Goal: Information Seeking & Learning: Learn about a topic

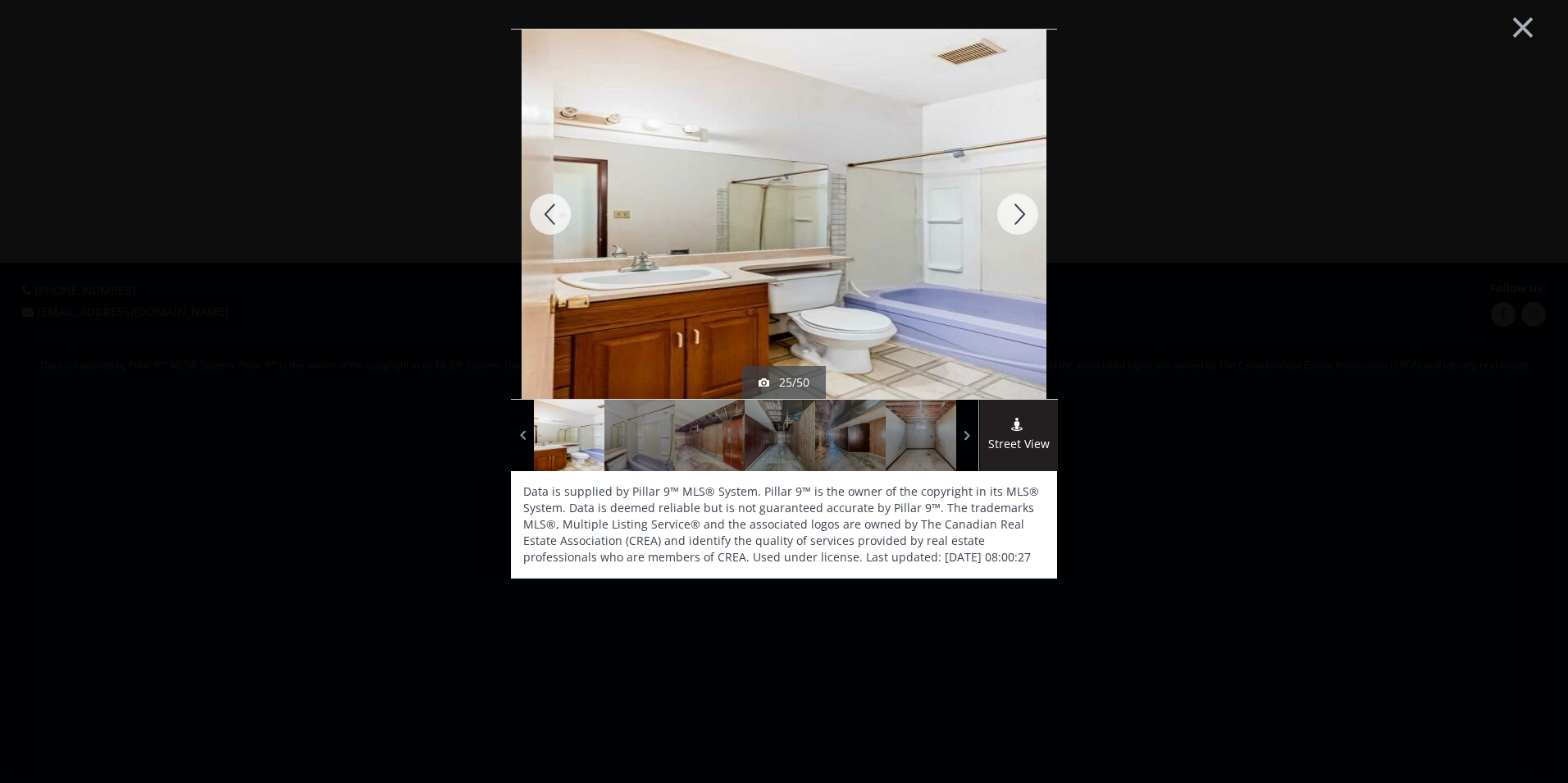
click at [1011, 216] on div at bounding box center [1018, 214] width 79 height 369
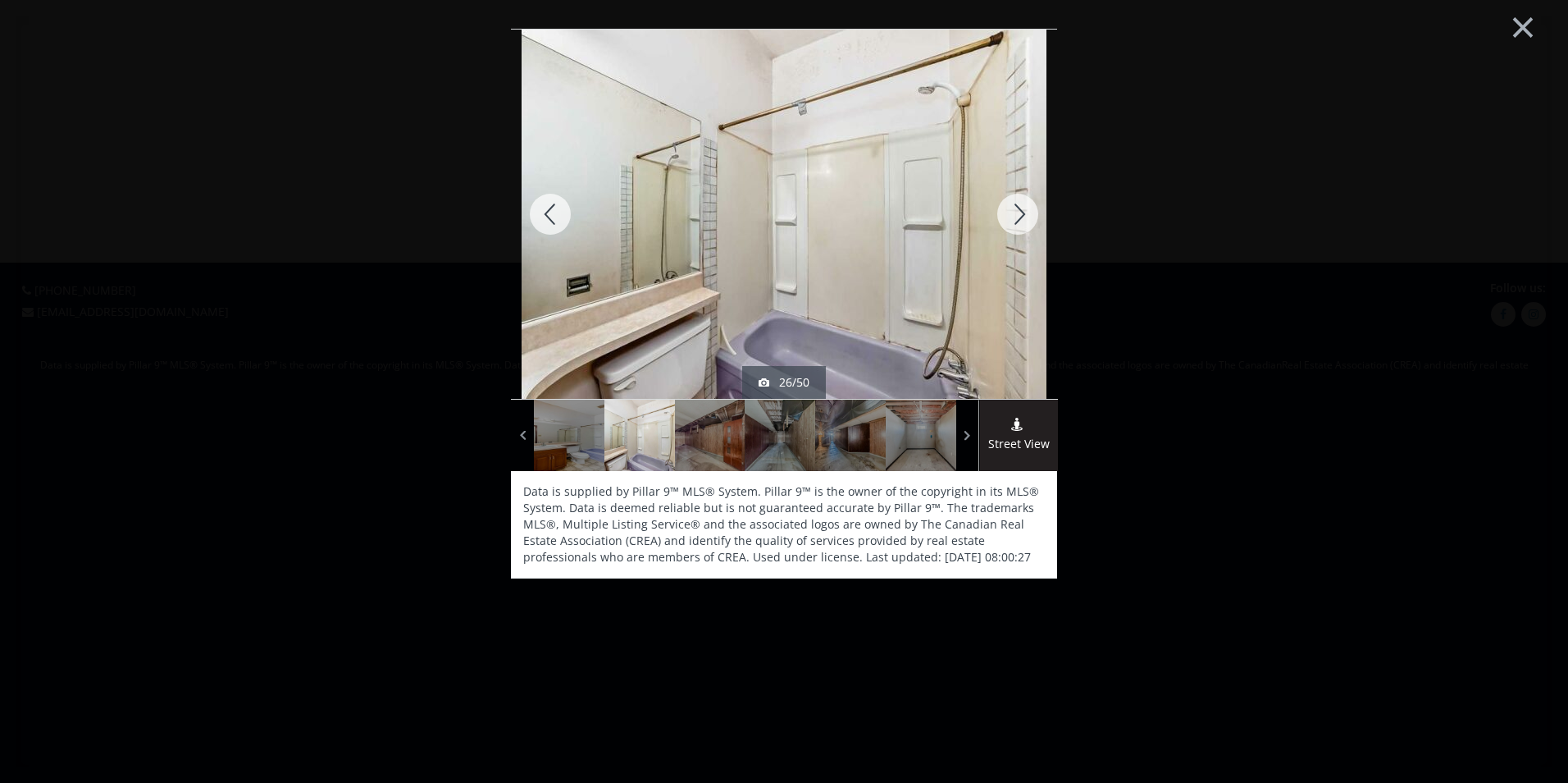
click at [1011, 216] on div at bounding box center [1018, 214] width 79 height 369
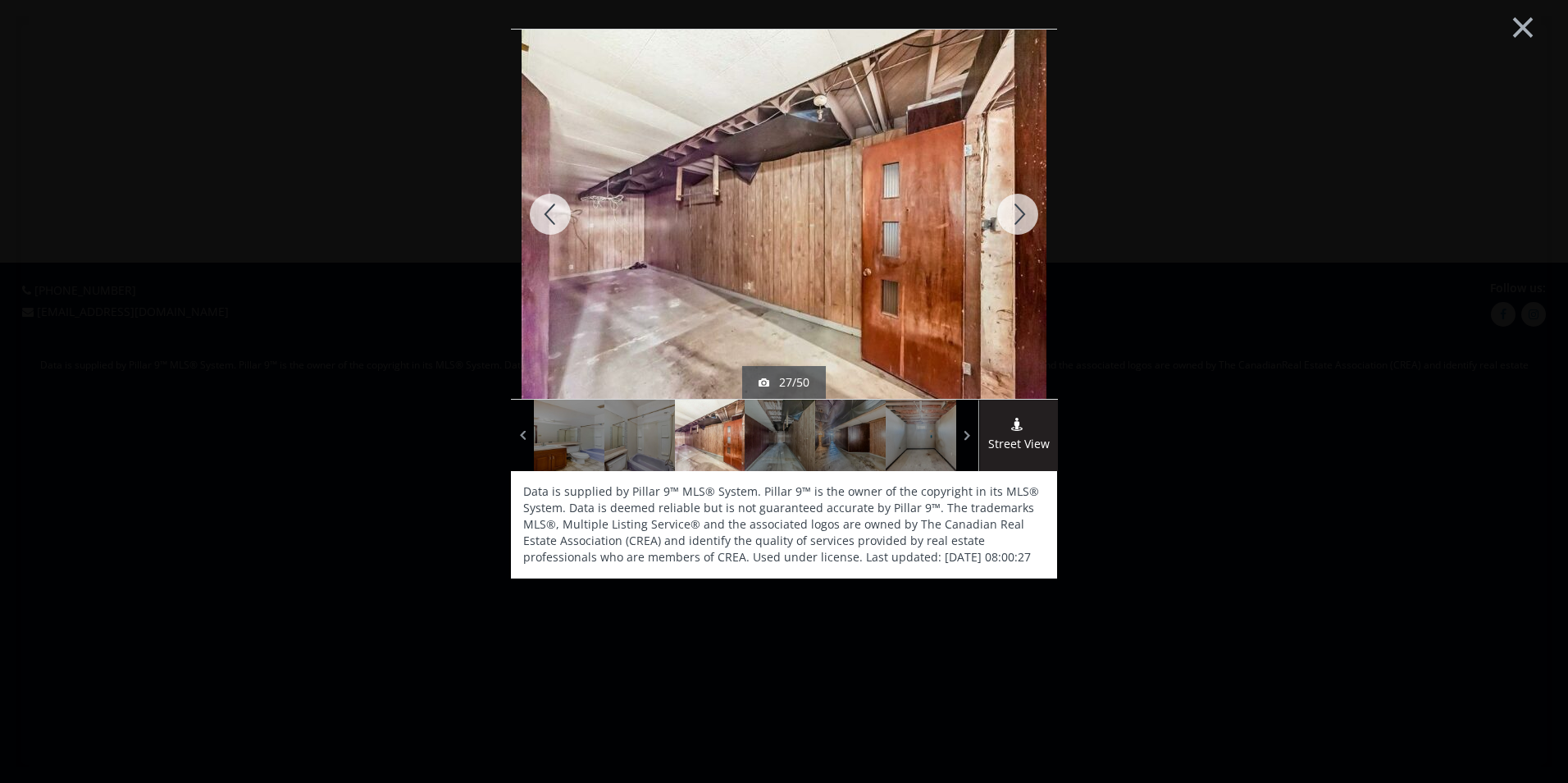
click at [1009, 217] on div at bounding box center [1018, 214] width 79 height 369
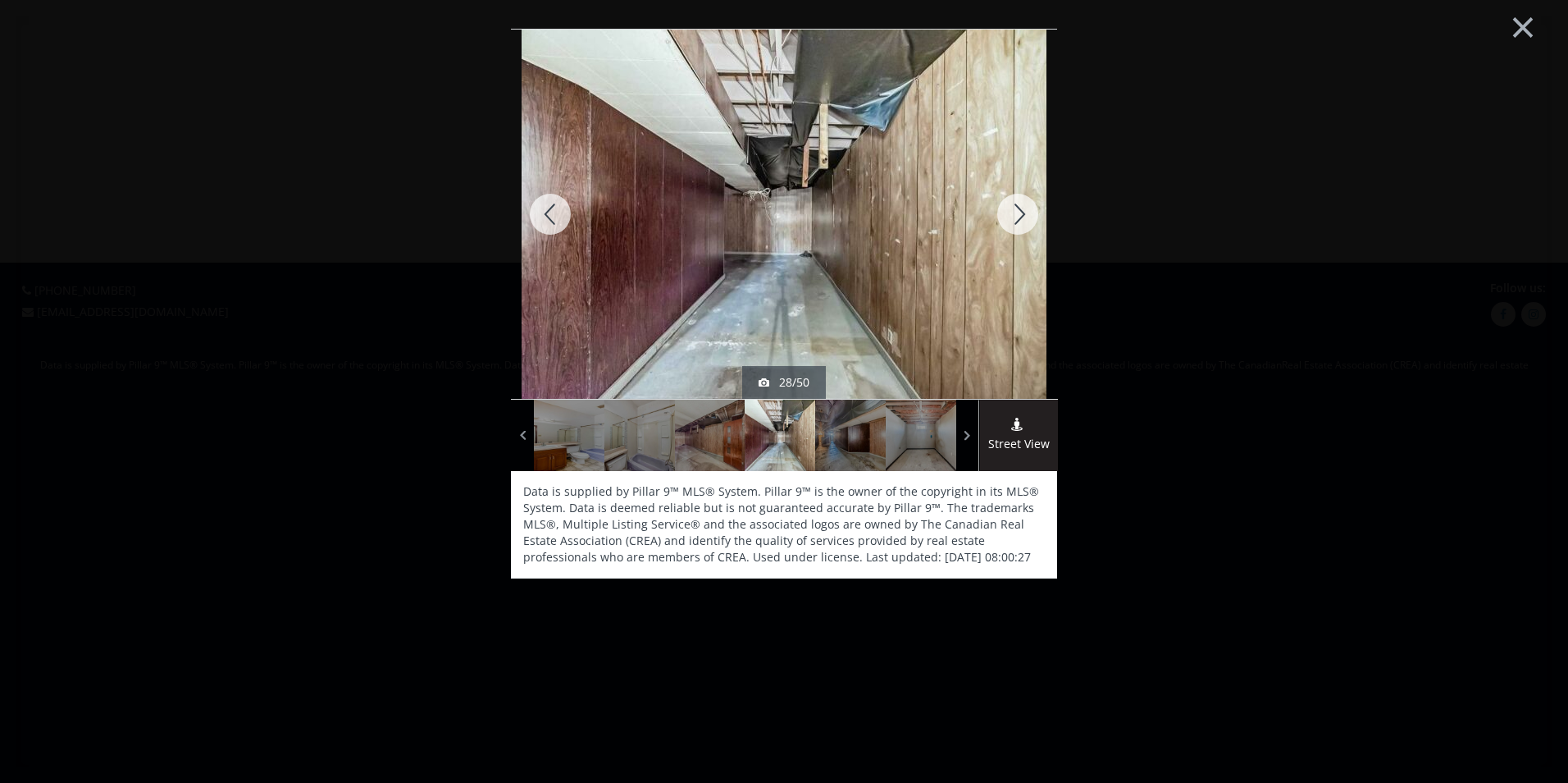
click at [1010, 216] on div at bounding box center [1018, 214] width 79 height 369
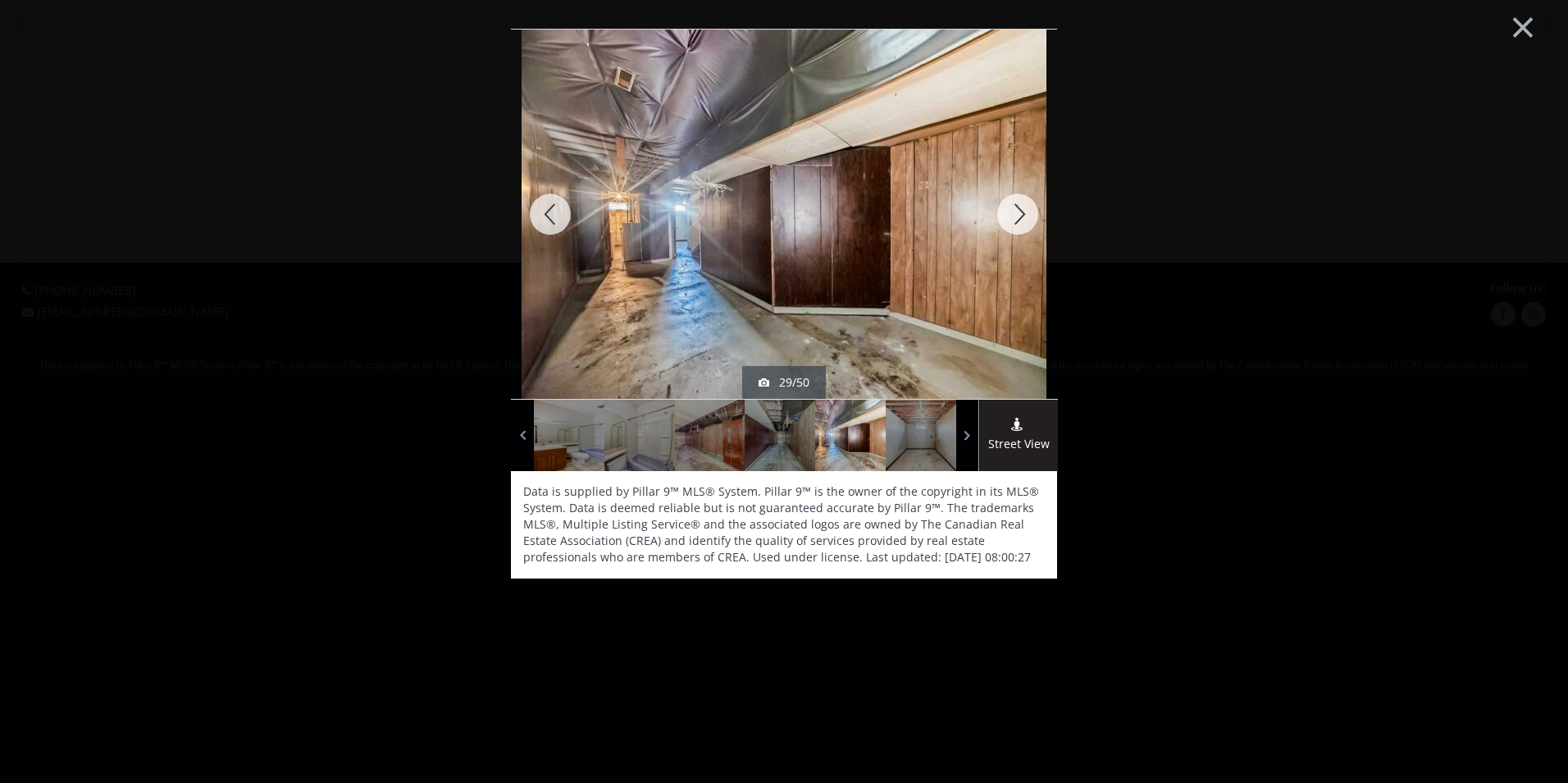
click at [1003, 208] on div at bounding box center [1018, 214] width 79 height 369
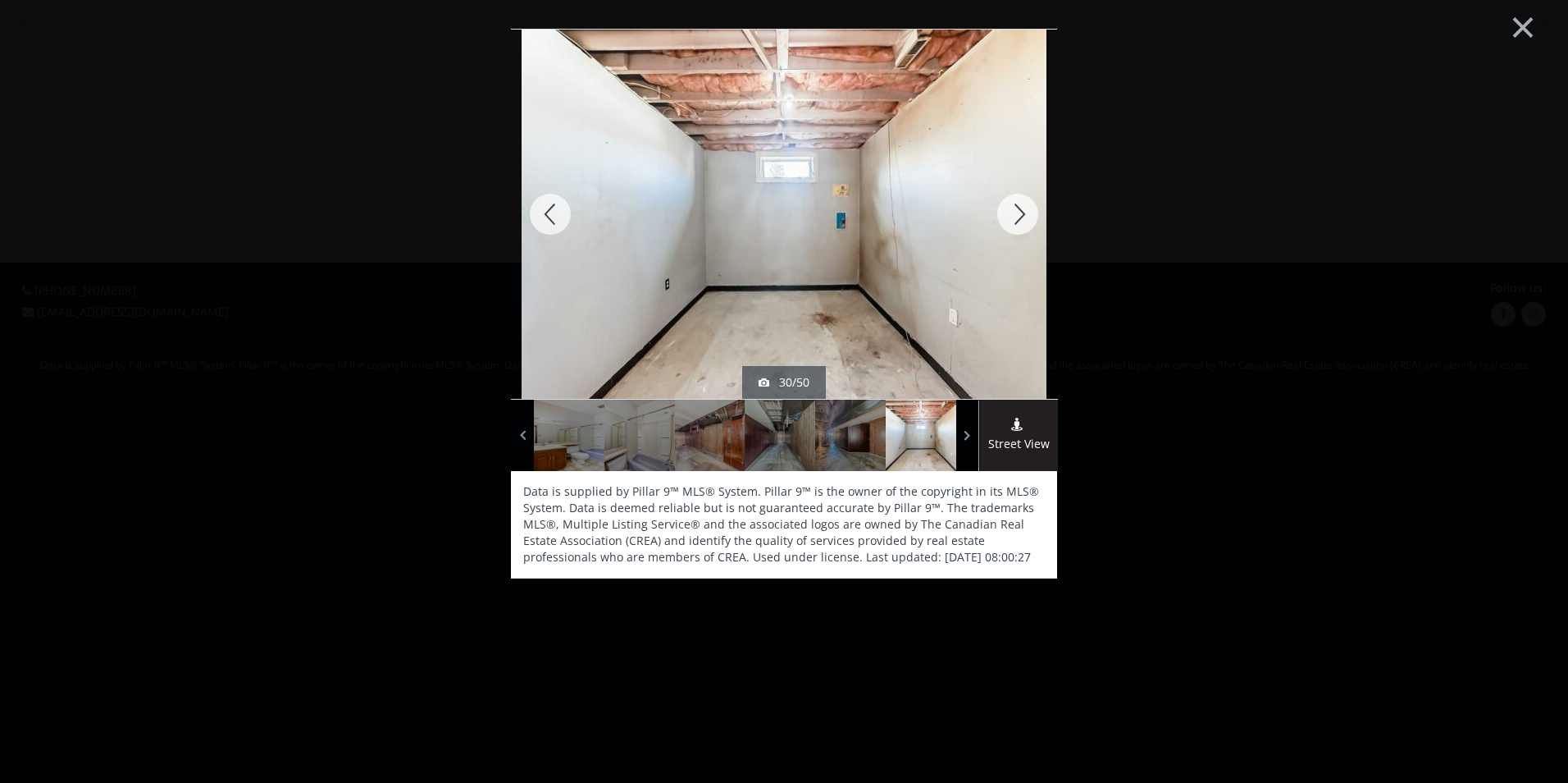
click at [1009, 209] on div at bounding box center [1018, 214] width 79 height 369
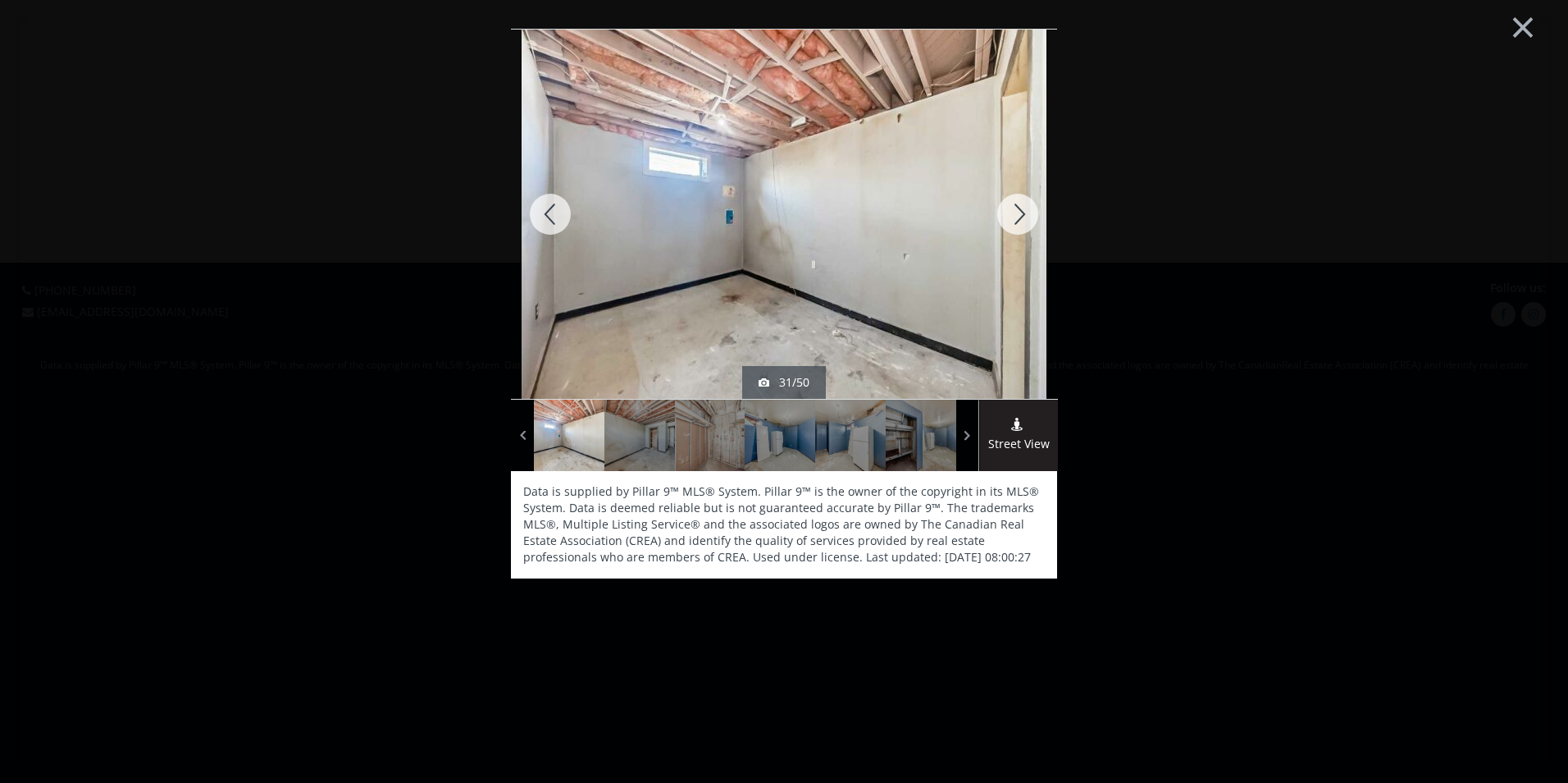
click at [1017, 209] on div at bounding box center [1018, 214] width 79 height 369
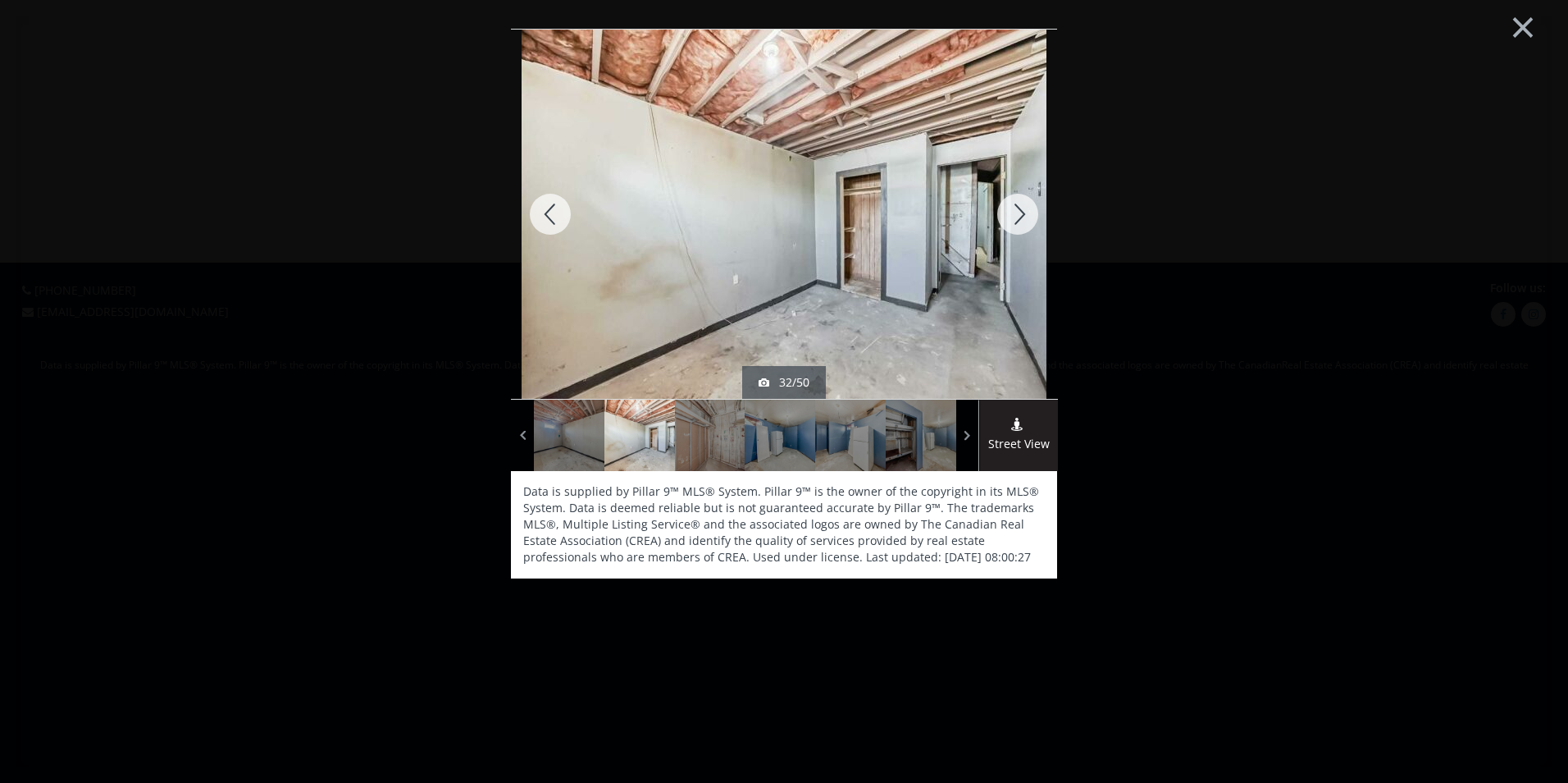
click at [1009, 214] on div at bounding box center [1018, 214] width 79 height 369
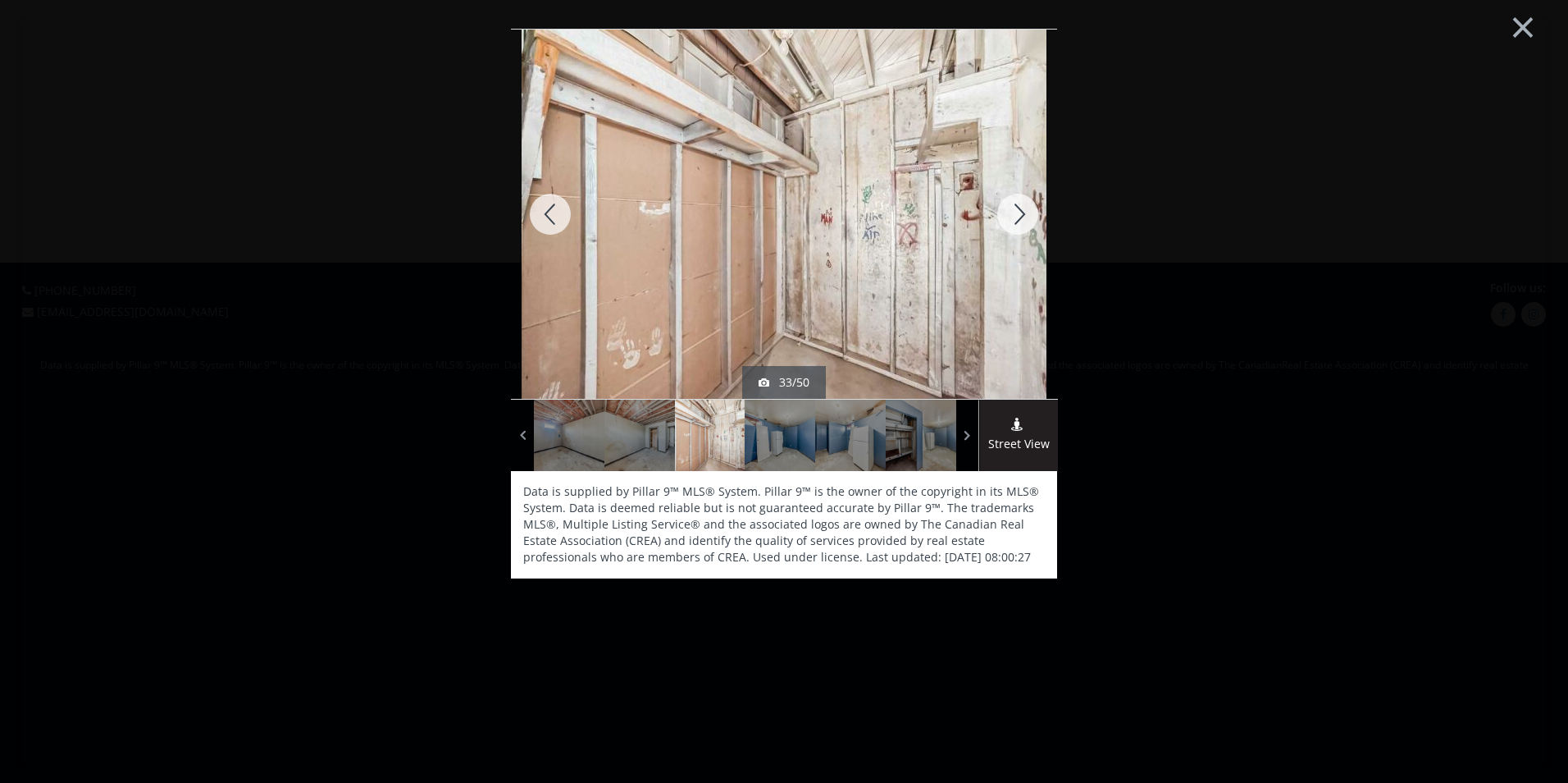
click at [1009, 214] on div at bounding box center [1018, 214] width 79 height 369
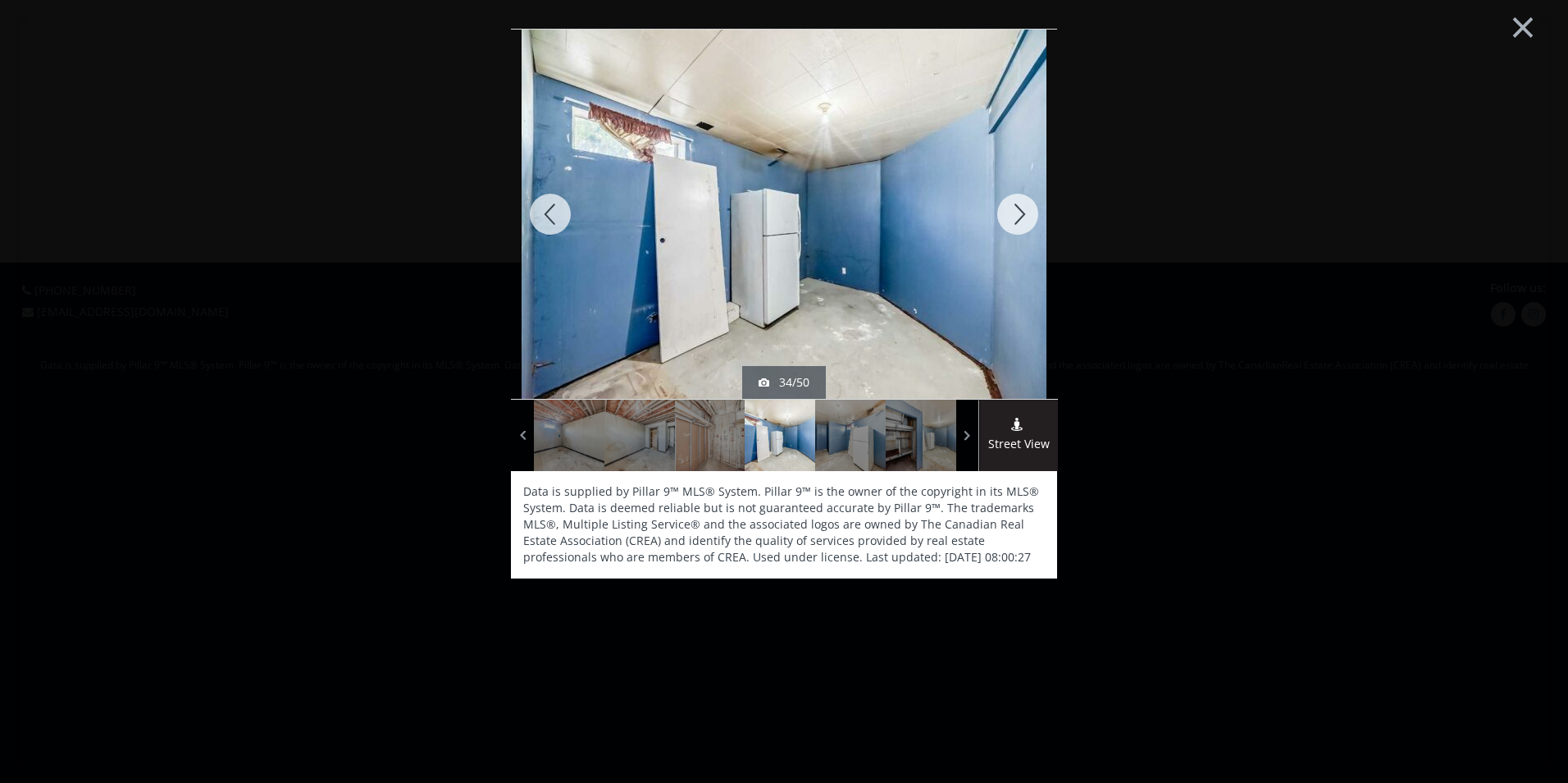
click at [1030, 217] on div at bounding box center [1018, 214] width 79 height 369
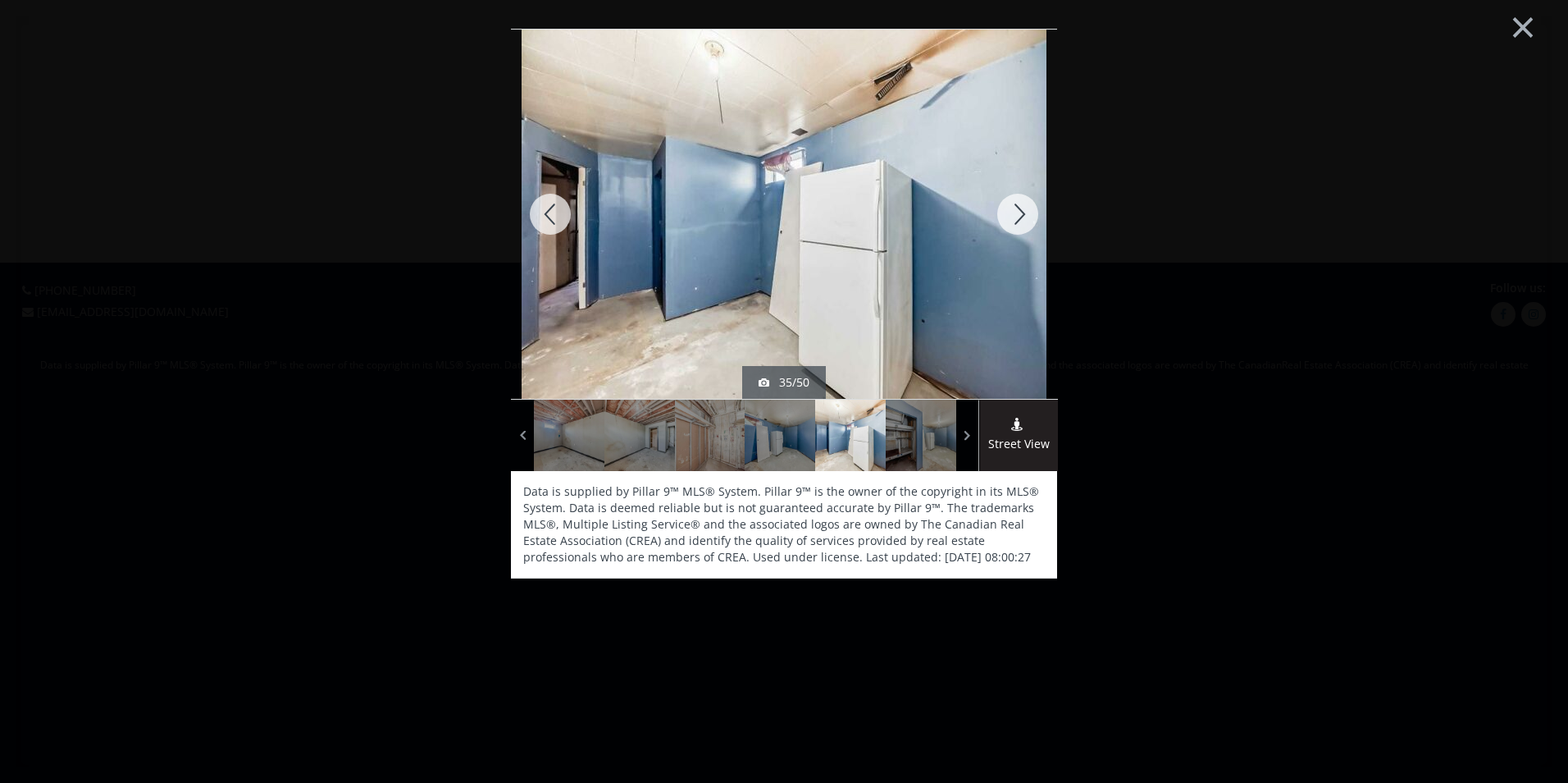
click at [1021, 220] on div at bounding box center [1018, 214] width 79 height 369
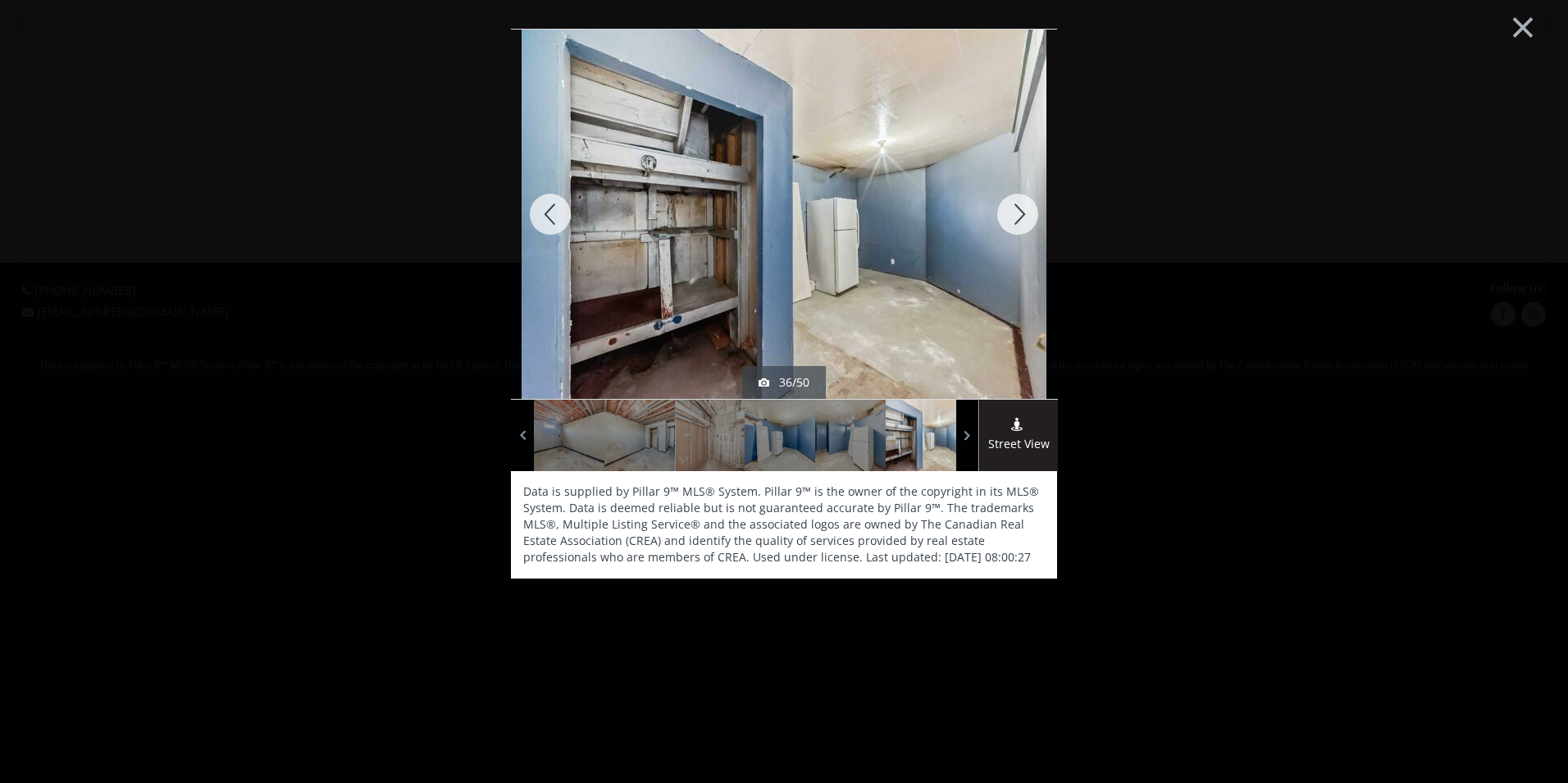
click at [1012, 208] on div at bounding box center [1018, 214] width 79 height 369
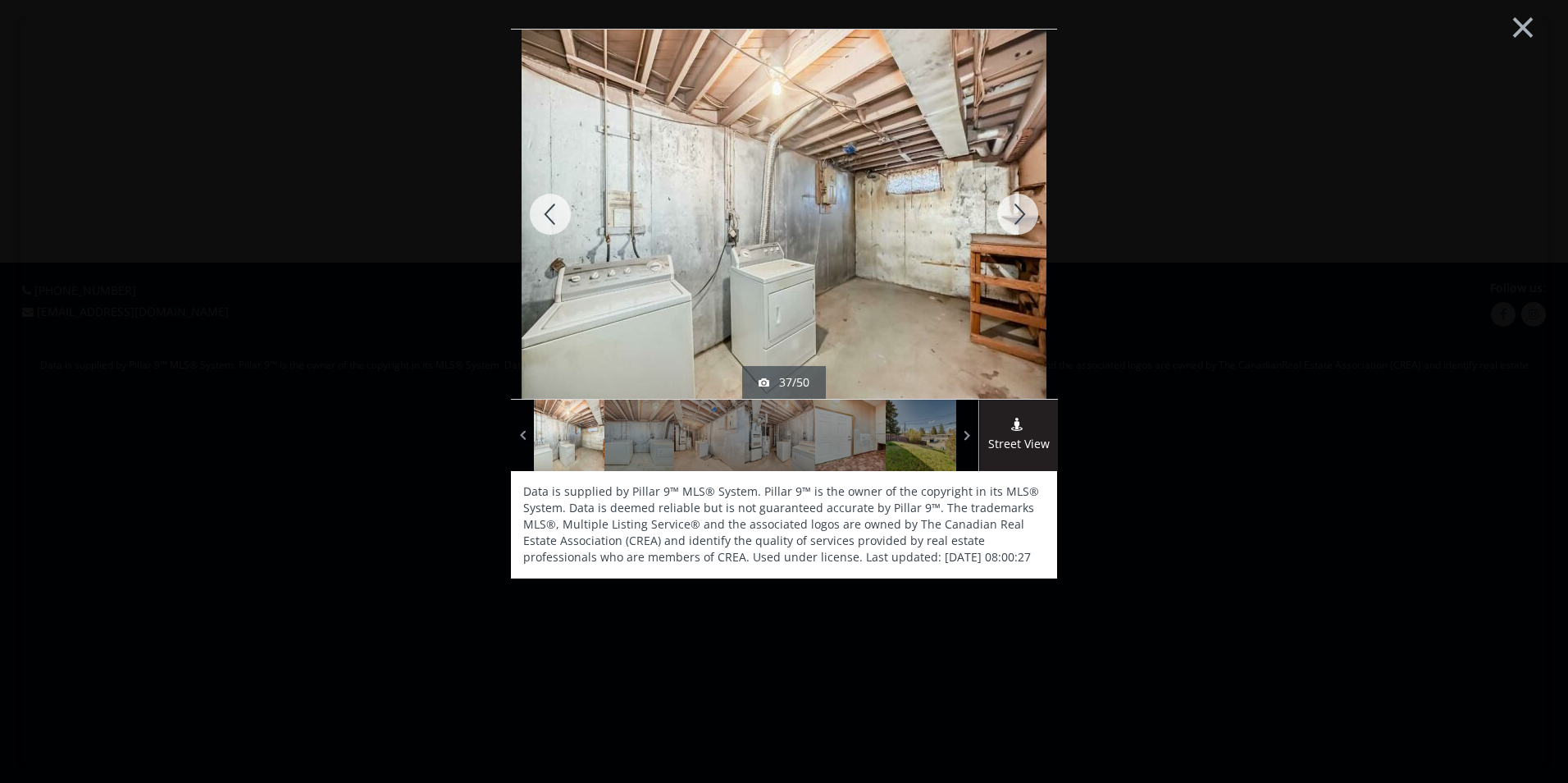
click at [1022, 221] on div at bounding box center [1018, 214] width 79 height 369
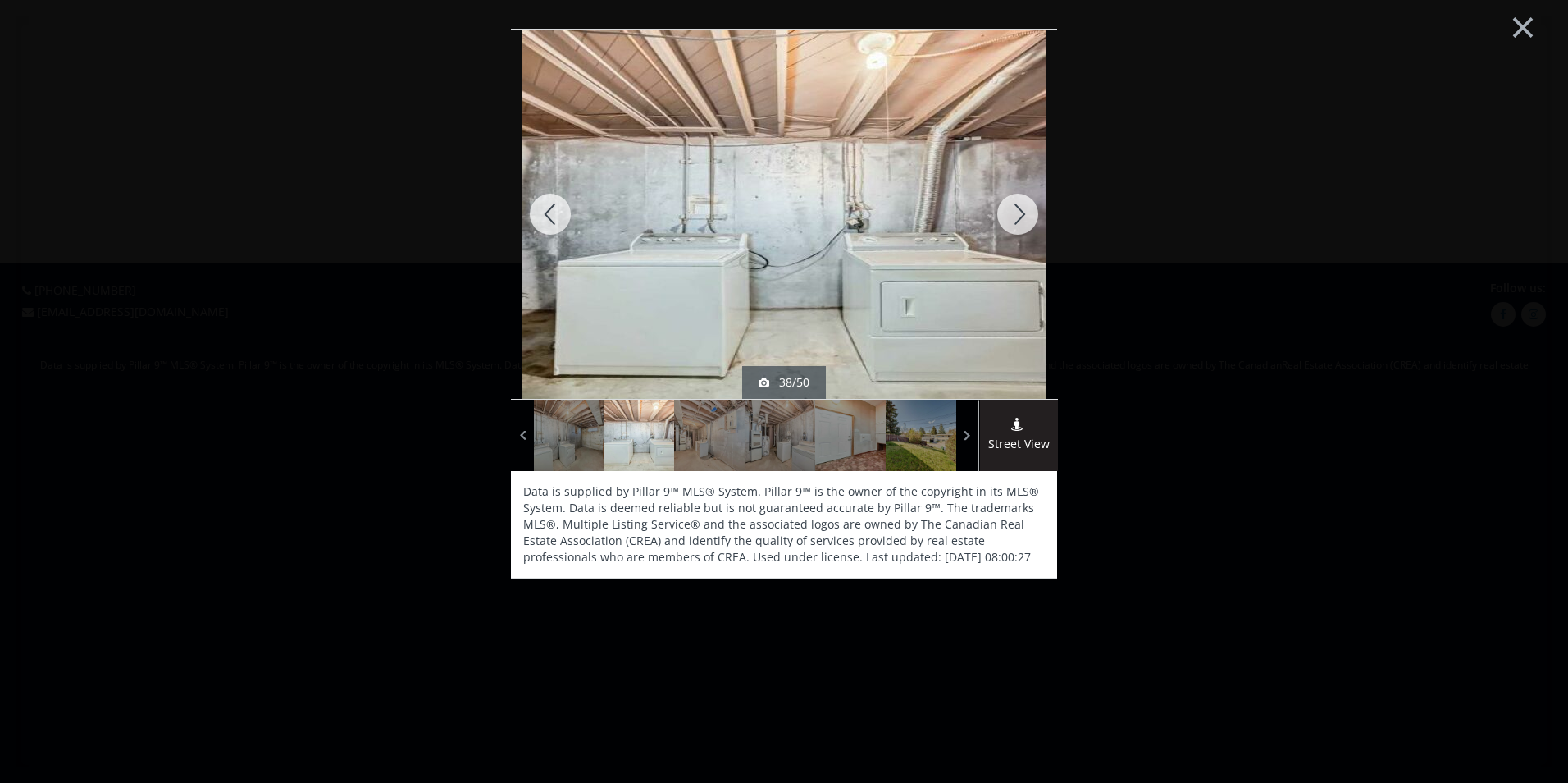
click at [1006, 220] on div at bounding box center [1018, 214] width 79 height 369
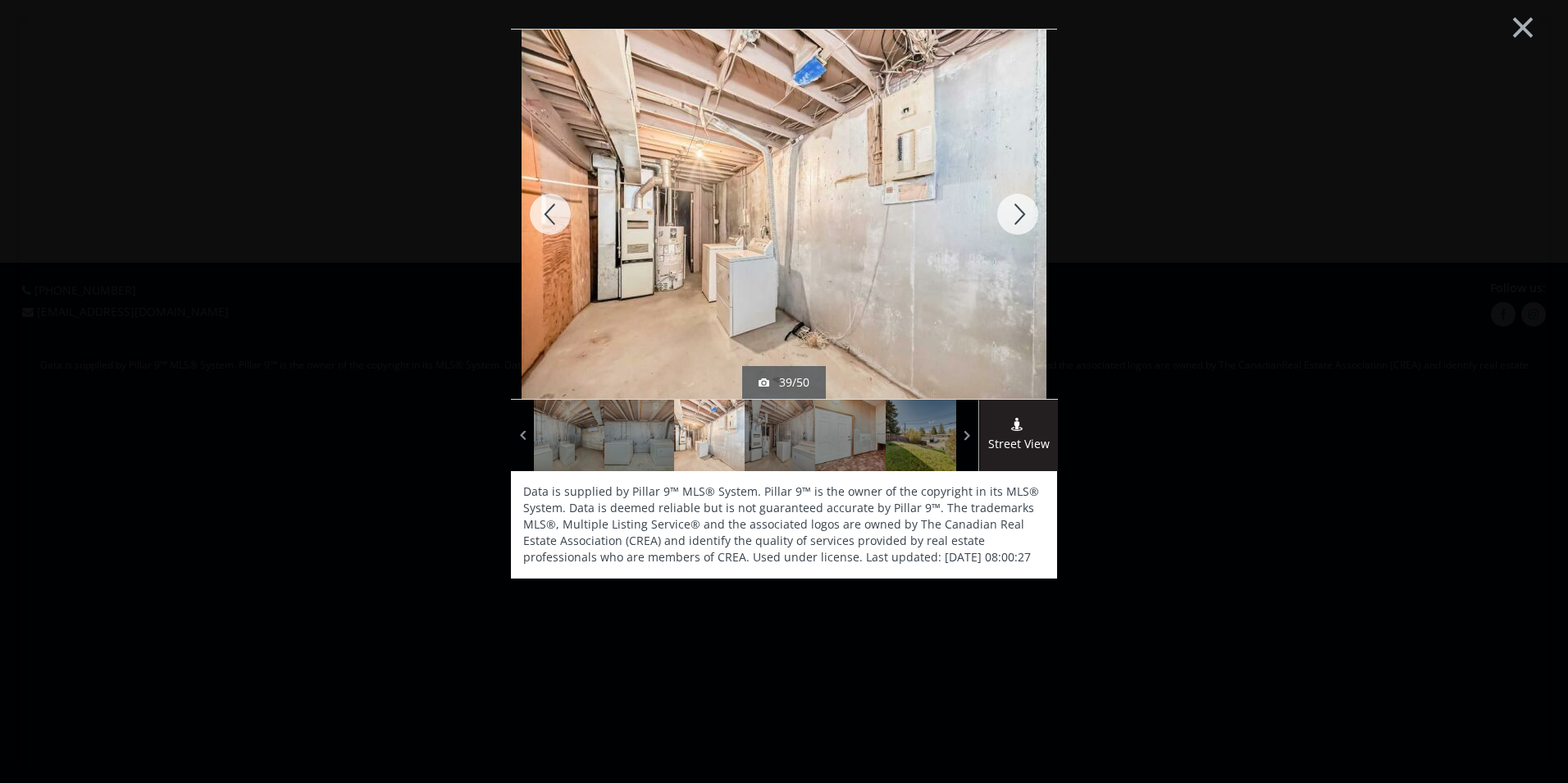
click at [1029, 218] on div at bounding box center [1018, 214] width 79 height 369
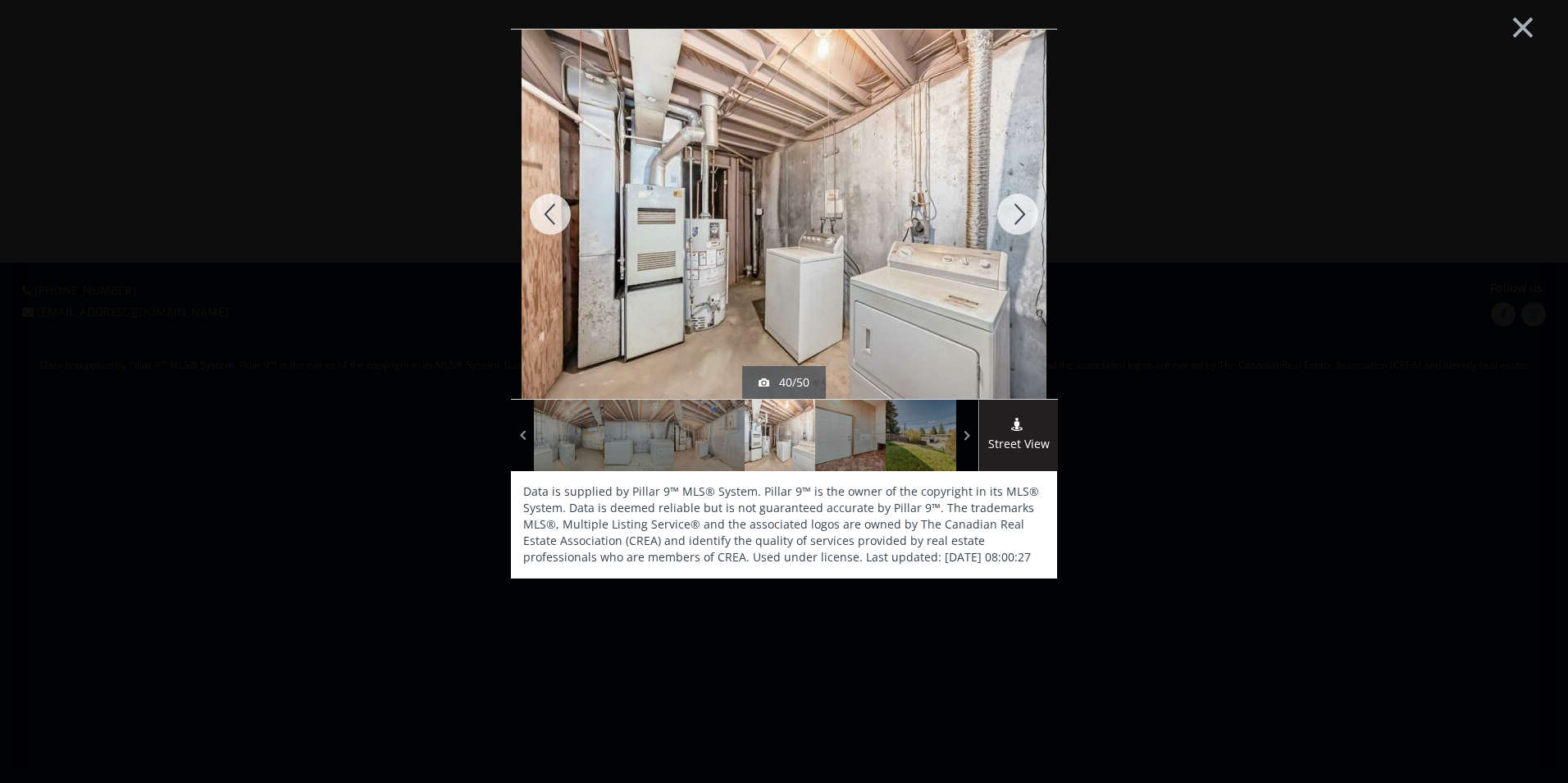
click at [1017, 216] on div at bounding box center [1018, 214] width 79 height 369
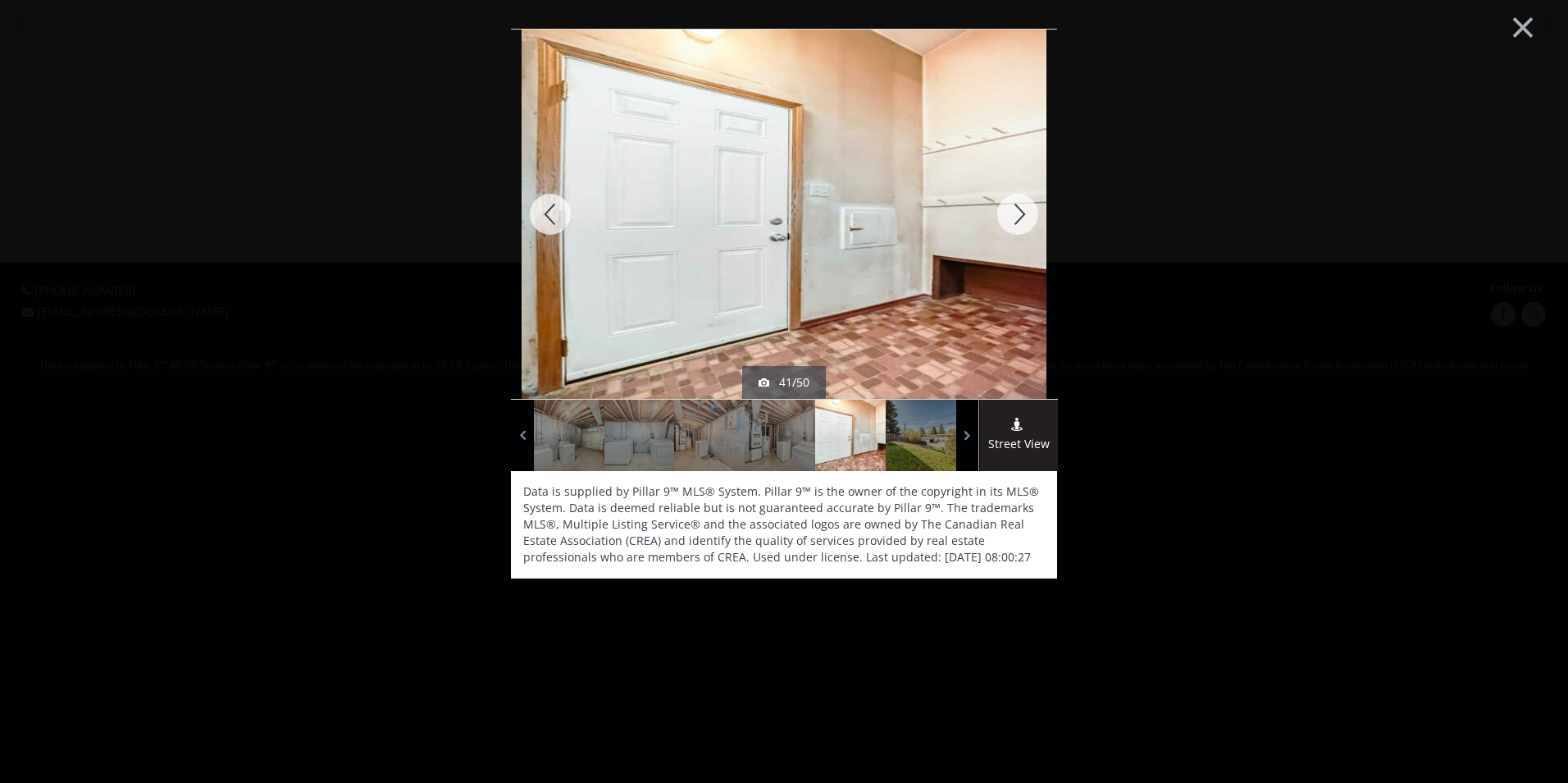
click at [1017, 216] on div at bounding box center [1018, 214] width 79 height 369
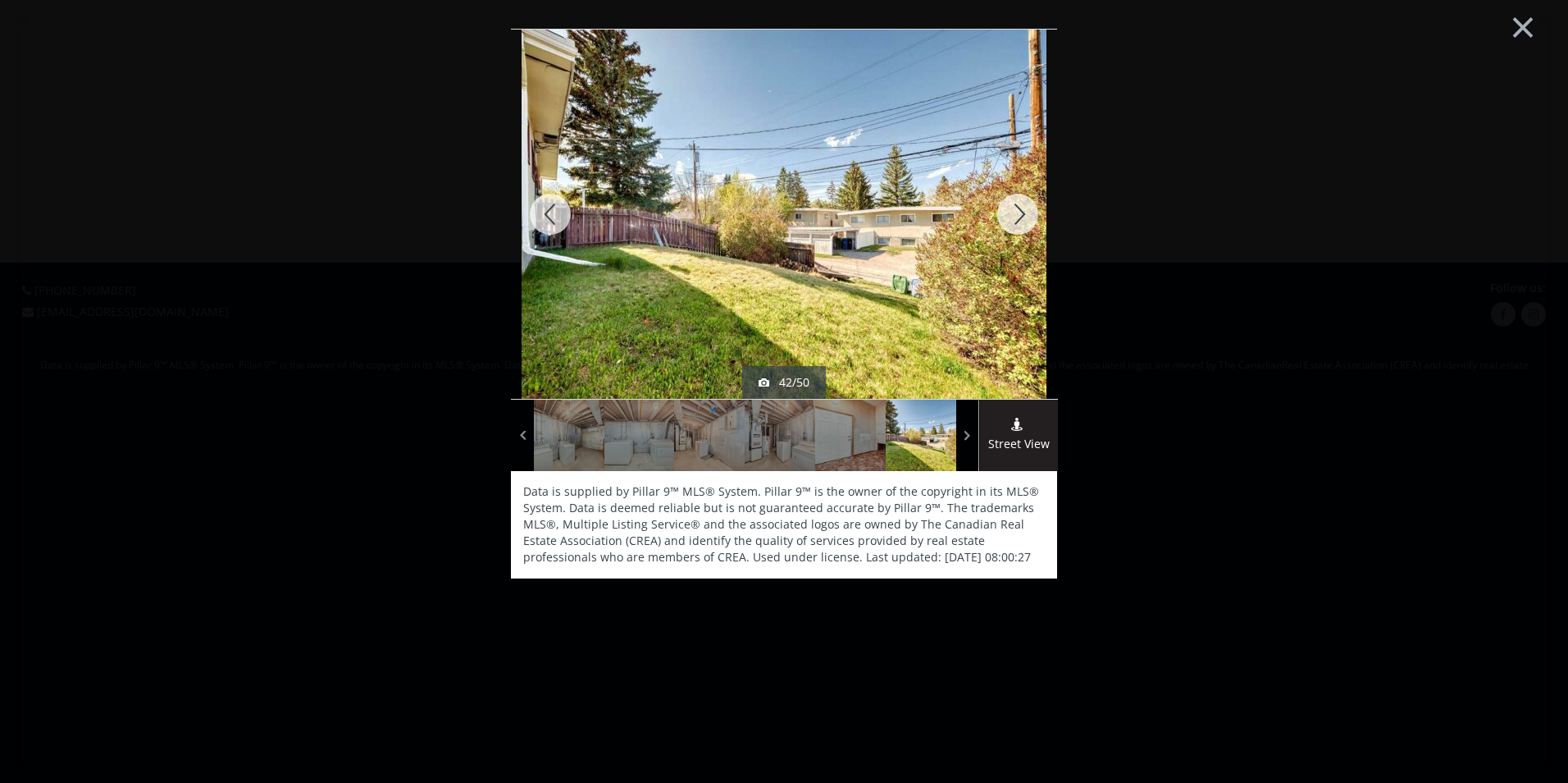
click at [1005, 214] on div at bounding box center [1018, 214] width 79 height 369
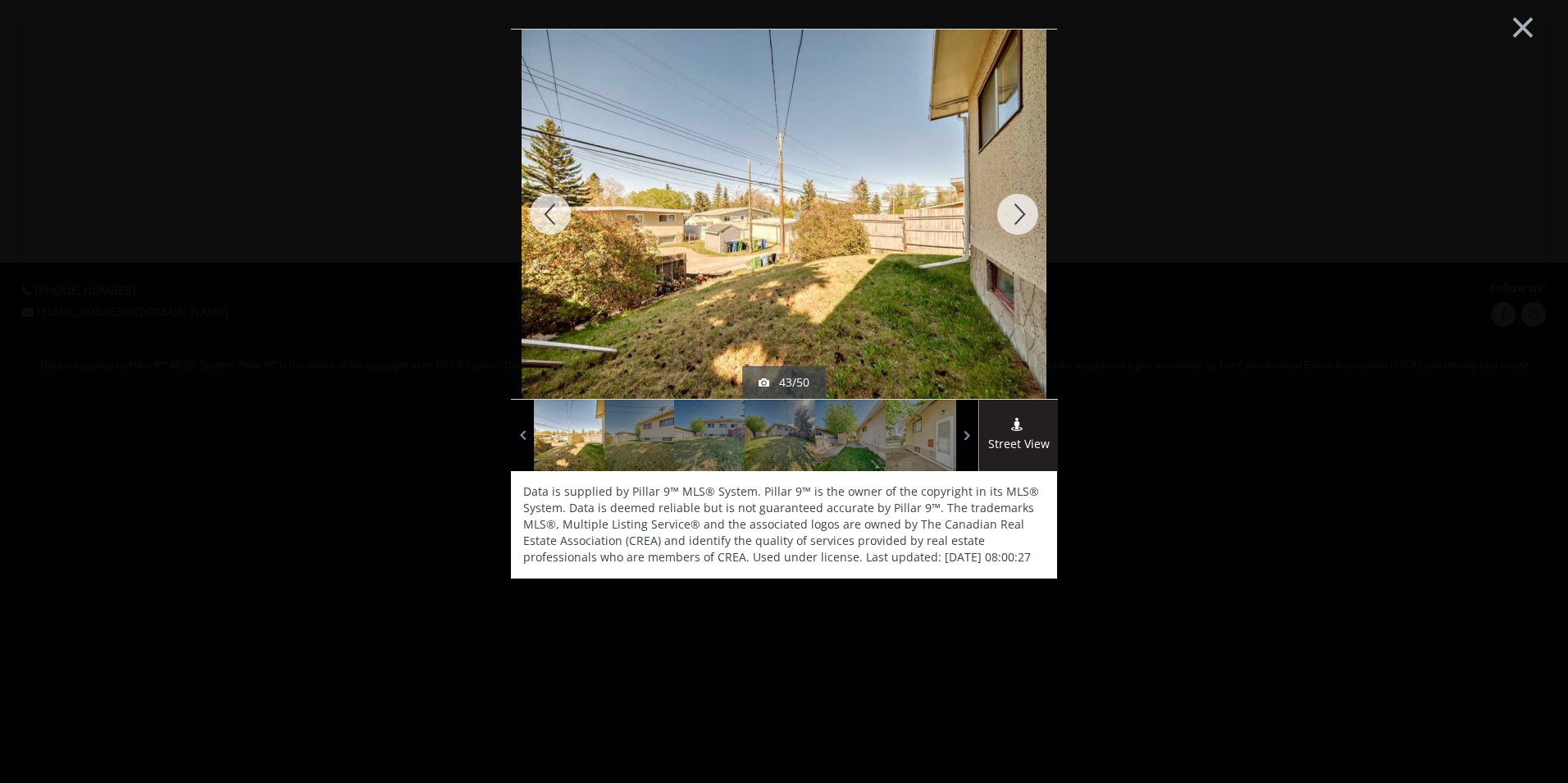
click at [1010, 212] on div at bounding box center [1018, 214] width 79 height 369
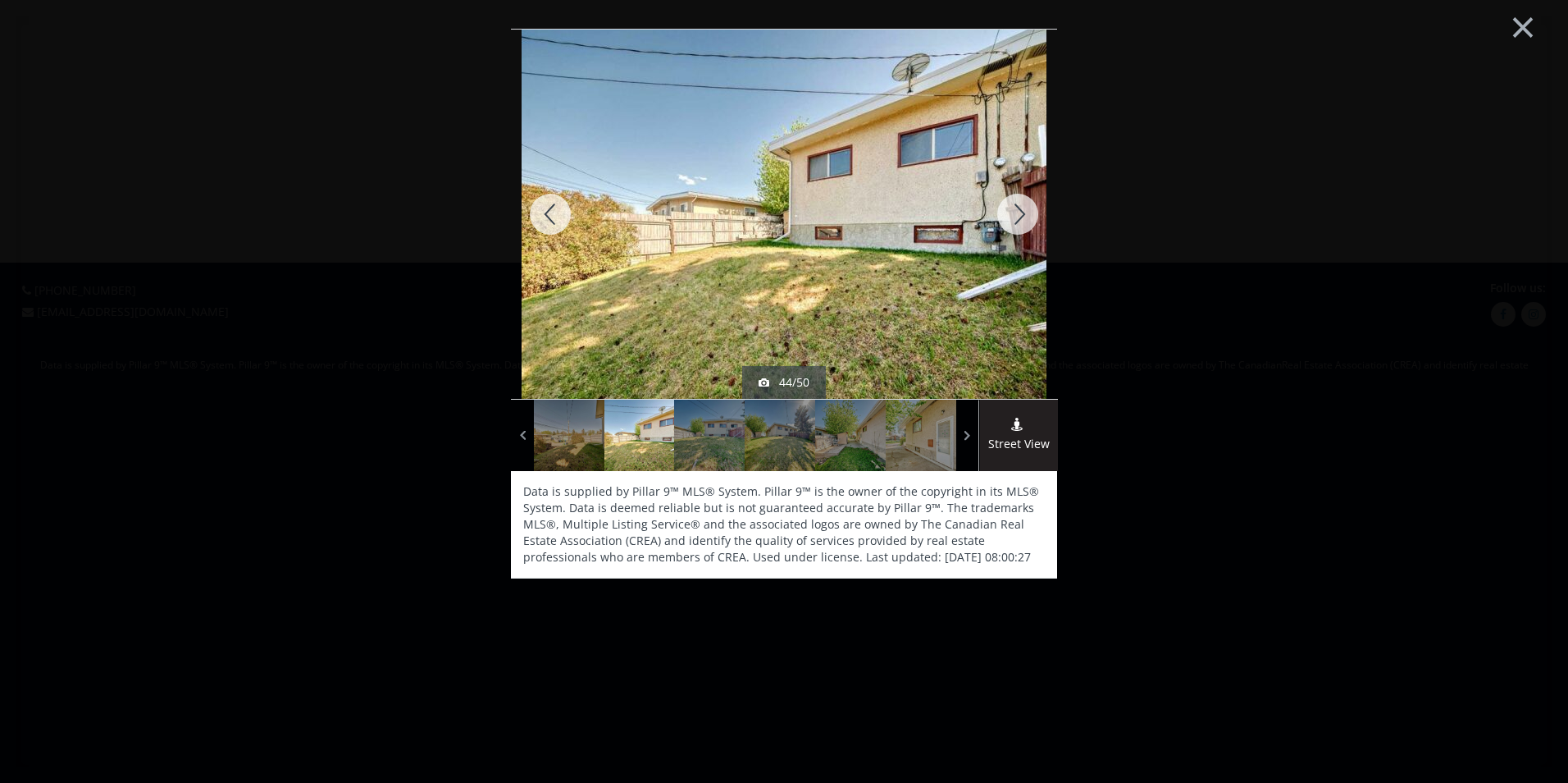
click at [1008, 209] on div at bounding box center [1018, 214] width 79 height 369
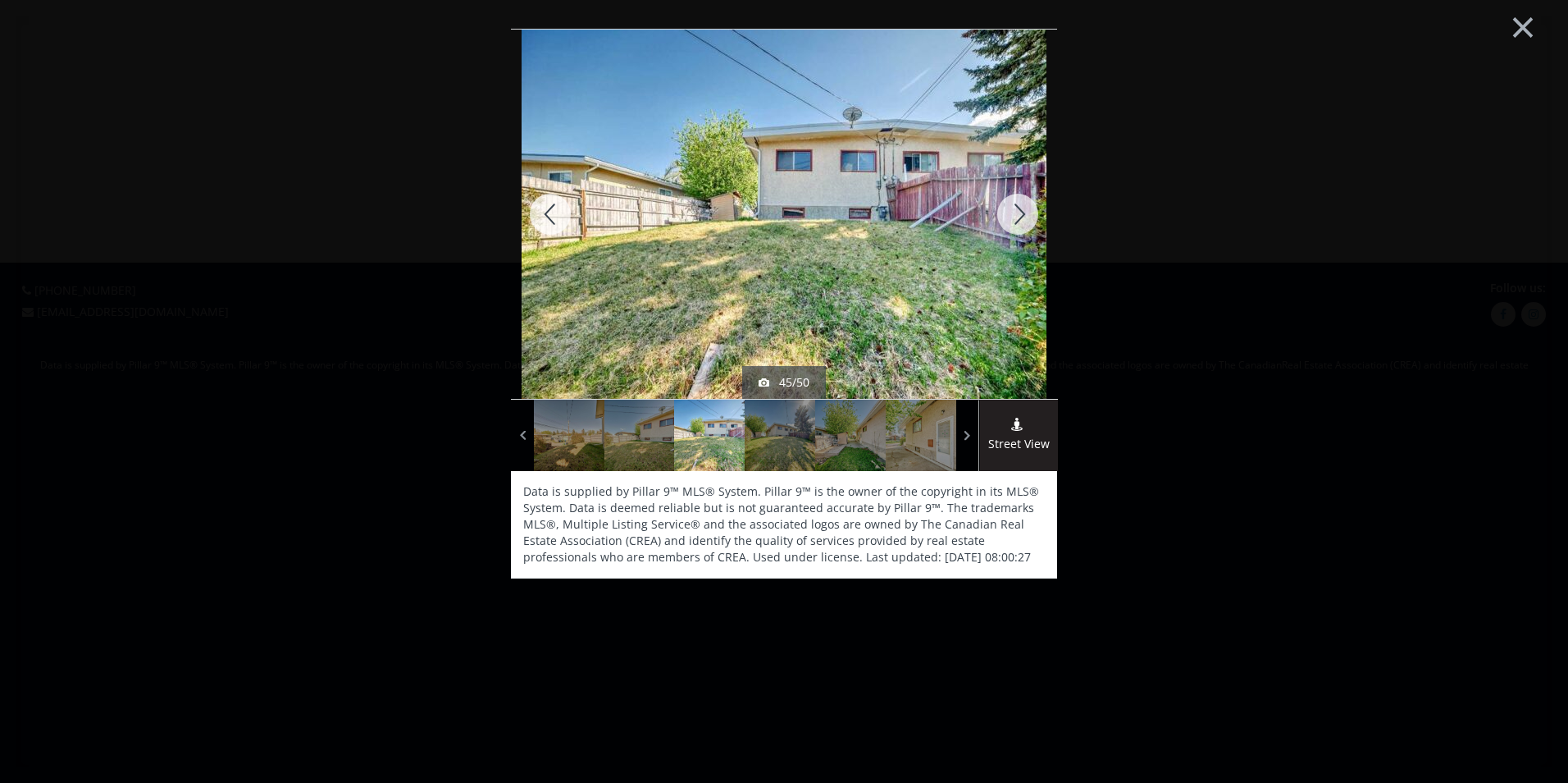
click at [1018, 214] on div at bounding box center [1018, 214] width 79 height 369
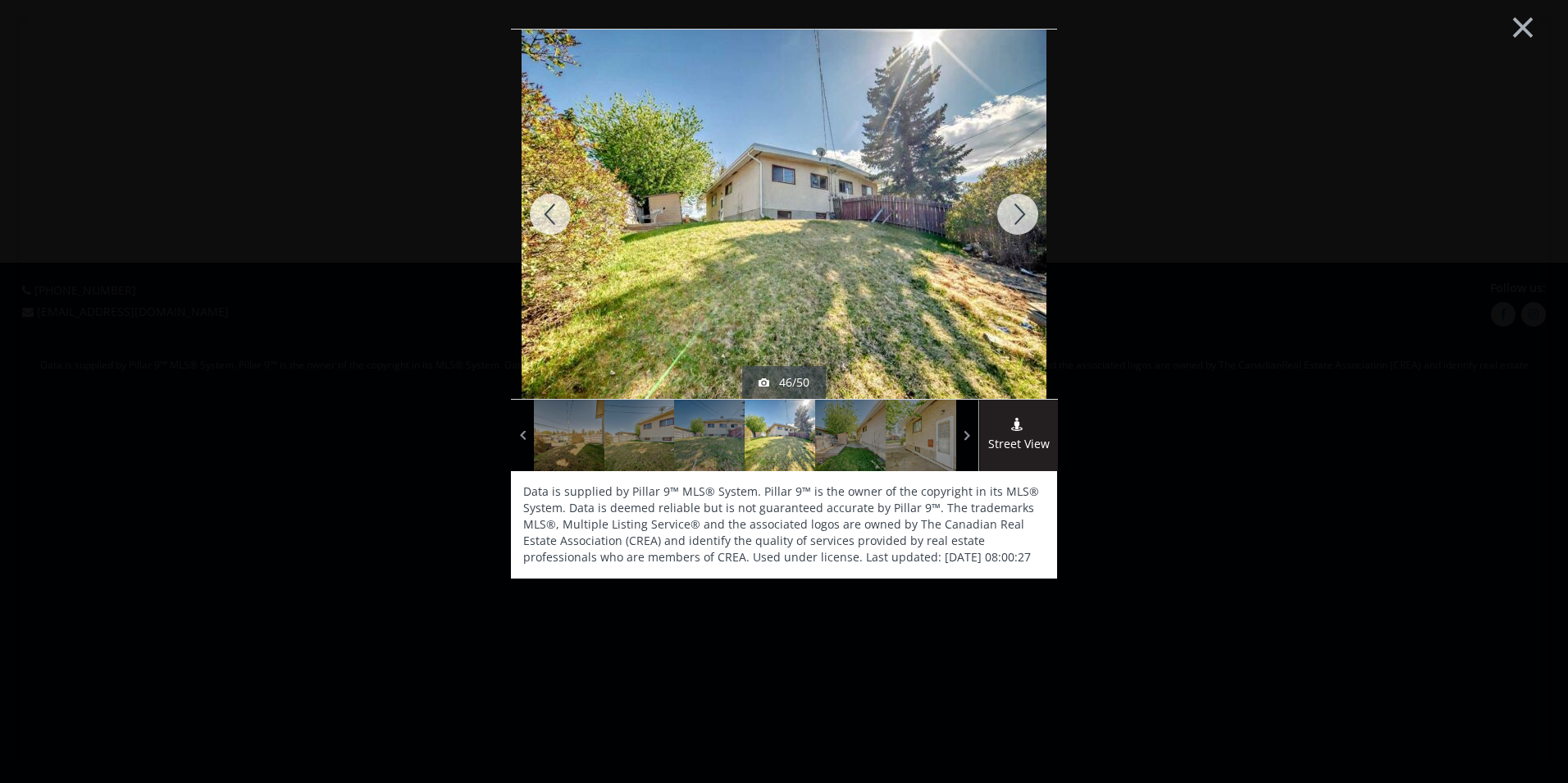
click at [1018, 214] on div at bounding box center [1018, 214] width 79 height 369
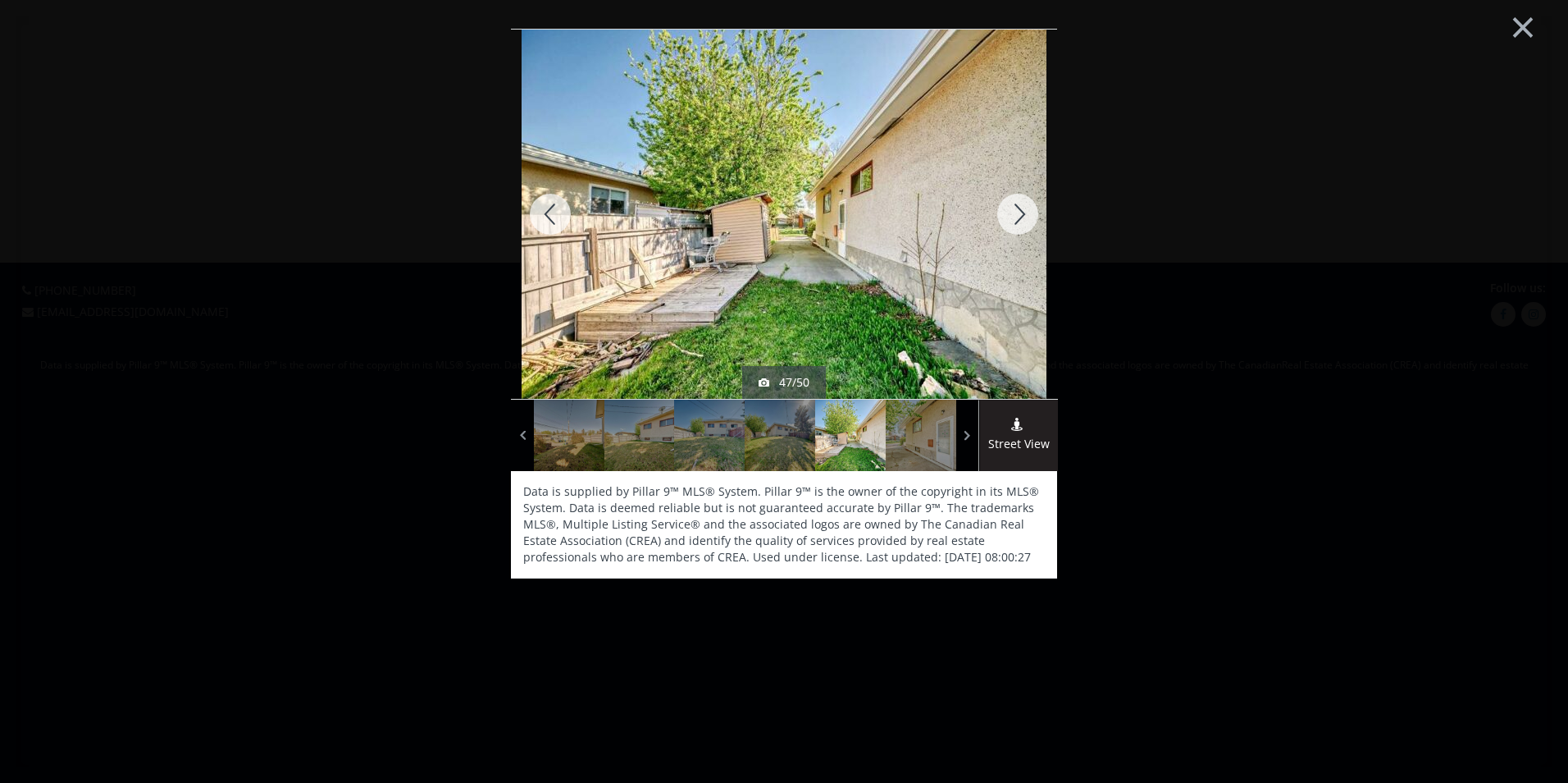
click at [1028, 221] on div at bounding box center [1018, 214] width 79 height 369
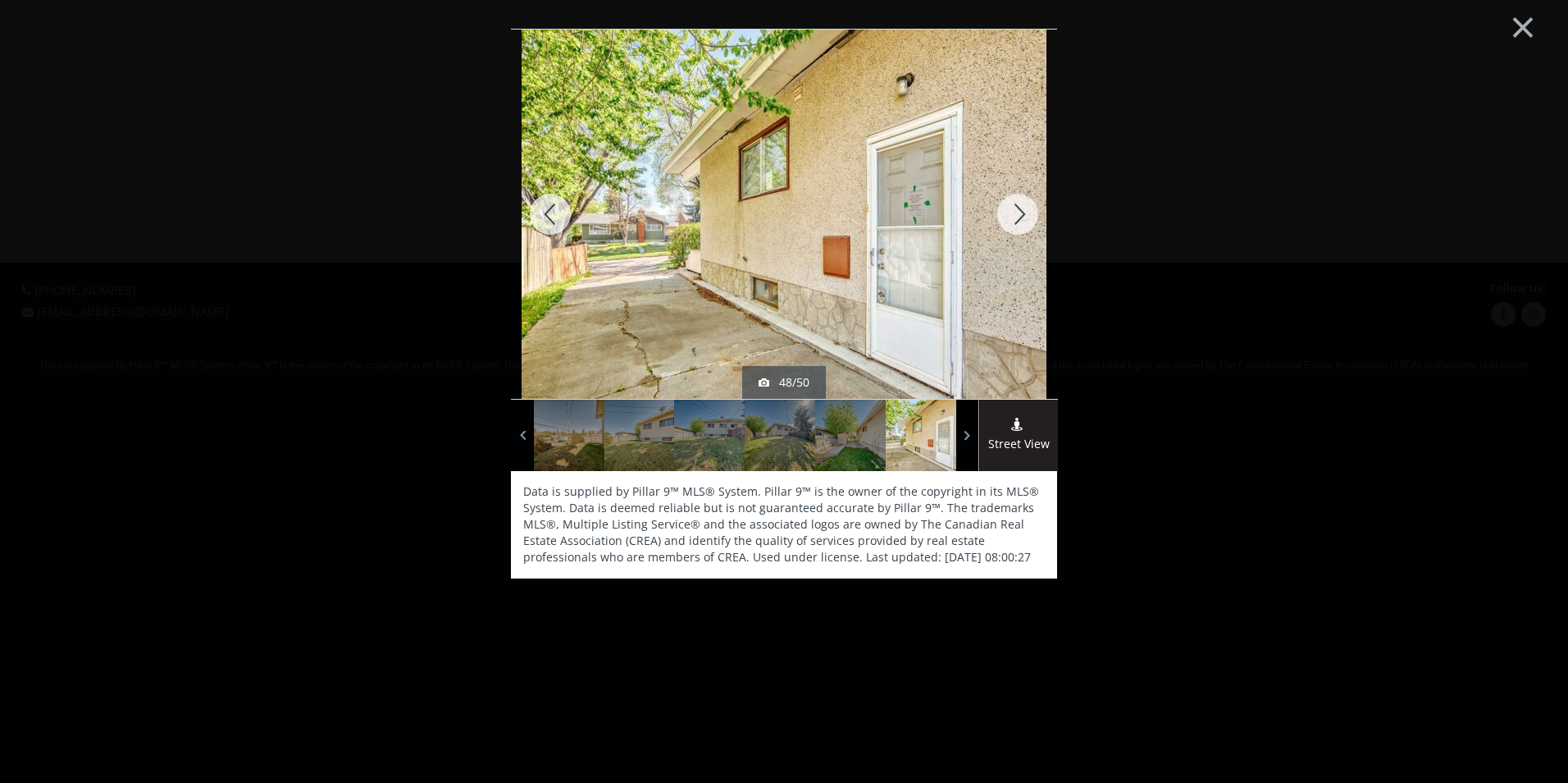
click at [1024, 204] on div at bounding box center [1018, 214] width 79 height 369
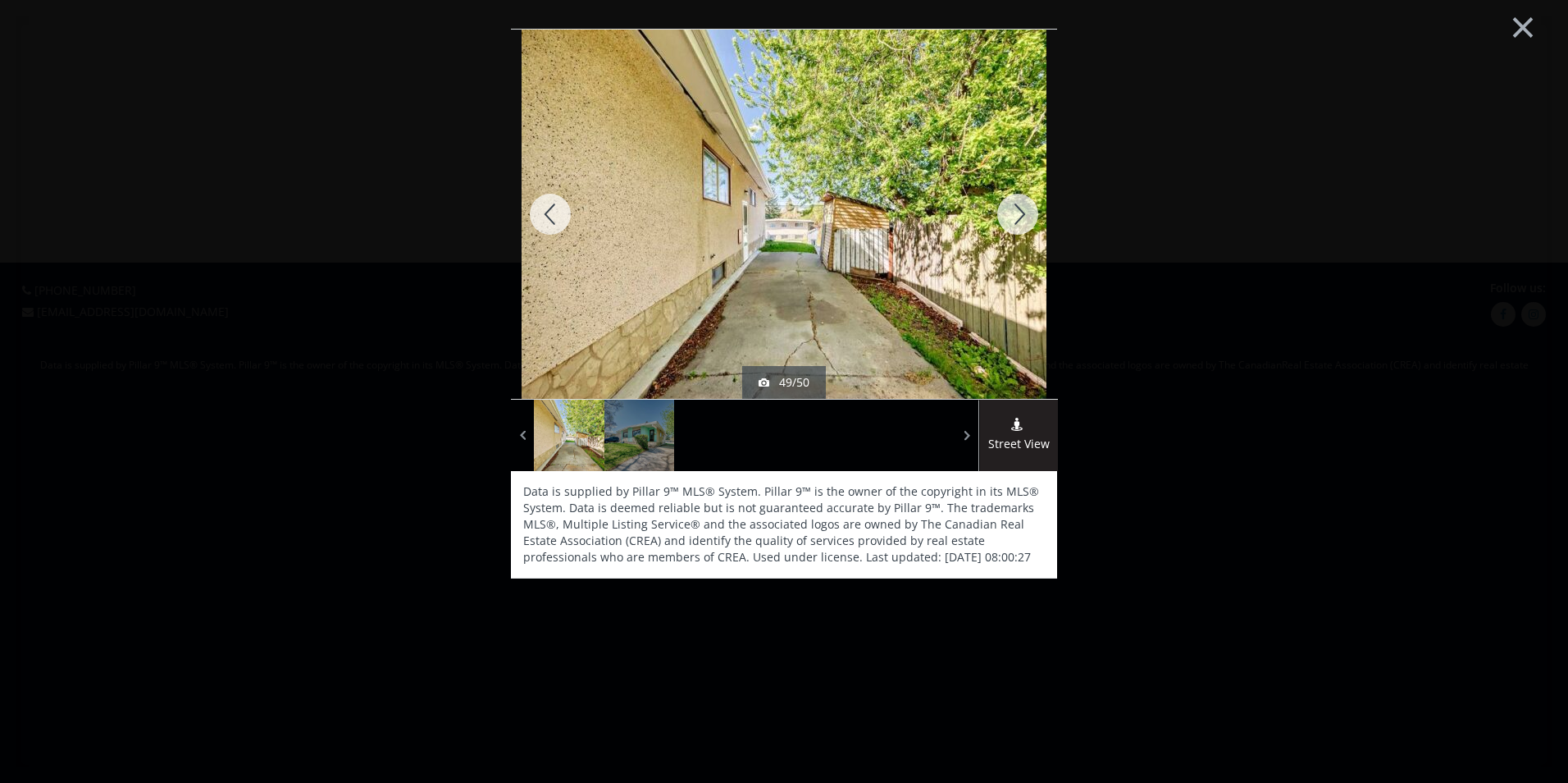
click at [1024, 204] on div at bounding box center [1018, 214] width 79 height 369
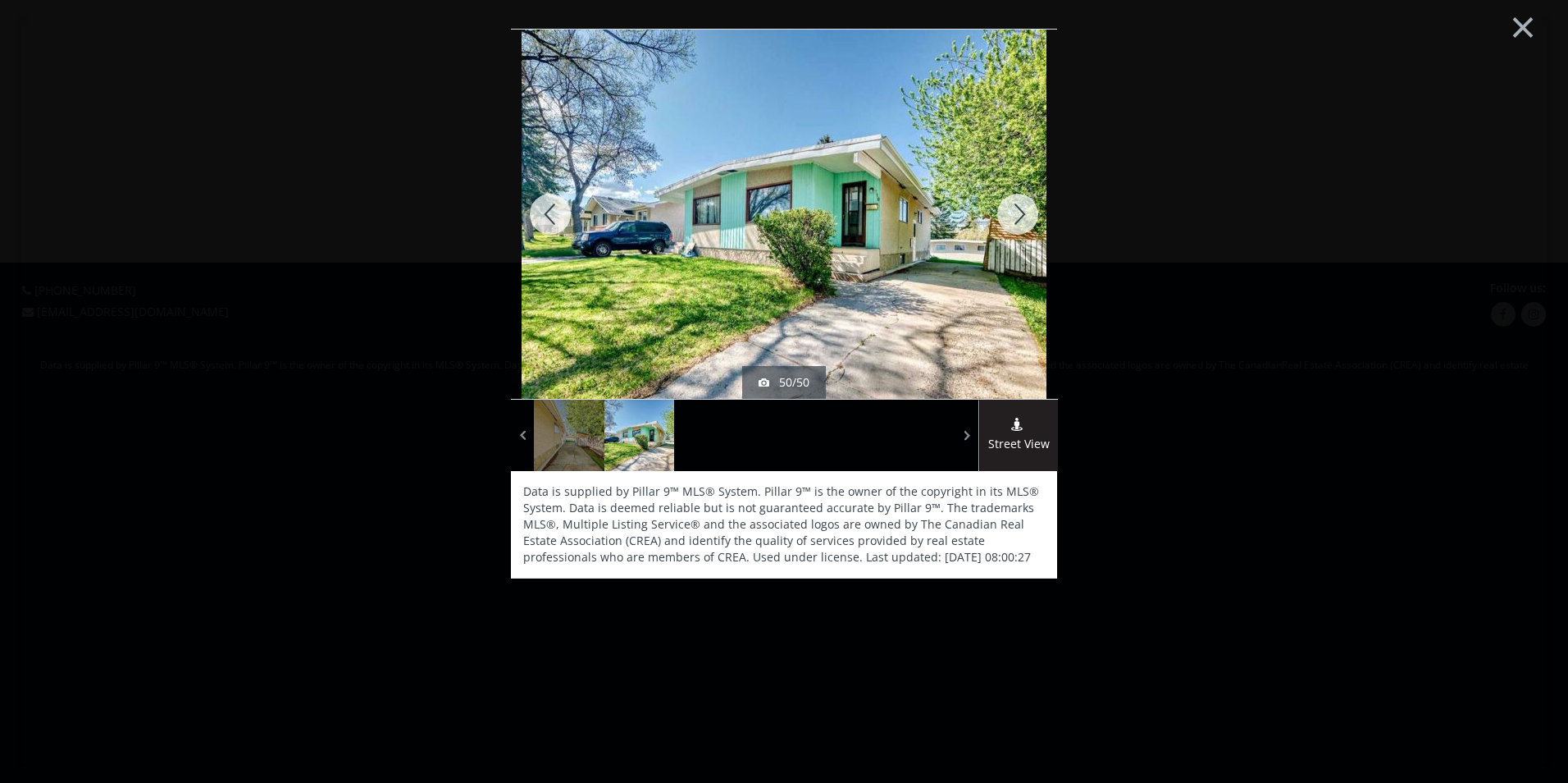
click at [1021, 217] on div at bounding box center [1018, 214] width 79 height 369
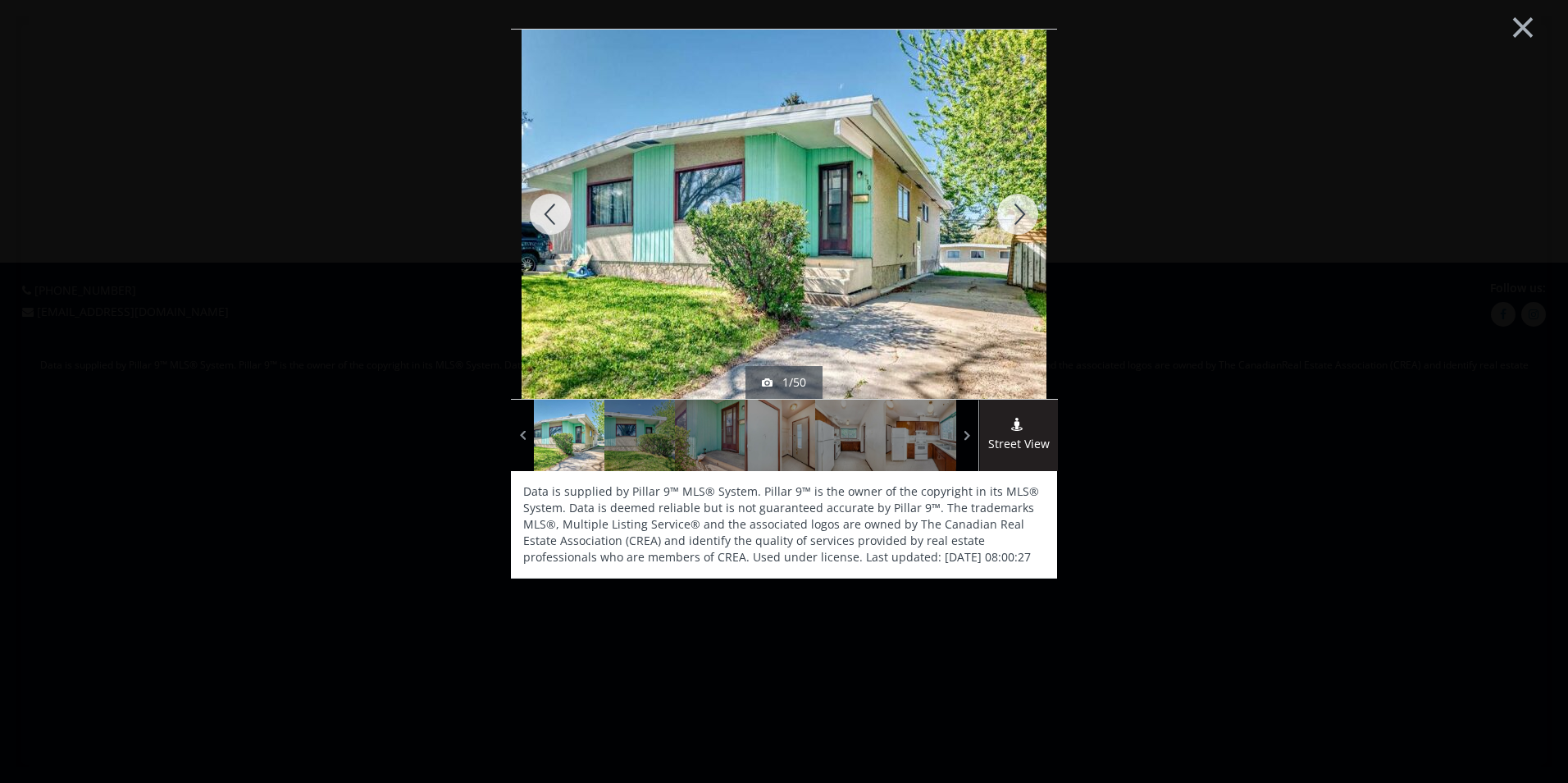
click at [1020, 220] on div at bounding box center [1018, 214] width 79 height 369
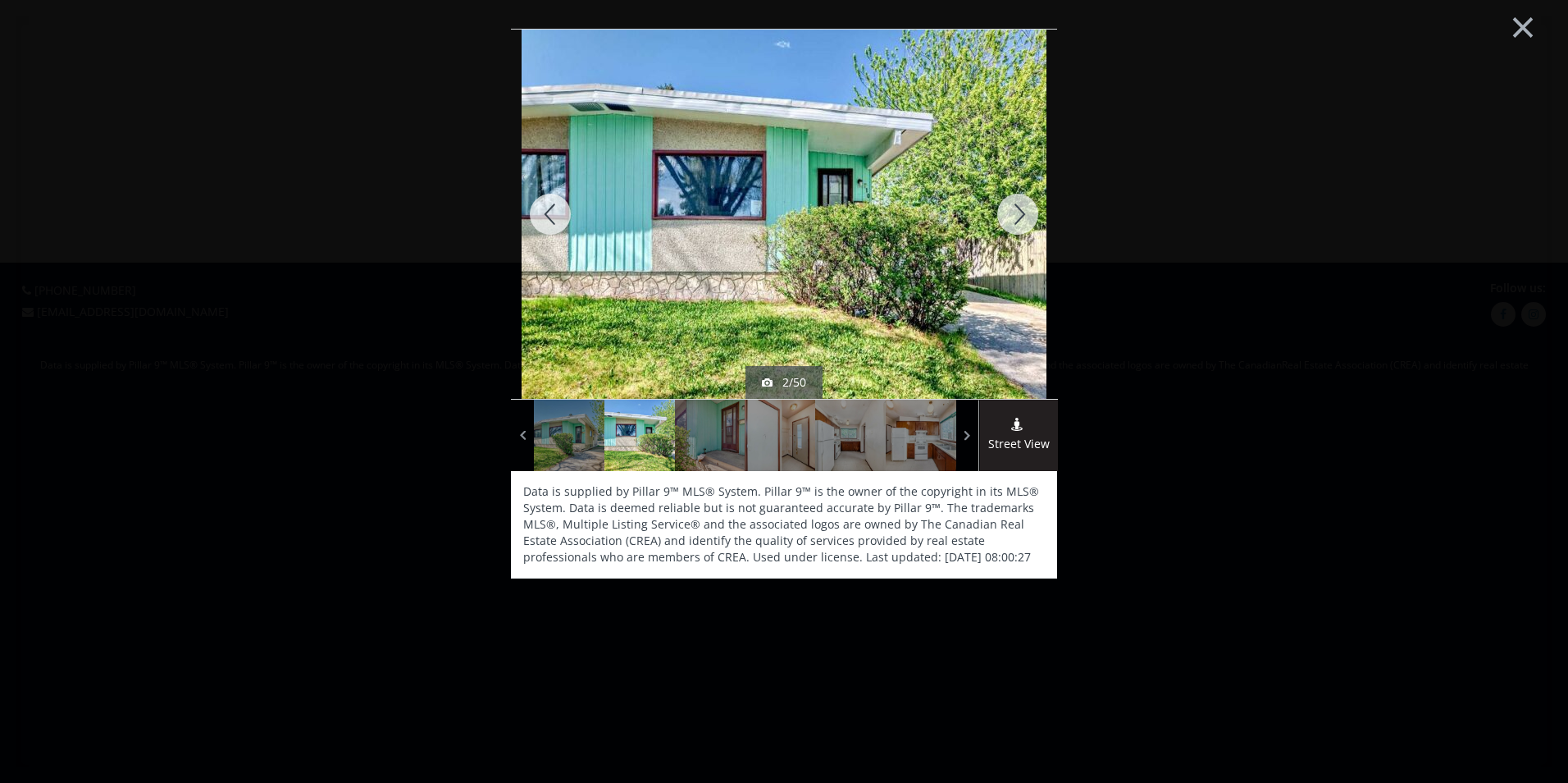
click at [1020, 220] on div at bounding box center [1018, 214] width 79 height 369
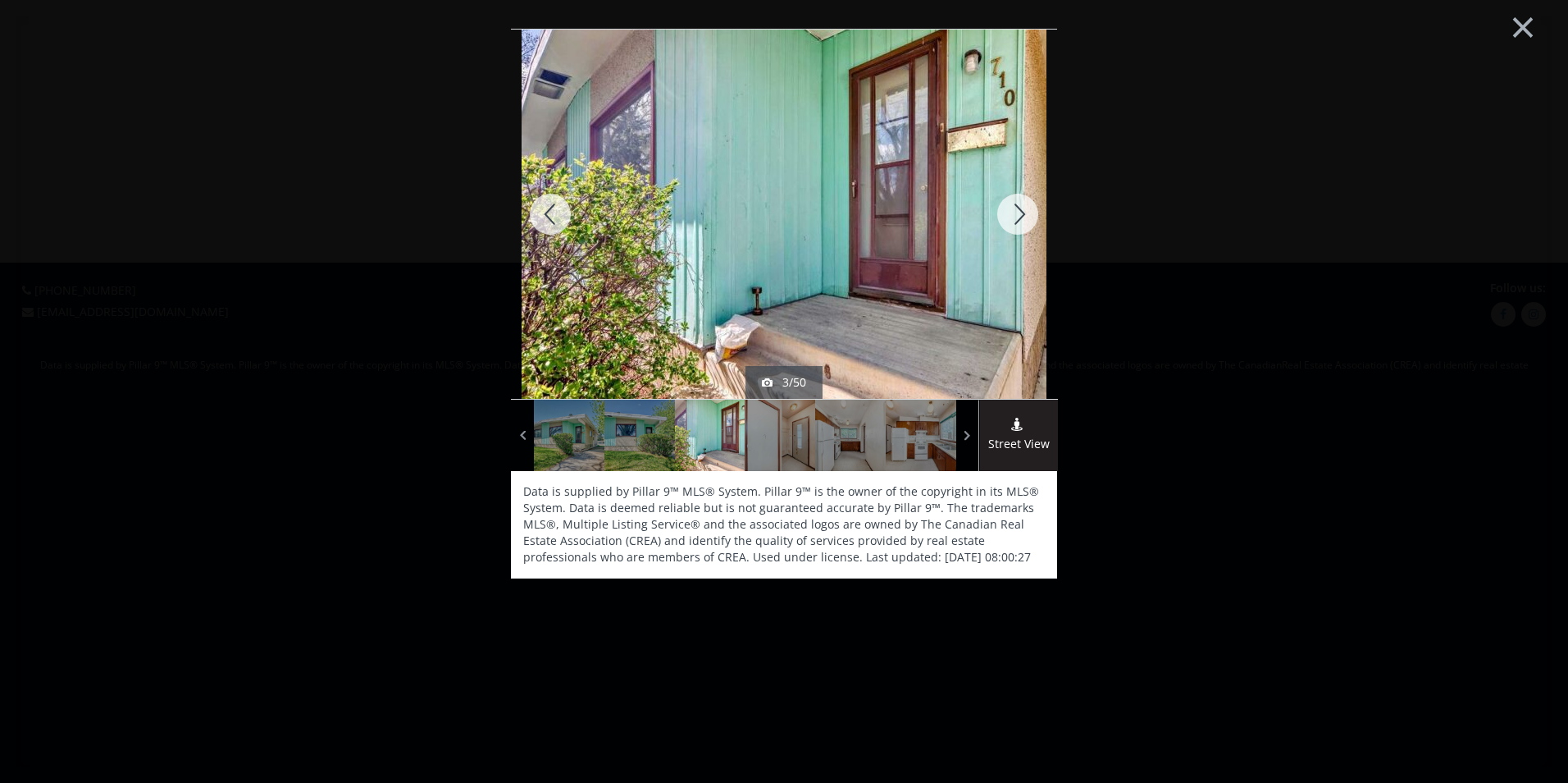
click at [1020, 220] on div at bounding box center [1018, 214] width 79 height 369
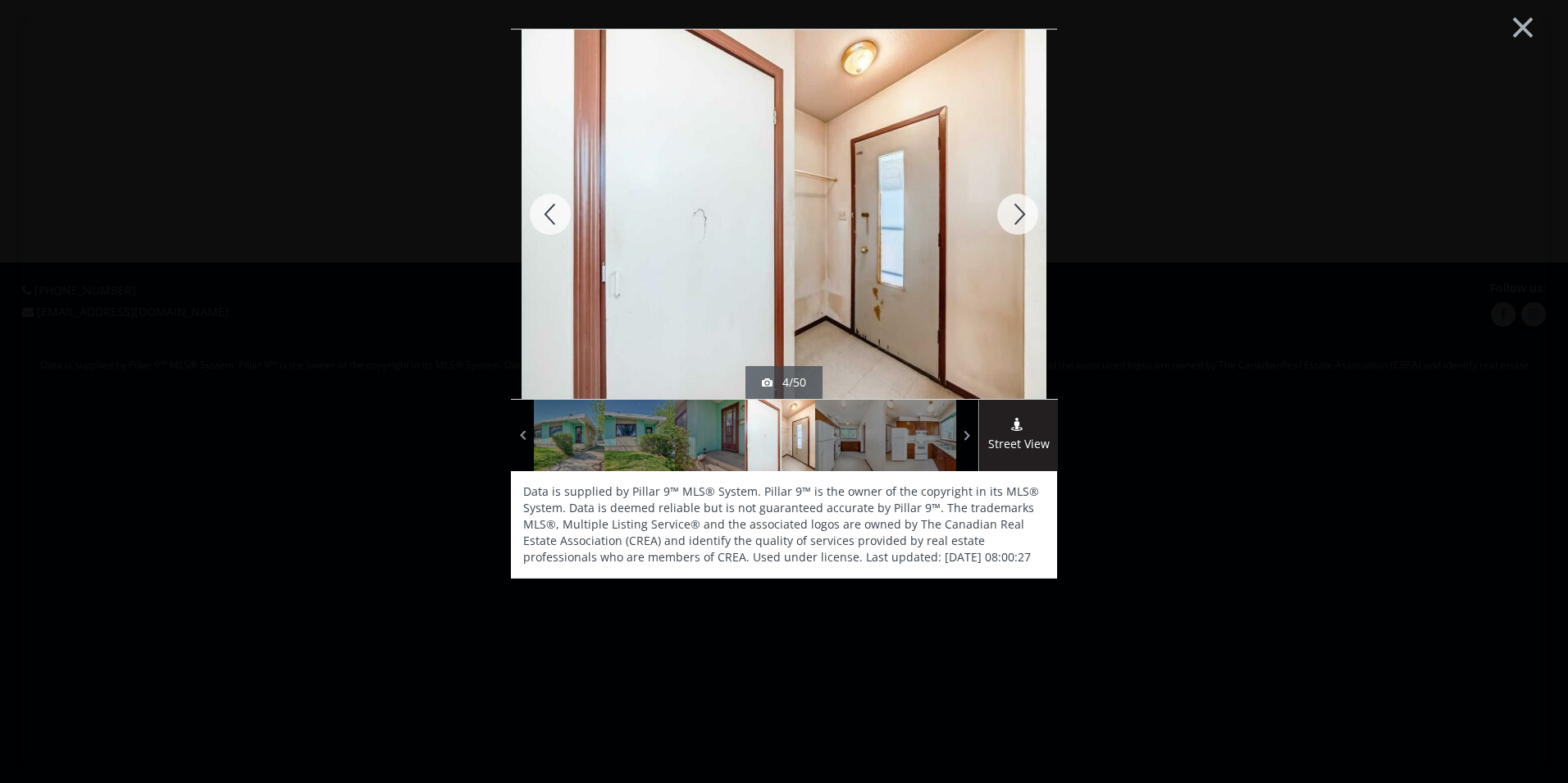
click at [1020, 220] on div at bounding box center [1018, 214] width 79 height 369
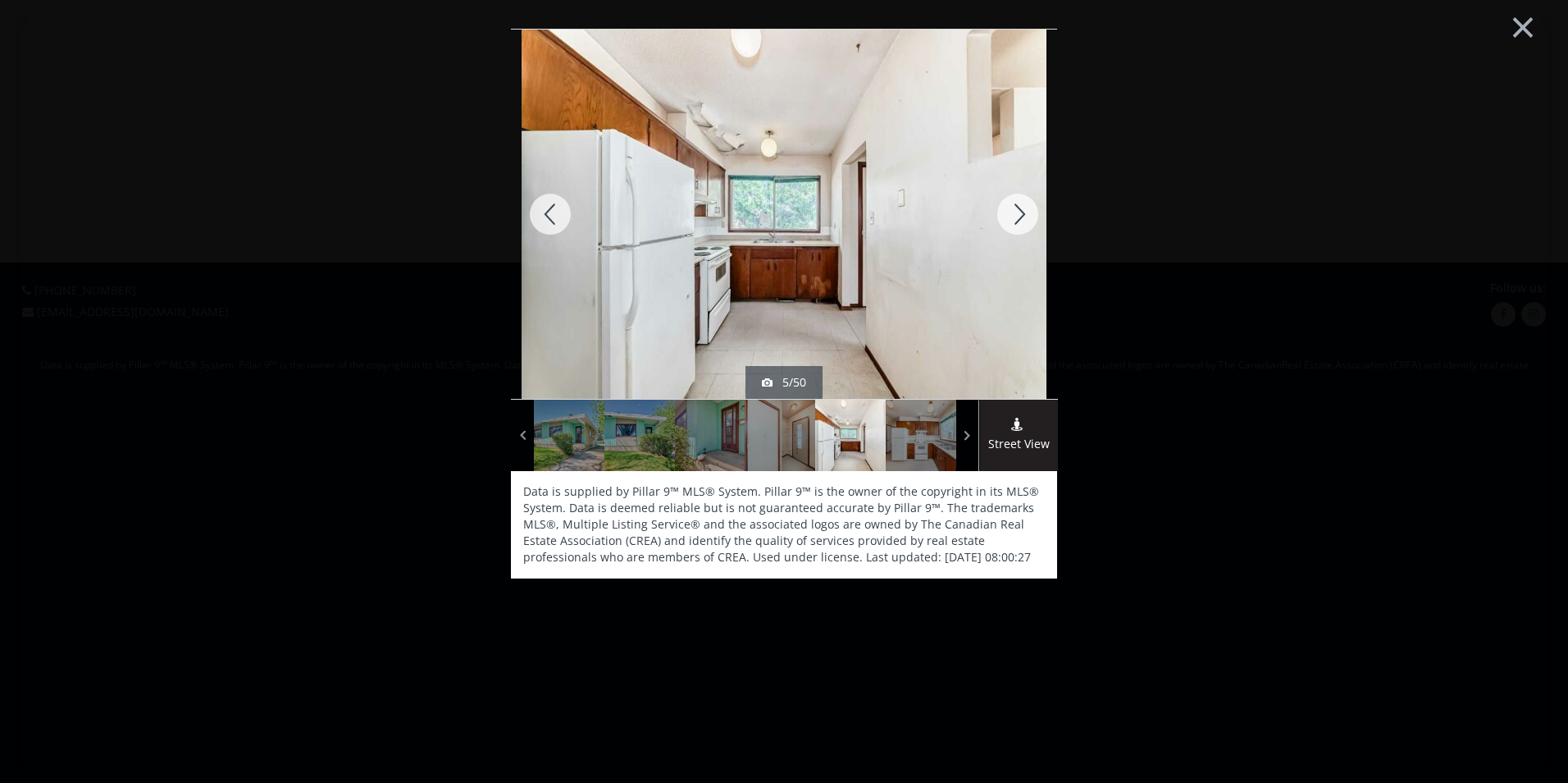
click at [1020, 220] on div at bounding box center [1018, 214] width 79 height 369
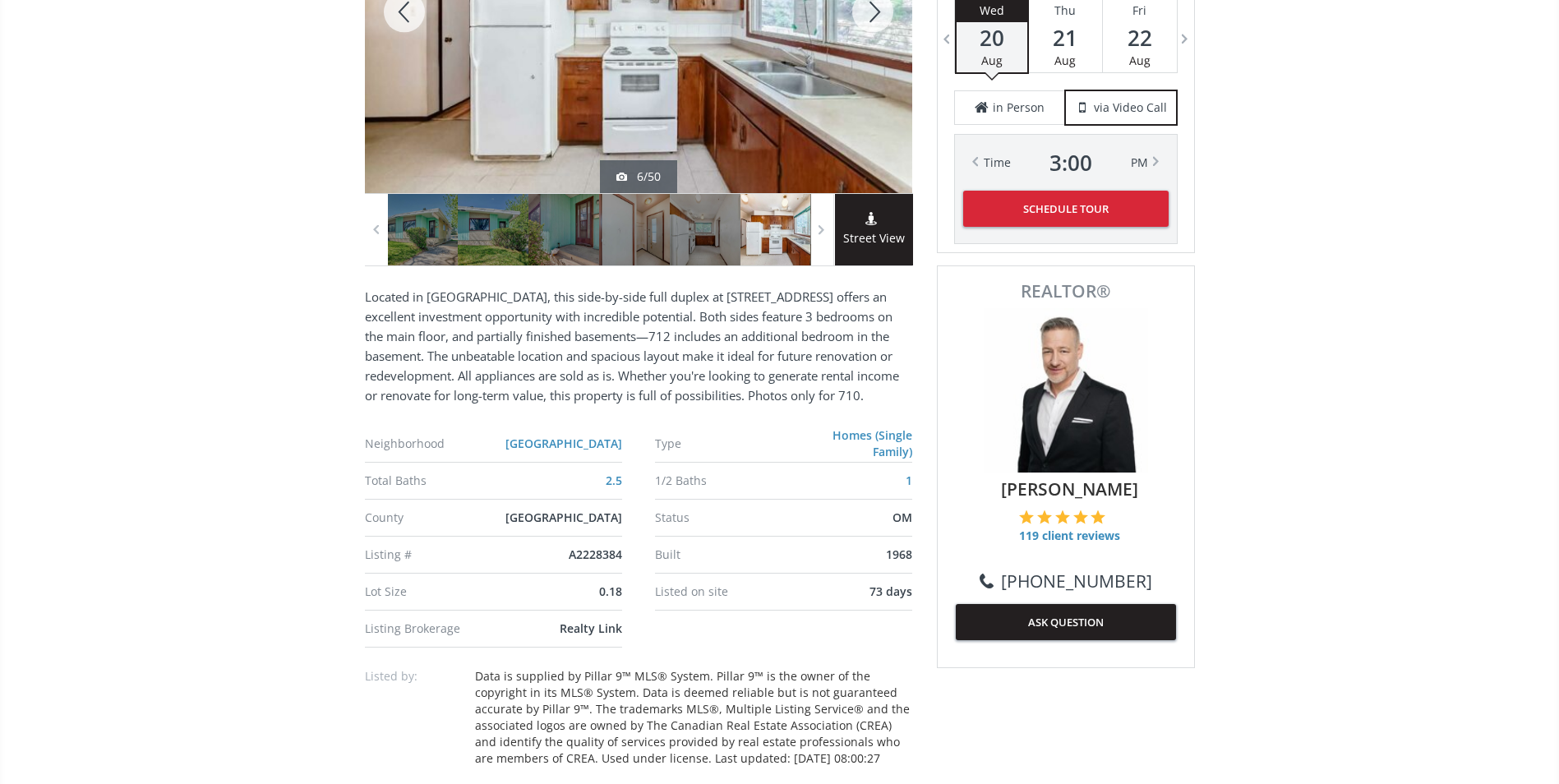
scroll to position [411, 0]
click at [452, 246] on div at bounding box center [423, 230] width 71 height 71
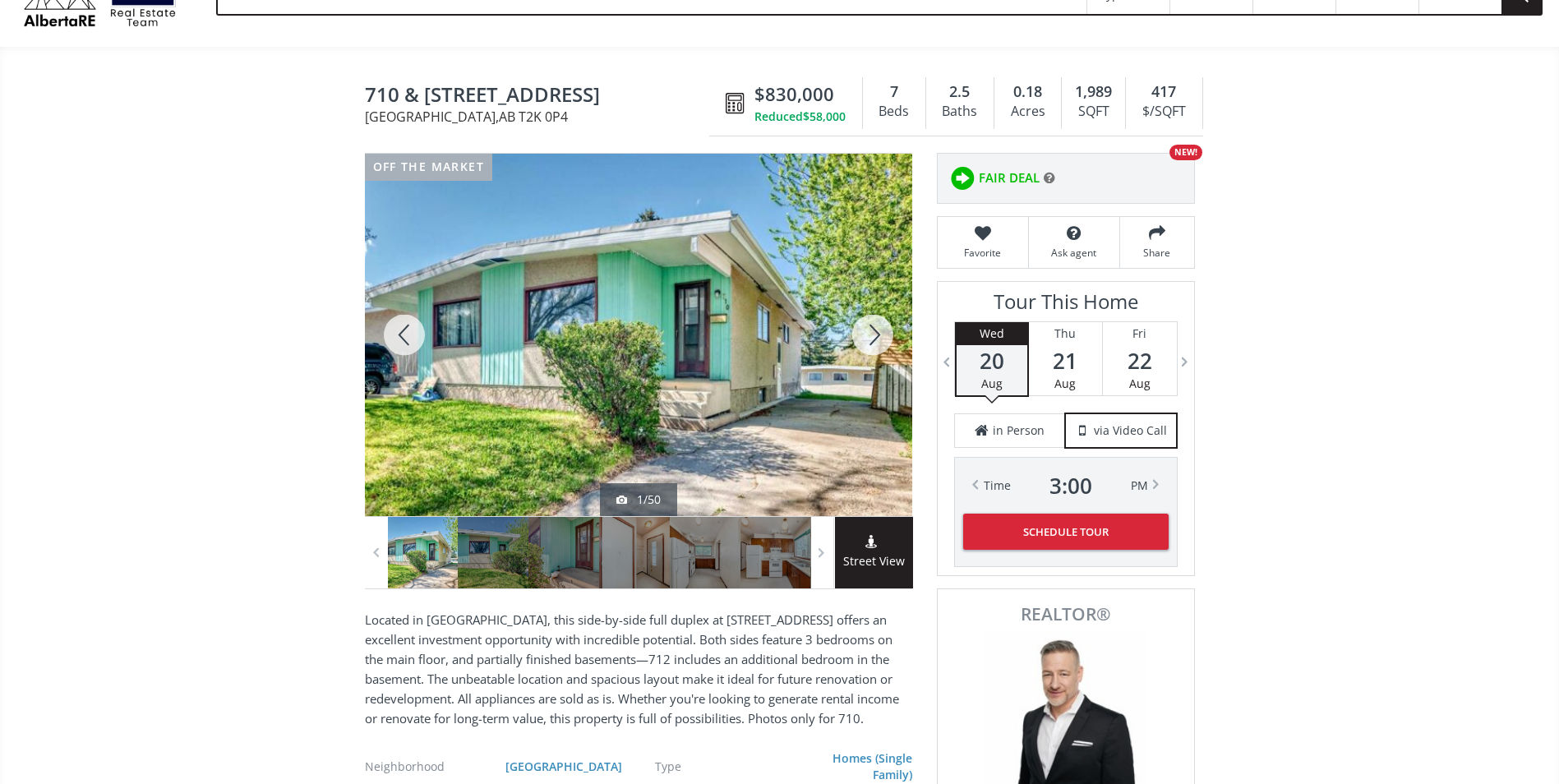
scroll to position [82, 0]
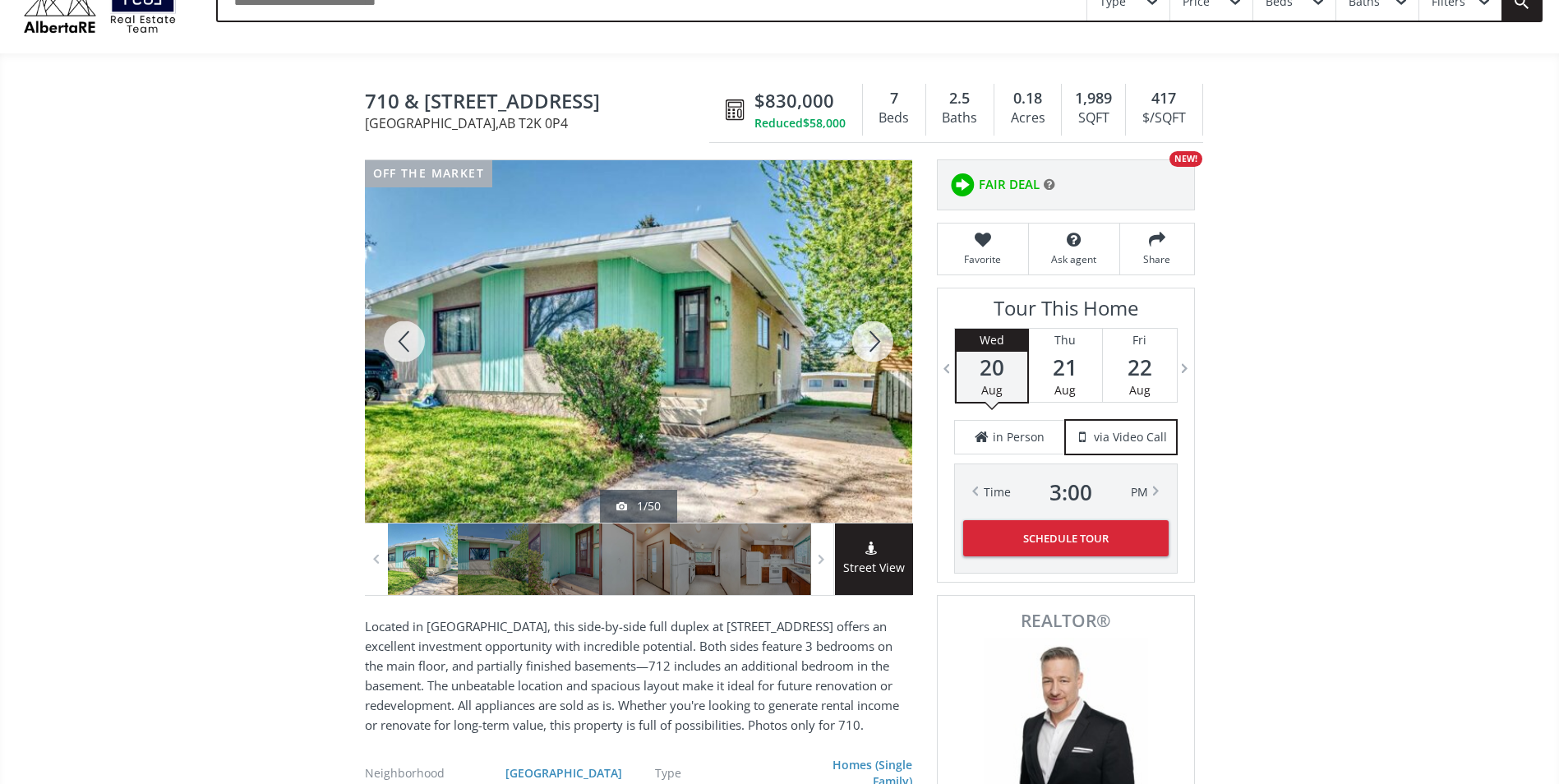
click at [880, 344] on div at bounding box center [873, 341] width 79 height 362
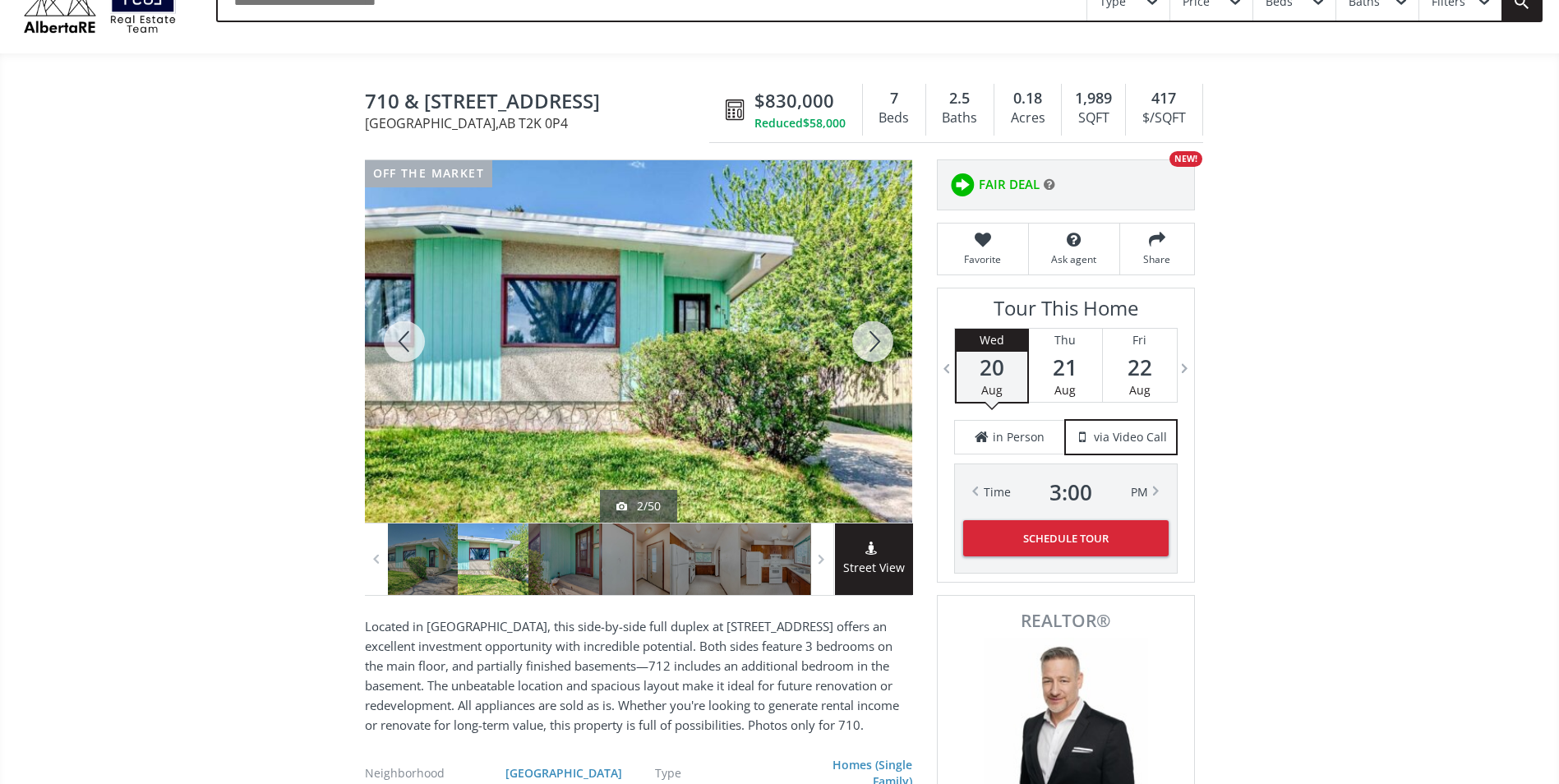
click at [880, 344] on div at bounding box center [873, 341] width 79 height 362
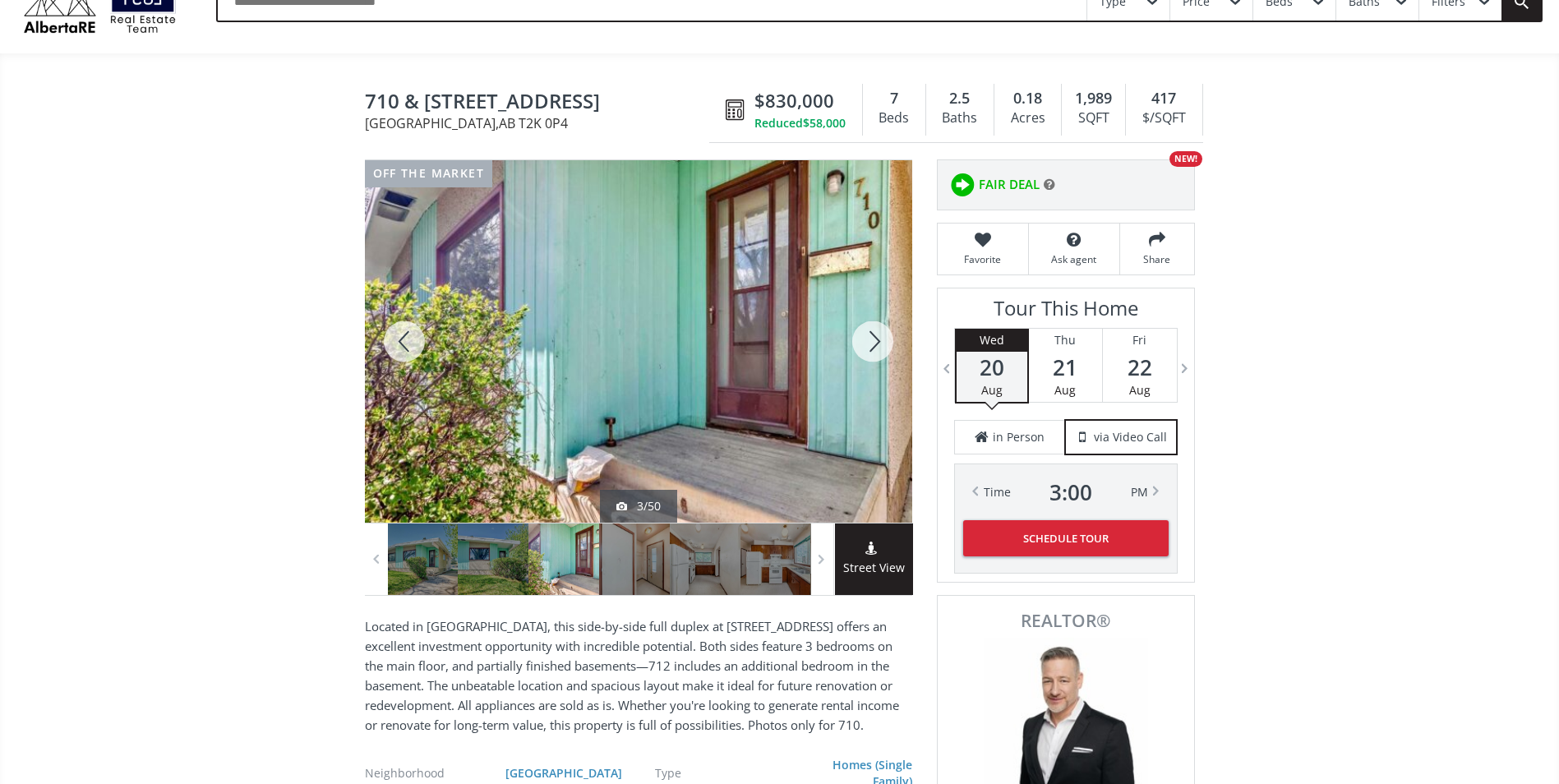
click at [880, 344] on div at bounding box center [873, 341] width 79 height 362
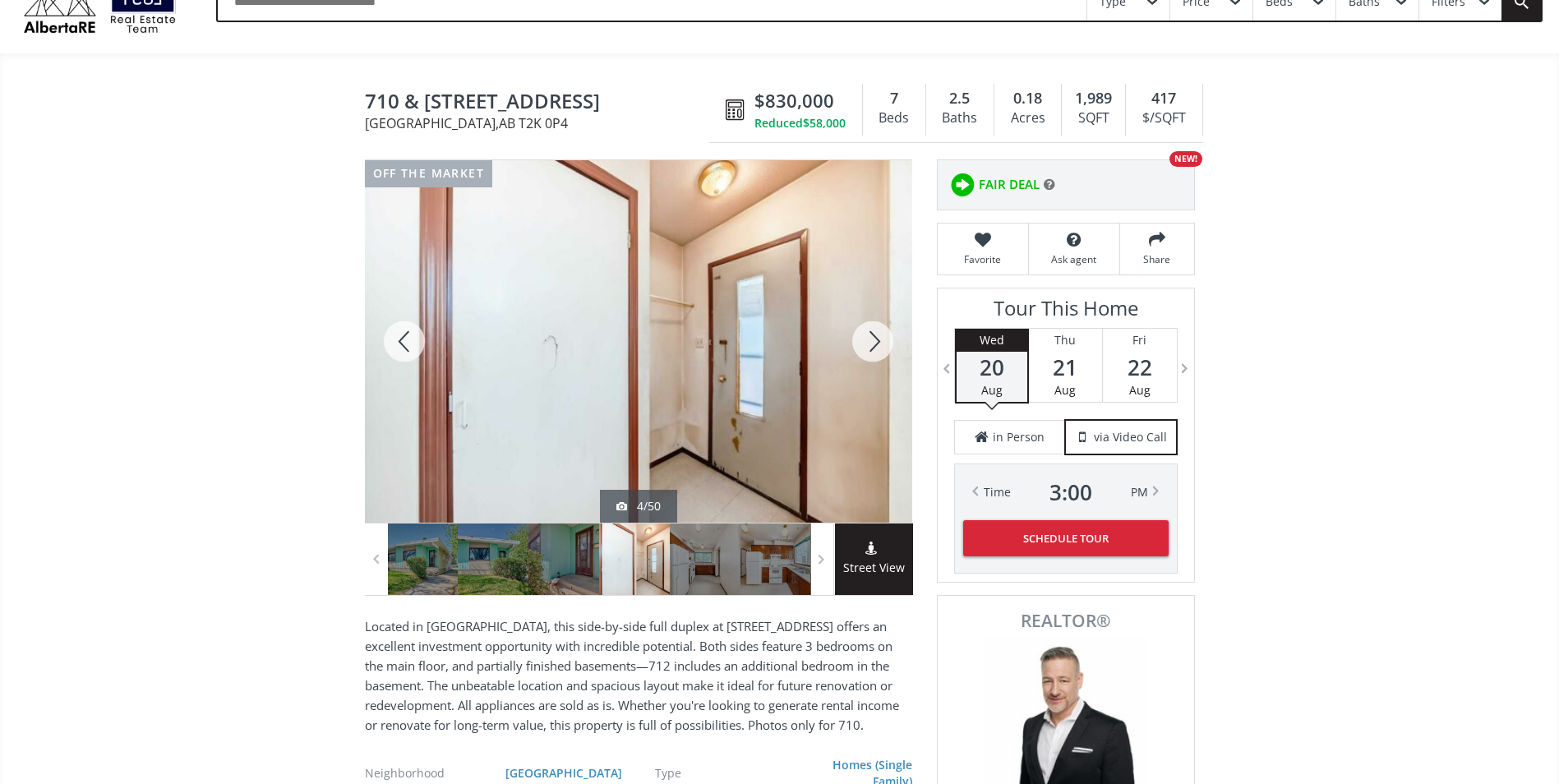
click at [880, 344] on div at bounding box center [873, 341] width 79 height 362
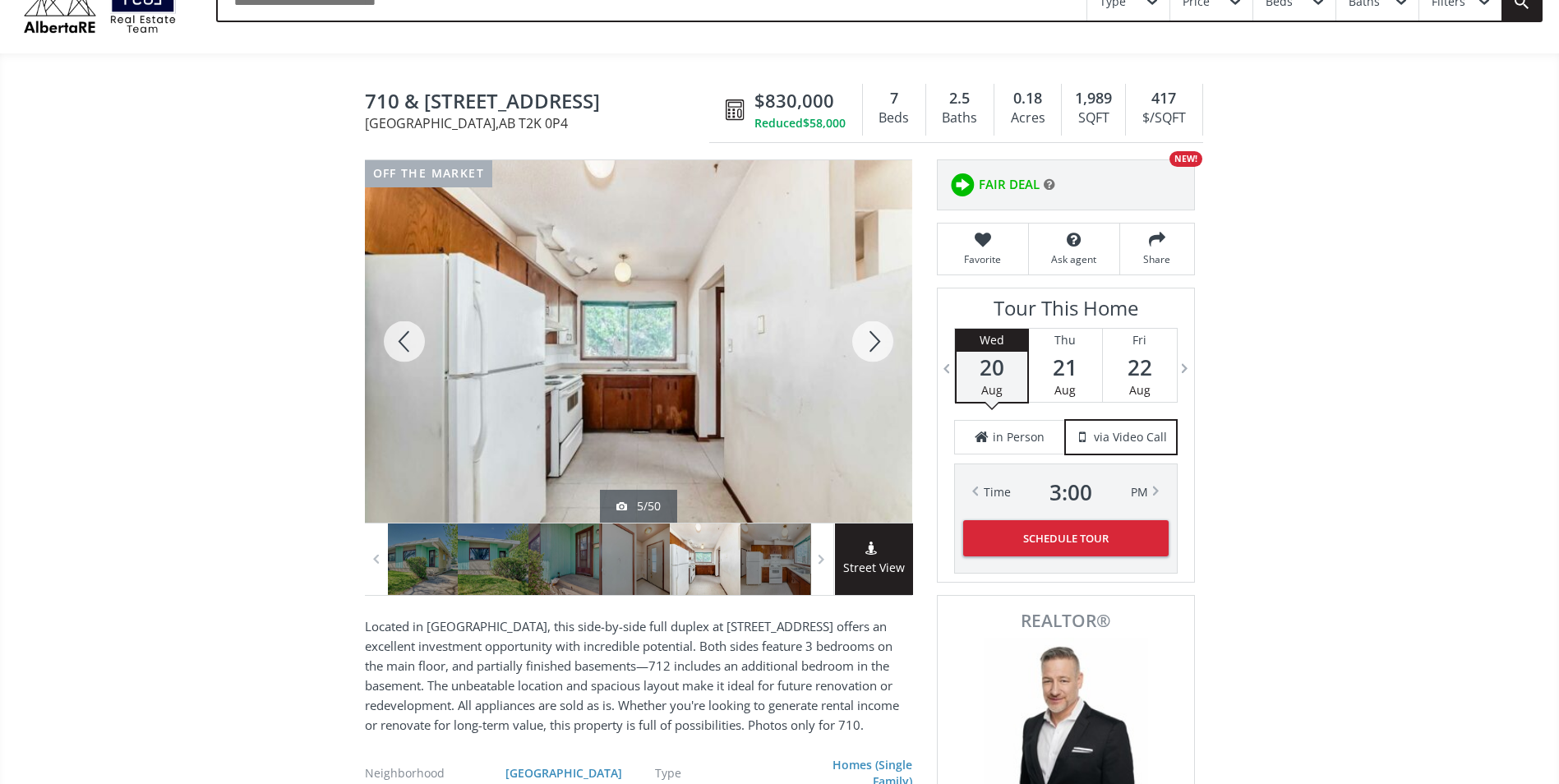
click at [880, 344] on div at bounding box center [873, 341] width 79 height 362
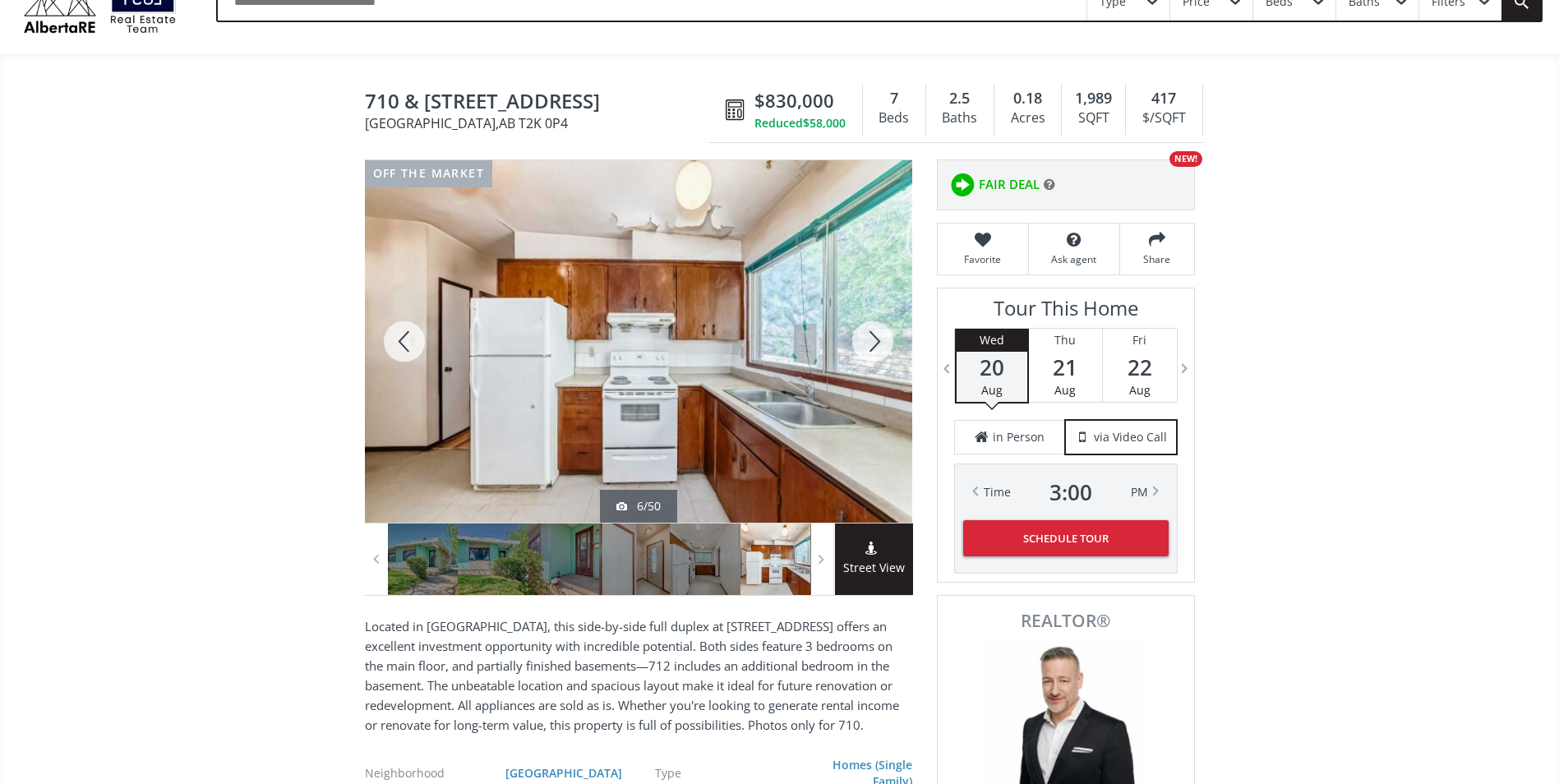
click at [880, 344] on div at bounding box center [873, 341] width 79 height 362
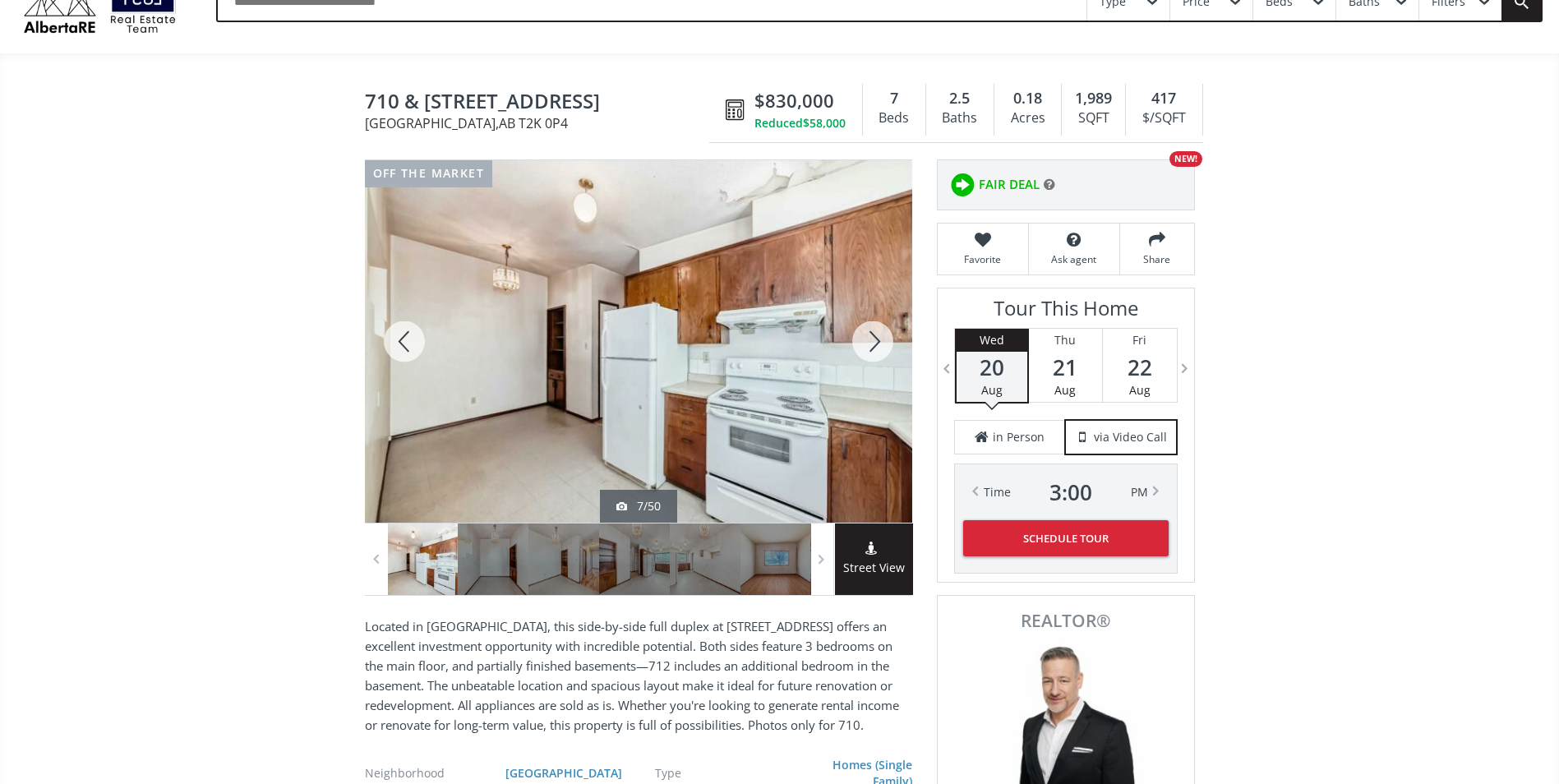
click at [880, 344] on div at bounding box center [873, 341] width 79 height 362
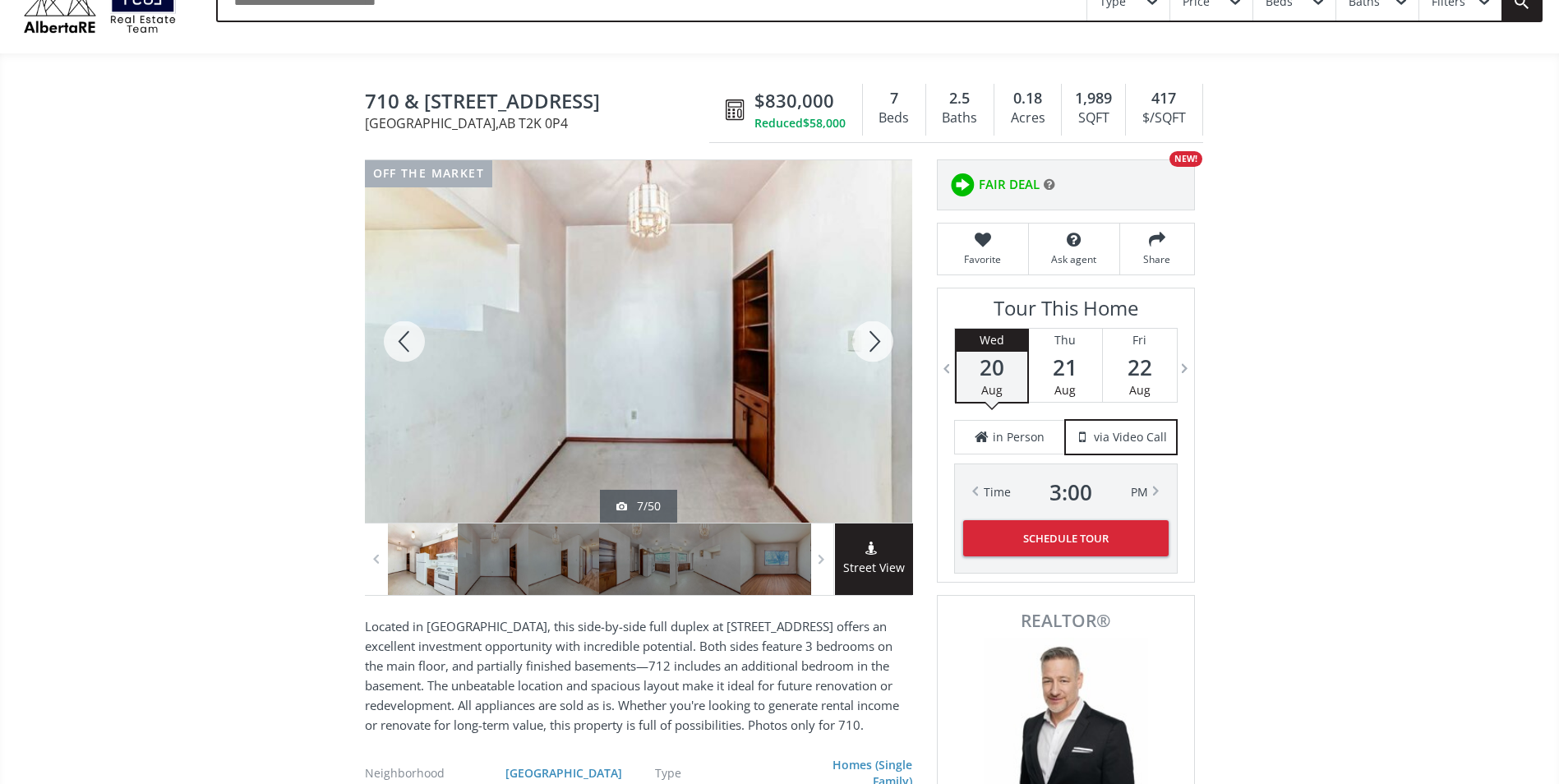
click at [880, 344] on div at bounding box center [873, 341] width 79 height 362
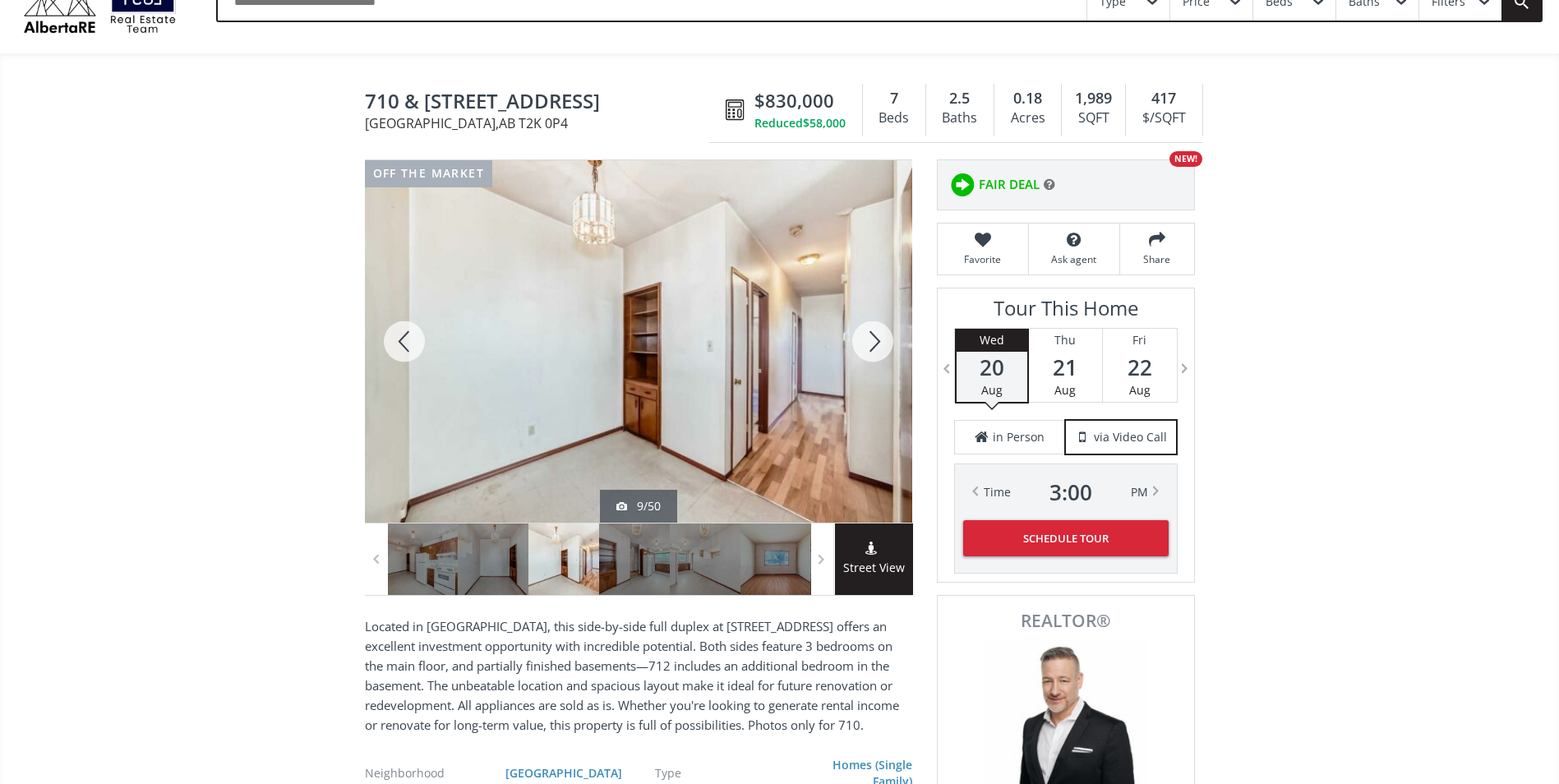
click at [880, 344] on div at bounding box center [873, 341] width 79 height 362
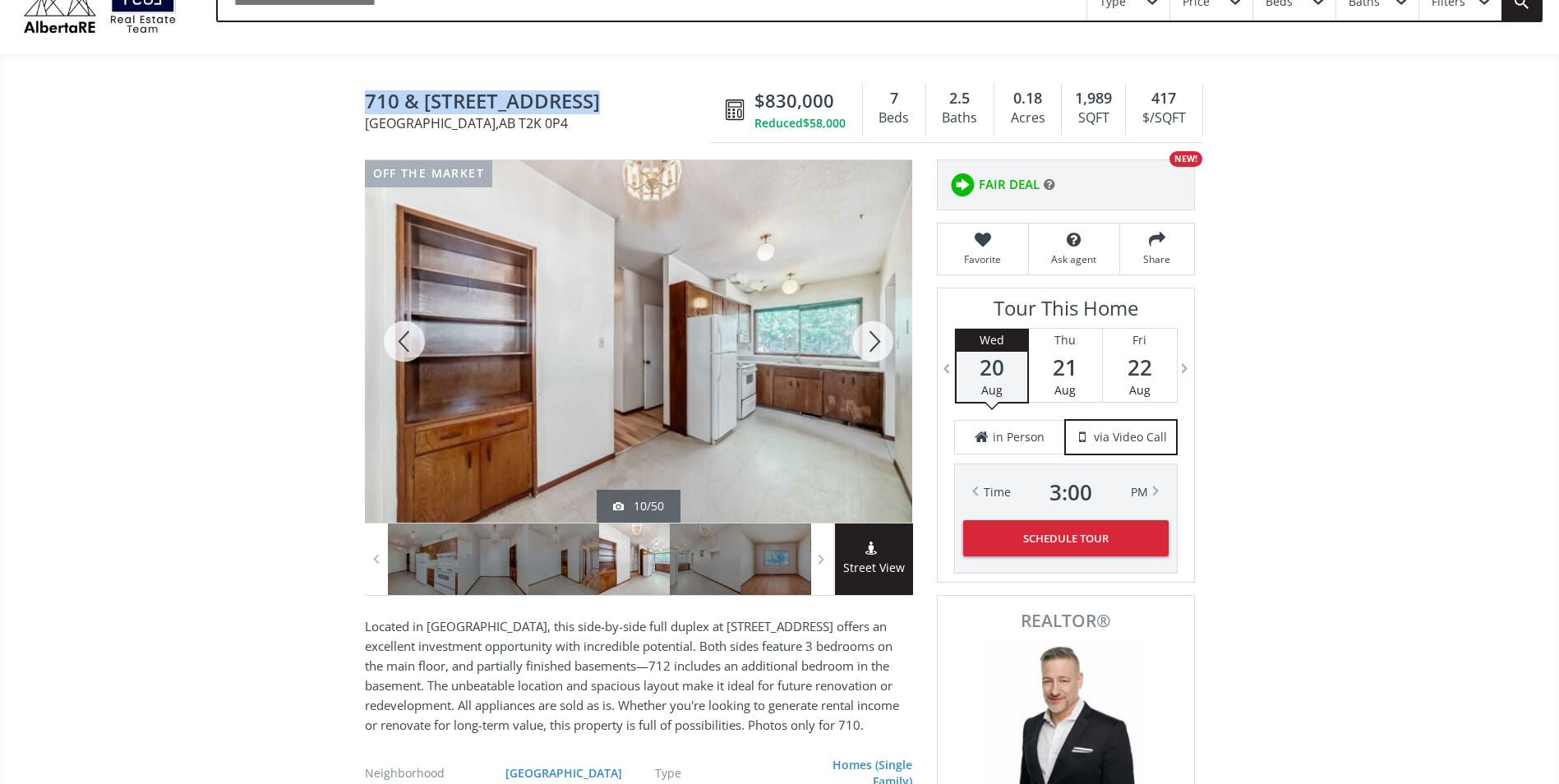
drag, startPoint x: 596, startPoint y: 95, endPoint x: 348, endPoint y: 88, distance: 248.1
copy span "710 & [STREET_ADDRESS]"
click at [877, 331] on div at bounding box center [873, 341] width 79 height 362
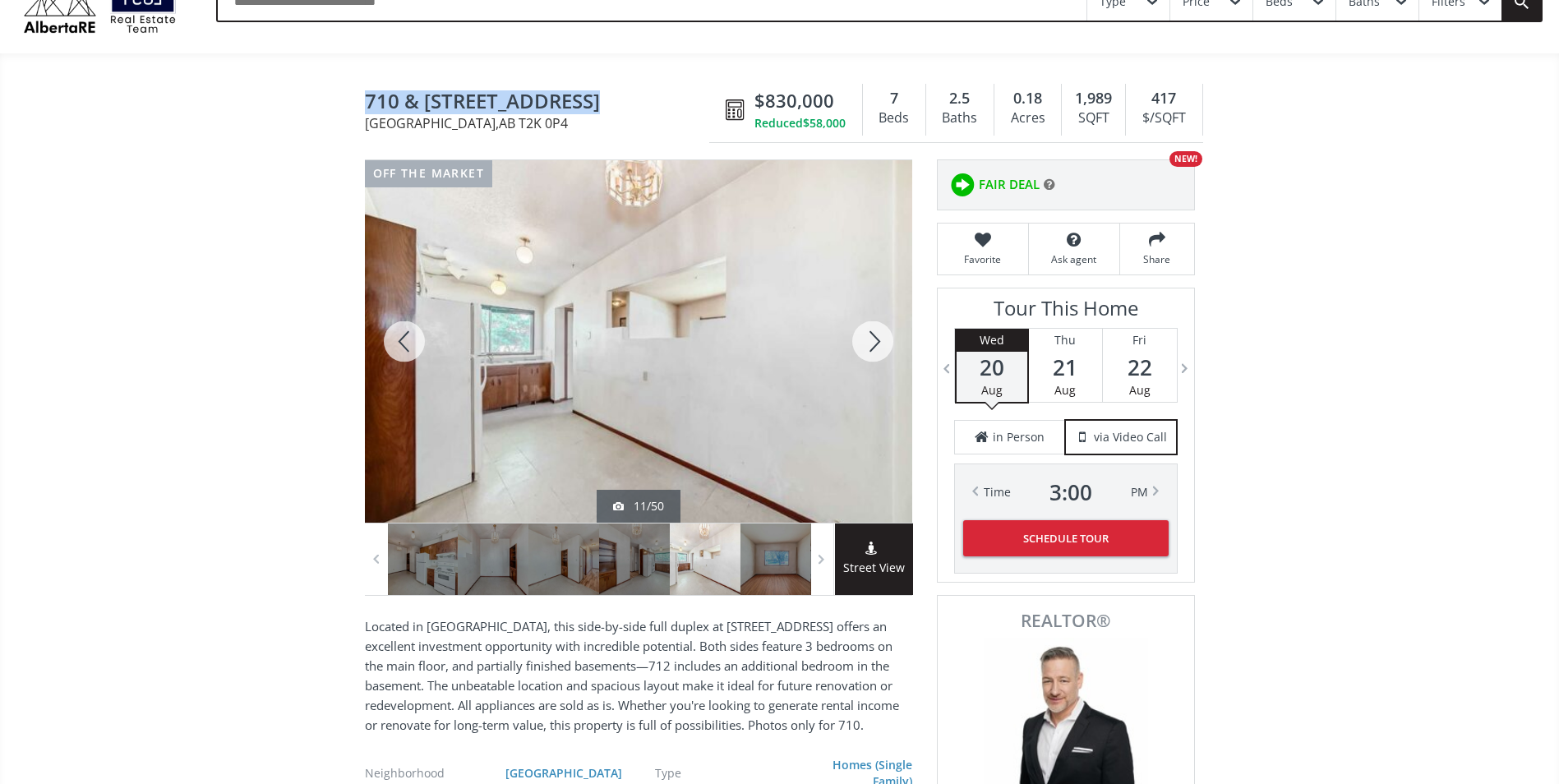
click at [877, 332] on div at bounding box center [873, 341] width 79 height 362
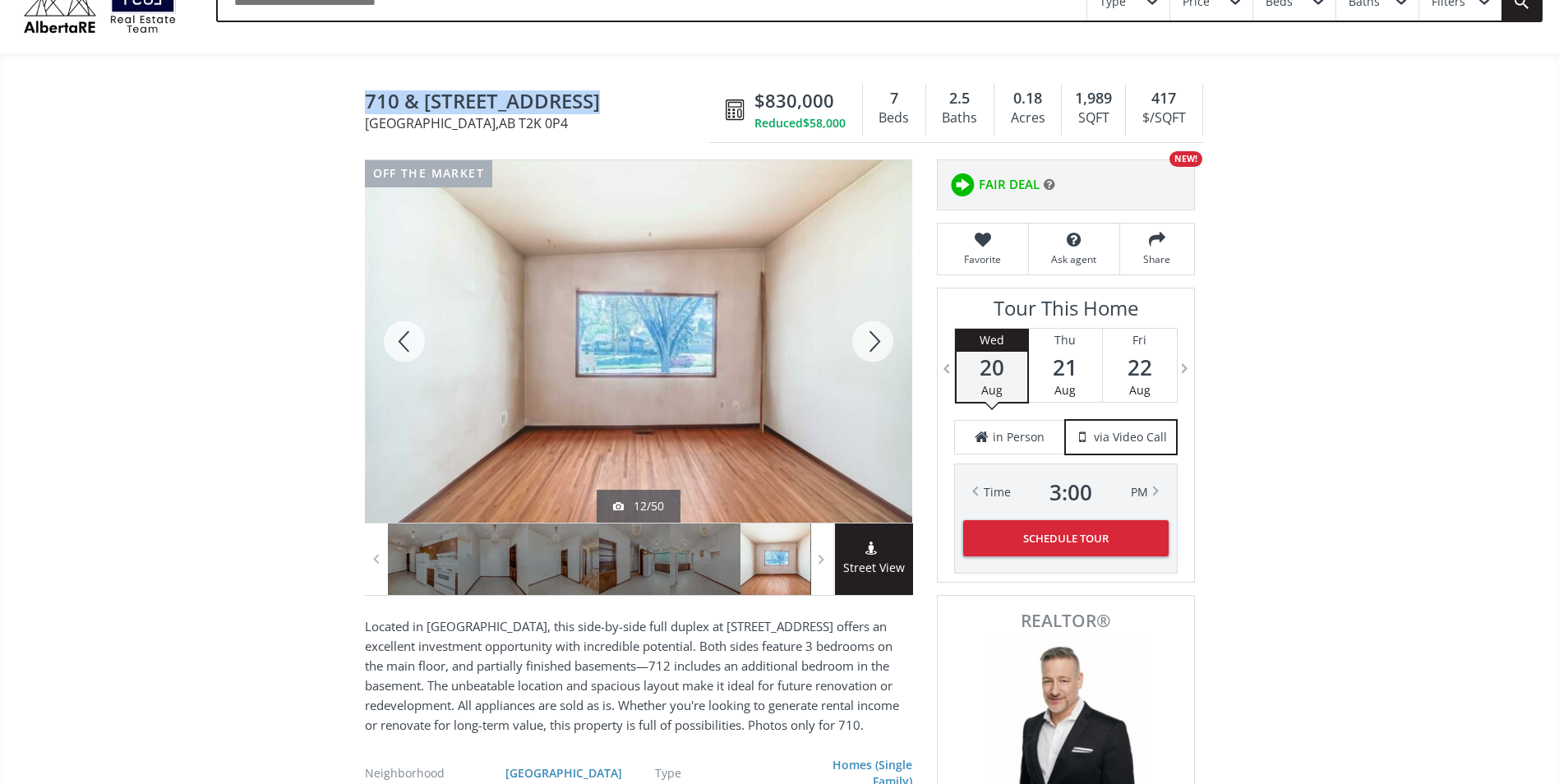
click at [877, 332] on div at bounding box center [873, 341] width 79 height 362
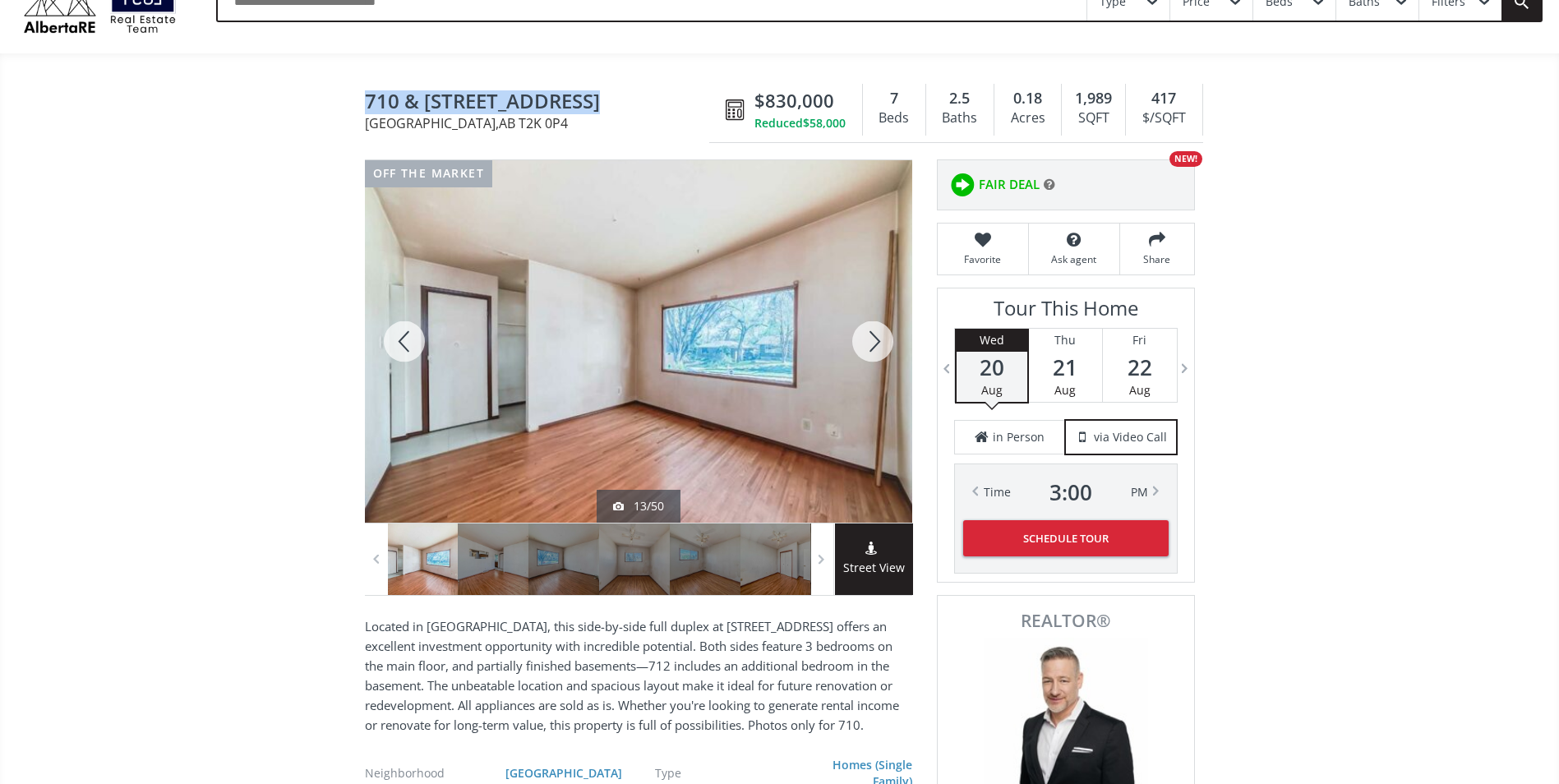
click at [877, 332] on div at bounding box center [873, 341] width 79 height 362
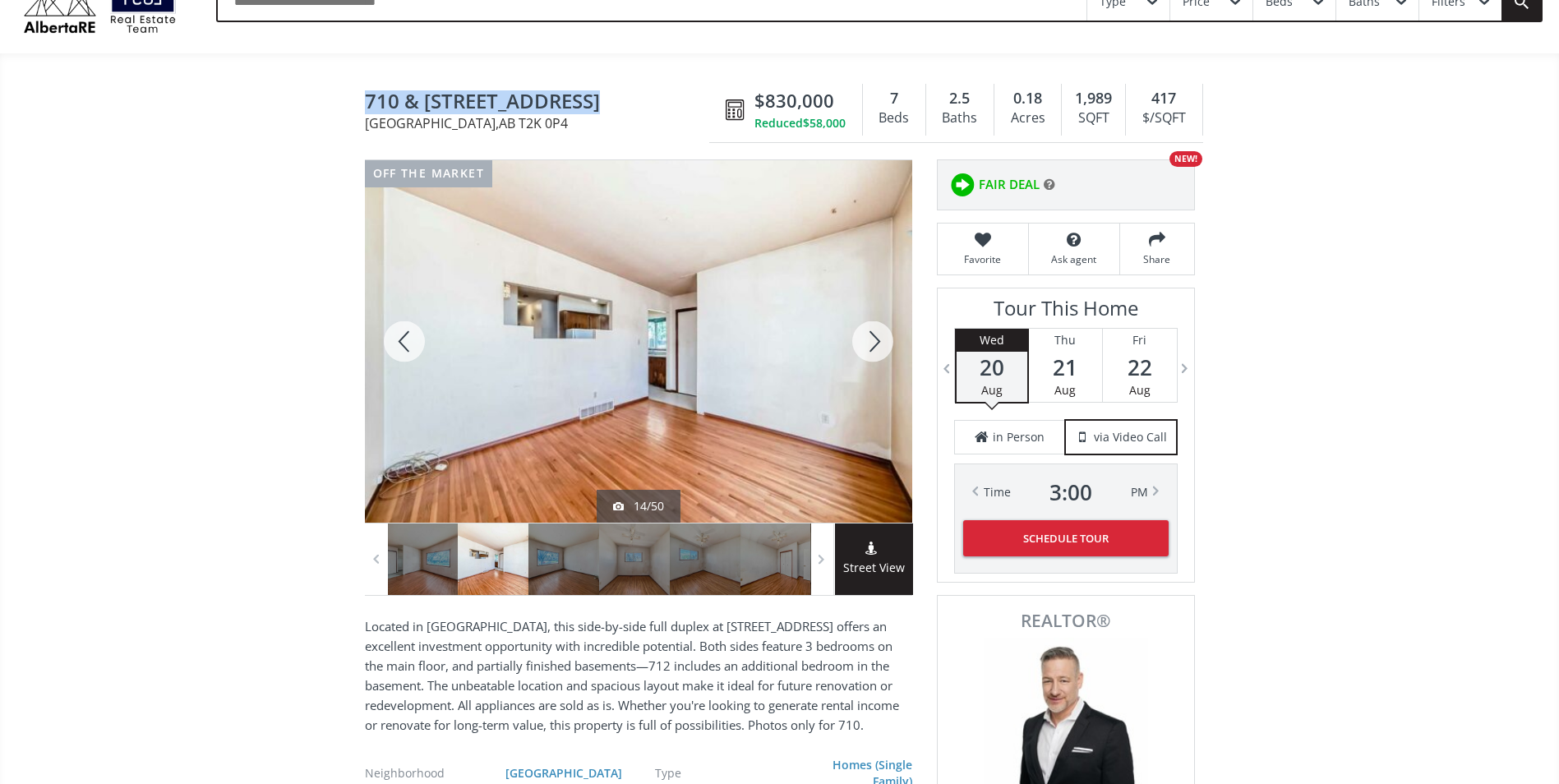
click at [875, 344] on div at bounding box center [873, 341] width 79 height 362
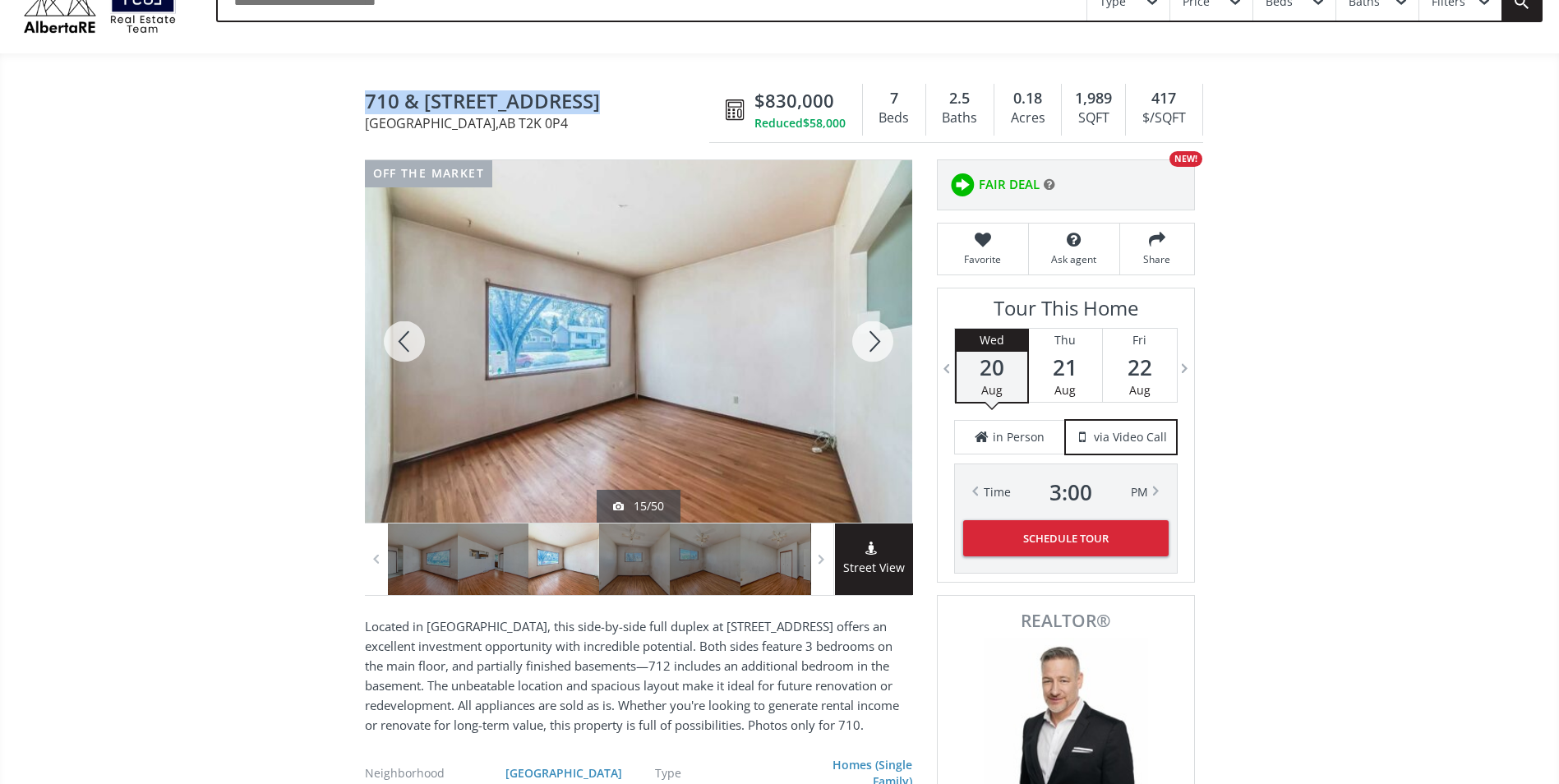
click at [875, 344] on div at bounding box center [873, 341] width 79 height 362
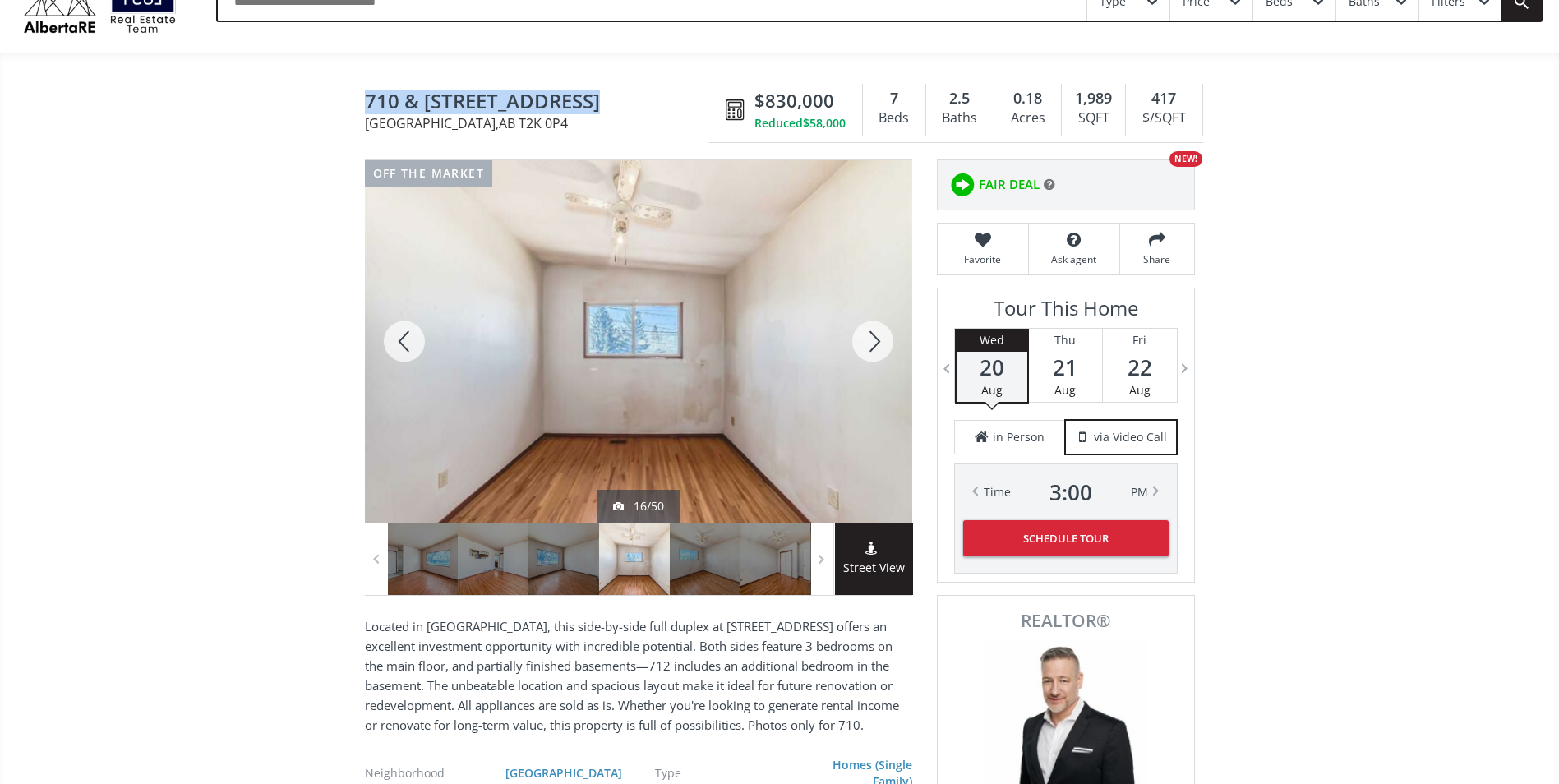
click at [875, 344] on div at bounding box center [873, 341] width 79 height 362
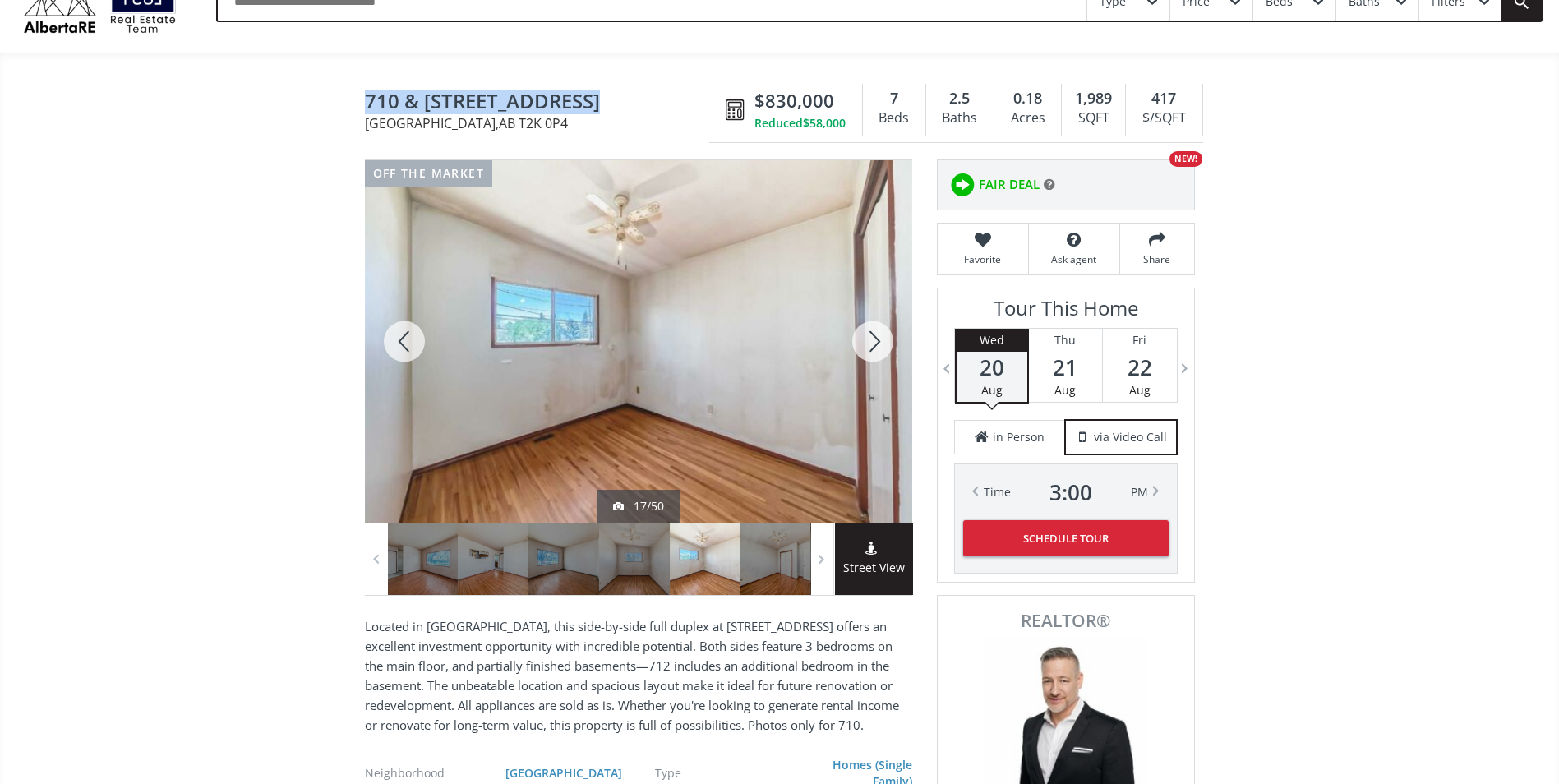
click at [875, 344] on div at bounding box center [873, 341] width 79 height 362
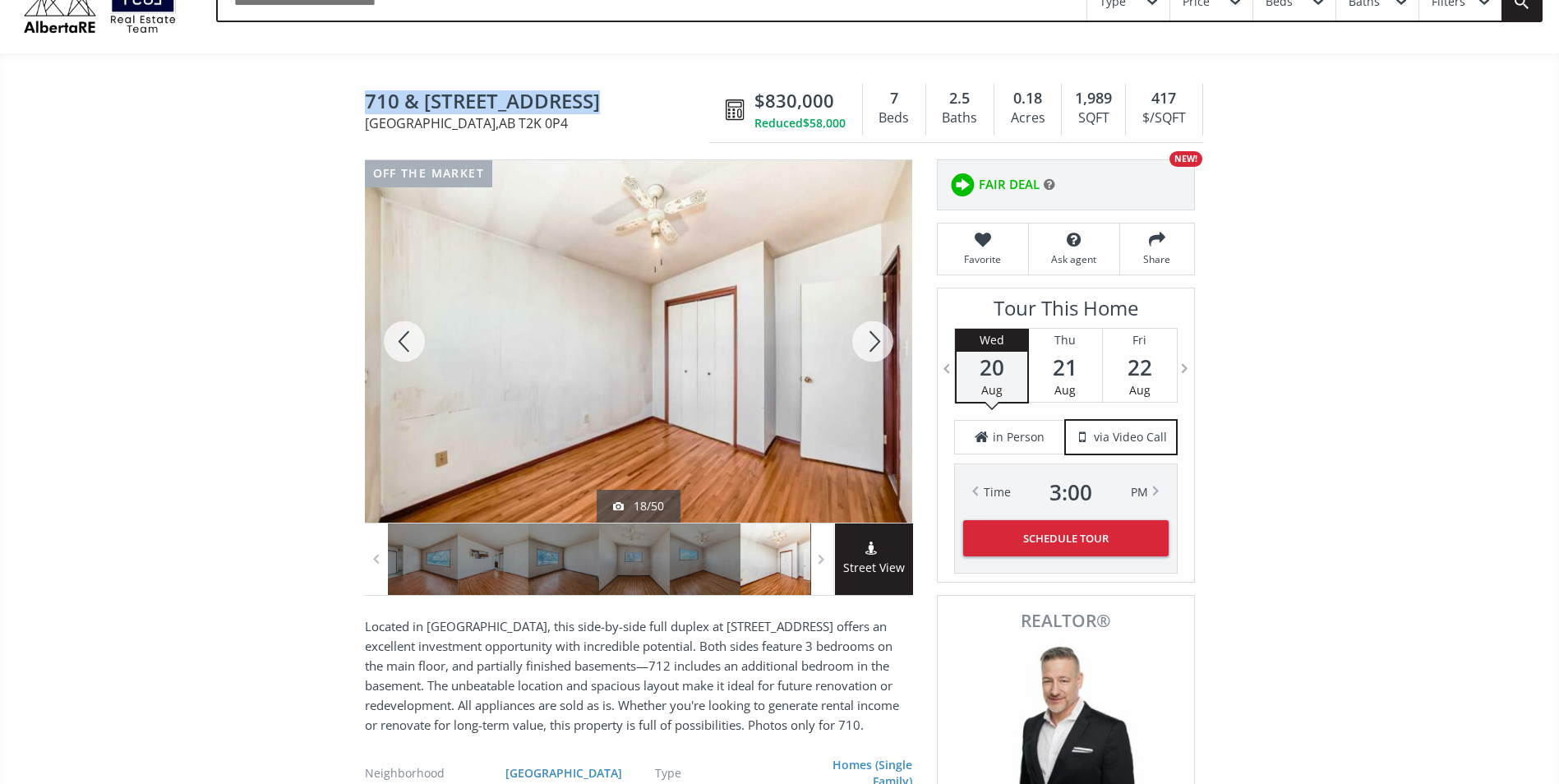
click at [875, 344] on div at bounding box center [873, 341] width 79 height 362
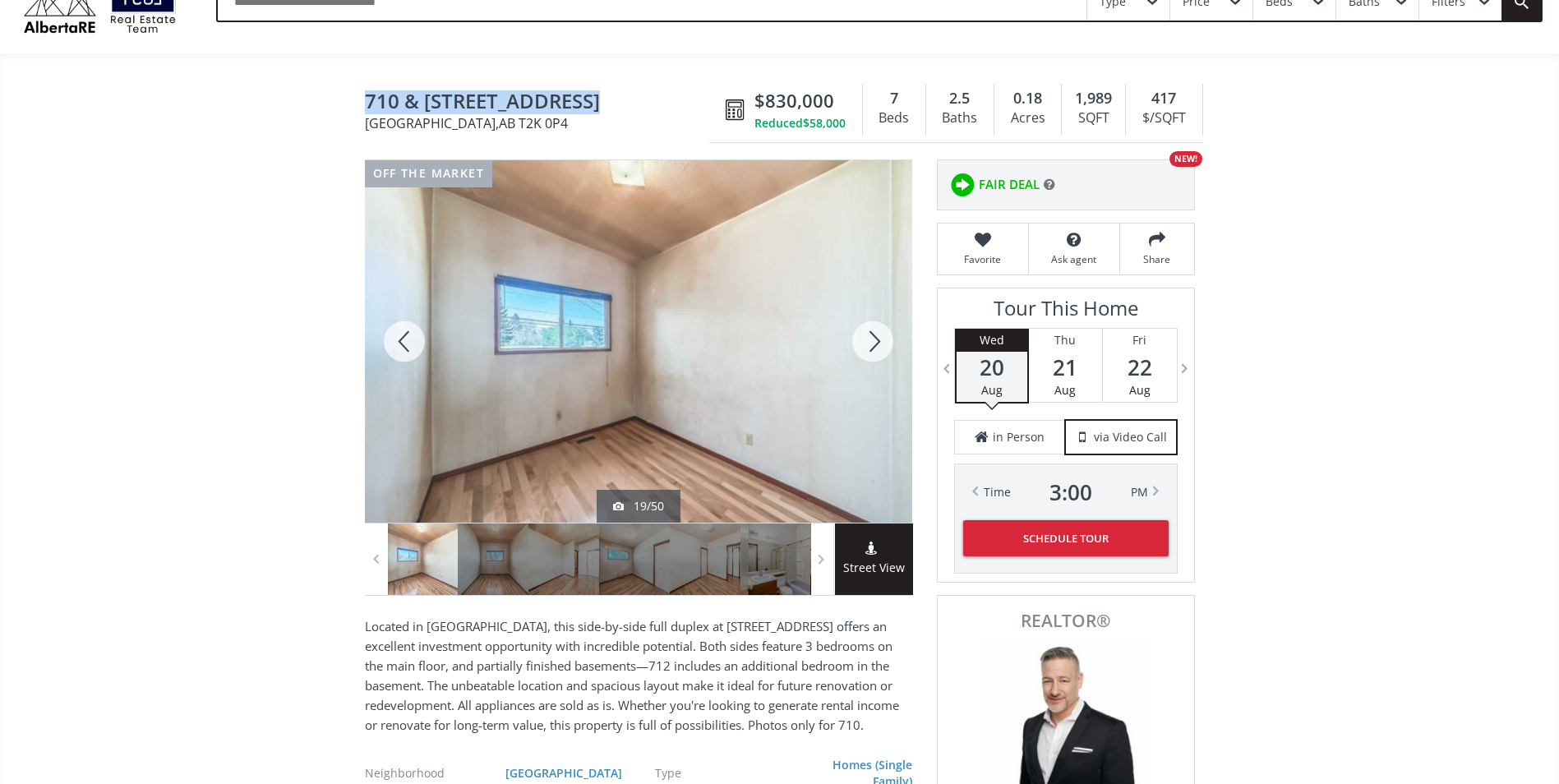
click at [875, 344] on div at bounding box center [873, 341] width 79 height 362
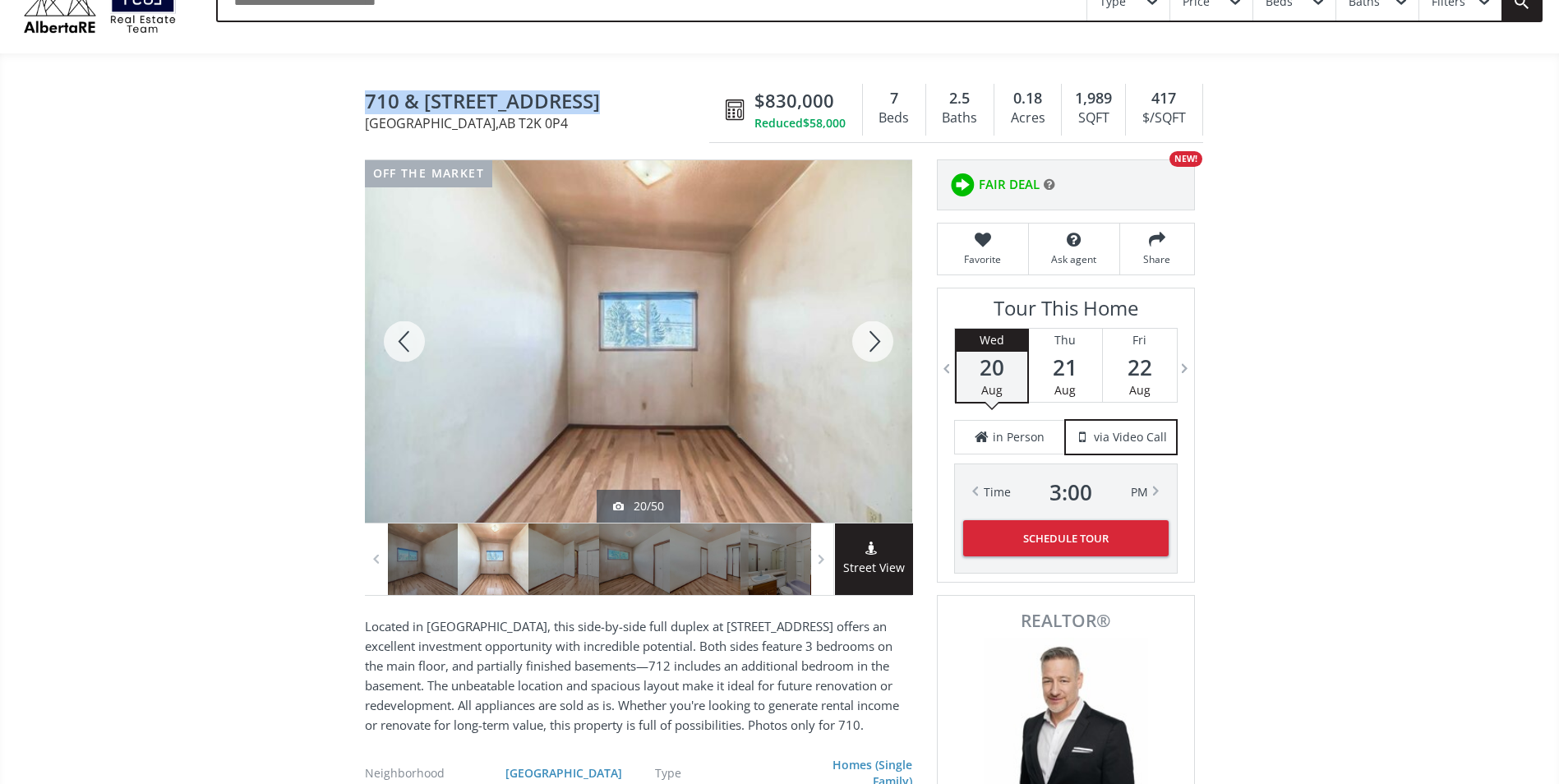
click at [875, 344] on div at bounding box center [873, 341] width 79 height 362
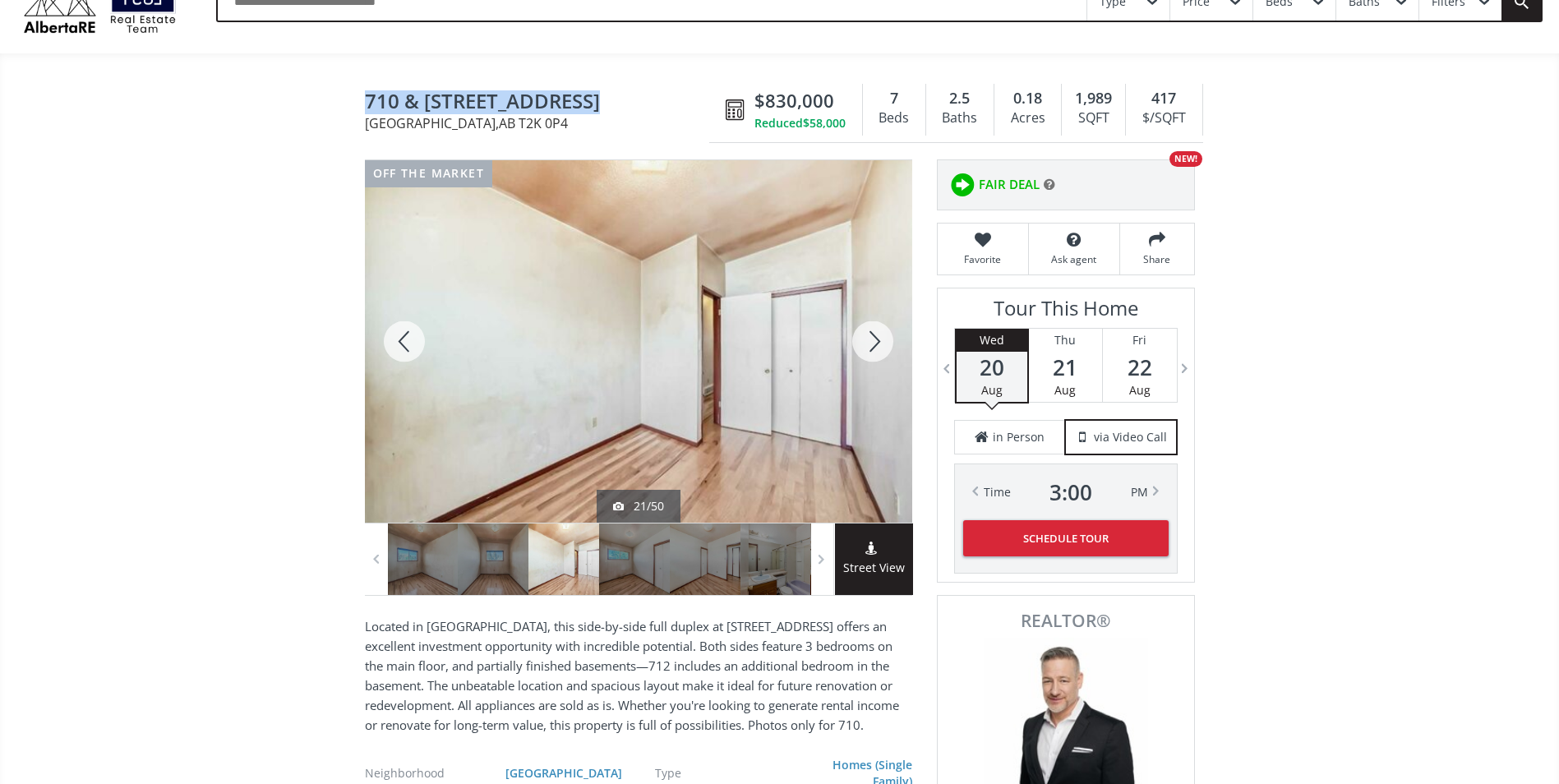
click at [403, 337] on div at bounding box center [405, 341] width 79 height 362
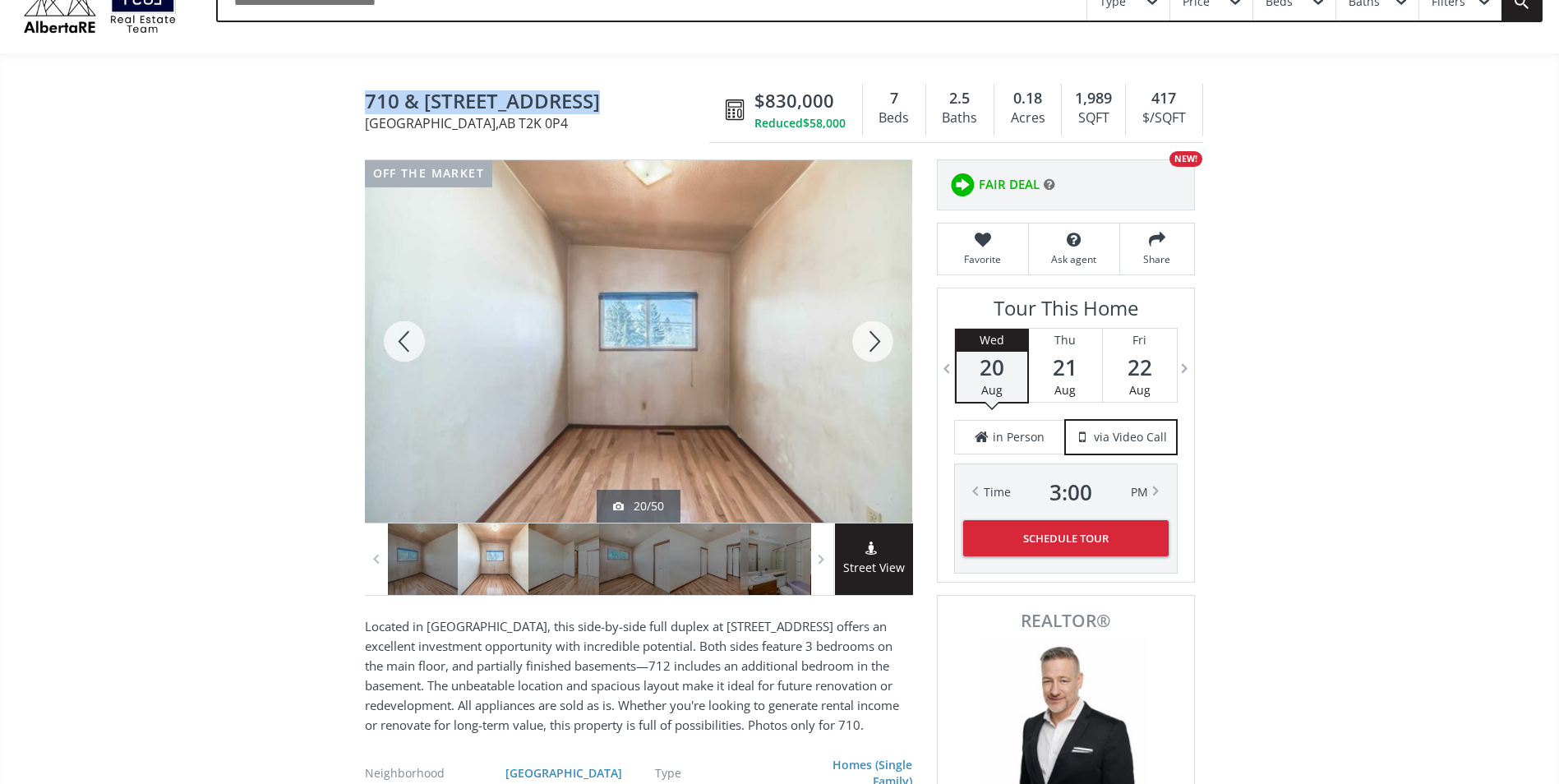
click at [403, 337] on div at bounding box center [405, 341] width 79 height 362
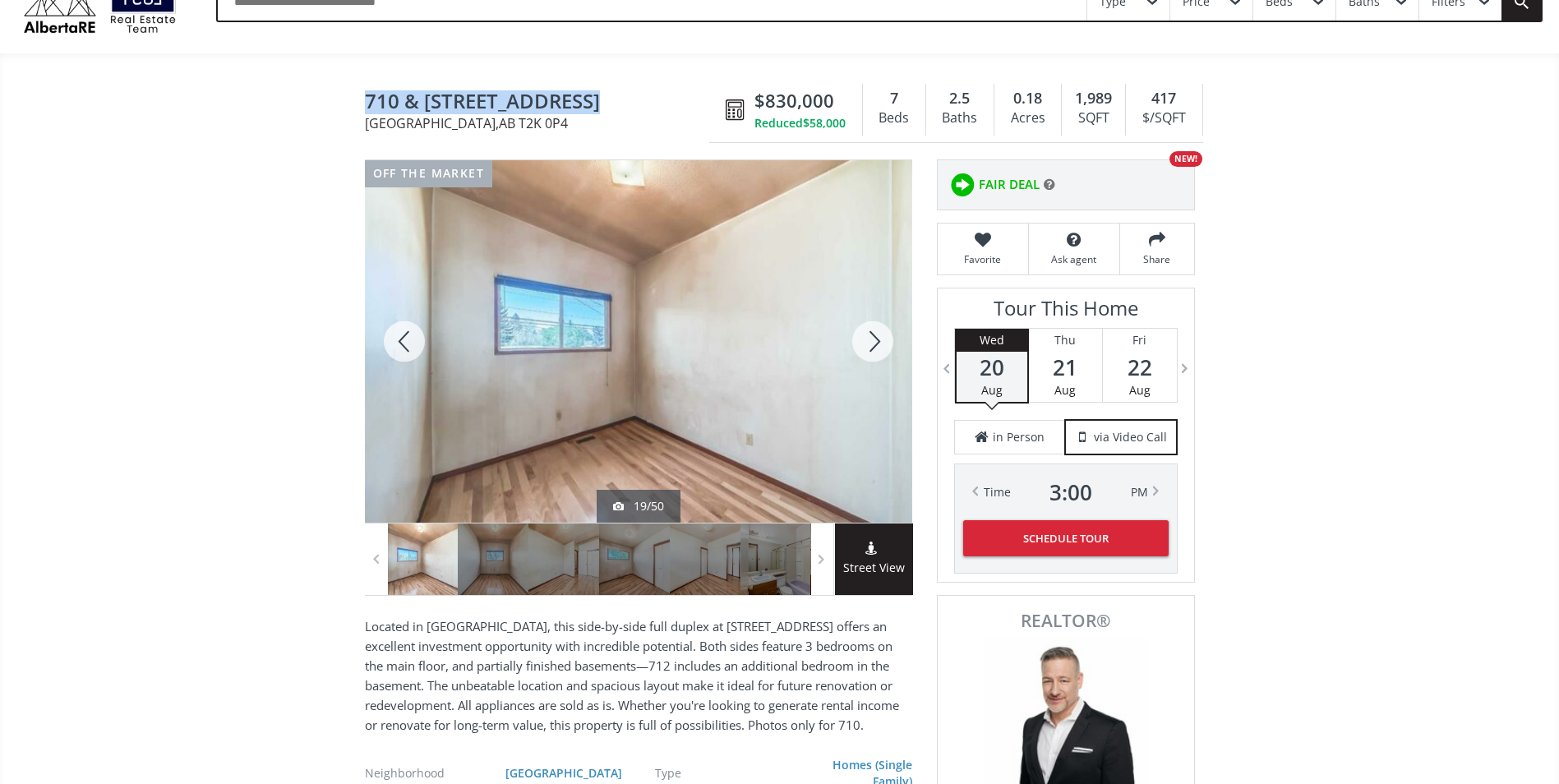
click at [403, 337] on div at bounding box center [405, 341] width 79 height 362
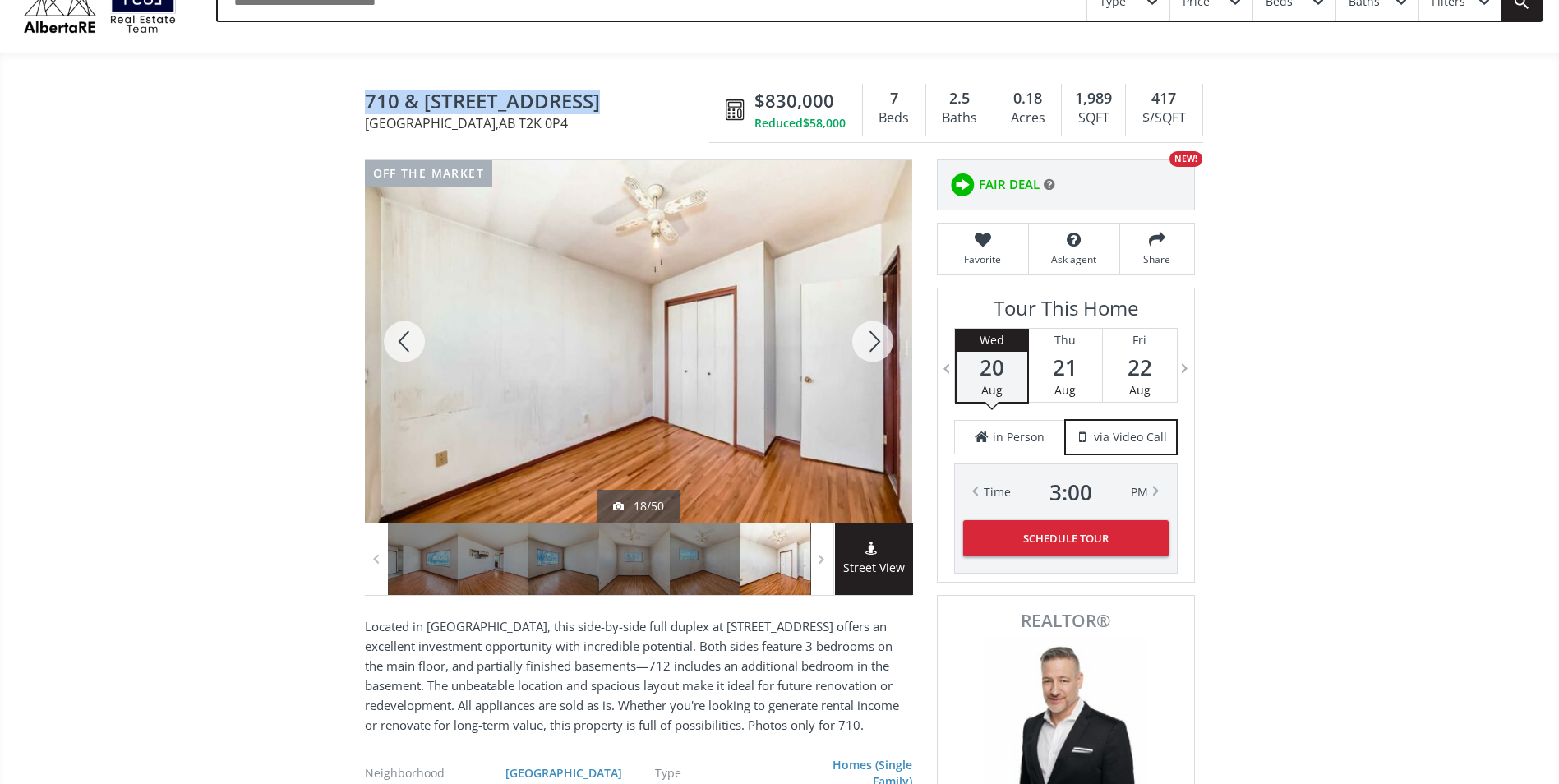
click at [403, 337] on div at bounding box center [405, 341] width 79 height 362
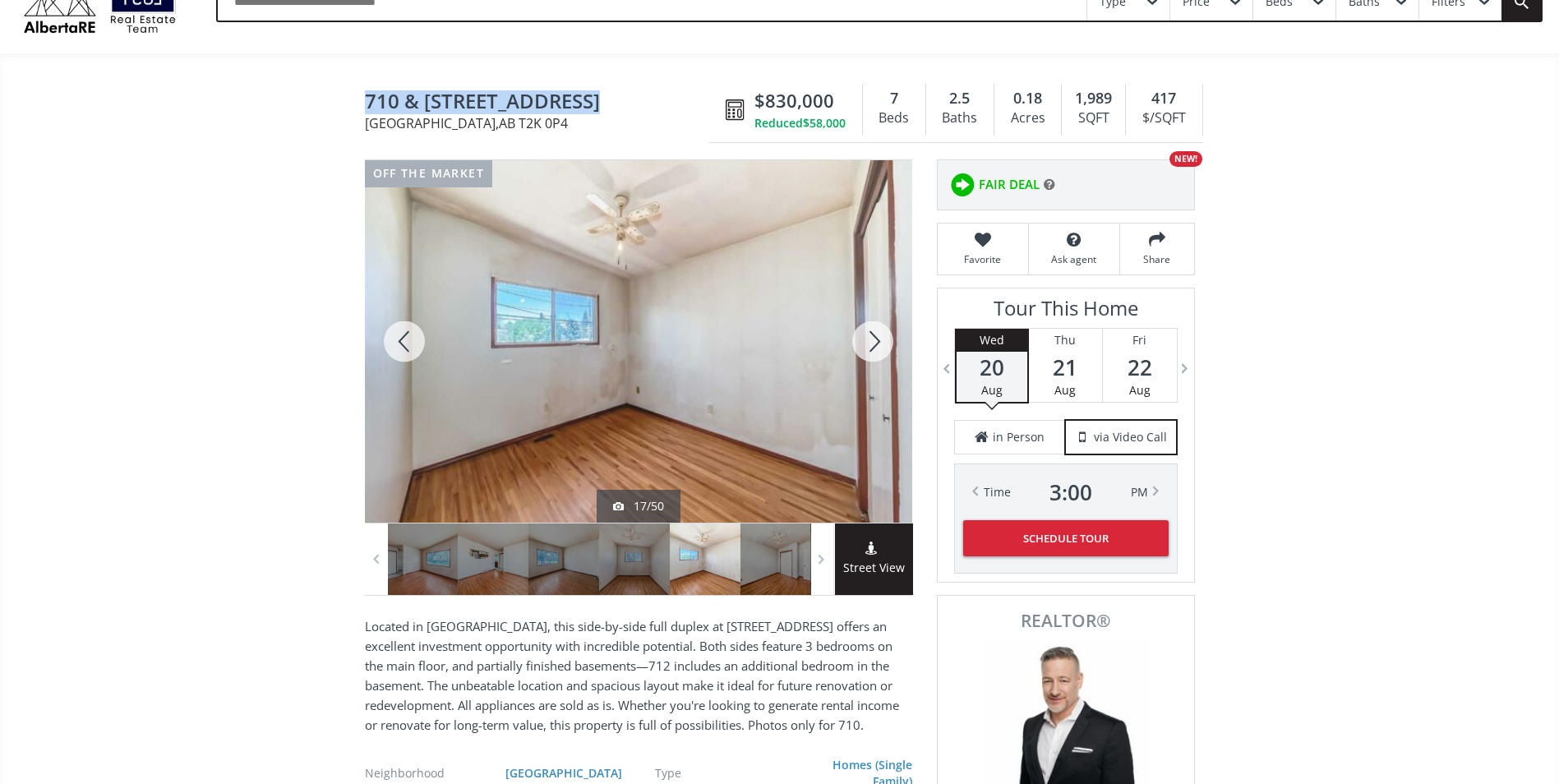
click at [403, 337] on div at bounding box center [405, 341] width 79 height 362
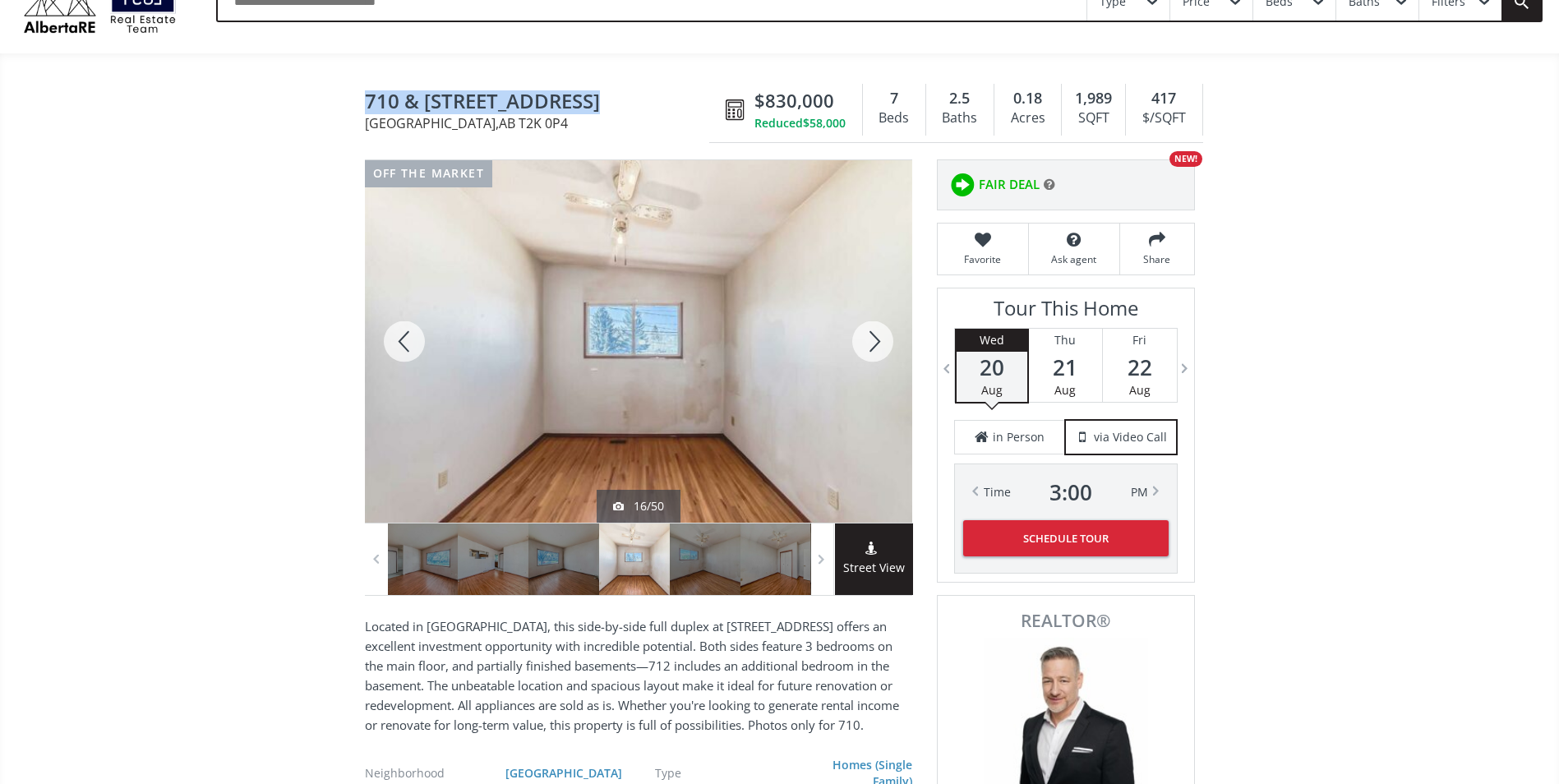
click at [403, 337] on div at bounding box center [405, 341] width 79 height 362
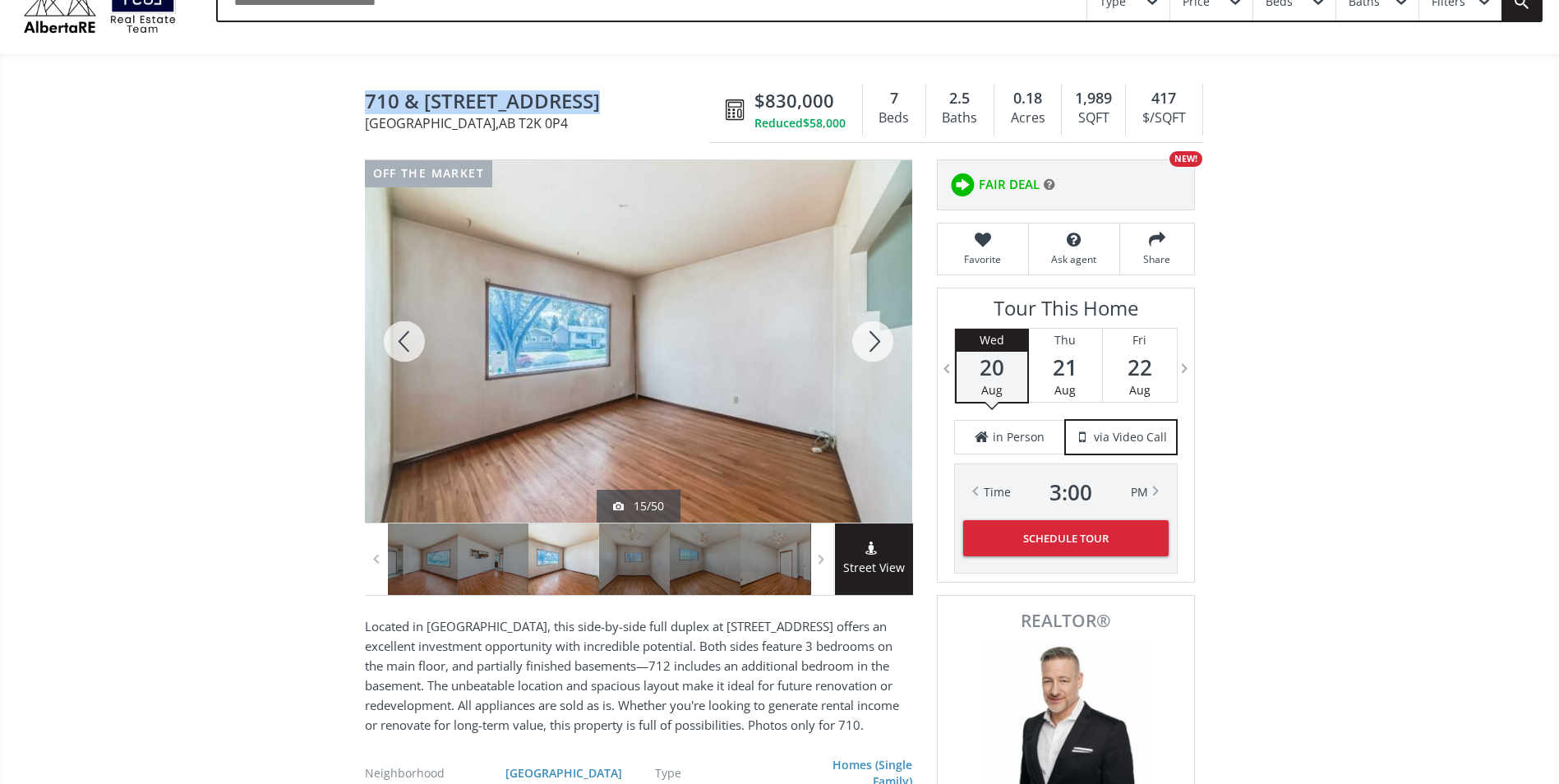
click at [403, 337] on div at bounding box center [405, 341] width 79 height 362
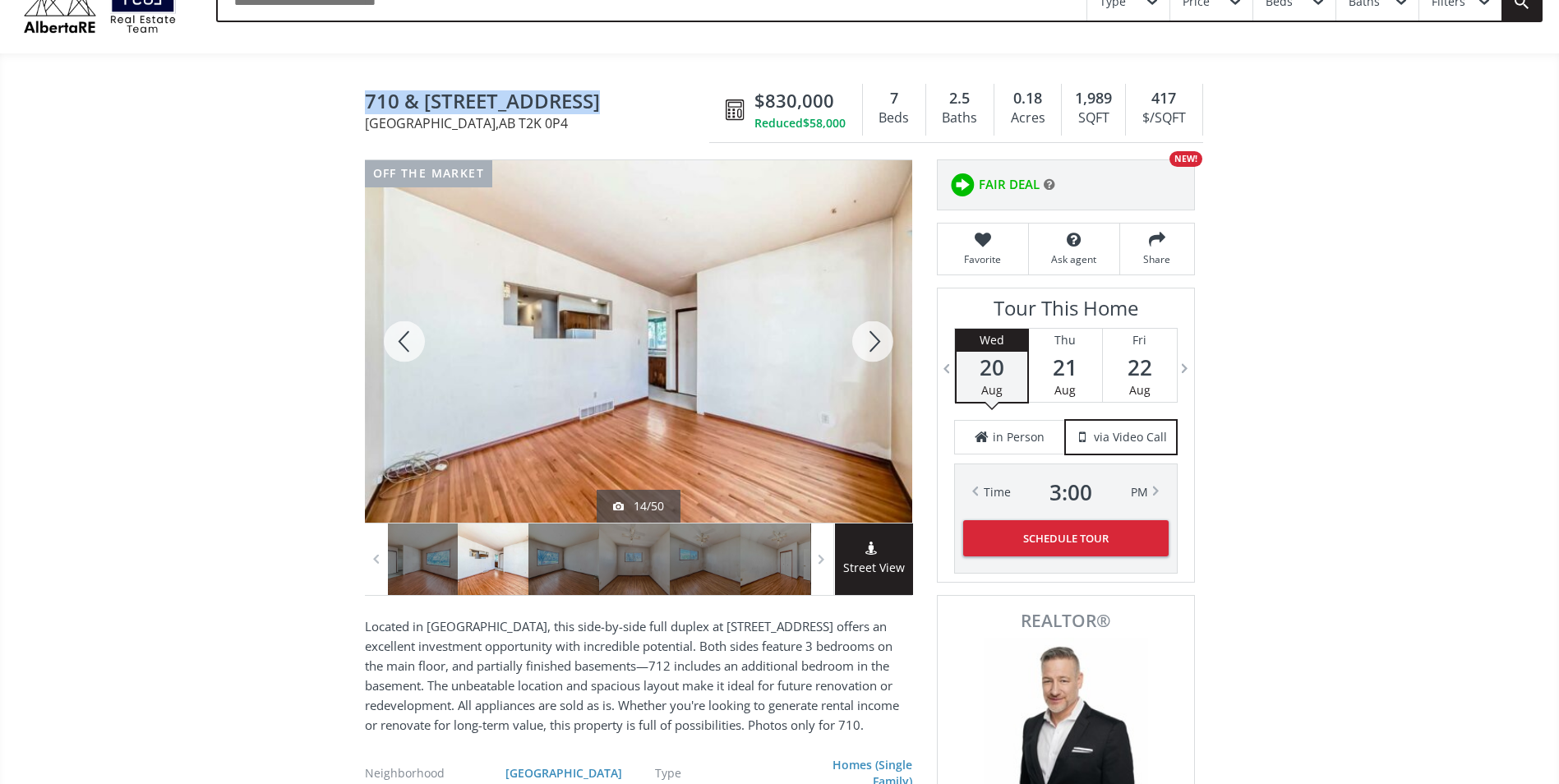
click at [403, 337] on div at bounding box center [405, 341] width 79 height 362
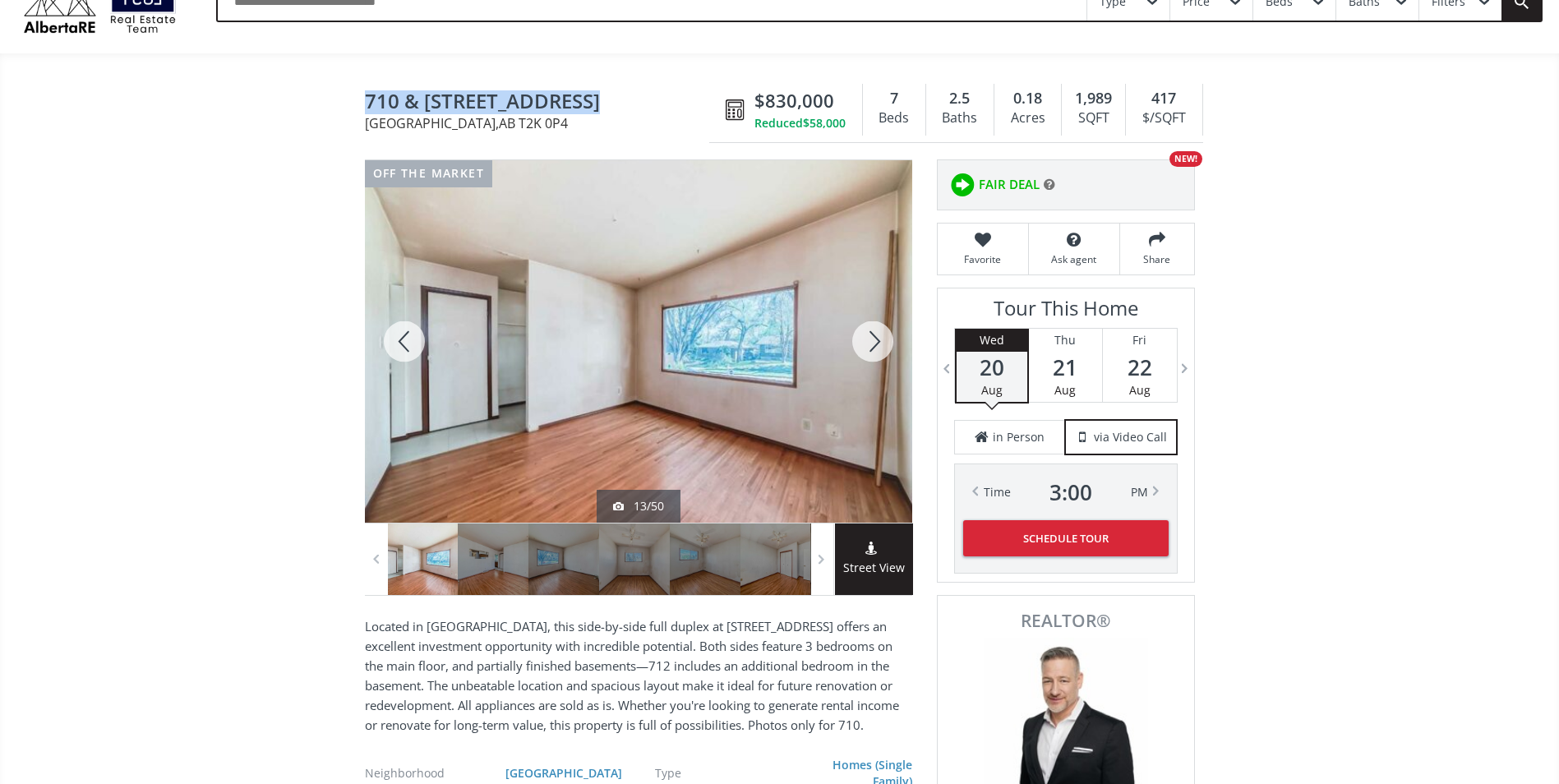
click at [403, 337] on div at bounding box center [405, 341] width 79 height 362
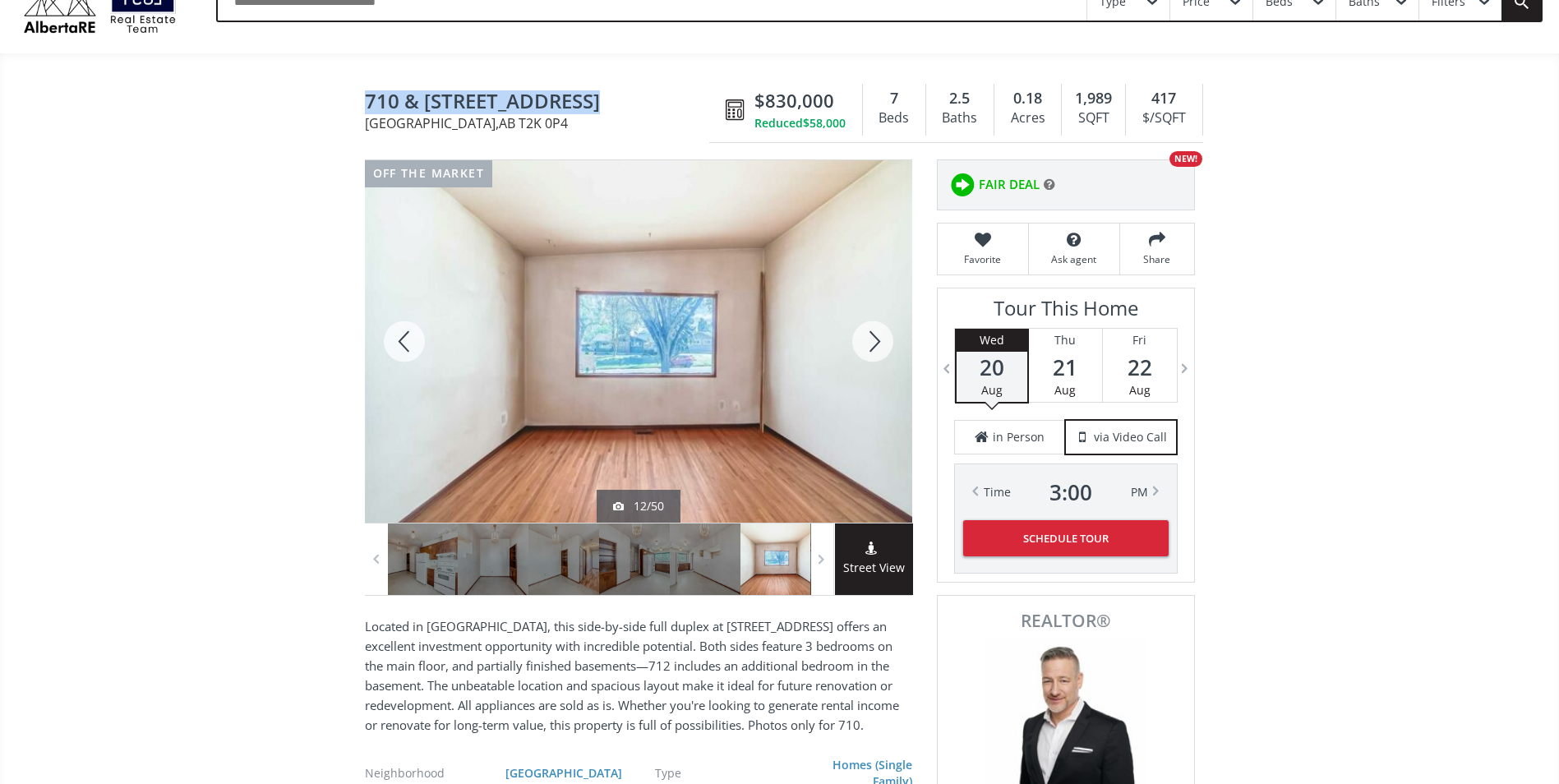
click at [403, 337] on div at bounding box center [405, 341] width 79 height 362
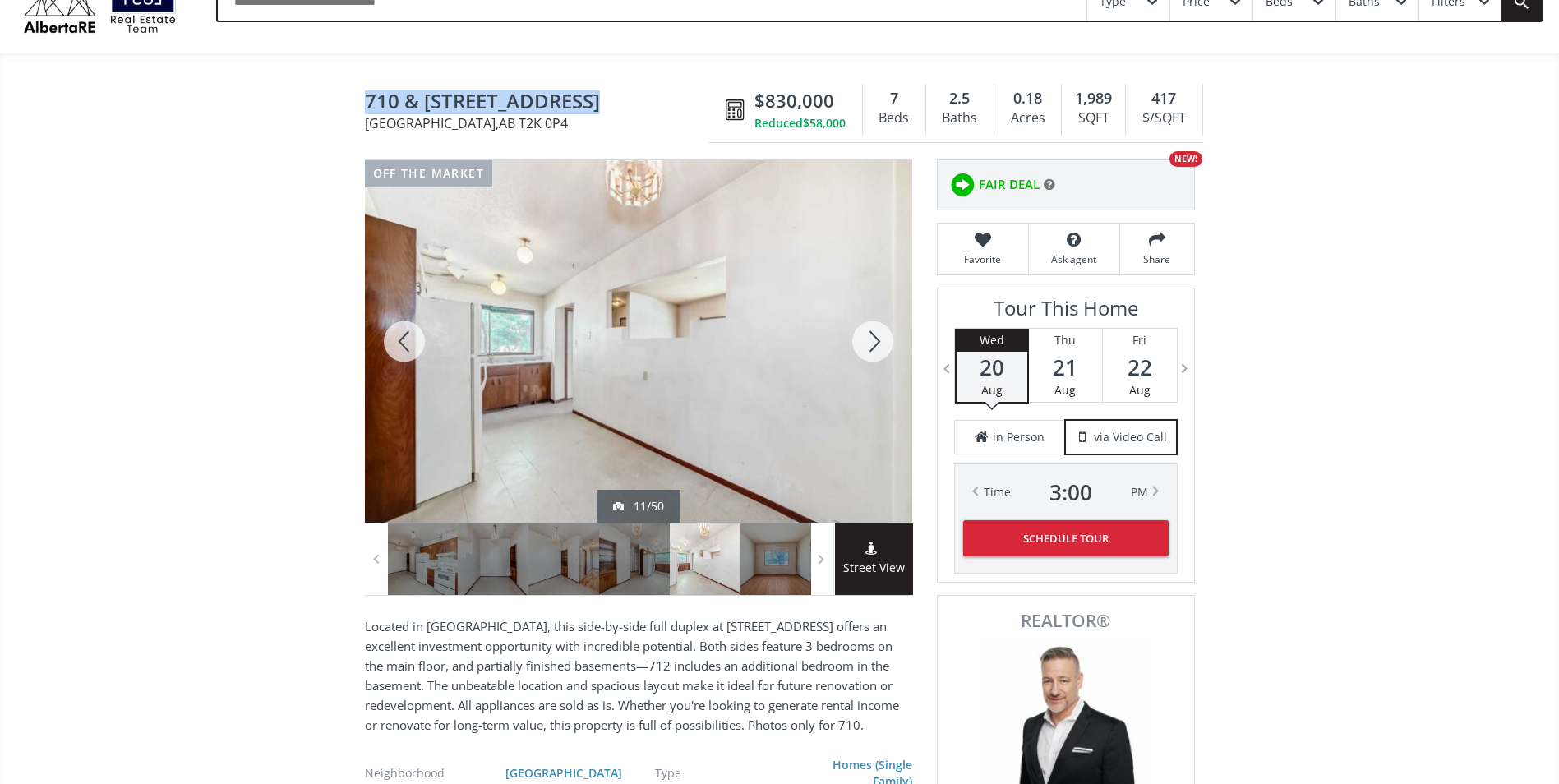
click at [403, 337] on div at bounding box center [405, 341] width 79 height 362
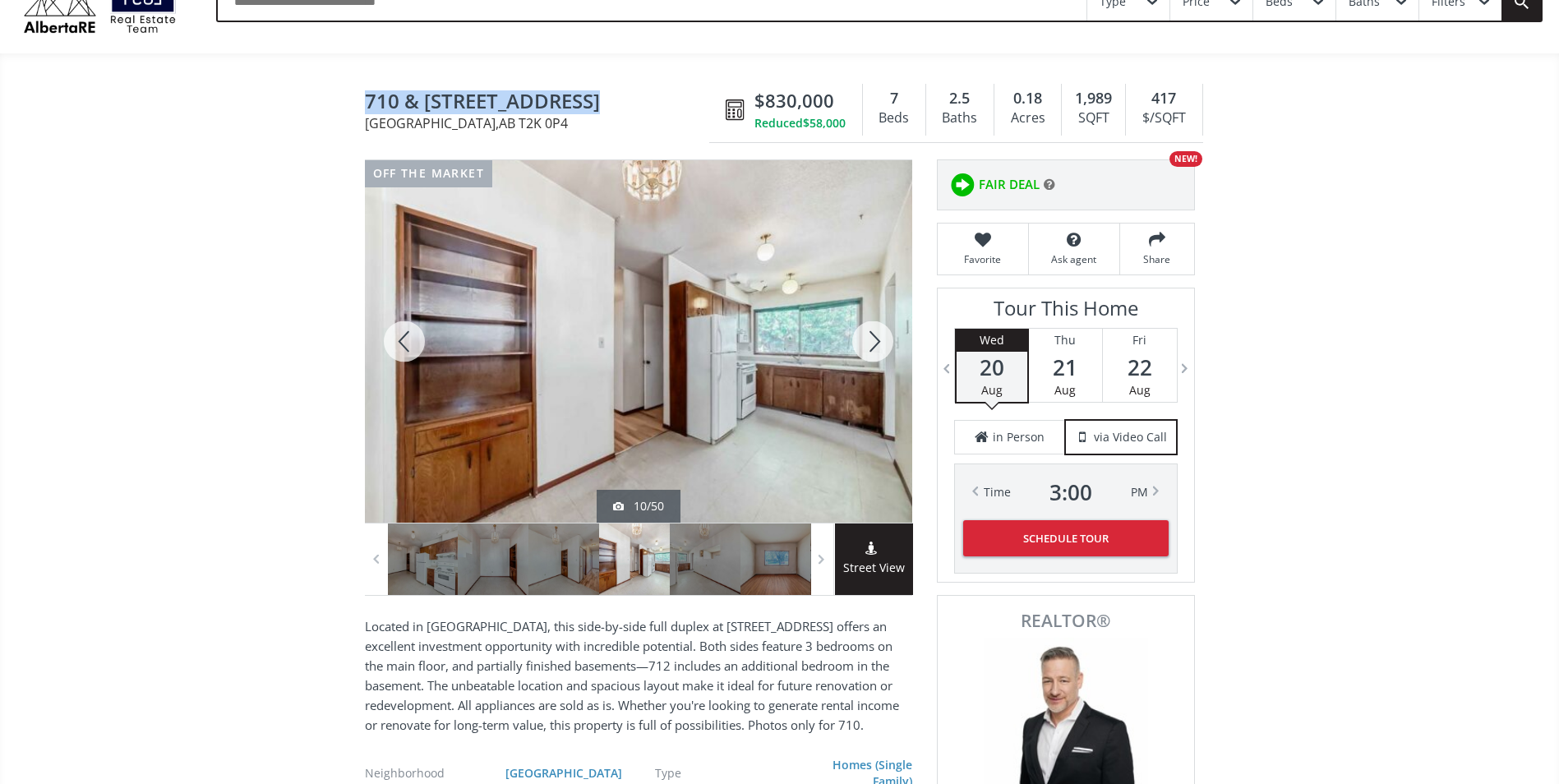
click at [399, 341] on div at bounding box center [405, 341] width 79 height 362
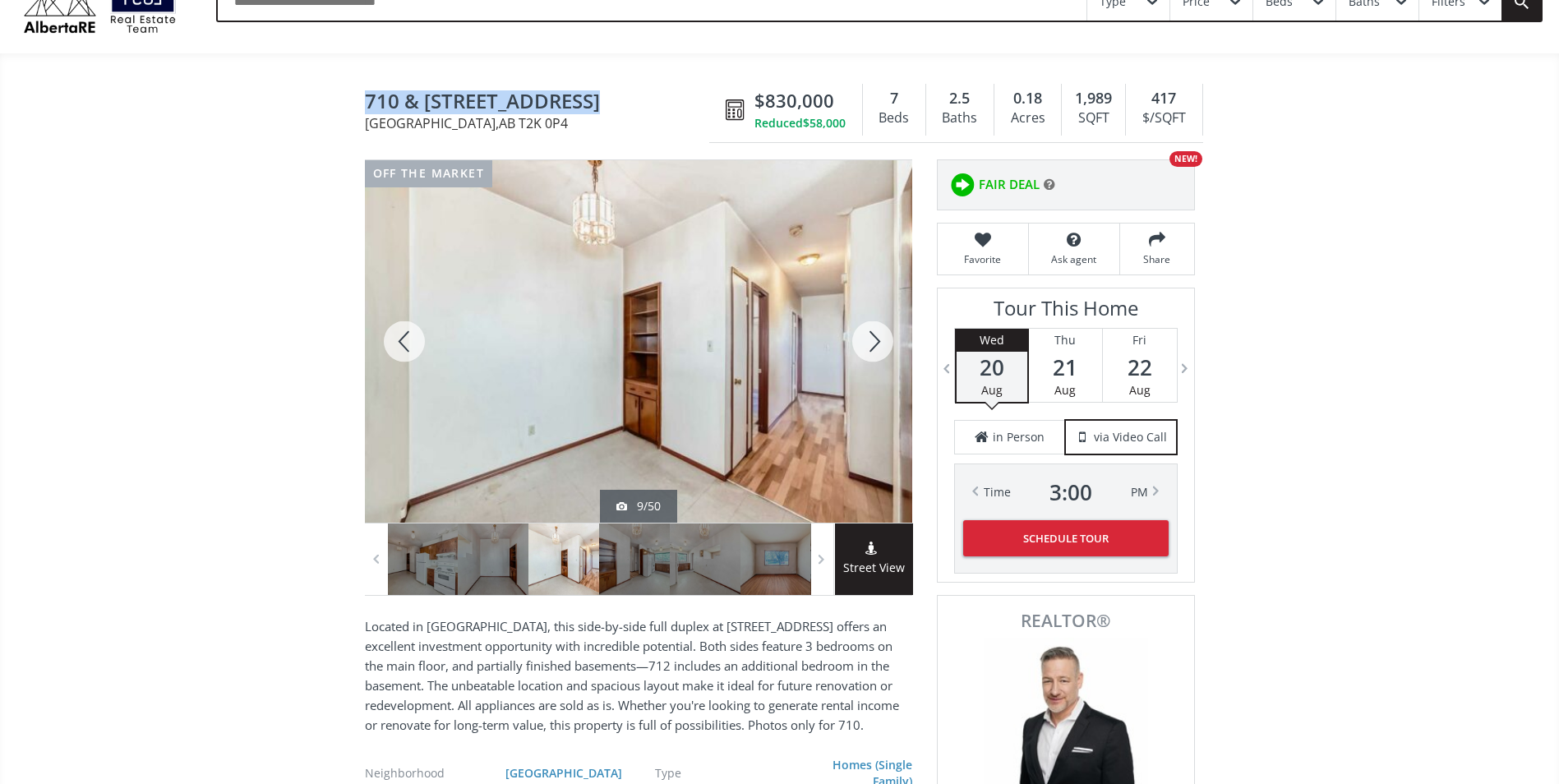
click at [399, 341] on div at bounding box center [405, 341] width 79 height 362
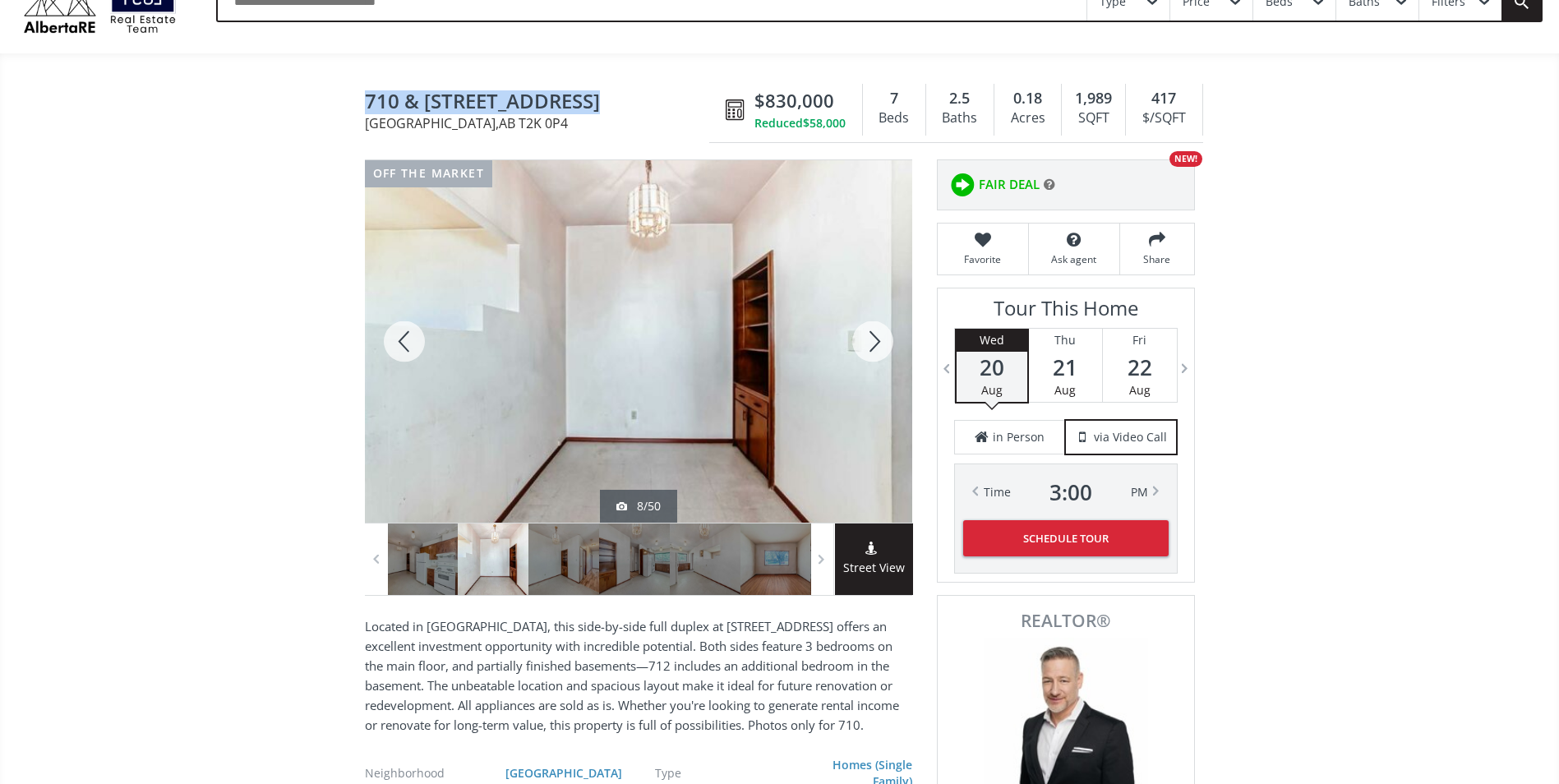
click at [399, 341] on div at bounding box center [405, 341] width 79 height 362
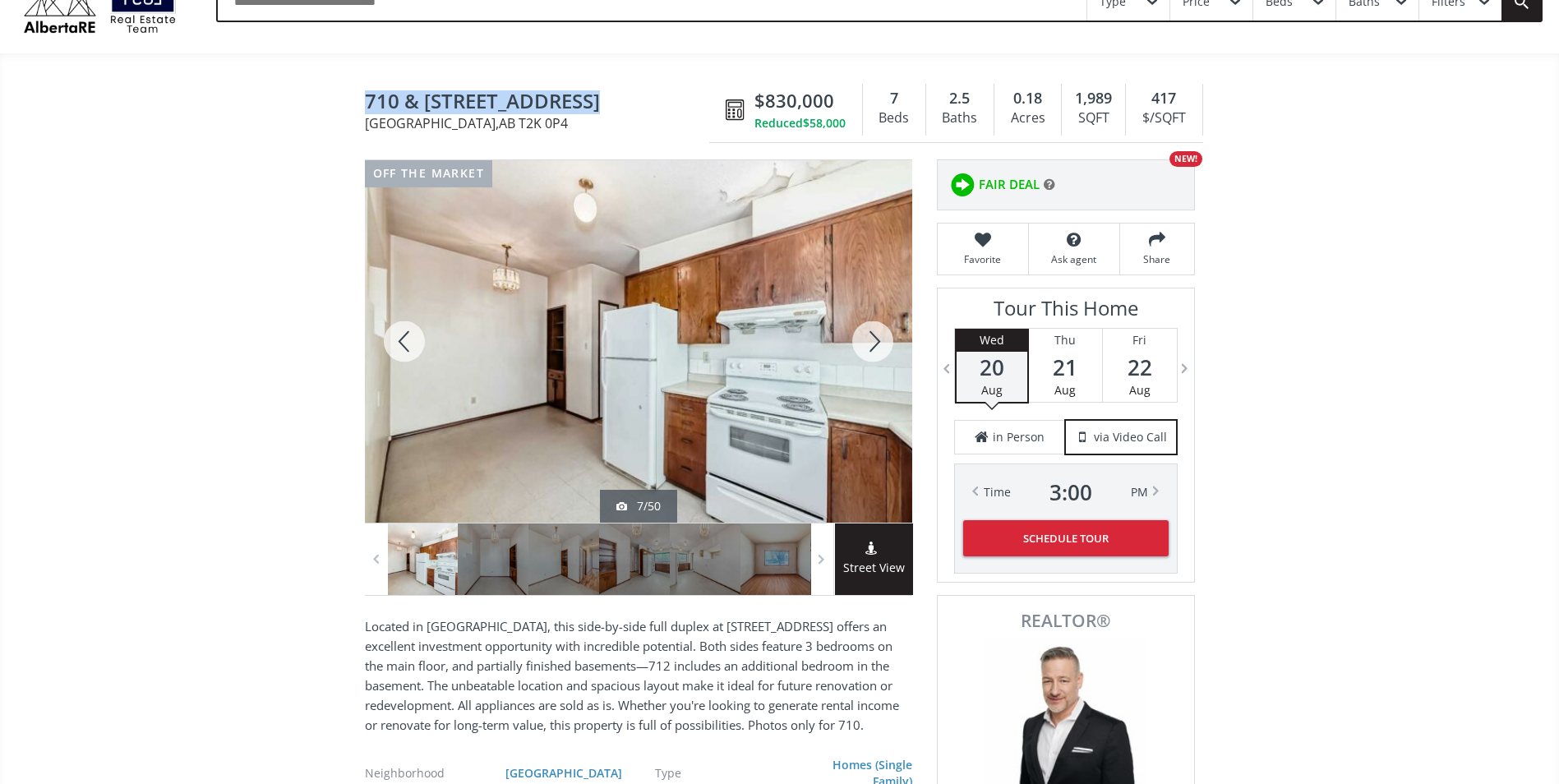
click at [399, 341] on div at bounding box center [405, 341] width 79 height 362
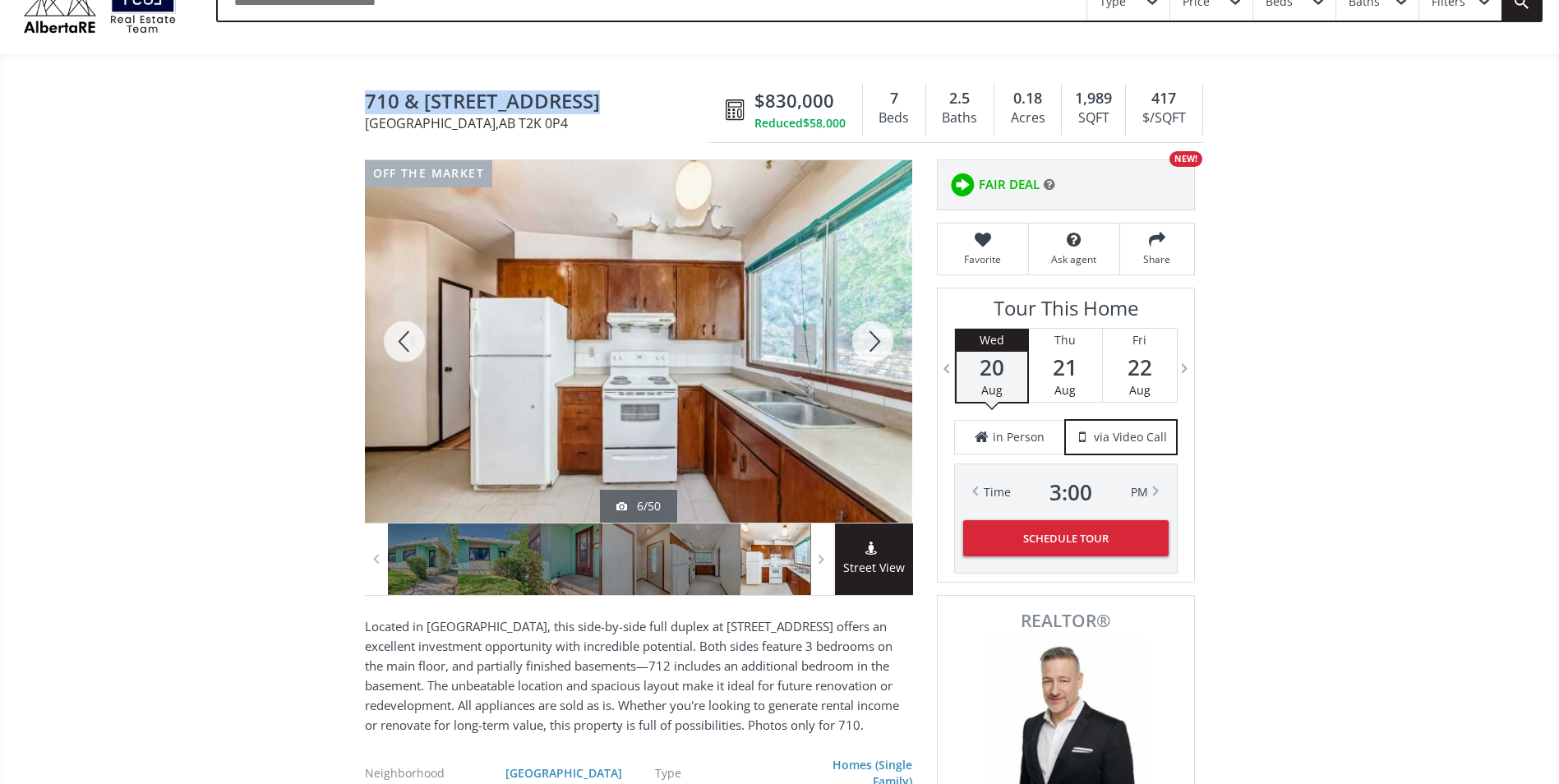
click at [868, 339] on div at bounding box center [873, 341] width 79 height 362
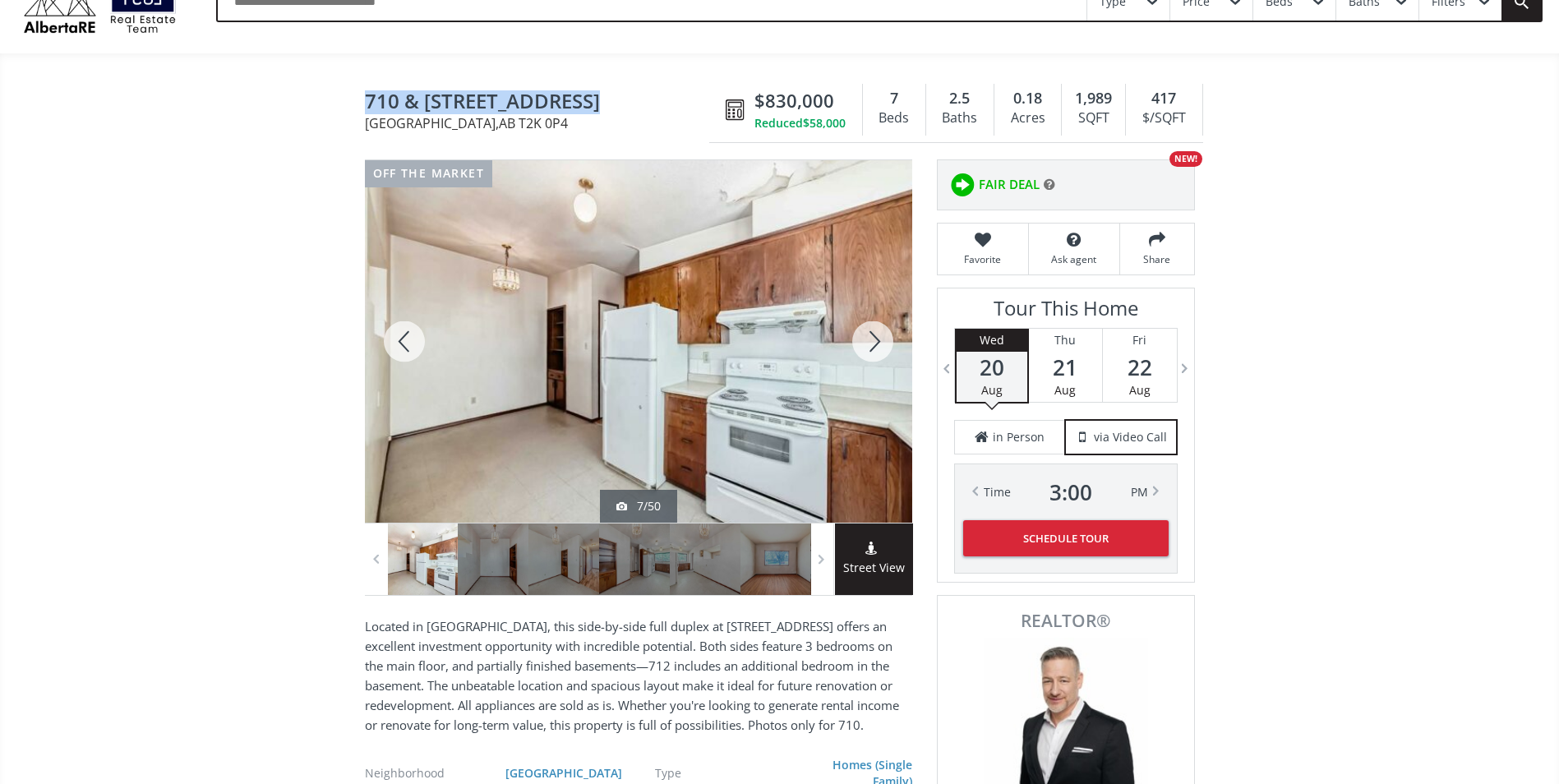
click at [868, 339] on div at bounding box center [873, 341] width 79 height 362
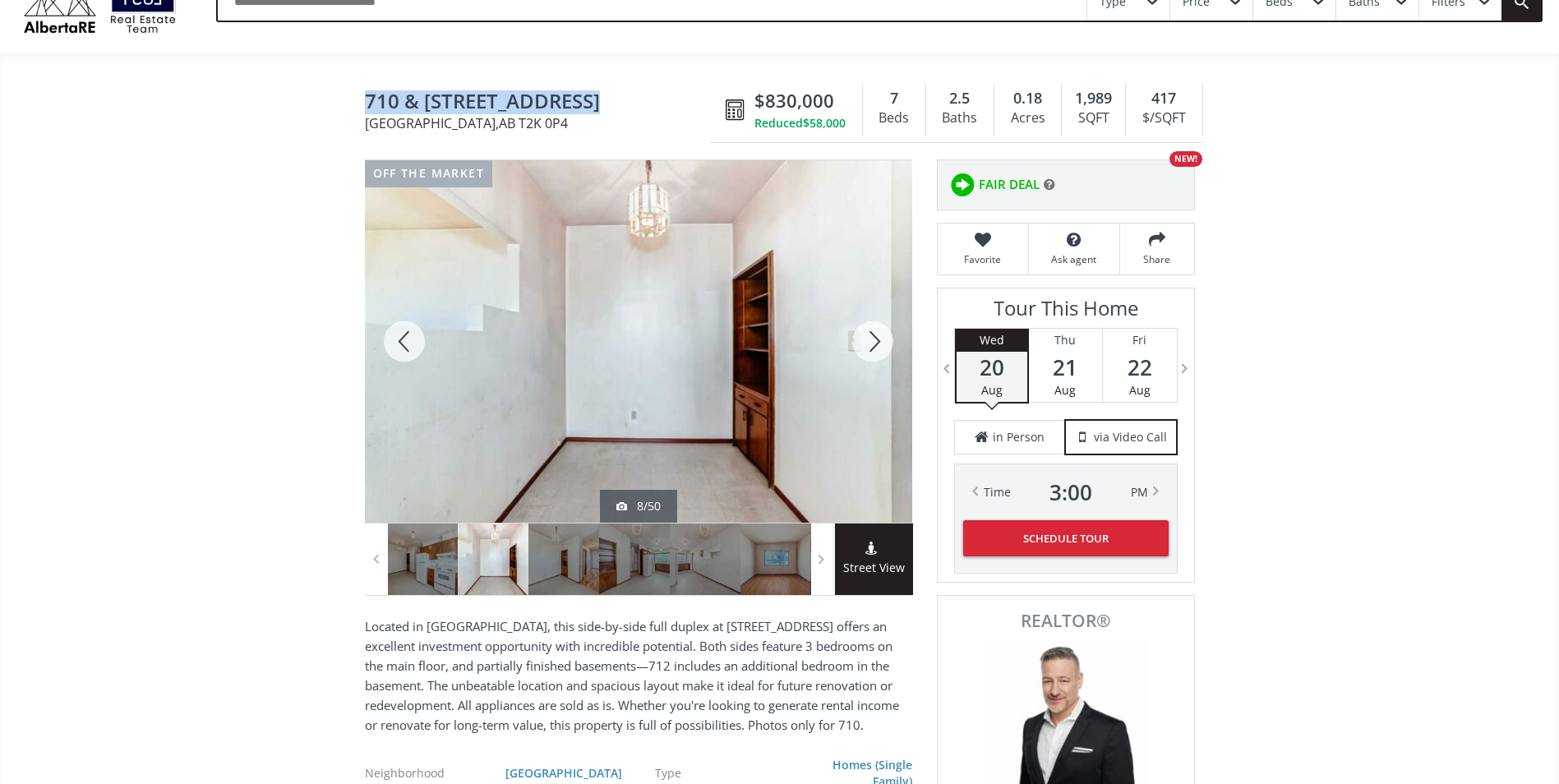
click at [868, 339] on div at bounding box center [873, 341] width 79 height 362
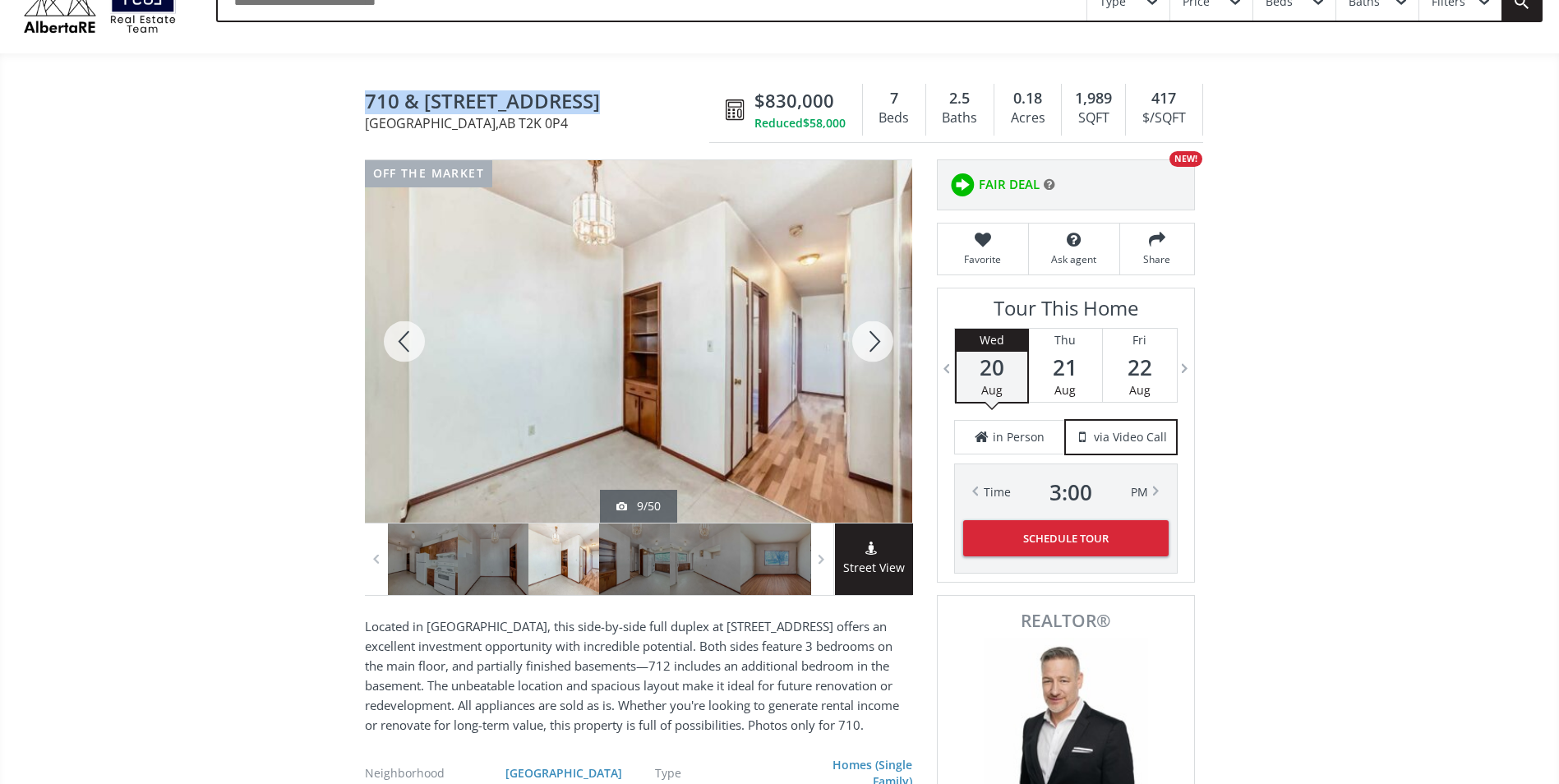
click at [868, 339] on div at bounding box center [873, 341] width 79 height 362
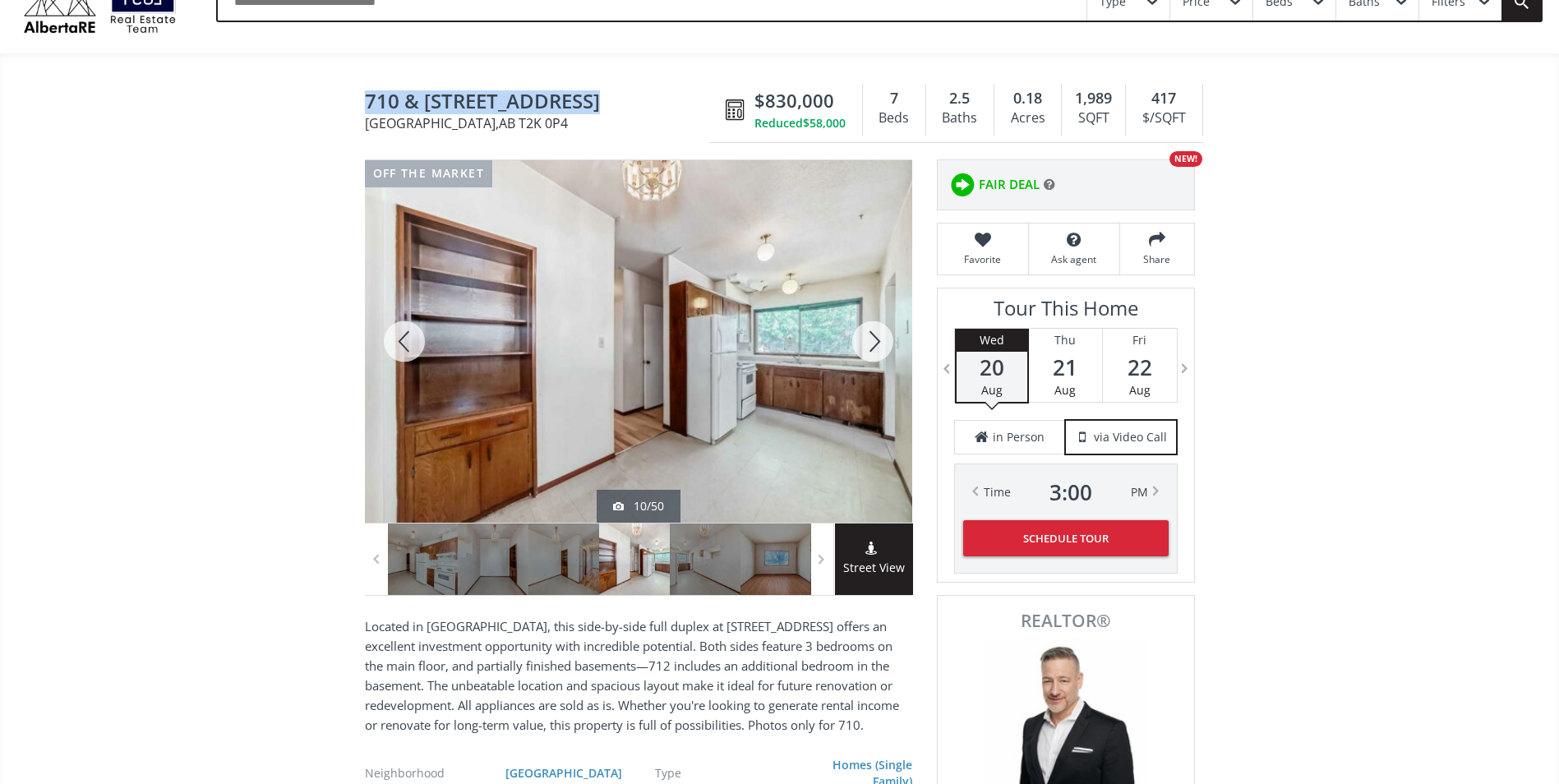
click at [868, 339] on div at bounding box center [873, 341] width 79 height 362
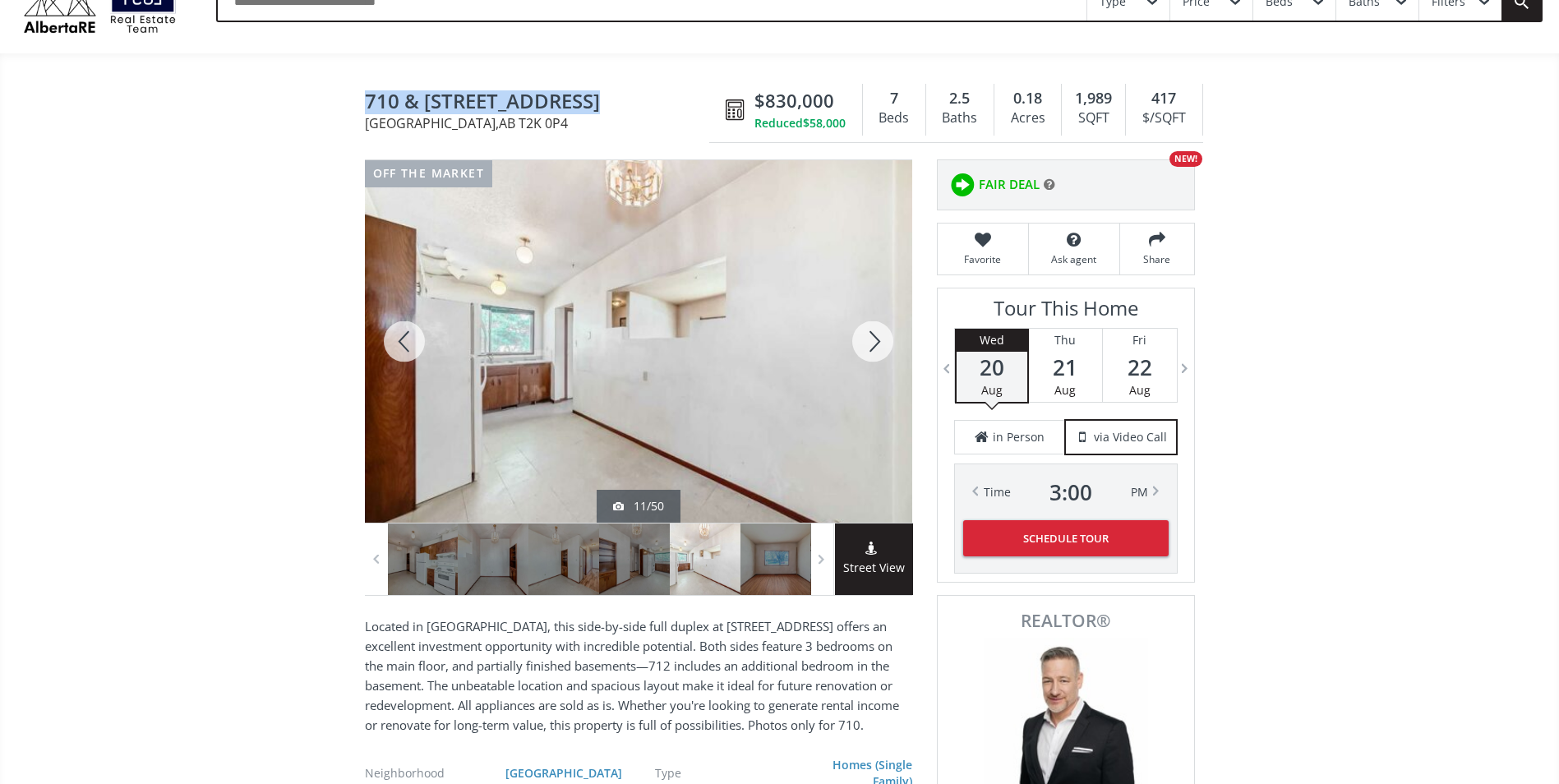
click at [868, 339] on div at bounding box center [873, 341] width 79 height 362
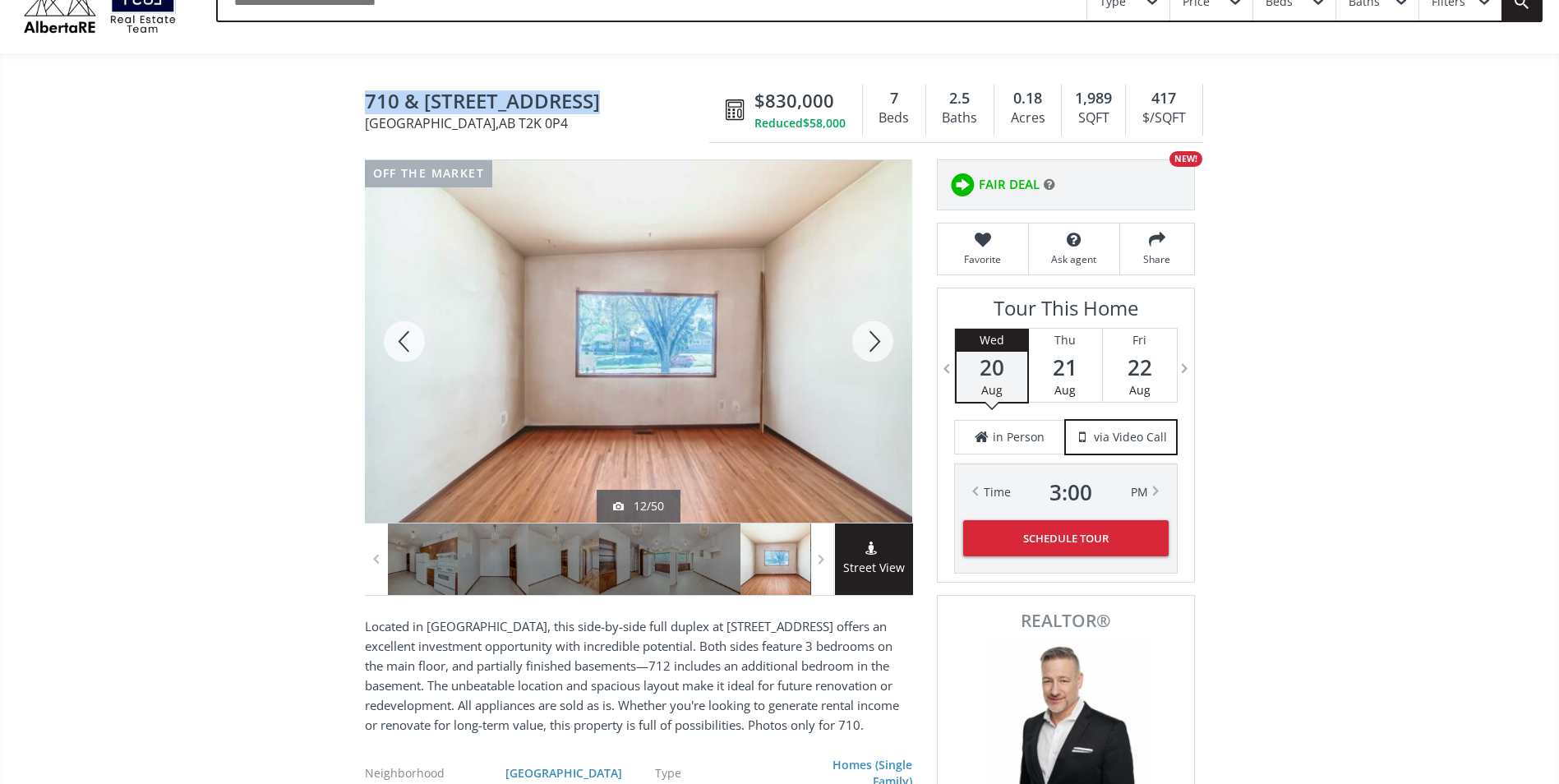
click at [868, 339] on div at bounding box center [873, 341] width 79 height 362
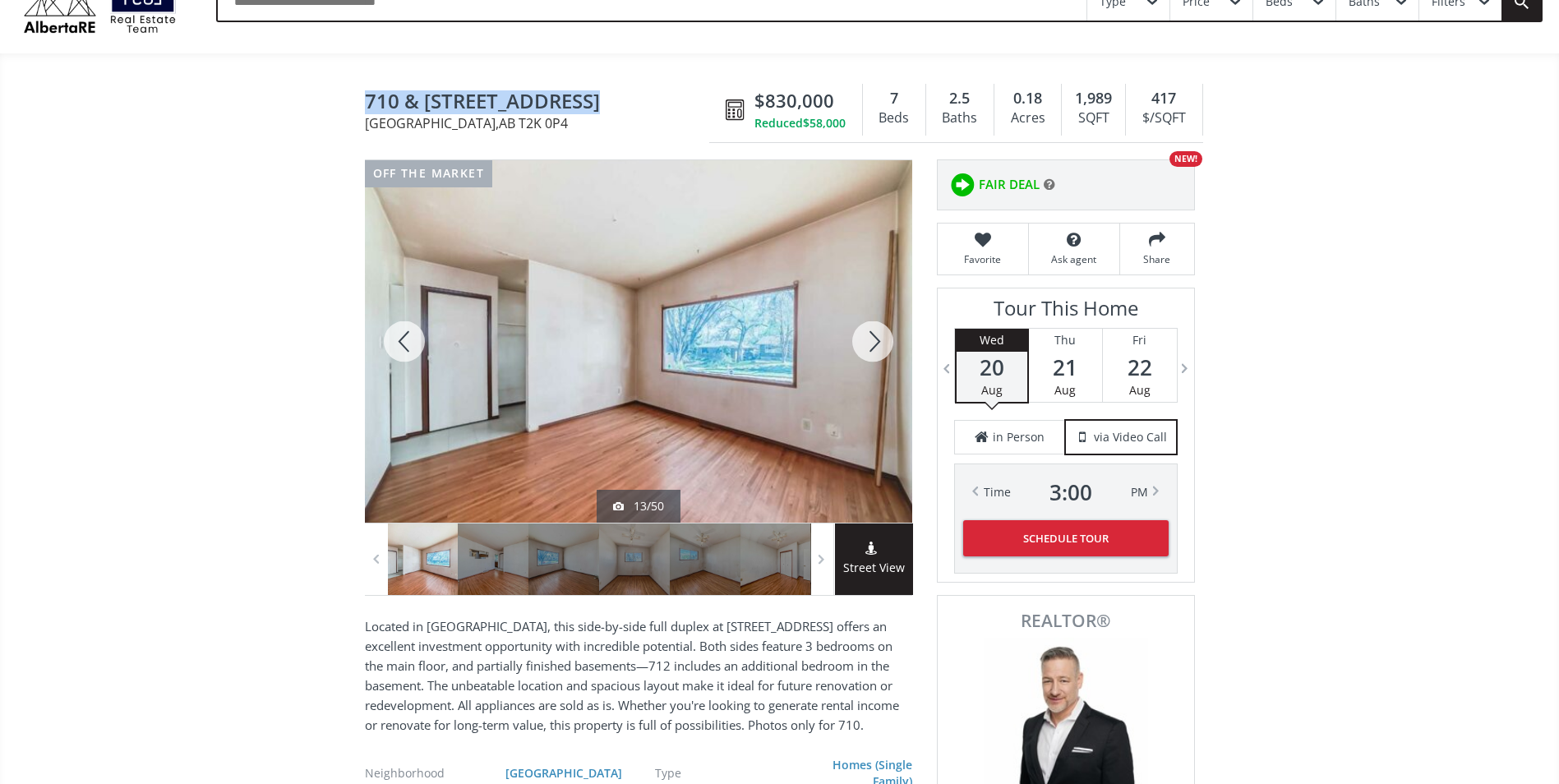
click at [865, 343] on div at bounding box center [873, 341] width 79 height 362
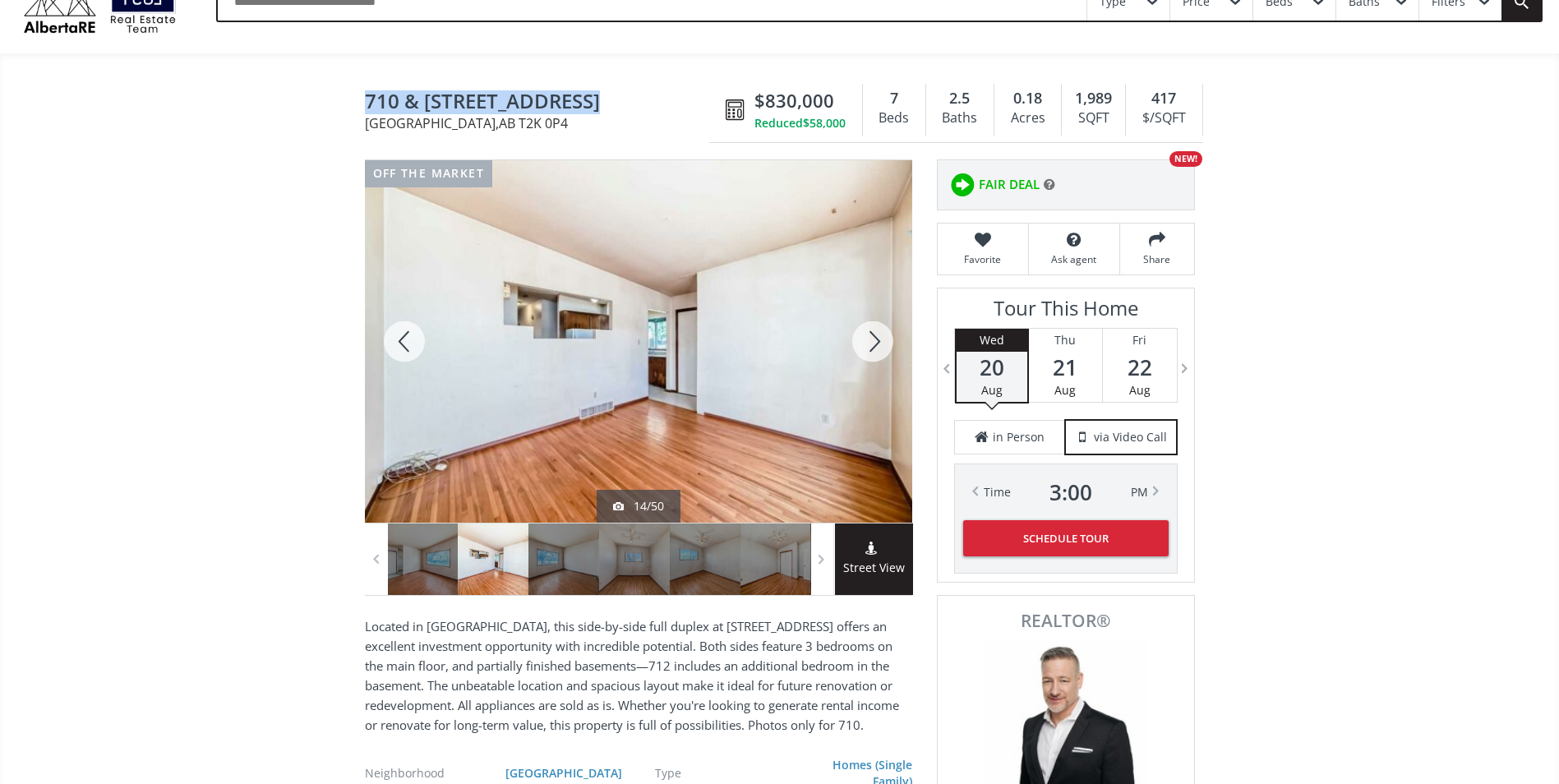
click at [408, 341] on div at bounding box center [405, 341] width 79 height 362
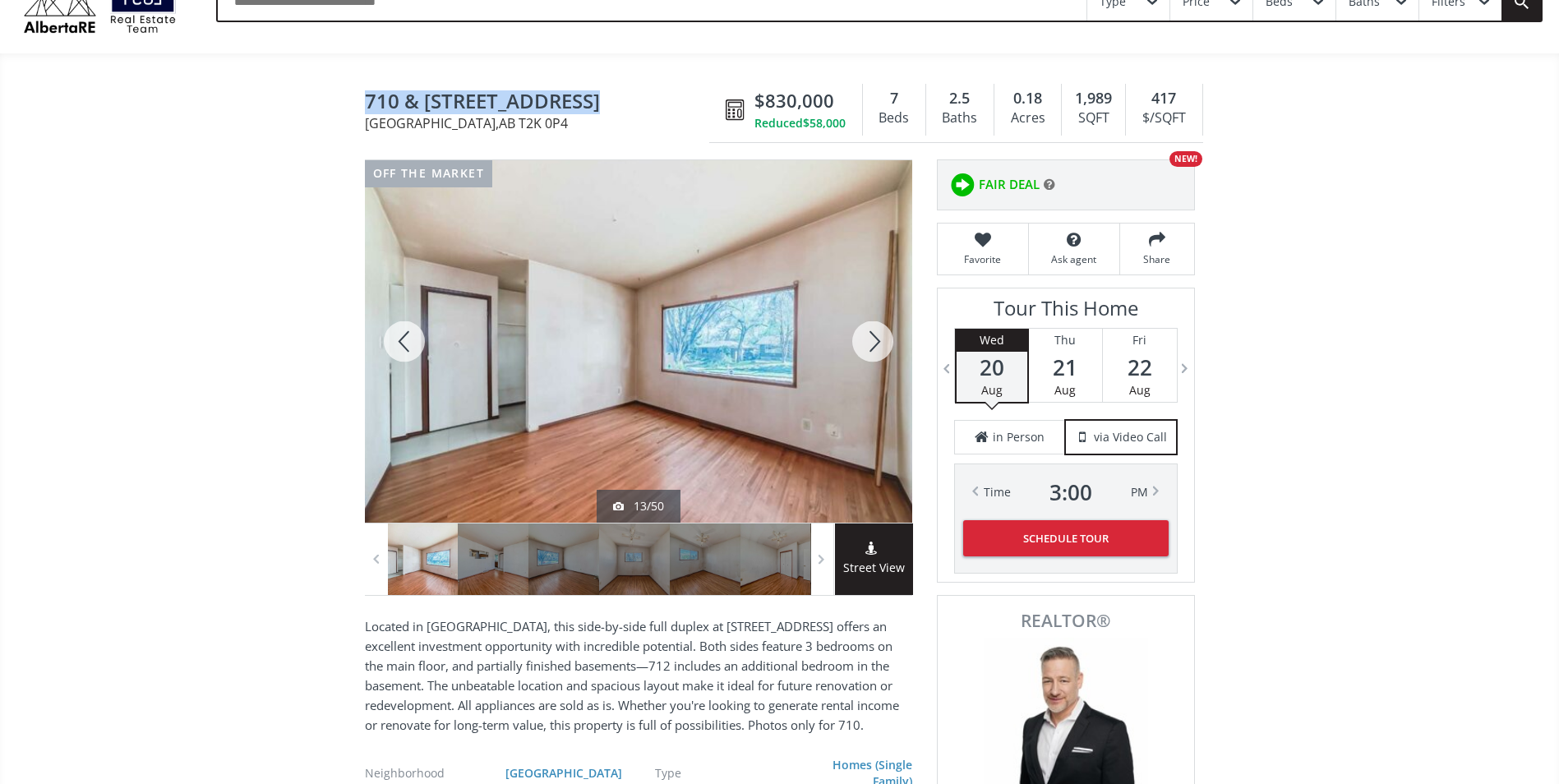
click at [408, 341] on div at bounding box center [405, 341] width 79 height 362
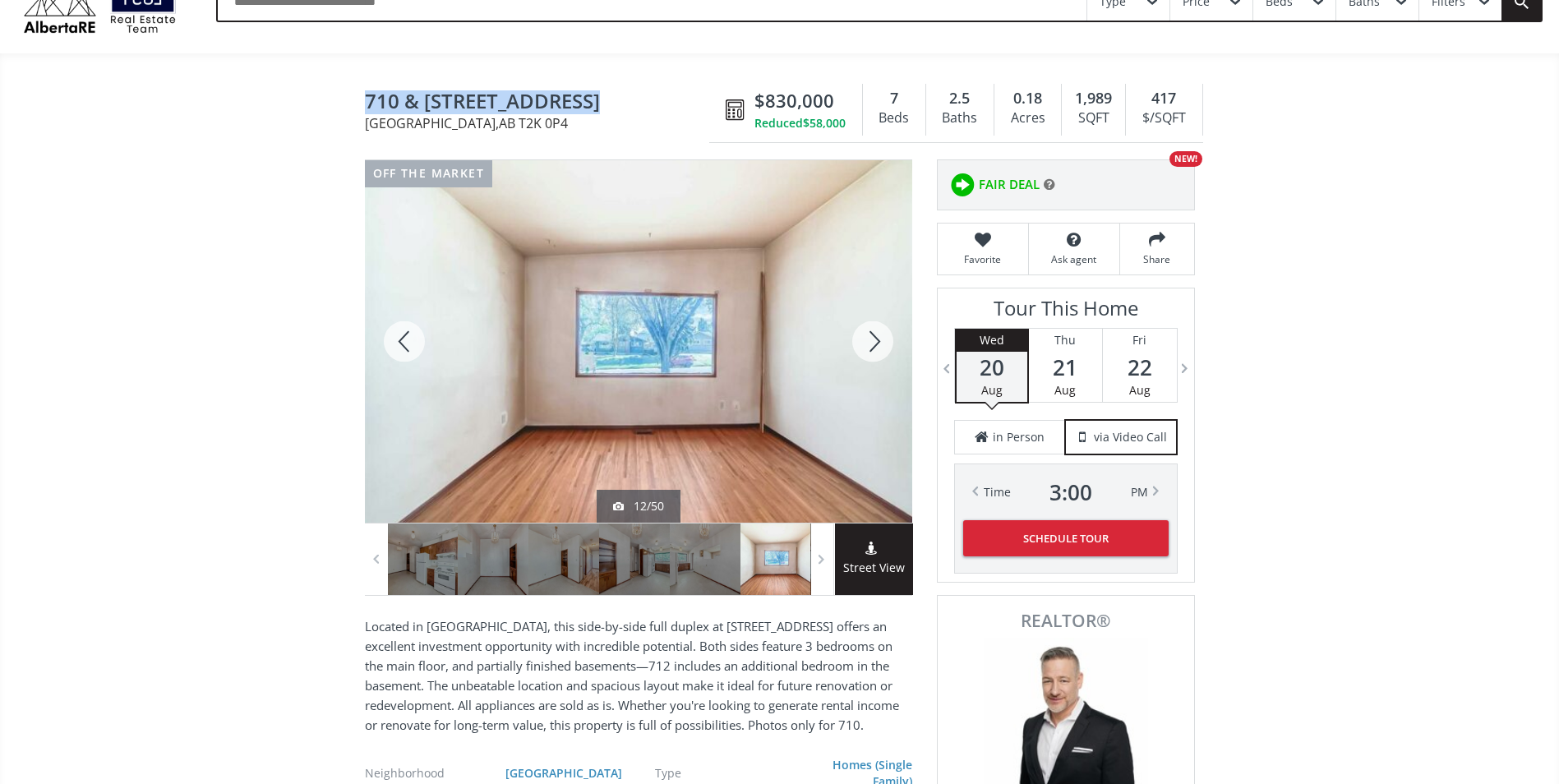
click at [408, 341] on div at bounding box center [405, 341] width 79 height 362
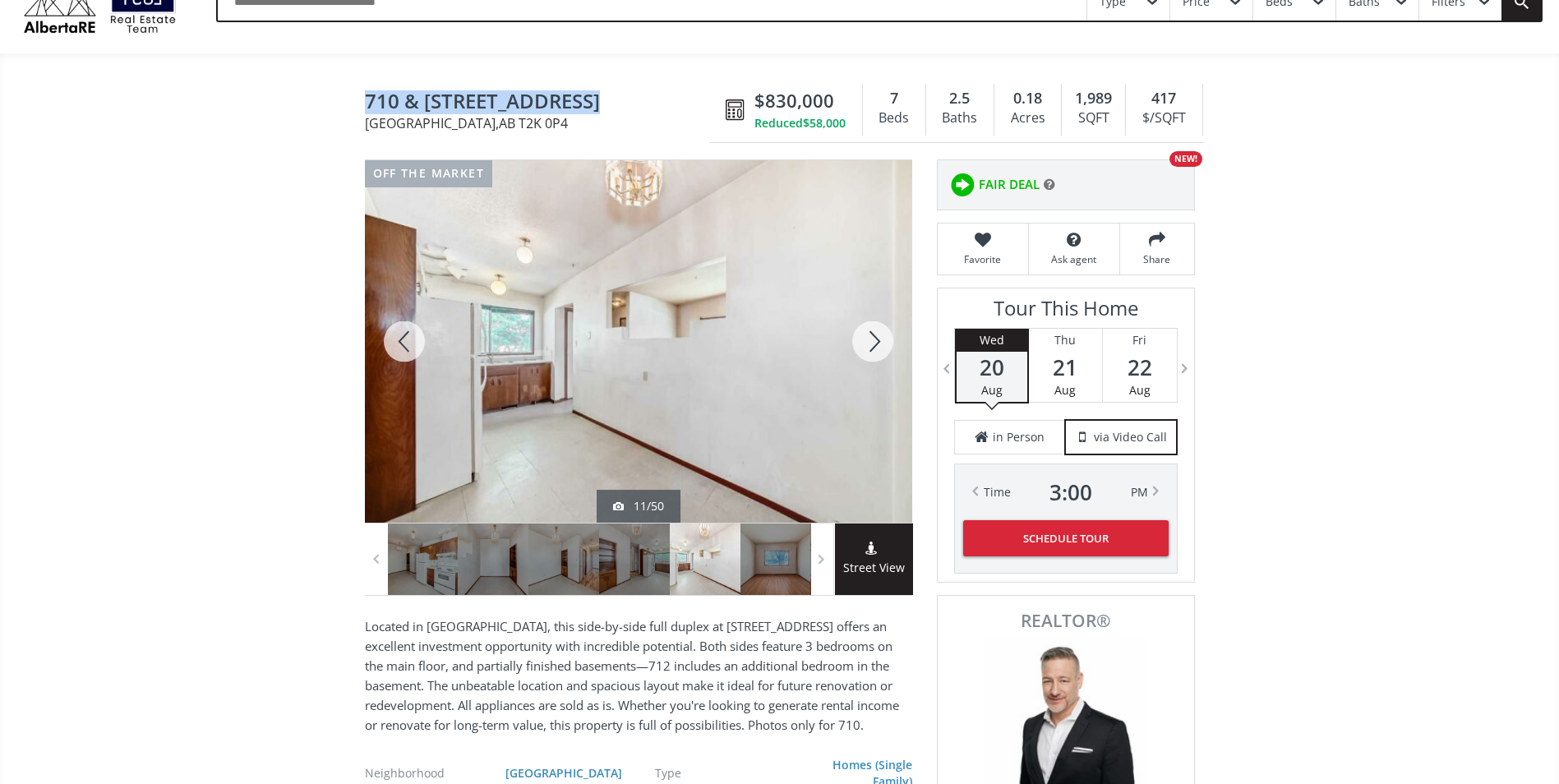
click at [408, 341] on div at bounding box center [405, 341] width 79 height 362
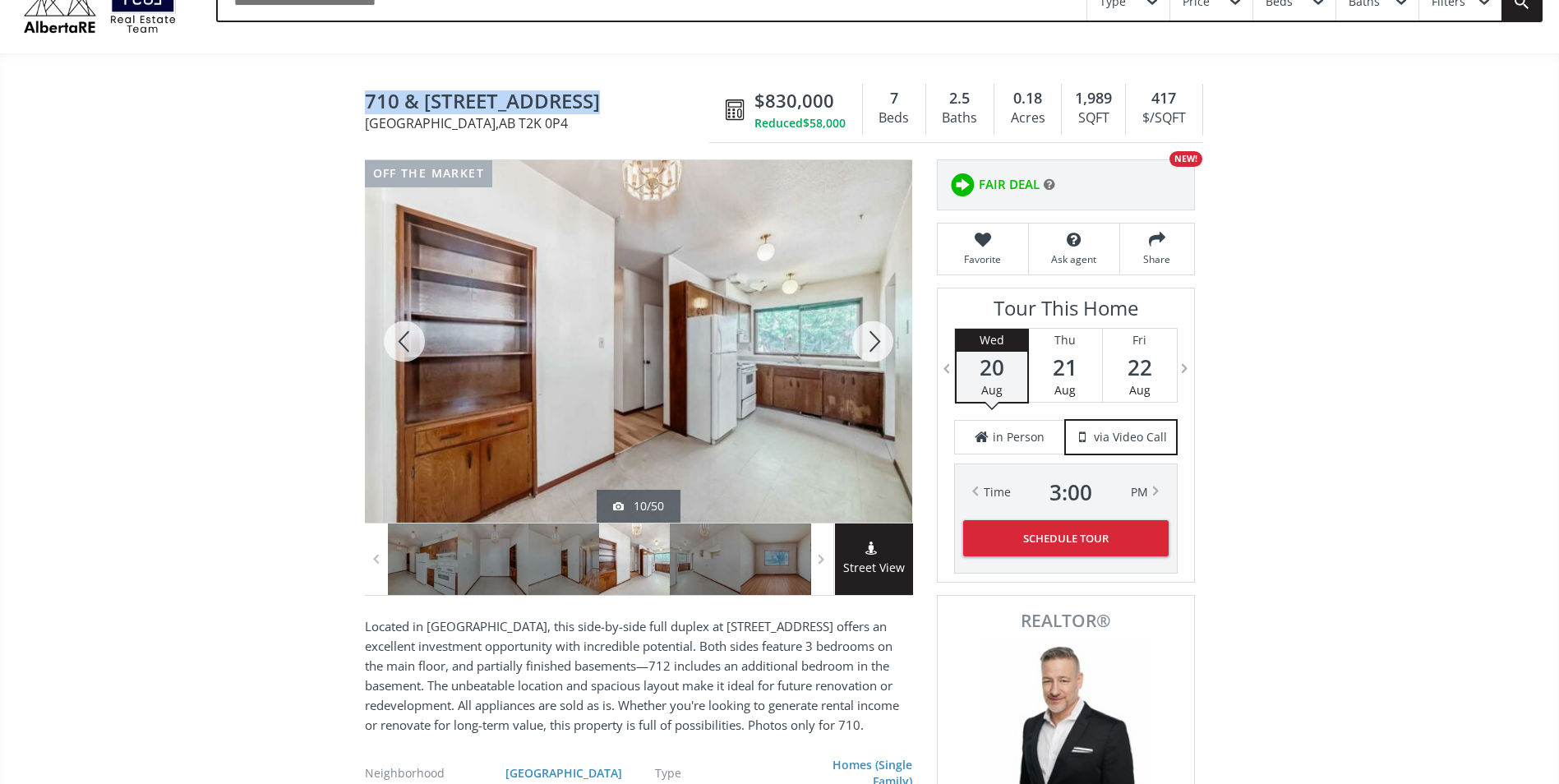
click at [414, 343] on div at bounding box center [405, 341] width 79 height 362
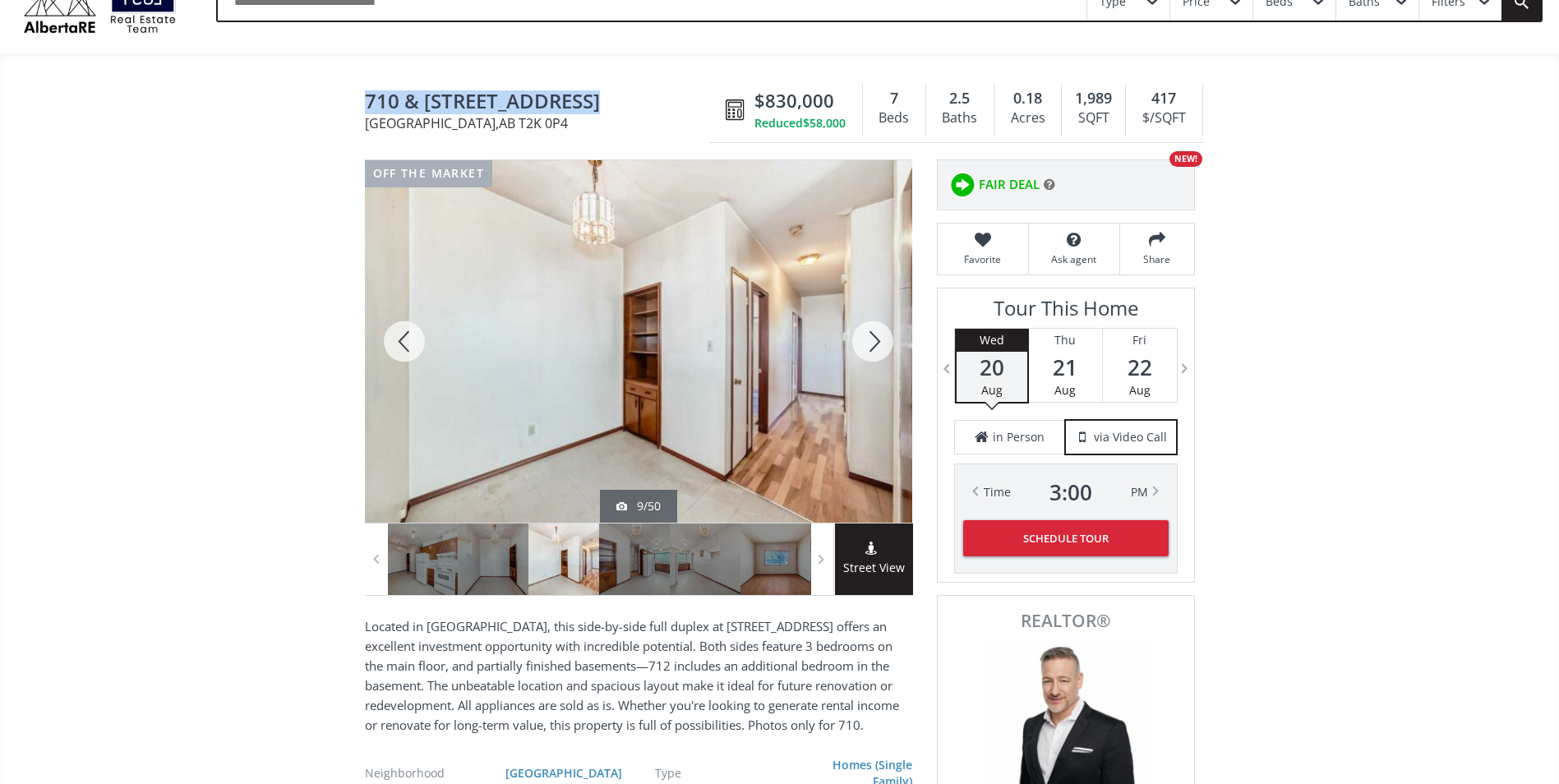
click at [414, 343] on div at bounding box center [405, 341] width 79 height 362
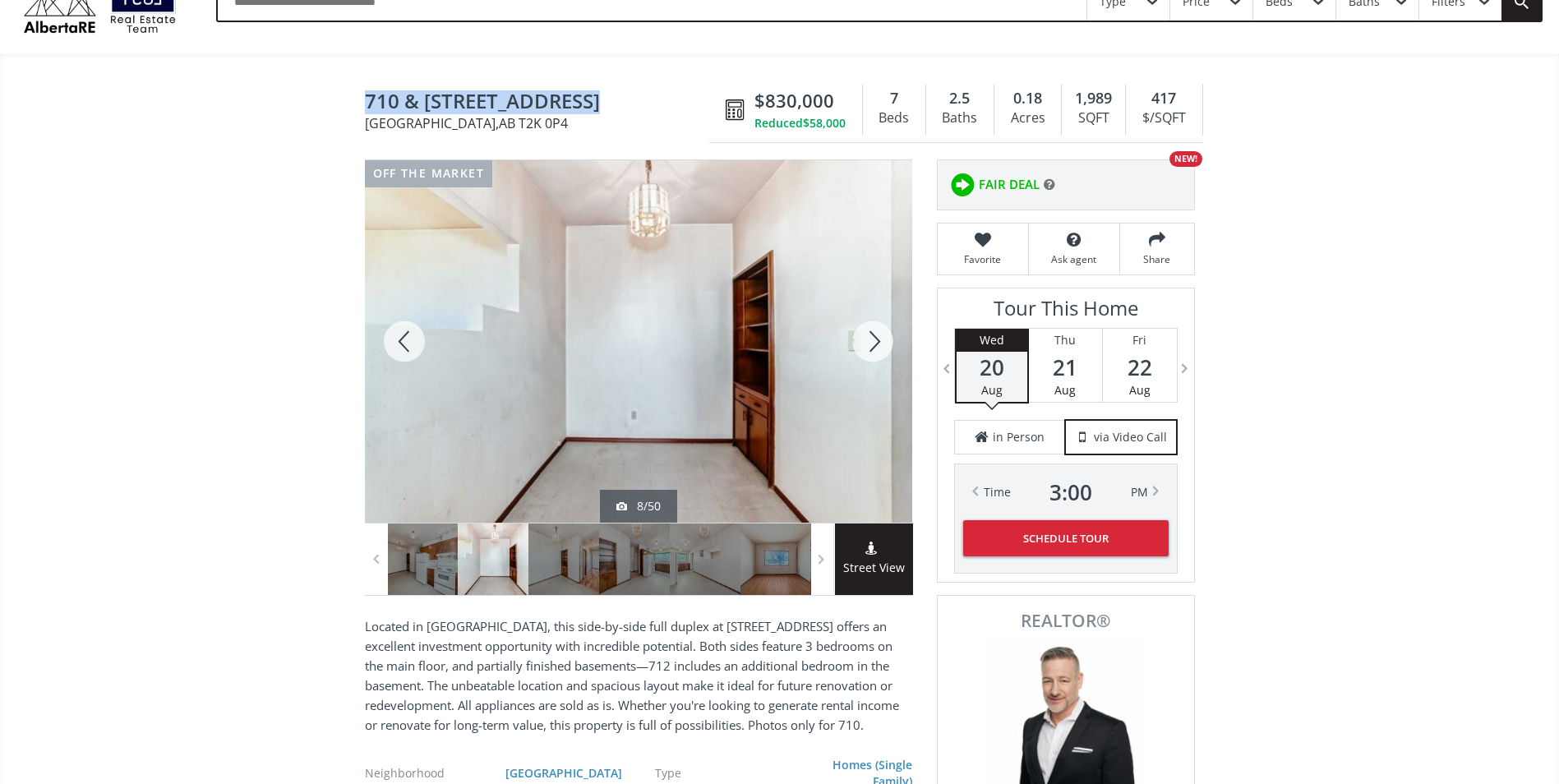
click at [414, 343] on div at bounding box center [405, 341] width 79 height 362
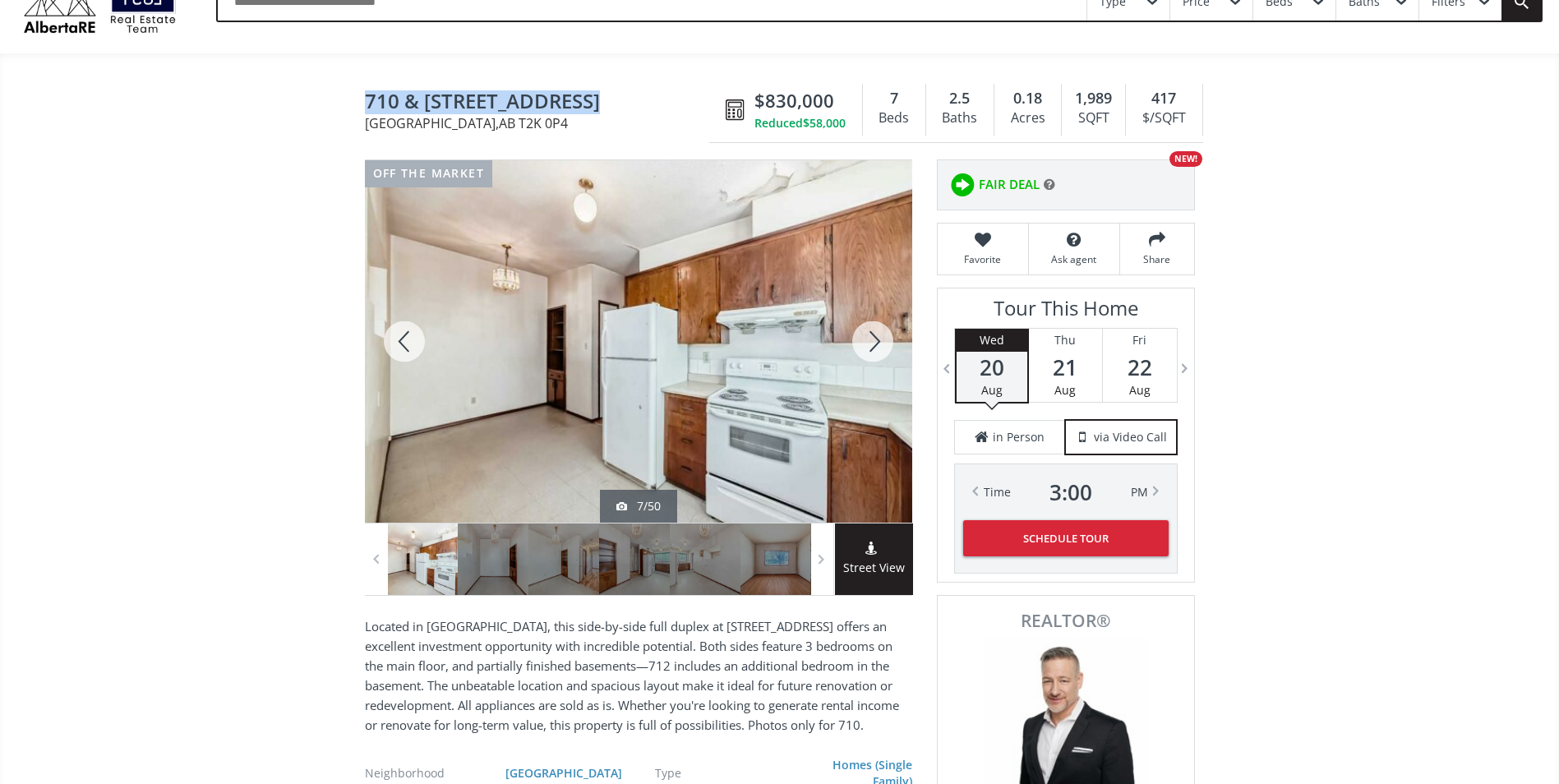
click at [414, 343] on div at bounding box center [405, 341] width 79 height 362
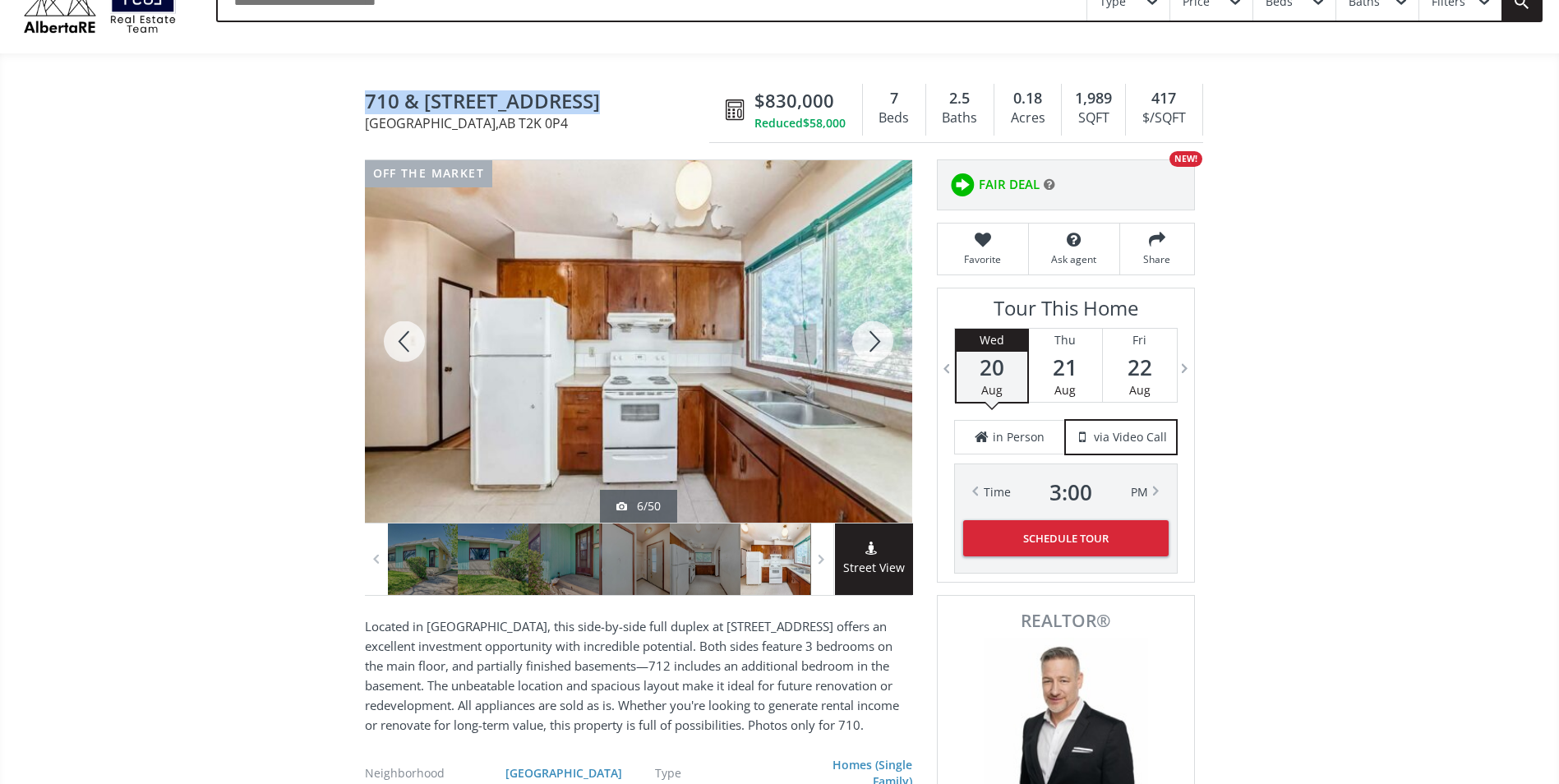
click at [414, 343] on div at bounding box center [405, 341] width 79 height 362
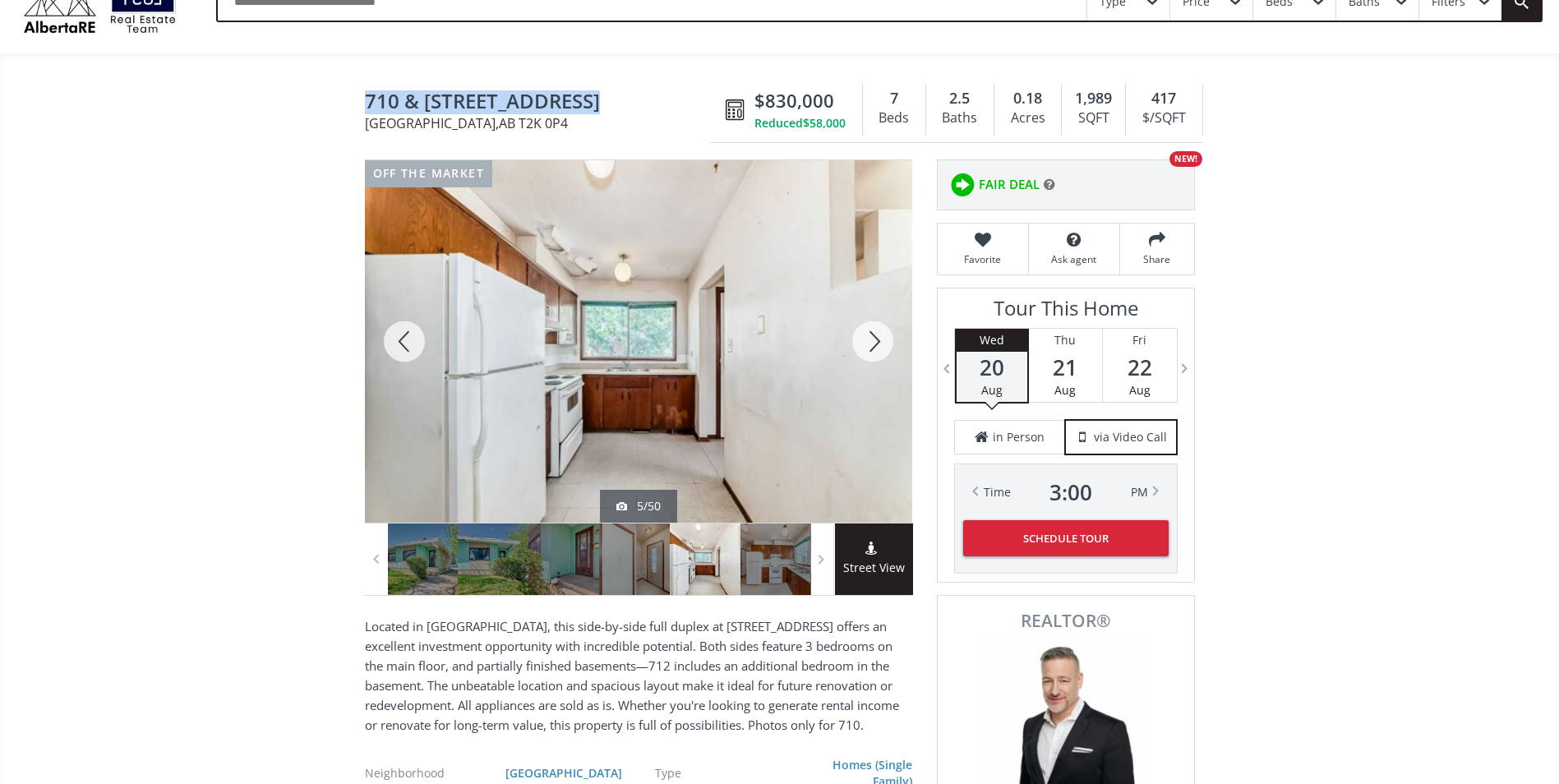
click at [414, 343] on div at bounding box center [405, 341] width 79 height 362
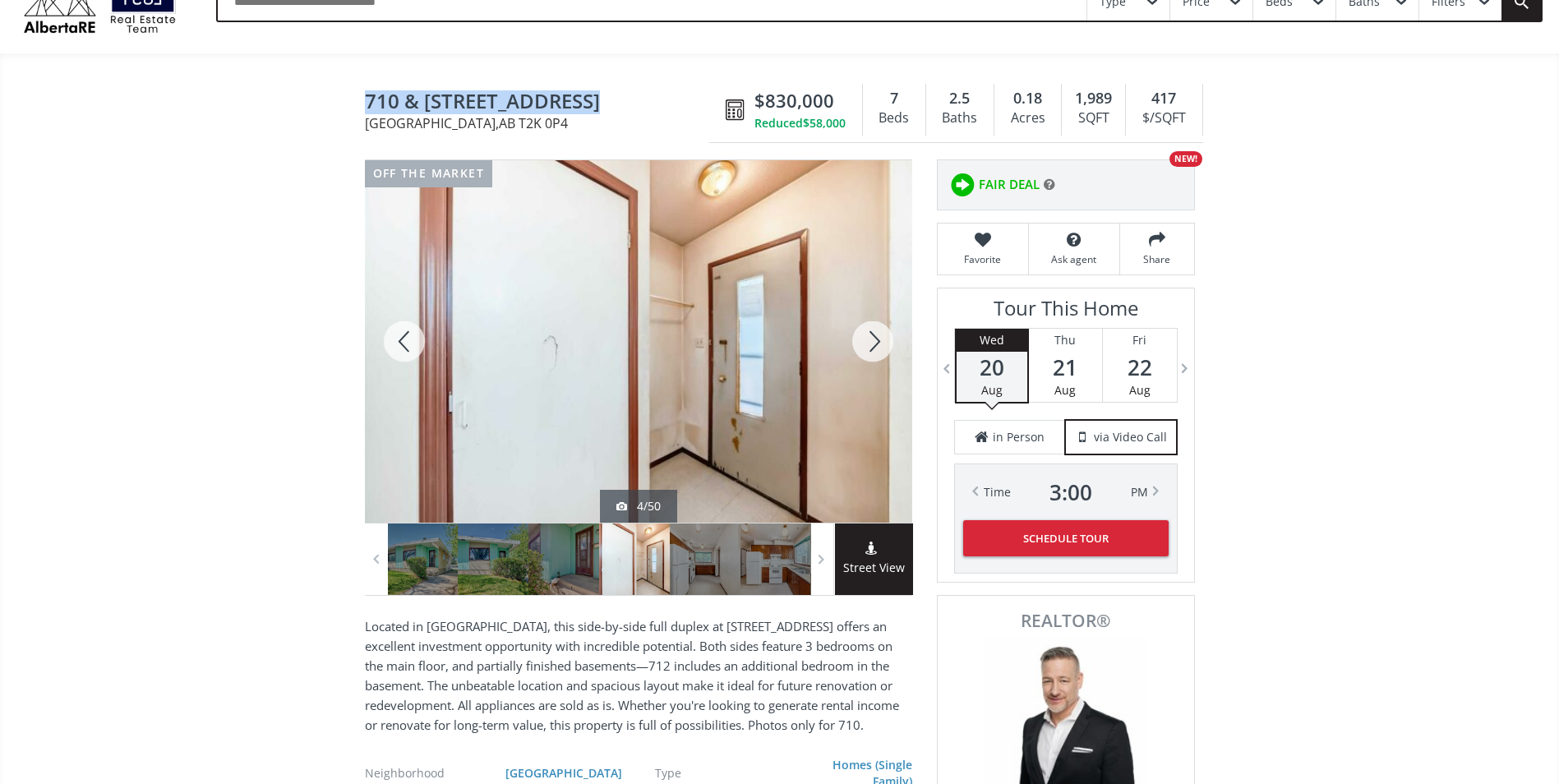
click at [414, 343] on div at bounding box center [405, 341] width 79 height 362
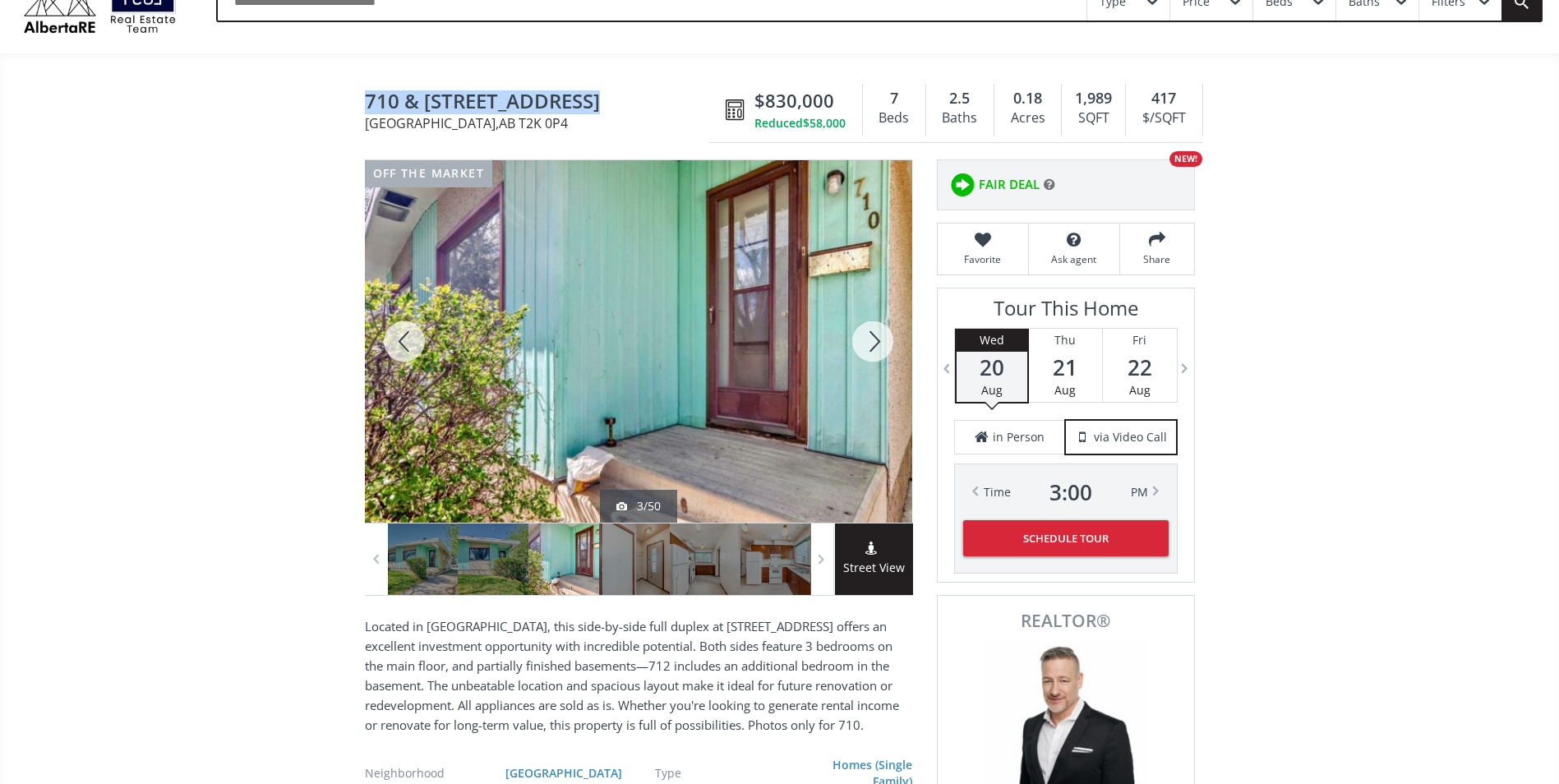
click at [414, 343] on div at bounding box center [405, 341] width 79 height 362
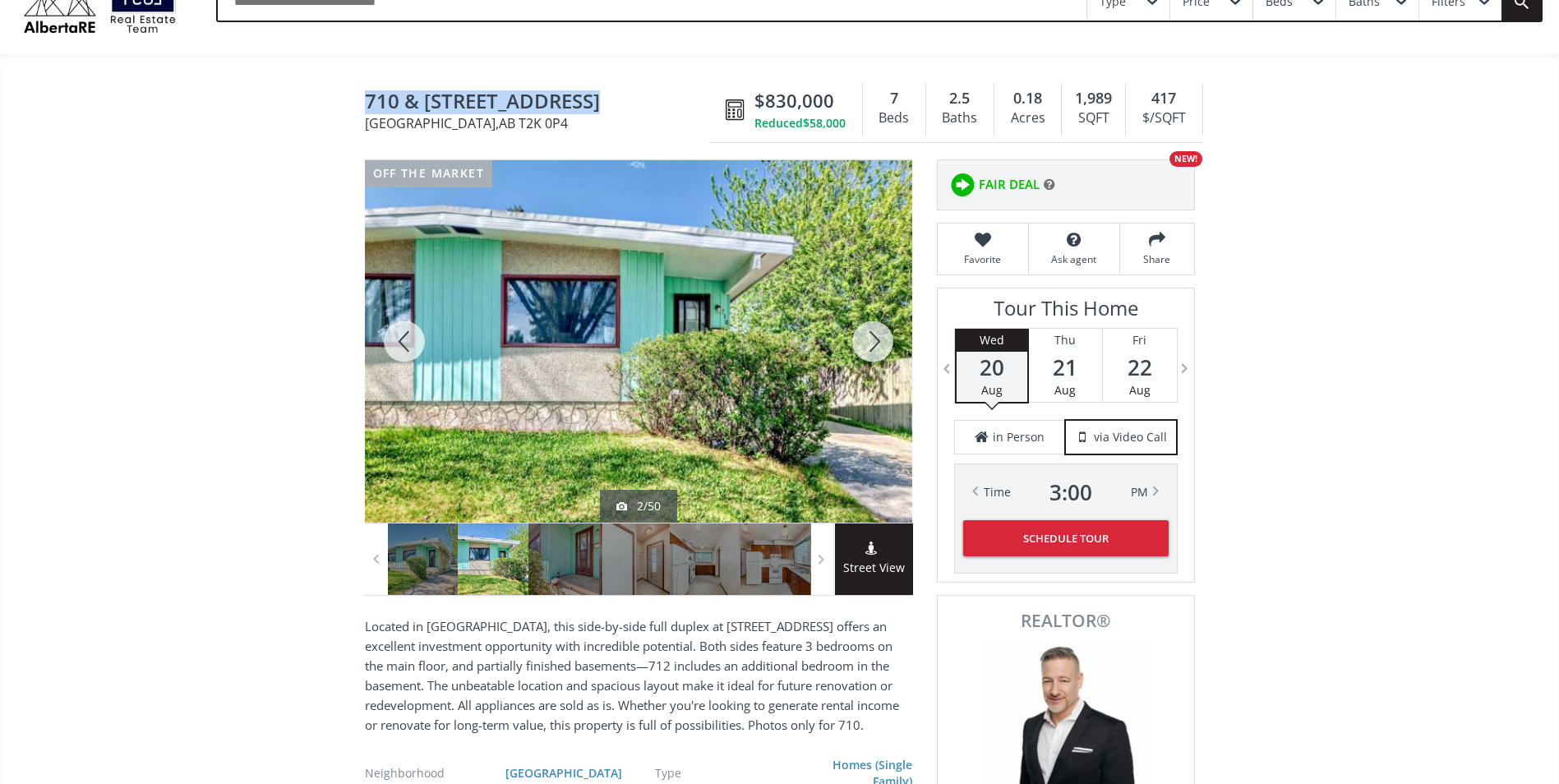
click at [414, 343] on div at bounding box center [405, 341] width 79 height 362
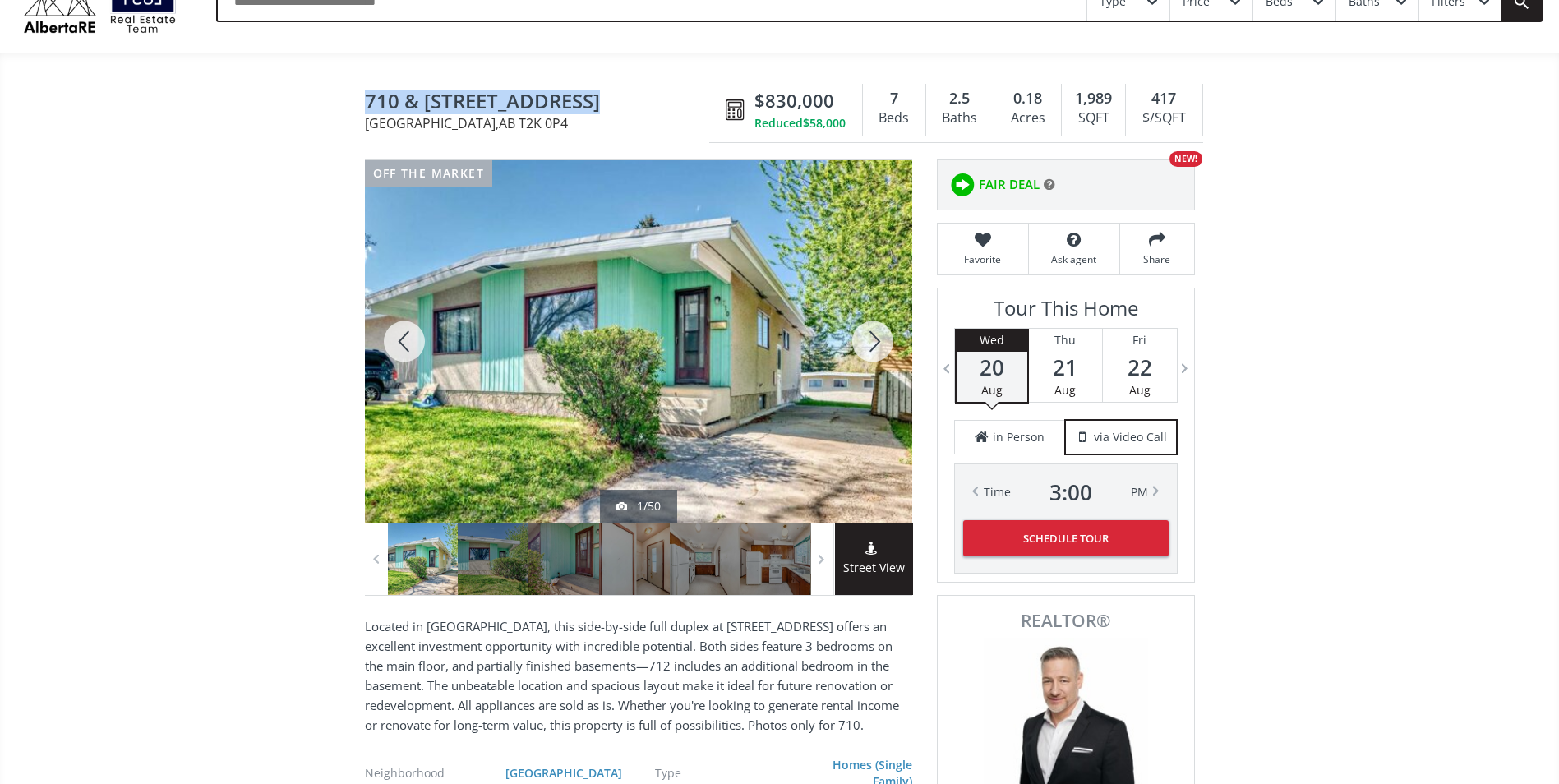
click at [871, 349] on div at bounding box center [873, 341] width 79 height 362
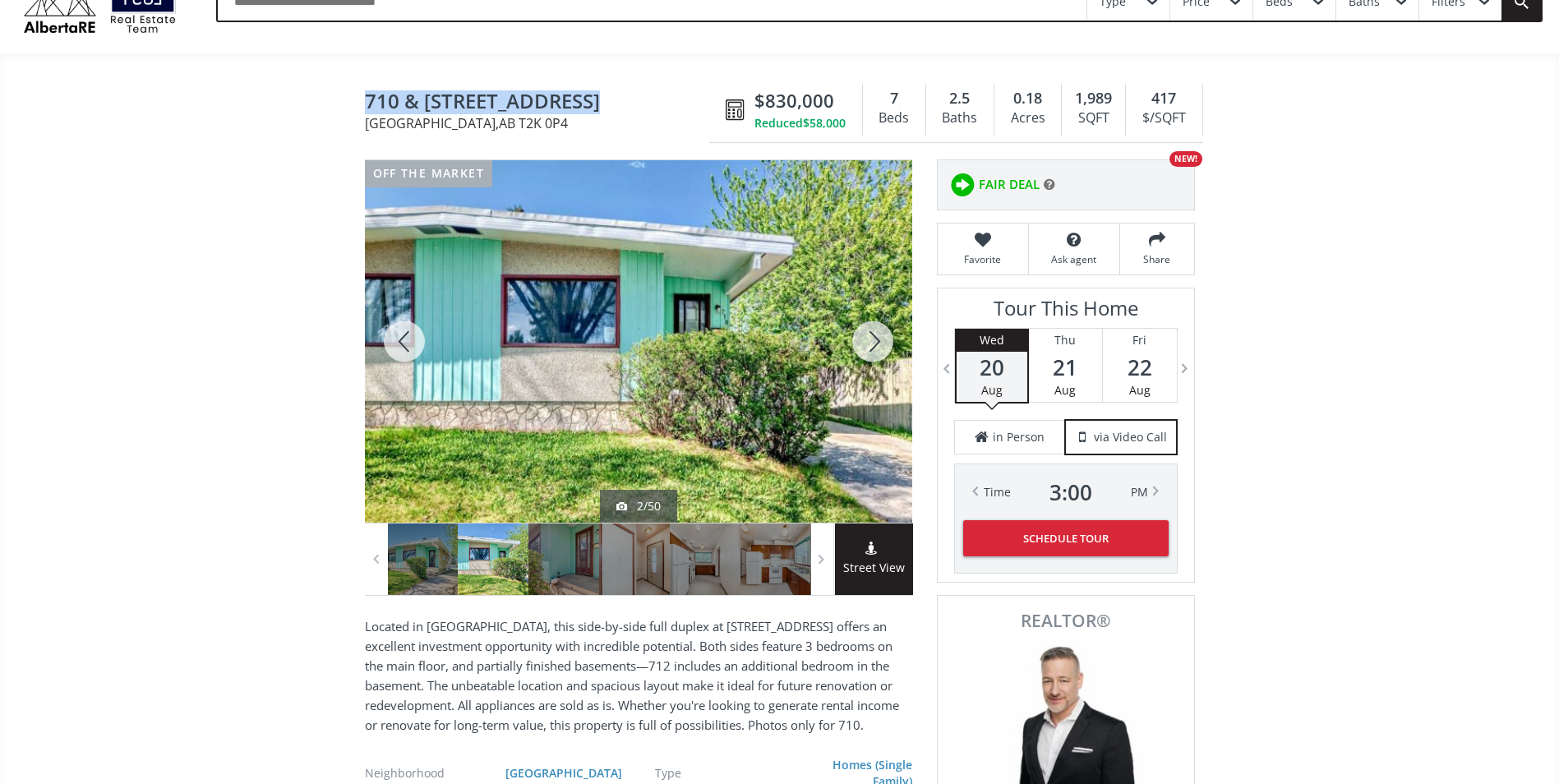
click at [871, 349] on div at bounding box center [873, 341] width 79 height 362
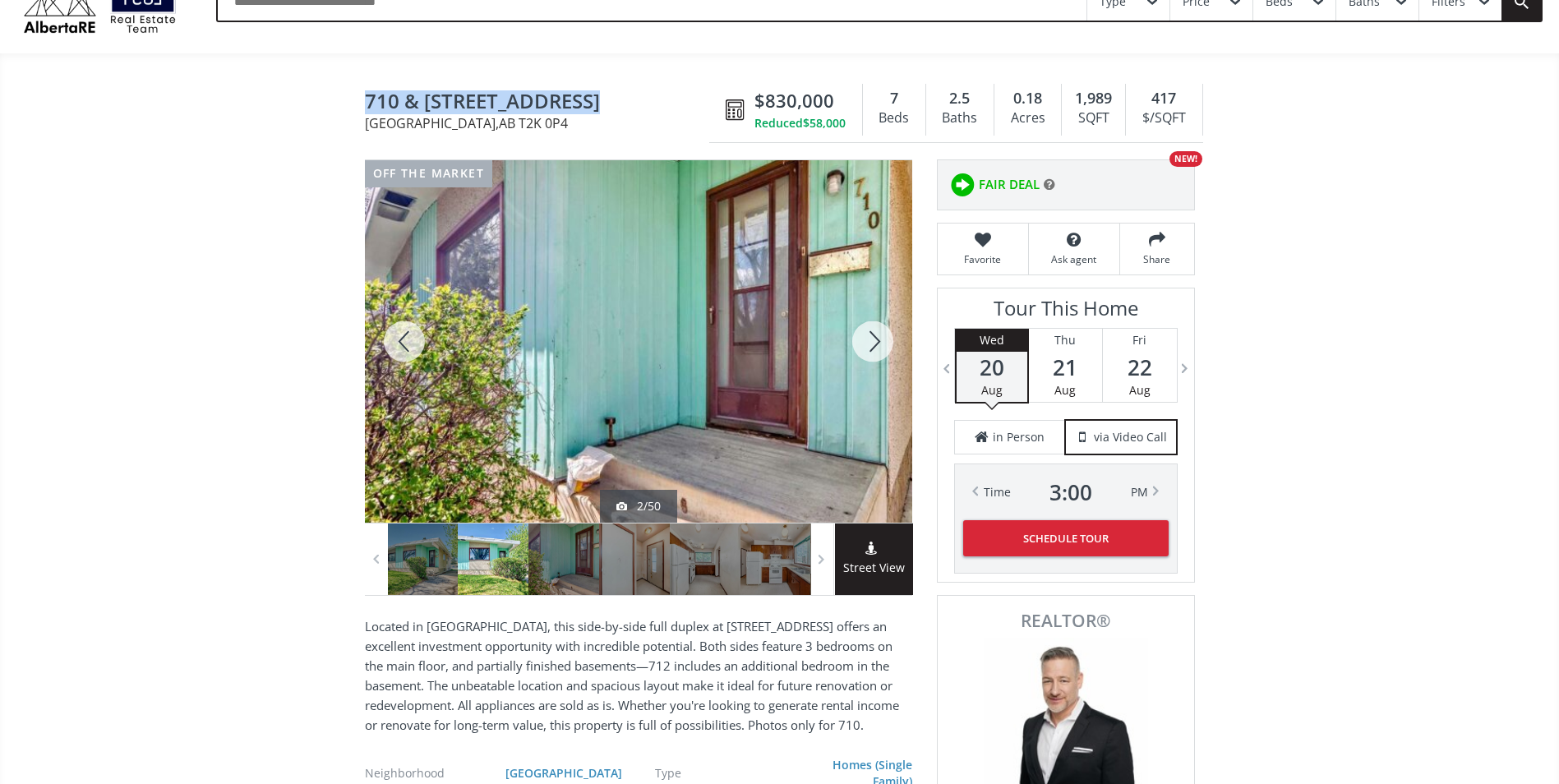
click at [871, 349] on div at bounding box center [873, 341] width 79 height 362
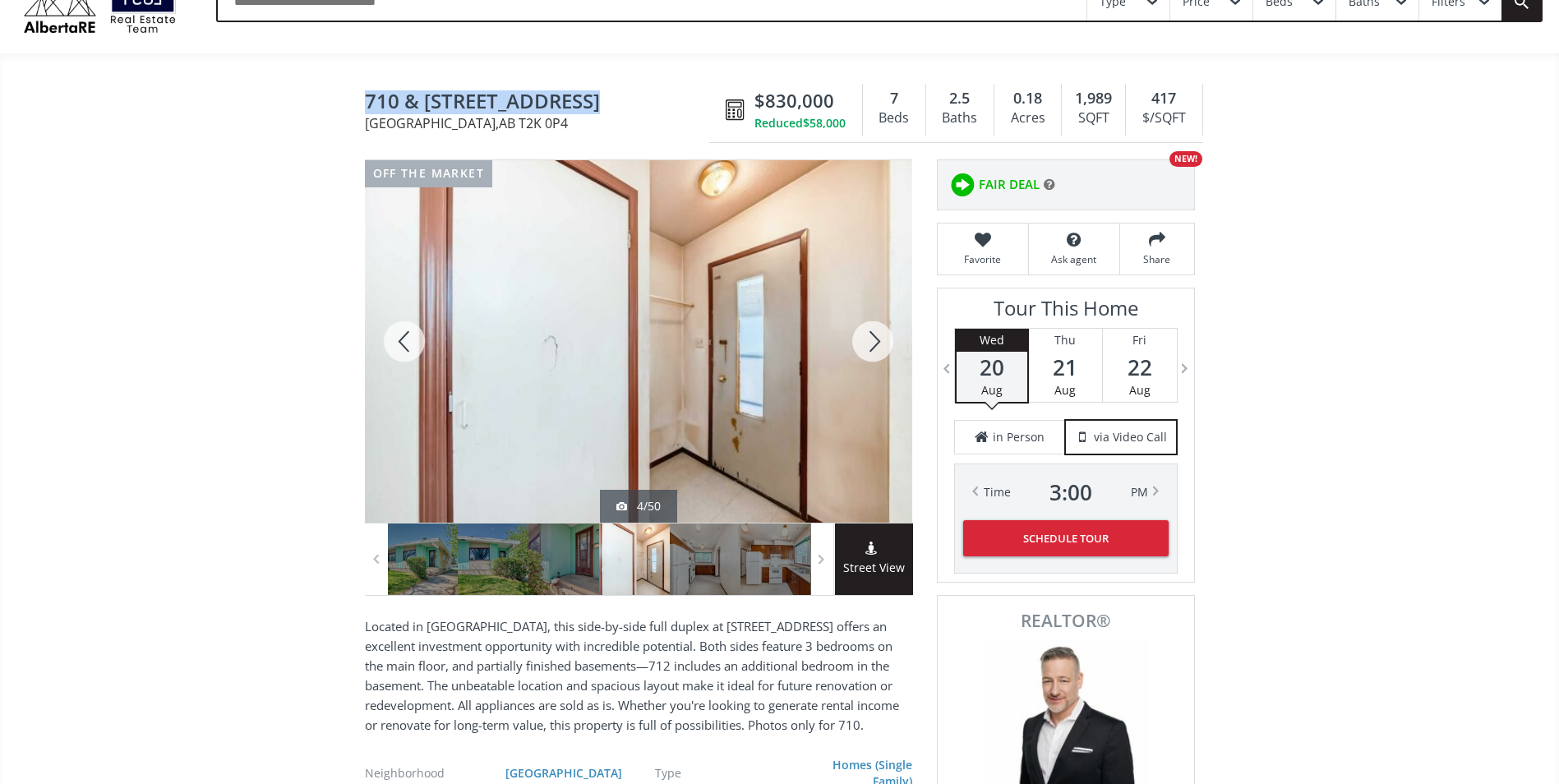
click at [871, 349] on div at bounding box center [873, 341] width 79 height 362
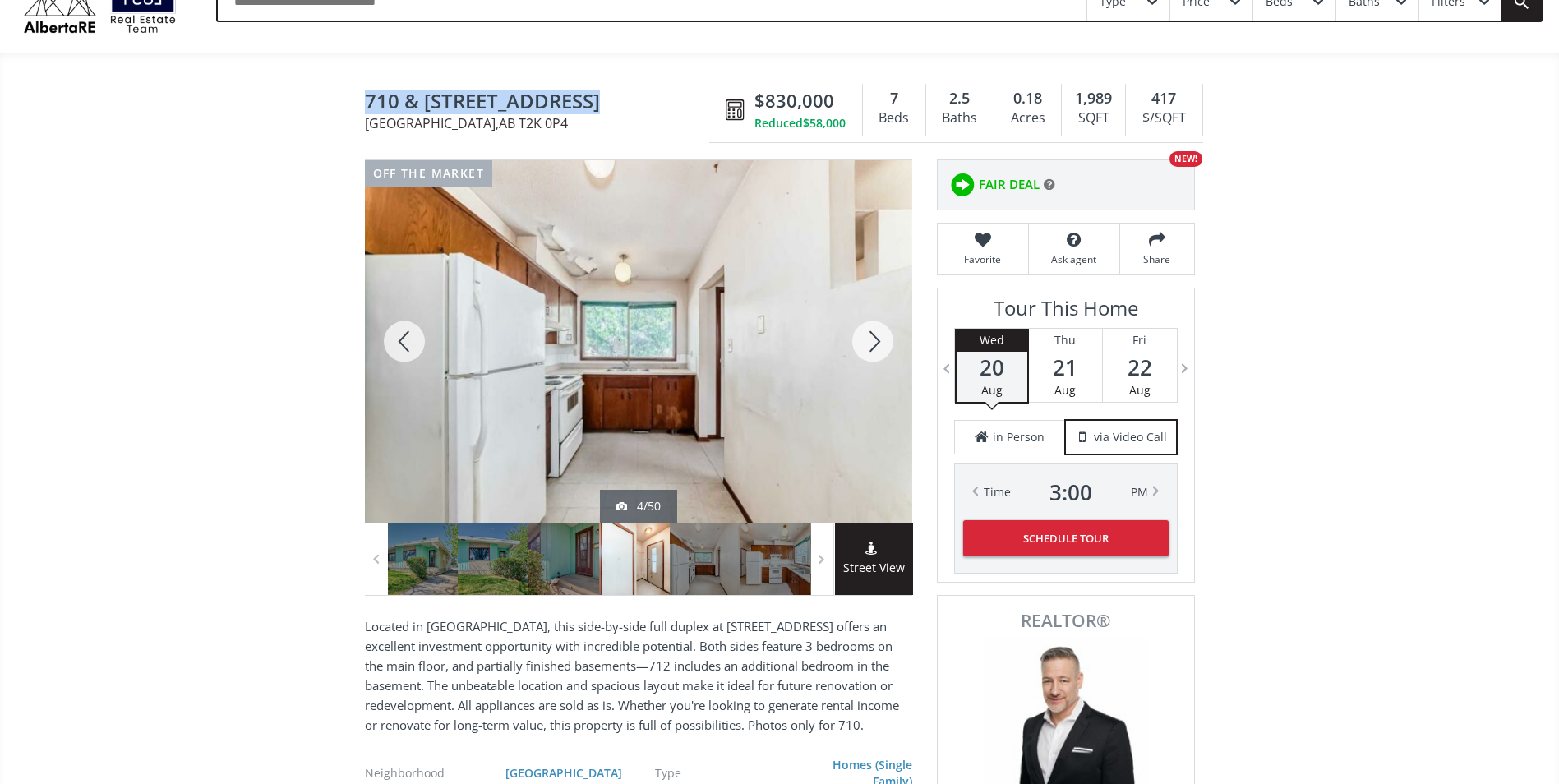
click at [871, 349] on div at bounding box center [873, 341] width 79 height 362
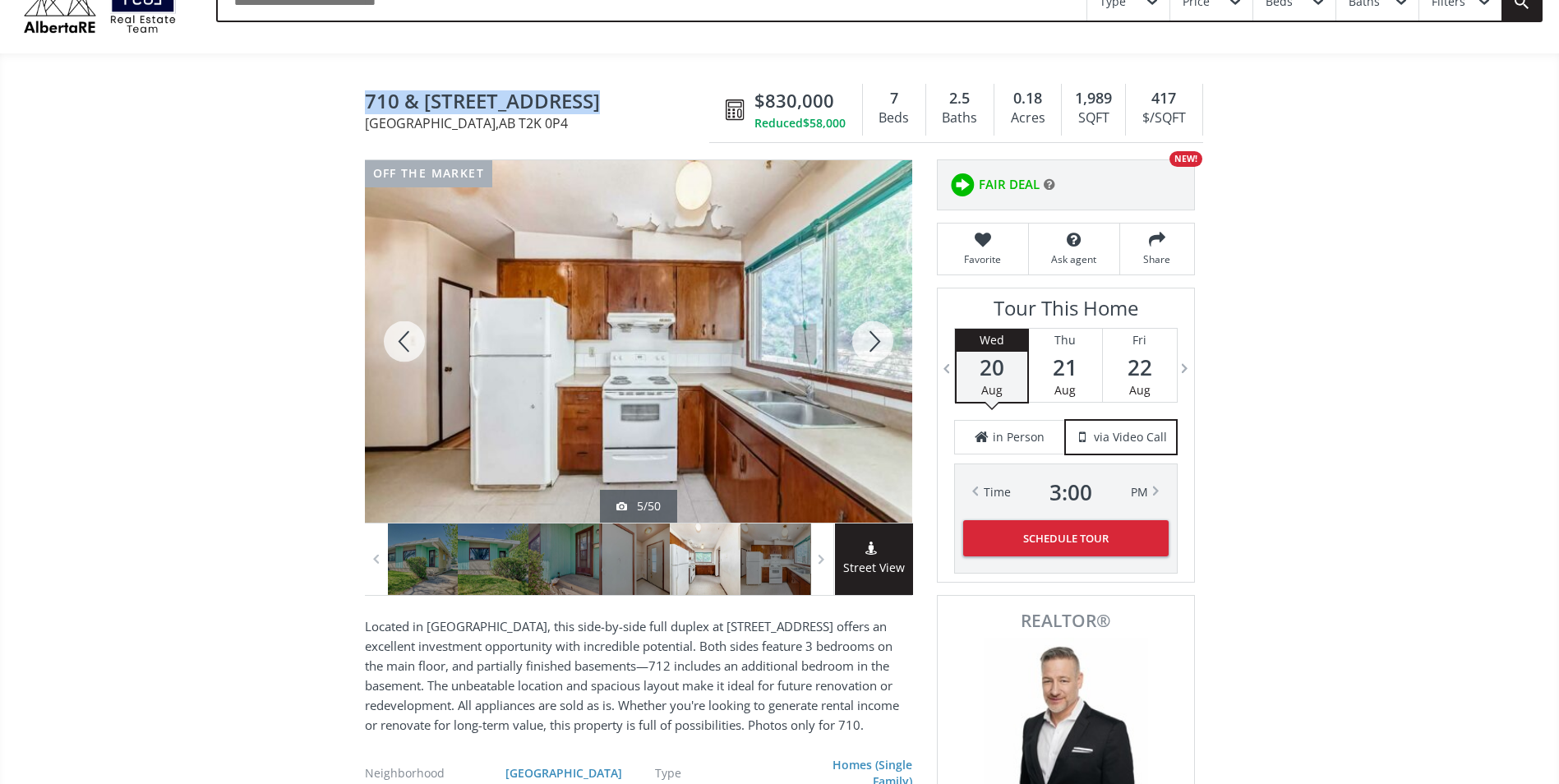
click at [871, 349] on div at bounding box center [873, 341] width 79 height 362
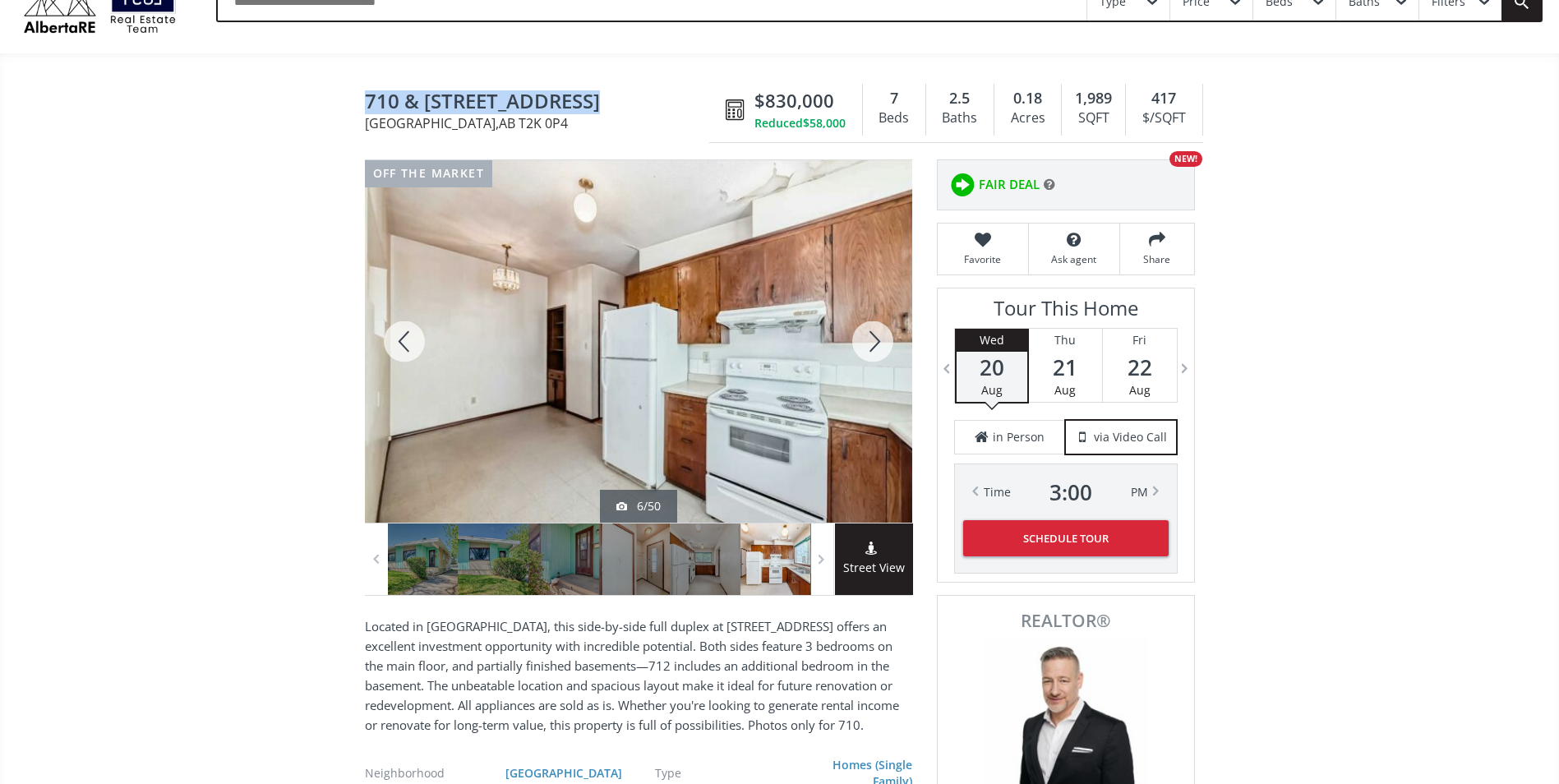
click at [871, 349] on div at bounding box center [873, 341] width 79 height 362
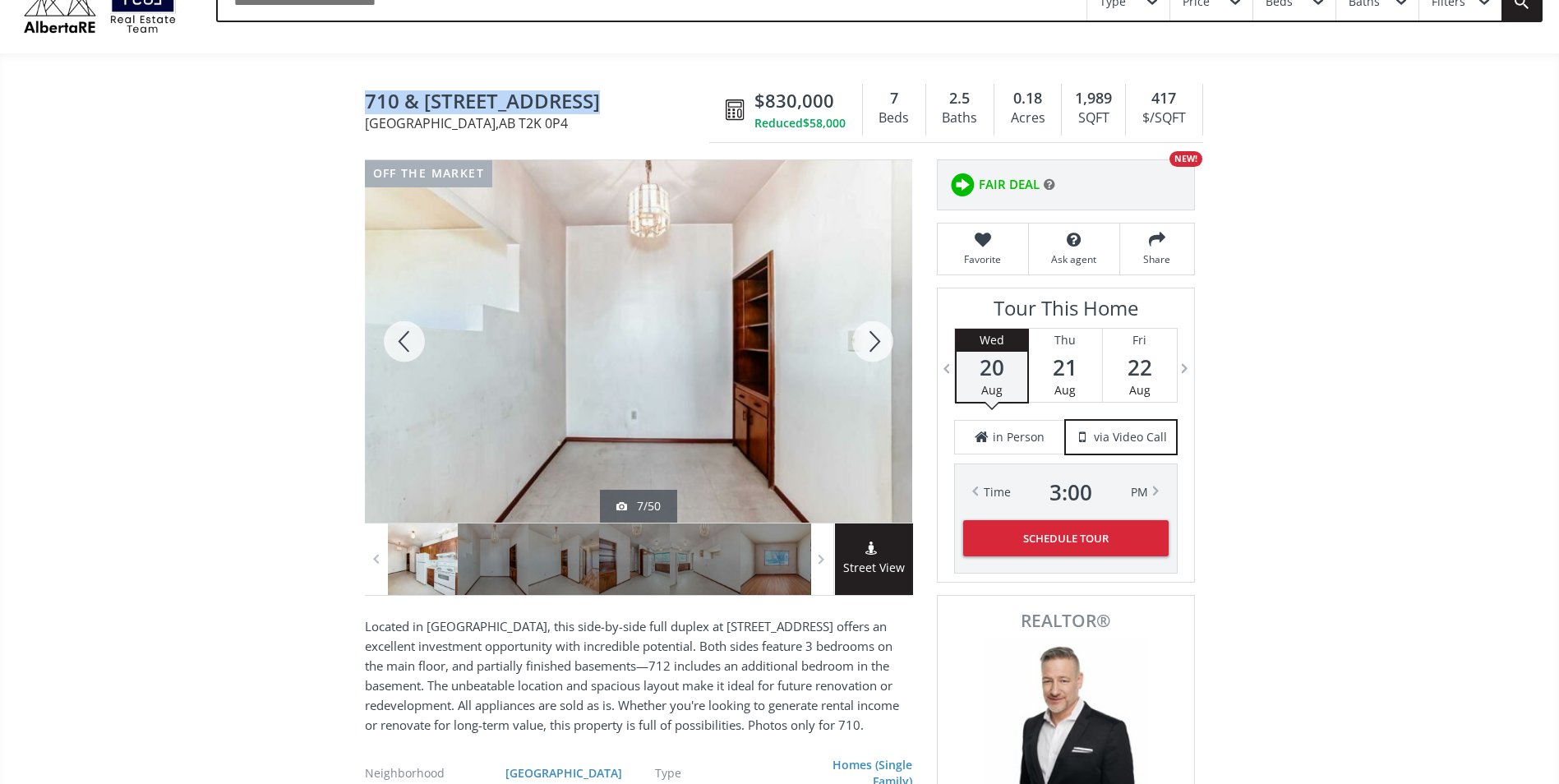
click at [871, 349] on div at bounding box center [873, 341] width 79 height 362
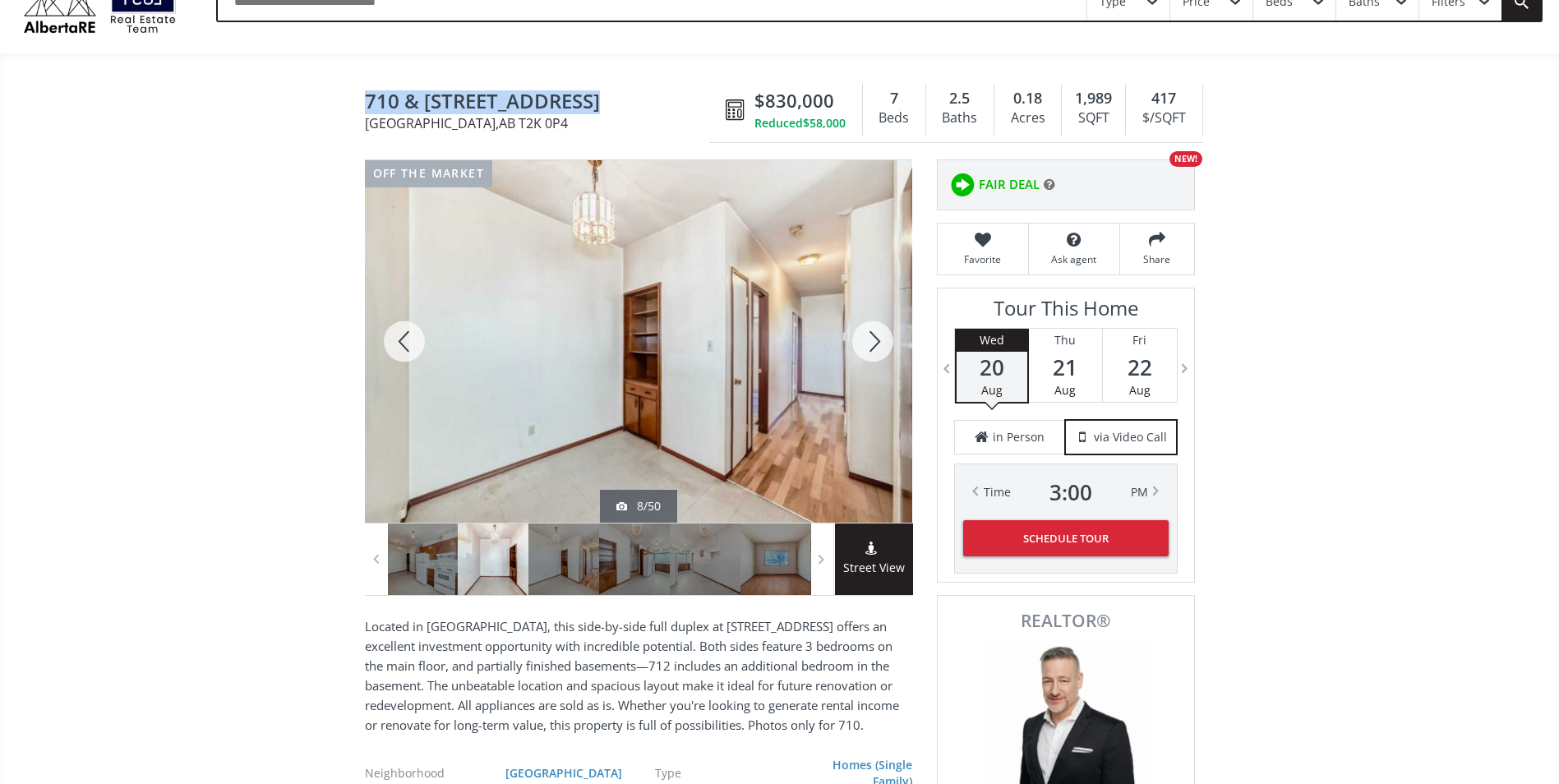
click at [871, 349] on div at bounding box center [873, 341] width 79 height 362
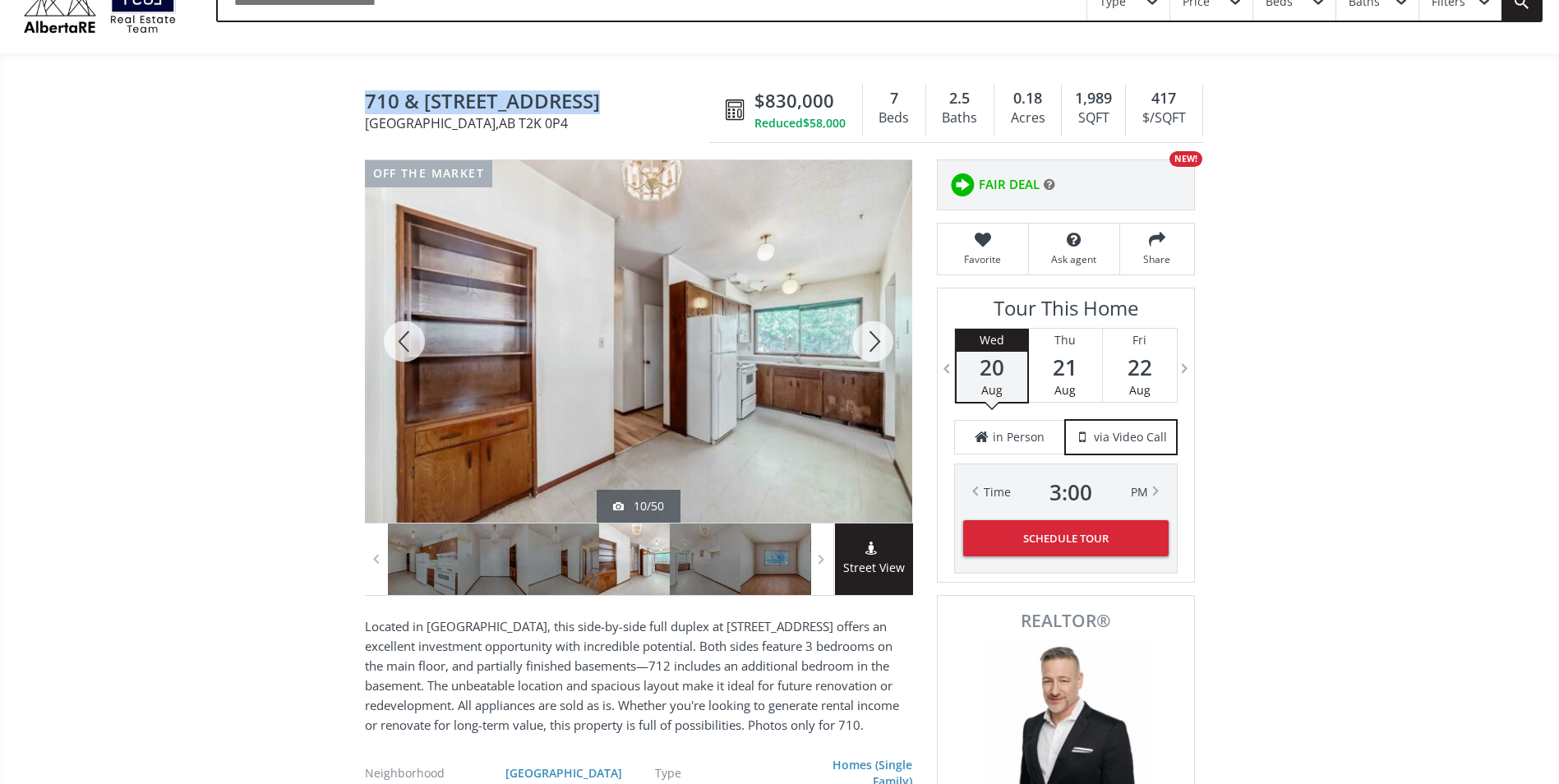
click at [871, 349] on div at bounding box center [873, 341] width 79 height 362
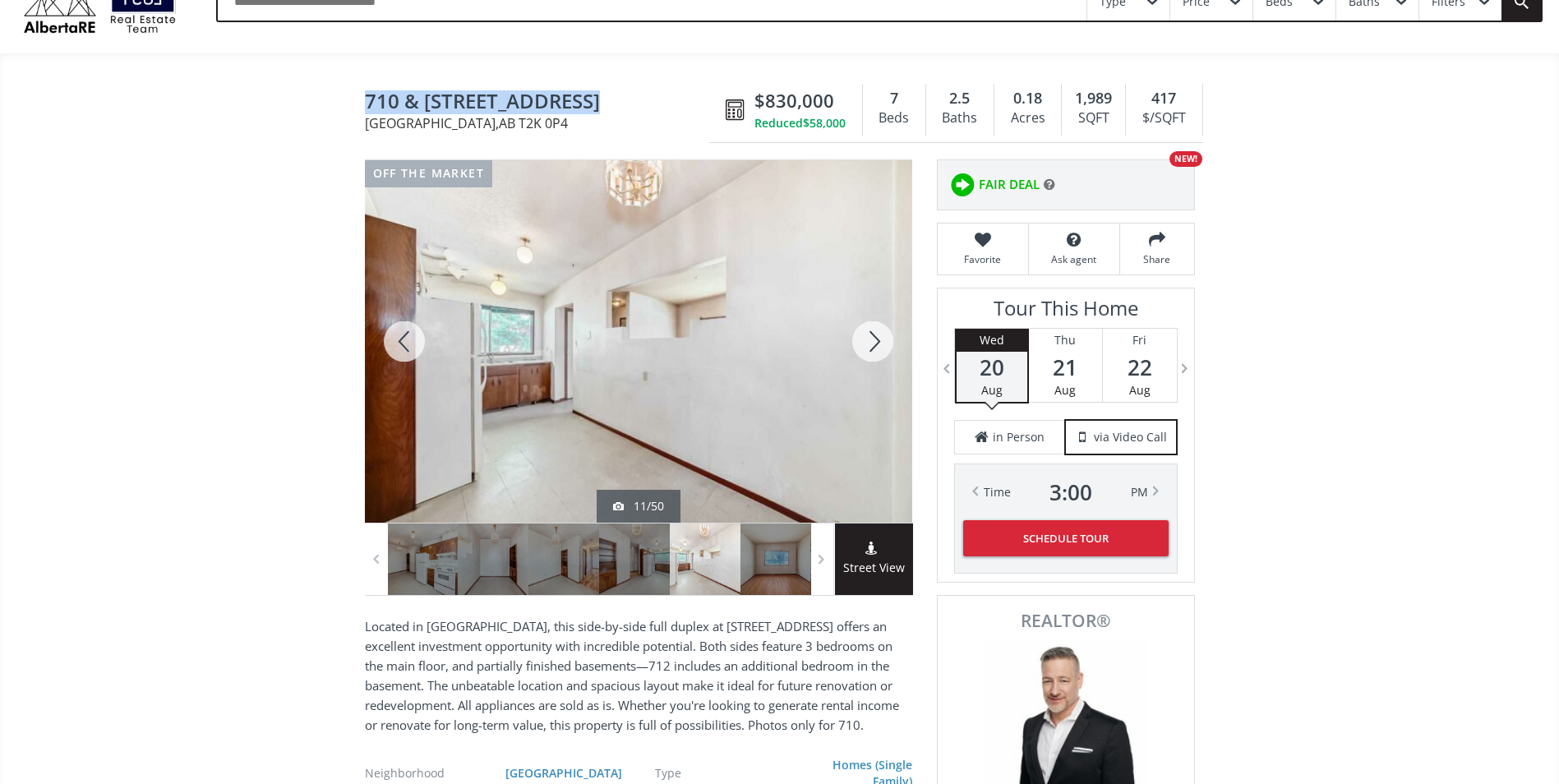
click at [871, 349] on div at bounding box center [873, 341] width 79 height 362
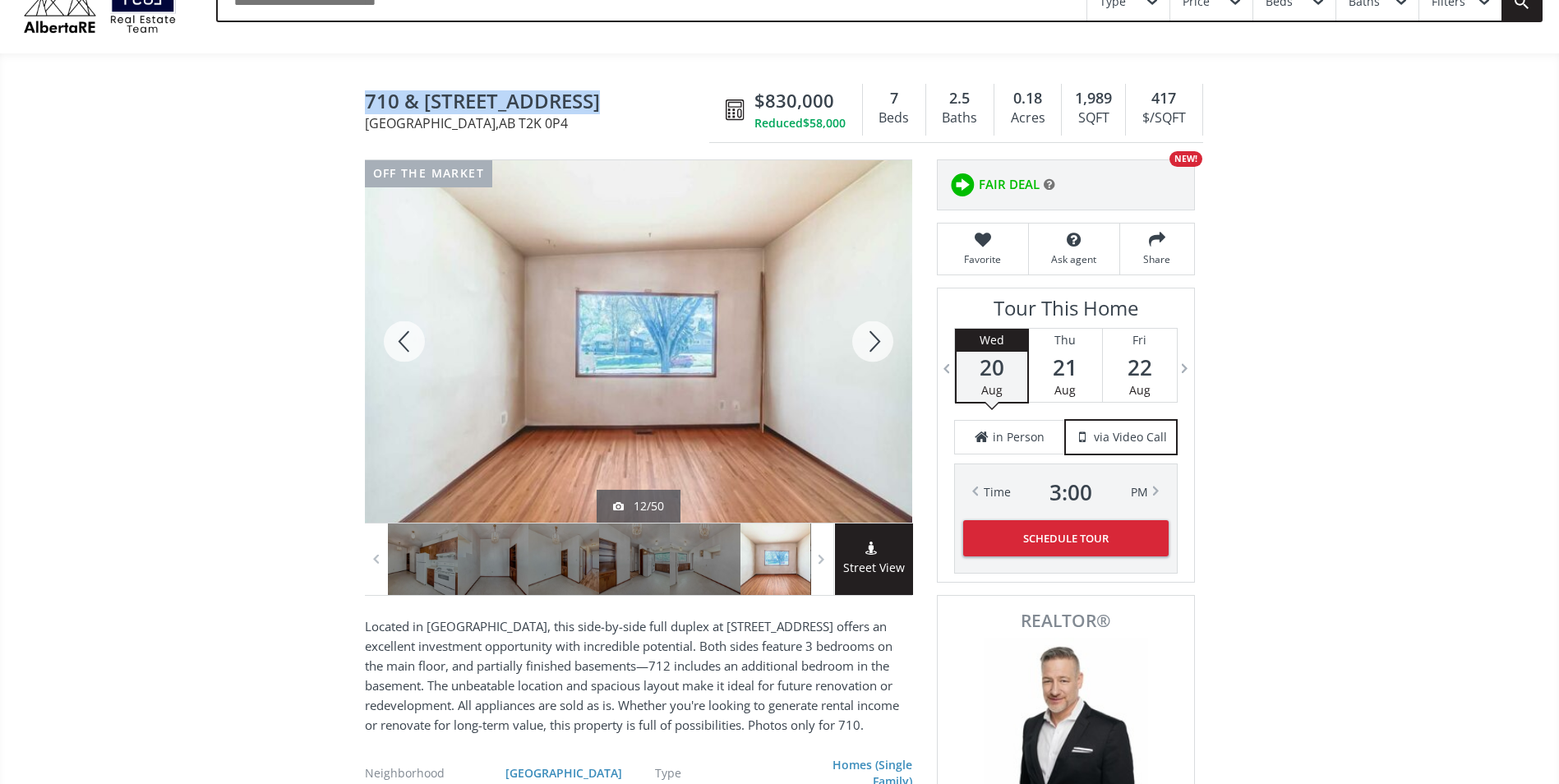
click at [871, 349] on div at bounding box center [873, 341] width 79 height 362
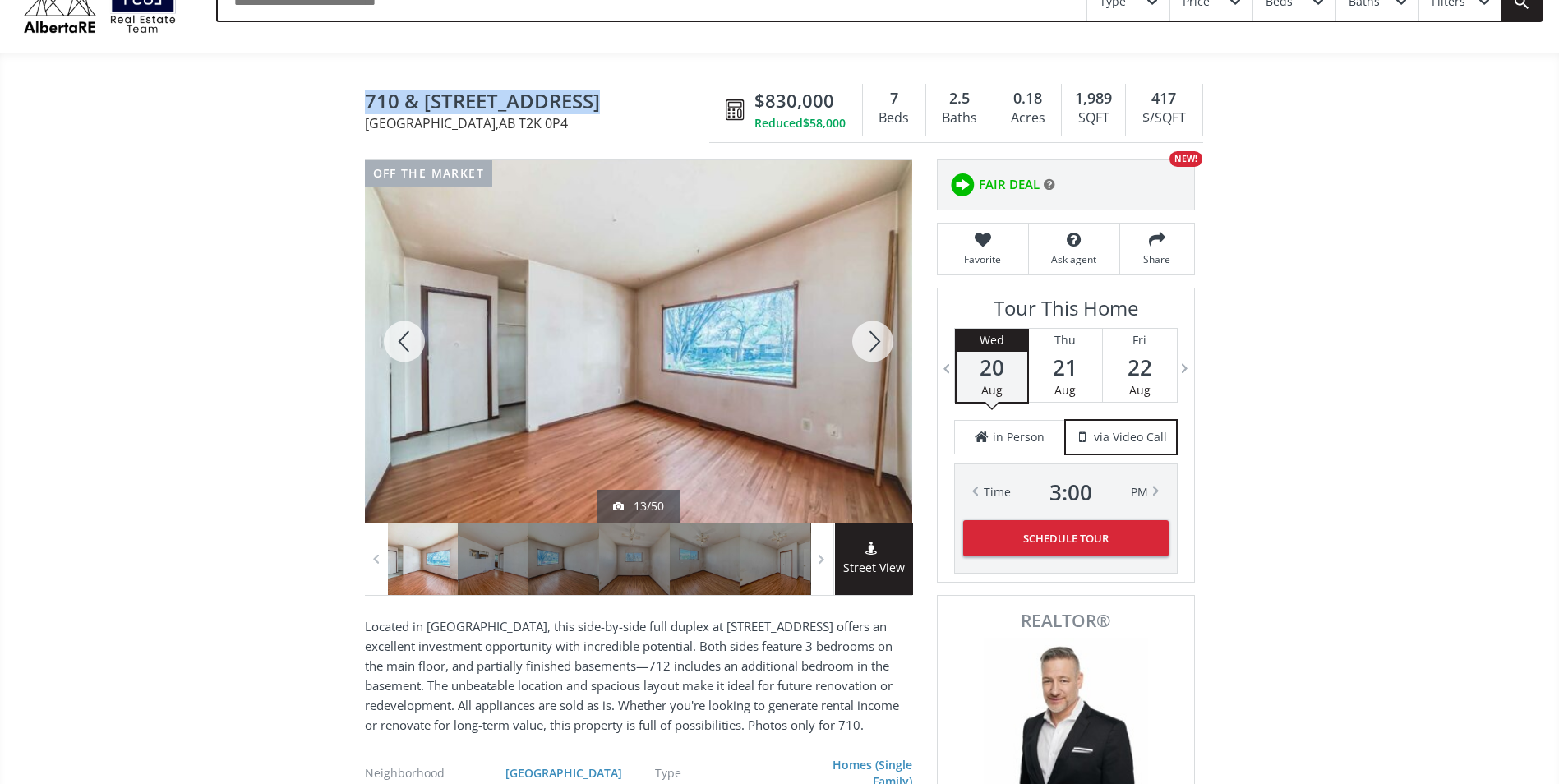
click at [871, 349] on div at bounding box center [873, 341] width 79 height 362
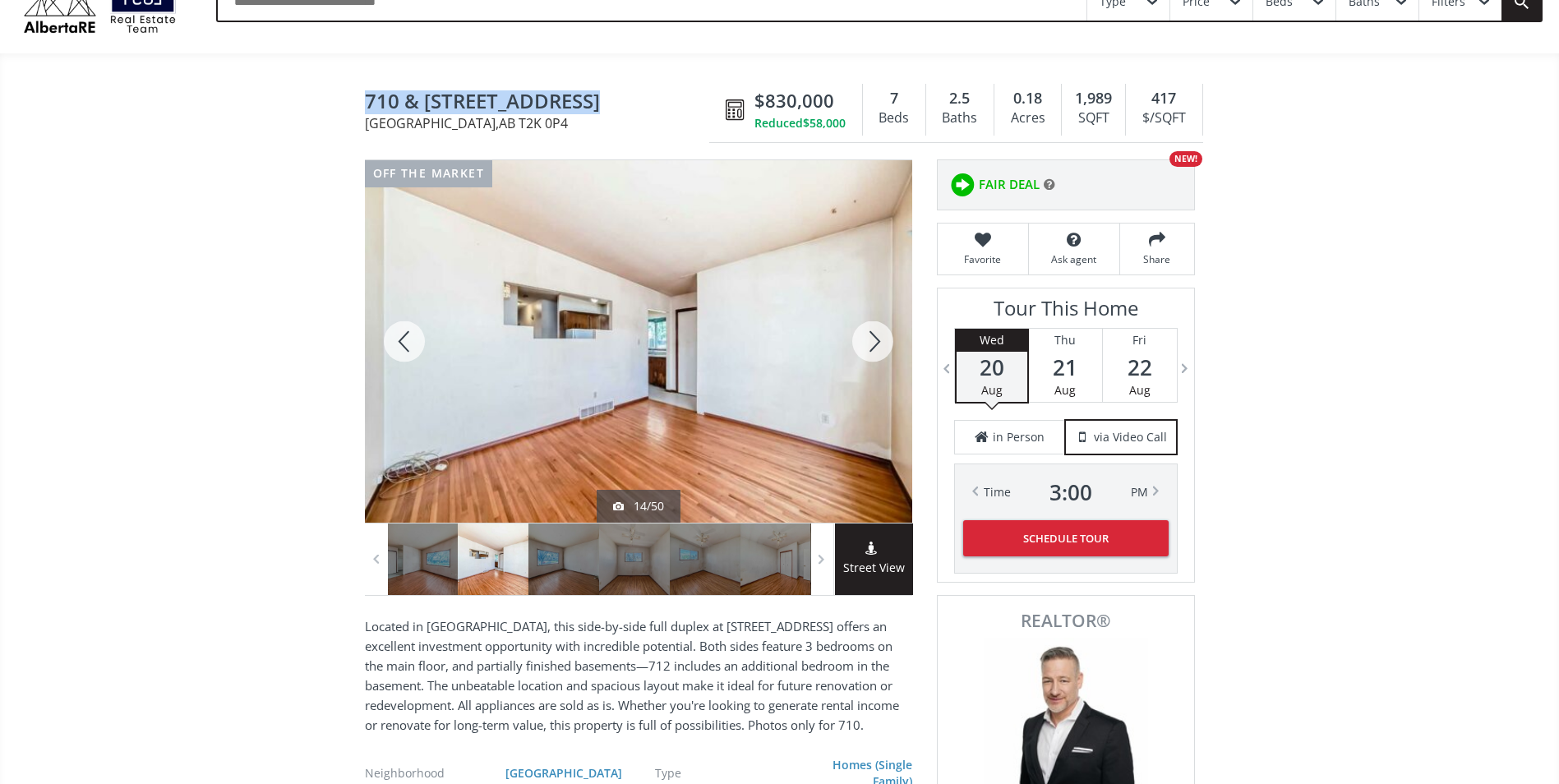
click at [871, 349] on div at bounding box center [873, 341] width 79 height 362
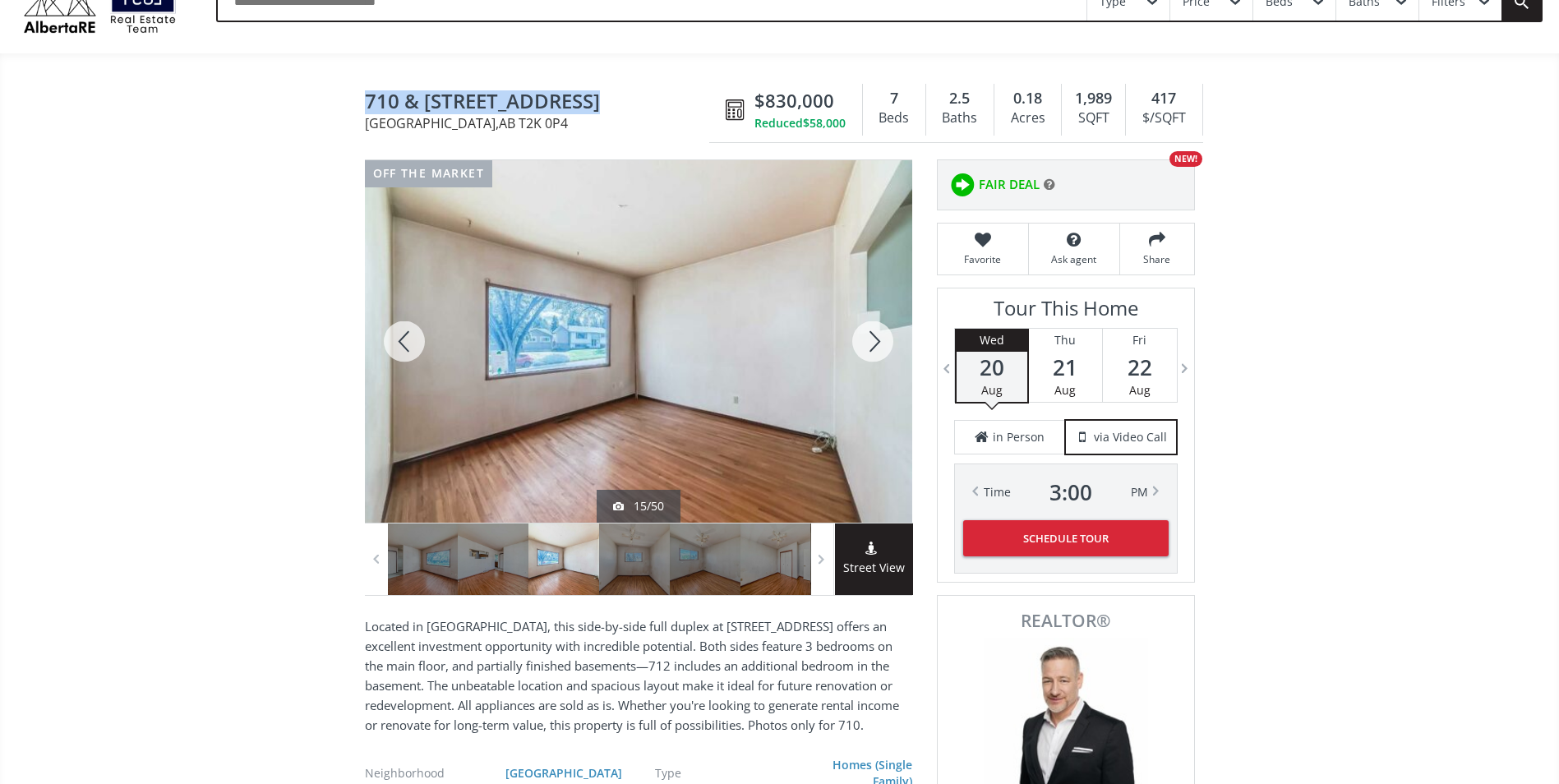
click at [871, 349] on div at bounding box center [873, 341] width 79 height 362
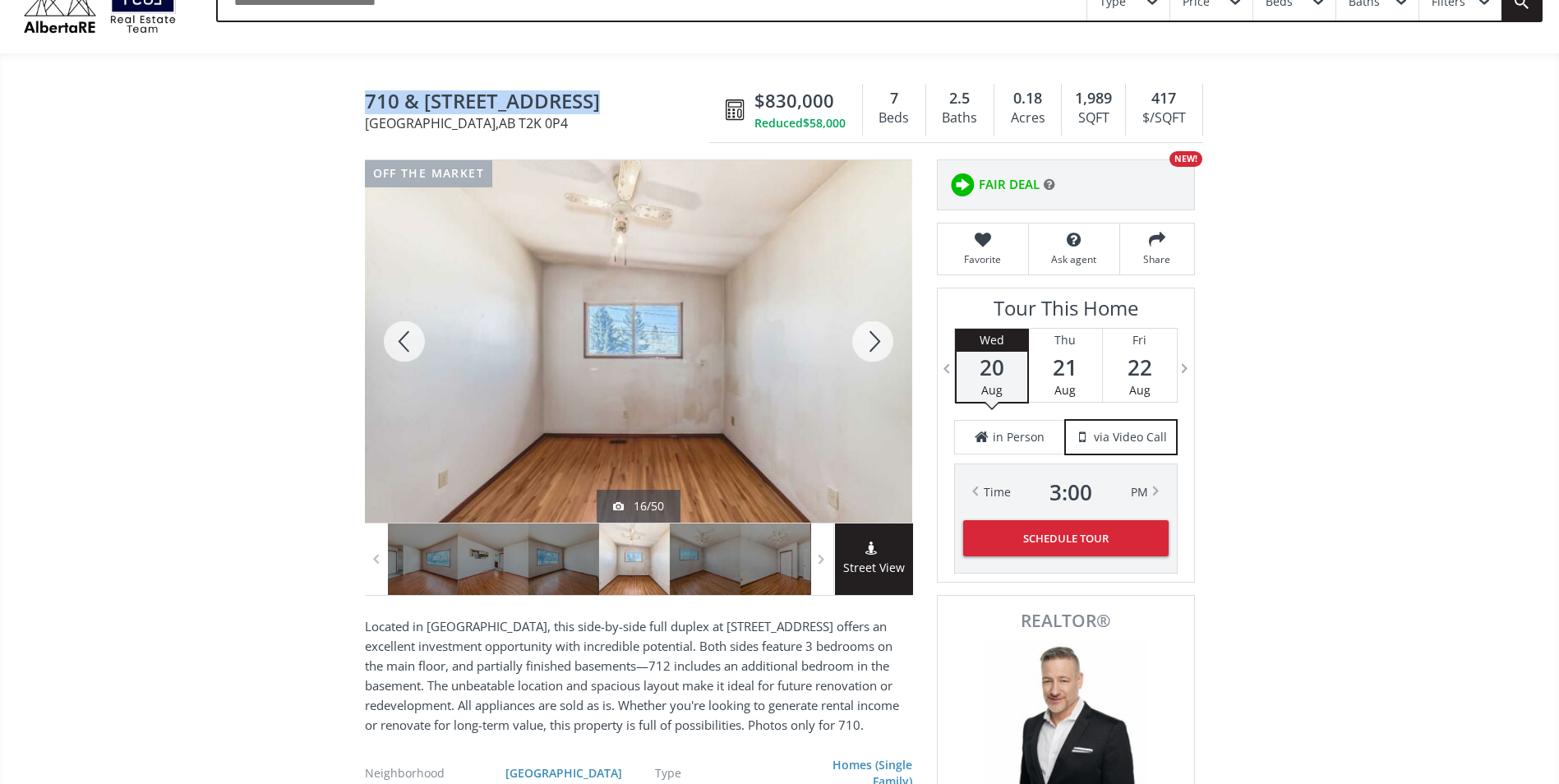
click at [871, 349] on div at bounding box center [873, 341] width 79 height 362
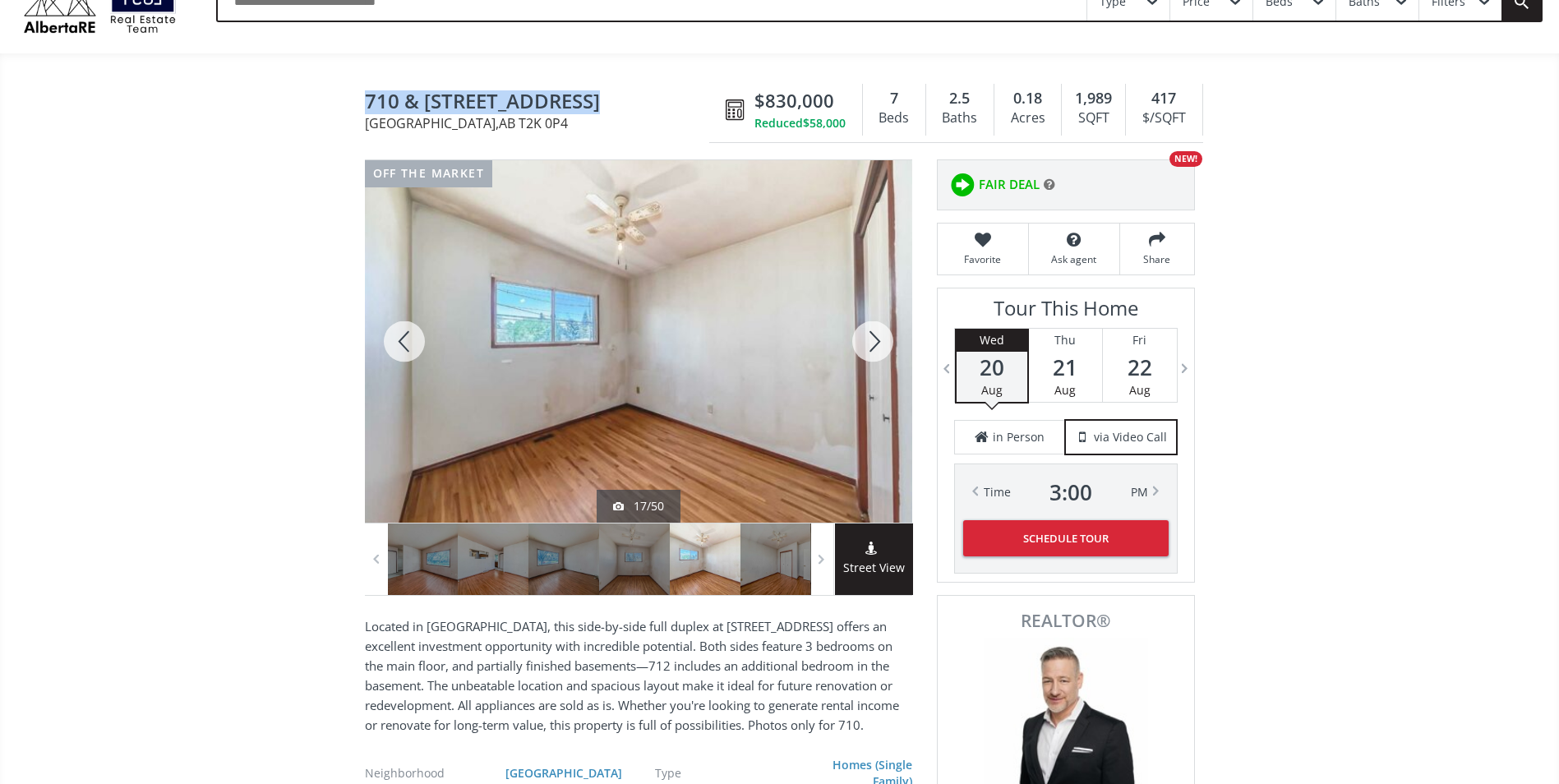
click at [871, 349] on div at bounding box center [873, 341] width 79 height 362
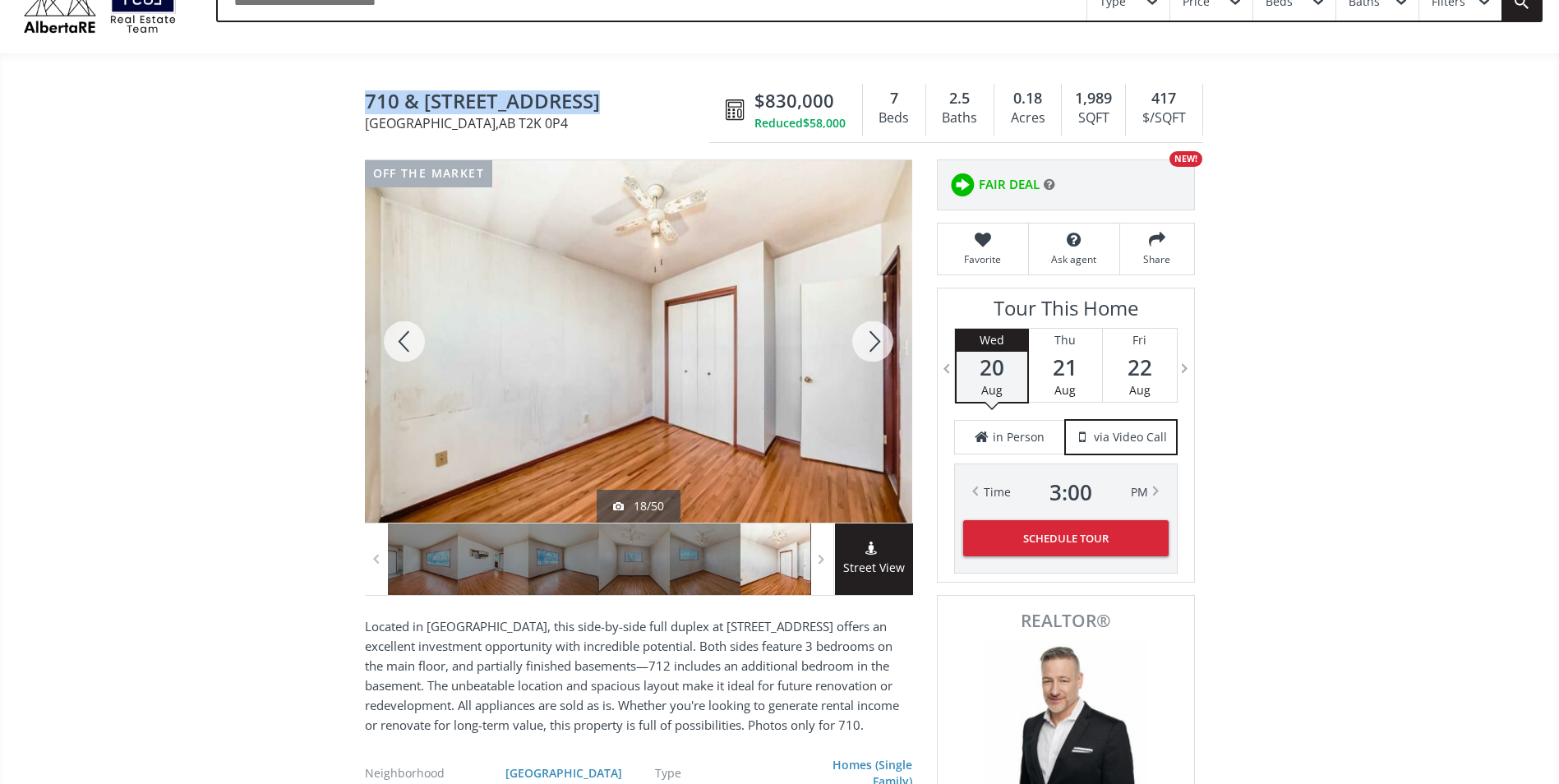
click at [871, 349] on div at bounding box center [873, 341] width 79 height 362
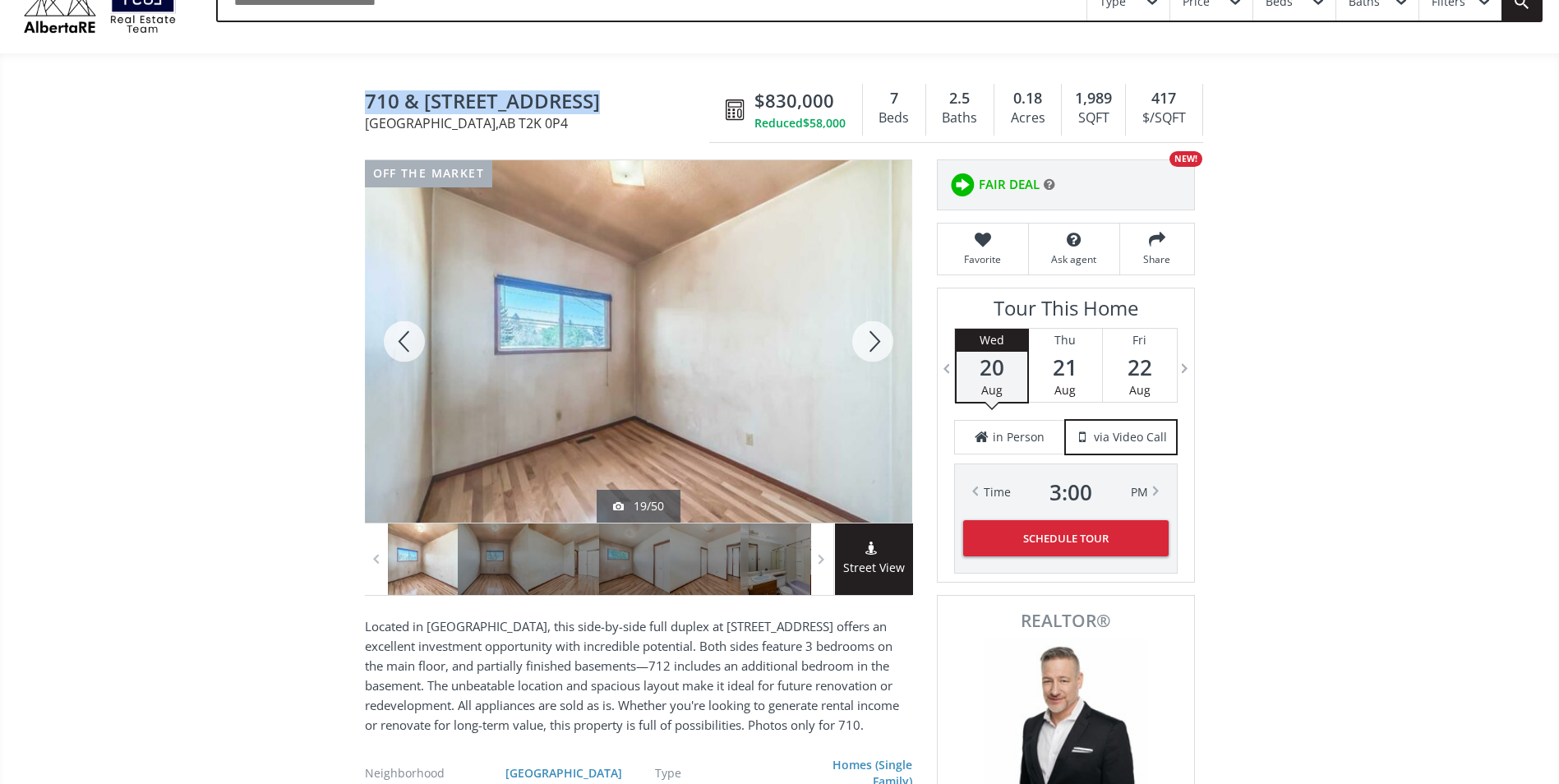
click at [871, 349] on div at bounding box center [873, 341] width 79 height 362
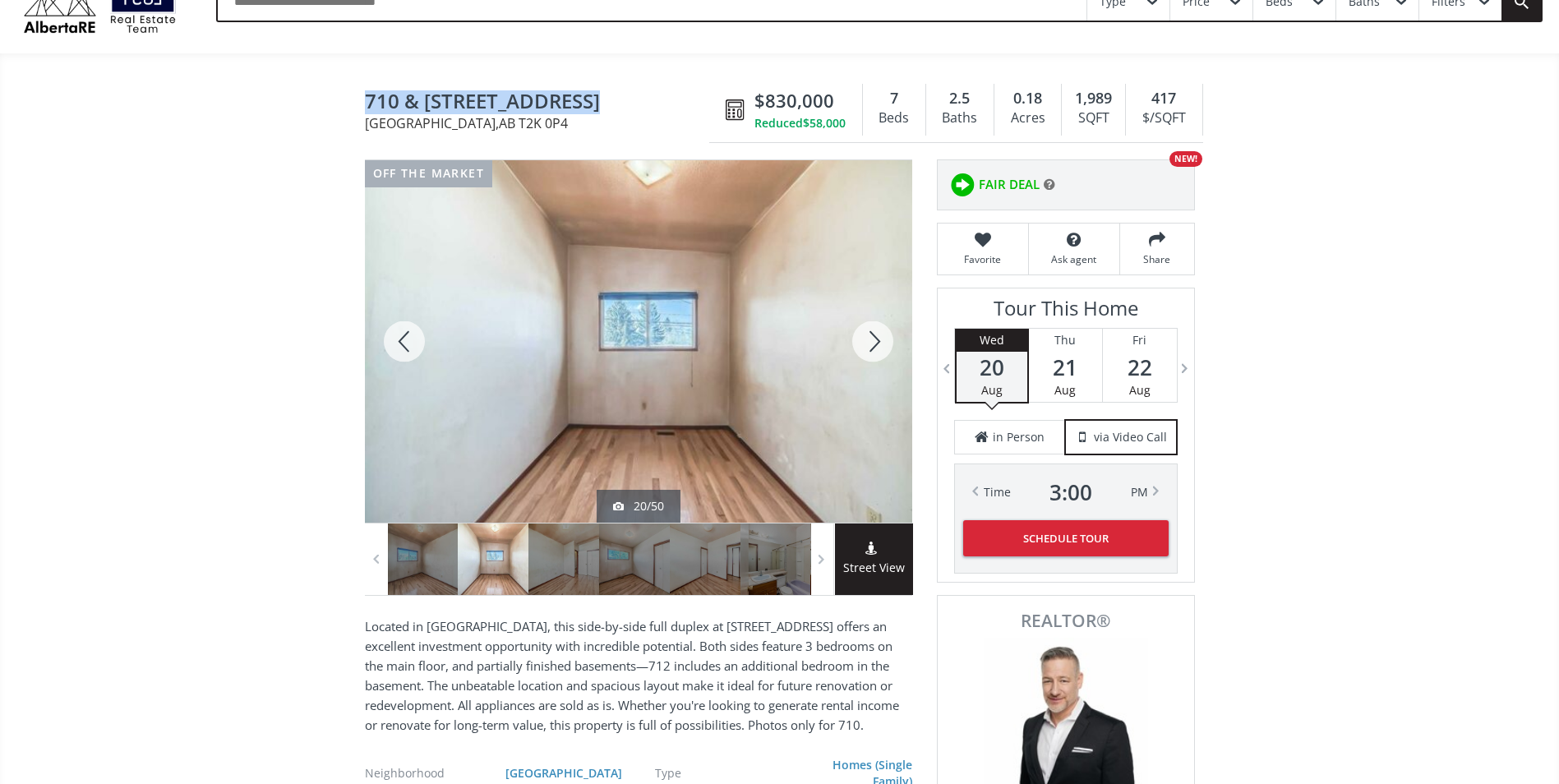
click at [871, 349] on div at bounding box center [873, 341] width 79 height 362
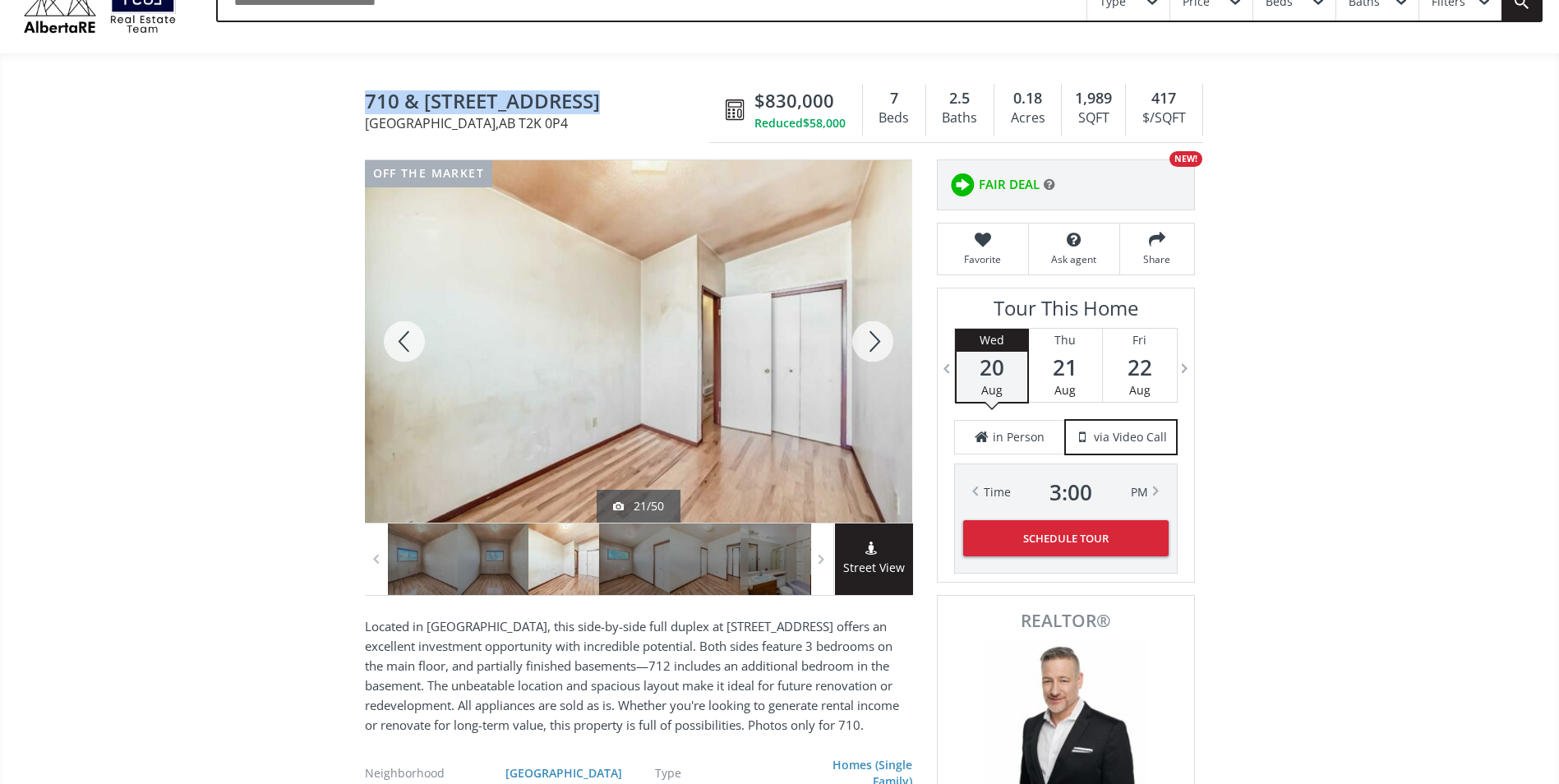
click at [871, 349] on div at bounding box center [873, 341] width 79 height 362
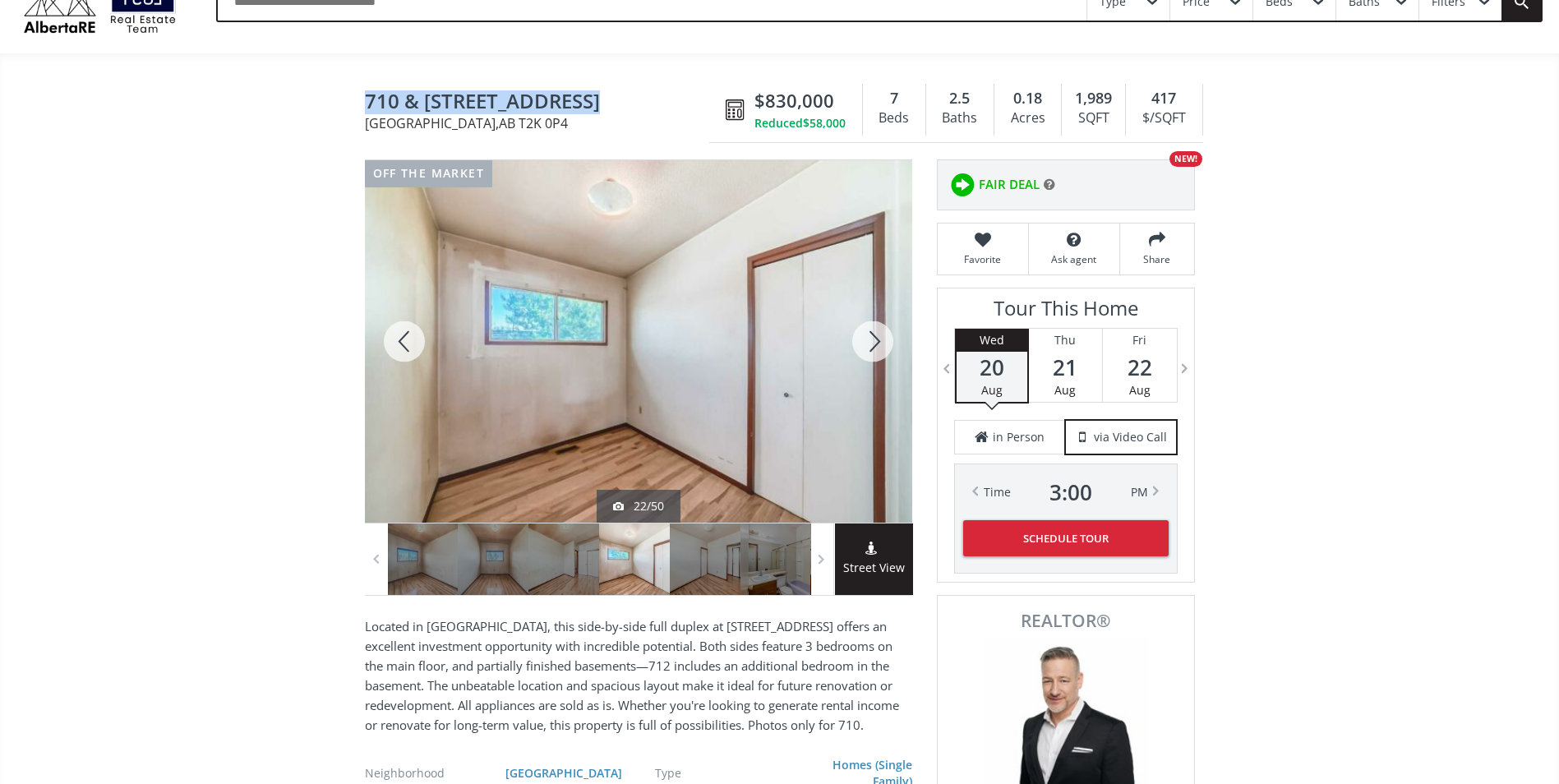
click at [871, 349] on div at bounding box center [873, 341] width 79 height 362
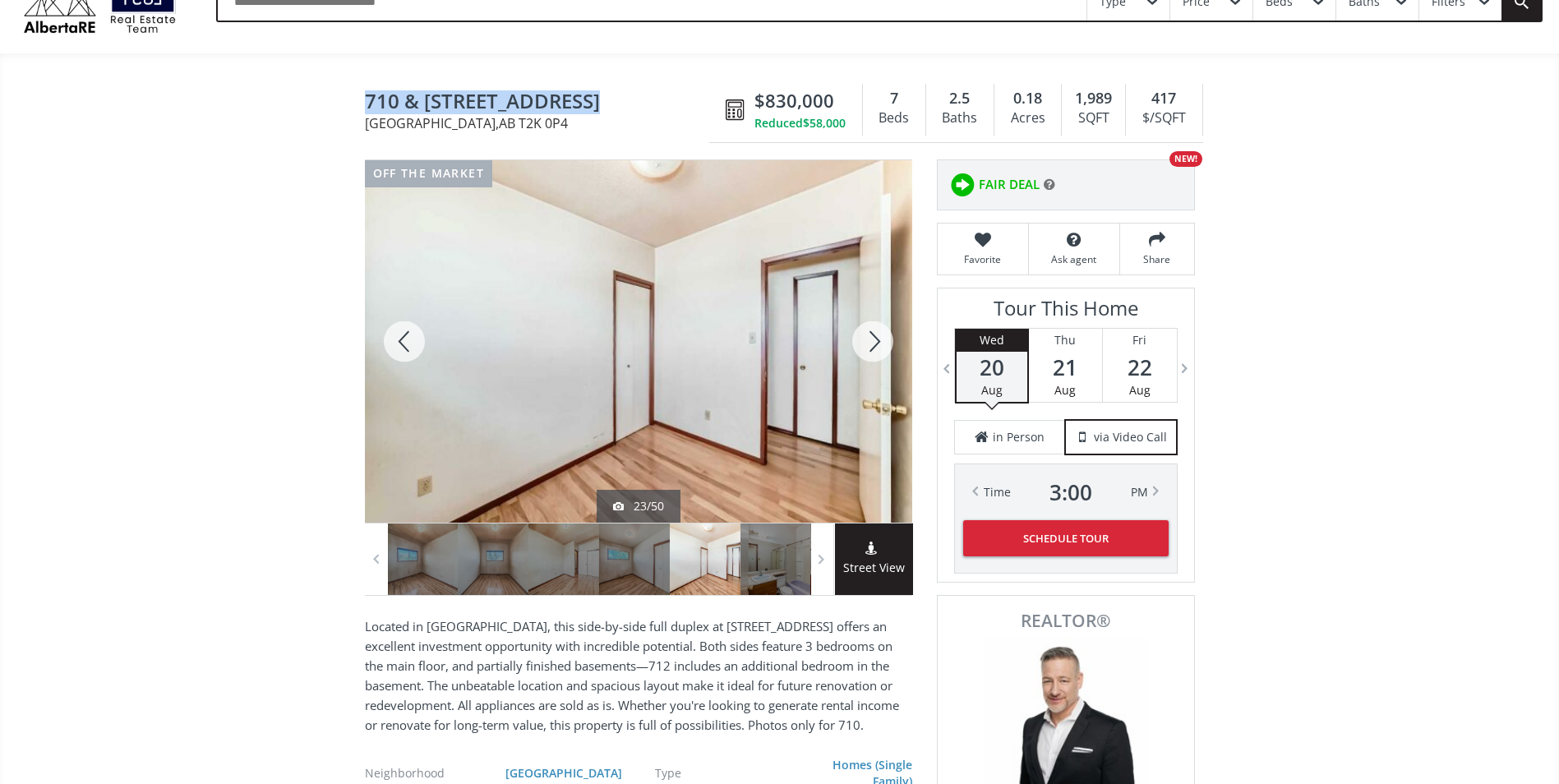
click at [871, 349] on div at bounding box center [873, 341] width 79 height 362
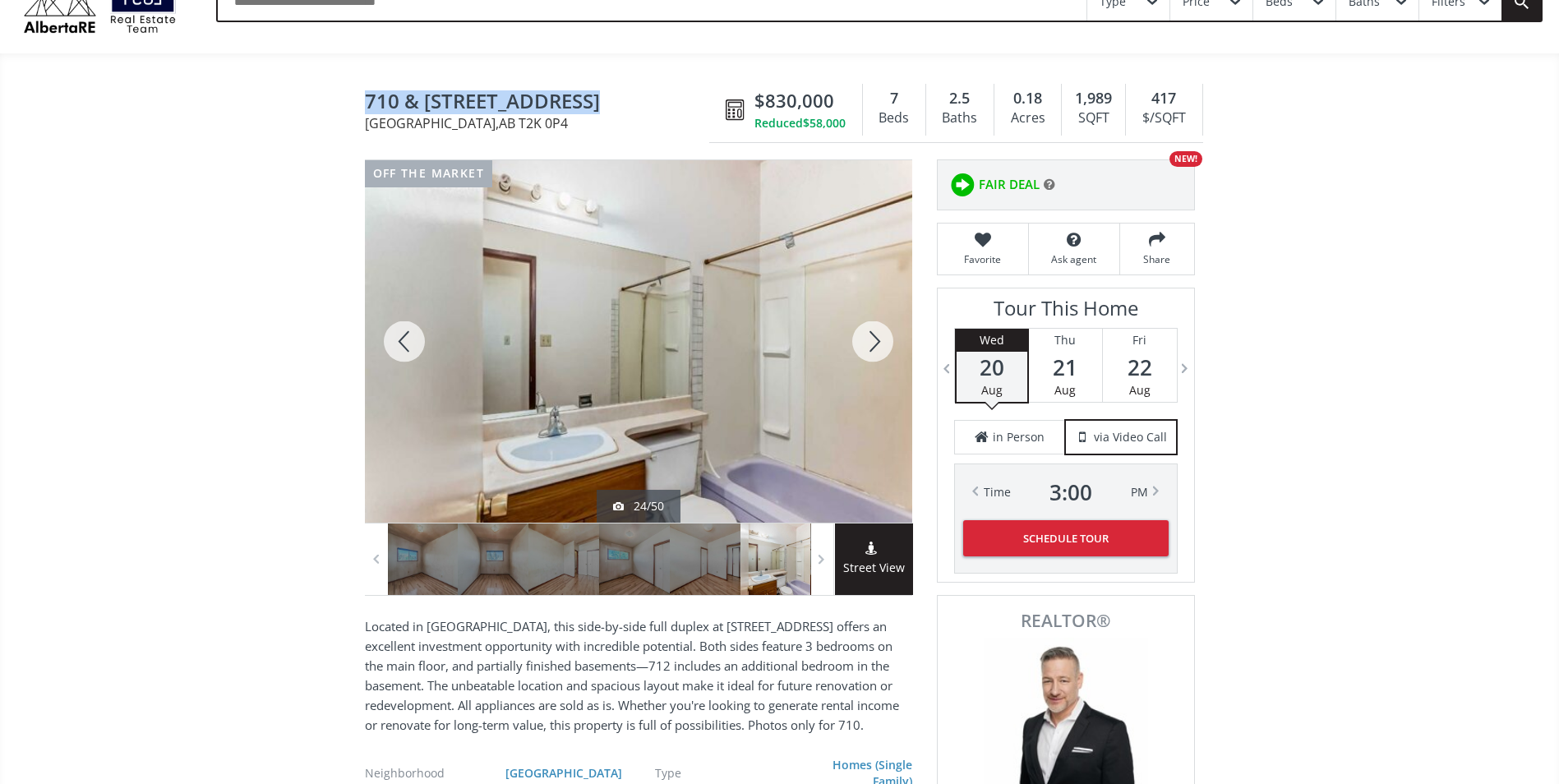
click at [871, 349] on div at bounding box center [873, 341] width 79 height 362
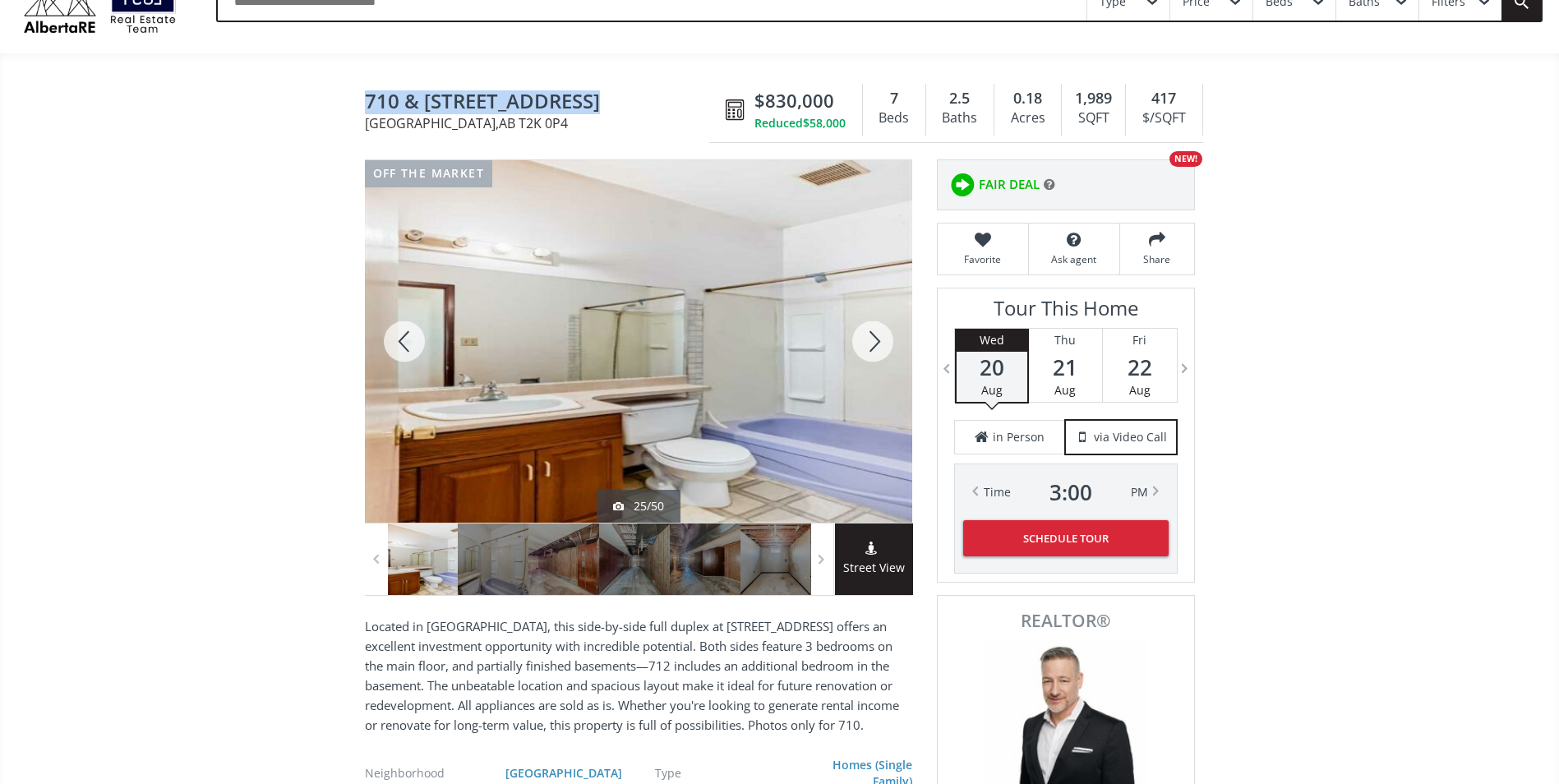
click at [871, 349] on div at bounding box center [873, 341] width 79 height 362
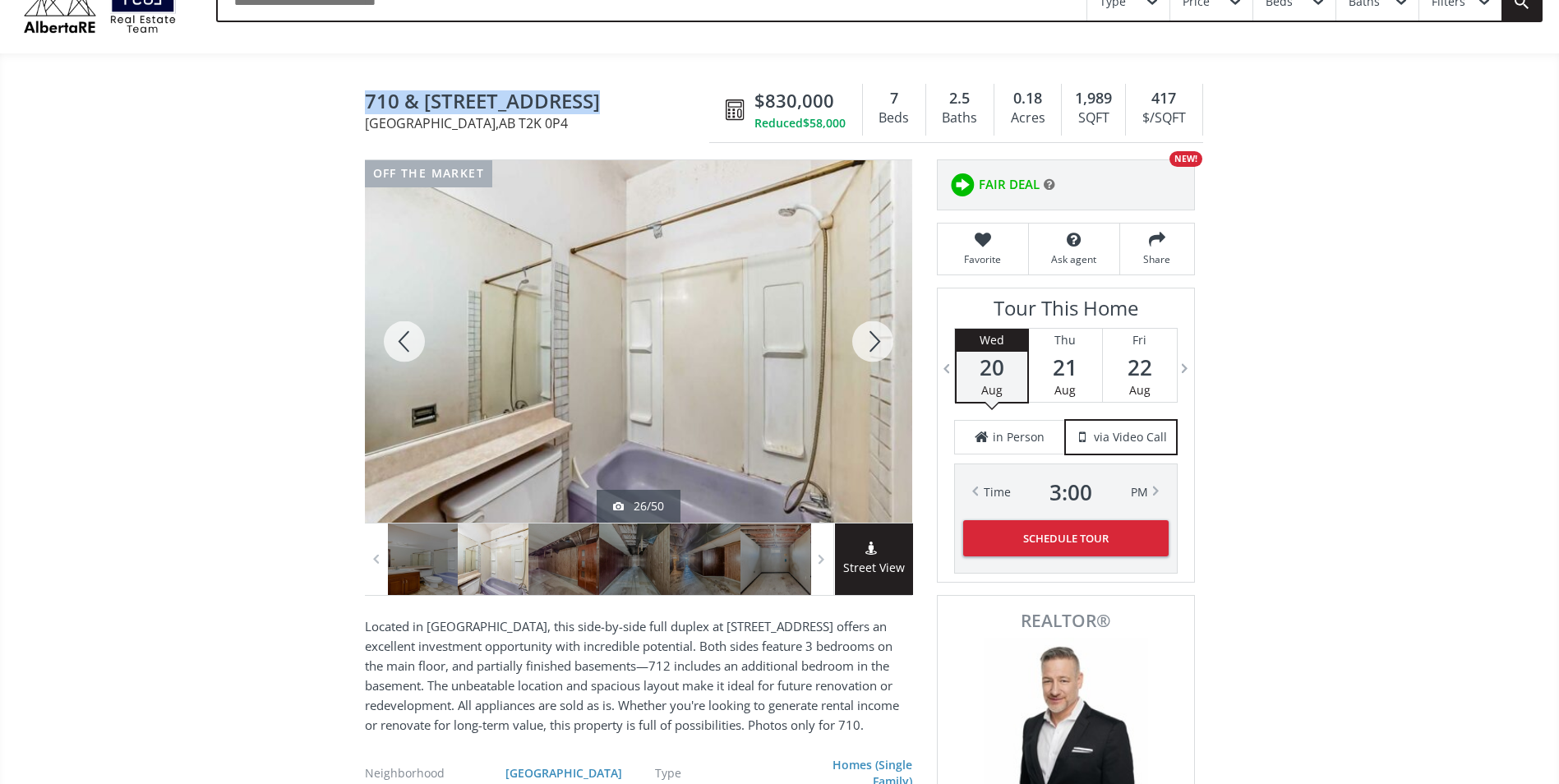
click at [871, 349] on div at bounding box center [873, 341] width 79 height 362
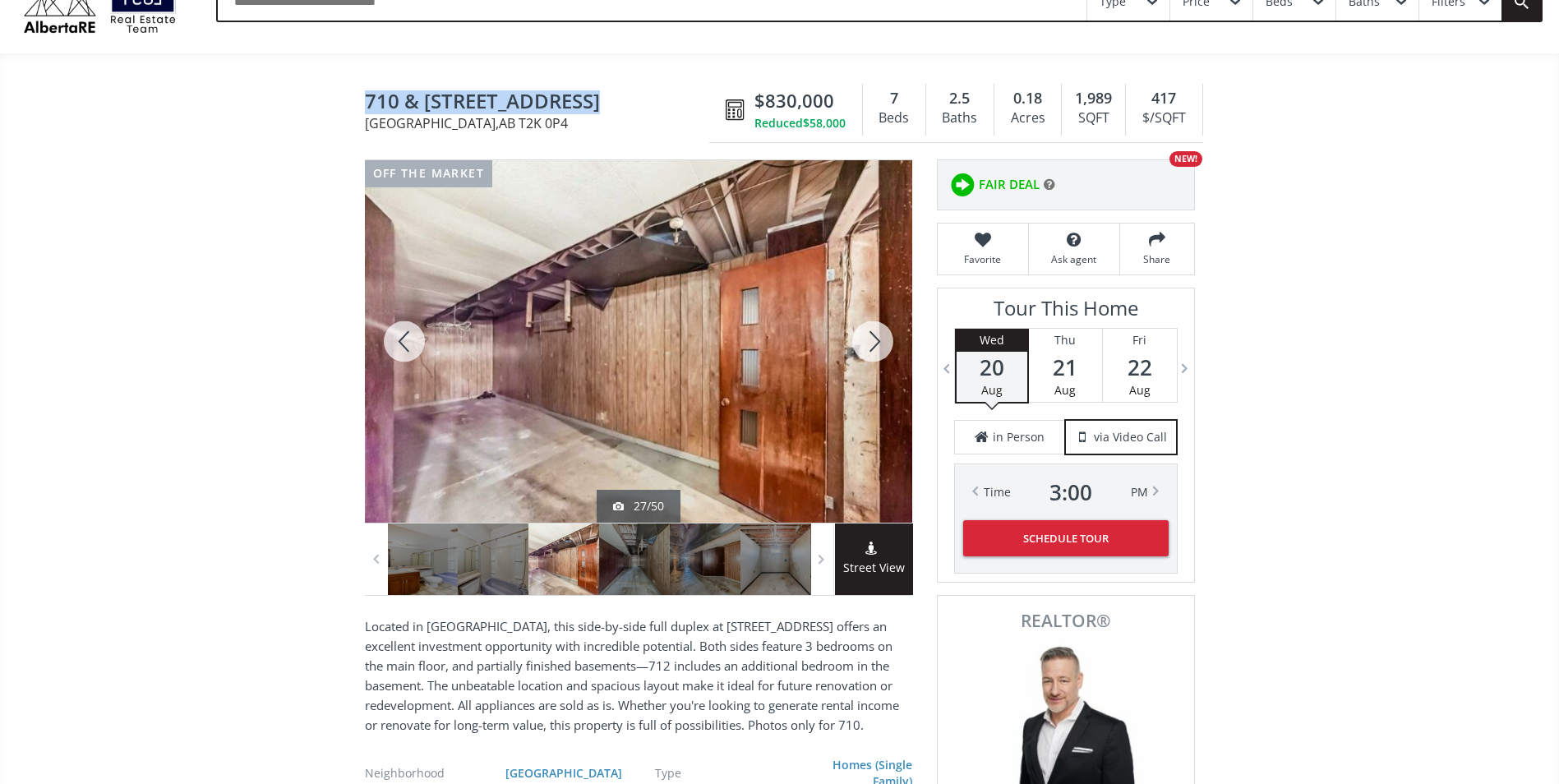
click at [871, 349] on div at bounding box center [873, 341] width 79 height 362
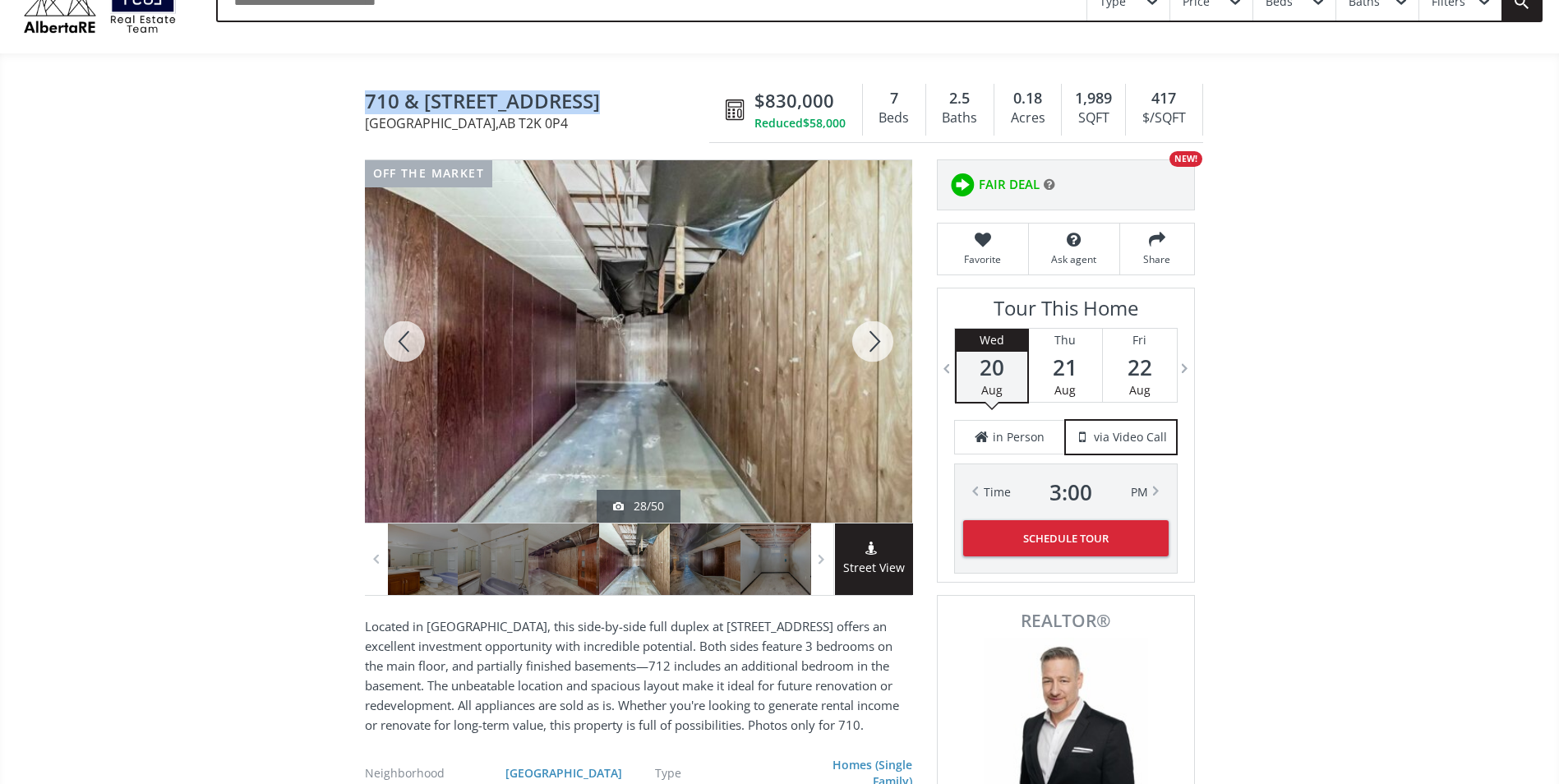
click at [414, 341] on div at bounding box center [405, 341] width 79 height 362
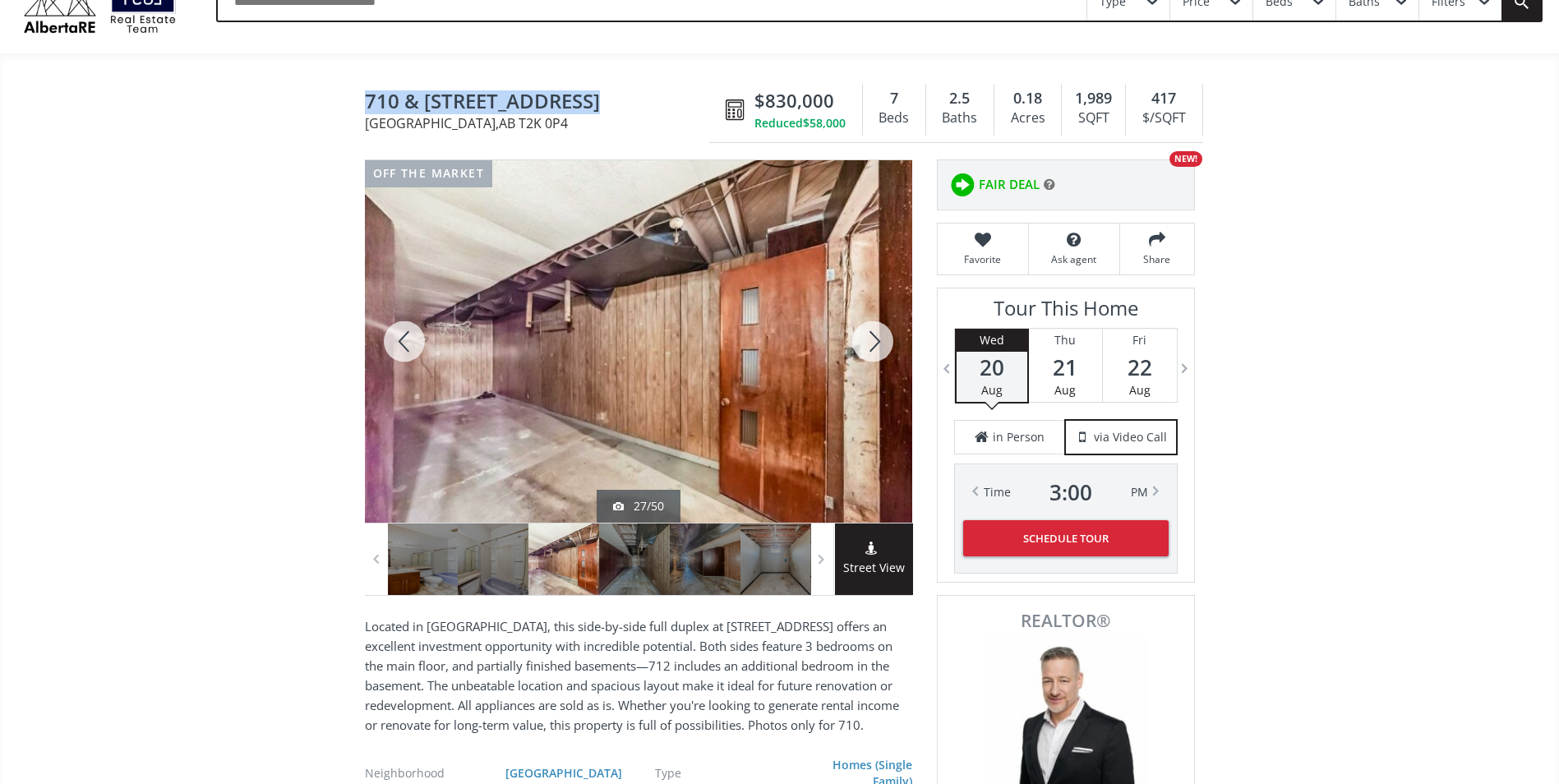
click at [408, 340] on div at bounding box center [405, 341] width 79 height 362
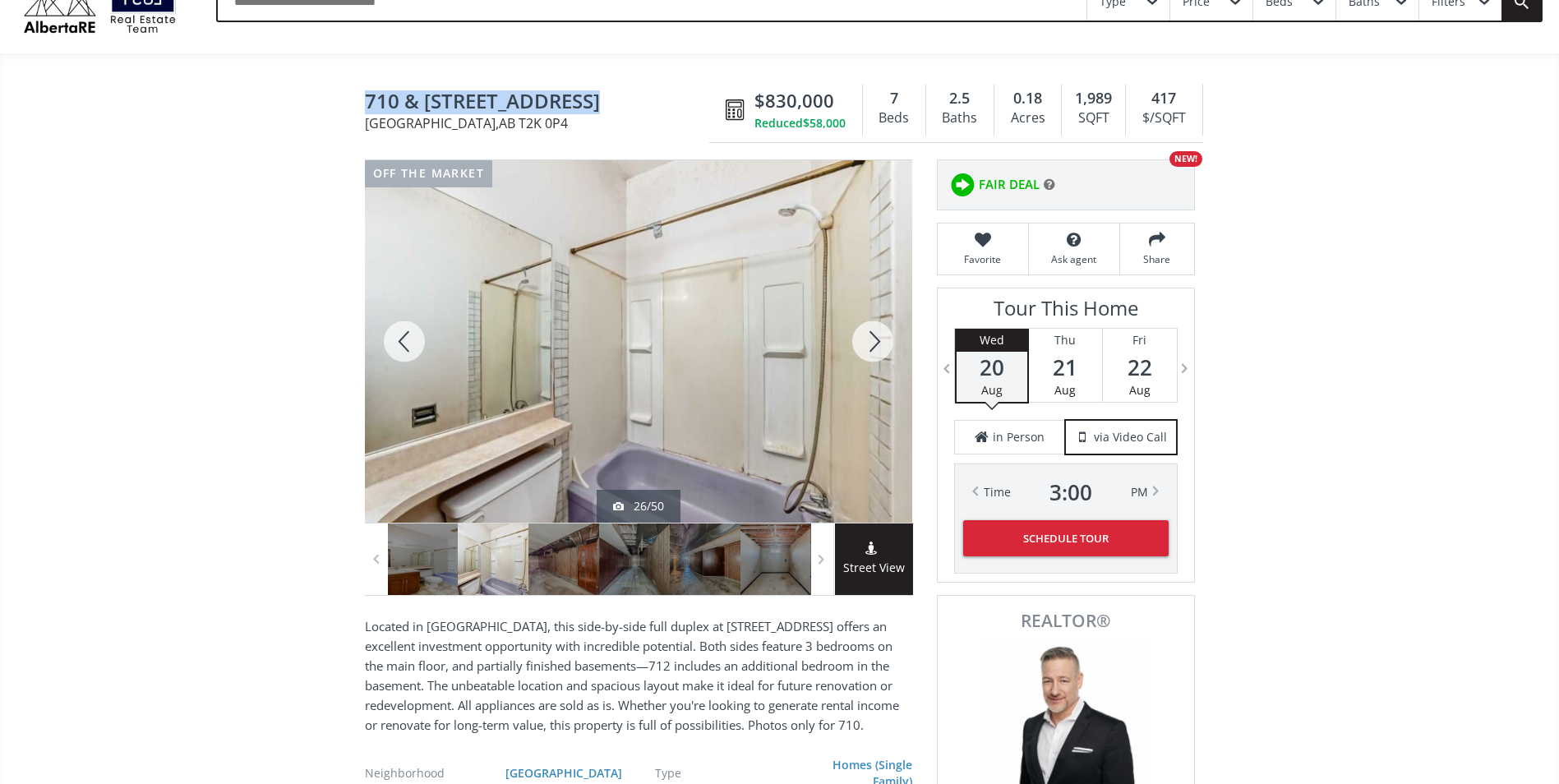
click at [408, 340] on div at bounding box center [405, 341] width 79 height 362
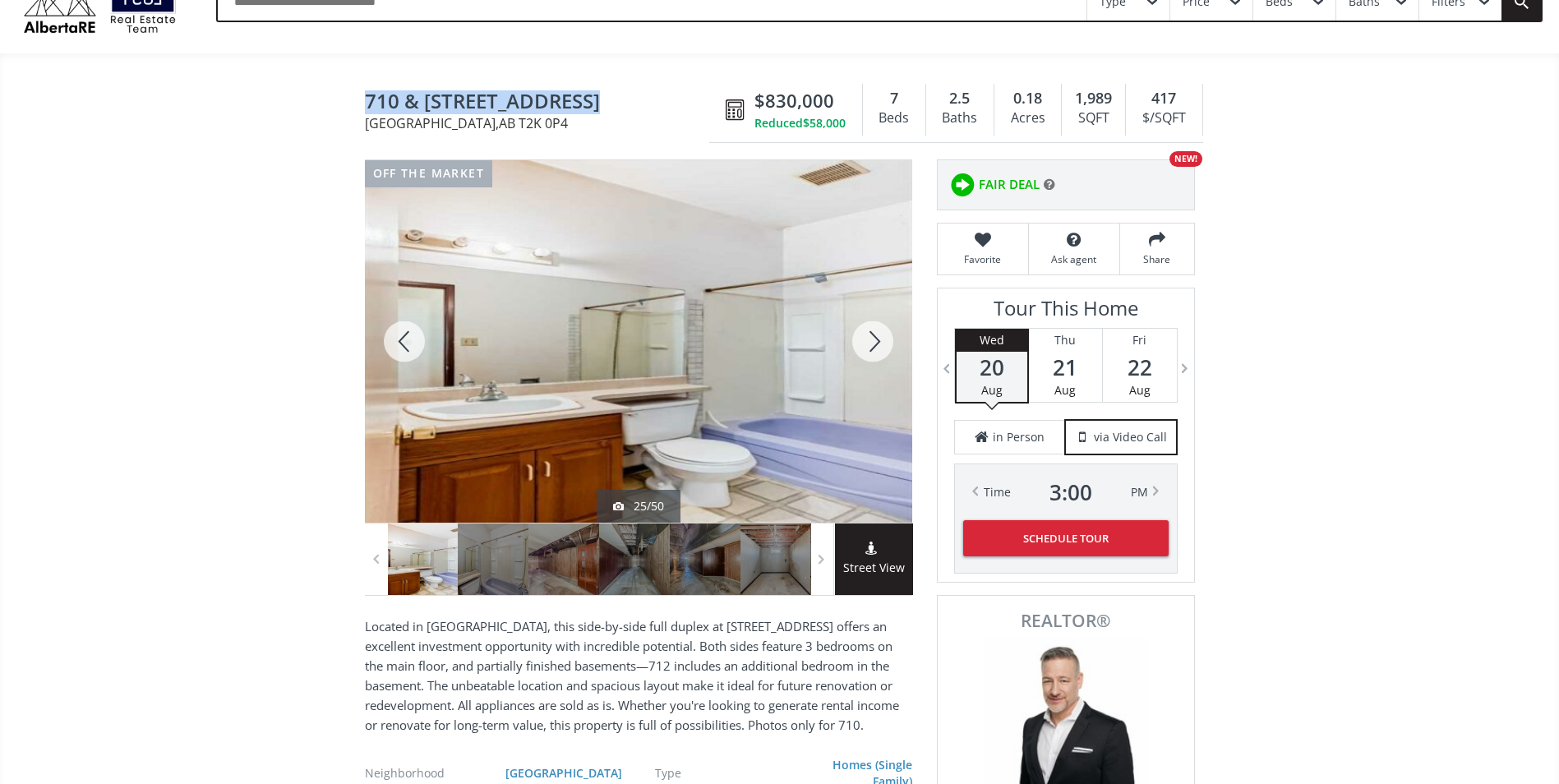
click at [408, 340] on div at bounding box center [405, 341] width 79 height 362
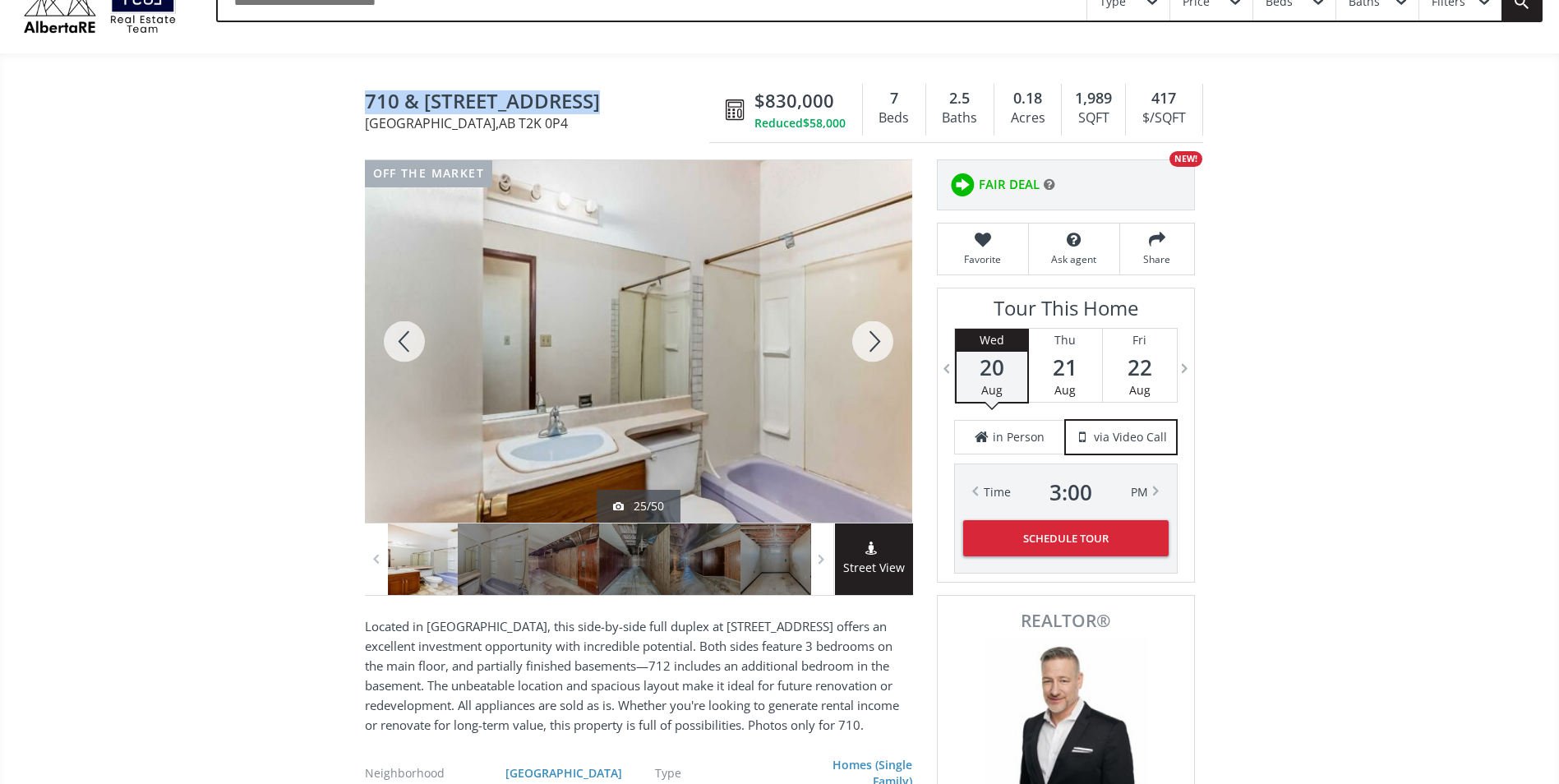
click at [408, 340] on div at bounding box center [405, 341] width 79 height 362
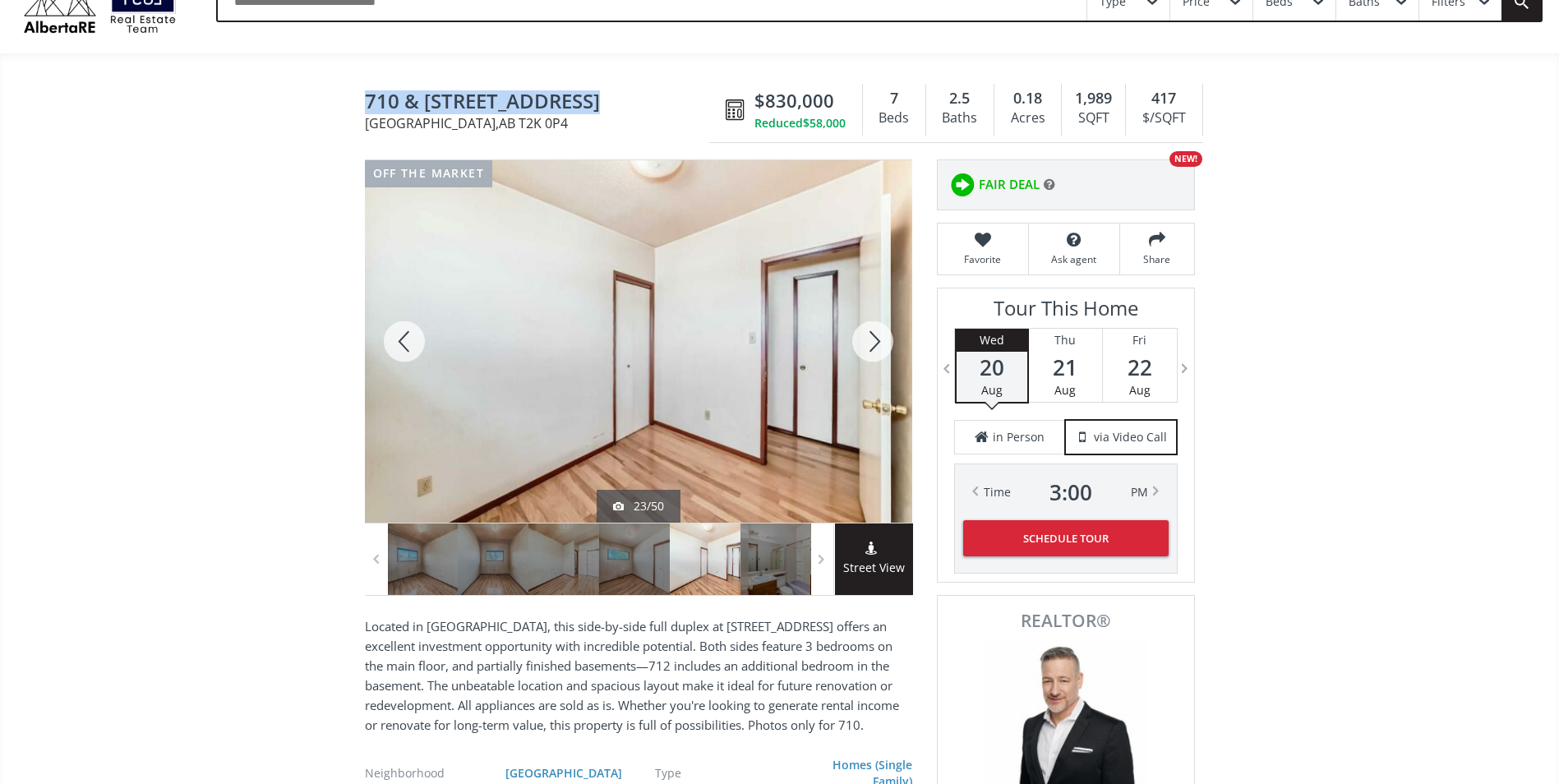
click at [408, 340] on div at bounding box center [405, 341] width 79 height 362
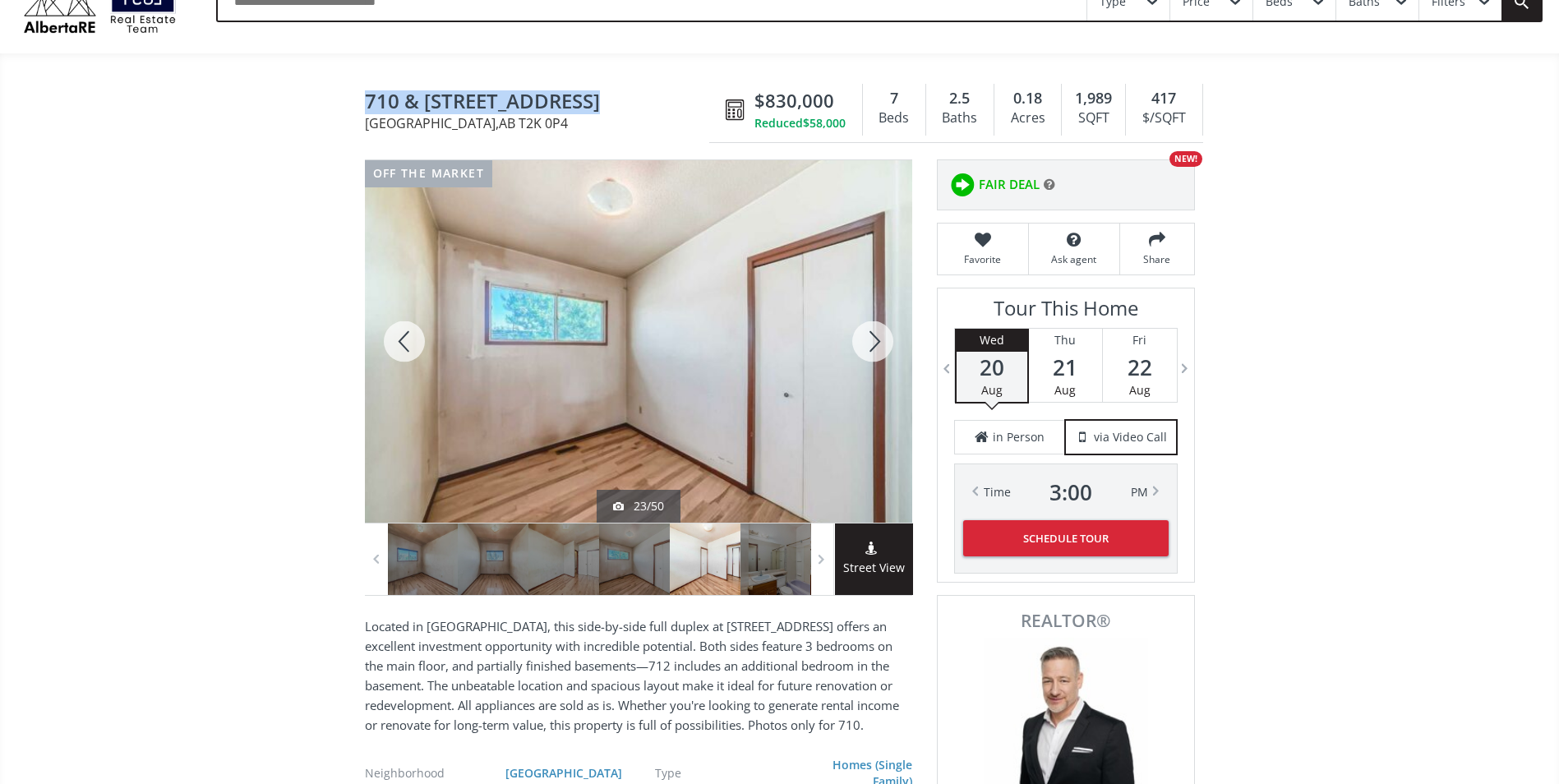
click at [408, 340] on div at bounding box center [405, 341] width 79 height 362
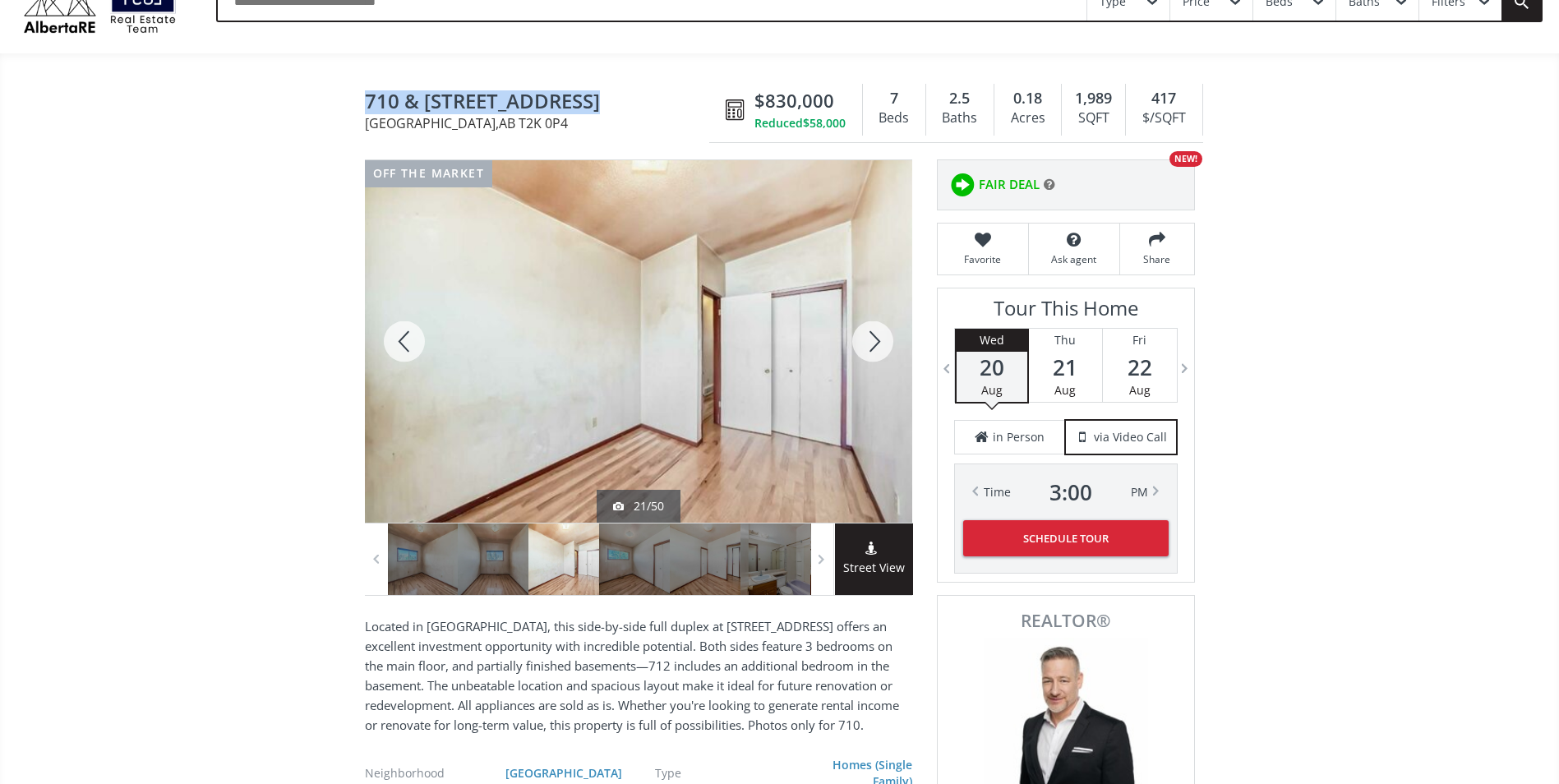
click at [408, 340] on div at bounding box center [405, 341] width 79 height 362
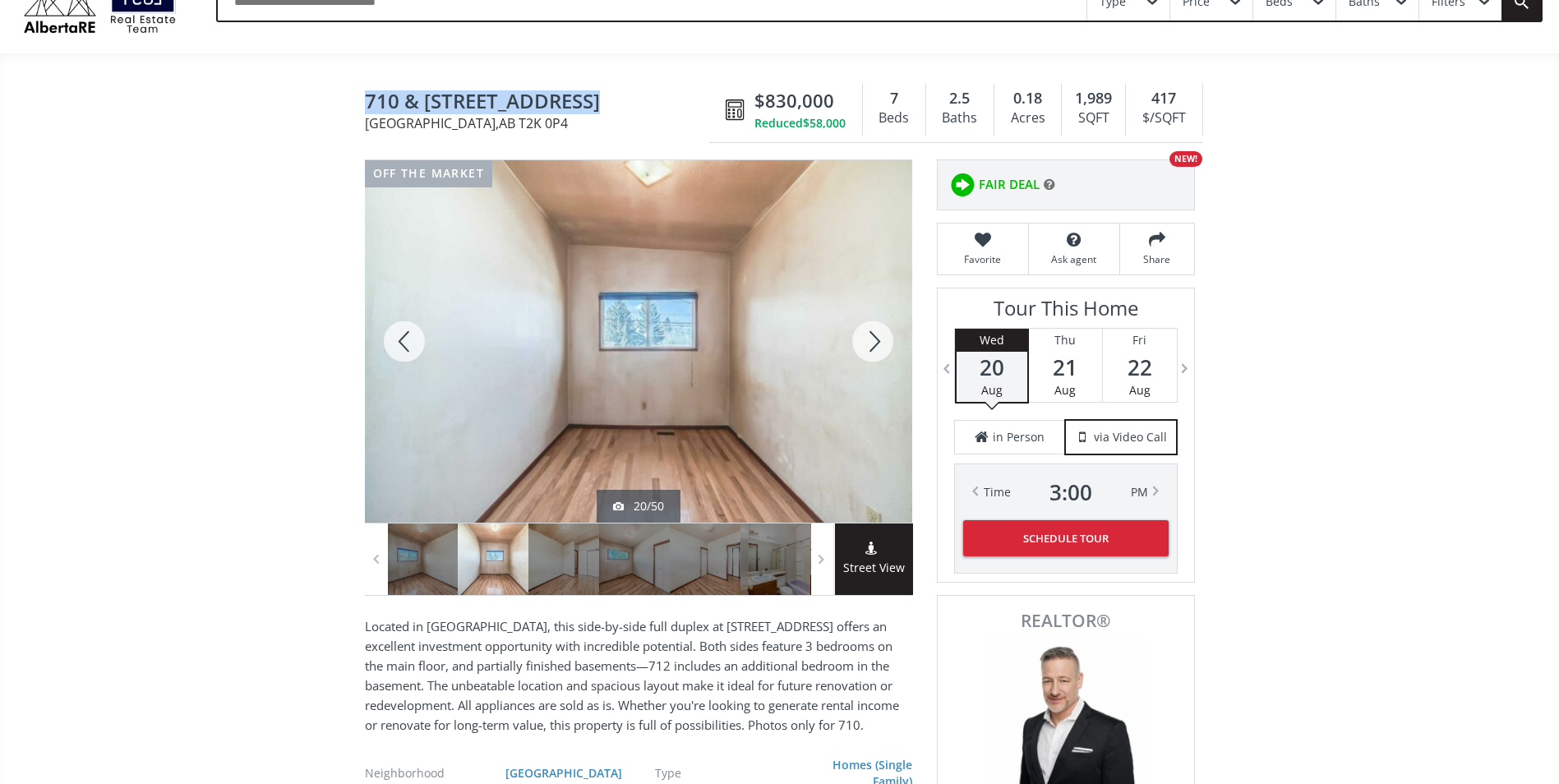
click at [408, 340] on div at bounding box center [405, 341] width 79 height 362
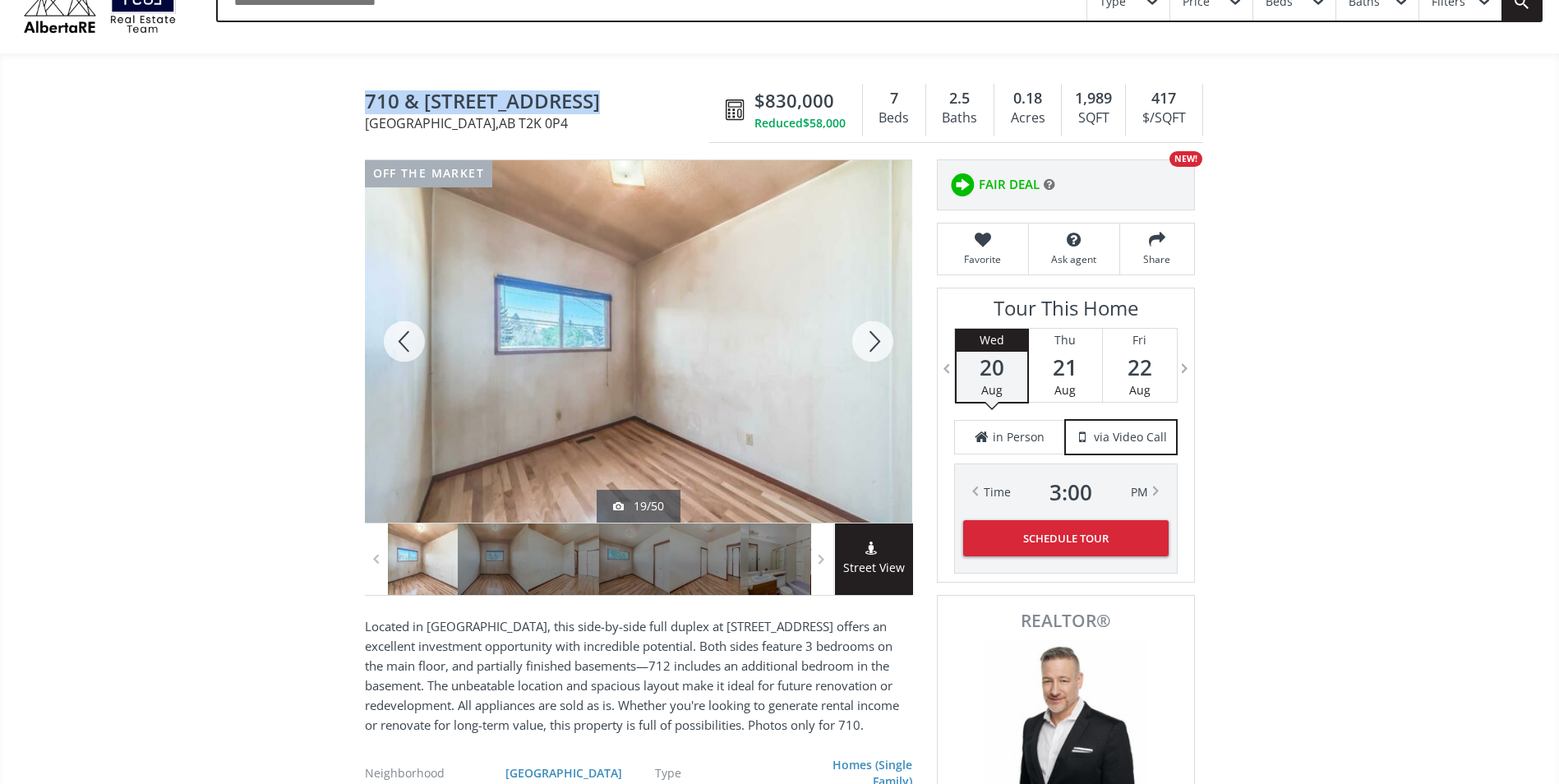
click at [408, 340] on div at bounding box center [405, 341] width 79 height 362
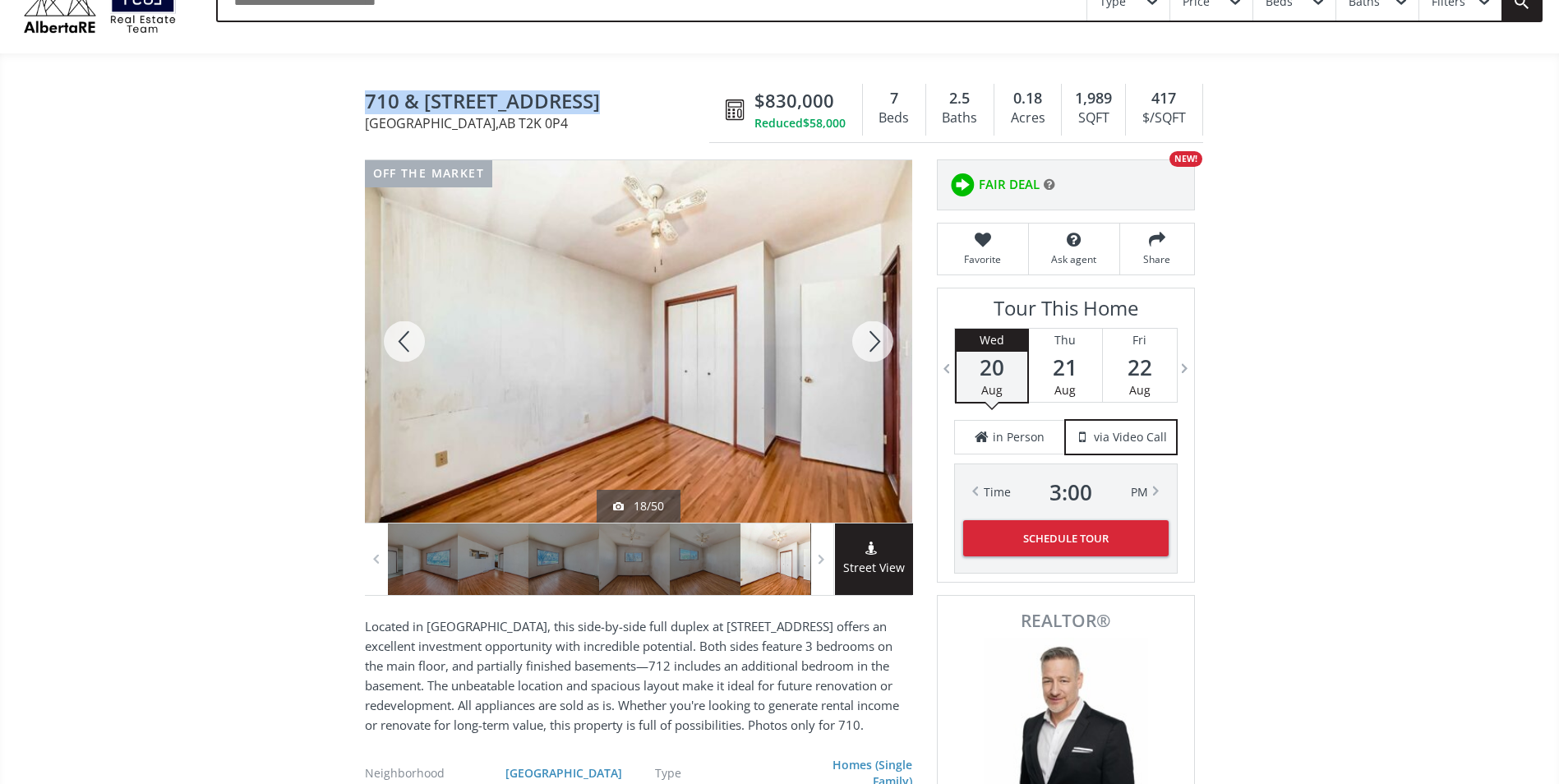
click at [408, 340] on div at bounding box center [405, 341] width 79 height 362
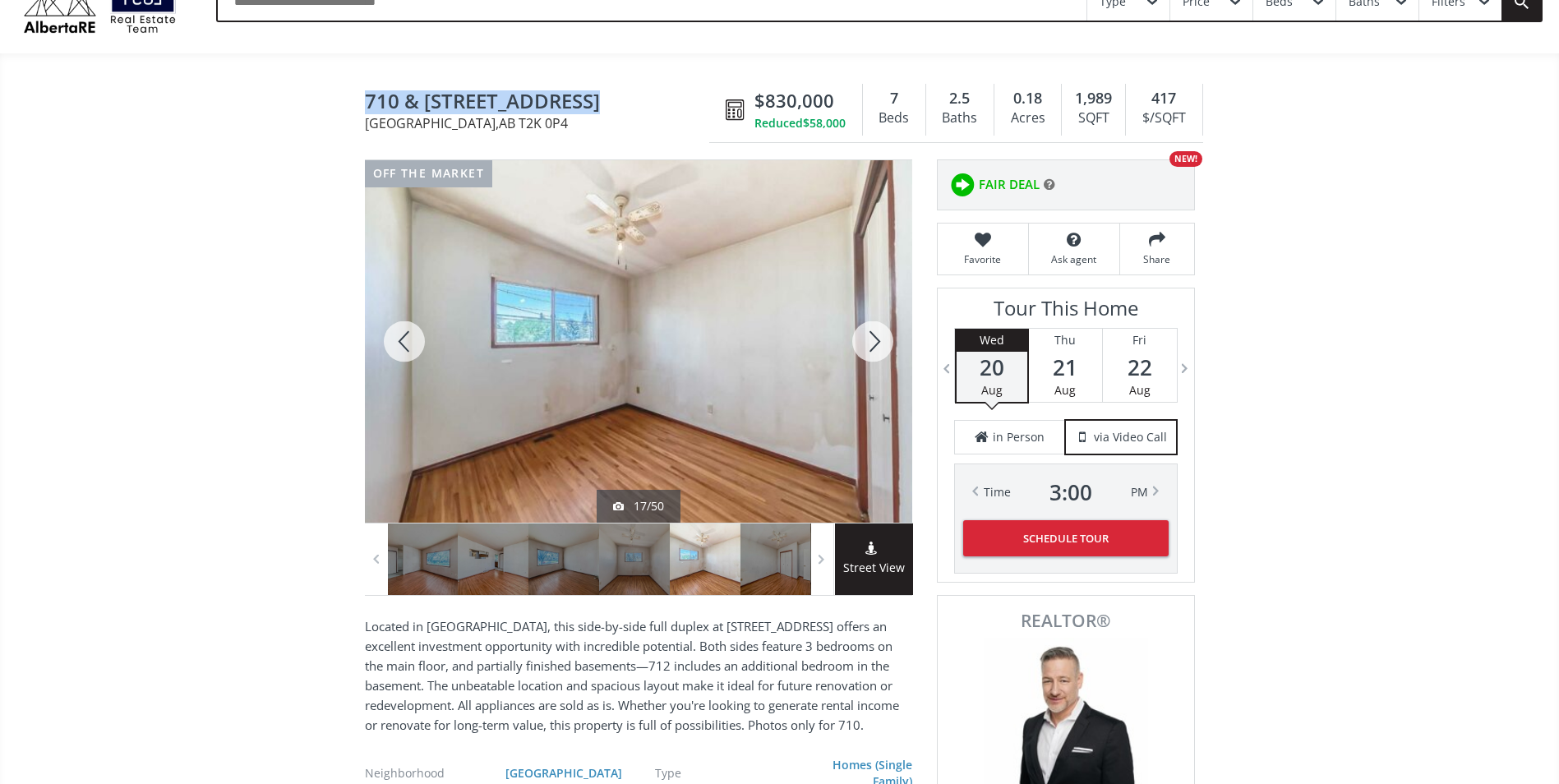
click at [408, 340] on div at bounding box center [405, 341] width 79 height 362
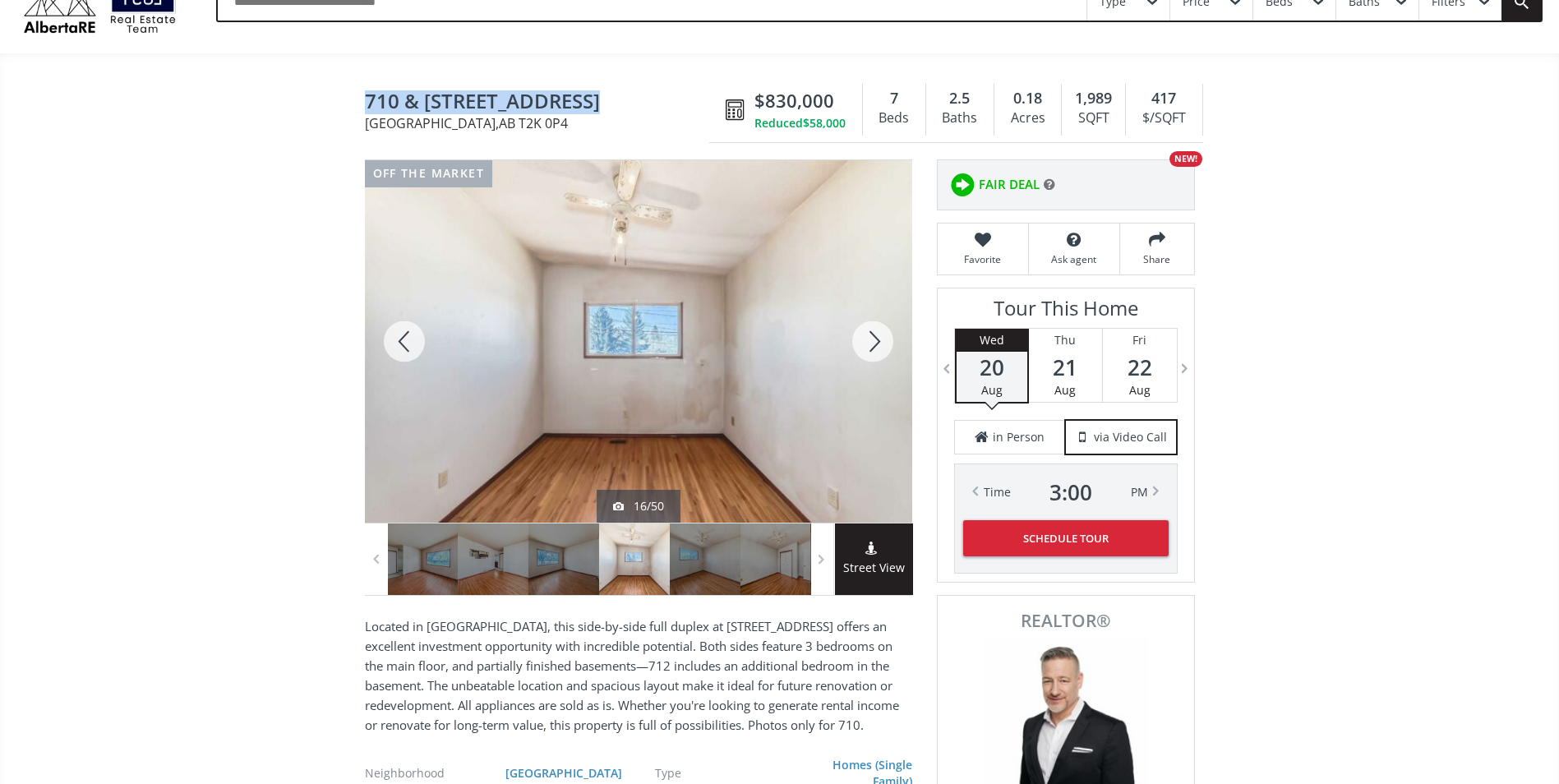
click at [408, 340] on div at bounding box center [405, 341] width 79 height 362
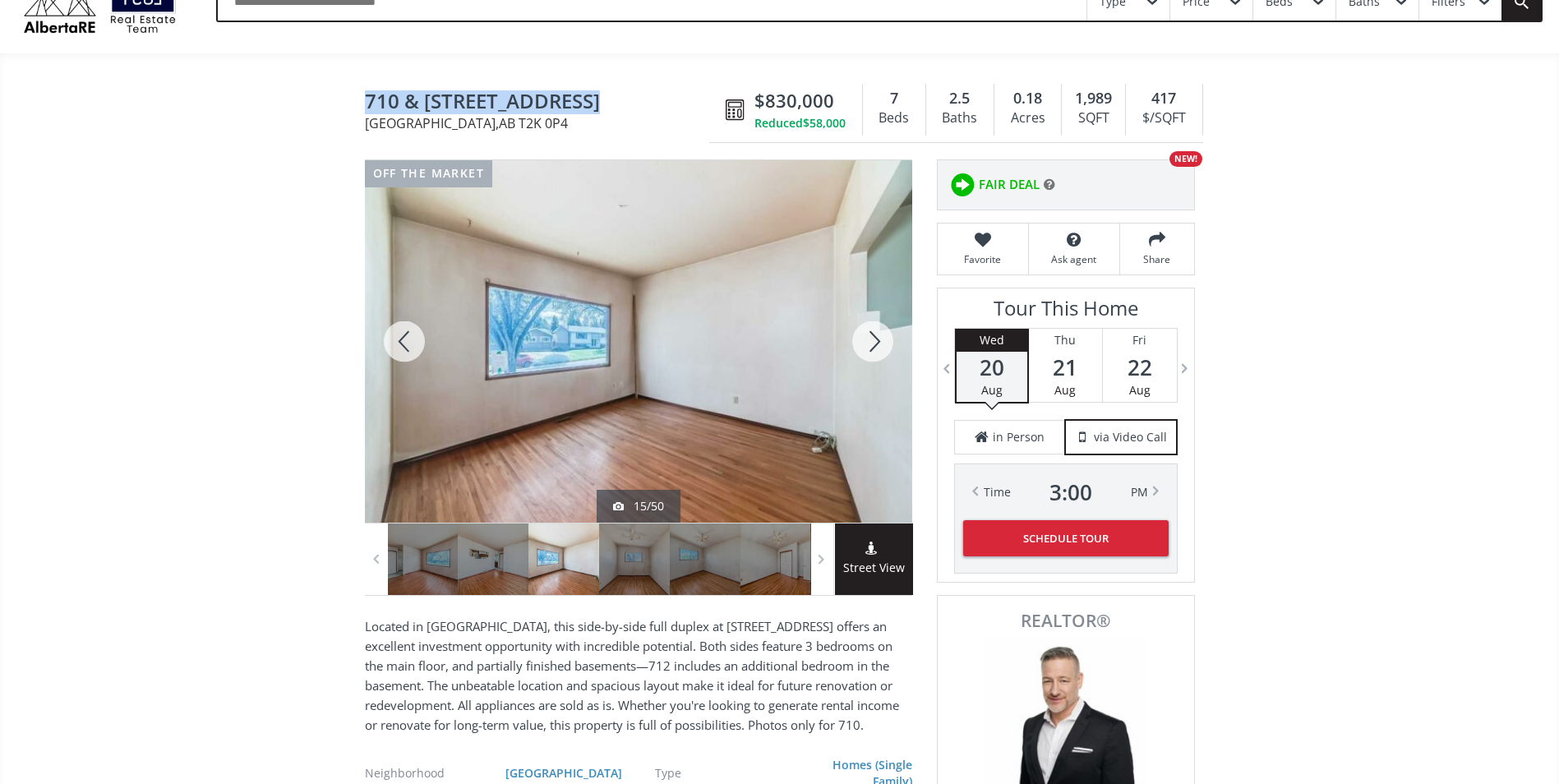
click at [408, 340] on div at bounding box center [405, 341] width 79 height 362
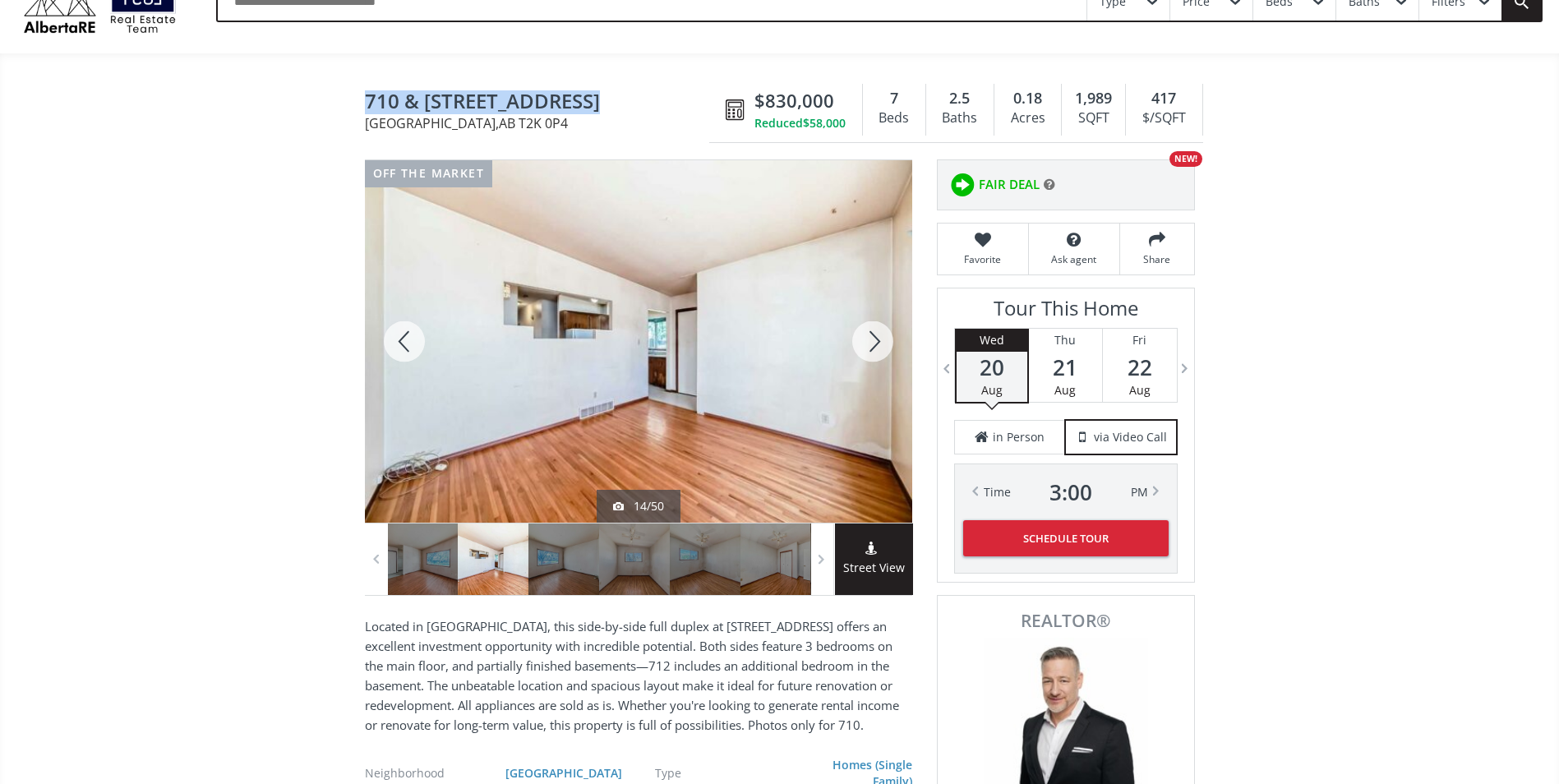
click at [408, 340] on div at bounding box center [405, 341] width 79 height 362
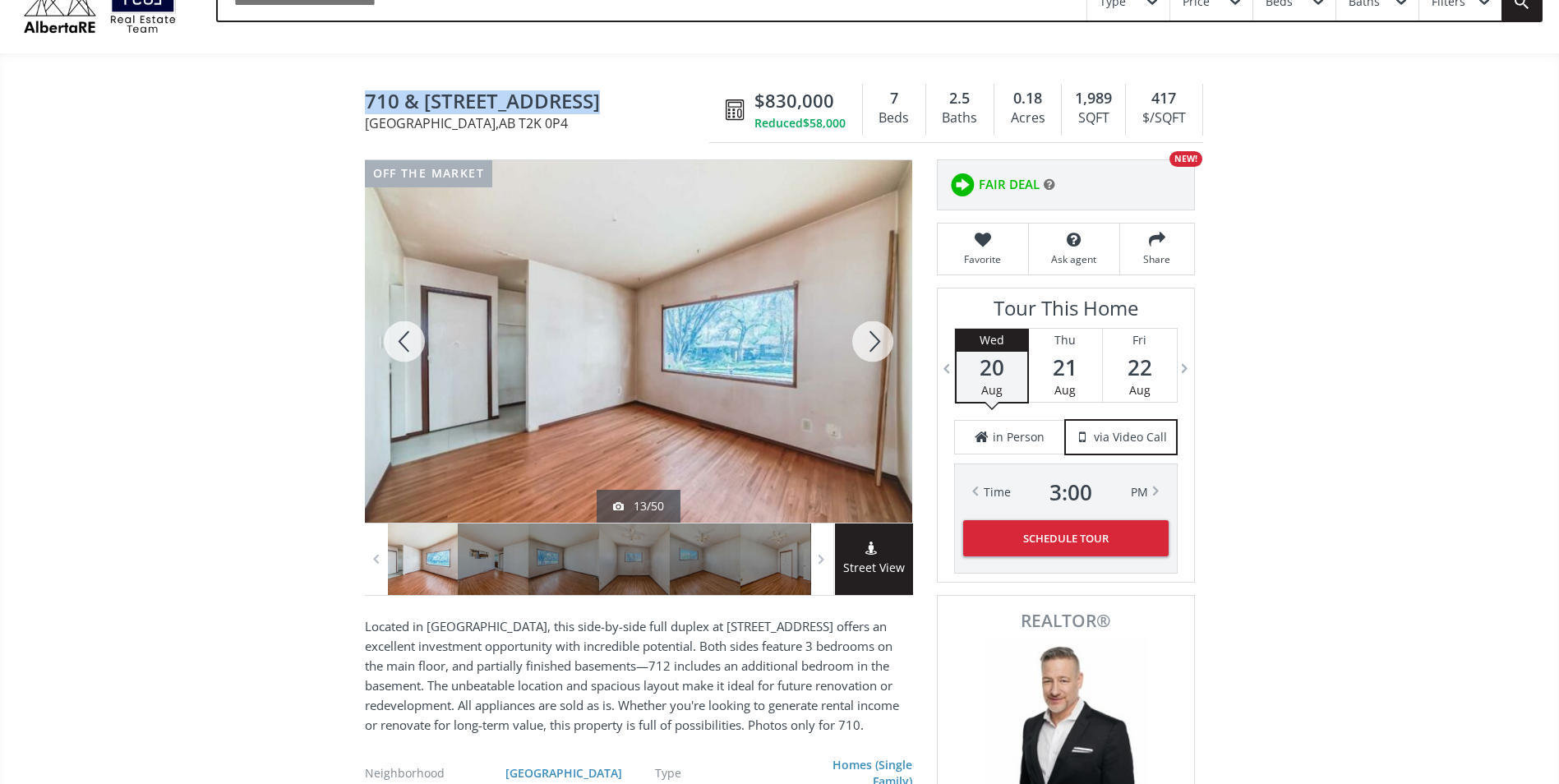
click at [408, 340] on div at bounding box center [405, 341] width 79 height 362
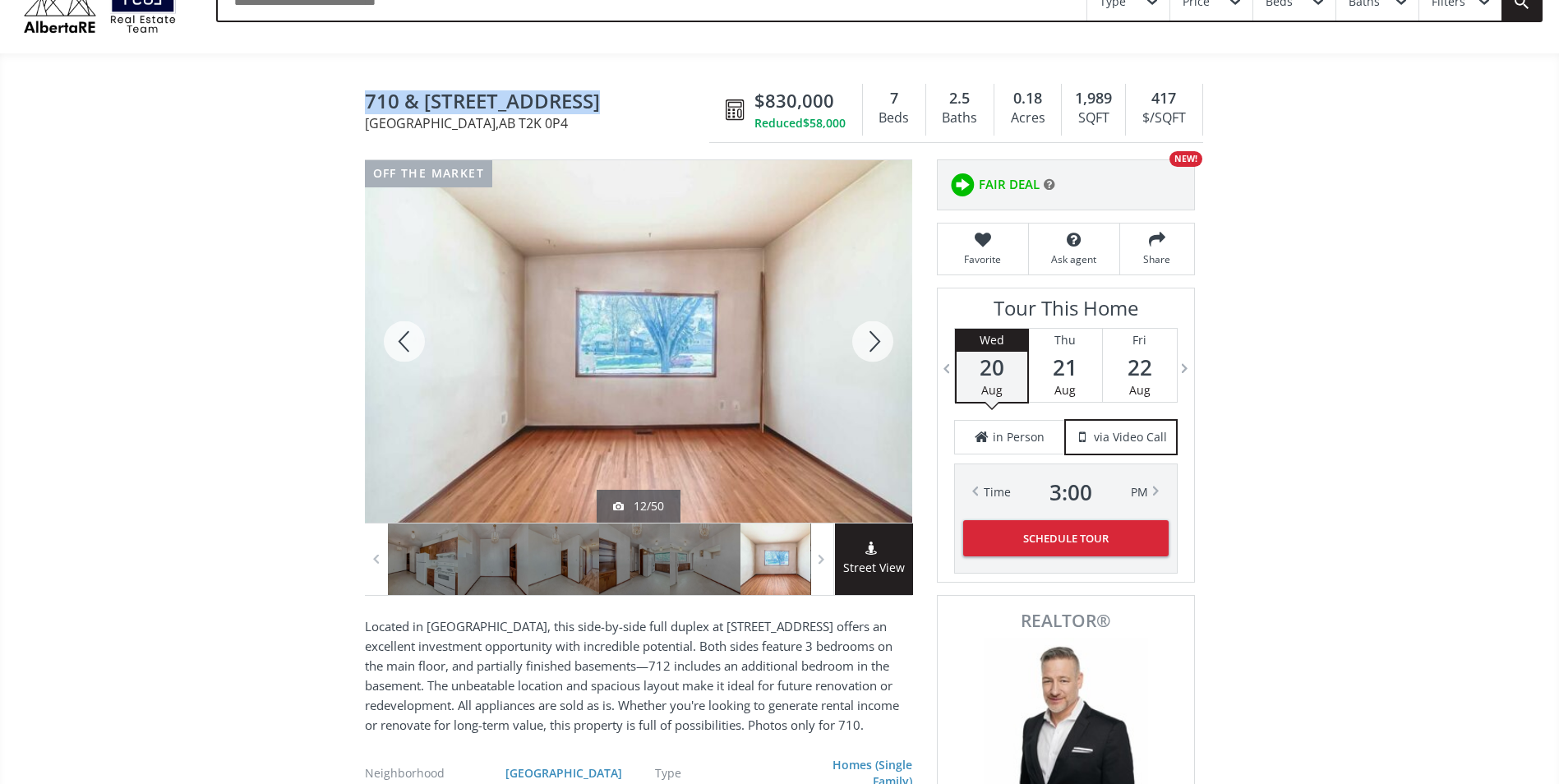
click at [408, 340] on div at bounding box center [405, 341] width 79 height 362
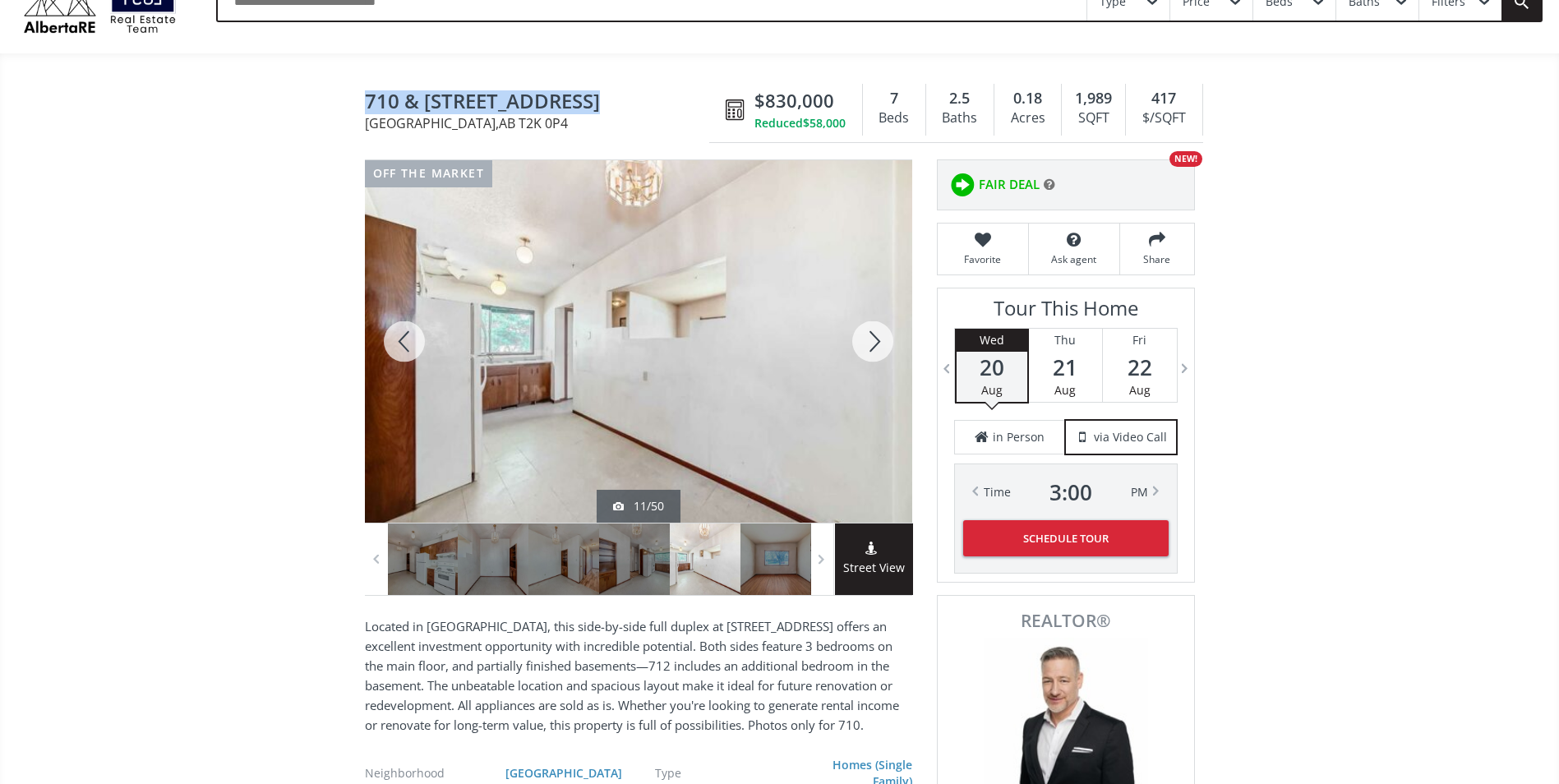
click at [408, 340] on div at bounding box center [405, 341] width 79 height 362
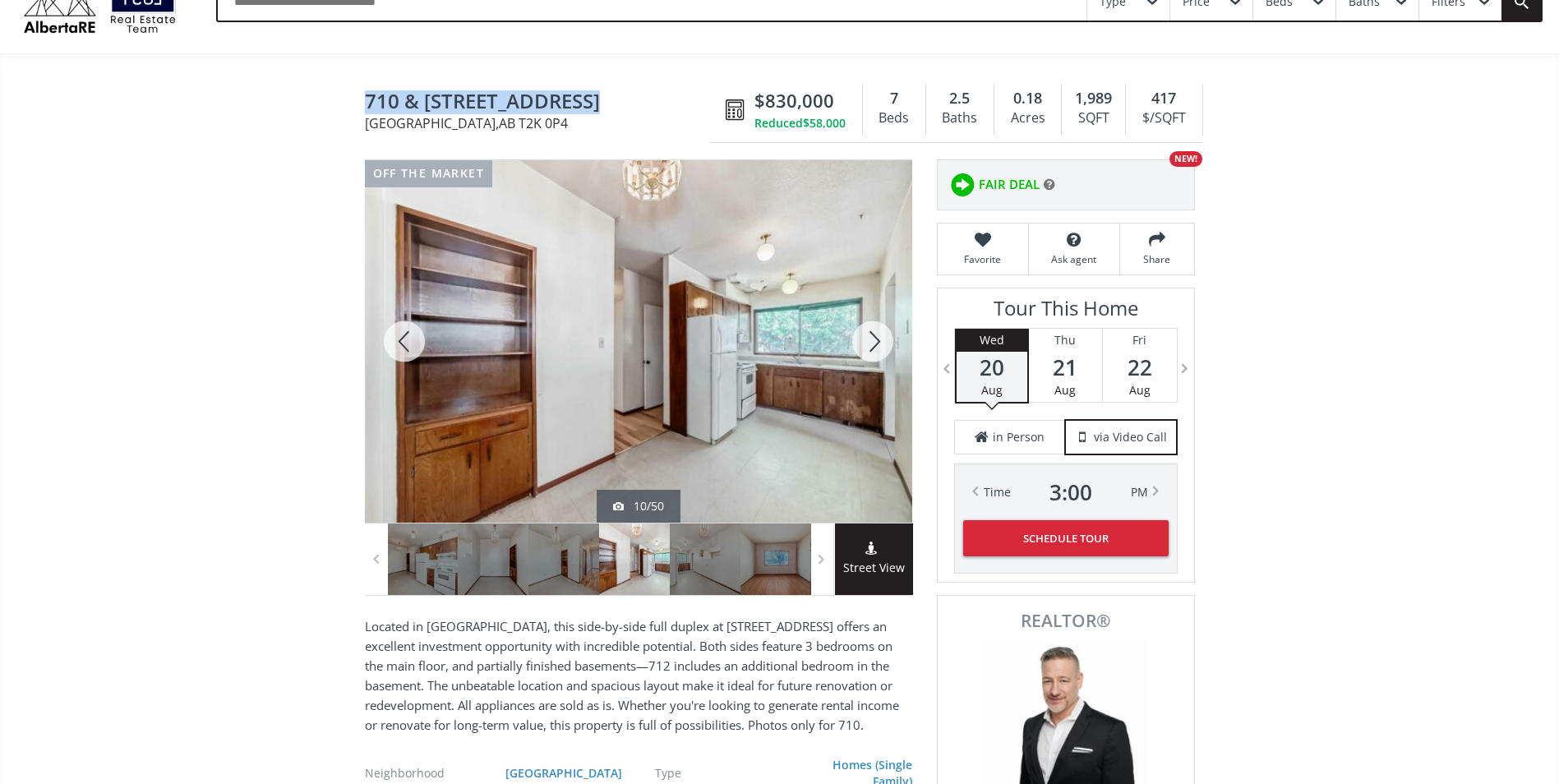
click at [408, 340] on div at bounding box center [405, 341] width 79 height 362
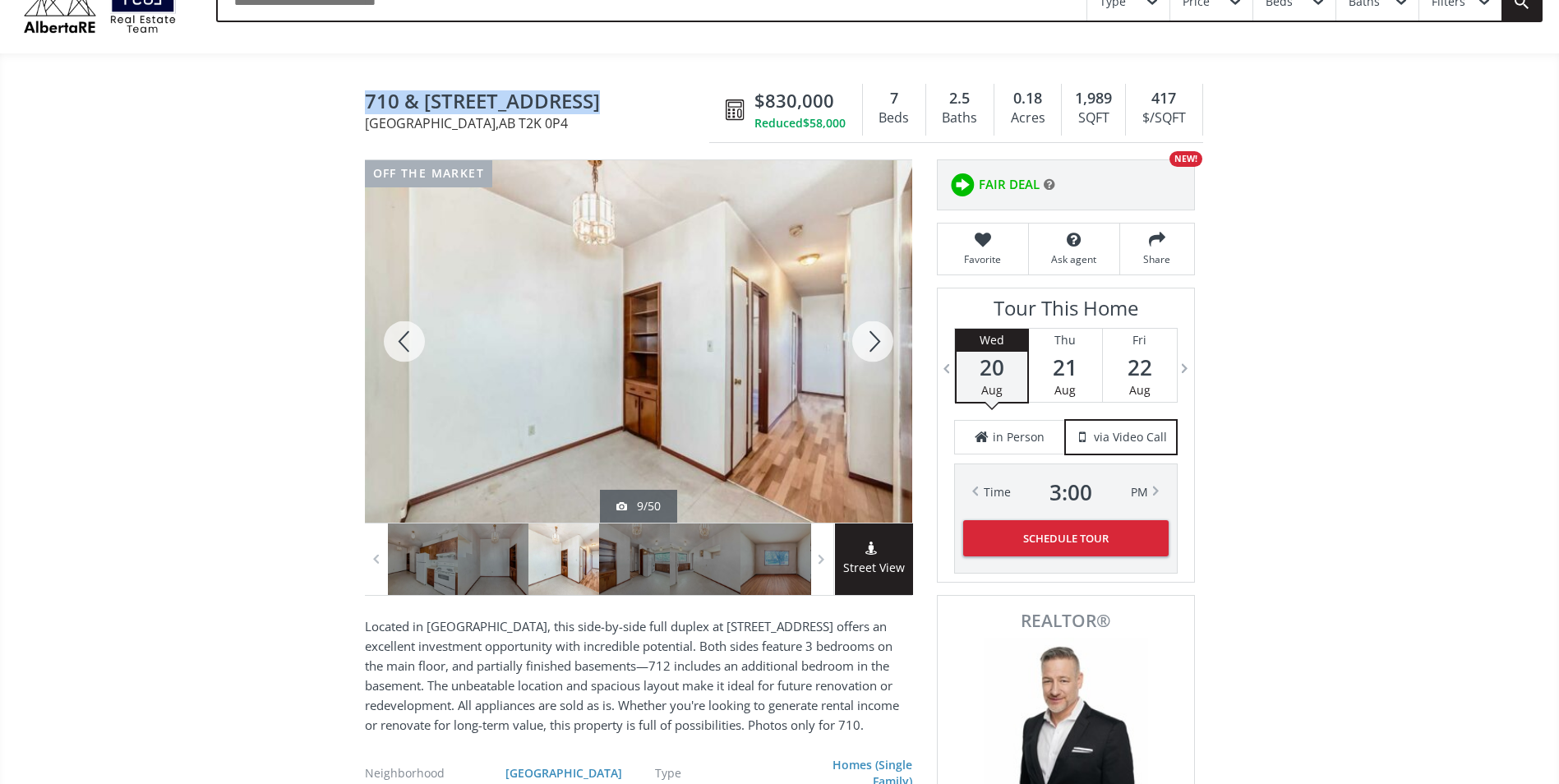
click at [408, 340] on div at bounding box center [405, 341] width 79 height 362
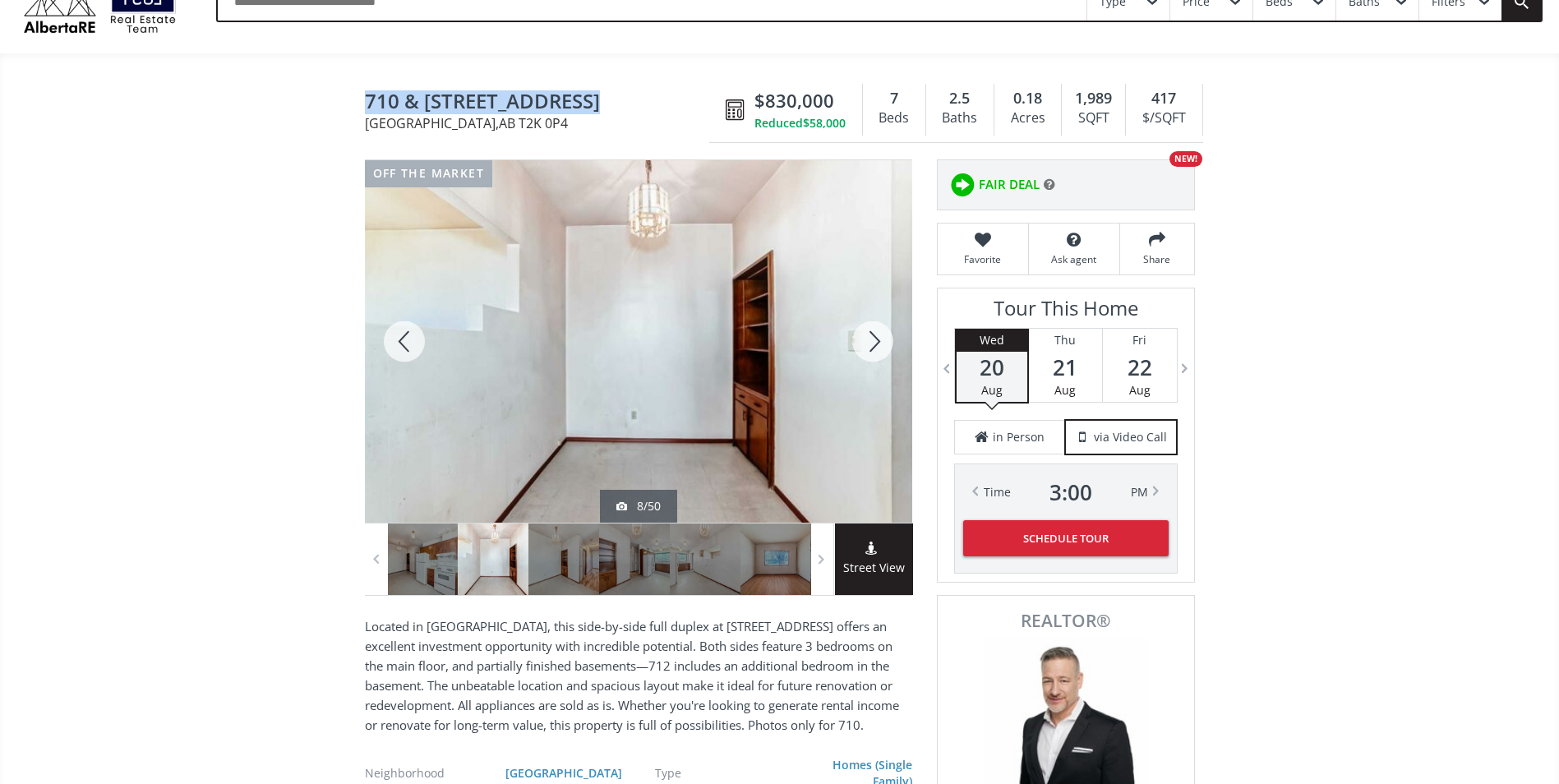
click at [408, 340] on div at bounding box center [405, 341] width 79 height 362
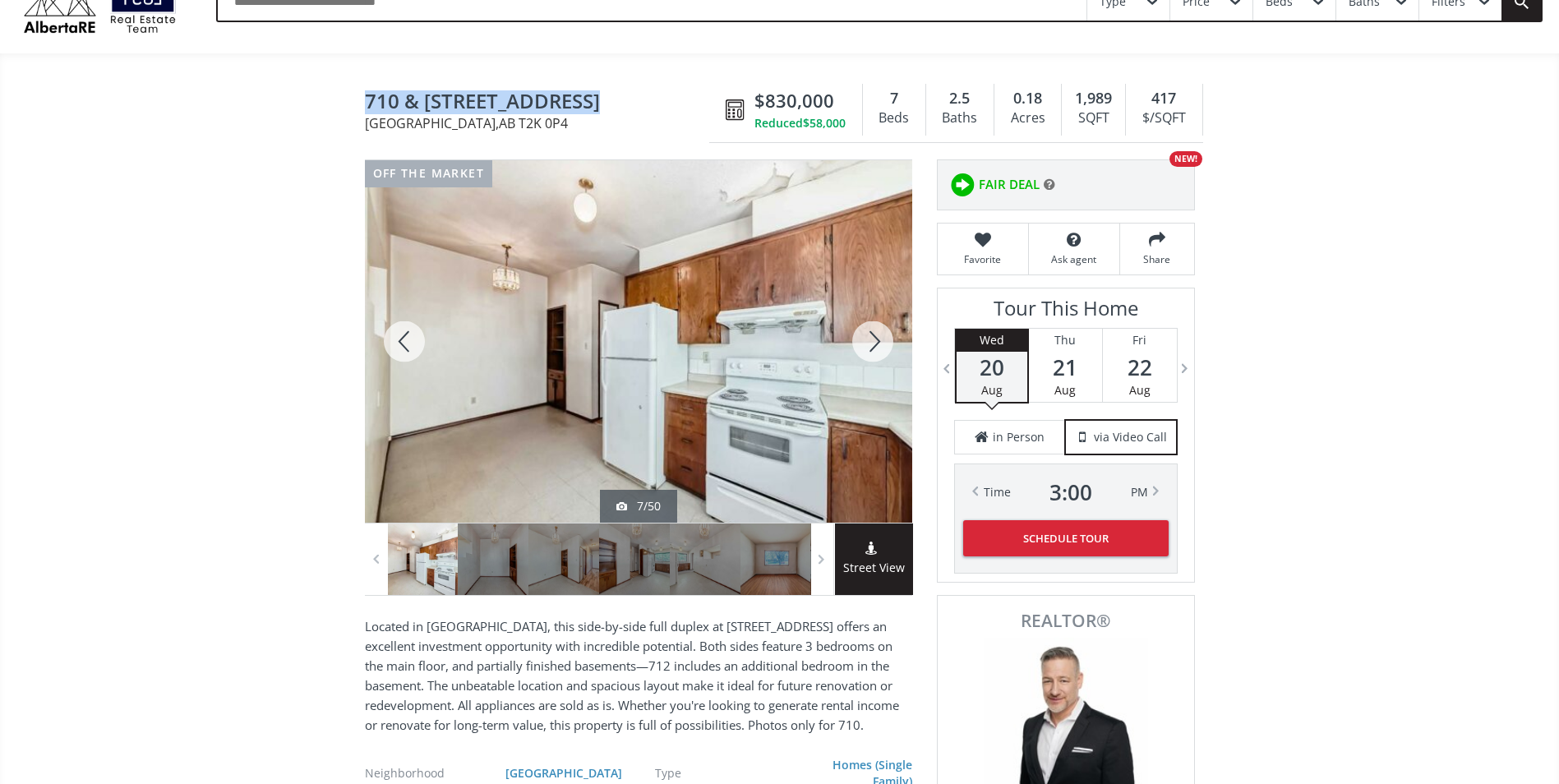
click at [408, 340] on div at bounding box center [405, 341] width 79 height 362
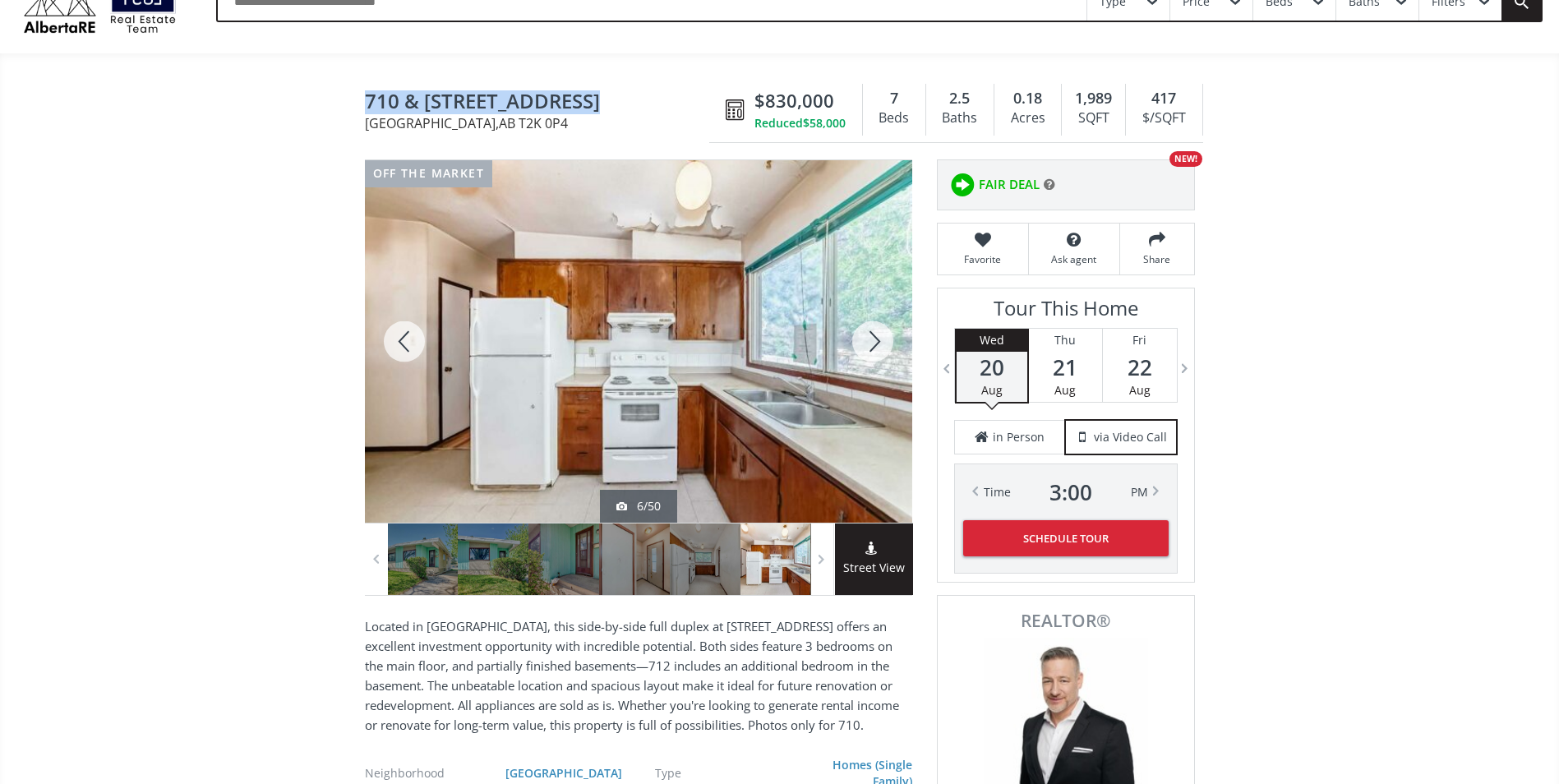
click at [408, 340] on div at bounding box center [405, 341] width 79 height 362
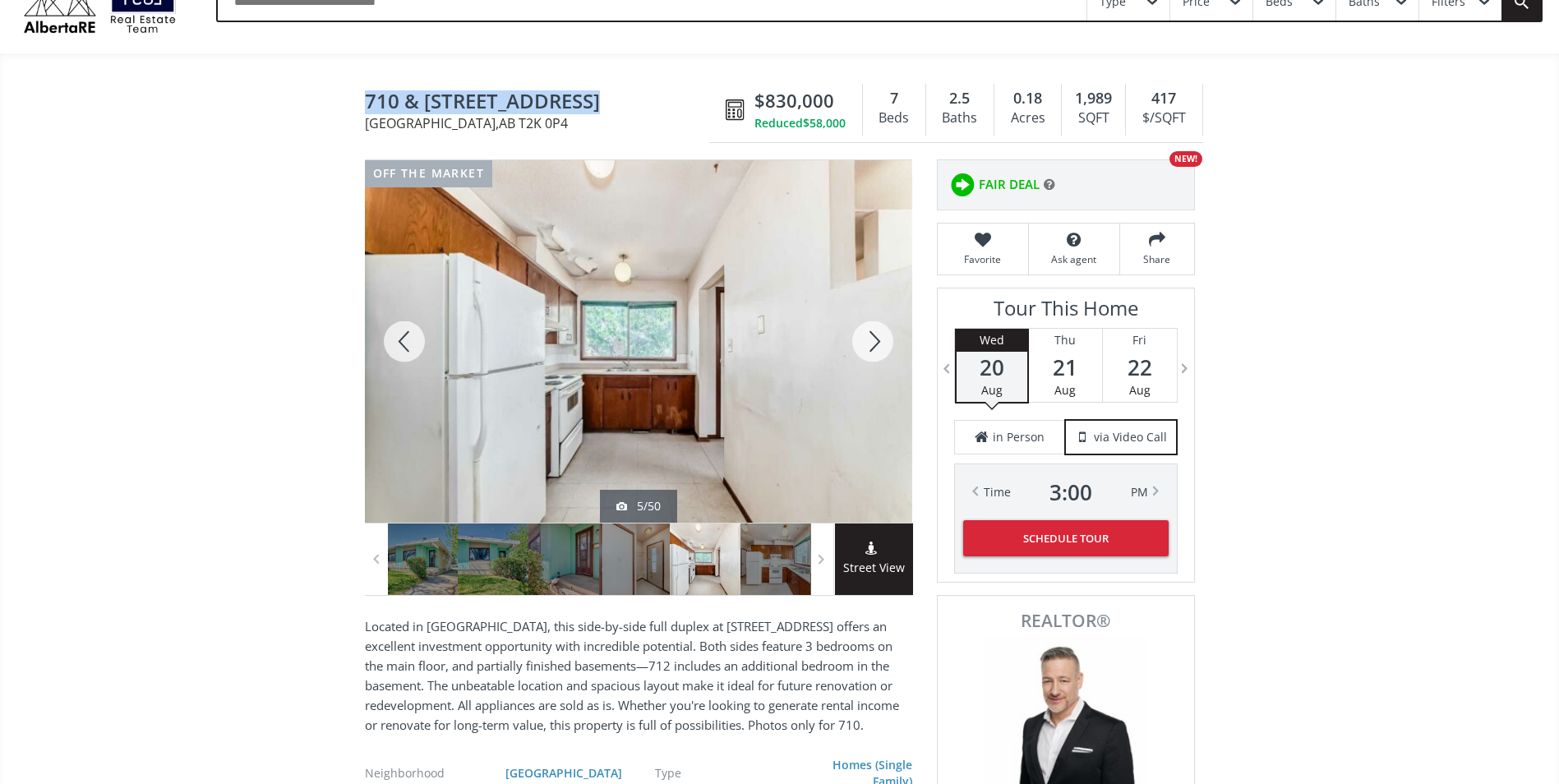
click at [877, 349] on div at bounding box center [873, 341] width 79 height 362
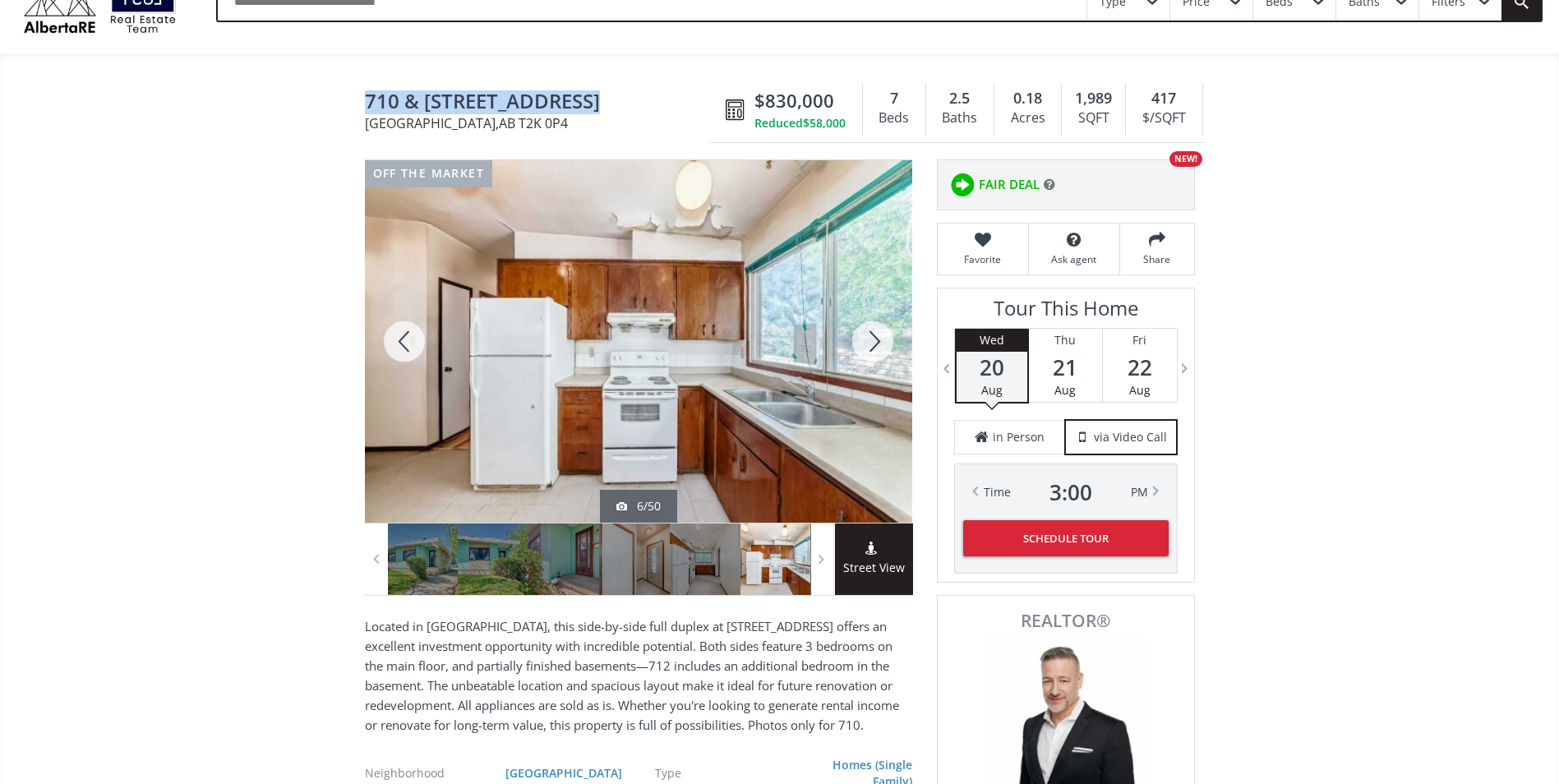
click at [877, 349] on div at bounding box center [873, 341] width 79 height 362
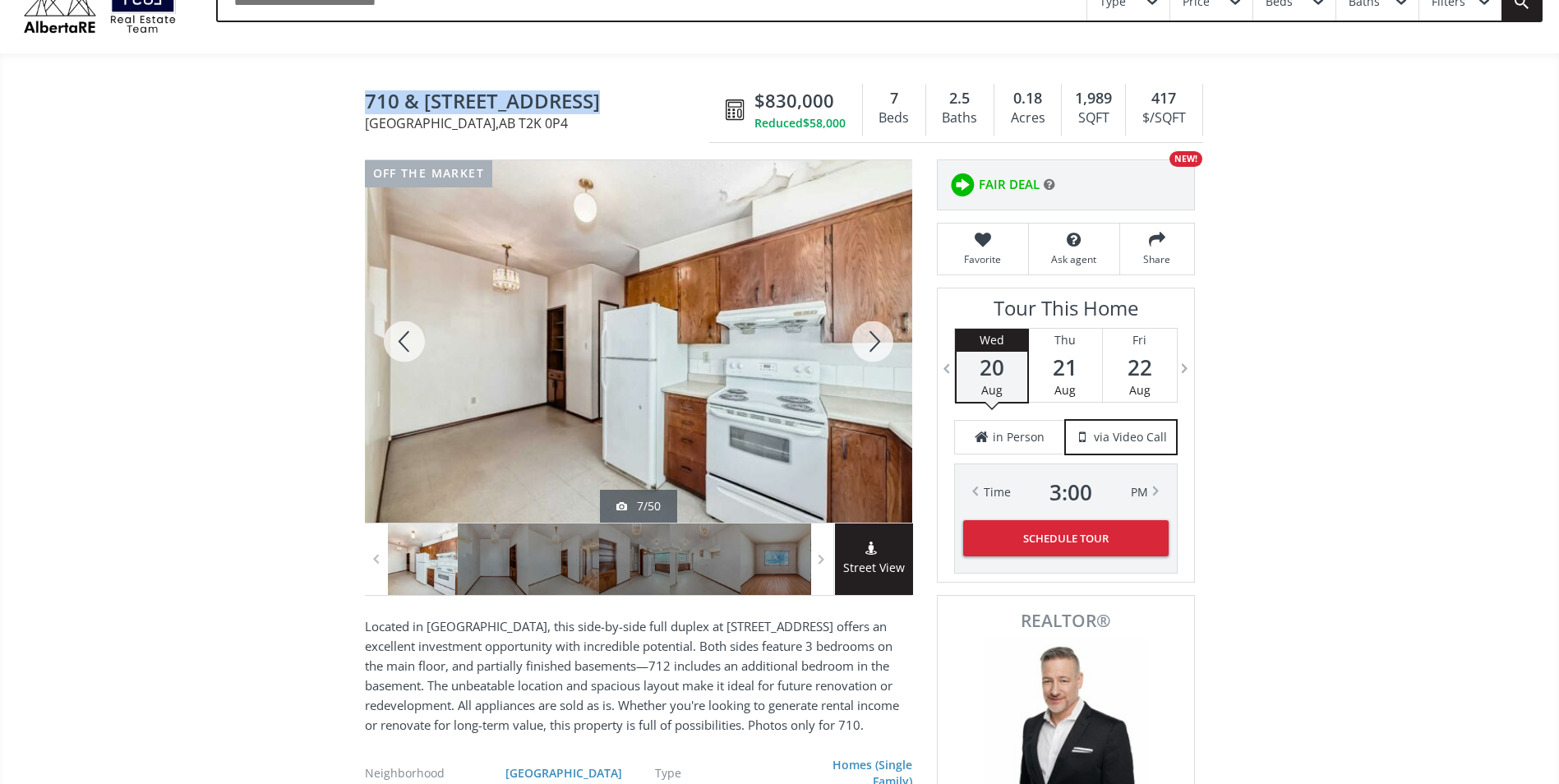
click at [877, 349] on div at bounding box center [873, 341] width 79 height 362
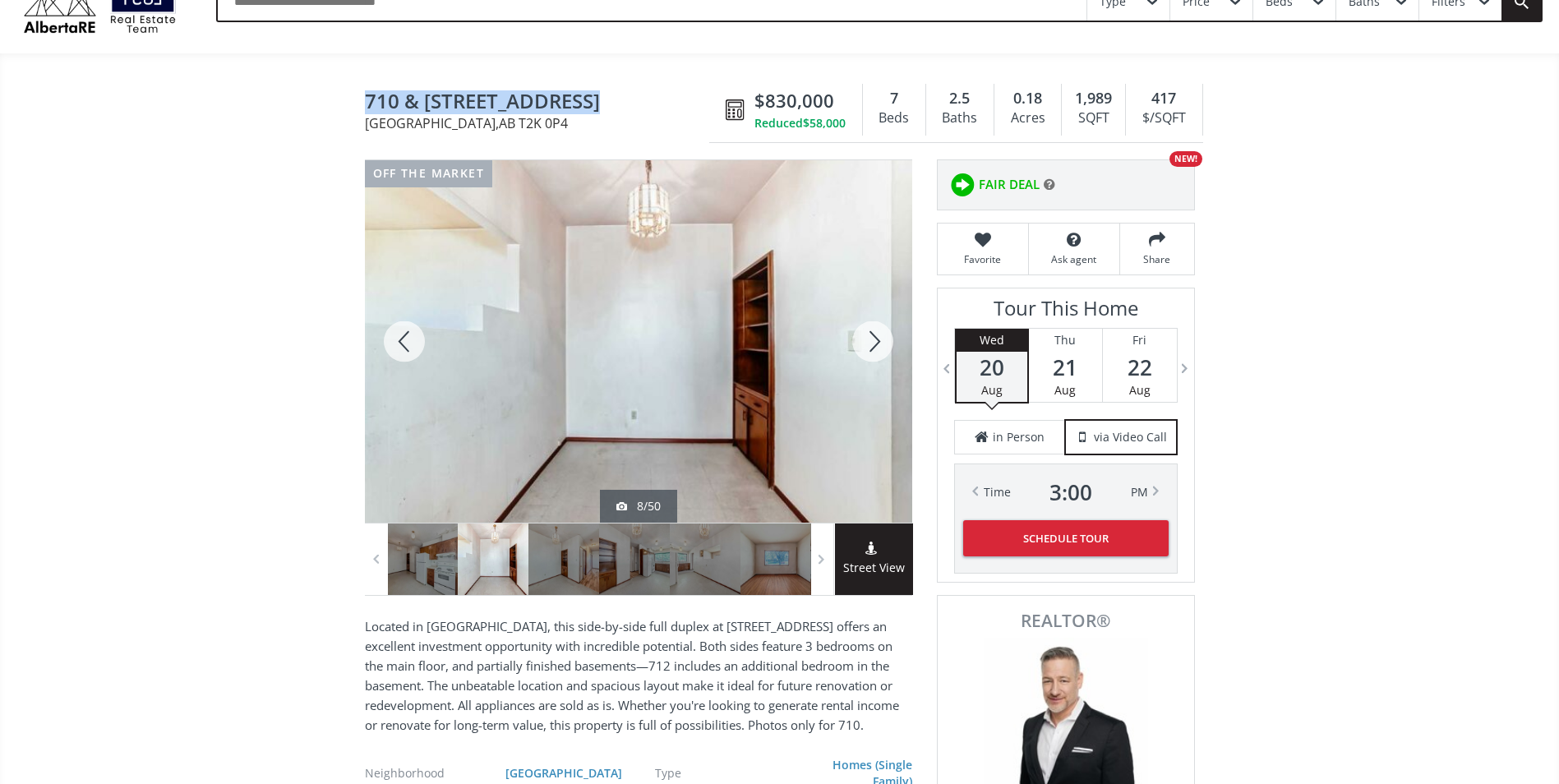
click at [877, 349] on div at bounding box center [873, 341] width 79 height 362
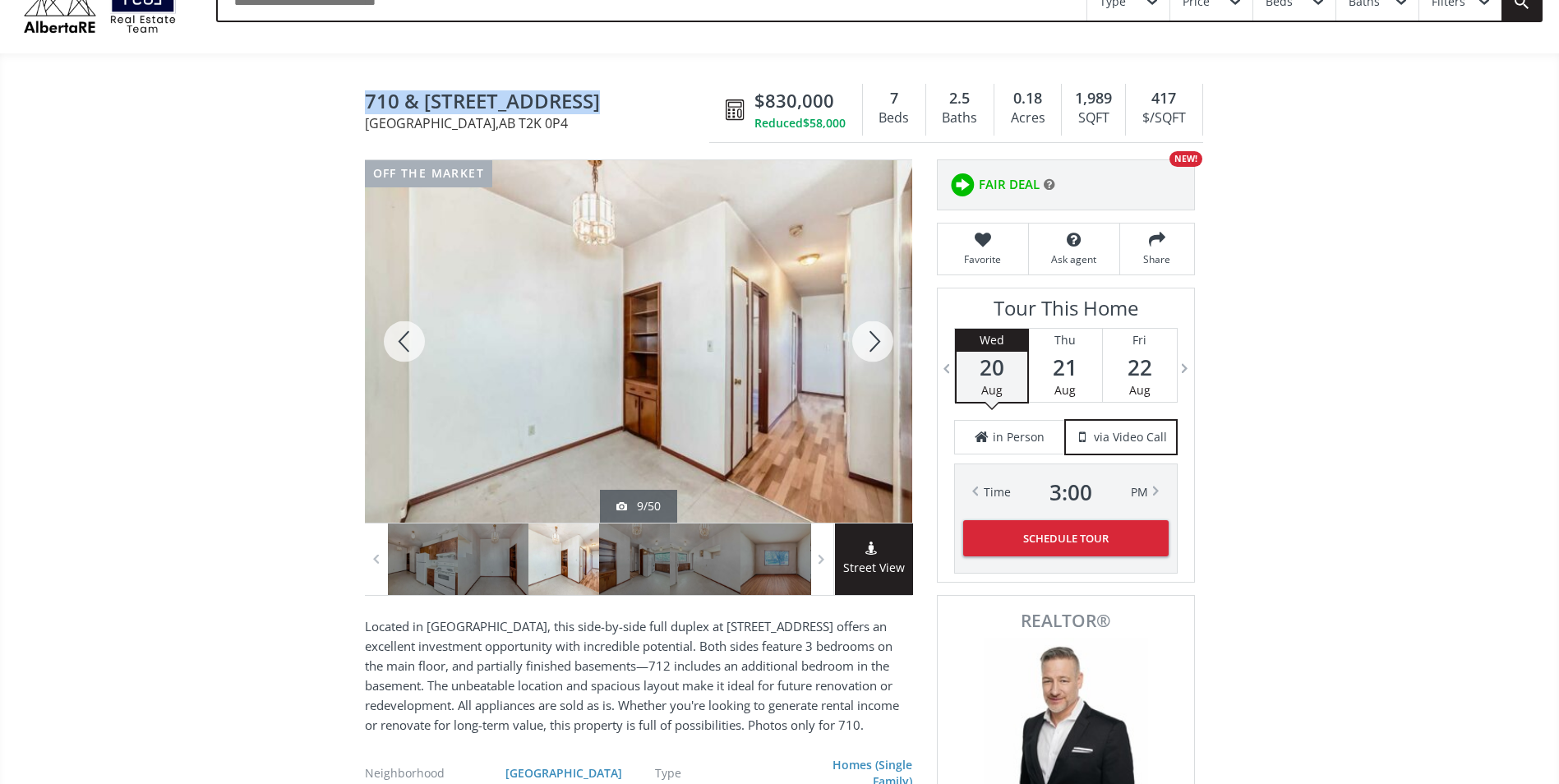
click at [877, 349] on div at bounding box center [873, 341] width 79 height 362
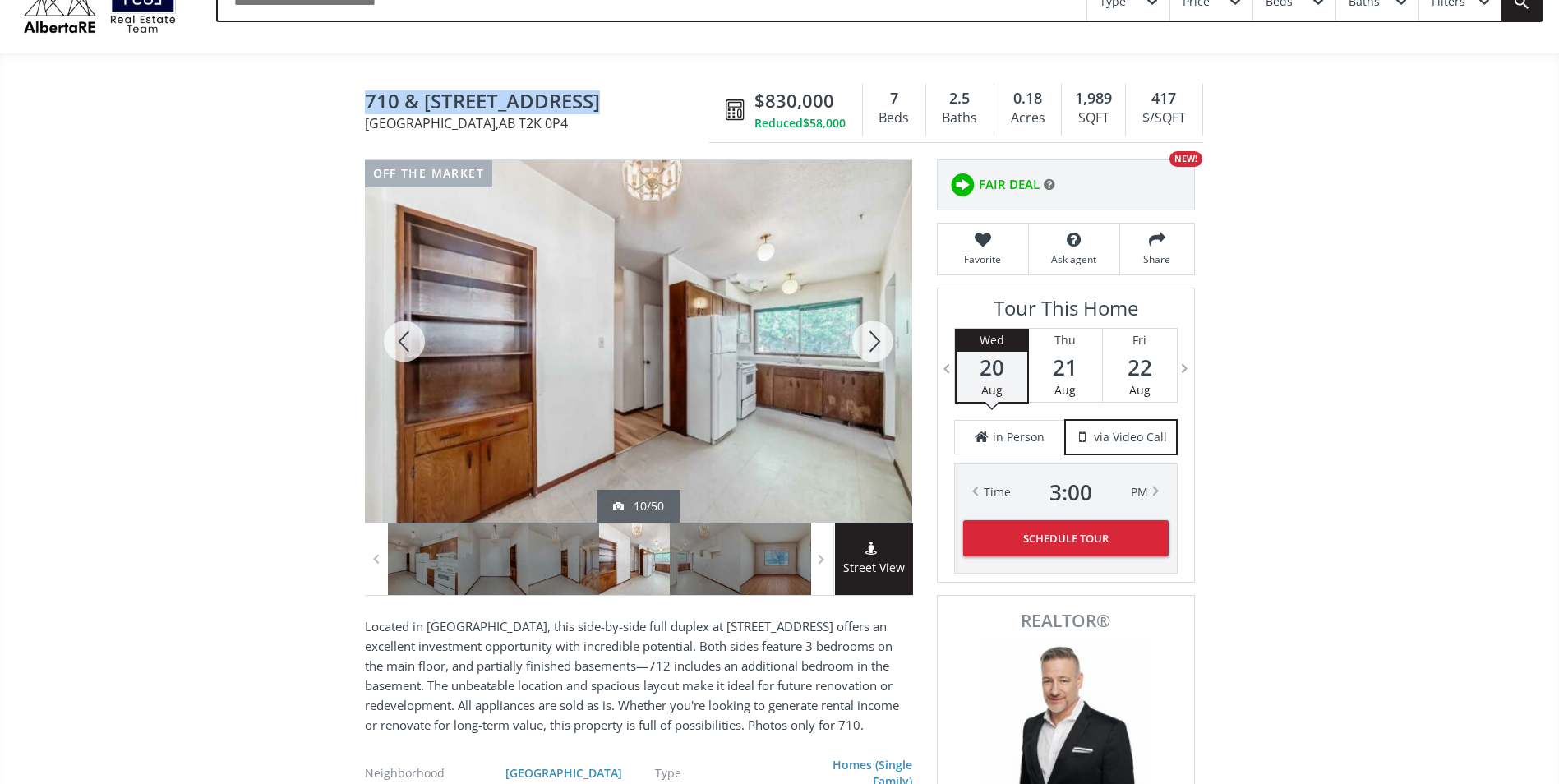
click at [877, 349] on div at bounding box center [873, 341] width 79 height 362
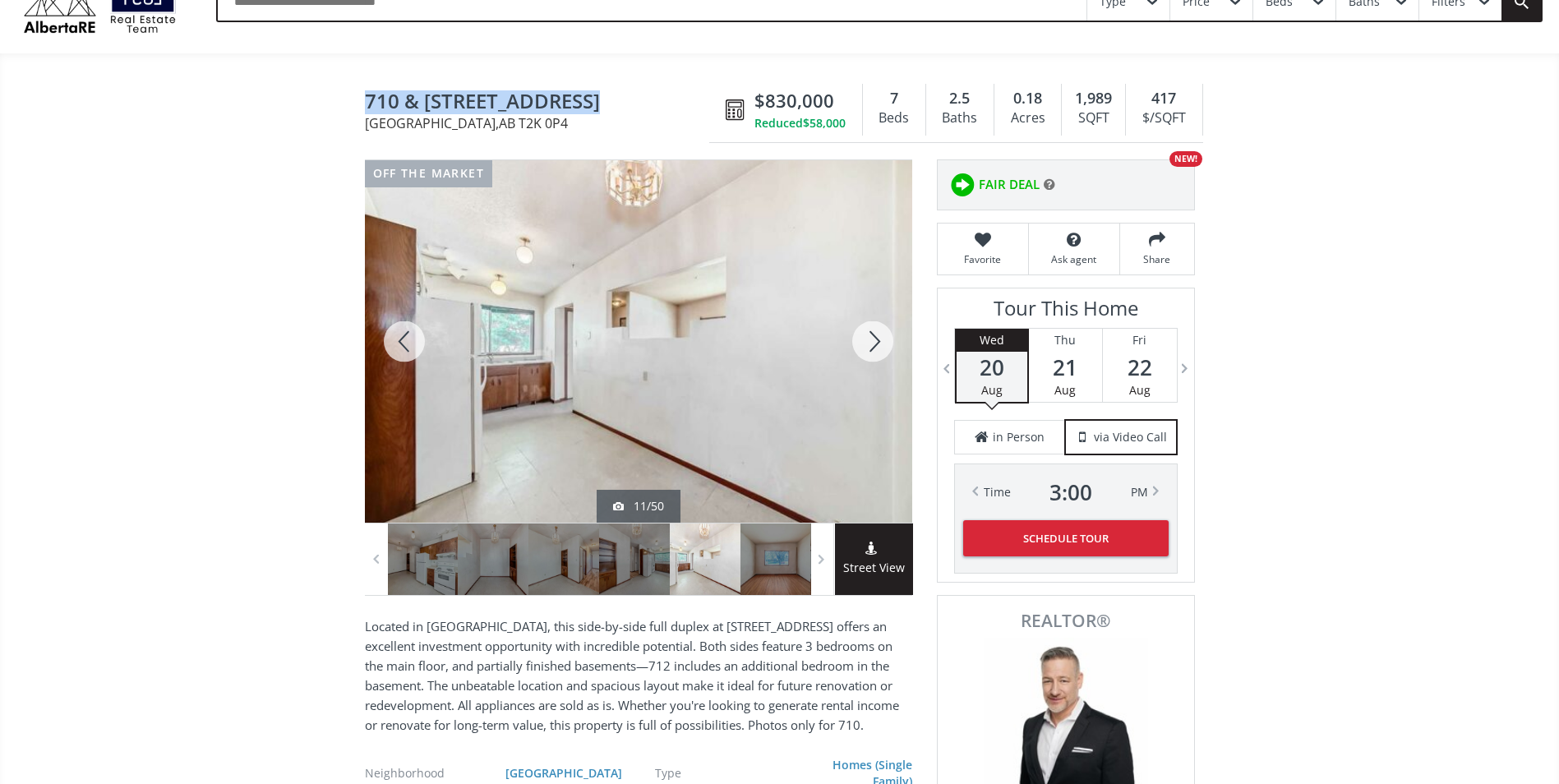
click at [877, 349] on div at bounding box center [873, 341] width 79 height 362
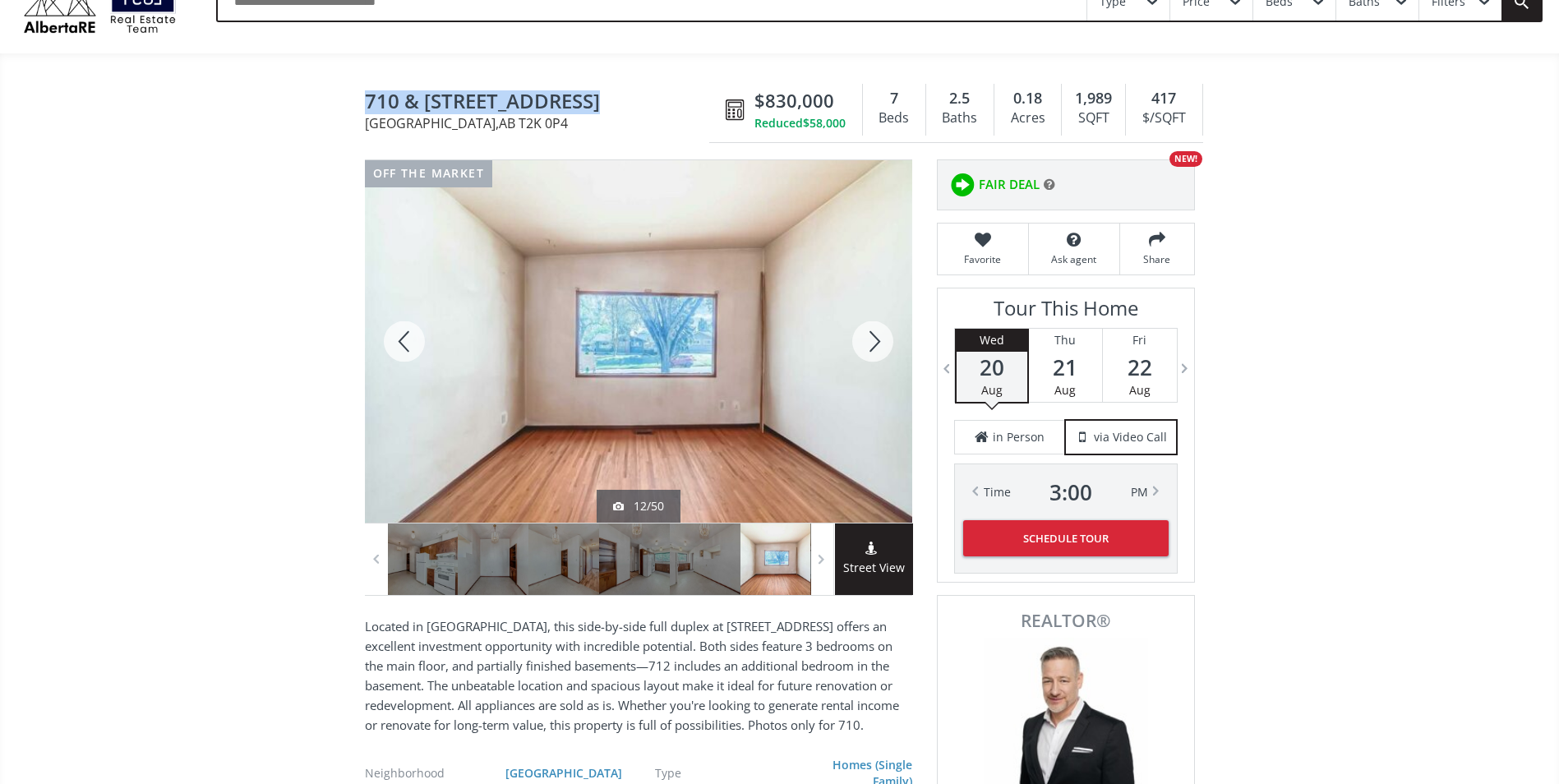
click at [877, 349] on div at bounding box center [873, 341] width 79 height 362
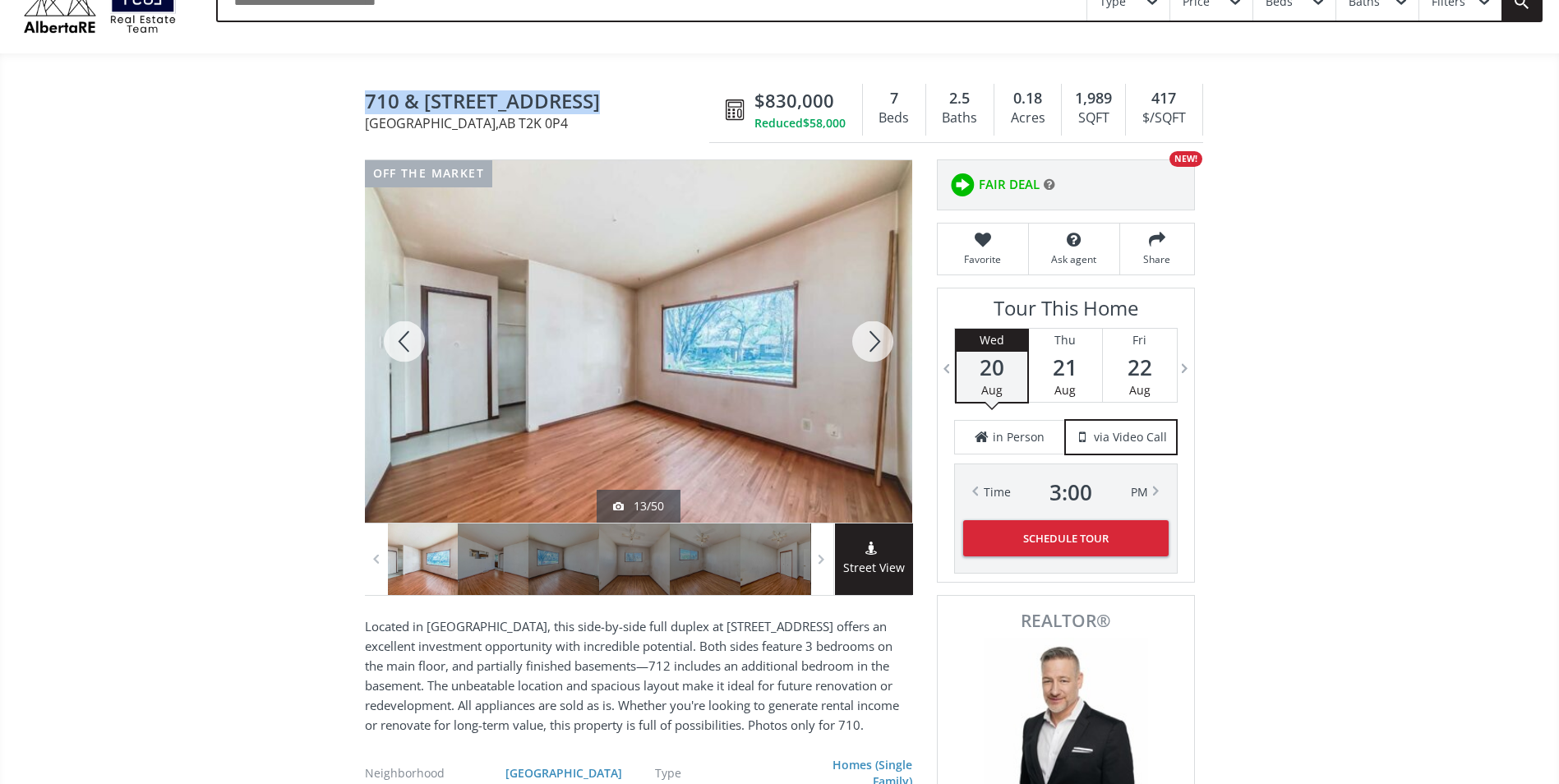
click at [877, 349] on div at bounding box center [873, 341] width 79 height 362
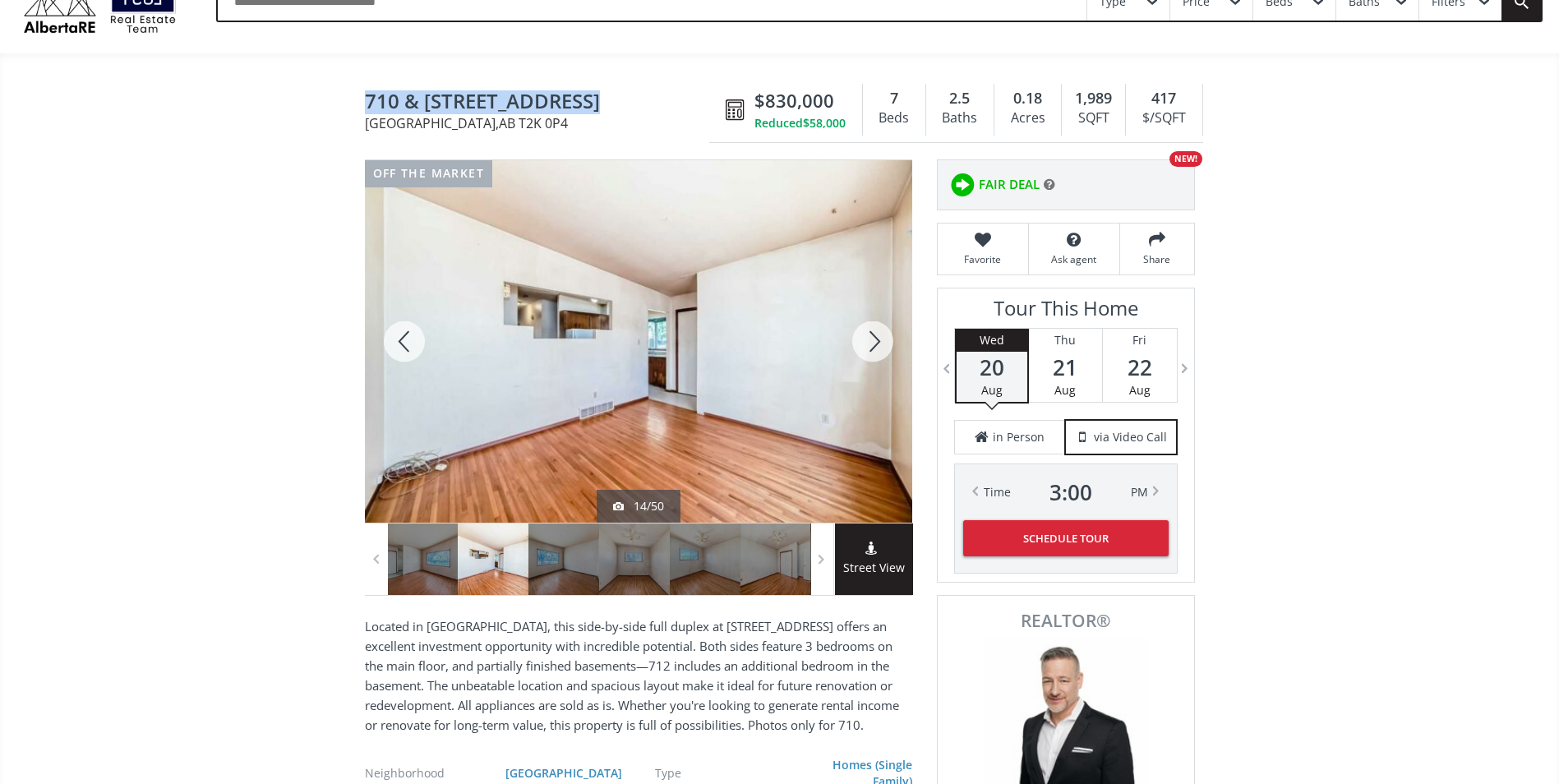
click at [877, 349] on div at bounding box center [873, 341] width 79 height 362
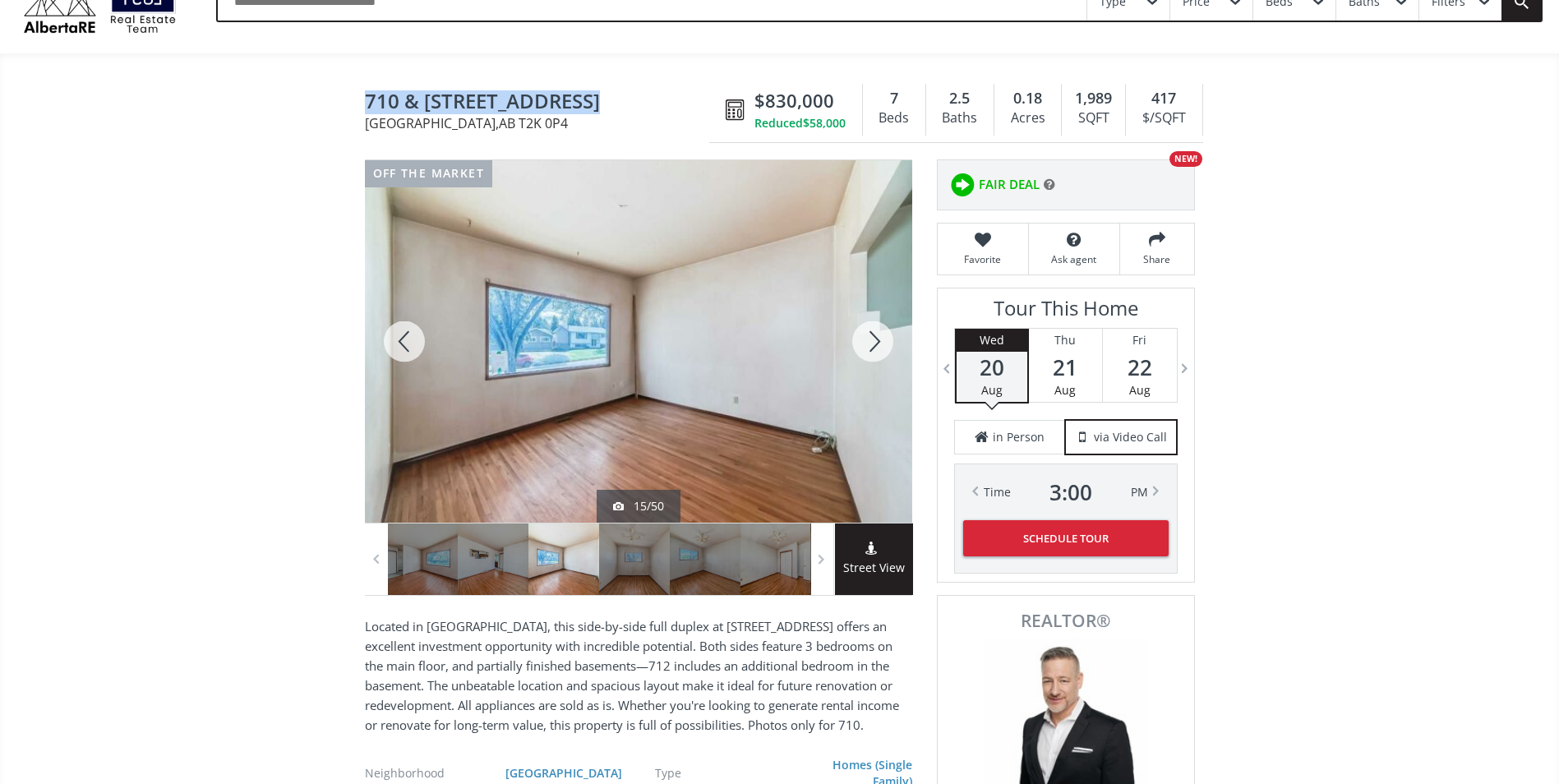
click at [877, 349] on div at bounding box center [873, 341] width 79 height 362
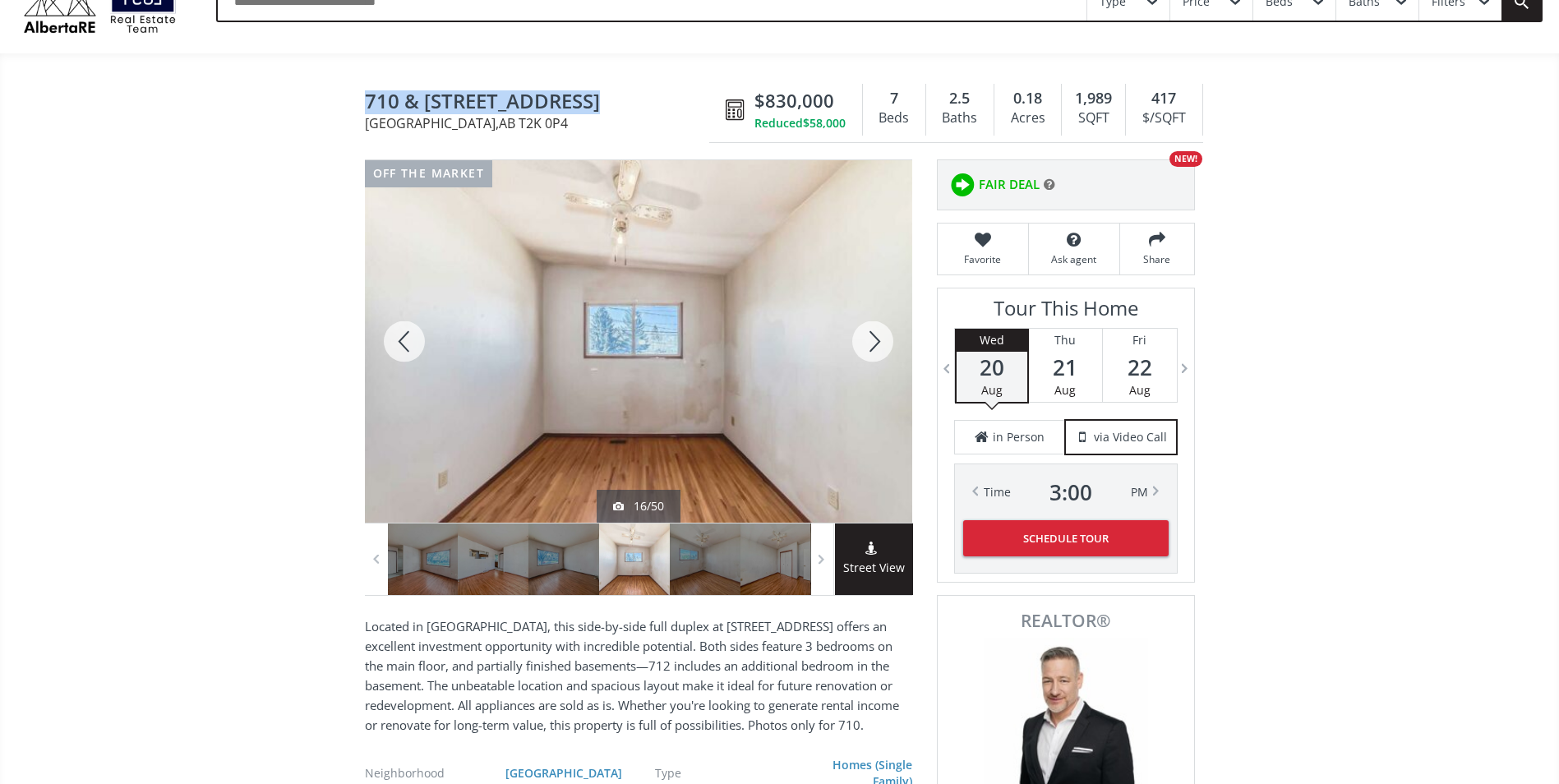
click at [877, 349] on div at bounding box center [873, 341] width 79 height 362
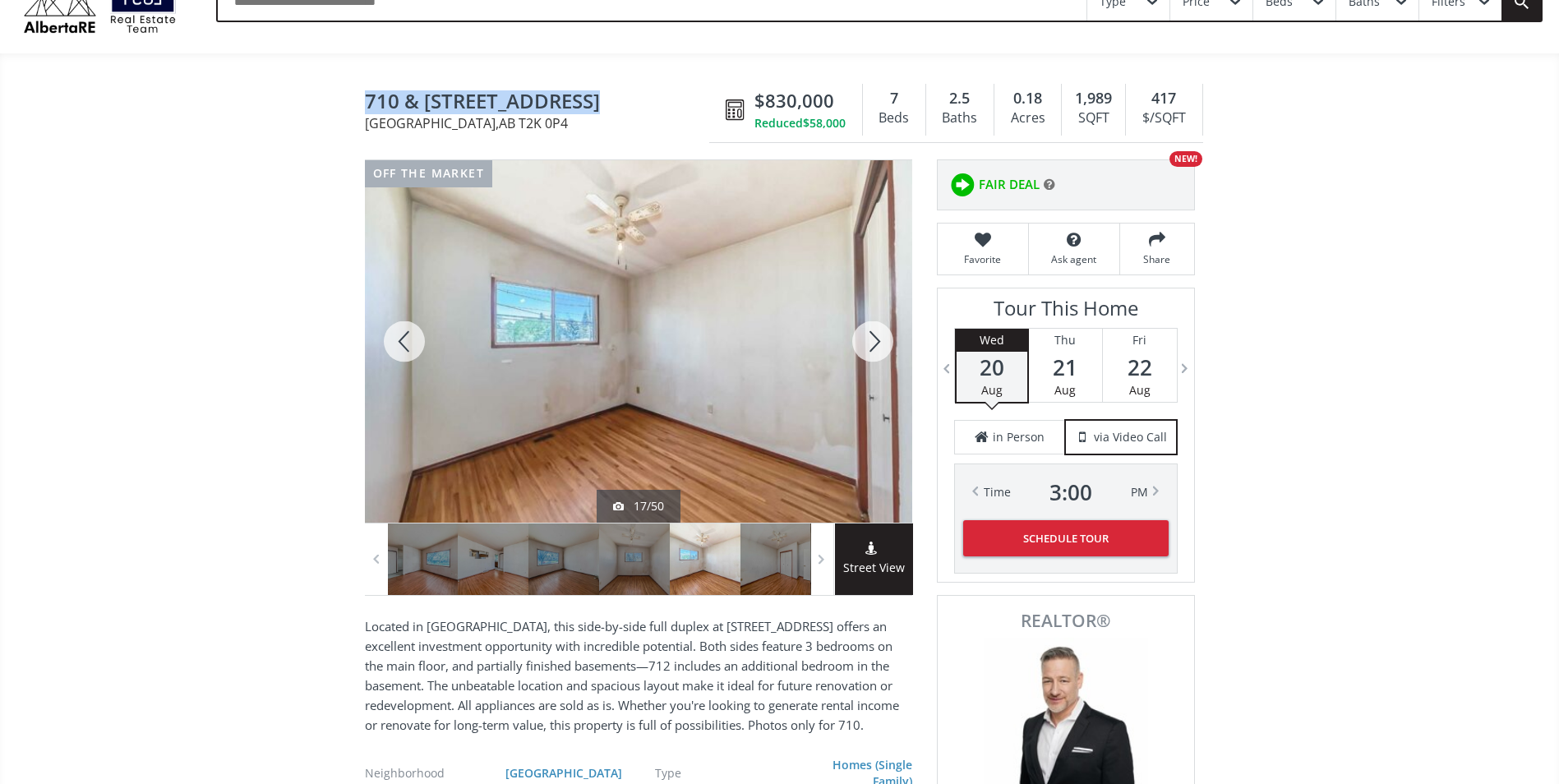
click at [877, 349] on div at bounding box center [873, 341] width 79 height 362
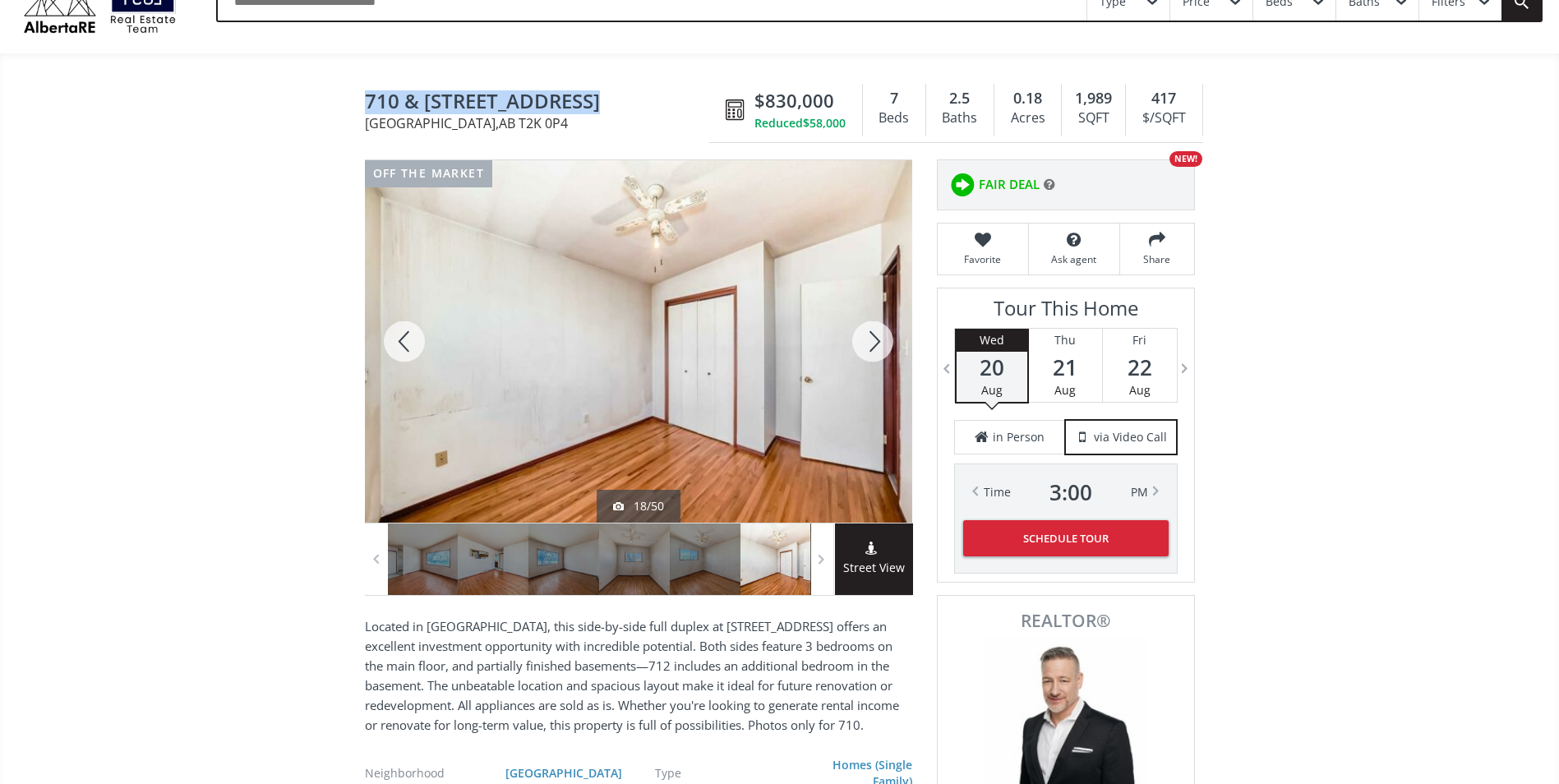
click at [877, 349] on div at bounding box center [873, 341] width 79 height 362
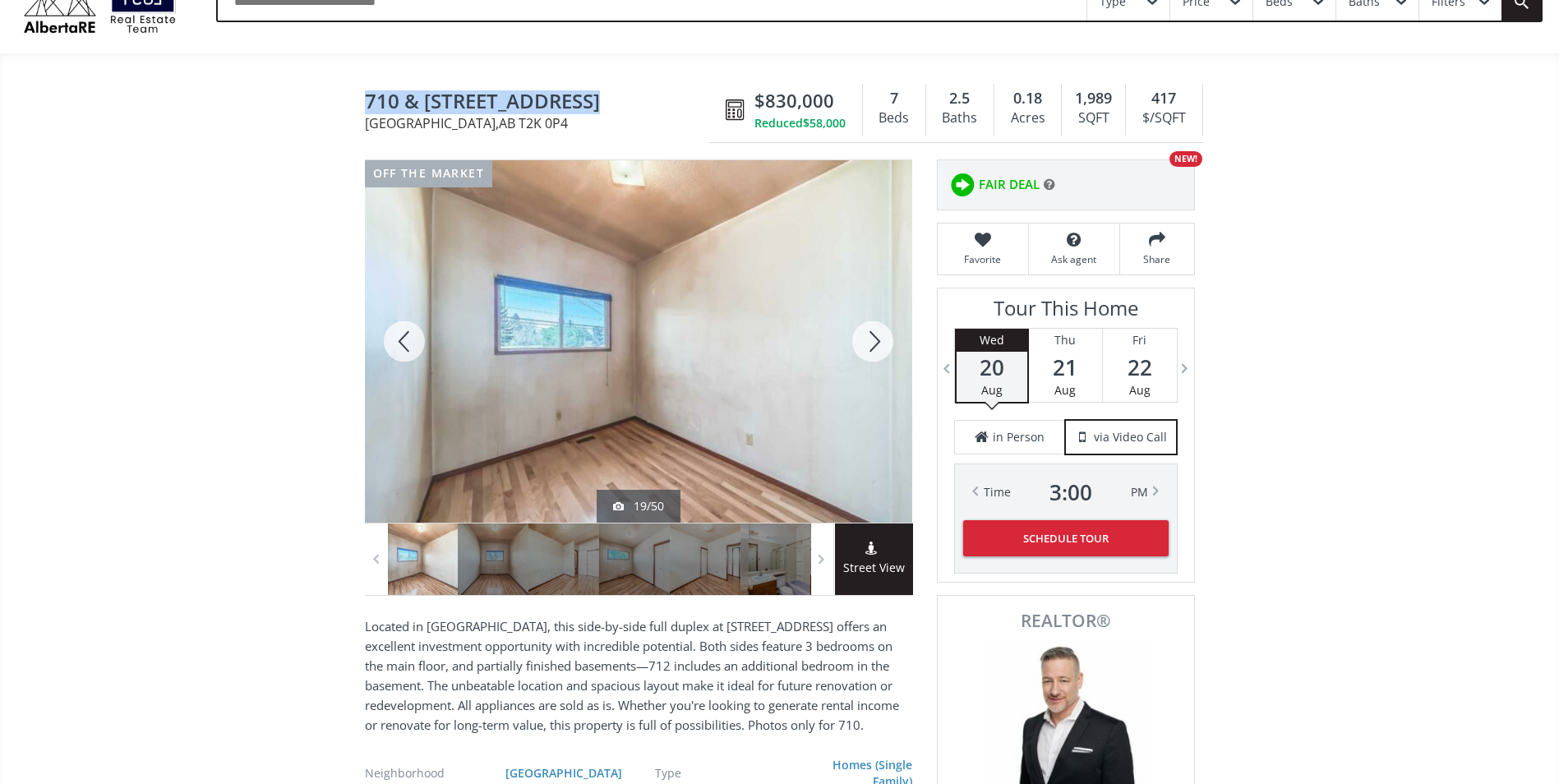
click at [877, 349] on div at bounding box center [873, 341] width 79 height 362
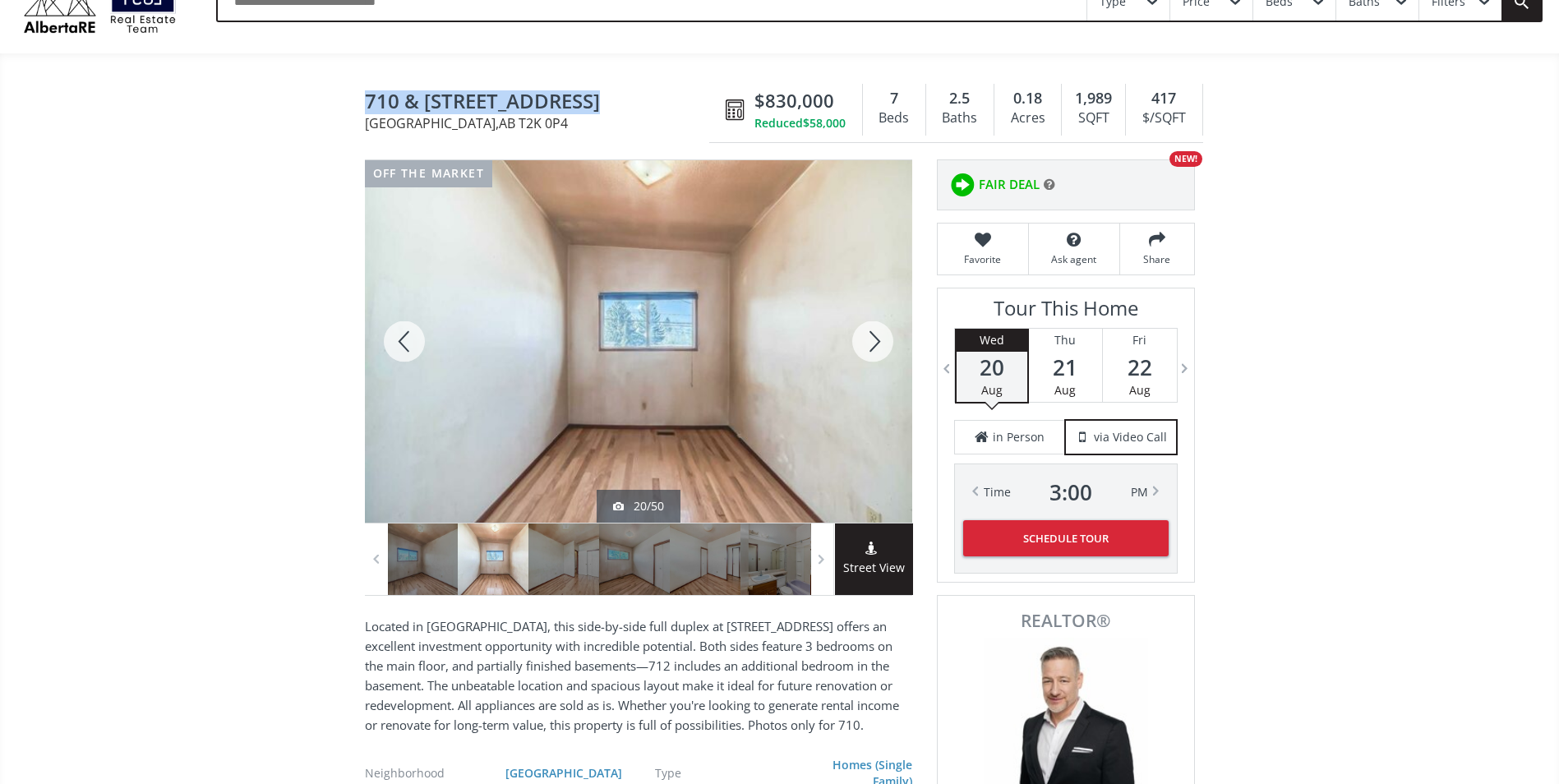
click at [877, 349] on div at bounding box center [873, 341] width 79 height 362
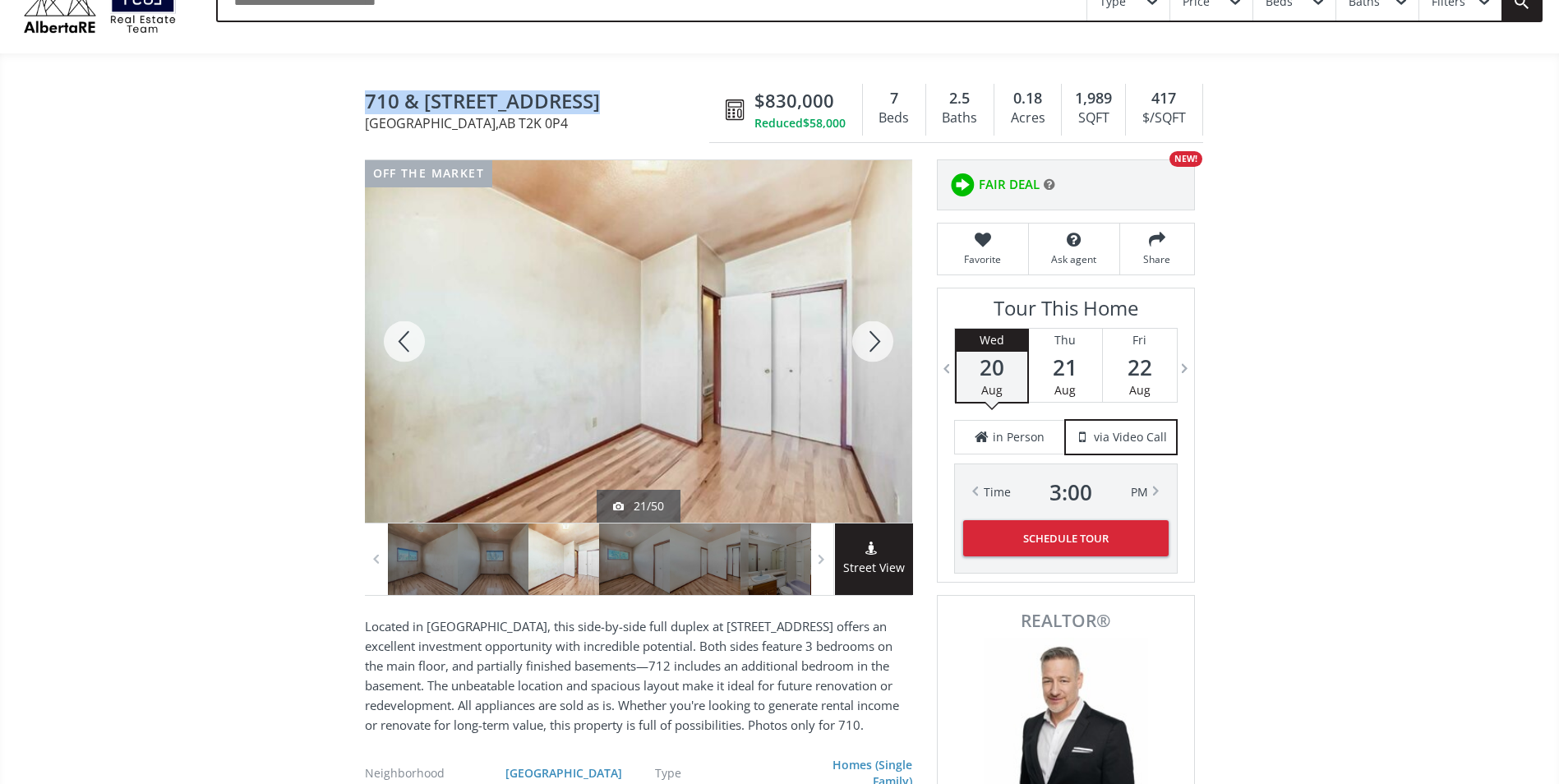
click at [877, 349] on div at bounding box center [873, 341] width 79 height 362
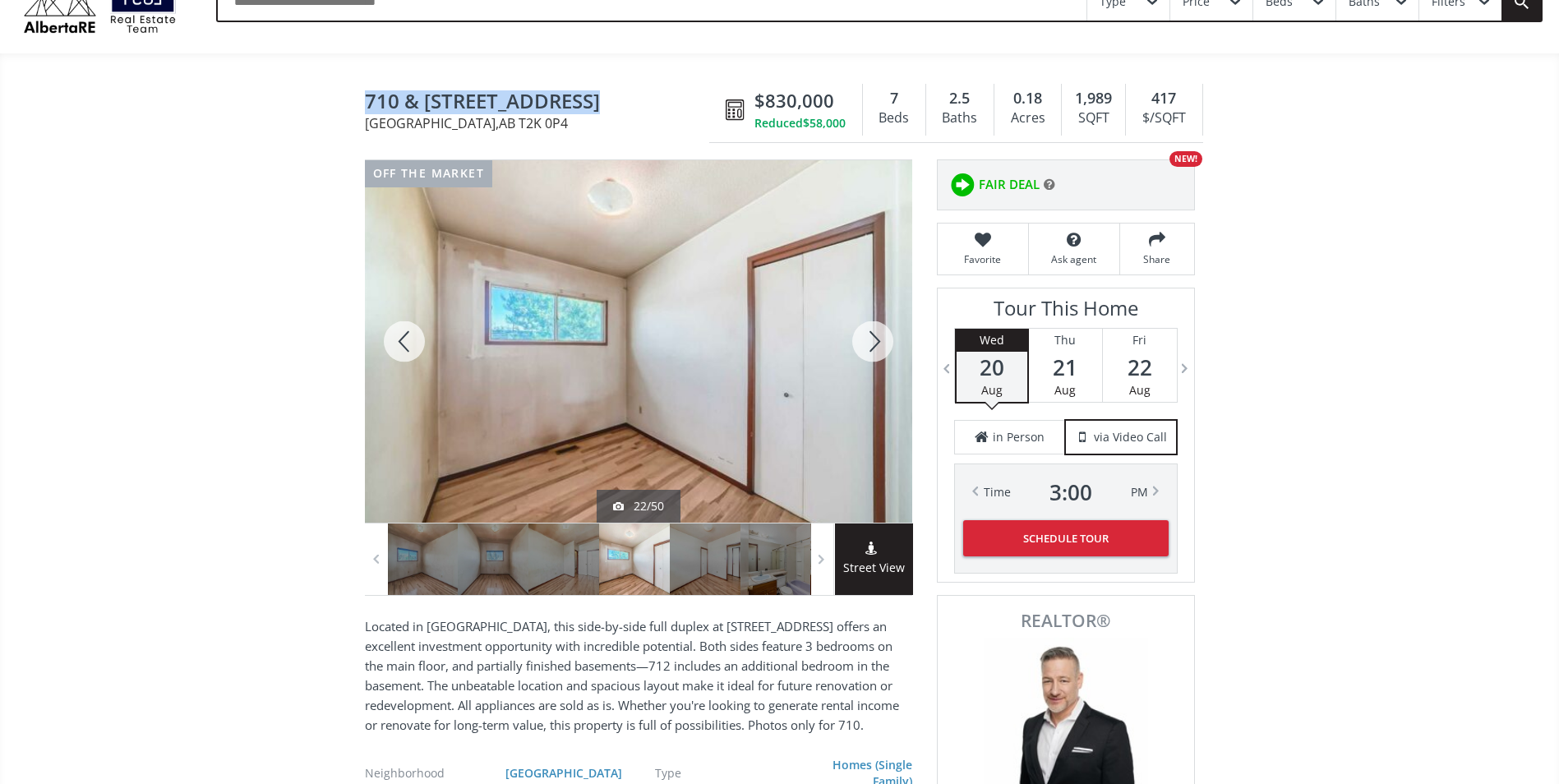
click at [877, 349] on div at bounding box center [873, 341] width 79 height 362
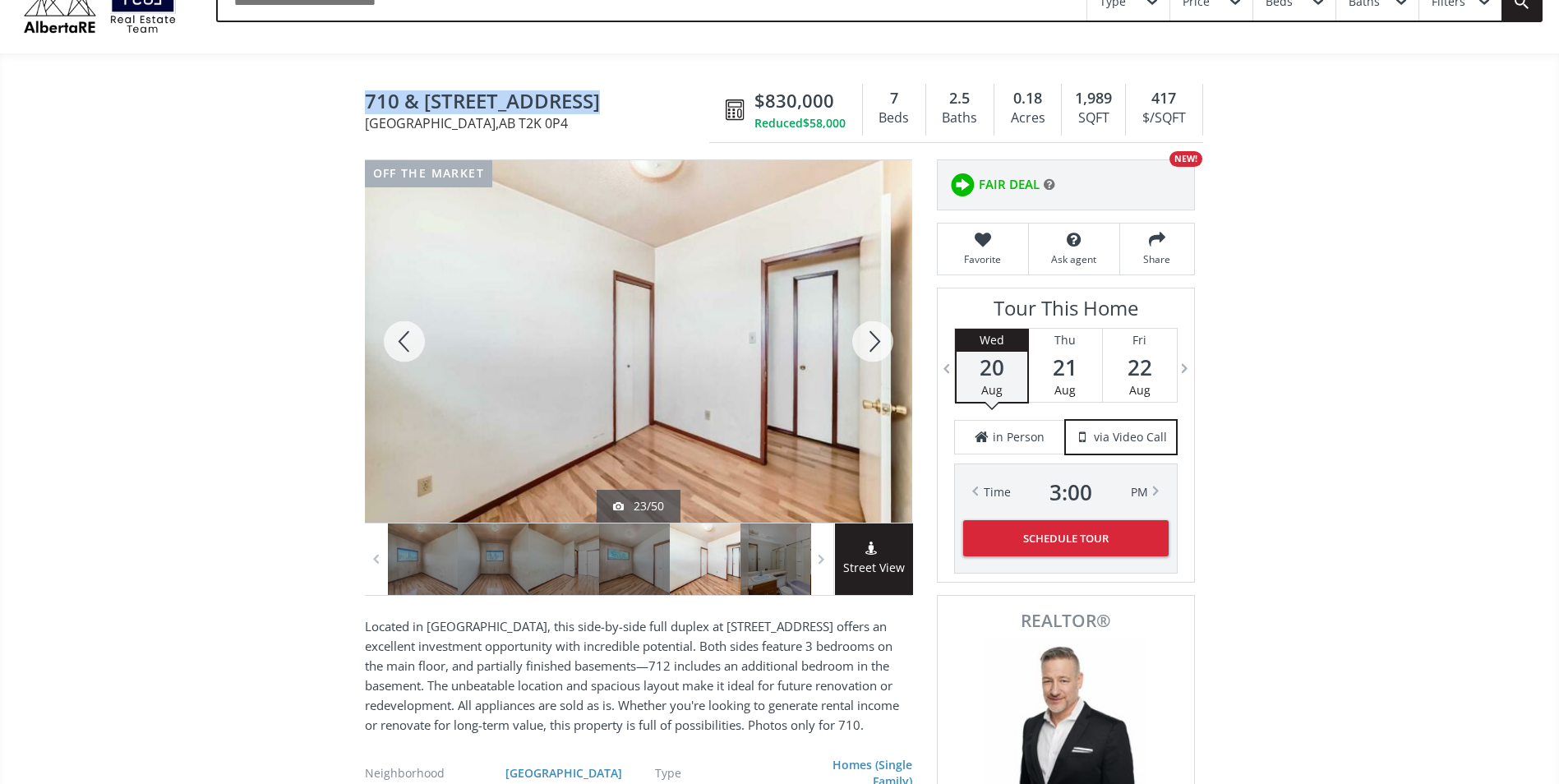
click at [877, 349] on div at bounding box center [873, 341] width 79 height 362
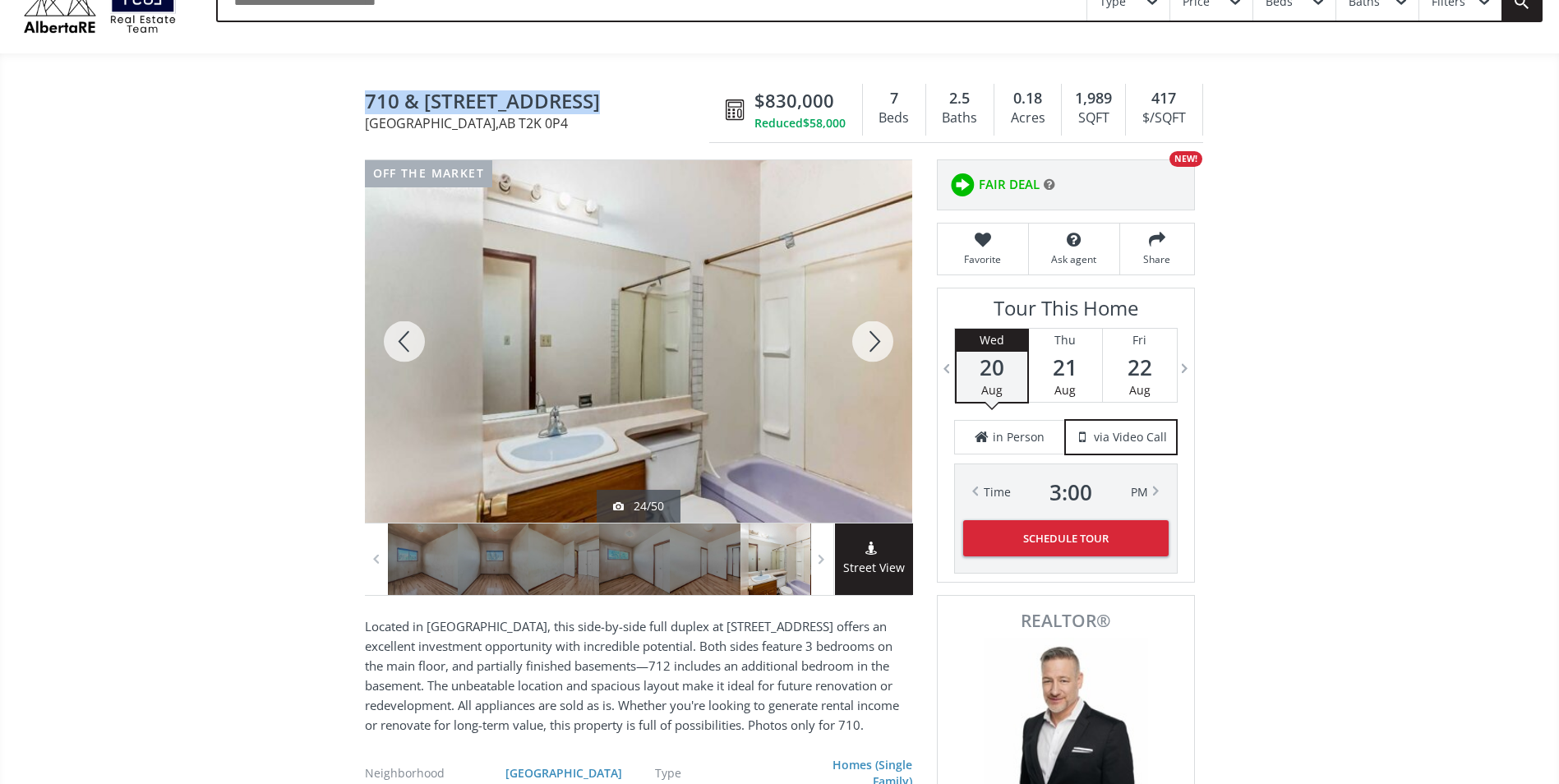
click at [877, 349] on div at bounding box center [873, 341] width 79 height 362
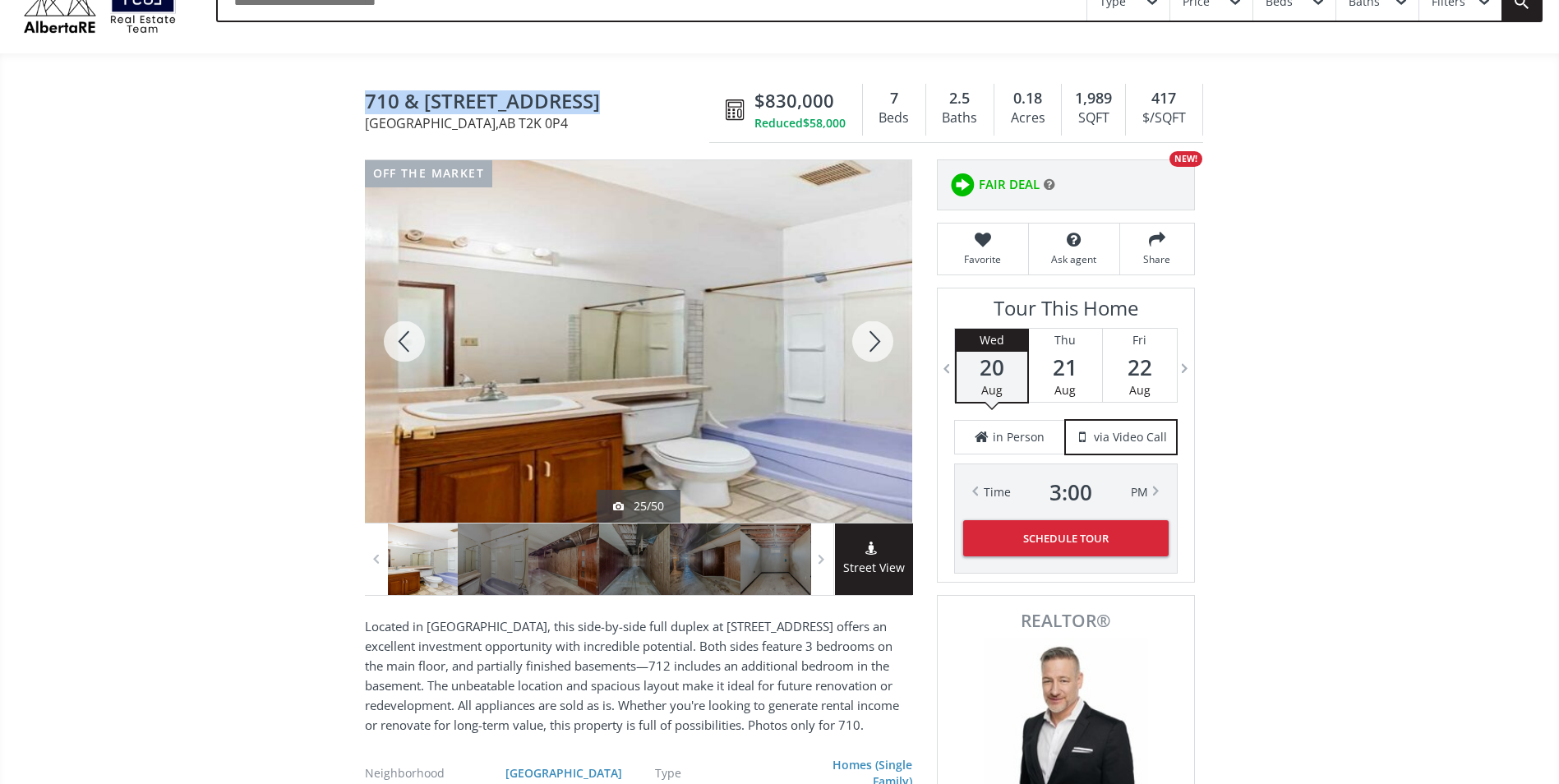
click at [877, 349] on div at bounding box center [873, 341] width 79 height 362
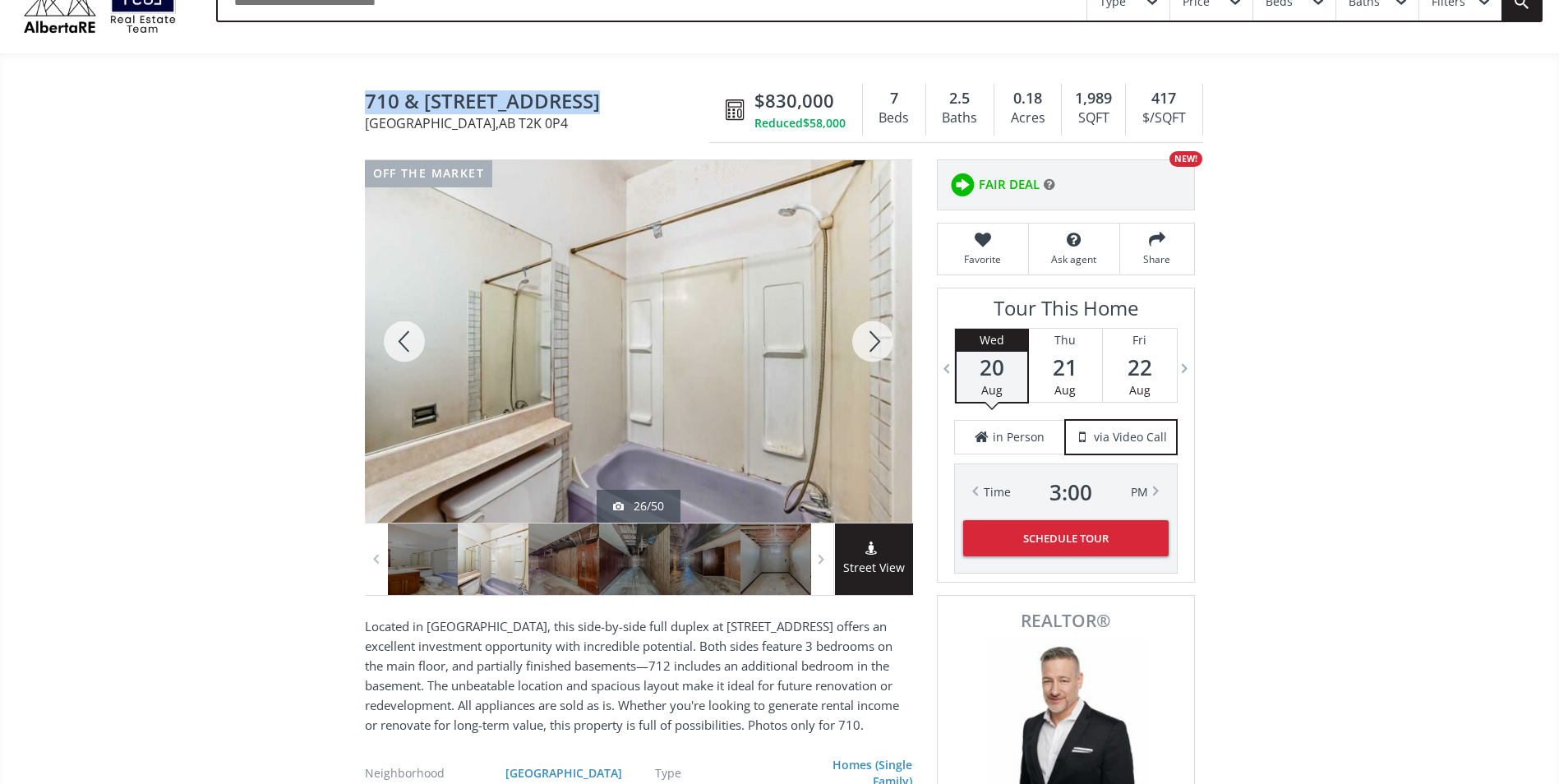
click at [877, 349] on div at bounding box center [873, 341] width 79 height 362
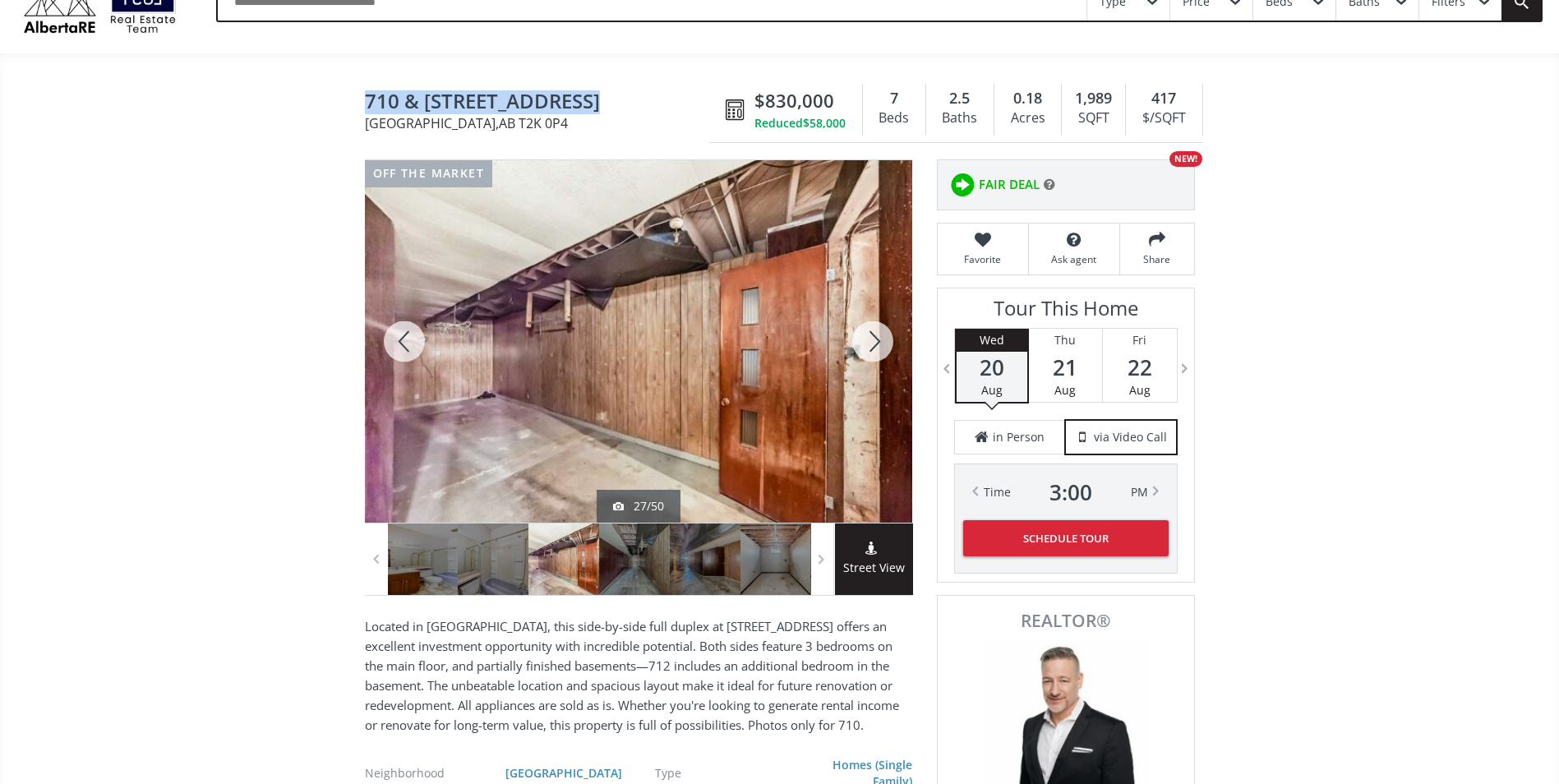
click at [877, 349] on div at bounding box center [873, 341] width 79 height 362
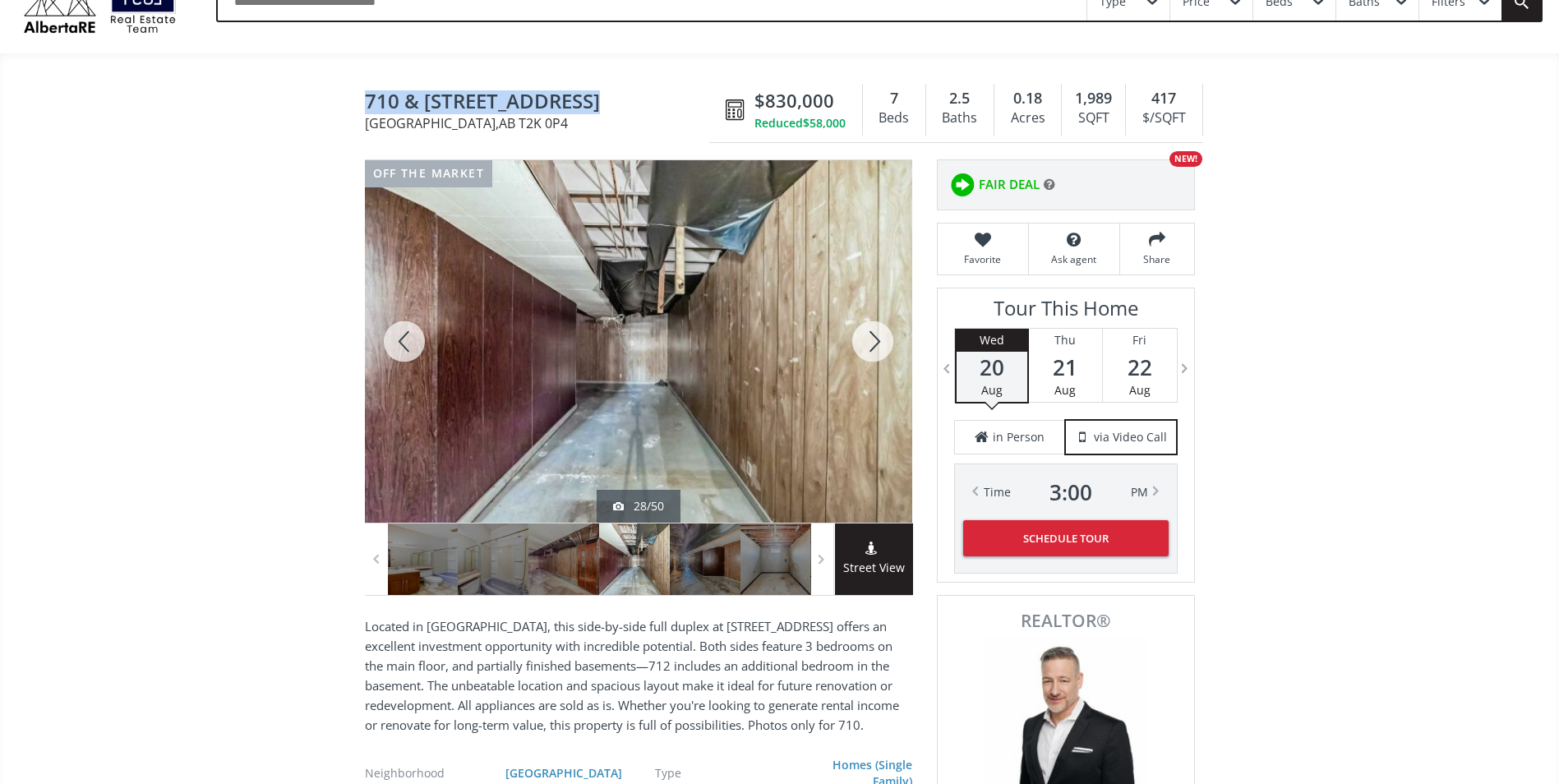
click at [877, 349] on div at bounding box center [873, 341] width 79 height 362
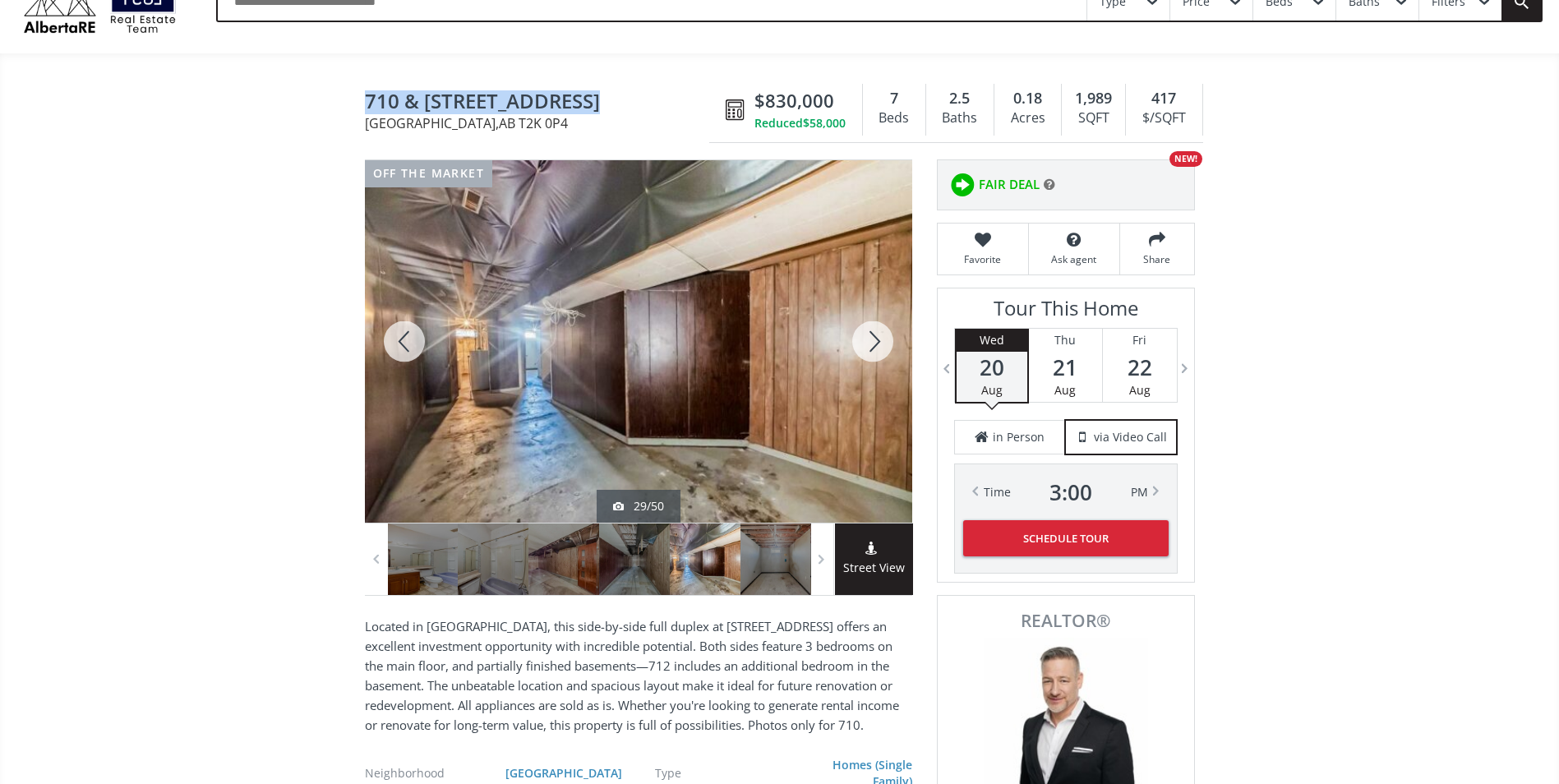
click at [877, 349] on div at bounding box center [873, 341] width 79 height 362
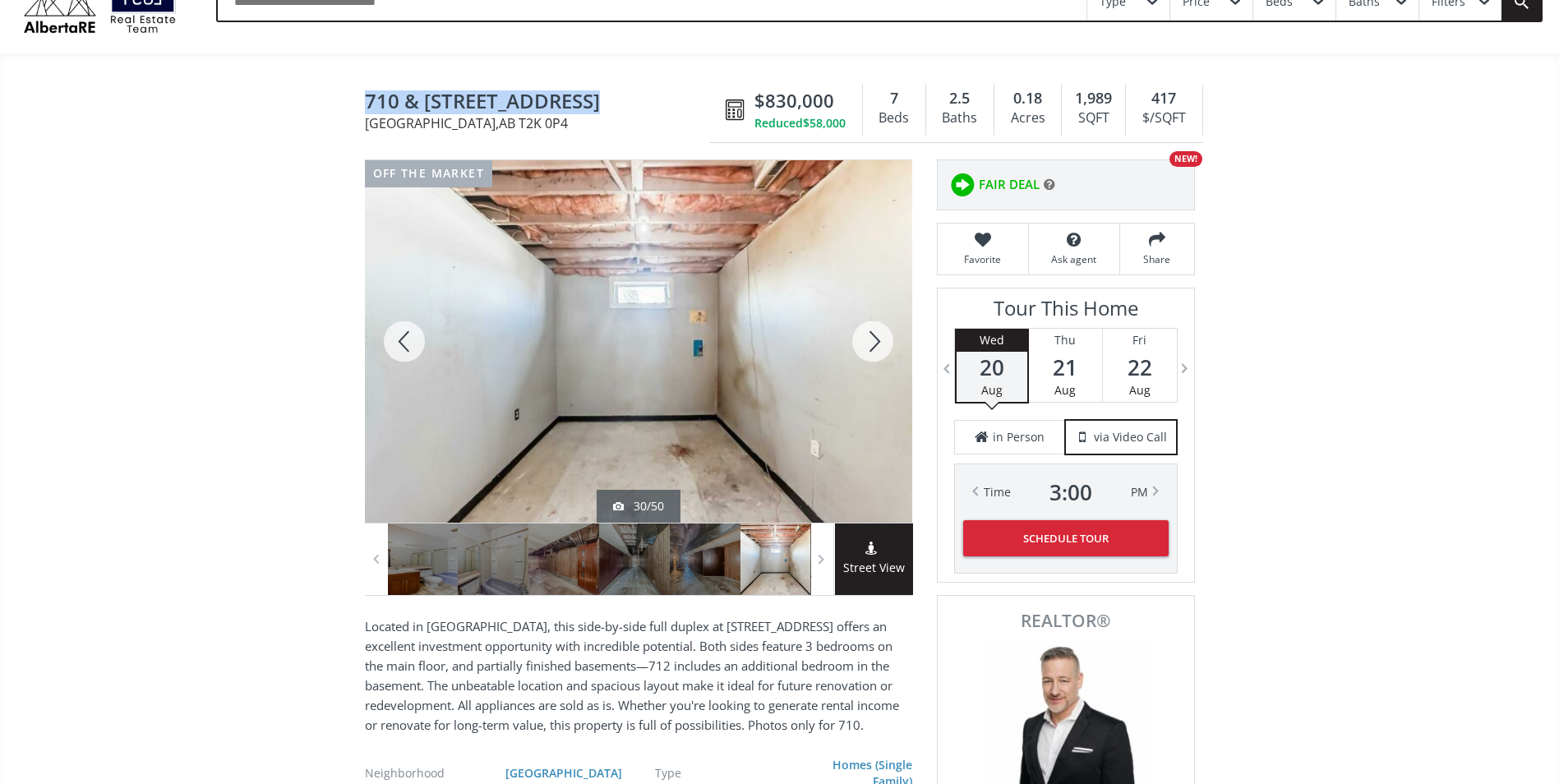
click at [412, 334] on div at bounding box center [405, 341] width 79 height 362
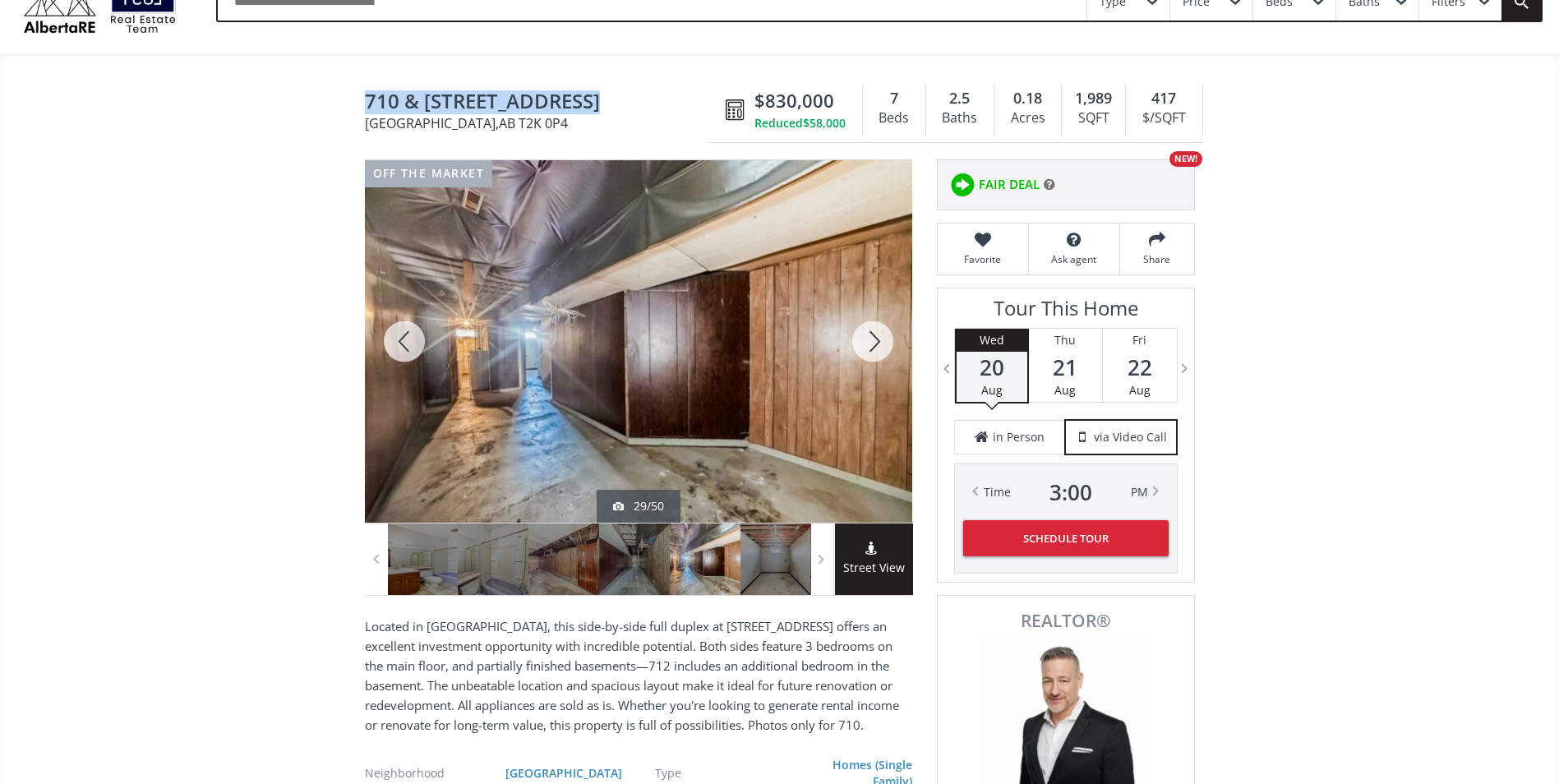
click at [412, 334] on div at bounding box center [405, 341] width 79 height 362
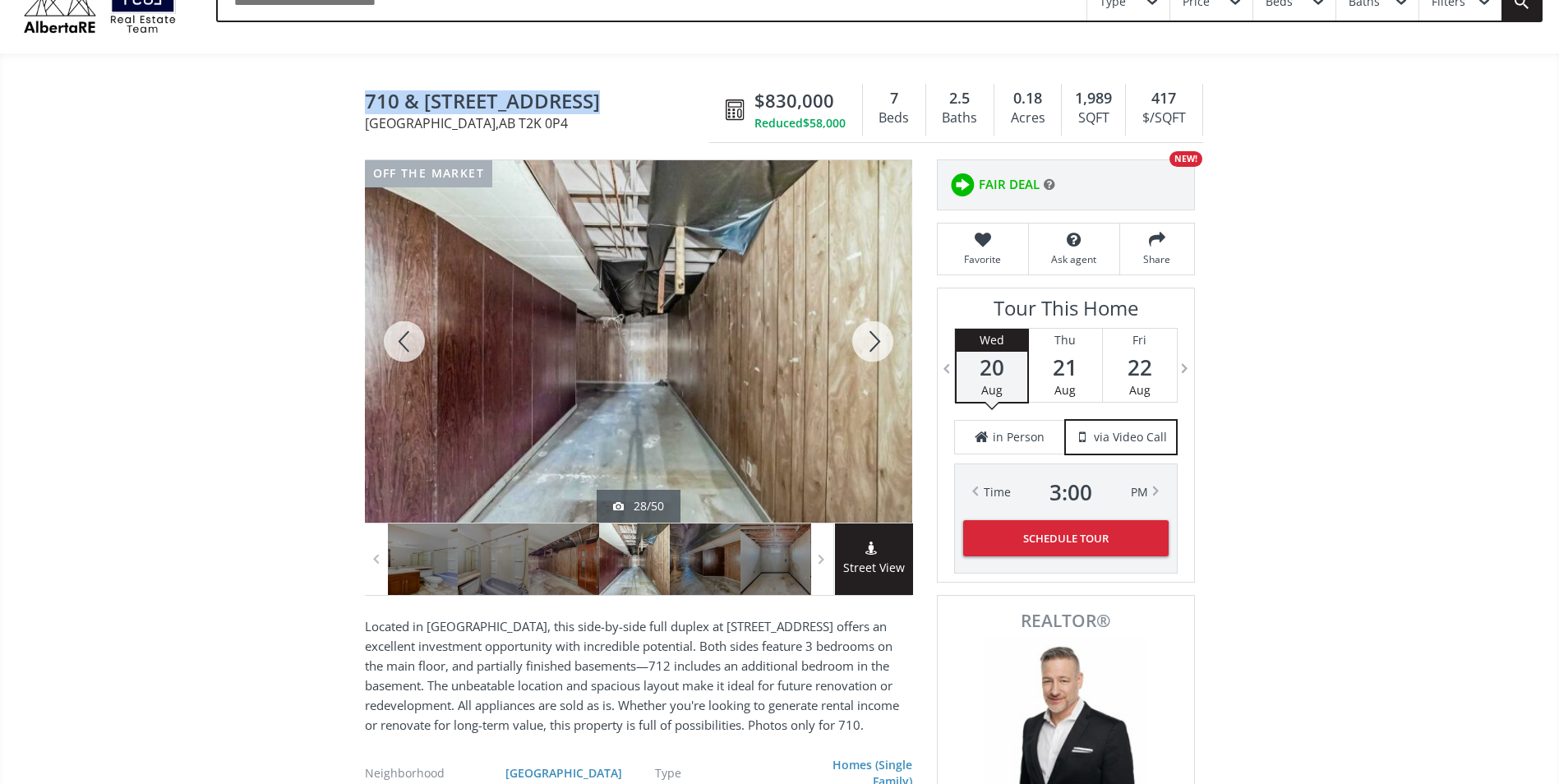
click at [412, 334] on div at bounding box center [405, 341] width 79 height 362
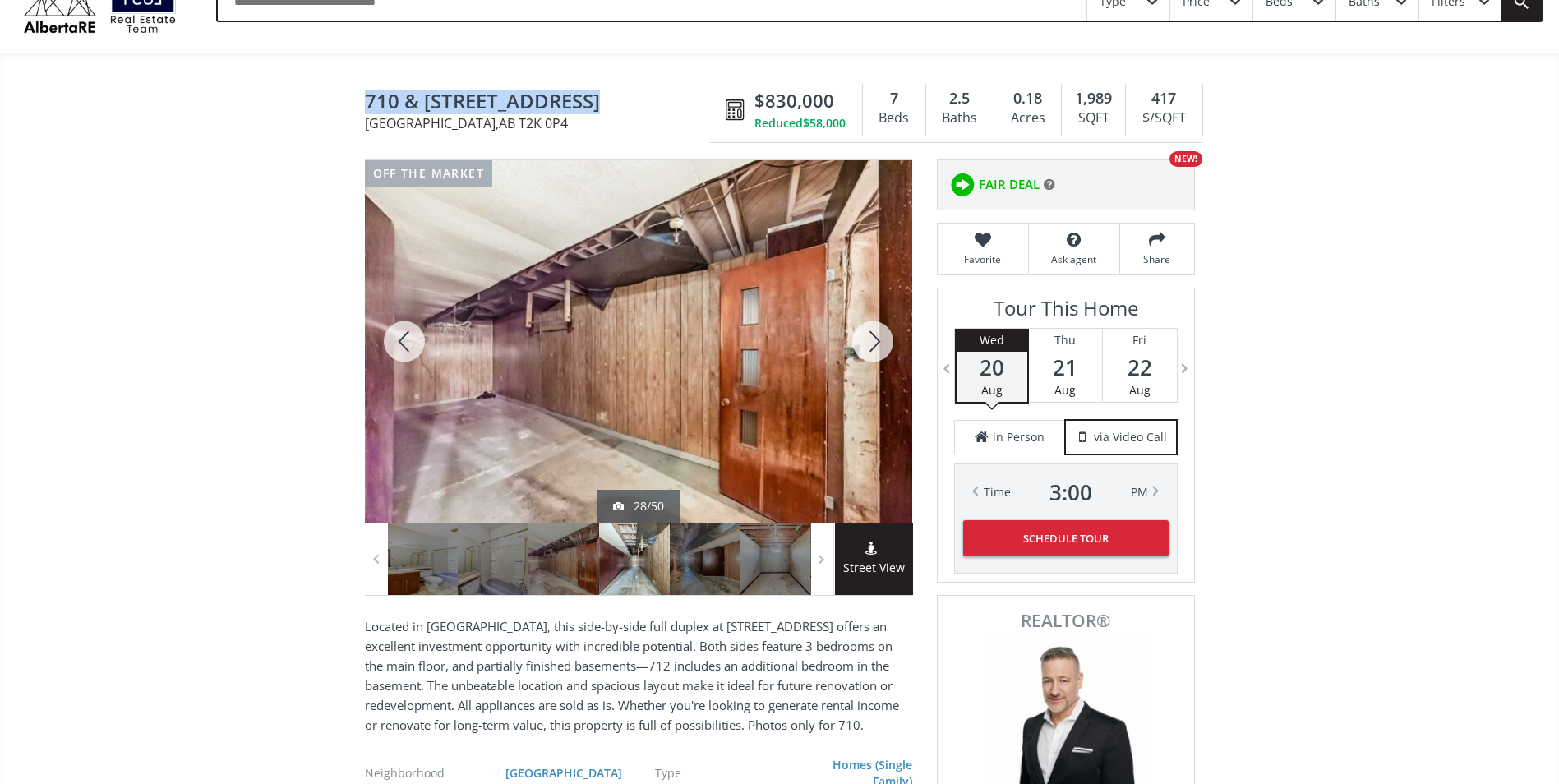
click at [412, 334] on div at bounding box center [405, 341] width 79 height 362
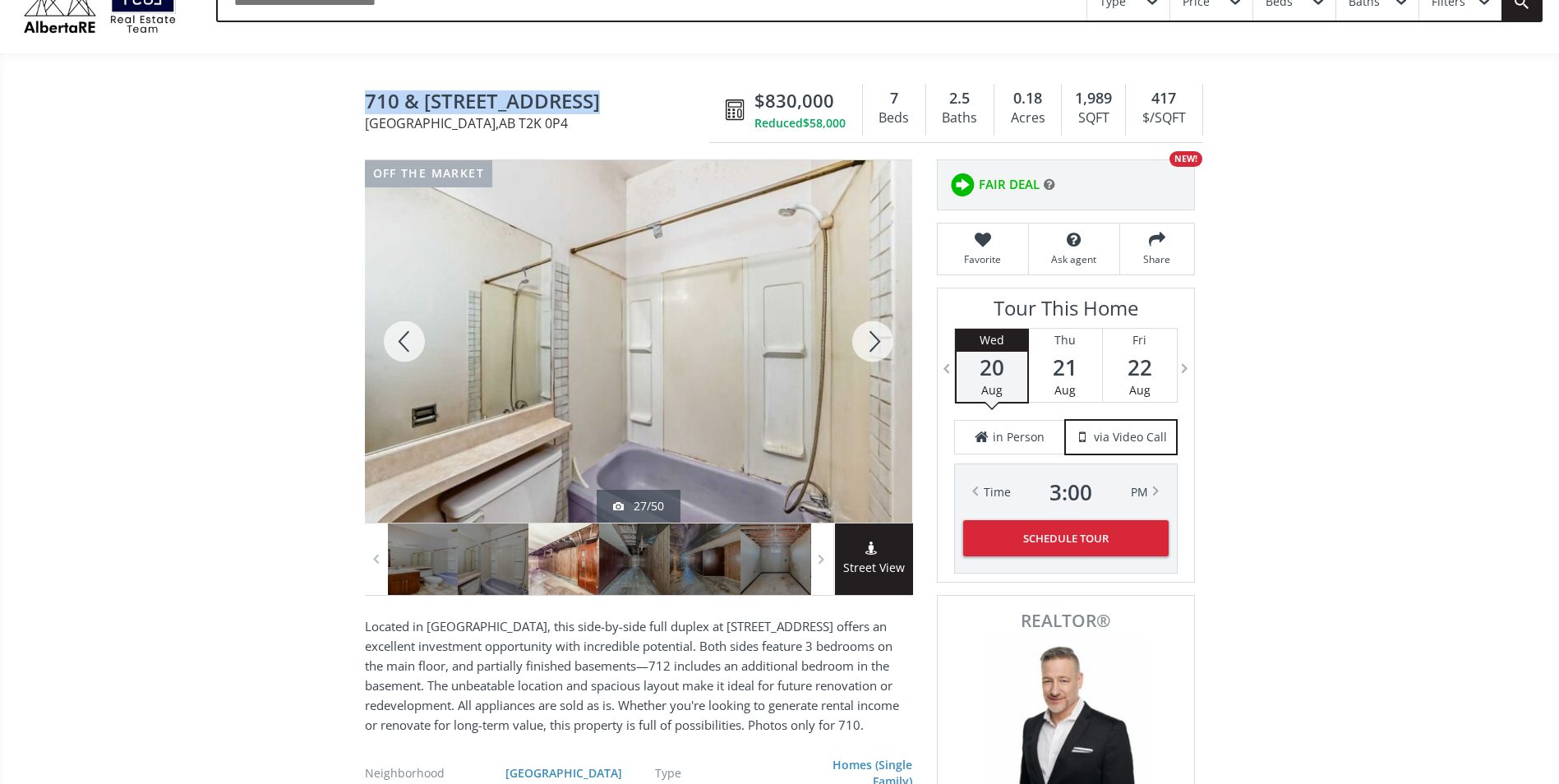
click at [412, 334] on div at bounding box center [405, 341] width 79 height 362
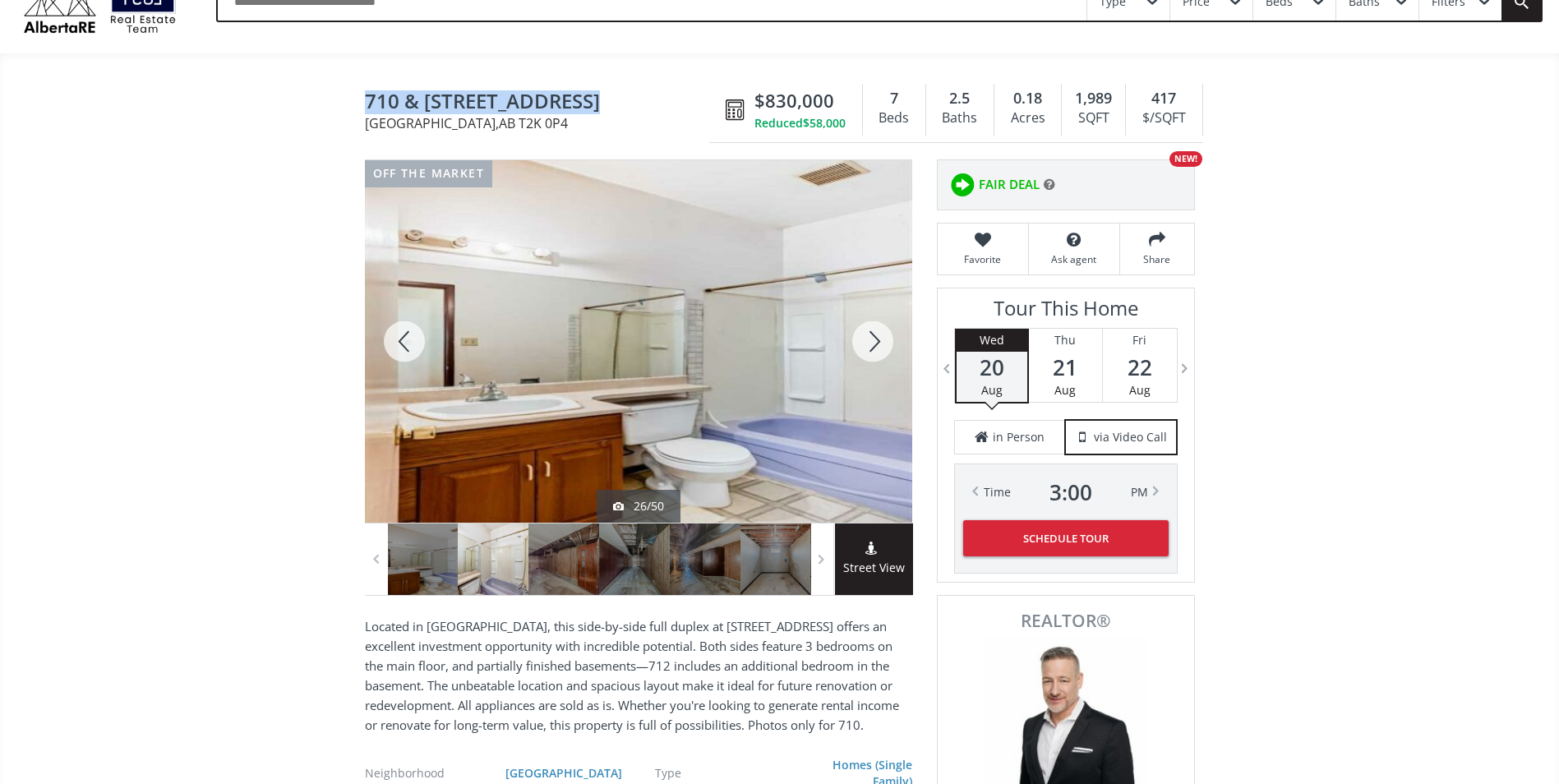
click at [412, 334] on div at bounding box center [405, 341] width 79 height 362
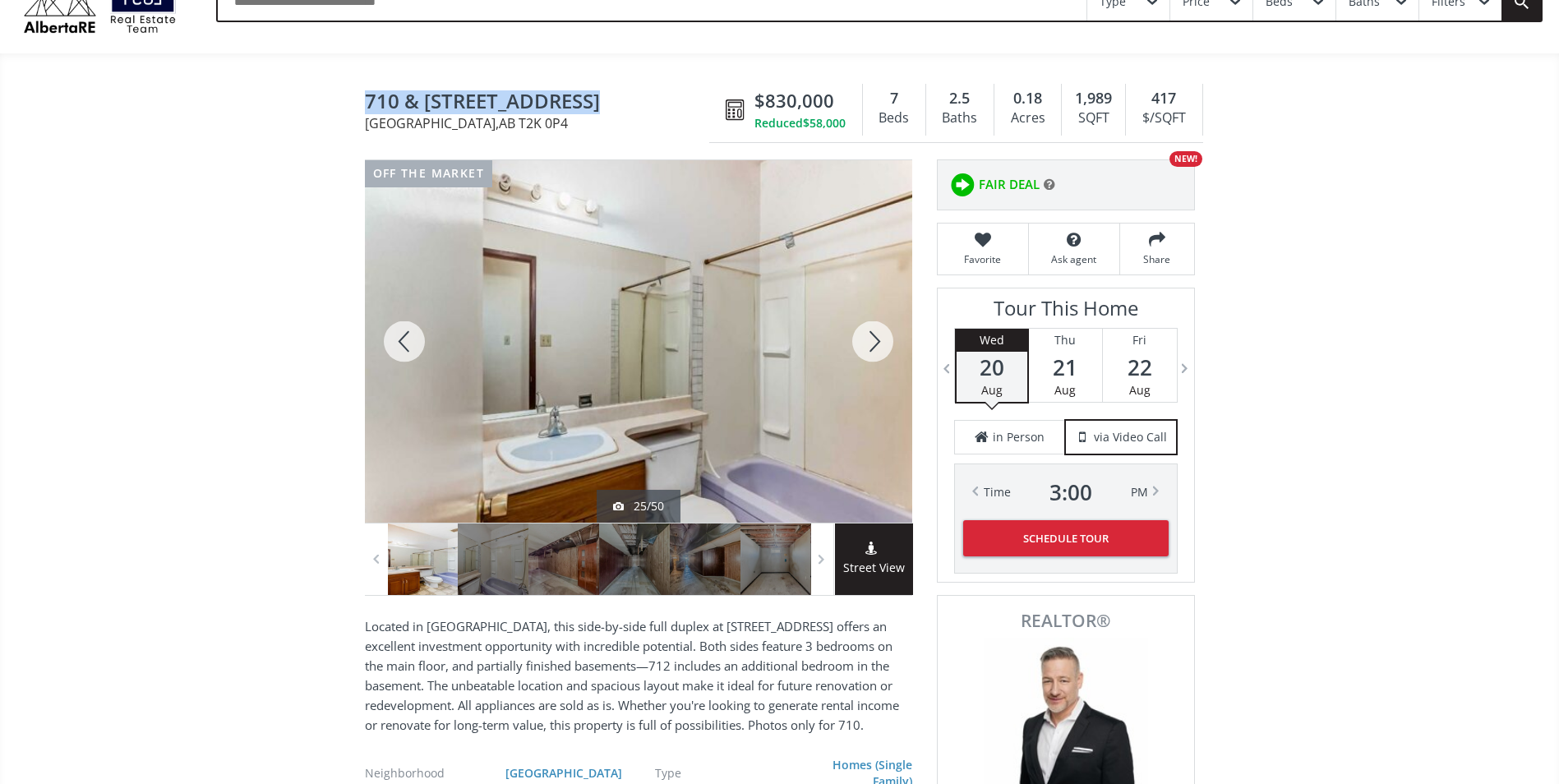
click at [412, 334] on div at bounding box center [405, 341] width 79 height 362
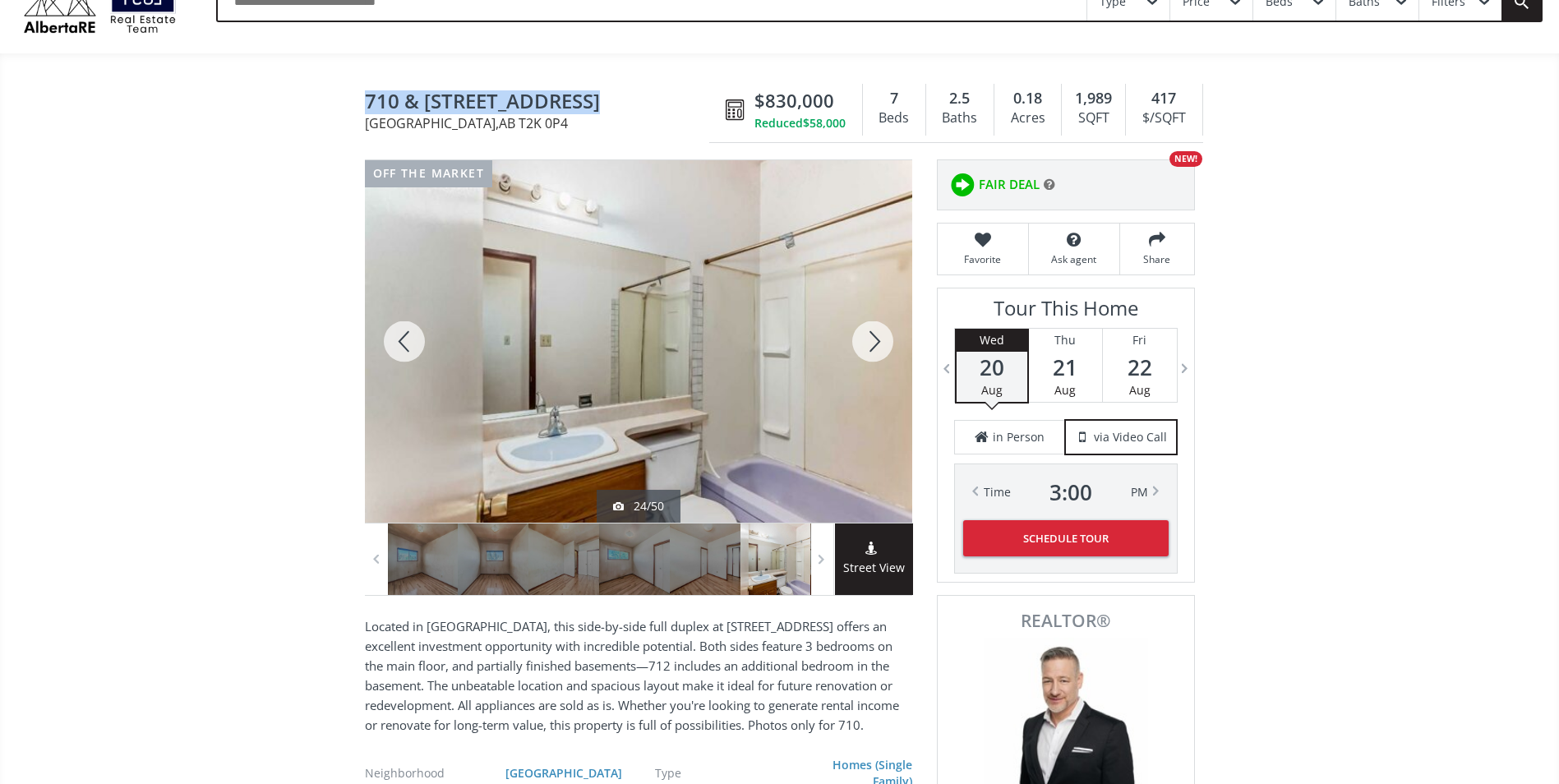
click at [412, 334] on div at bounding box center [405, 341] width 79 height 362
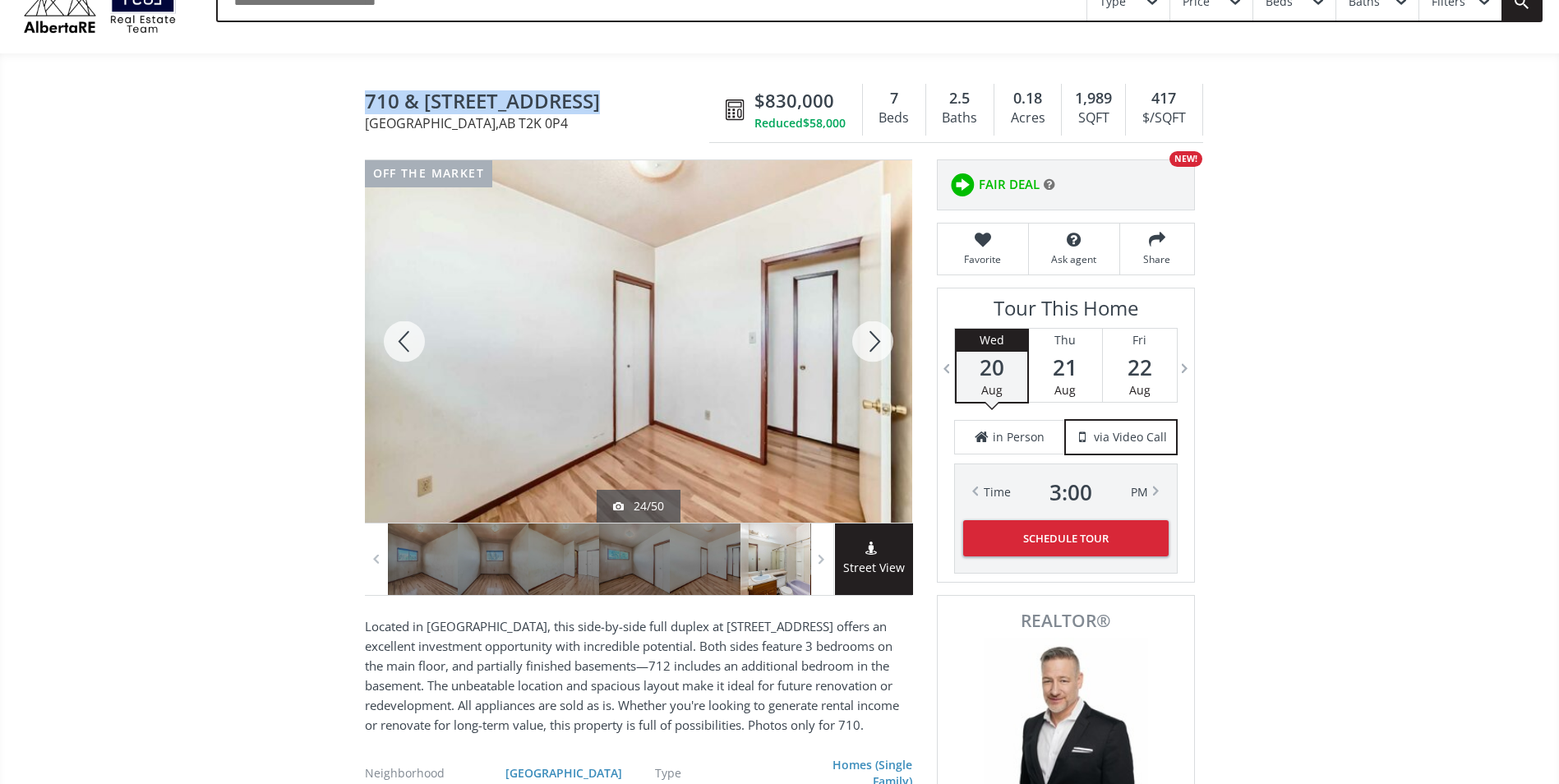
click at [412, 334] on div at bounding box center [405, 341] width 79 height 362
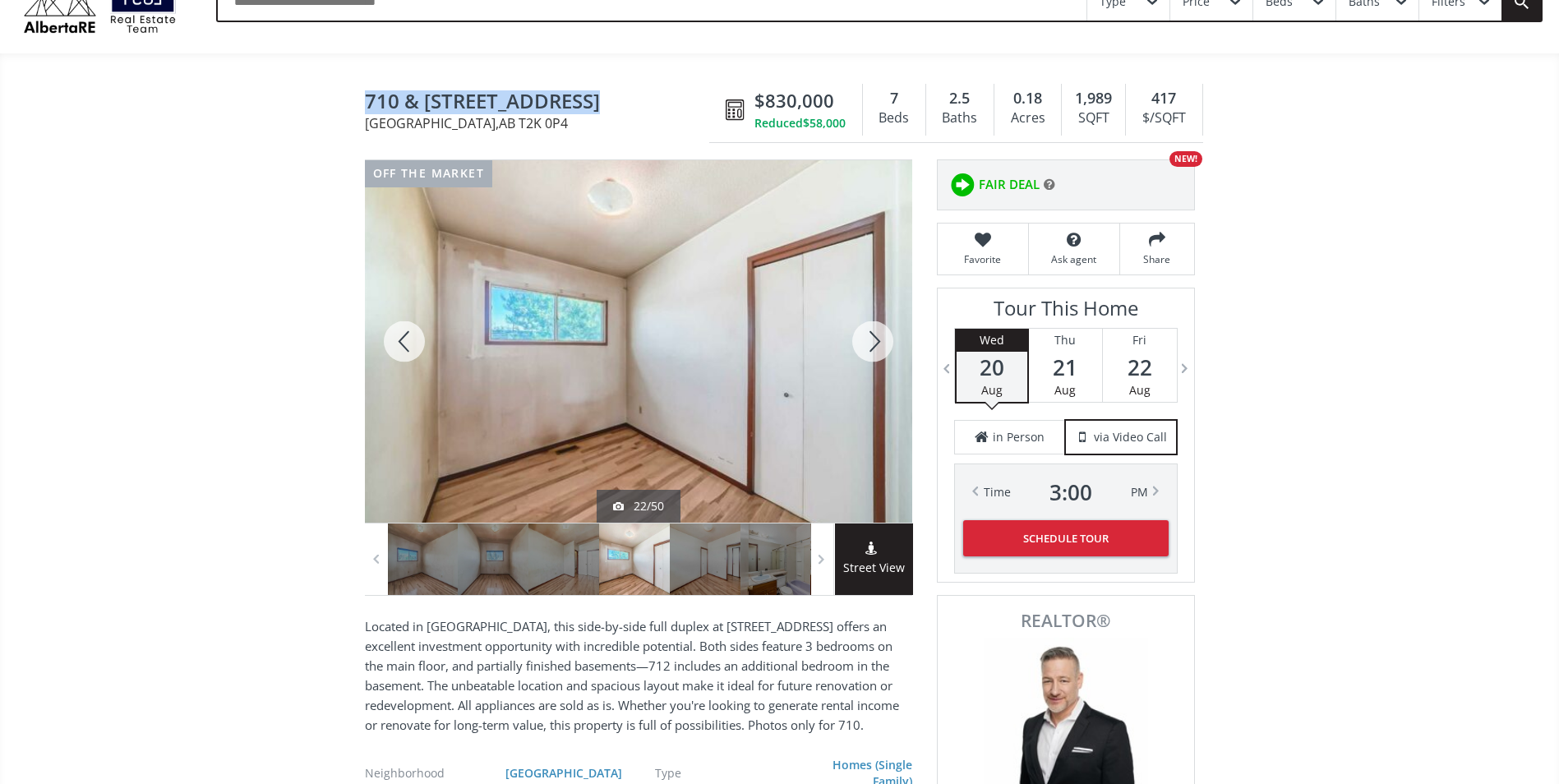
click at [412, 334] on div at bounding box center [405, 341] width 79 height 362
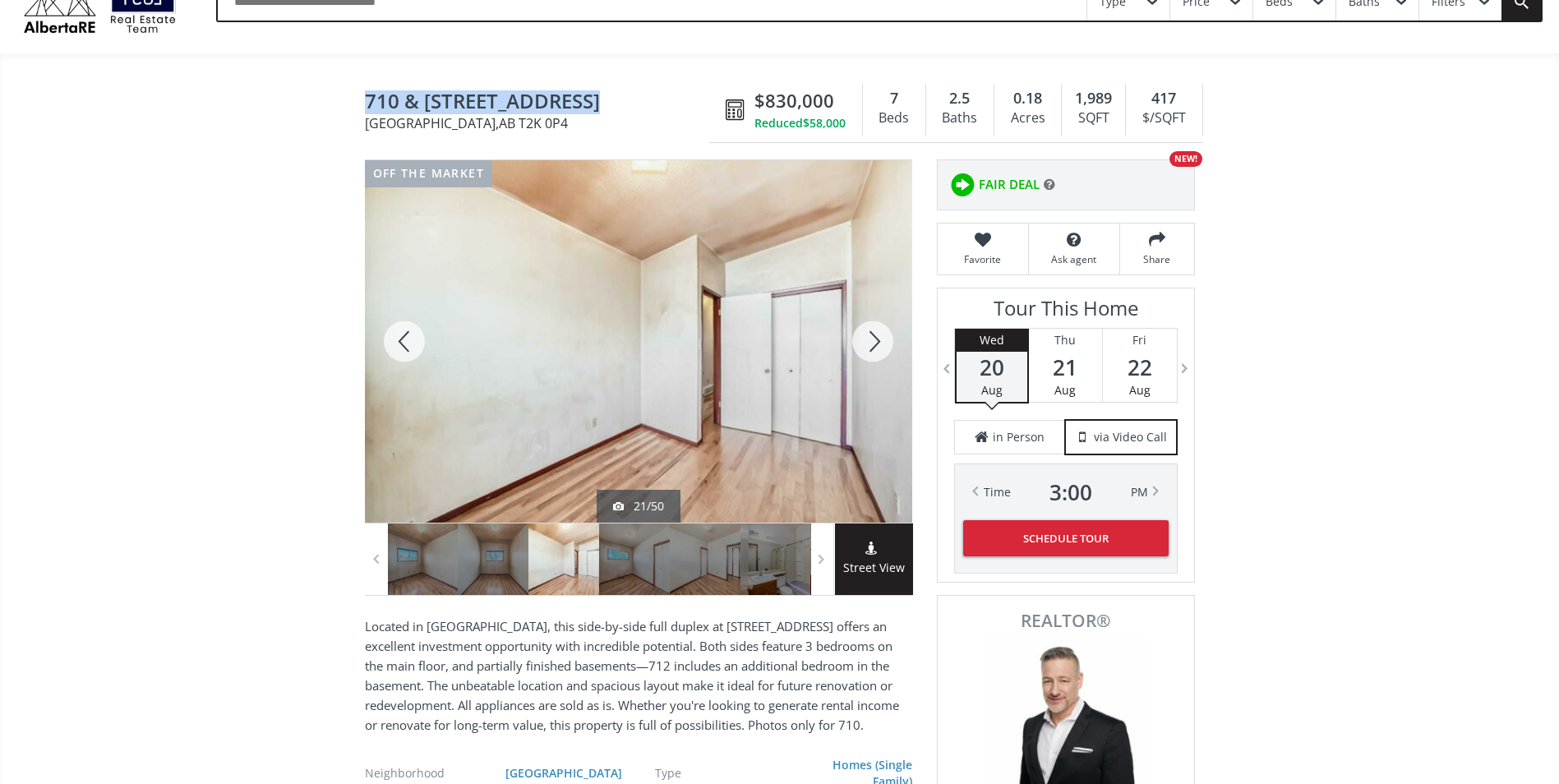
click at [412, 334] on div at bounding box center [405, 341] width 79 height 362
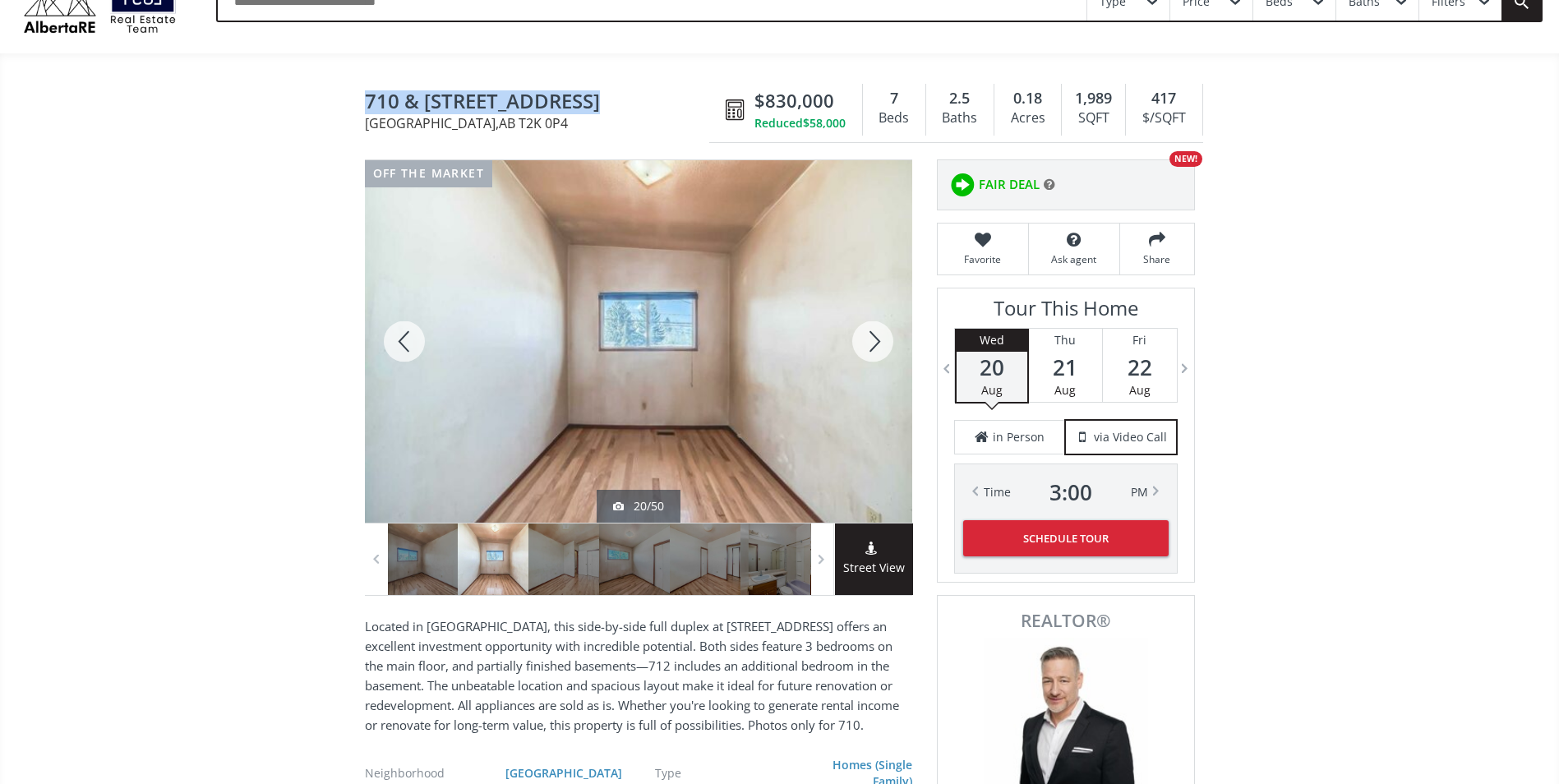
click at [412, 334] on div at bounding box center [405, 341] width 79 height 362
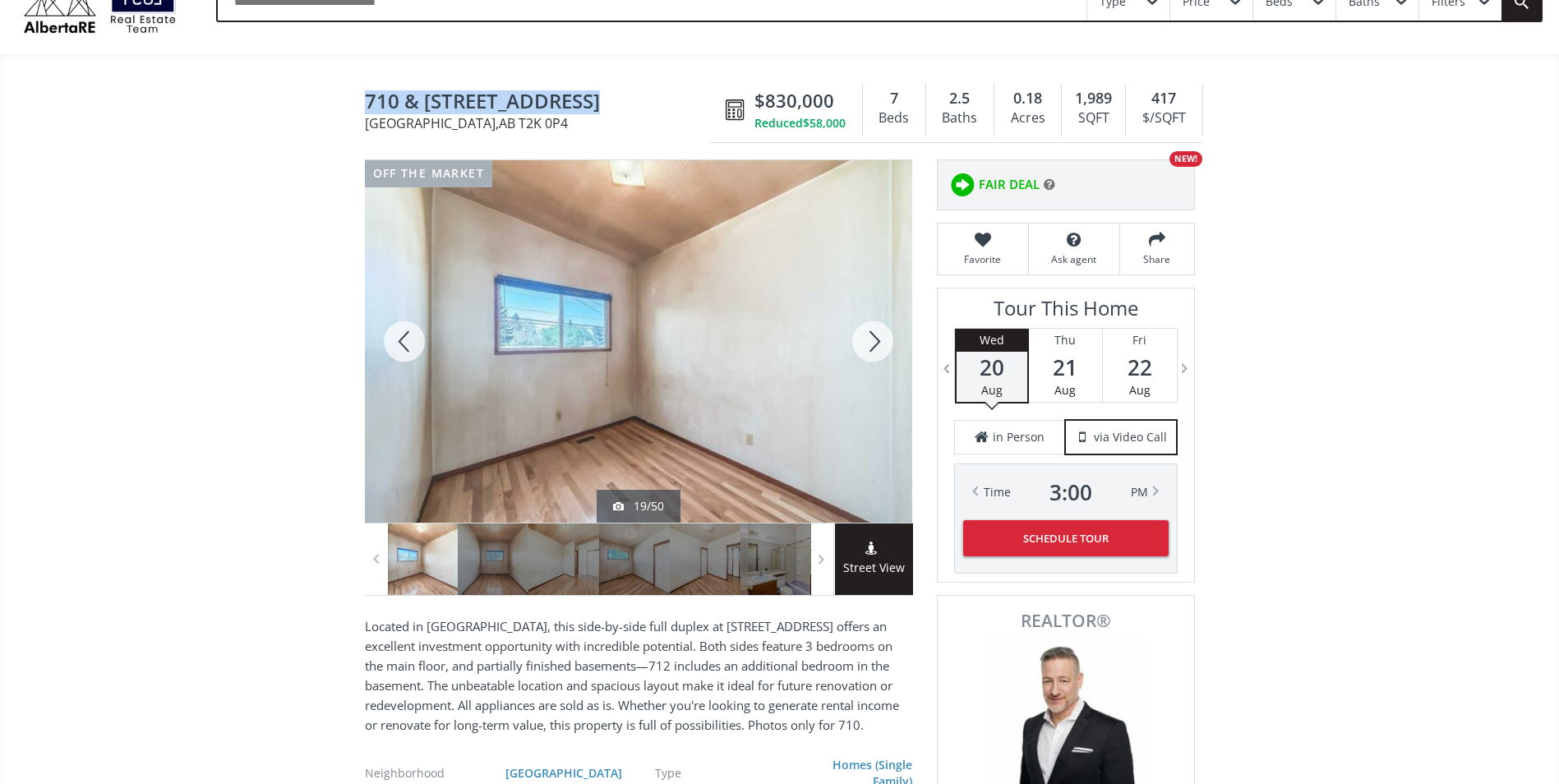
click at [412, 334] on div at bounding box center [405, 341] width 79 height 362
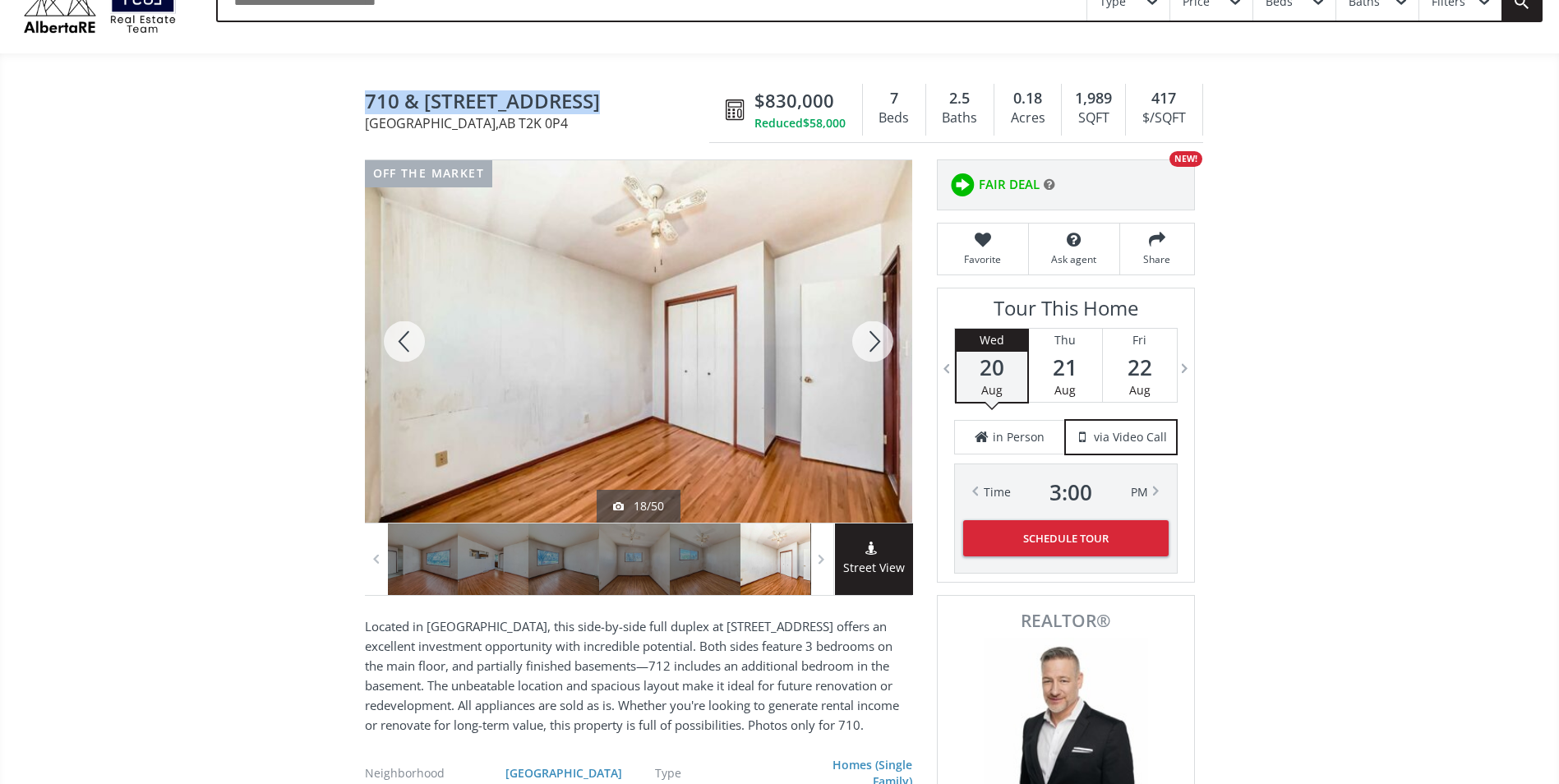
click at [412, 334] on div at bounding box center [405, 341] width 79 height 362
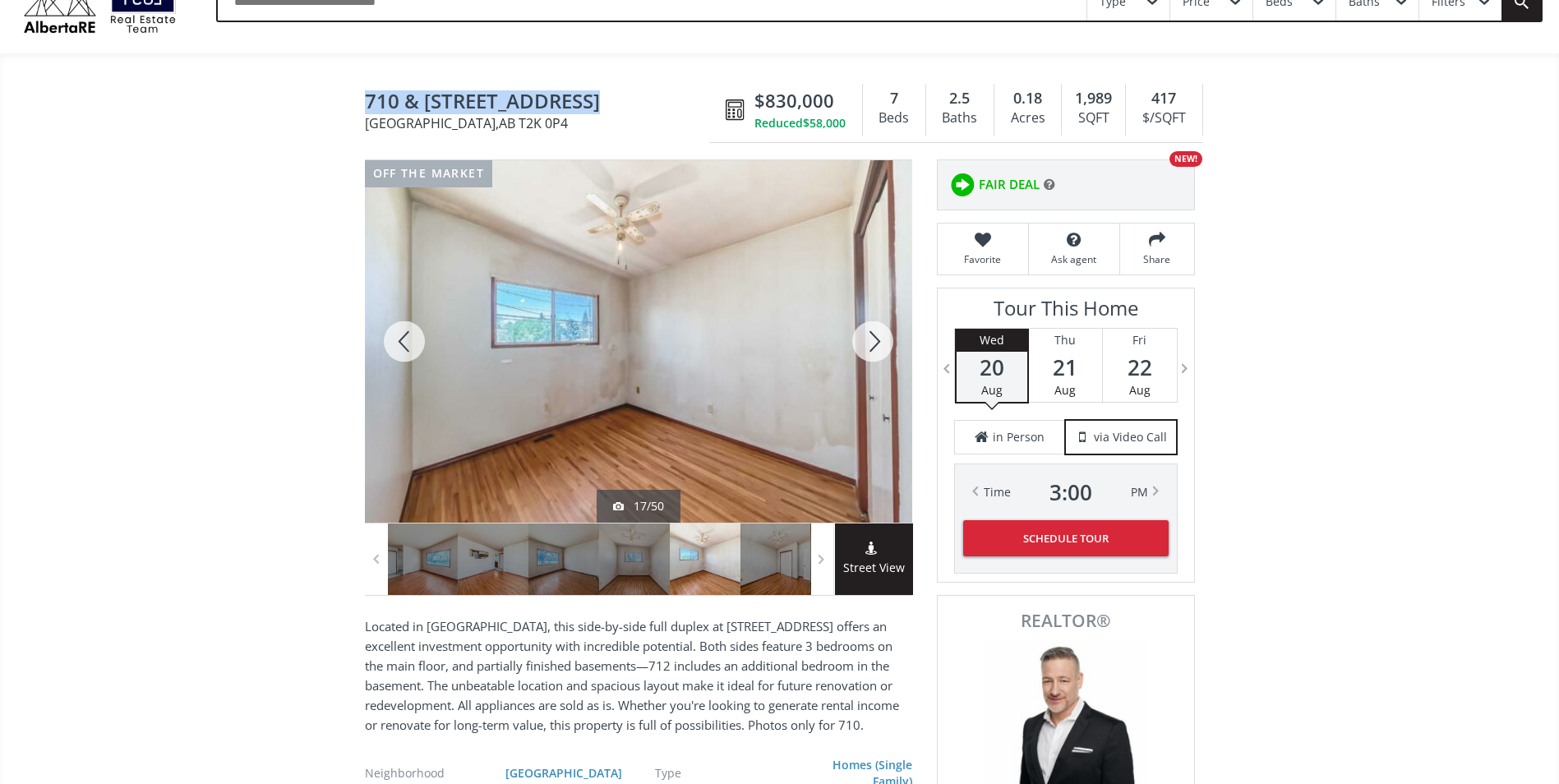
click at [412, 334] on div at bounding box center [405, 341] width 79 height 362
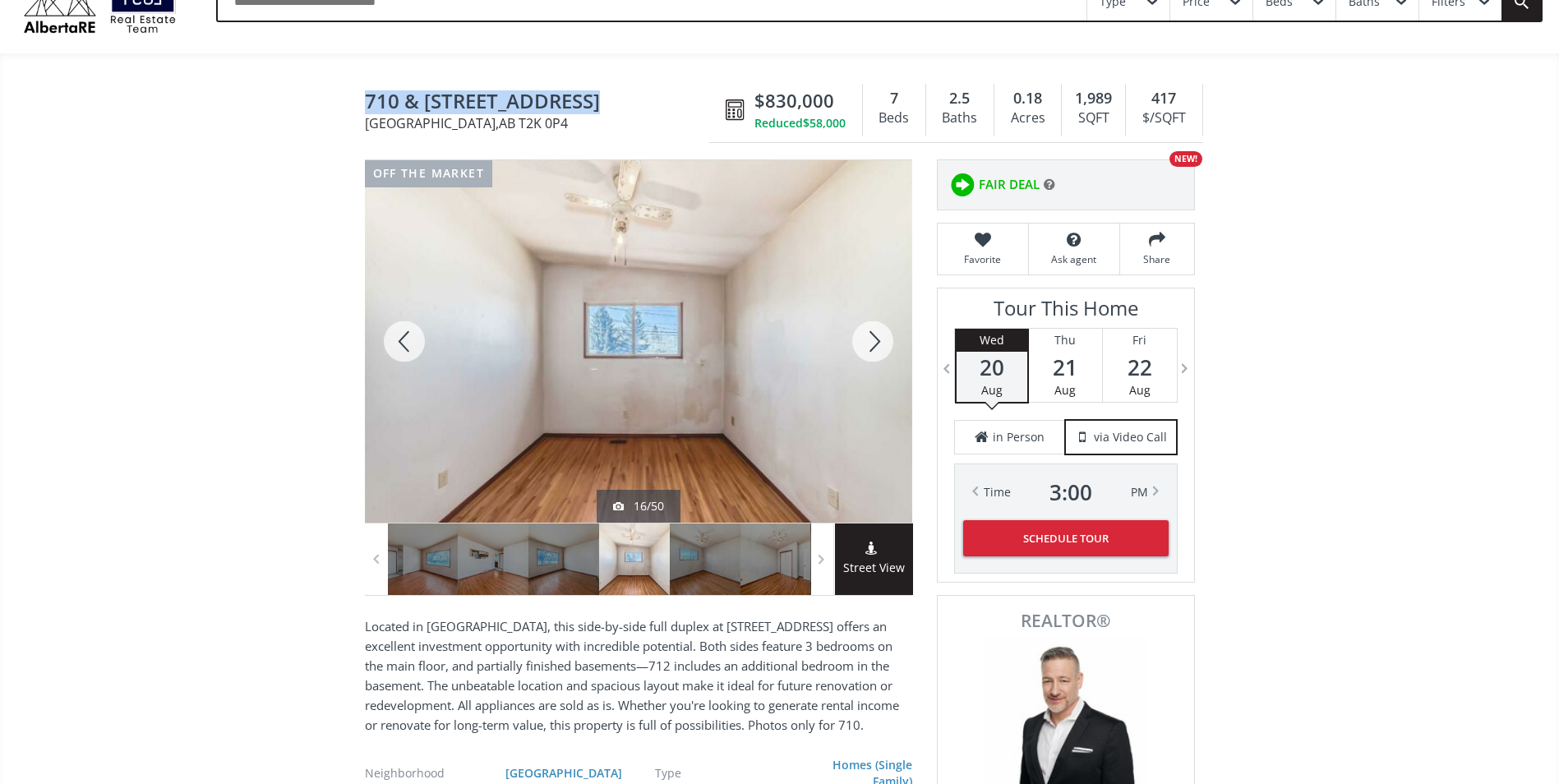
click at [412, 334] on div at bounding box center [405, 341] width 79 height 362
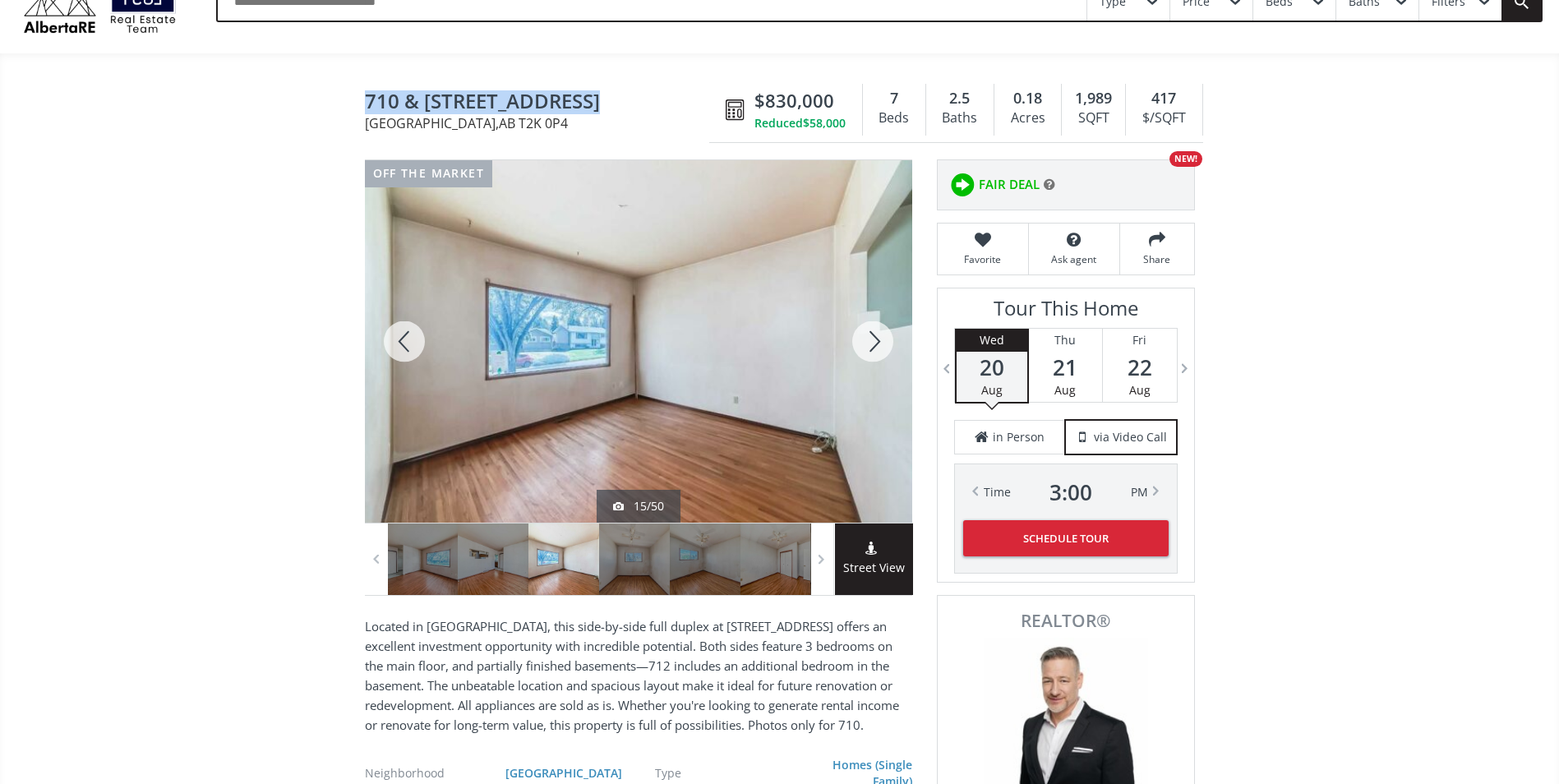
click at [412, 334] on div at bounding box center [405, 341] width 79 height 362
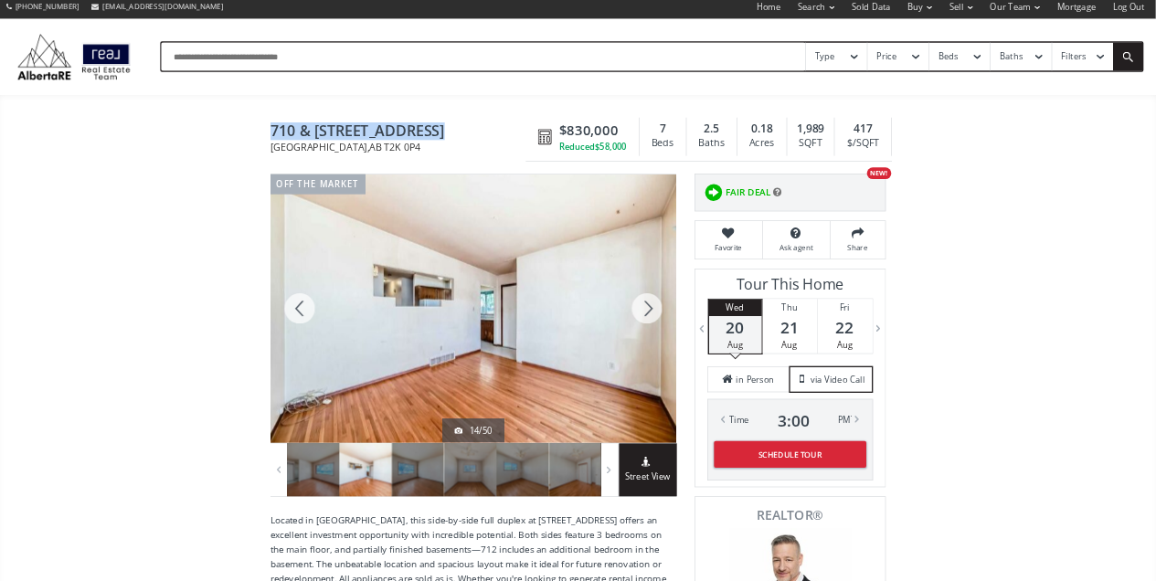
scroll to position [0, 0]
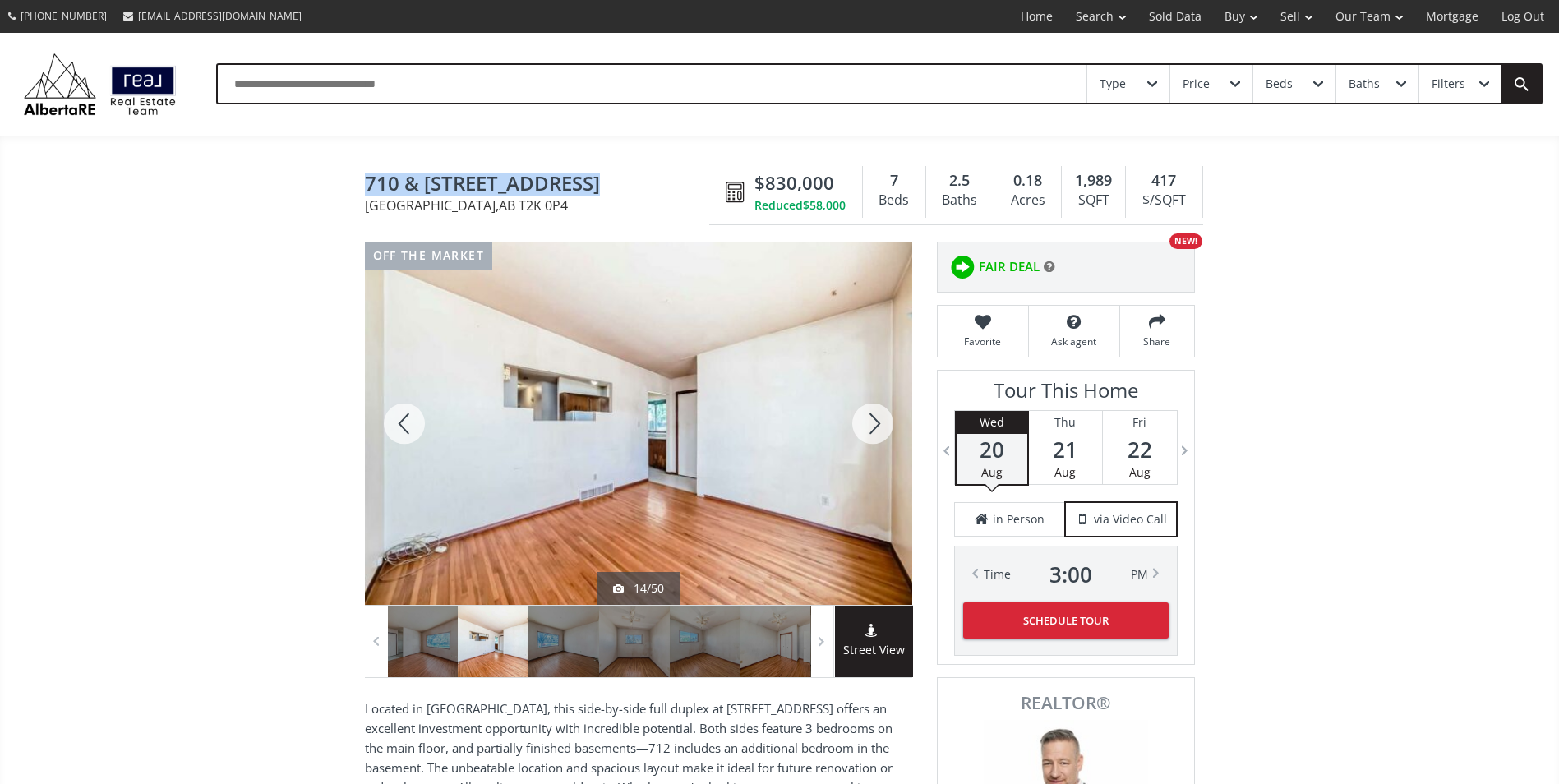
click at [578, 489] on div at bounding box center [639, 423] width 547 height 362
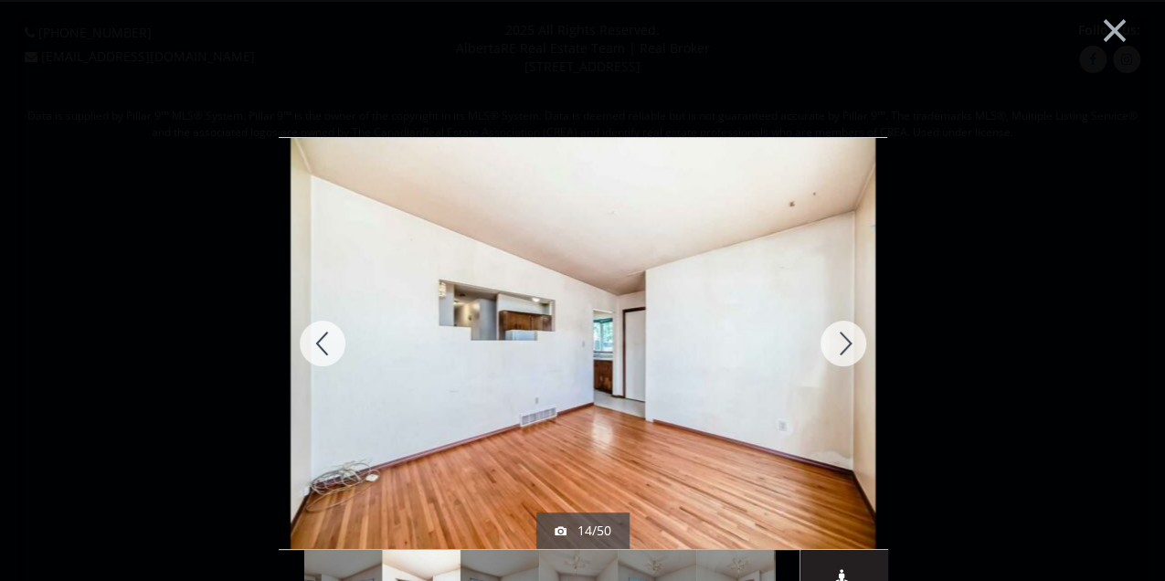
click at [829, 344] on div at bounding box center [843, 343] width 88 height 411
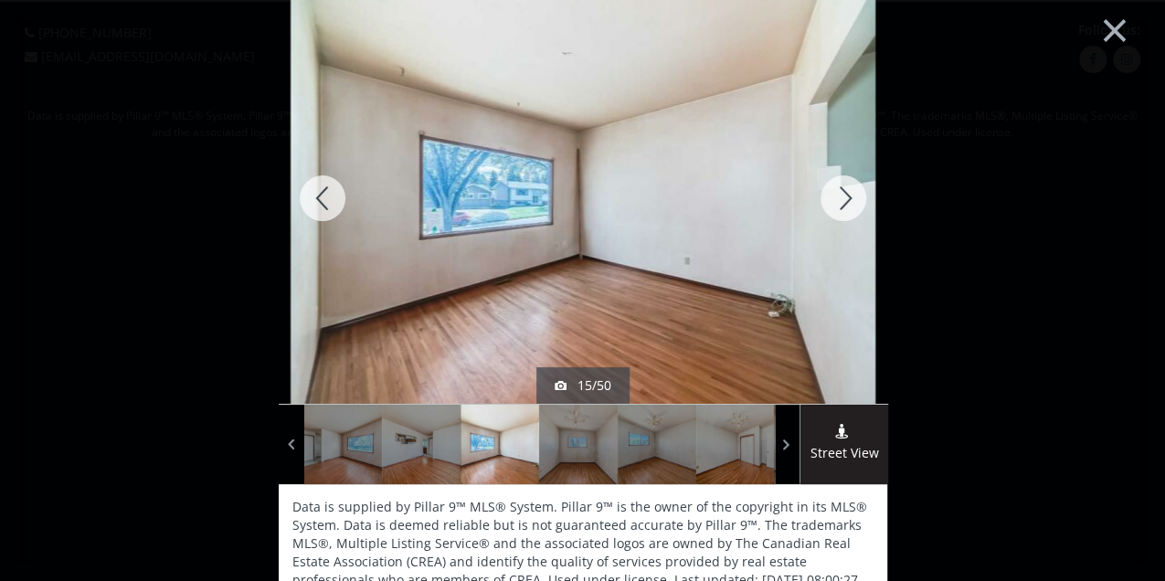
click at [320, 205] on div at bounding box center [323, 198] width 88 height 411
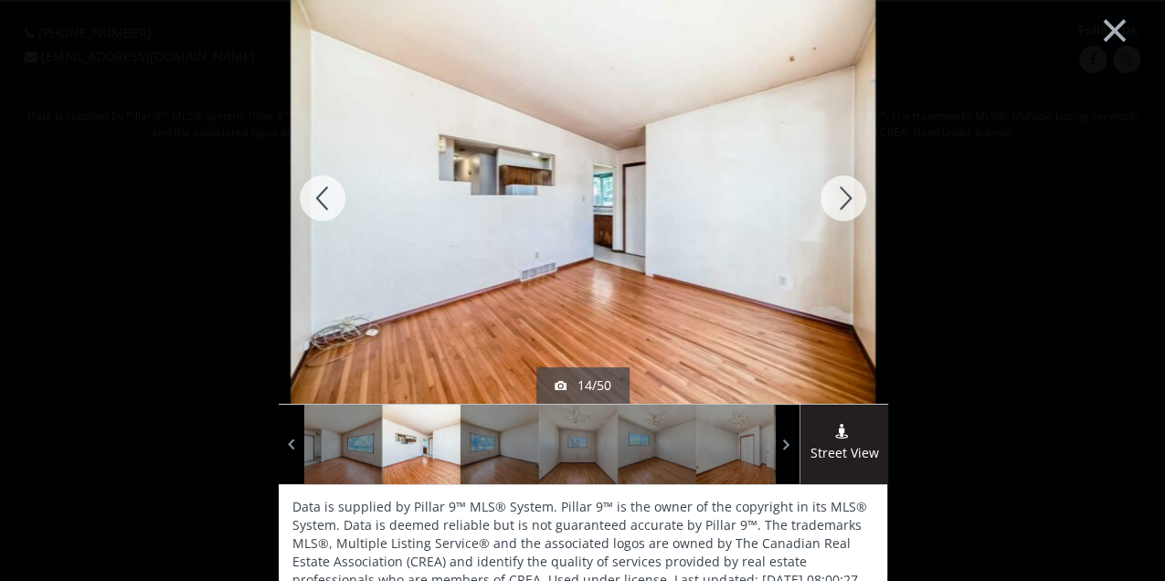
click at [320, 205] on div at bounding box center [323, 198] width 88 height 411
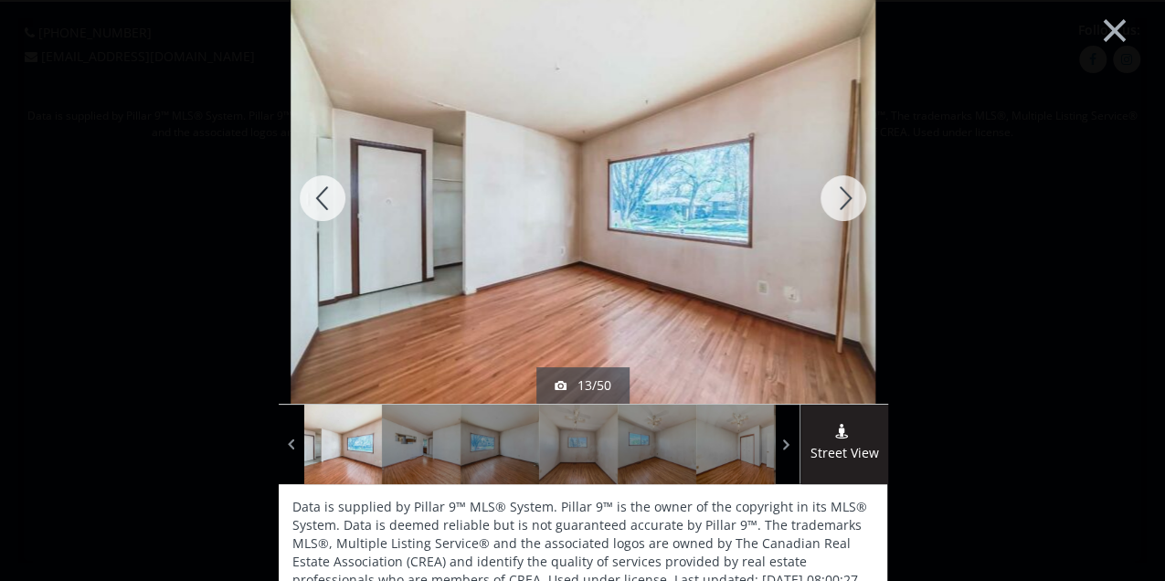
click at [842, 196] on div at bounding box center [843, 198] width 88 height 411
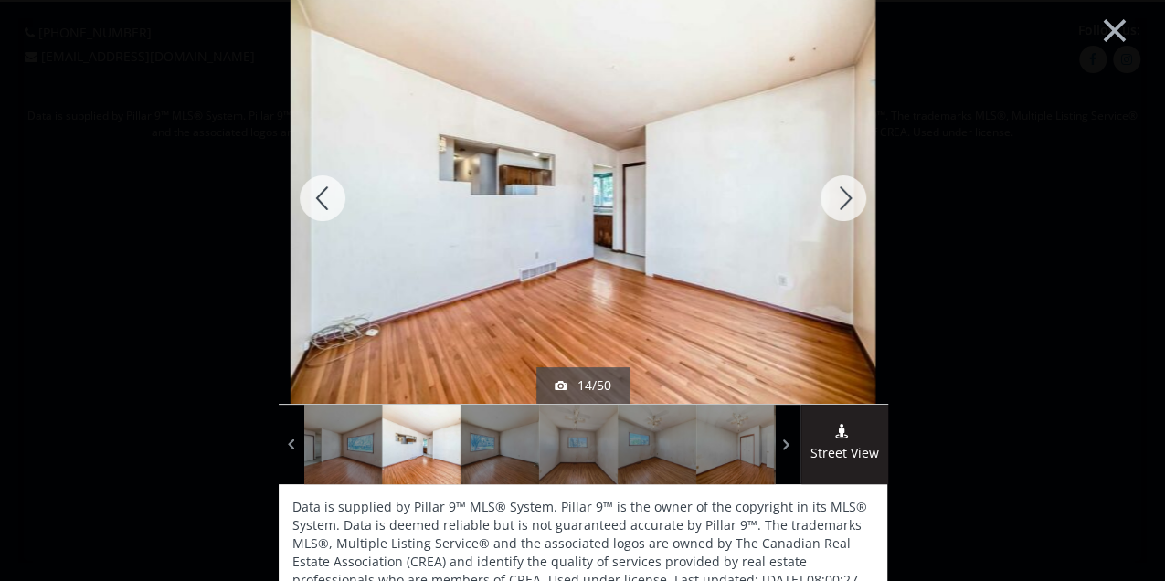
click at [842, 196] on div at bounding box center [843, 198] width 88 height 411
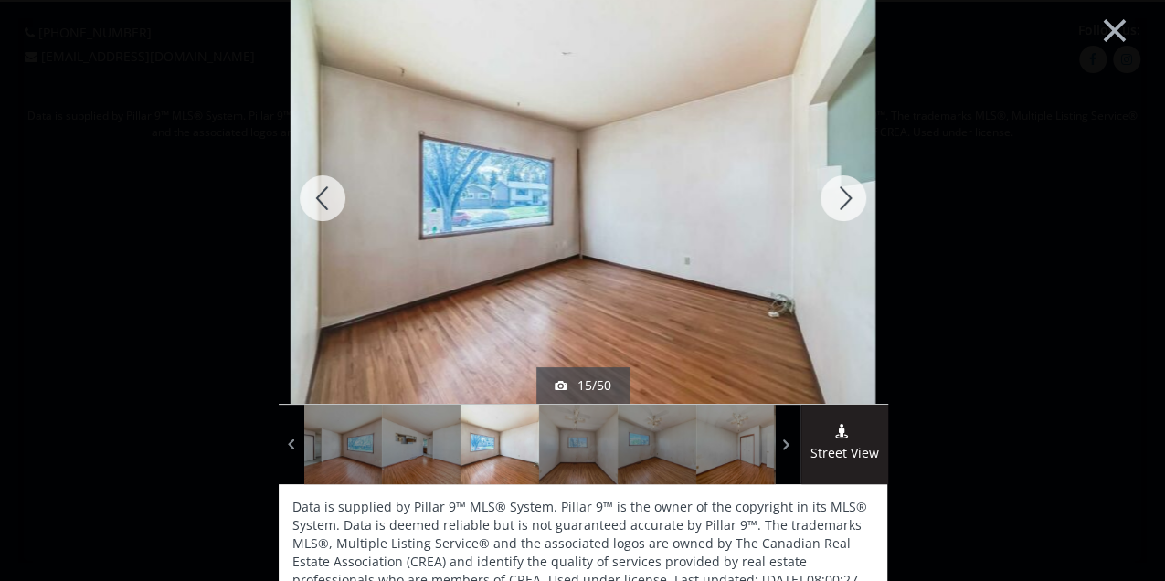
click at [842, 196] on div at bounding box center [843, 198] width 88 height 411
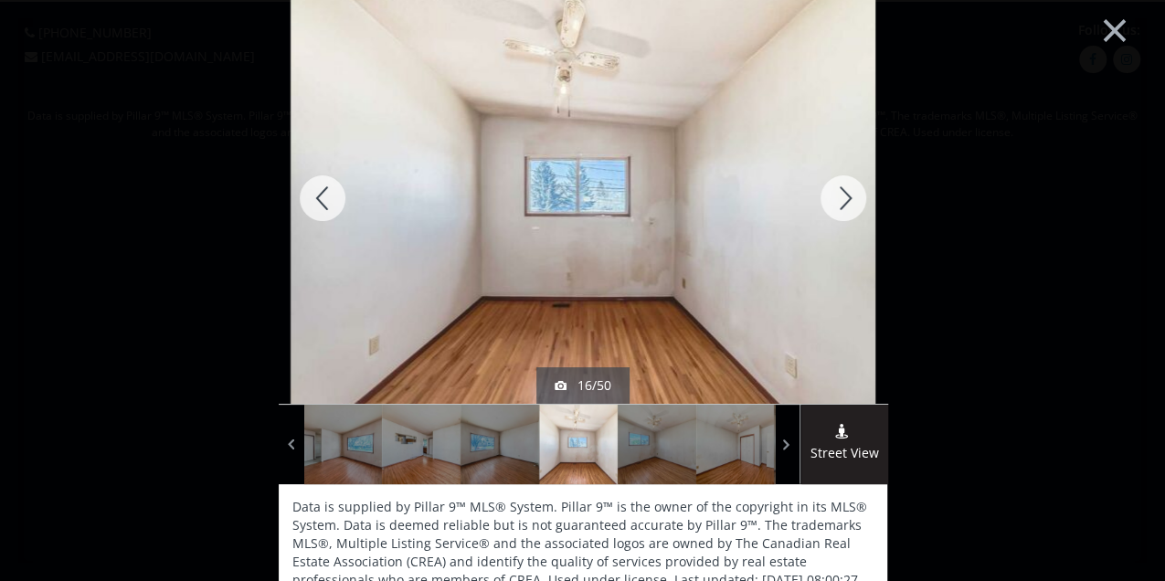
click at [842, 196] on div at bounding box center [843, 198] width 88 height 411
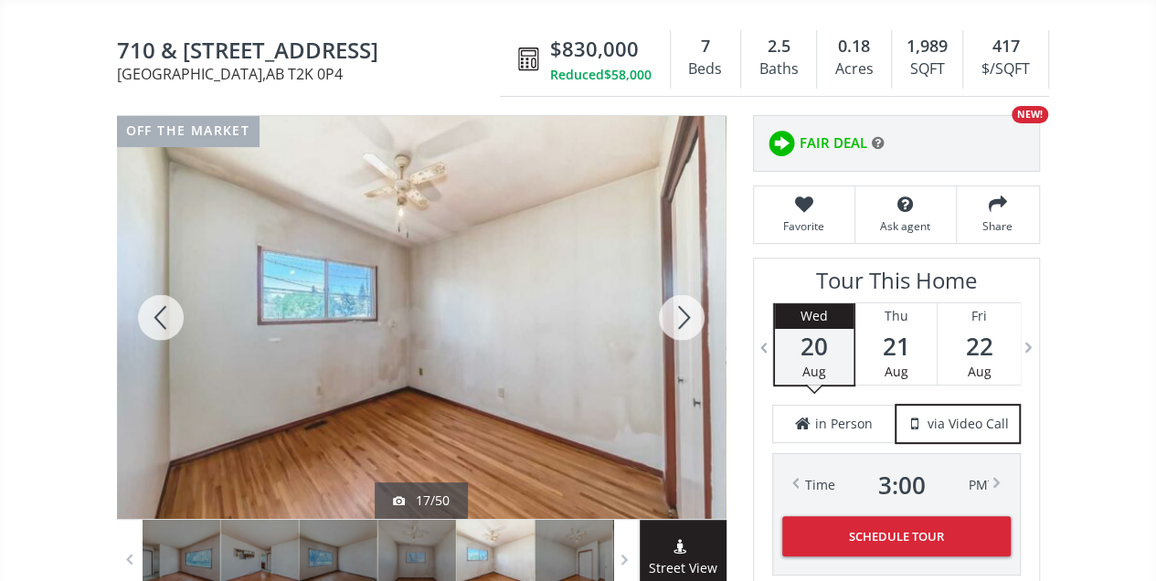
scroll to position [183, 0]
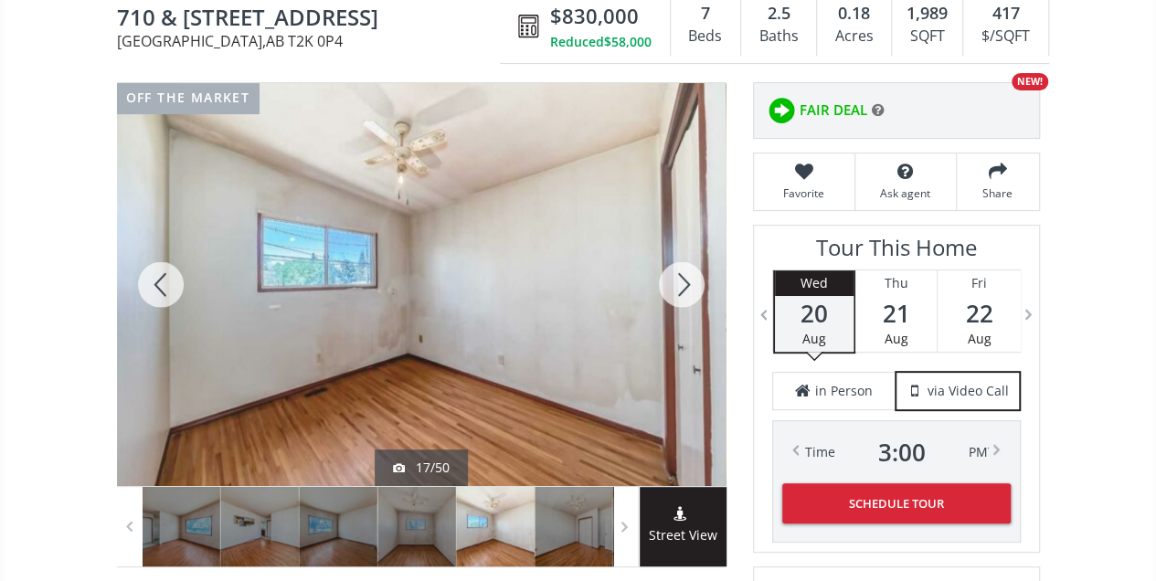
click at [508, 311] on div at bounding box center [421, 284] width 608 height 403
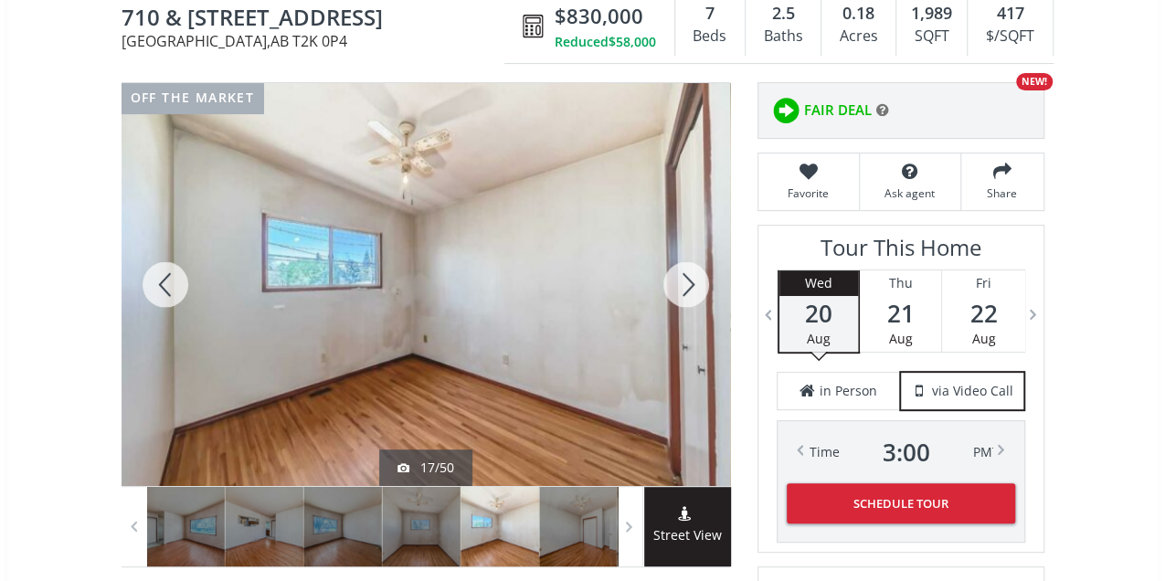
scroll to position [0, 0]
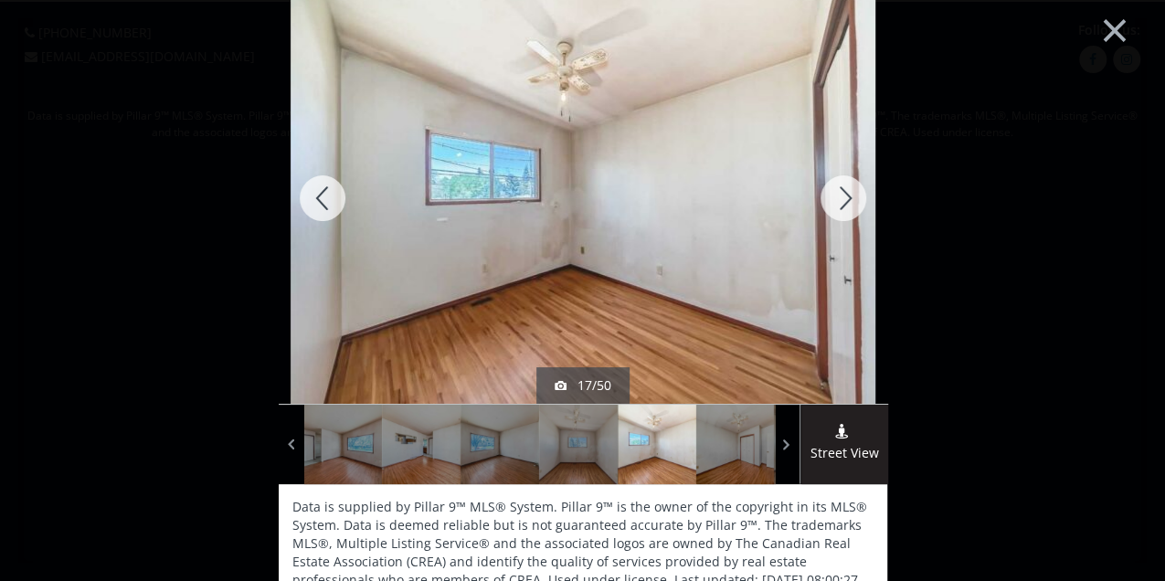
click at [316, 206] on div at bounding box center [323, 198] width 88 height 411
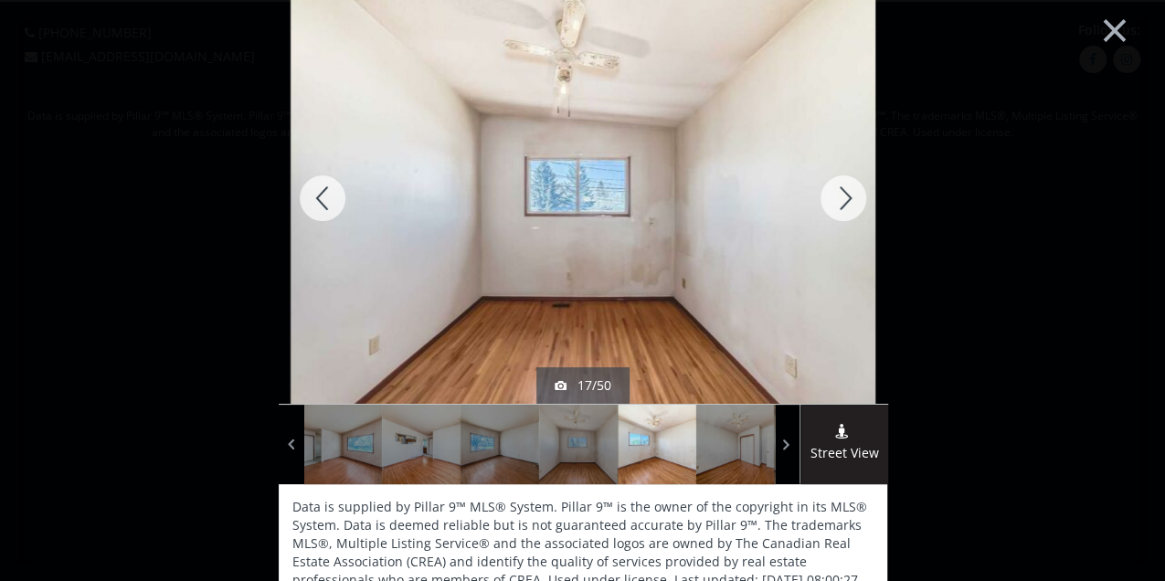
click at [314, 206] on div at bounding box center [323, 198] width 88 height 411
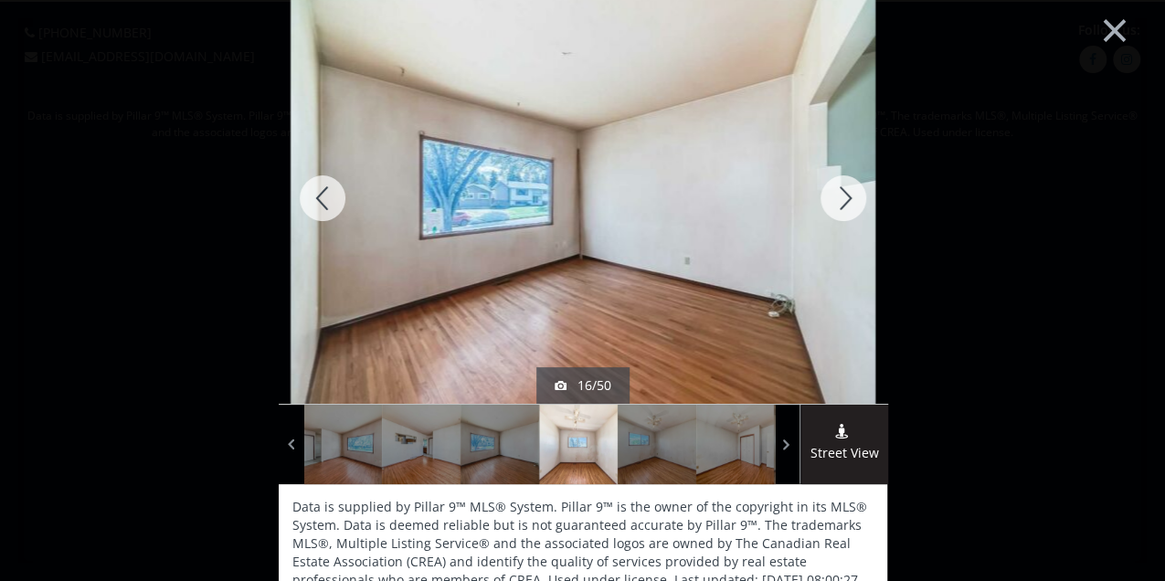
click at [314, 206] on div at bounding box center [323, 198] width 88 height 411
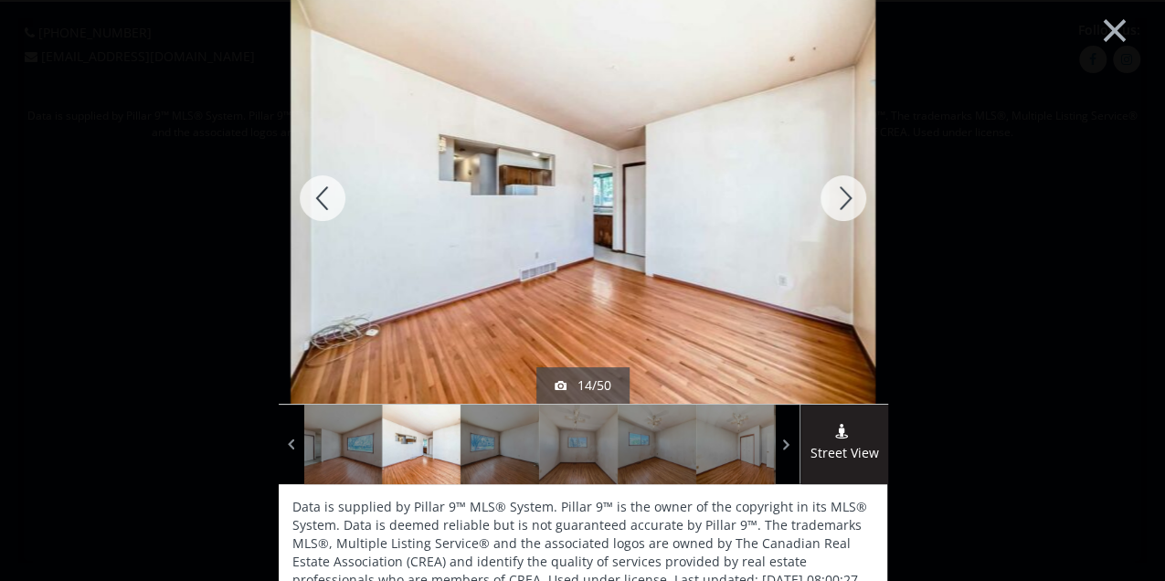
click at [314, 206] on div at bounding box center [323, 198] width 88 height 411
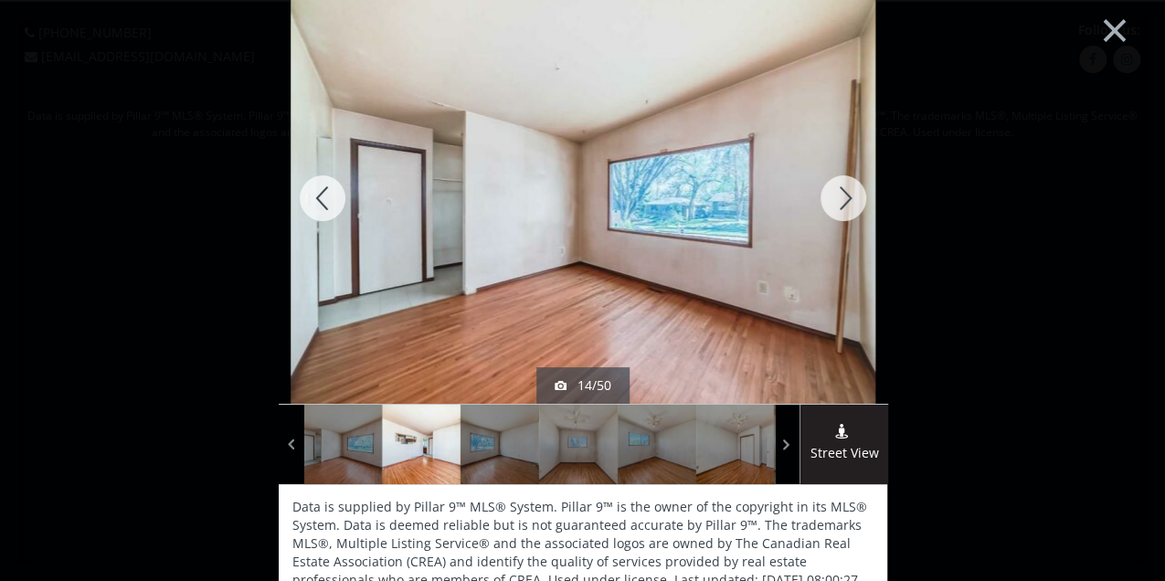
click at [314, 206] on div at bounding box center [323, 198] width 88 height 411
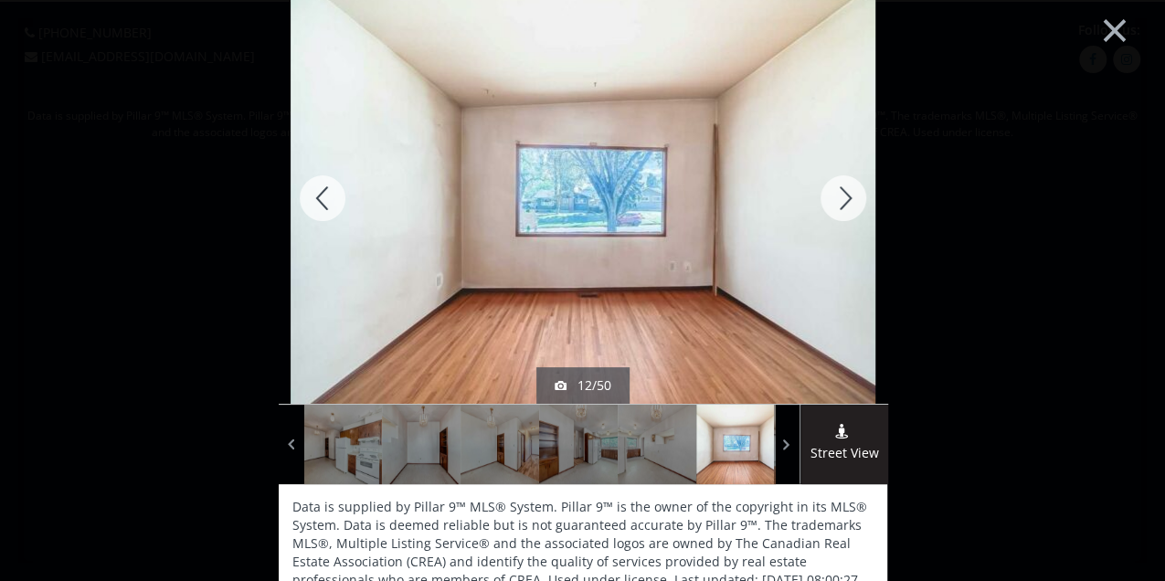
click at [837, 192] on div at bounding box center [843, 198] width 88 height 411
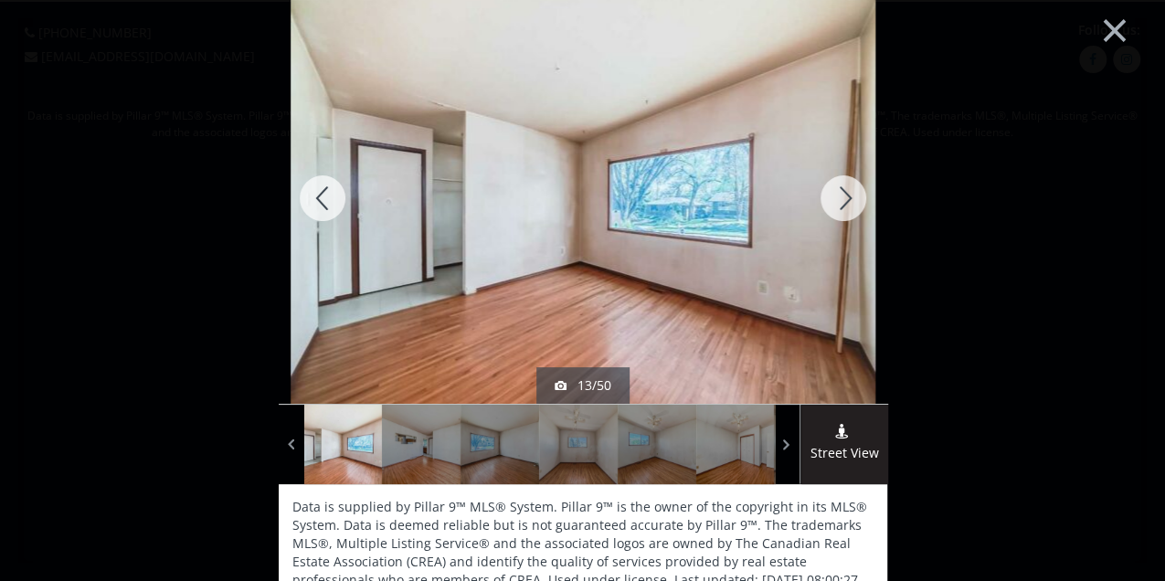
click at [837, 192] on div at bounding box center [843, 198] width 88 height 411
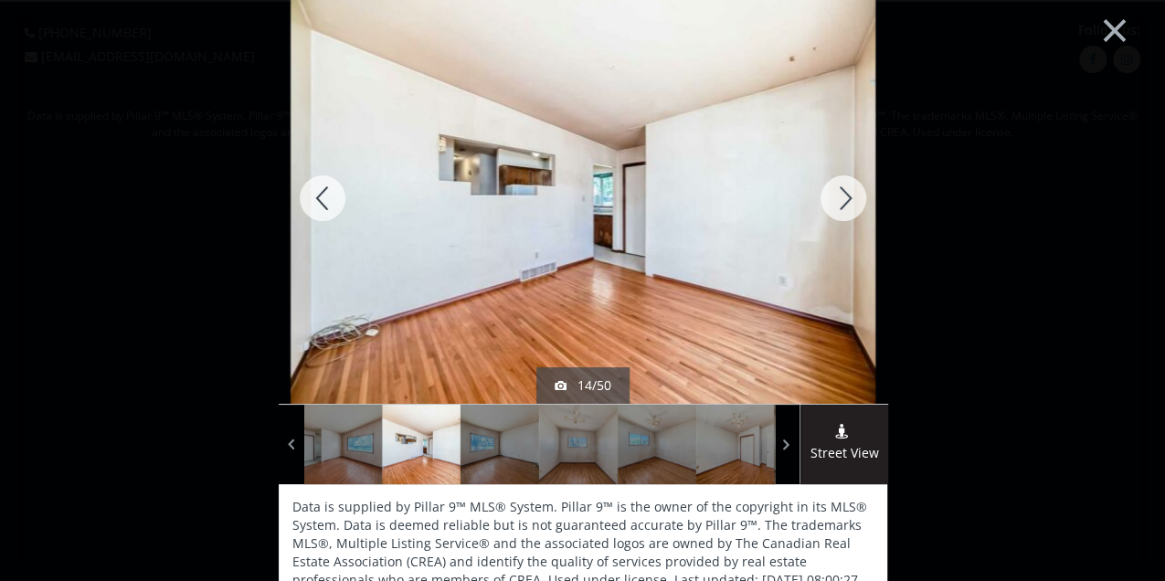
click at [837, 192] on div at bounding box center [843, 198] width 88 height 411
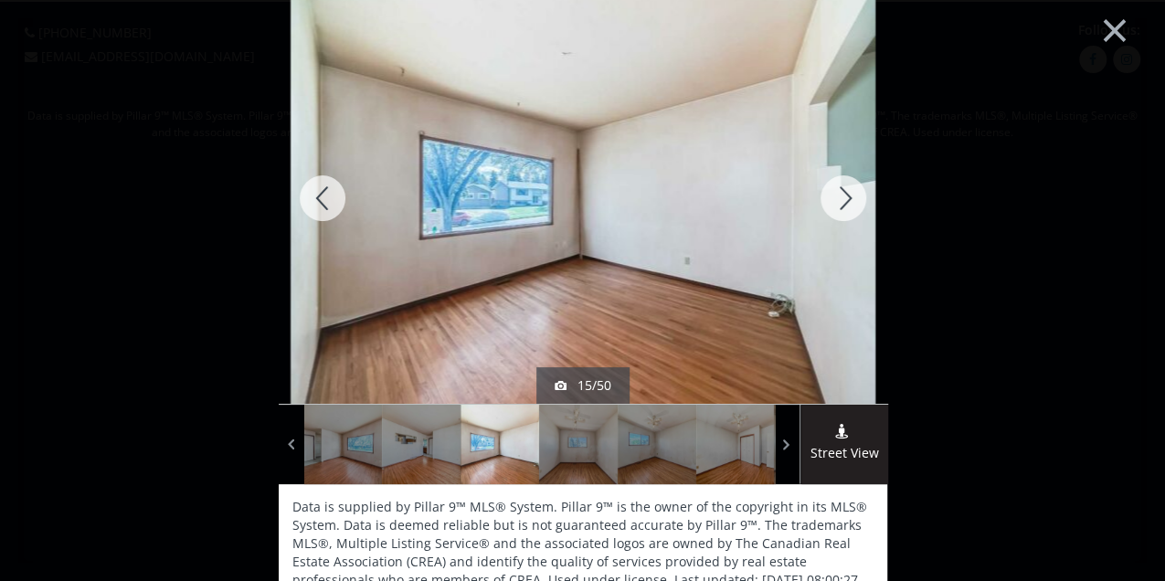
click at [837, 192] on div at bounding box center [843, 198] width 88 height 411
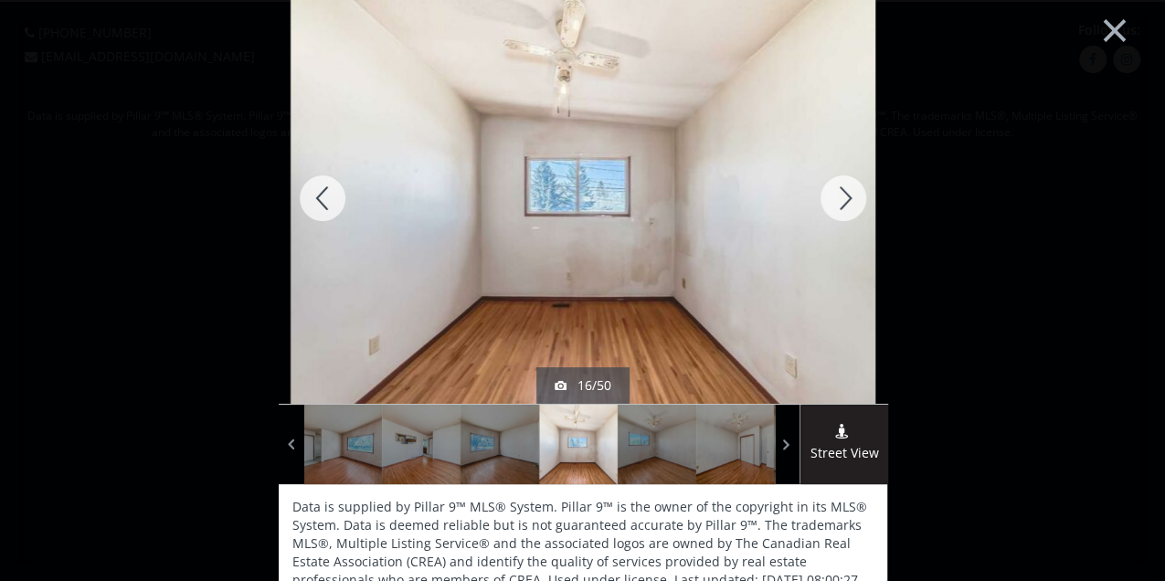
click at [837, 192] on div at bounding box center [843, 198] width 88 height 411
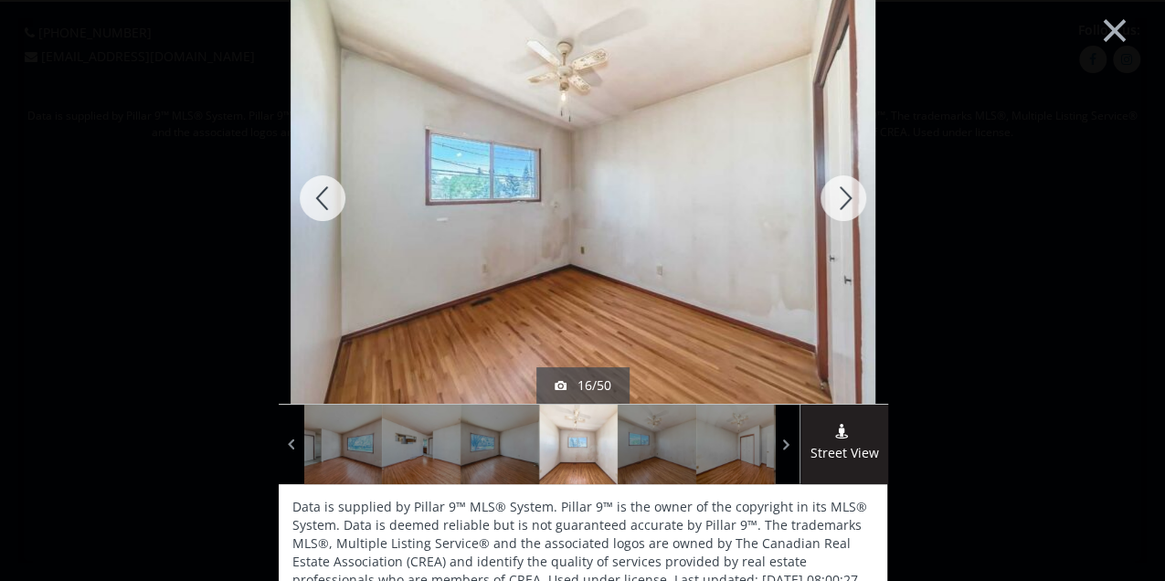
click at [837, 192] on div at bounding box center [843, 198] width 88 height 411
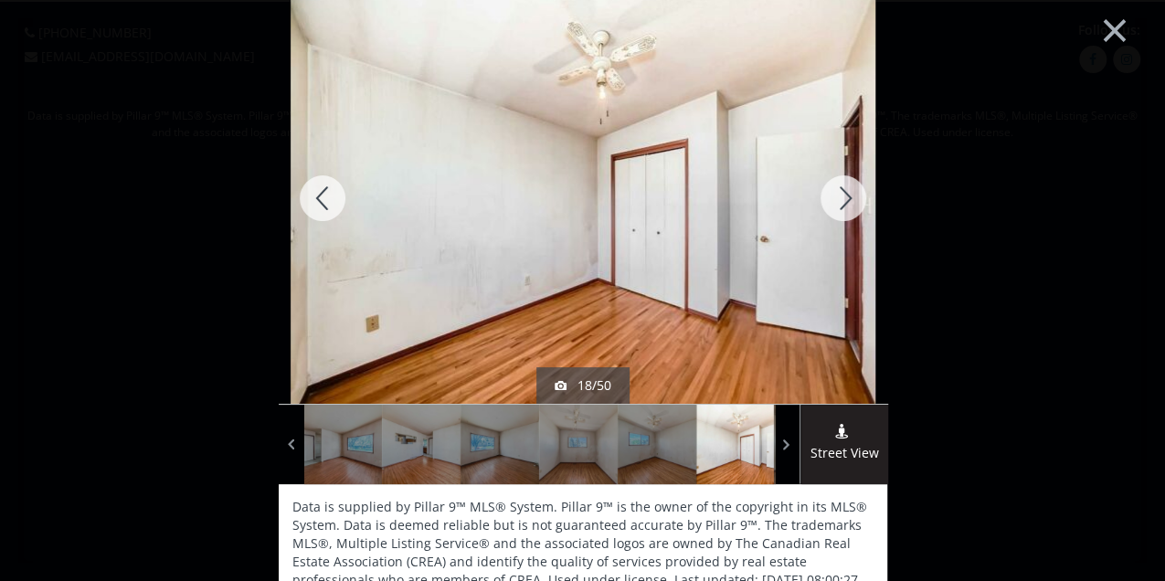
click at [837, 192] on div at bounding box center [843, 198] width 88 height 411
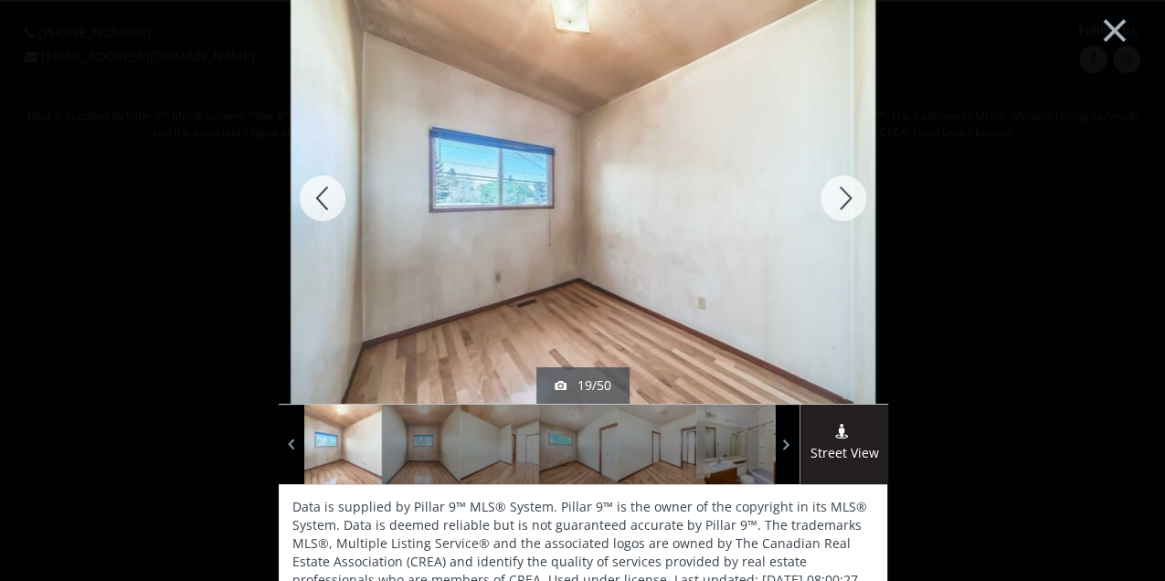
click at [837, 192] on div at bounding box center [843, 198] width 88 height 411
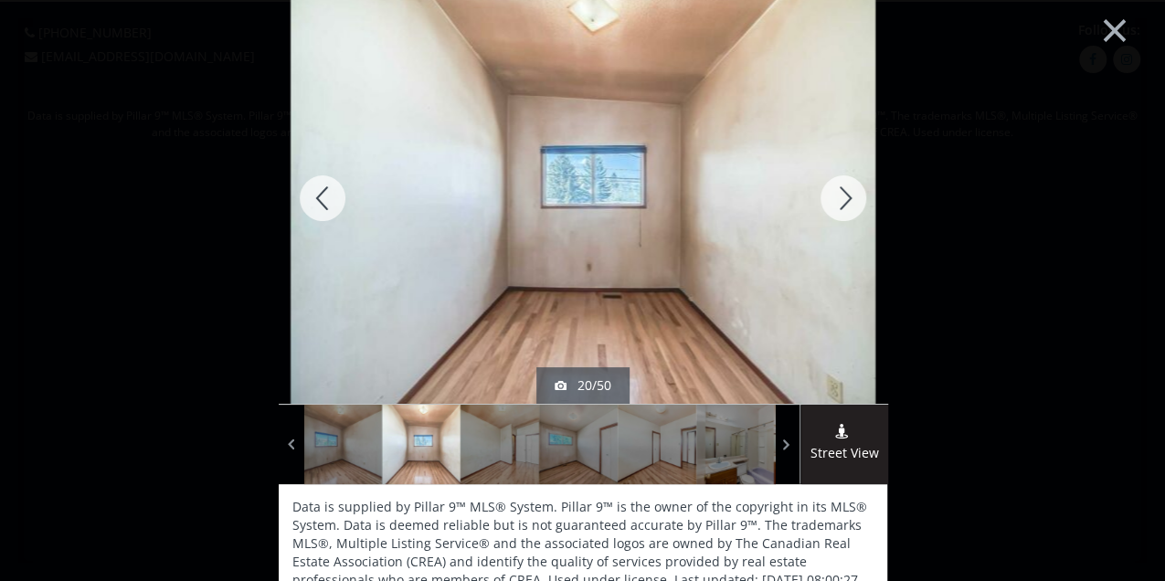
click at [837, 192] on div at bounding box center [843, 198] width 88 height 411
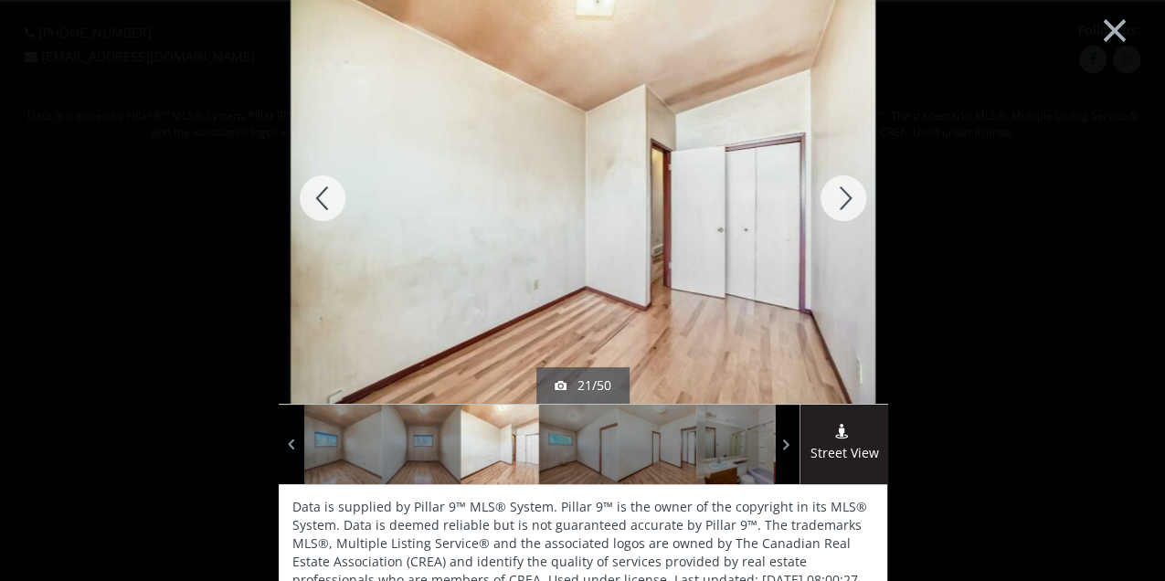
click at [837, 192] on div at bounding box center [843, 198] width 88 height 411
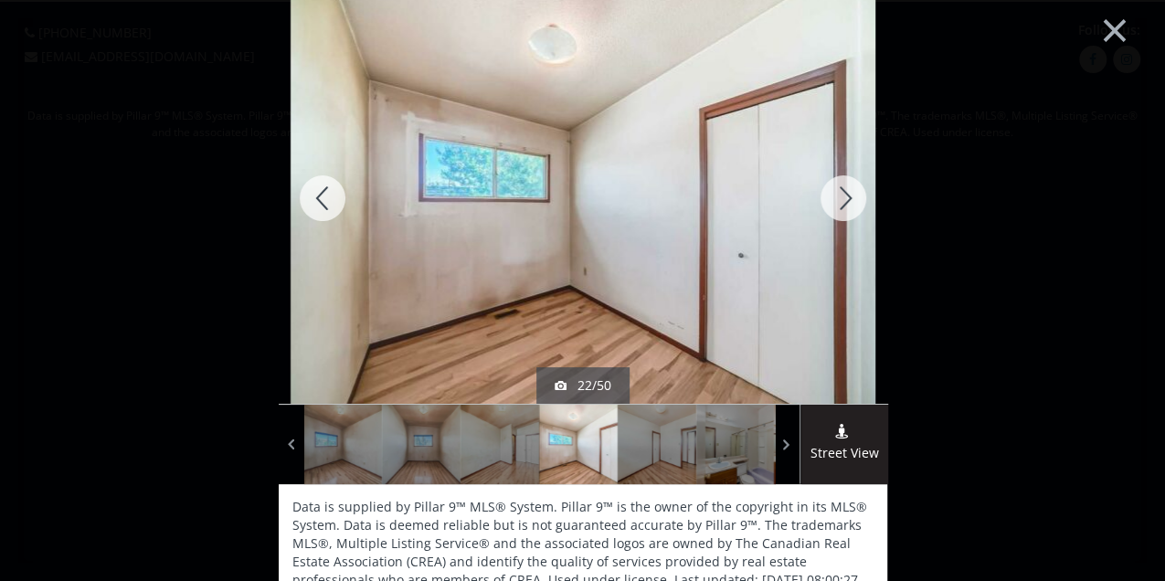
click at [837, 192] on div at bounding box center [843, 198] width 88 height 411
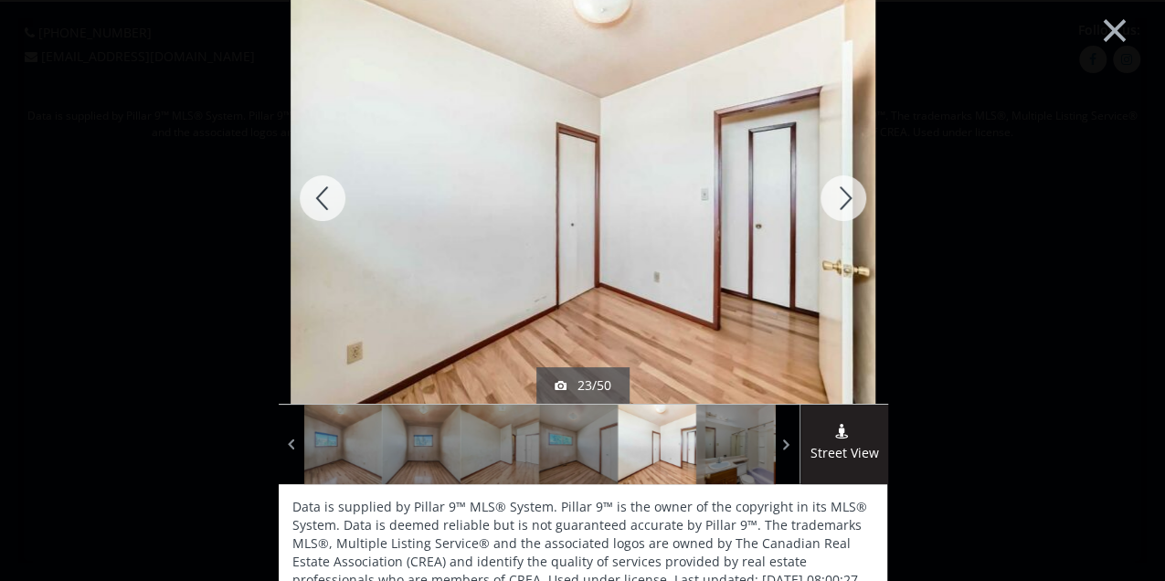
click at [837, 192] on div at bounding box center [843, 198] width 88 height 411
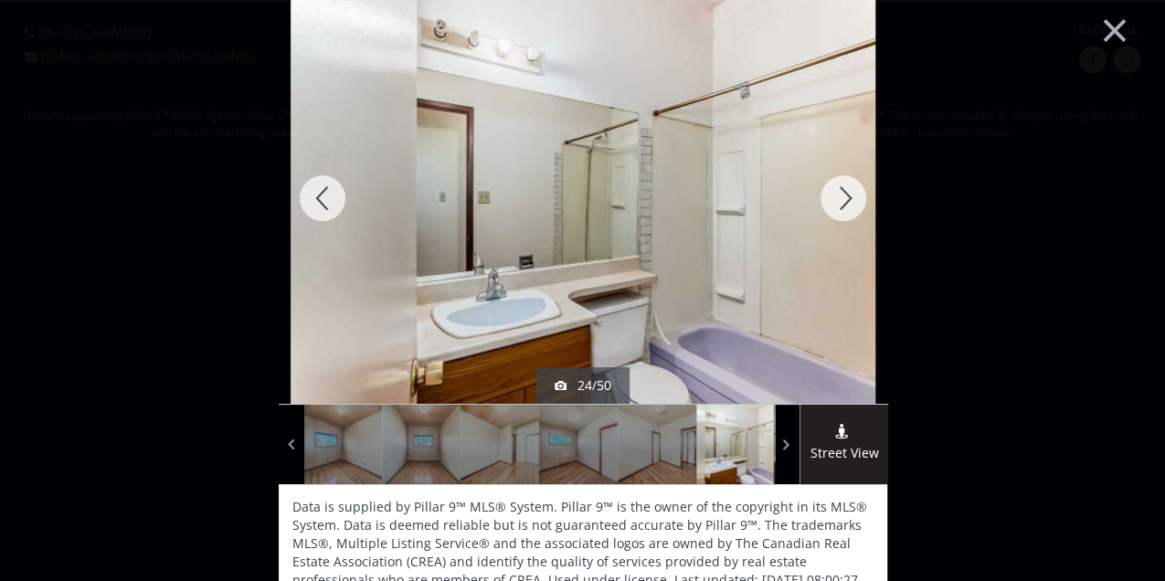
click at [318, 203] on div at bounding box center [323, 198] width 88 height 411
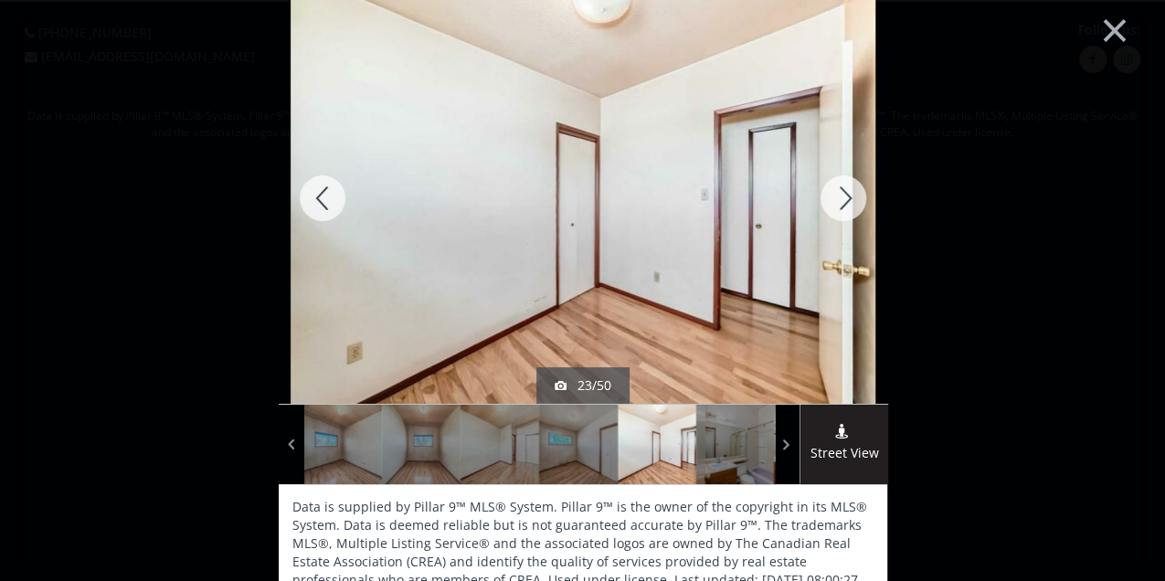
click at [318, 203] on div at bounding box center [323, 198] width 88 height 411
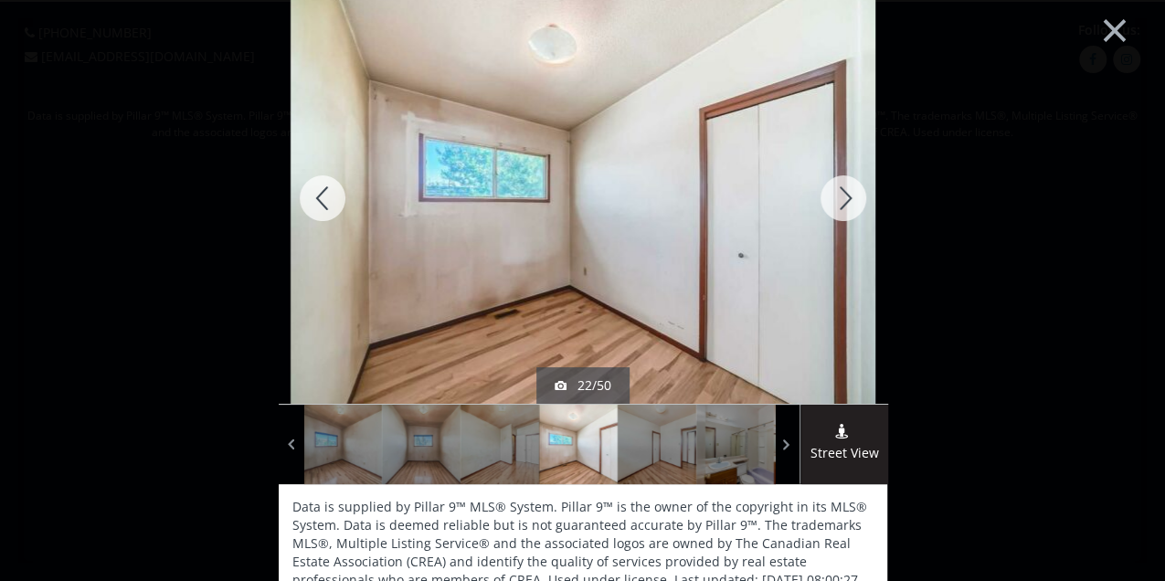
click at [318, 203] on div at bounding box center [323, 198] width 88 height 411
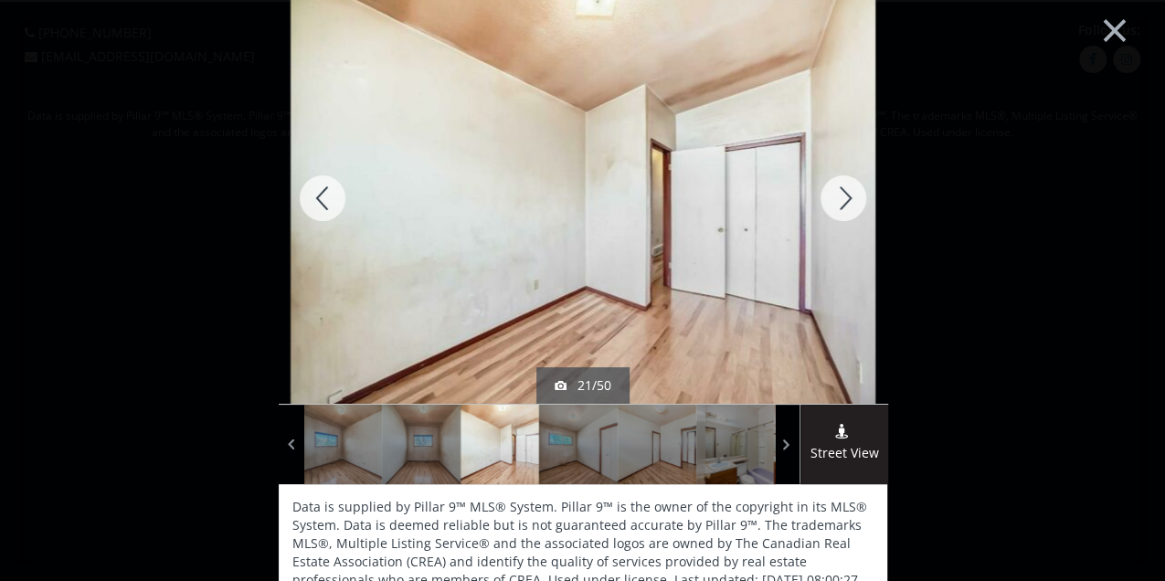
click at [318, 203] on div at bounding box center [323, 198] width 88 height 411
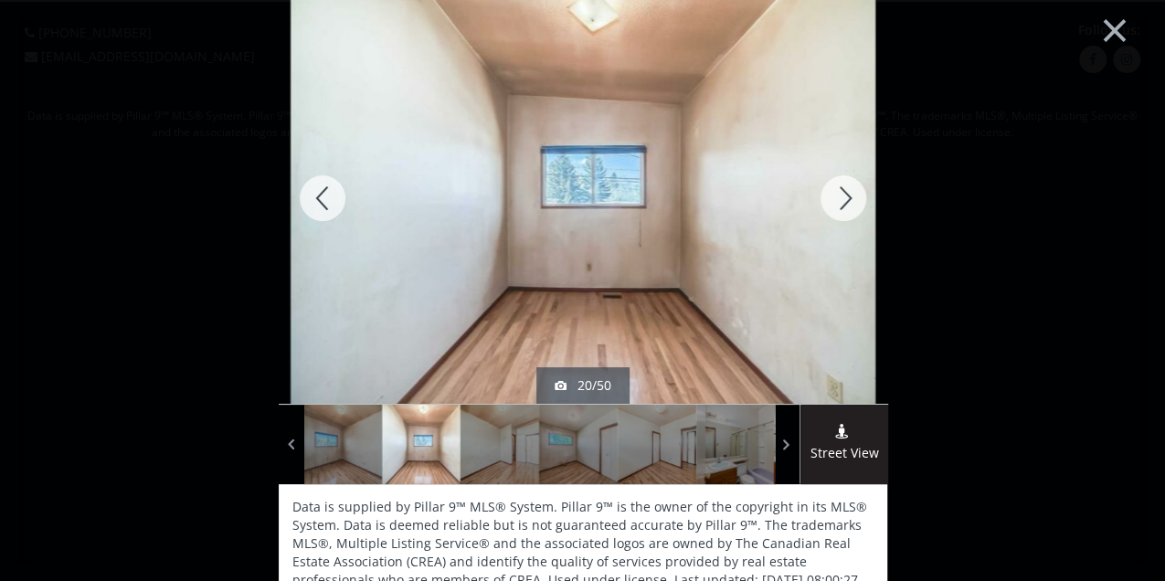
click at [318, 203] on div at bounding box center [323, 198] width 88 height 411
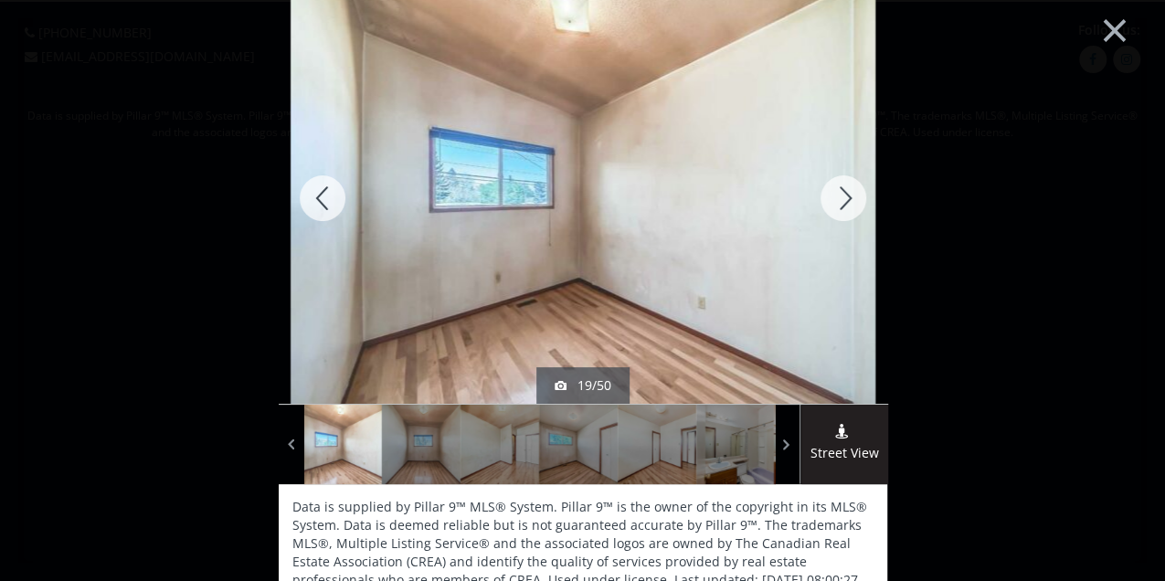
click at [318, 203] on div at bounding box center [323, 198] width 88 height 411
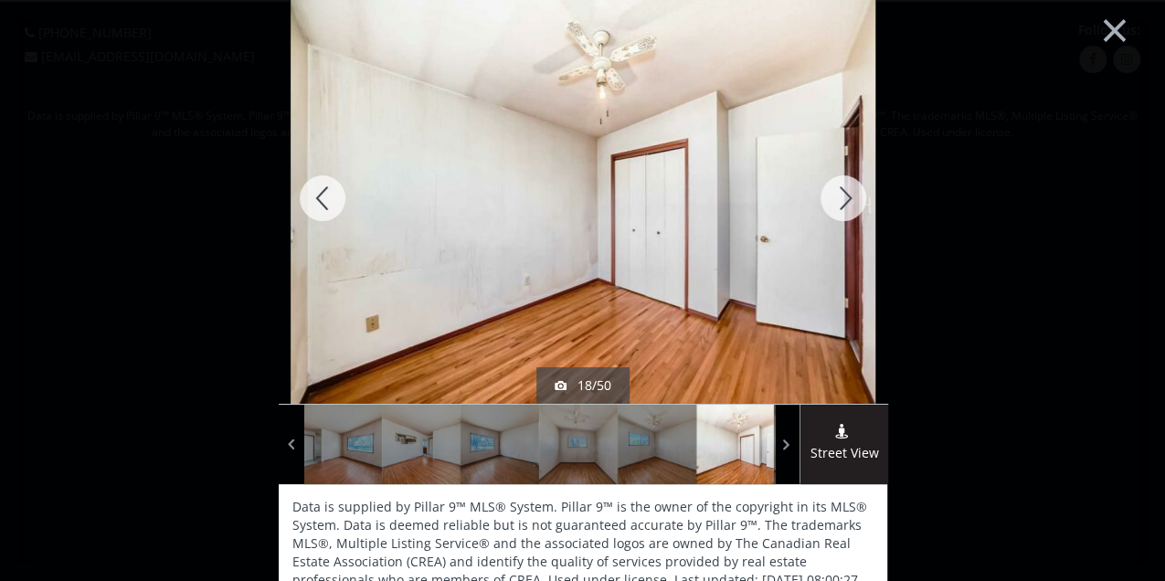
click at [318, 203] on div at bounding box center [323, 198] width 88 height 411
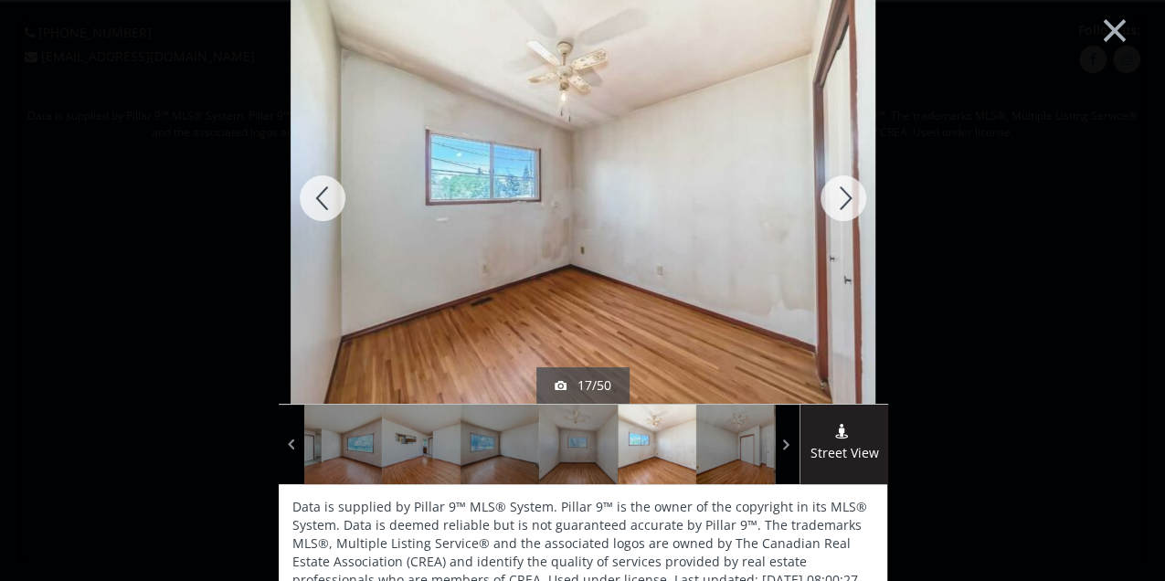
click at [318, 203] on div at bounding box center [323, 198] width 88 height 411
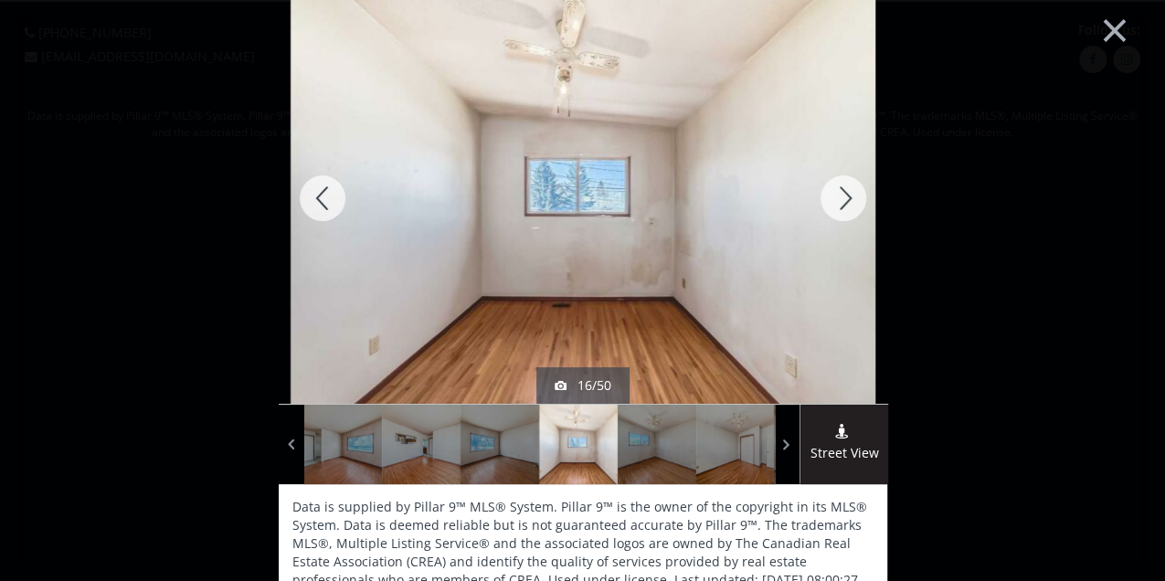
click at [318, 203] on div at bounding box center [323, 198] width 88 height 411
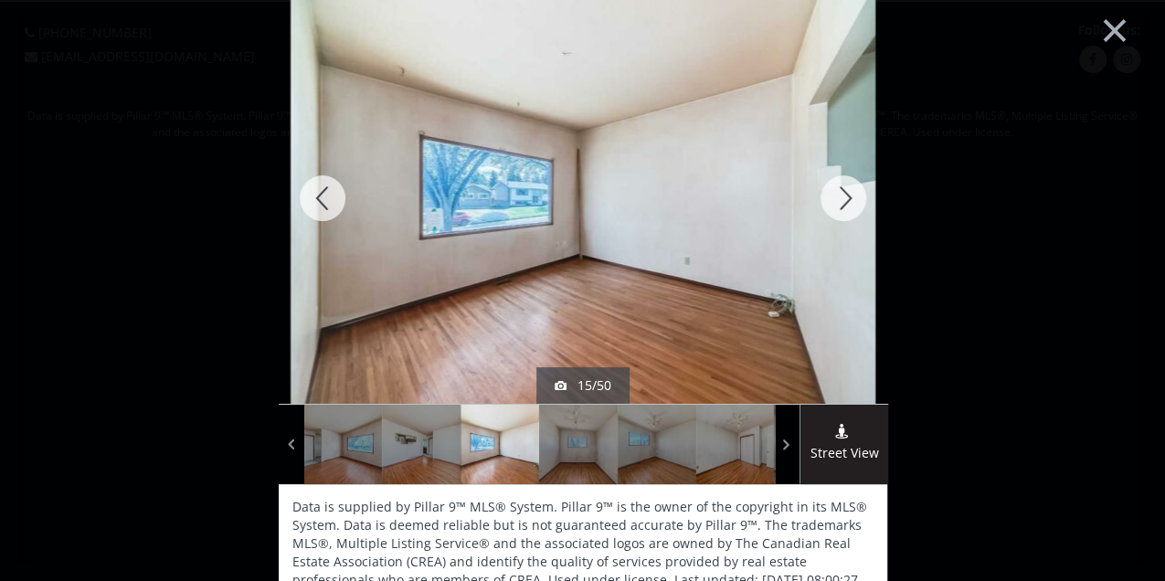
click at [318, 203] on div at bounding box center [323, 198] width 88 height 411
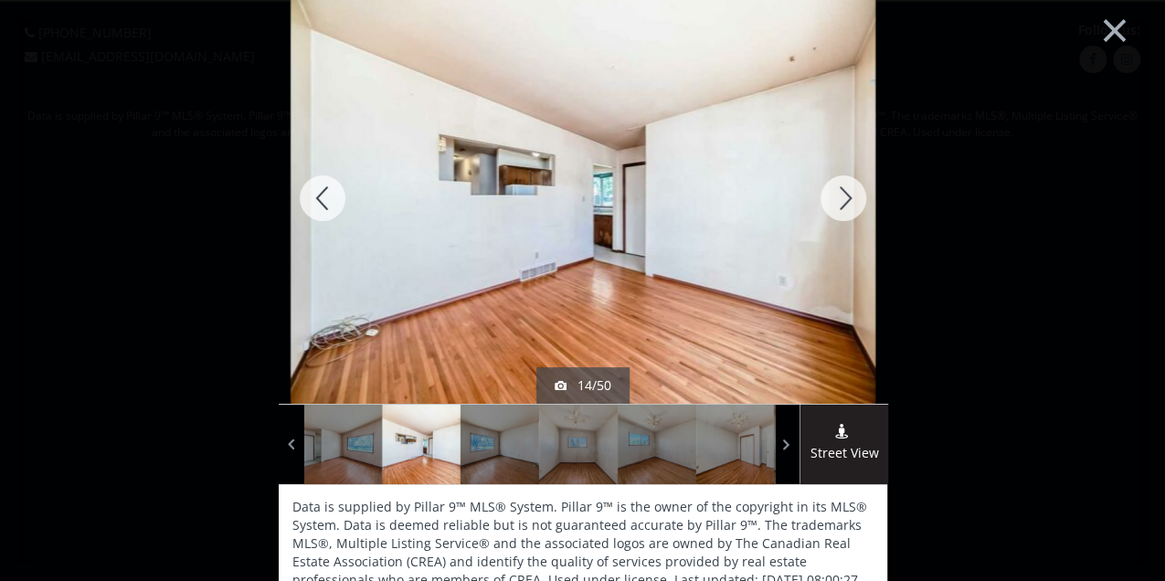
click at [318, 203] on div at bounding box center [323, 198] width 88 height 411
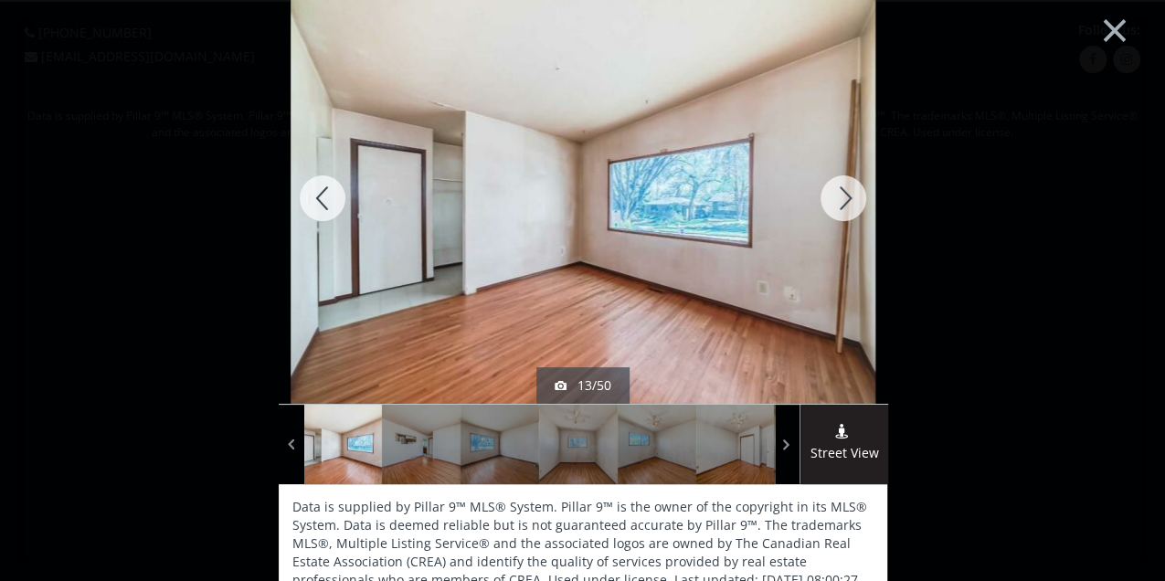
click at [828, 192] on div at bounding box center [843, 198] width 88 height 411
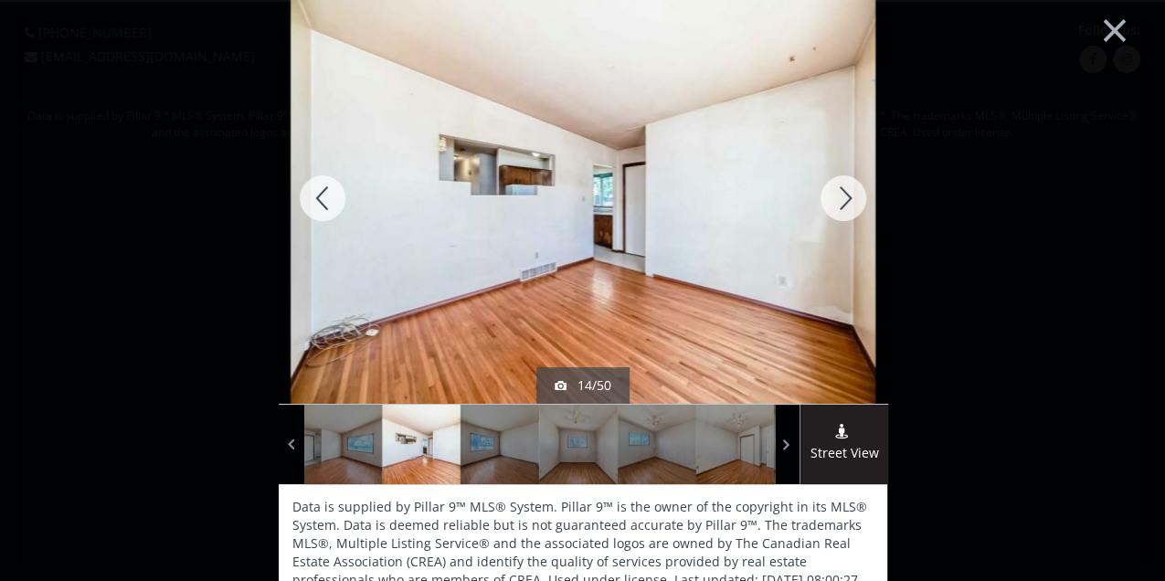
click at [828, 192] on div at bounding box center [843, 198] width 88 height 411
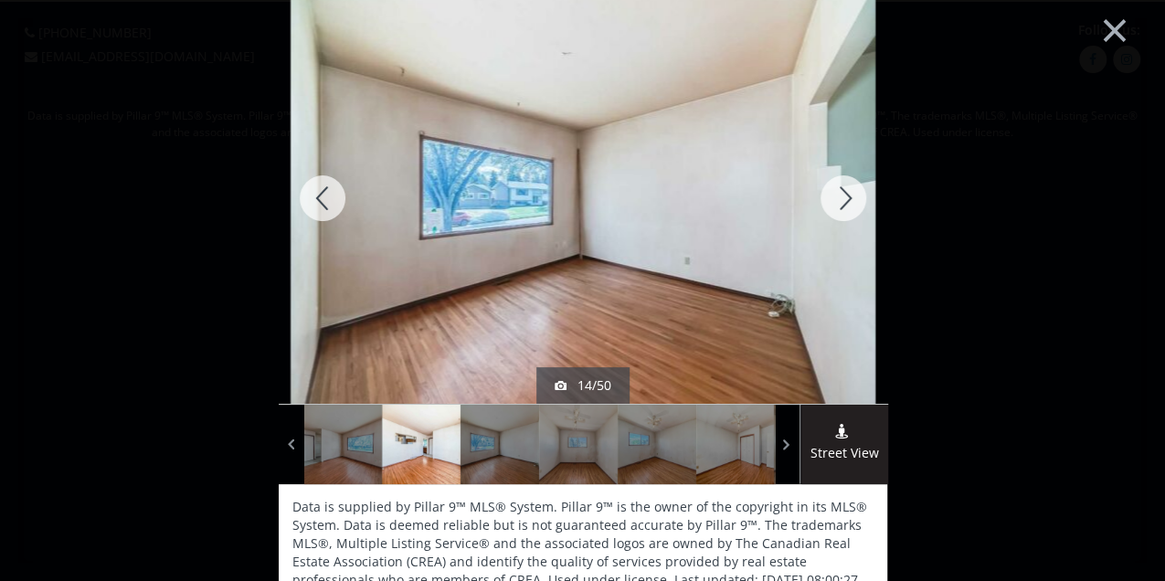
click at [828, 192] on div at bounding box center [843, 198] width 88 height 411
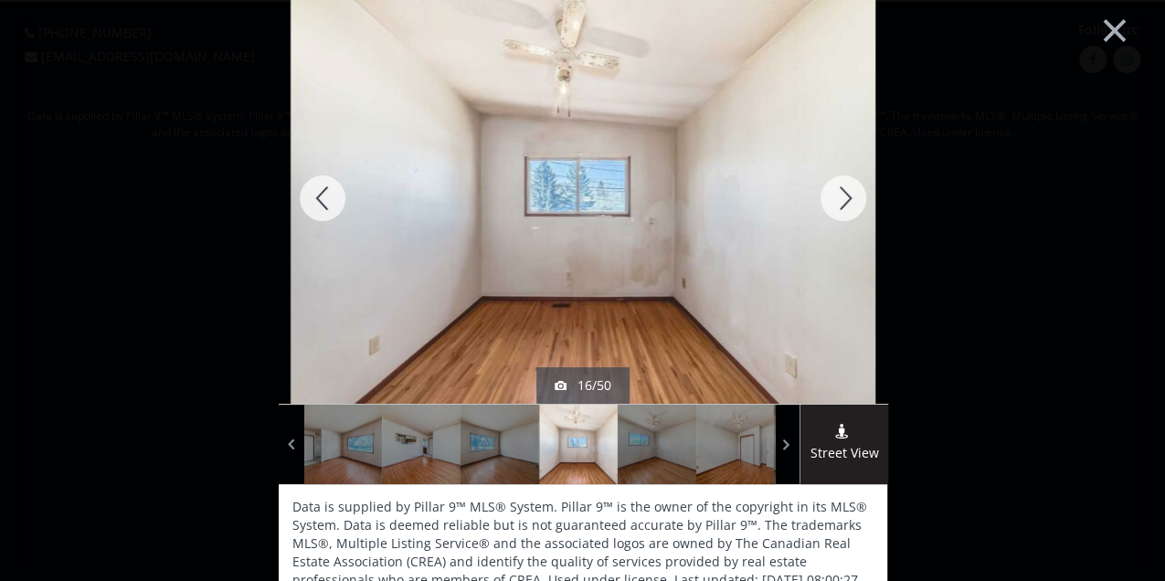
click at [828, 192] on div at bounding box center [843, 198] width 88 height 411
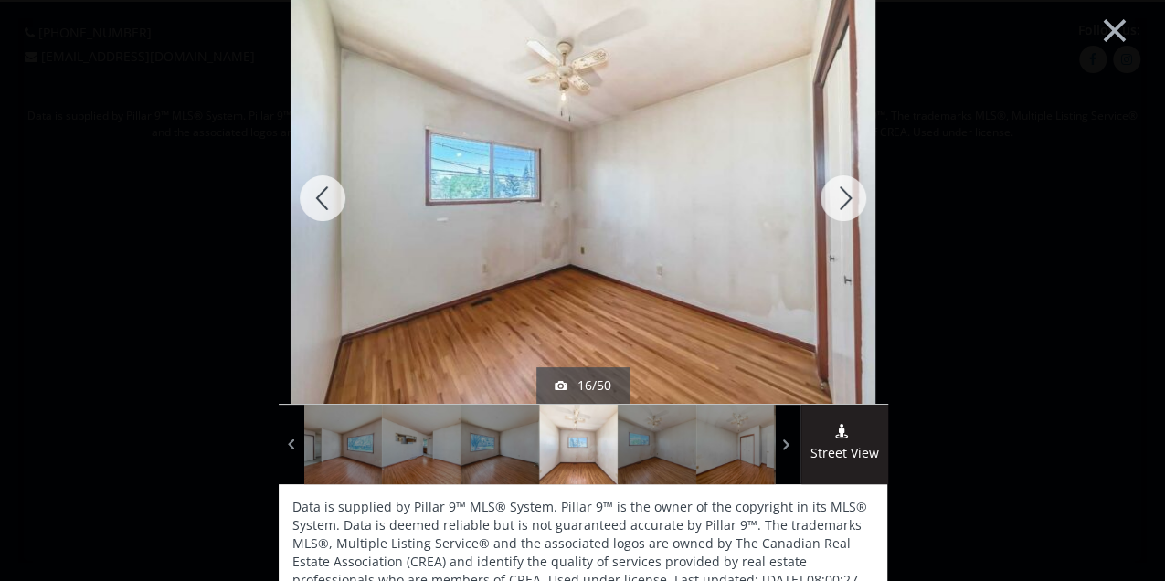
click at [828, 192] on div at bounding box center [843, 198] width 88 height 411
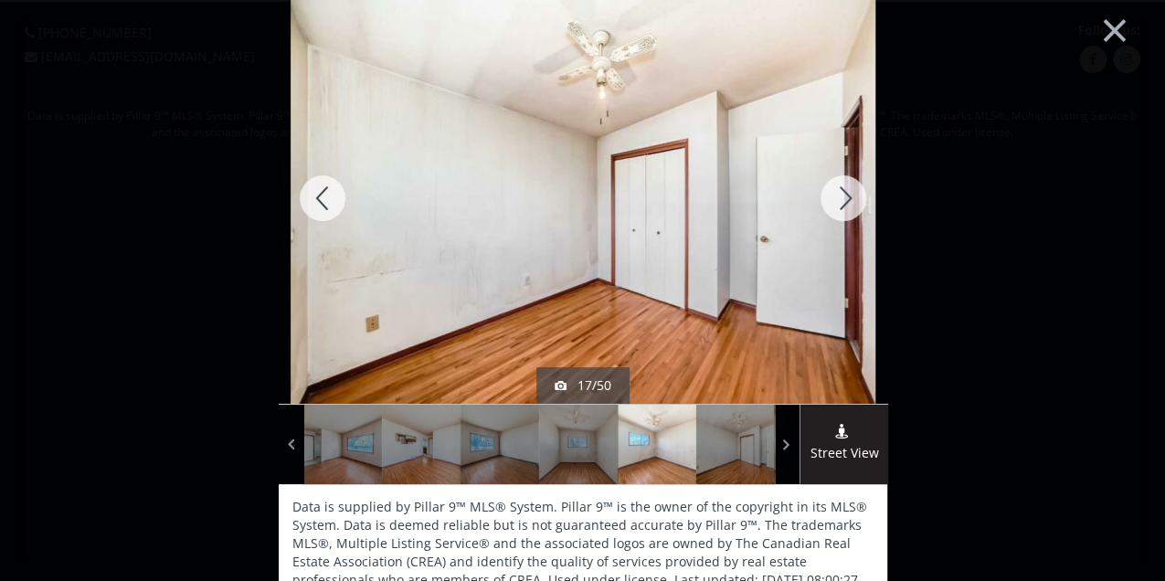
click at [828, 192] on div at bounding box center [843, 198] width 88 height 411
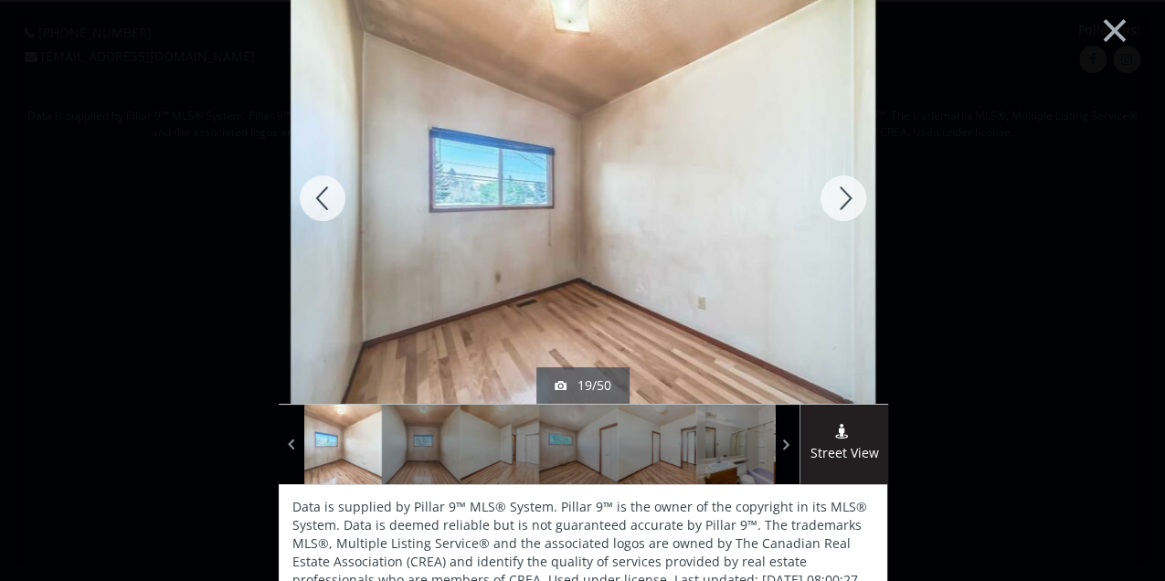
click at [828, 192] on div at bounding box center [843, 198] width 88 height 411
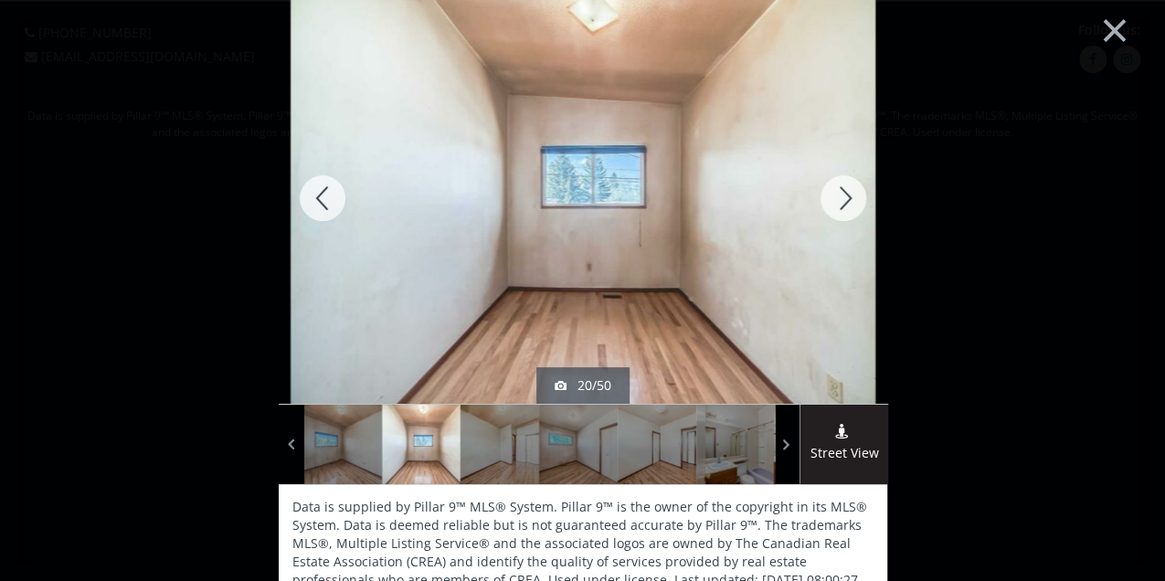
click at [828, 192] on div at bounding box center [843, 198] width 88 height 411
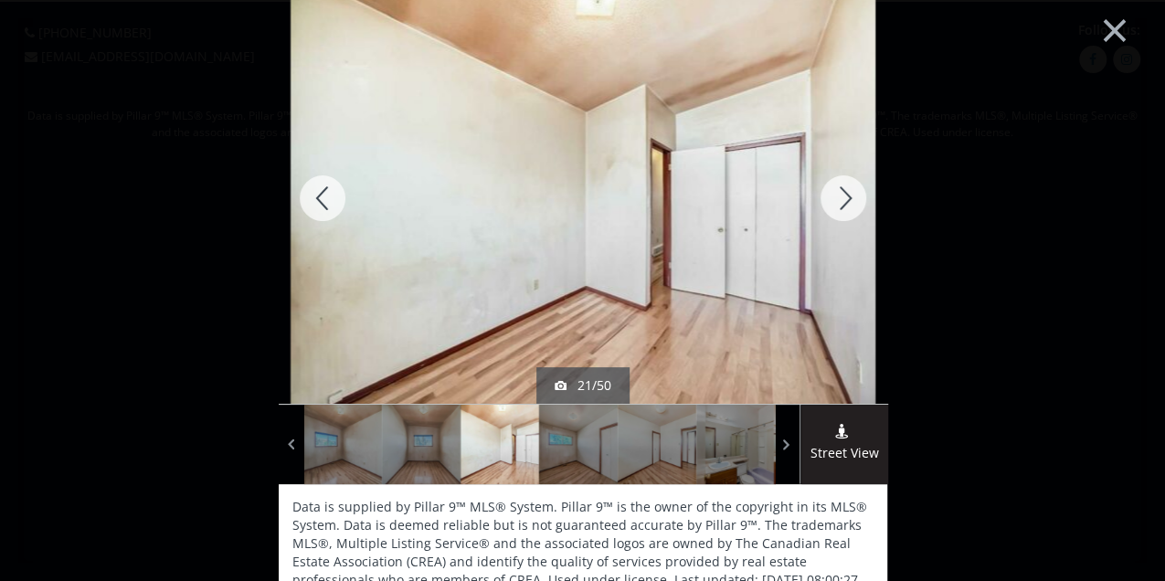
click at [828, 192] on div at bounding box center [843, 198] width 88 height 411
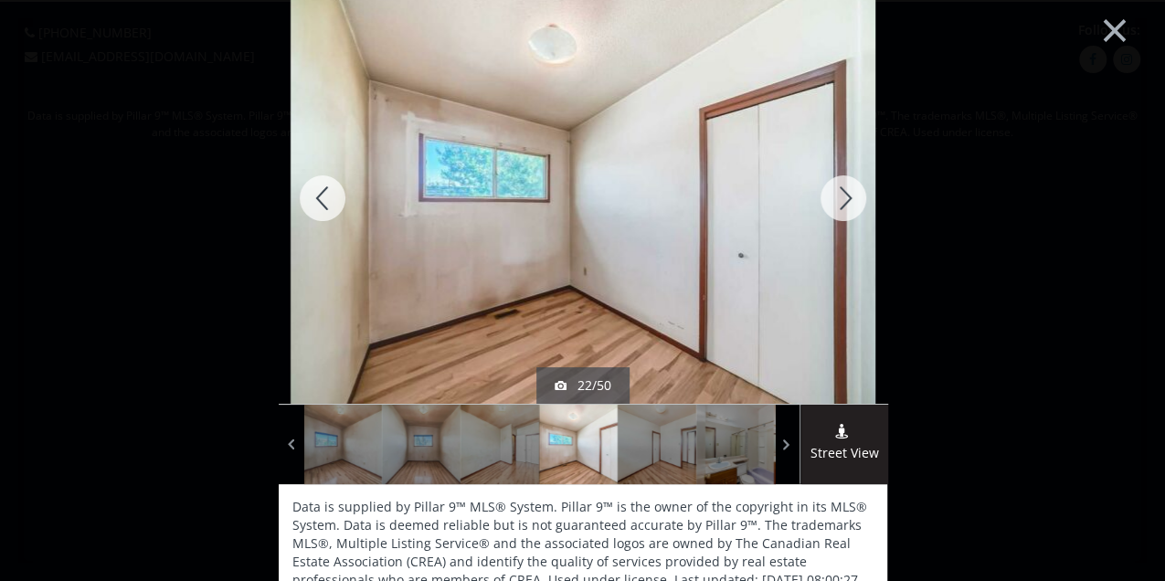
click at [318, 200] on div at bounding box center [323, 198] width 88 height 411
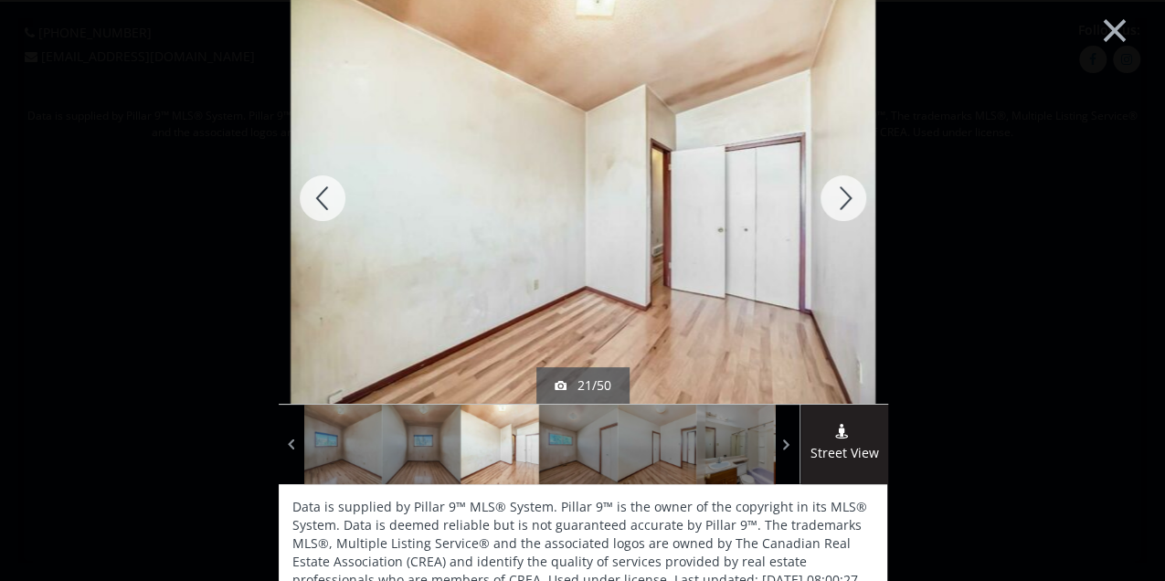
click at [830, 199] on div at bounding box center [843, 198] width 88 height 411
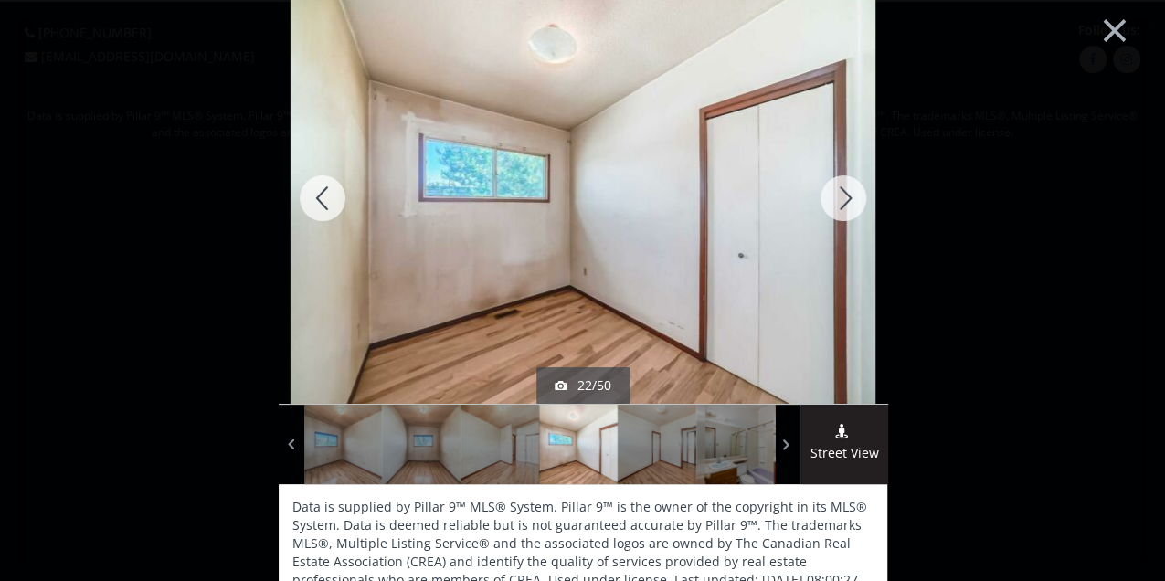
click at [830, 199] on div at bounding box center [843, 198] width 88 height 411
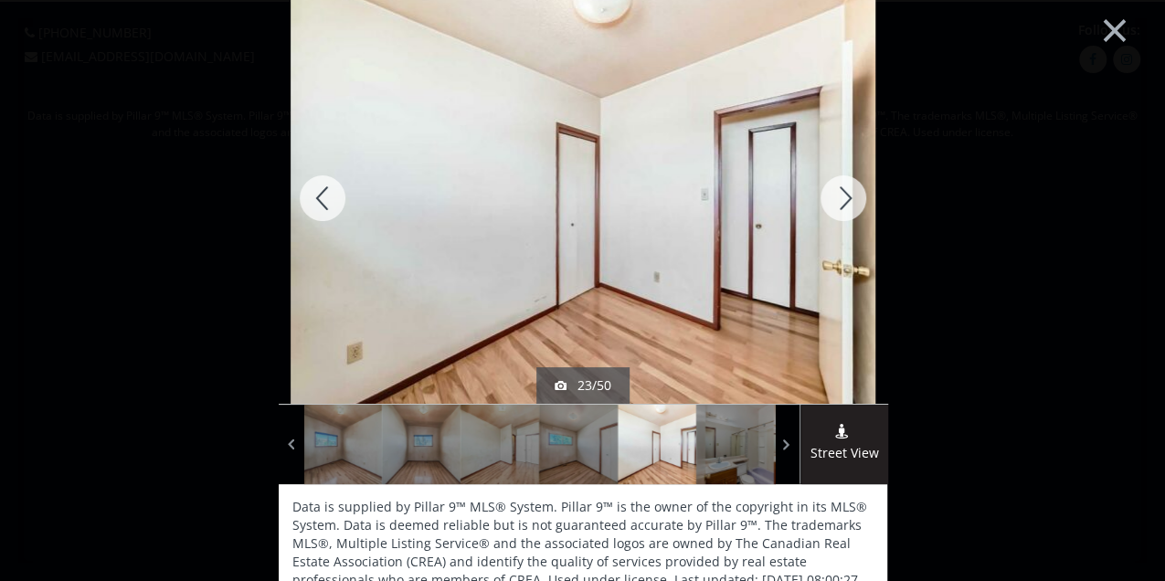
click at [830, 199] on div at bounding box center [843, 198] width 88 height 411
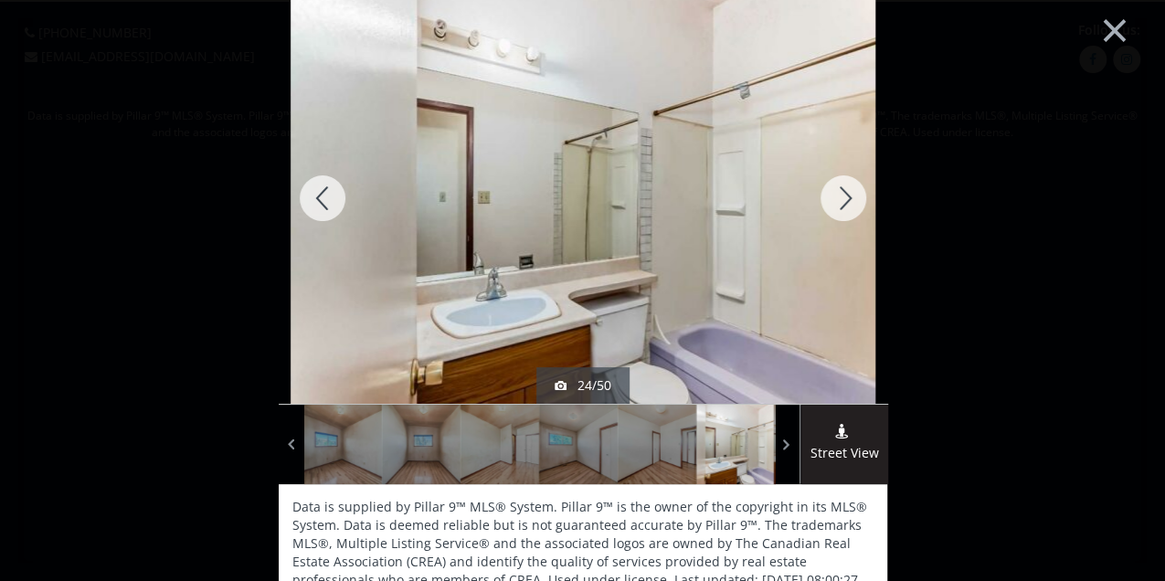
click at [830, 199] on div at bounding box center [843, 198] width 88 height 411
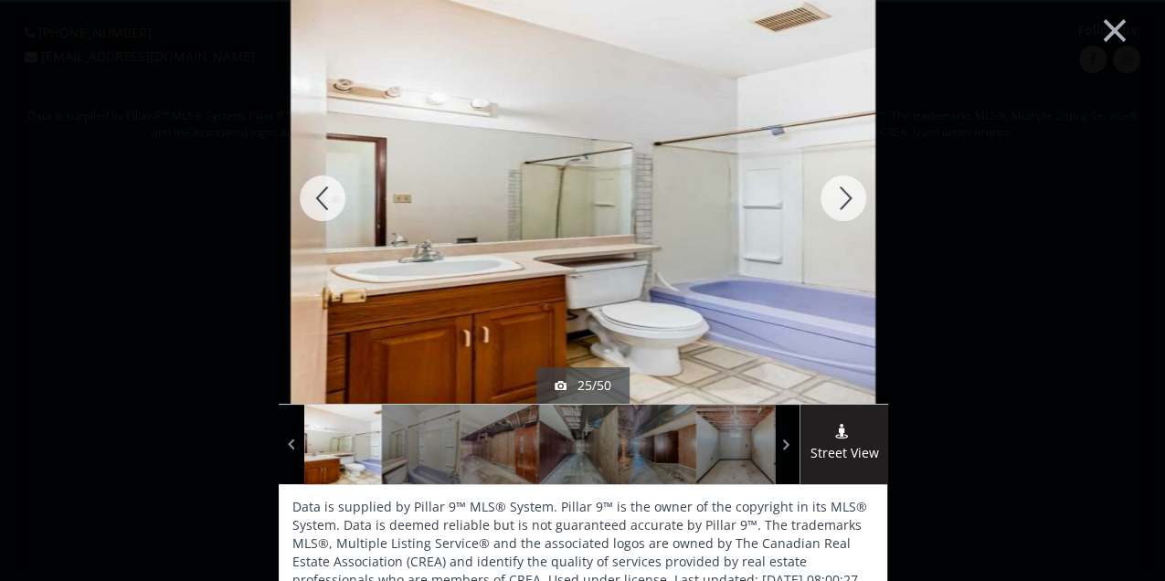
click at [830, 199] on div at bounding box center [843, 198] width 88 height 411
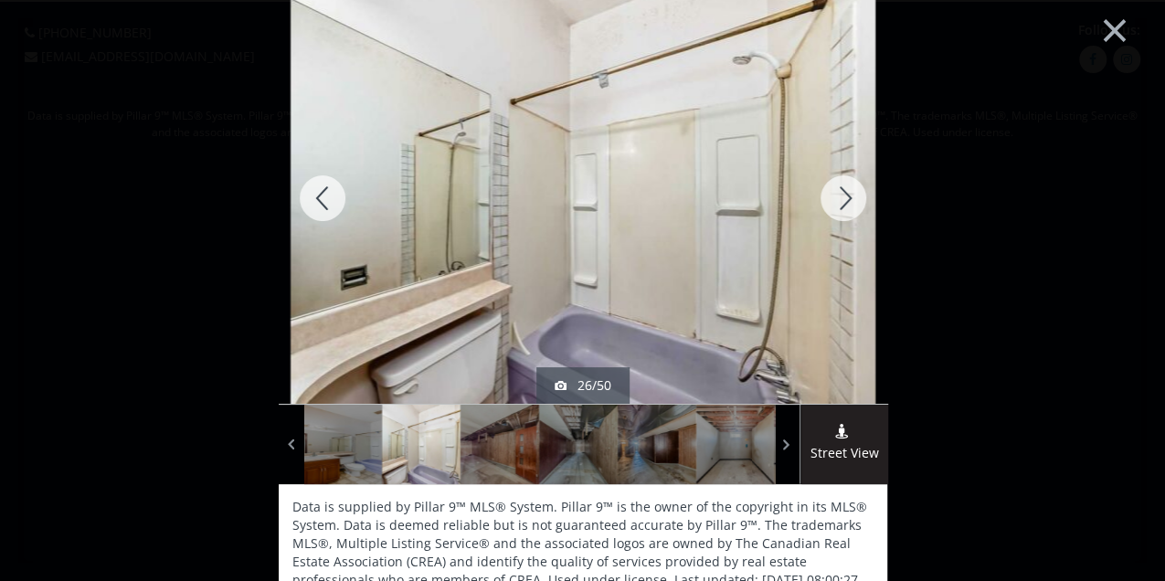
click at [830, 199] on div at bounding box center [843, 198] width 88 height 411
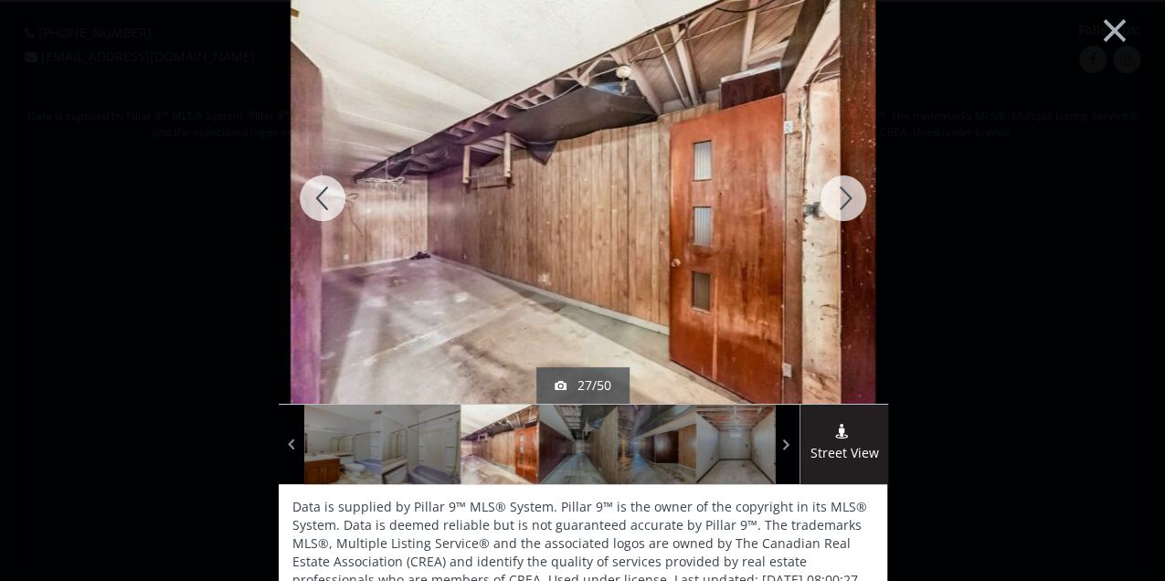
click at [830, 199] on div at bounding box center [843, 198] width 88 height 411
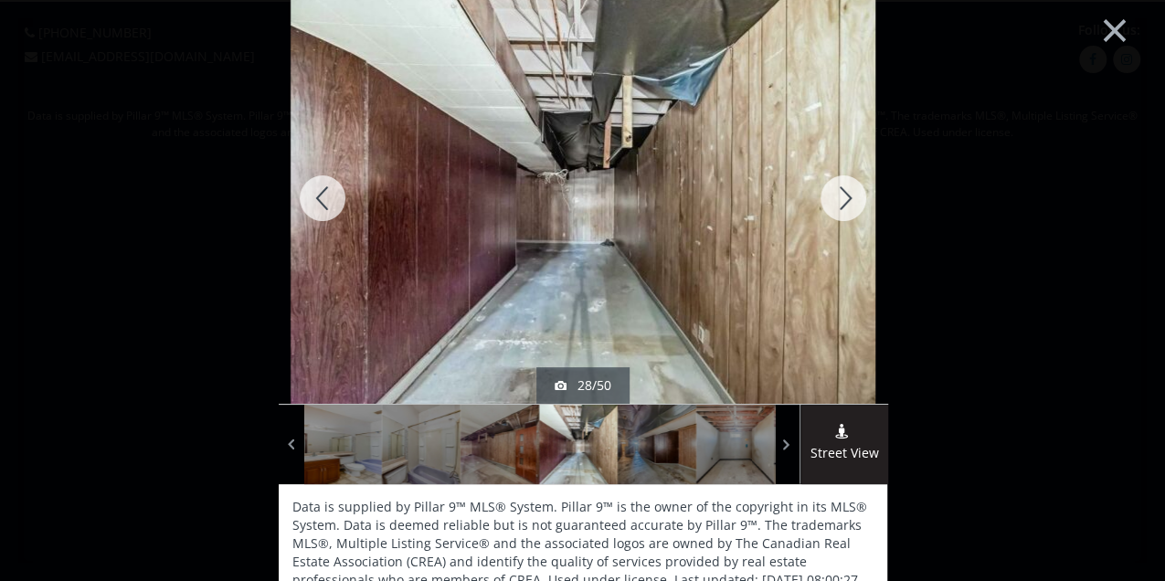
click at [329, 201] on div at bounding box center [323, 198] width 88 height 411
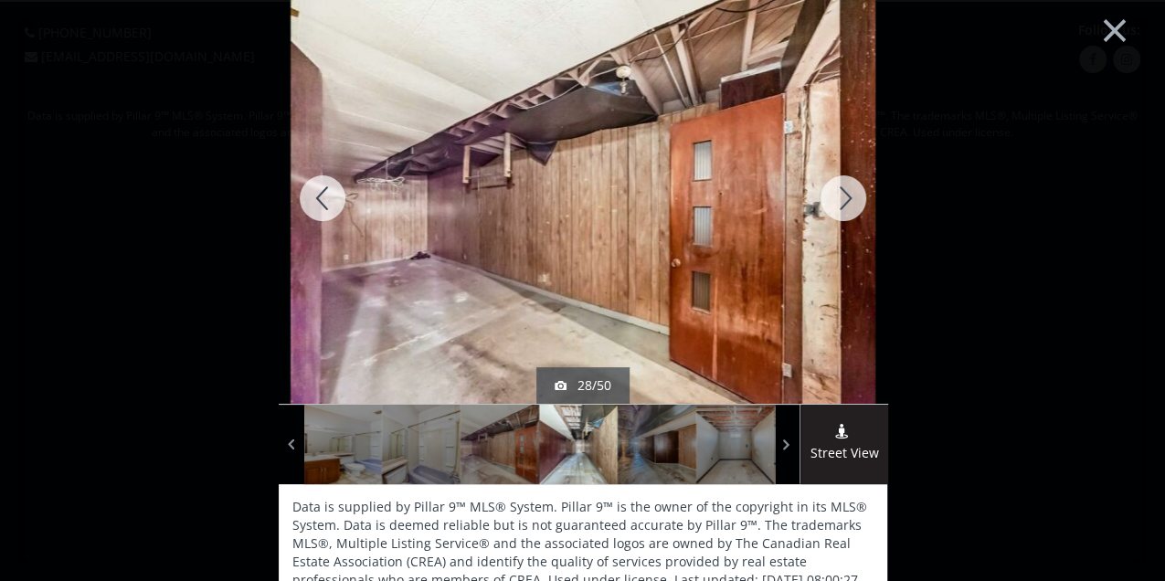
click at [329, 201] on div at bounding box center [323, 198] width 88 height 411
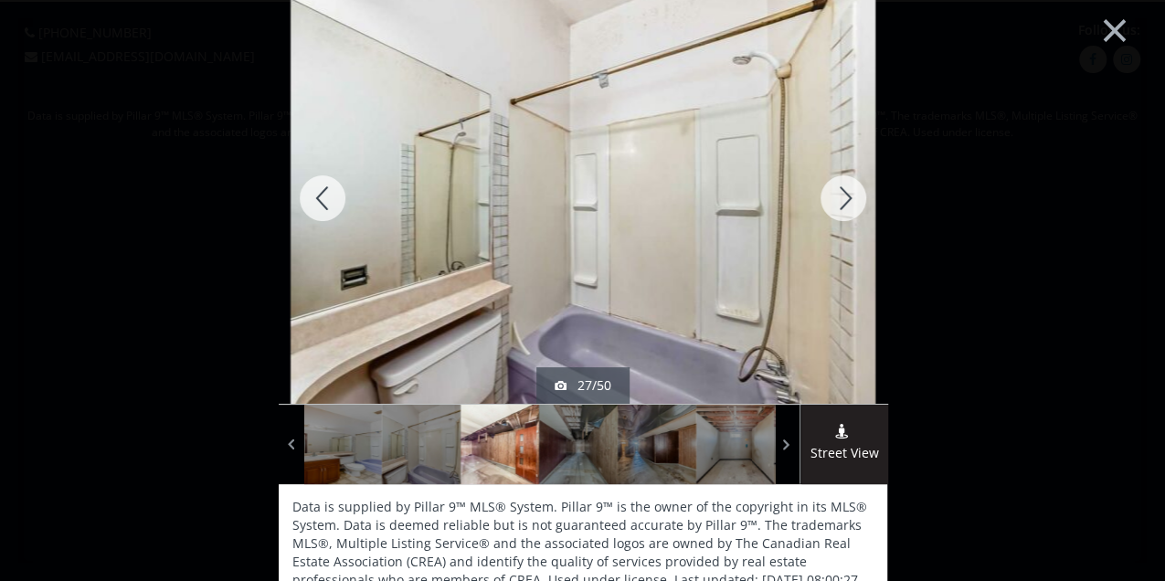
click at [329, 201] on div at bounding box center [323, 198] width 88 height 411
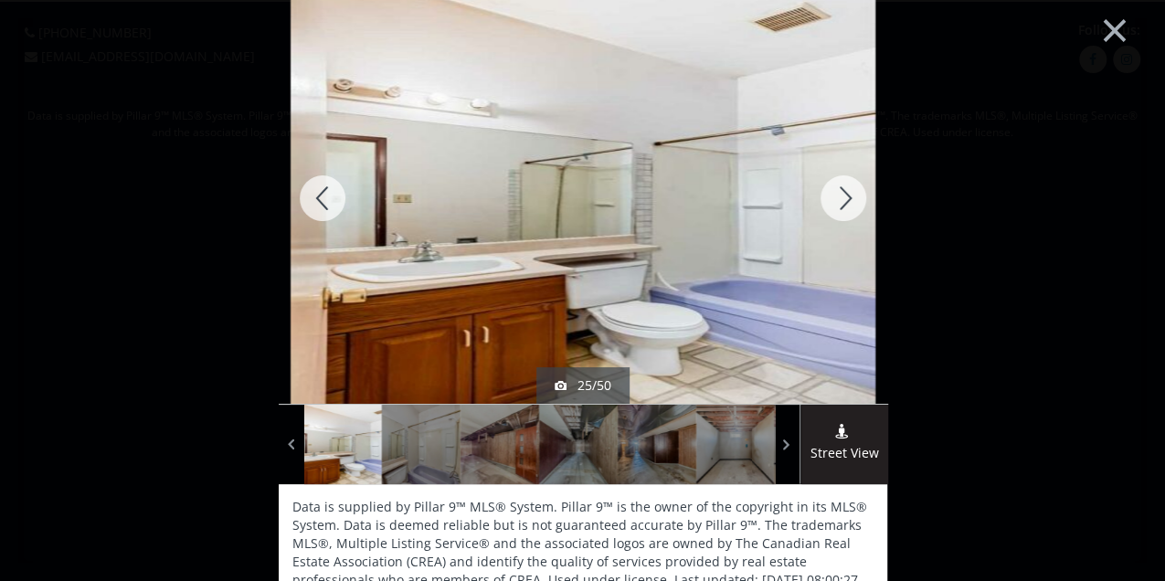
click at [329, 201] on div at bounding box center [323, 198] width 88 height 411
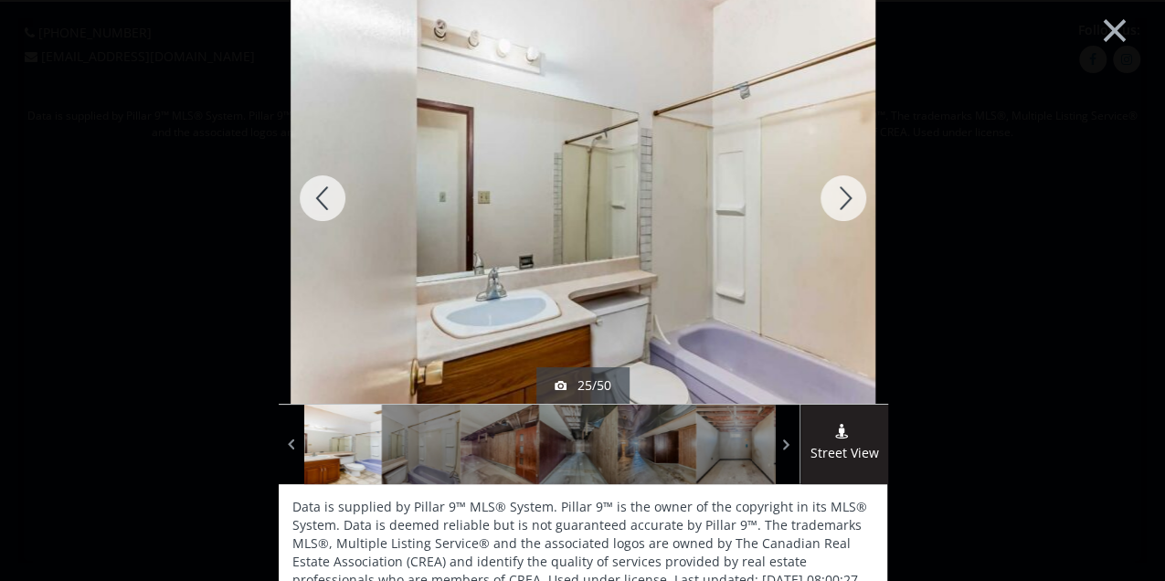
click at [329, 201] on div at bounding box center [323, 198] width 88 height 411
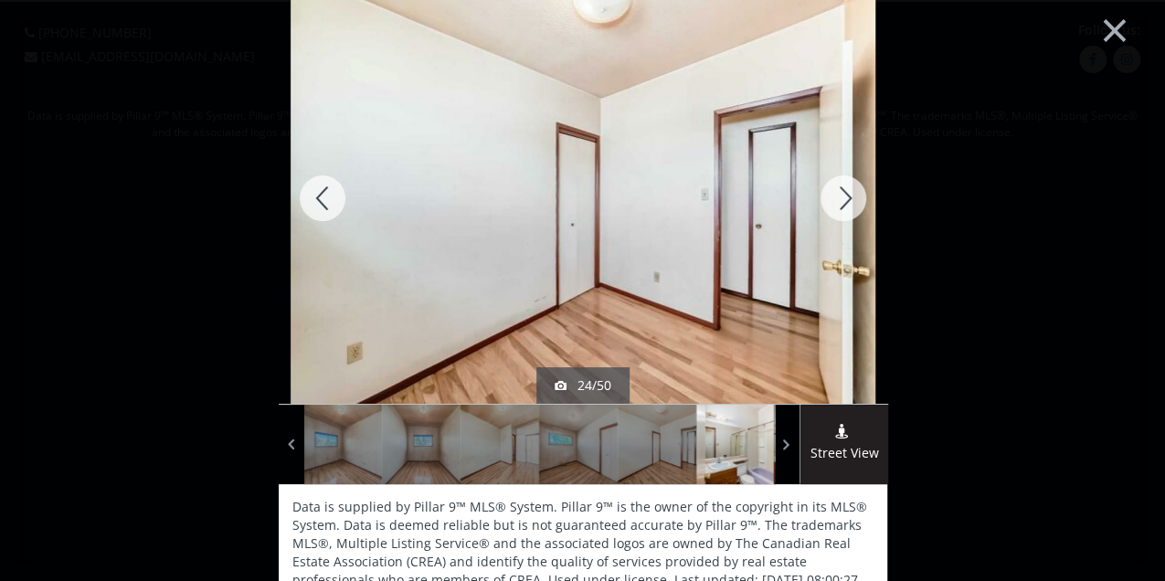
click at [329, 201] on div at bounding box center [323, 198] width 88 height 411
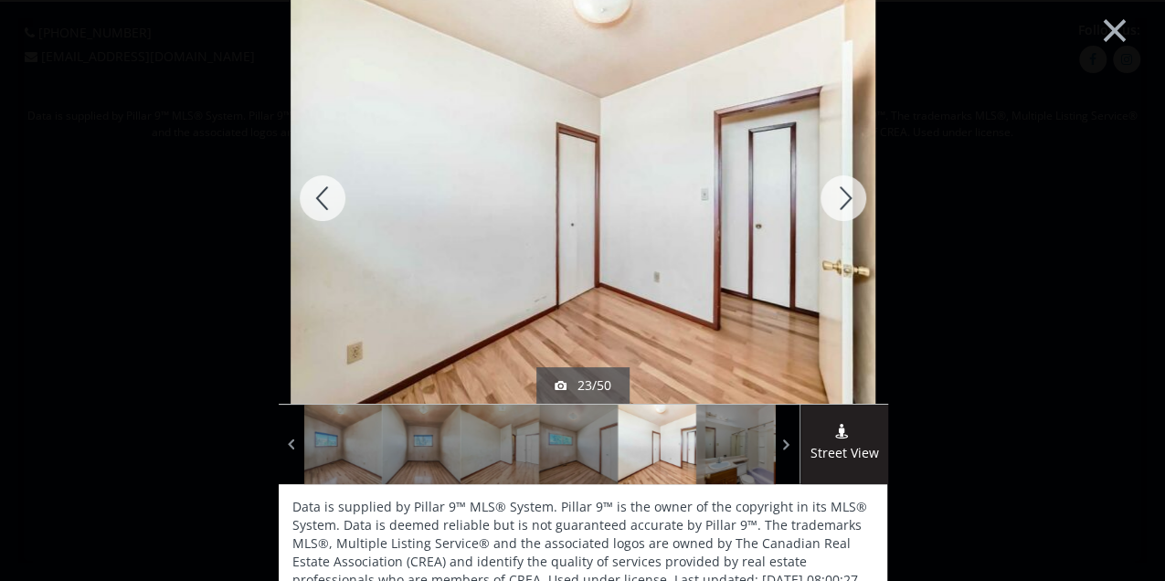
click at [329, 201] on div at bounding box center [323, 198] width 88 height 411
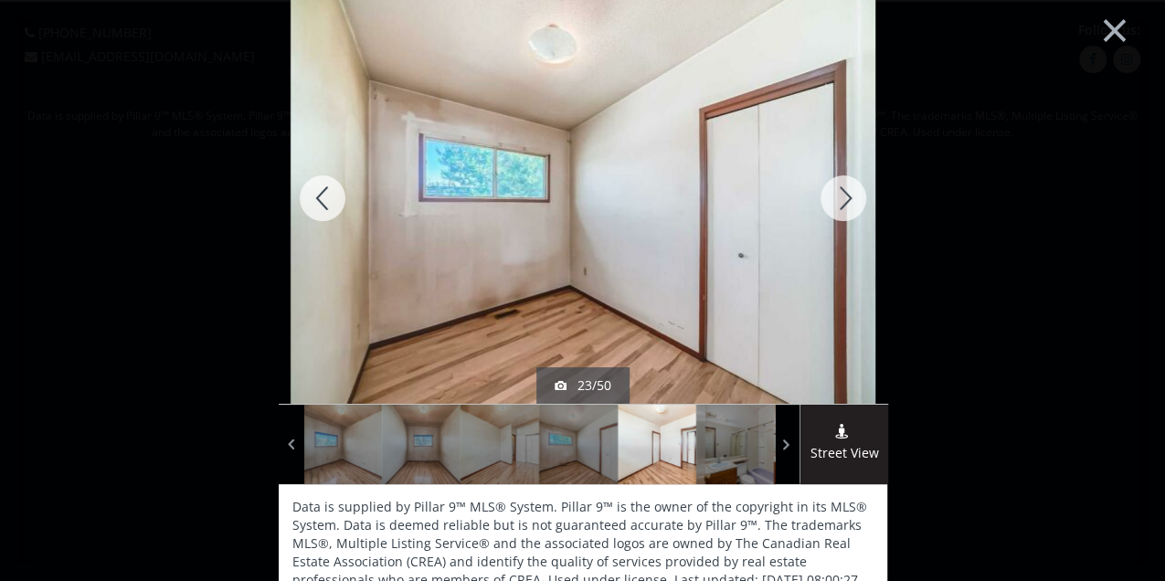
click at [329, 201] on div at bounding box center [323, 198] width 88 height 411
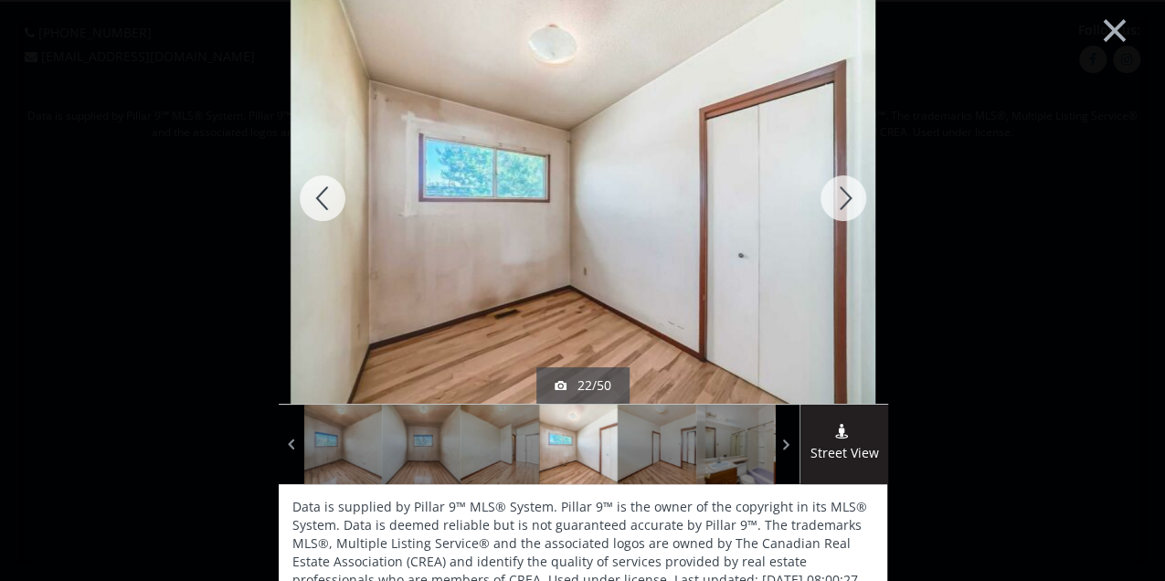
click at [329, 201] on div at bounding box center [323, 198] width 88 height 411
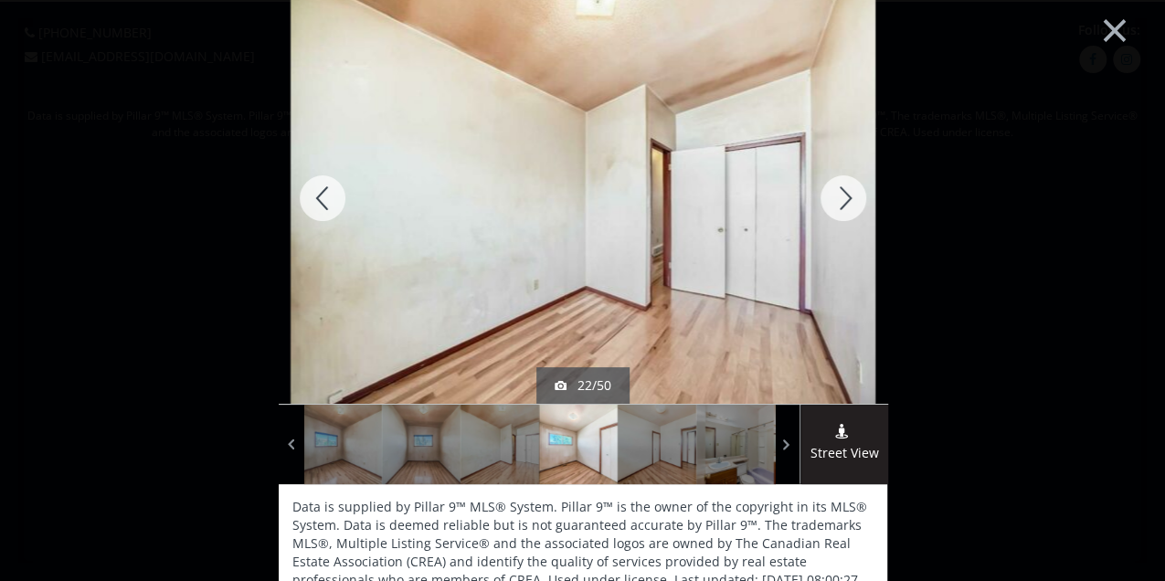
click at [329, 201] on div at bounding box center [323, 198] width 88 height 411
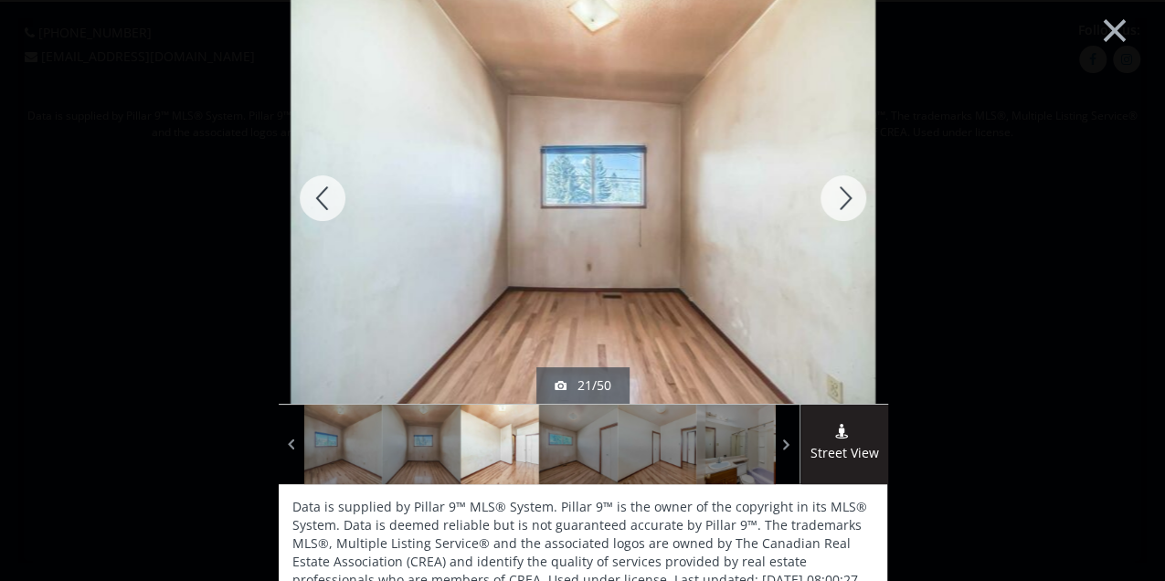
click at [329, 201] on div at bounding box center [323, 198] width 88 height 411
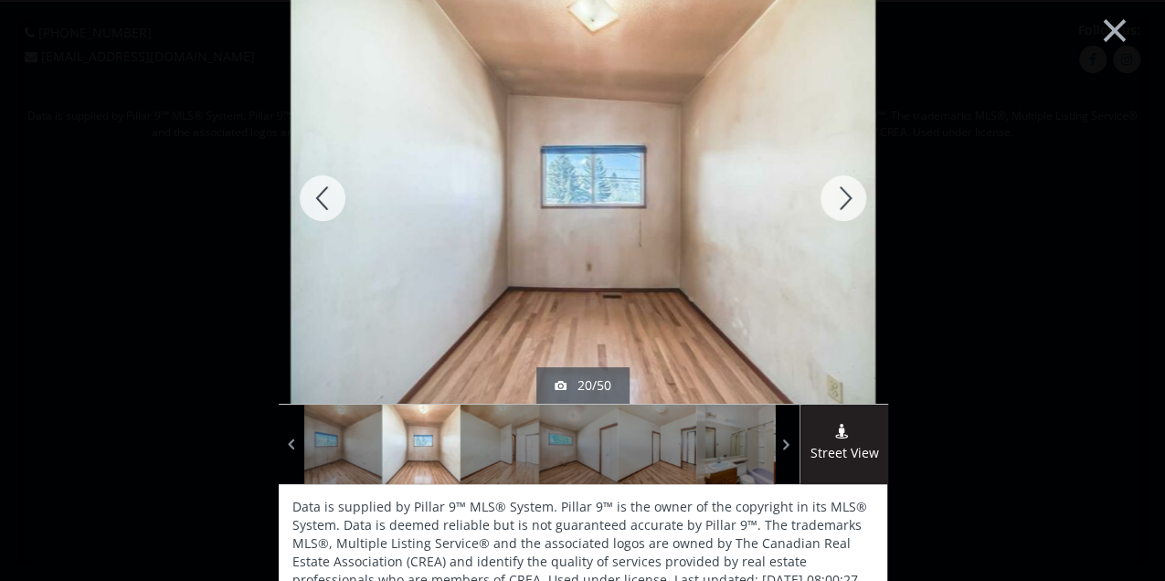
click at [329, 201] on div at bounding box center [323, 198] width 88 height 411
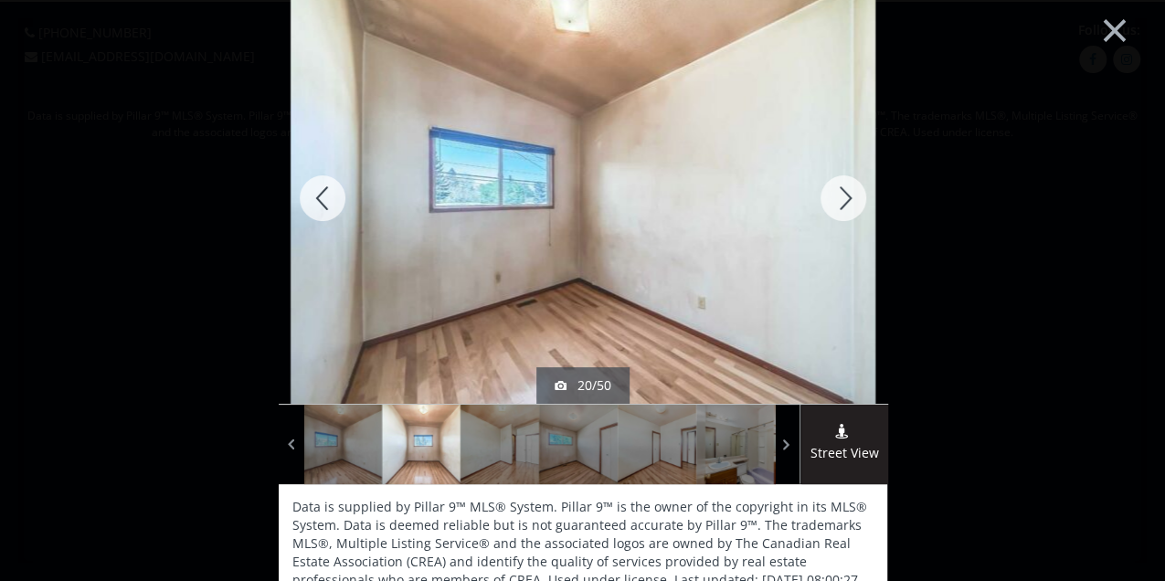
click at [329, 201] on div at bounding box center [323, 198] width 88 height 411
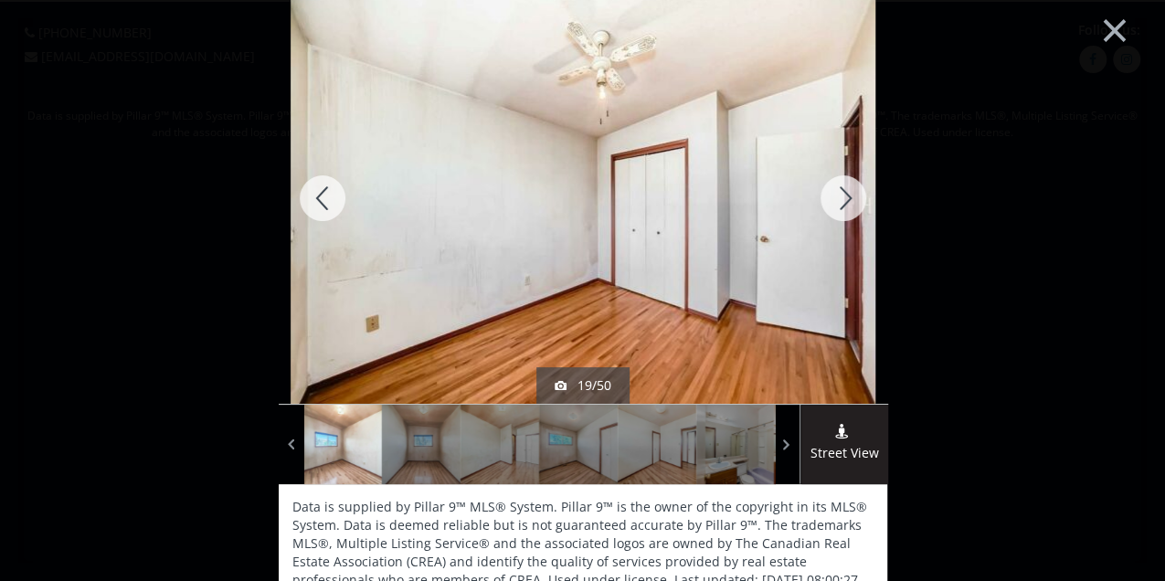
click at [329, 201] on div at bounding box center [323, 198] width 88 height 411
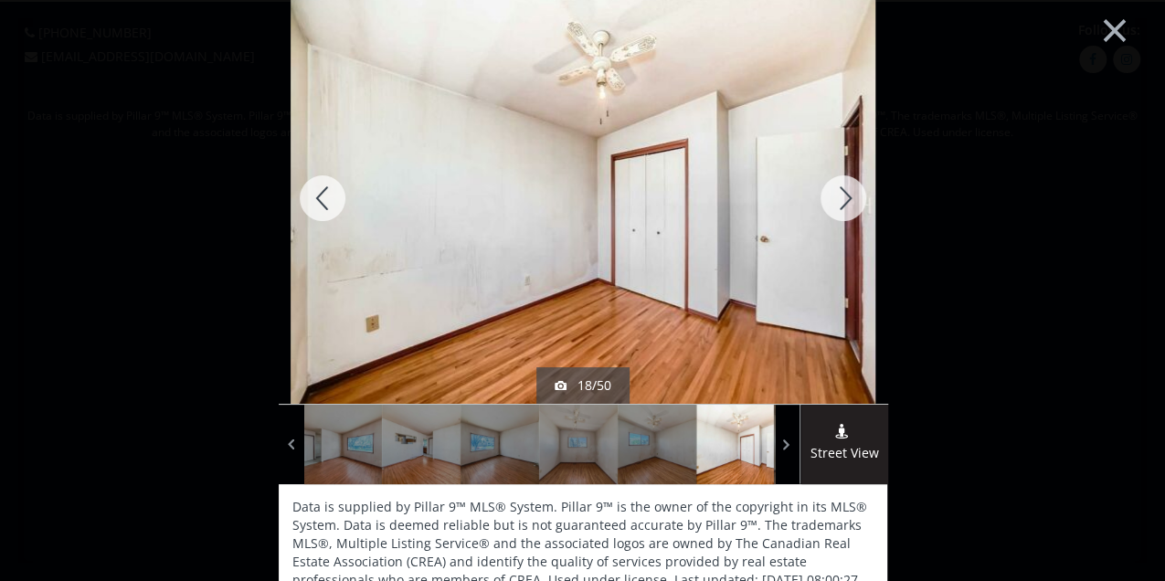
click at [329, 201] on div at bounding box center [323, 198] width 88 height 411
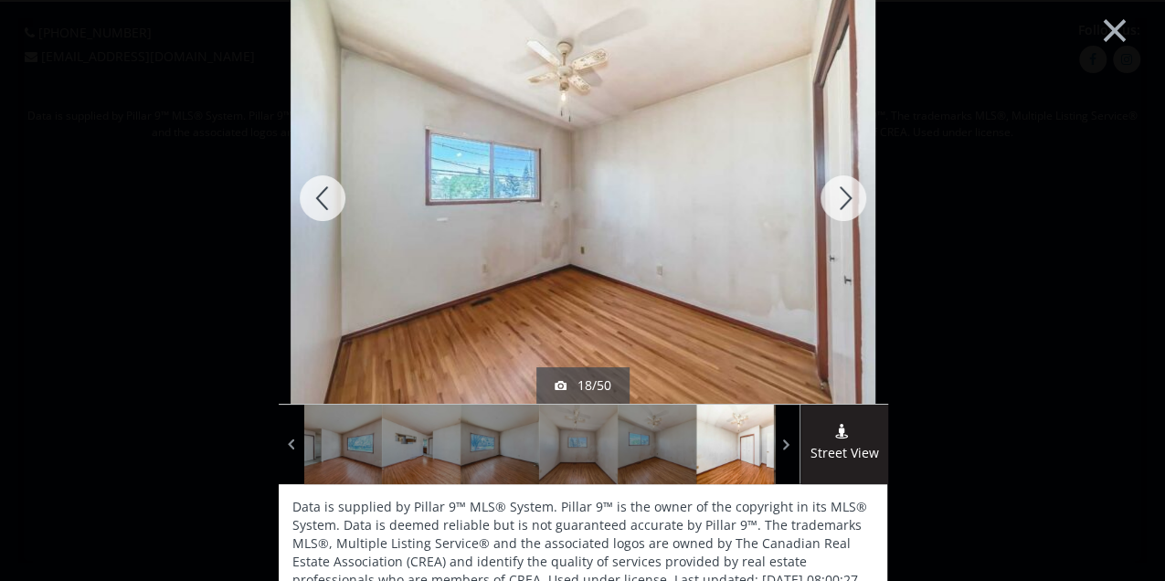
click at [329, 201] on div at bounding box center [323, 198] width 88 height 411
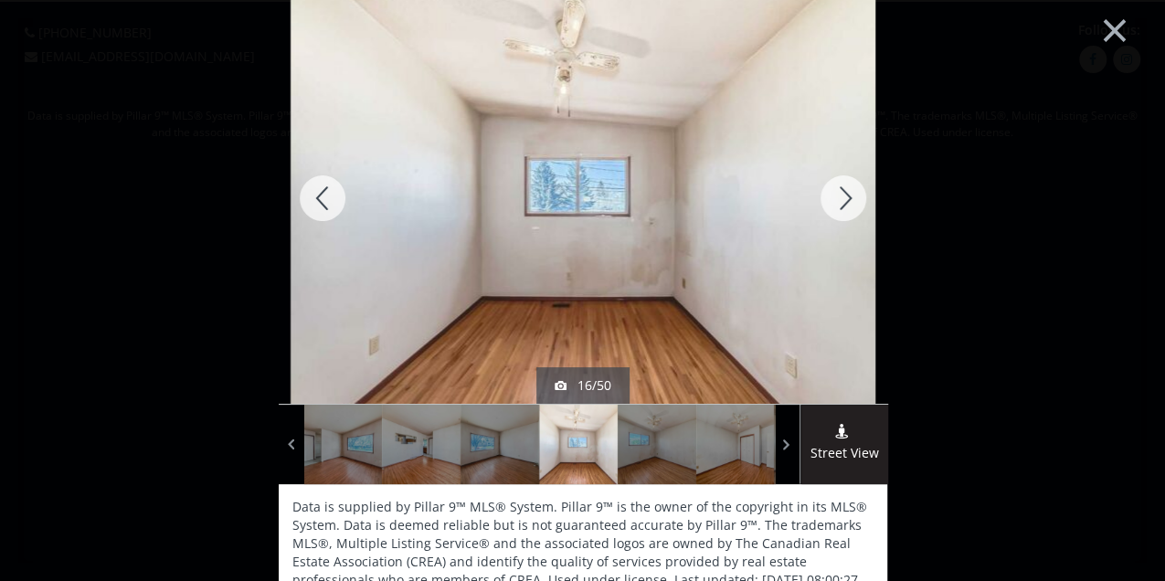
click at [329, 201] on div at bounding box center [323, 198] width 88 height 411
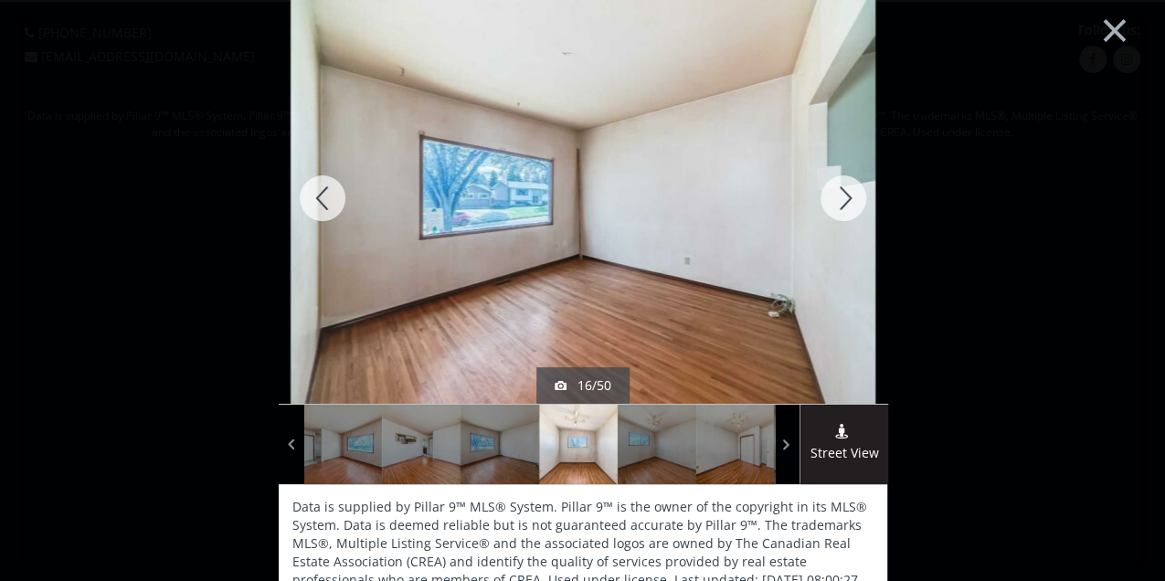
click at [329, 201] on div at bounding box center [323, 198] width 88 height 411
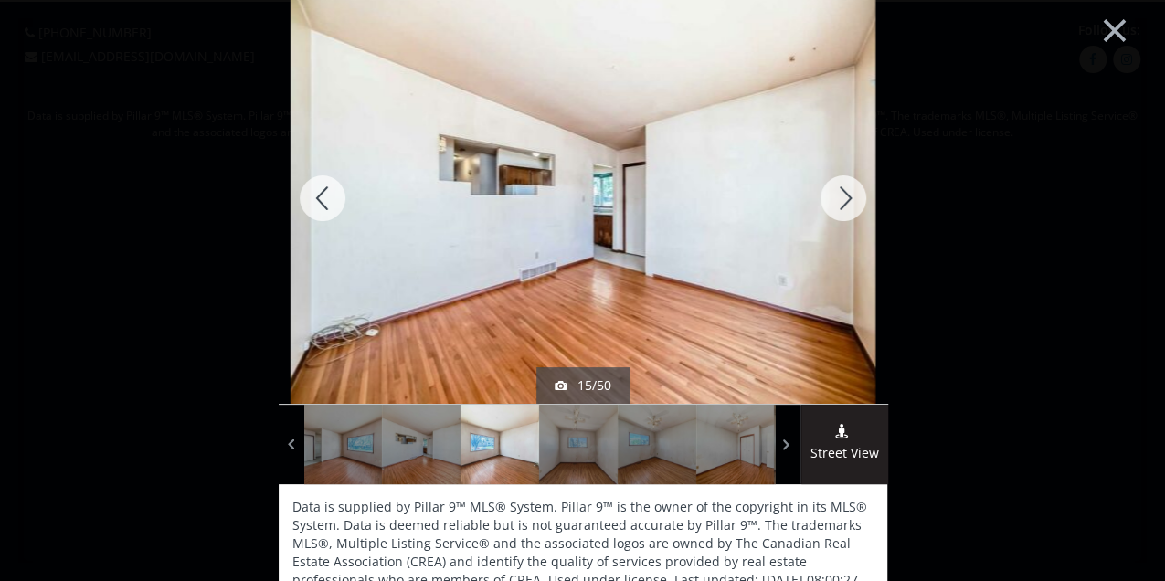
click at [329, 201] on div at bounding box center [323, 198] width 88 height 411
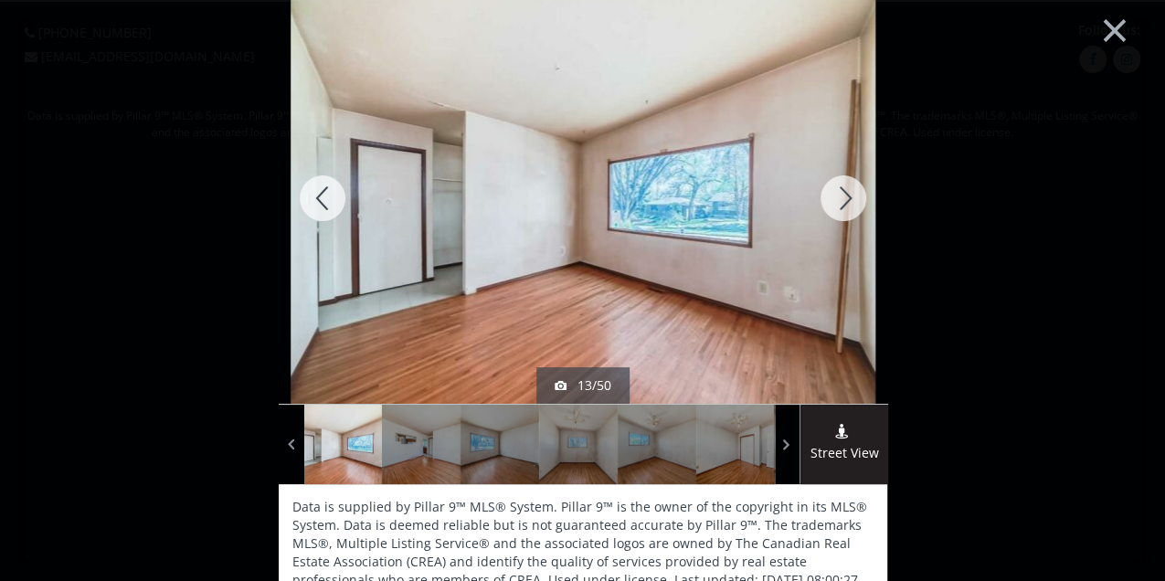
click at [329, 201] on div at bounding box center [323, 198] width 88 height 411
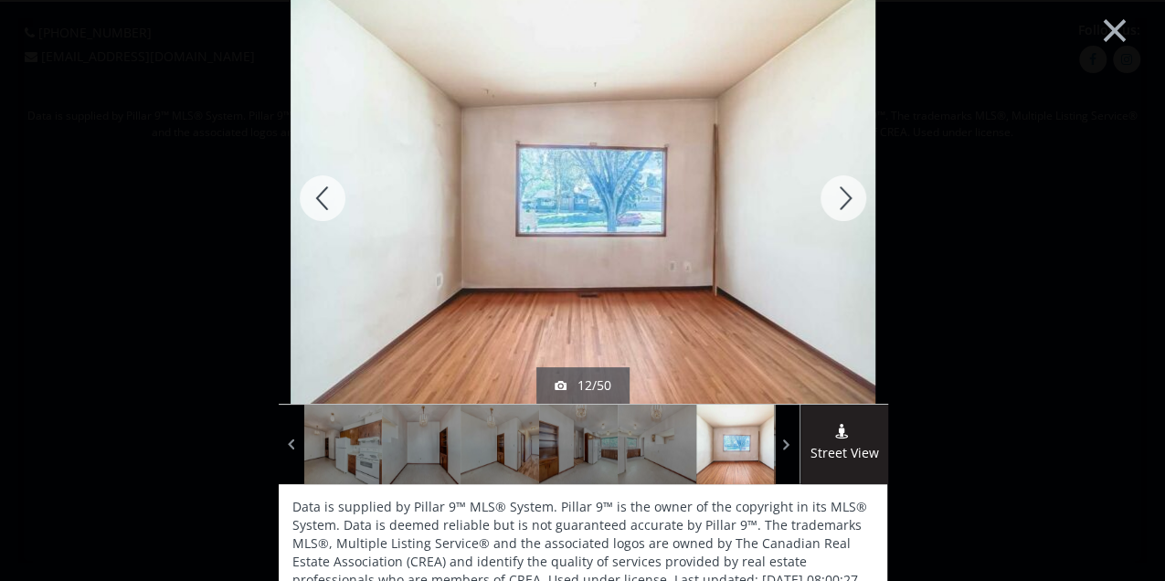
click at [329, 201] on div at bounding box center [323, 198] width 88 height 411
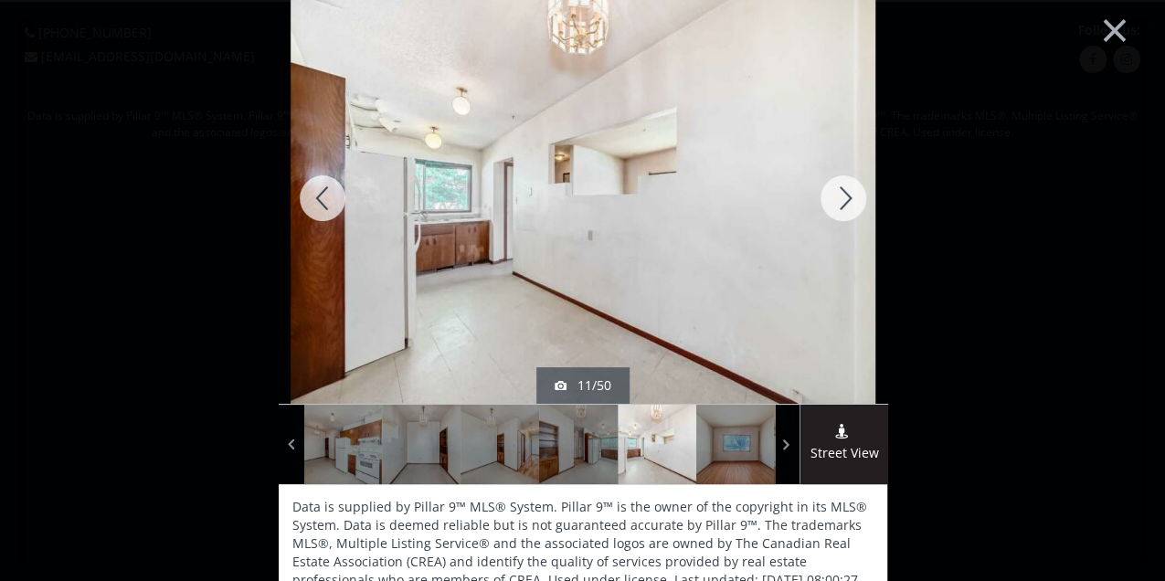
click at [329, 201] on div at bounding box center [323, 198] width 88 height 411
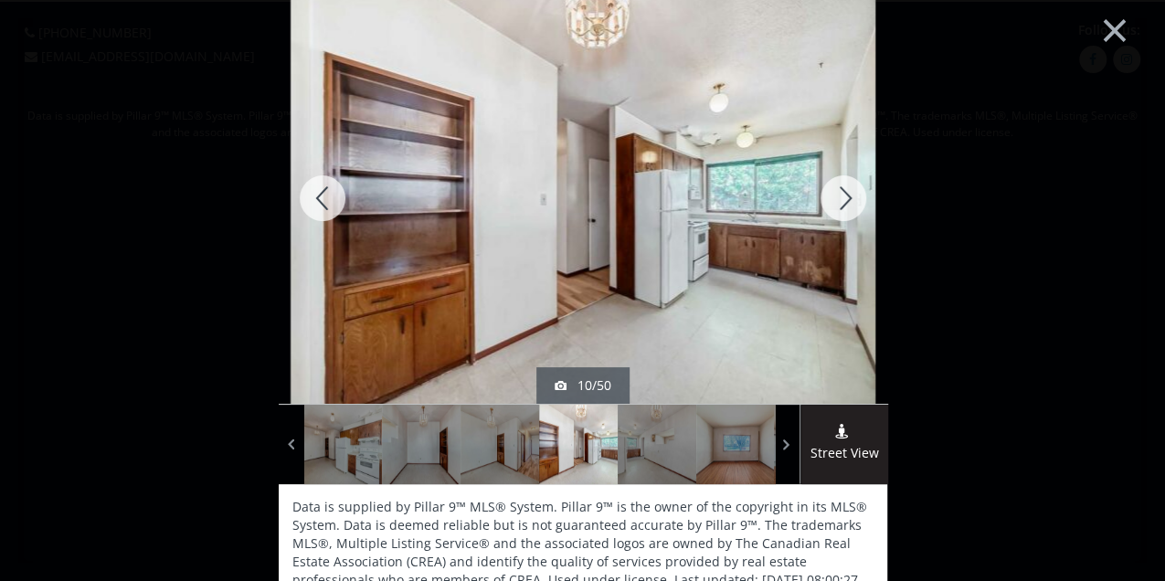
click at [329, 201] on div at bounding box center [323, 198] width 88 height 411
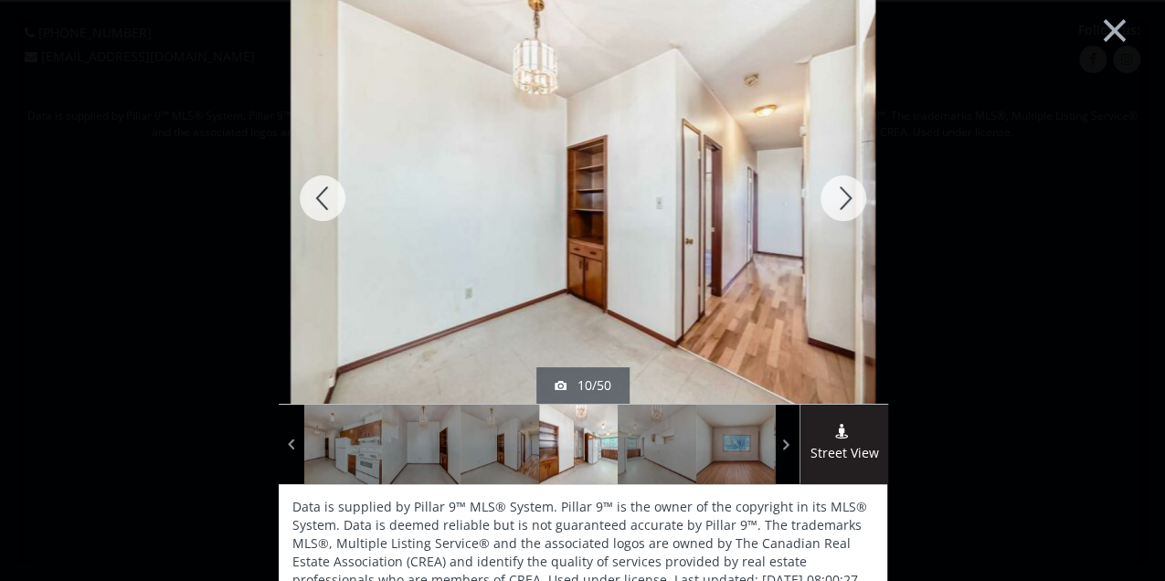
click at [329, 201] on div at bounding box center [323, 198] width 88 height 411
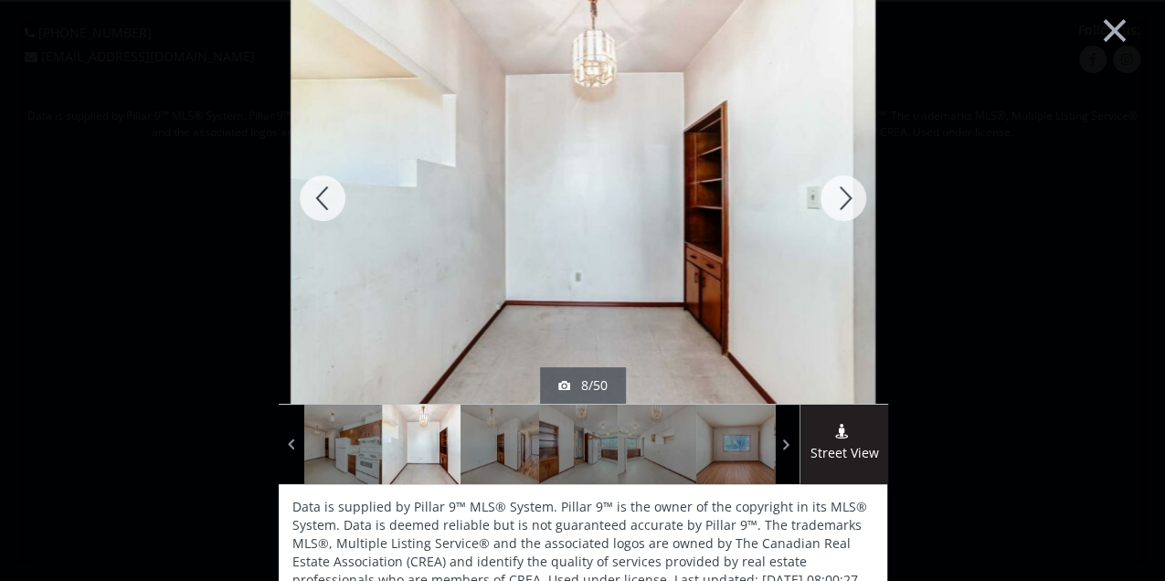
click at [329, 201] on div at bounding box center [323, 198] width 88 height 411
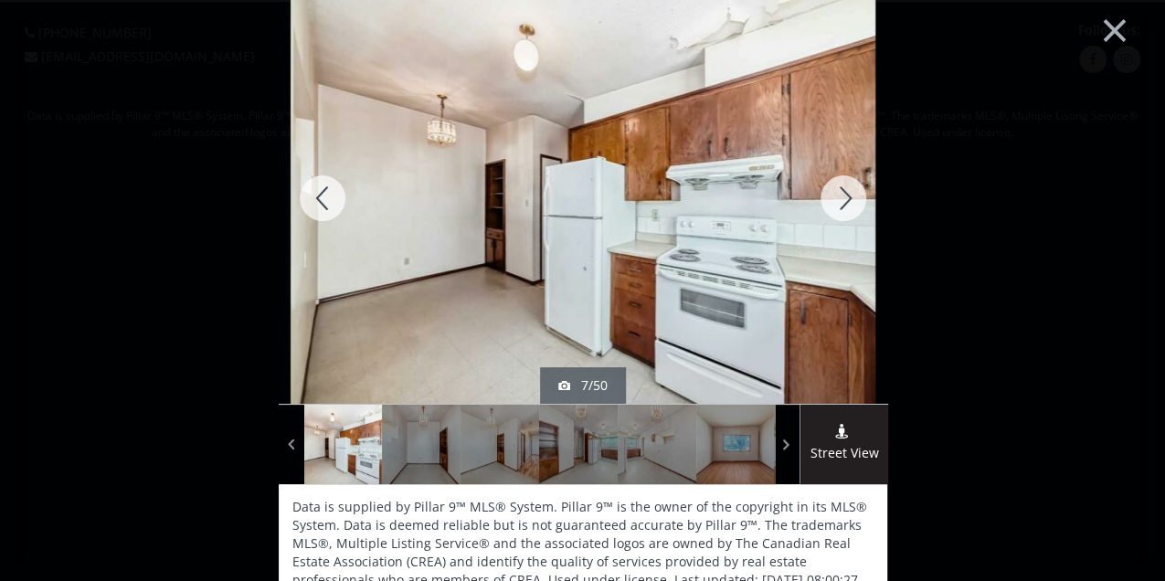
click at [329, 201] on div at bounding box center [323, 198] width 88 height 411
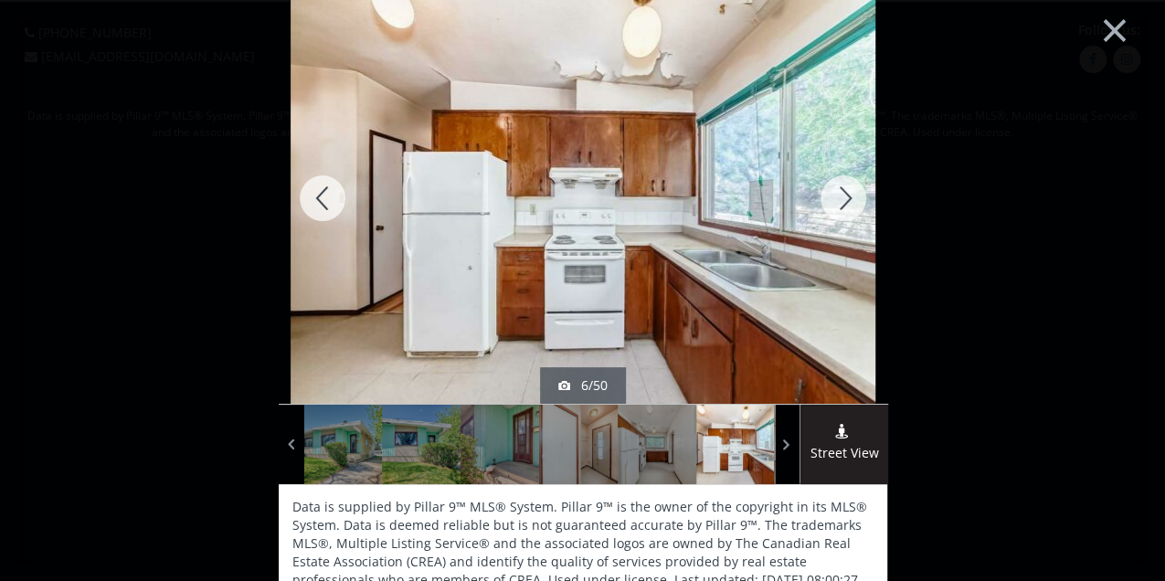
click at [325, 201] on div at bounding box center [323, 198] width 88 height 411
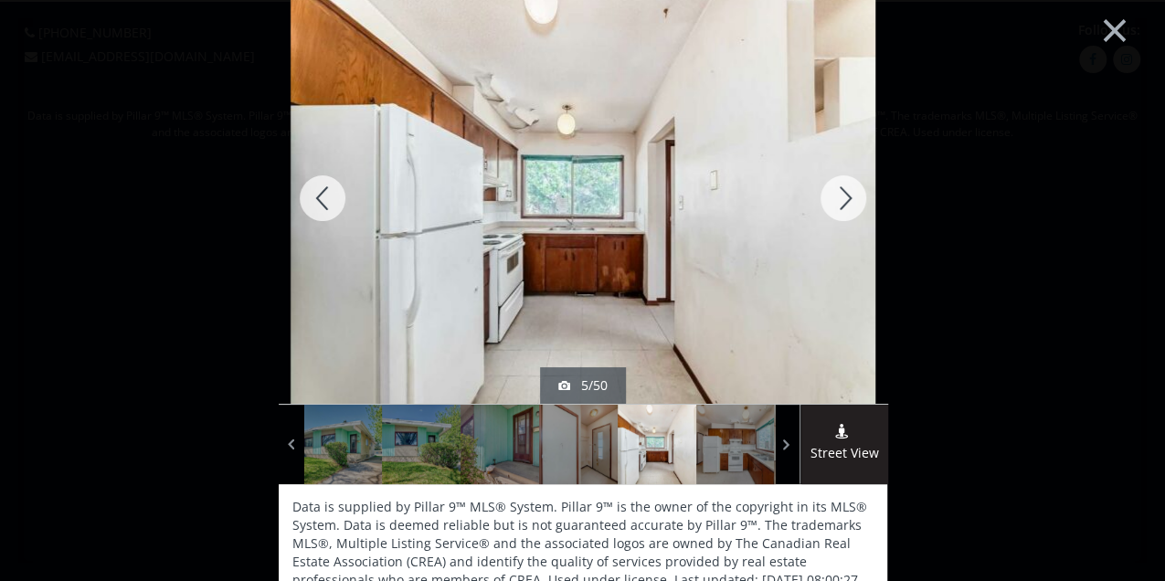
click at [325, 201] on div at bounding box center [323, 198] width 88 height 411
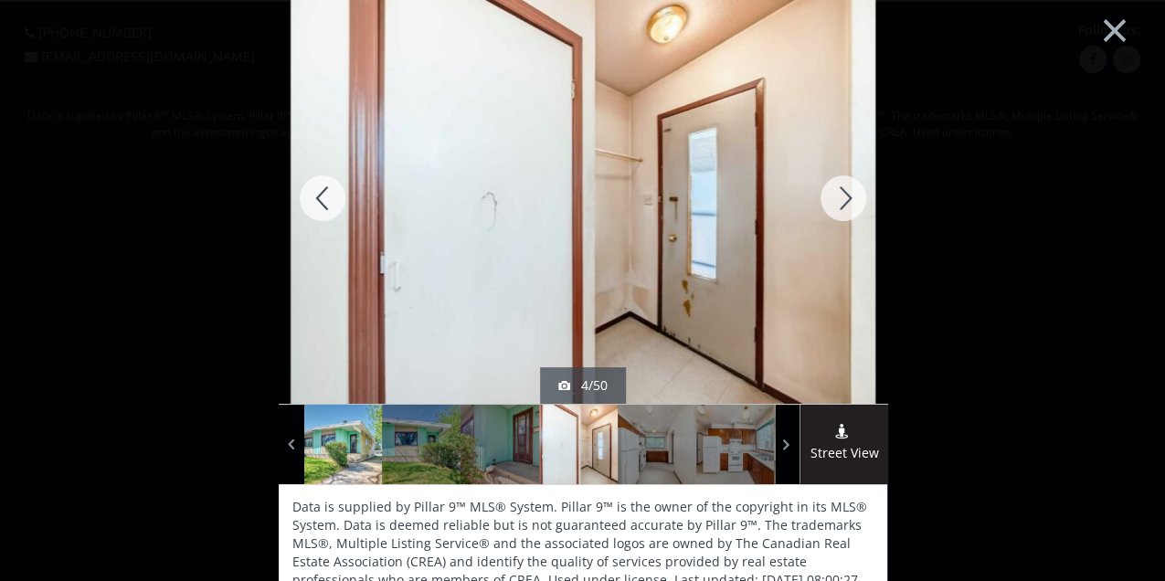
click at [327, 449] on div at bounding box center [343, 444] width 79 height 79
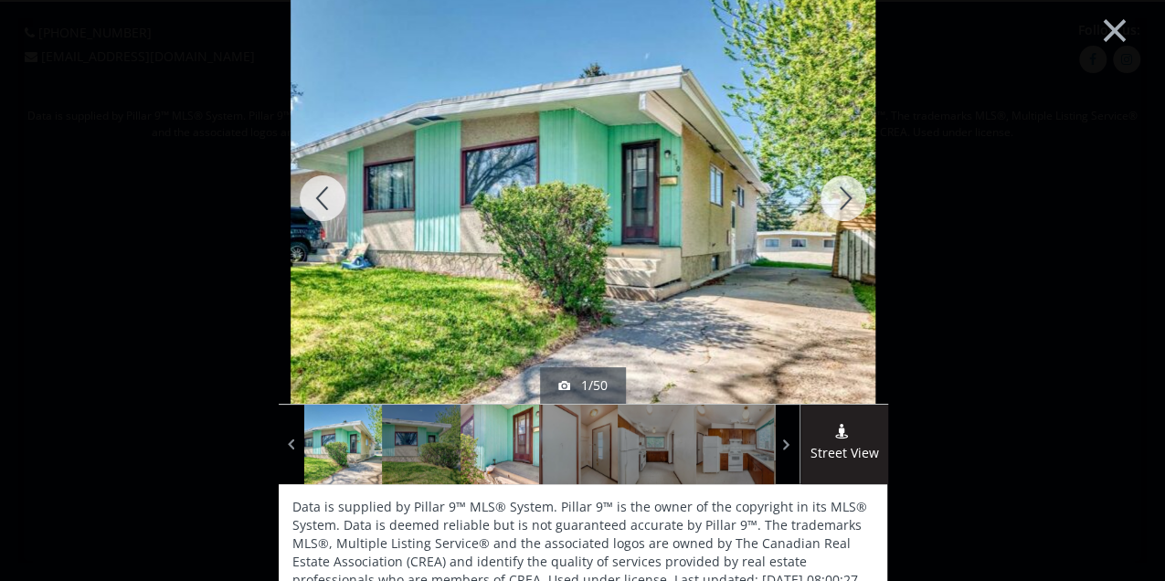
click at [514, 447] on div at bounding box center [499, 444] width 79 height 79
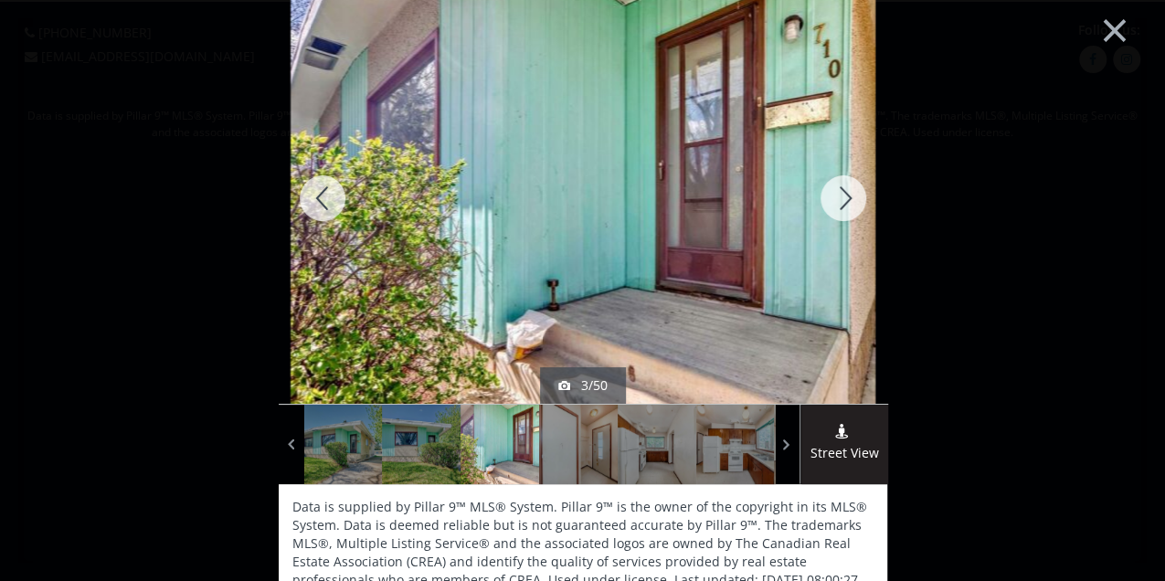
click at [844, 198] on div at bounding box center [843, 198] width 88 height 411
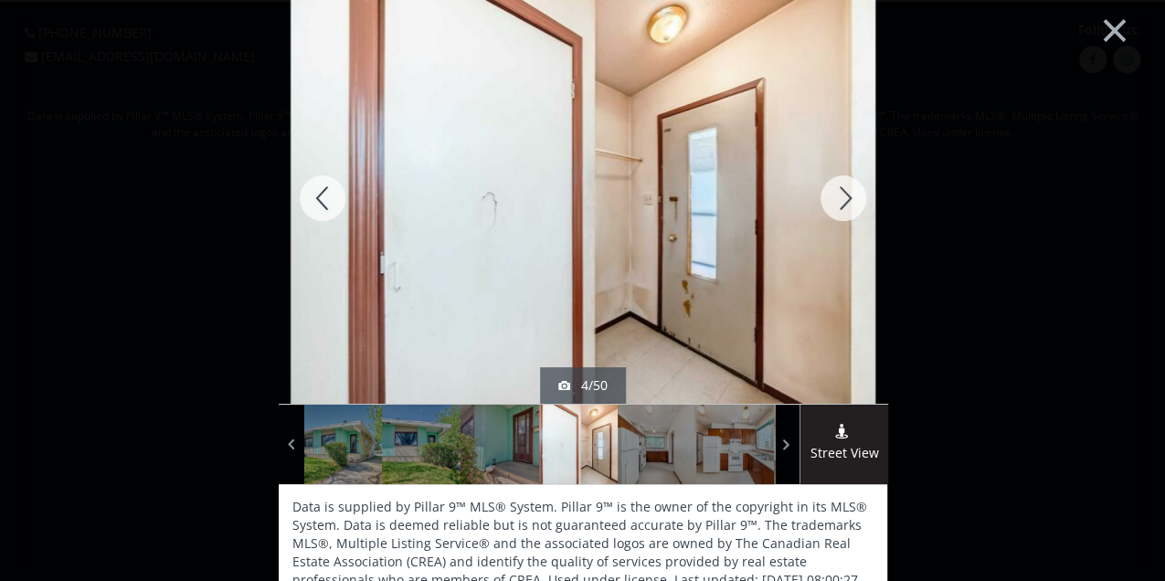
click at [844, 198] on div at bounding box center [843, 198] width 88 height 411
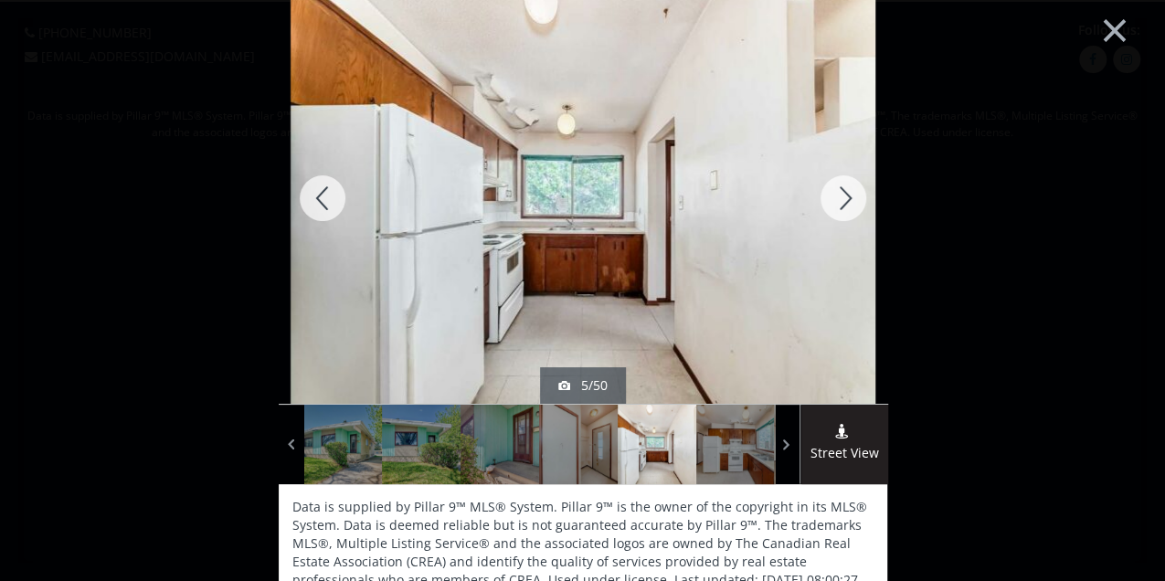
click at [844, 198] on div at bounding box center [843, 198] width 88 height 411
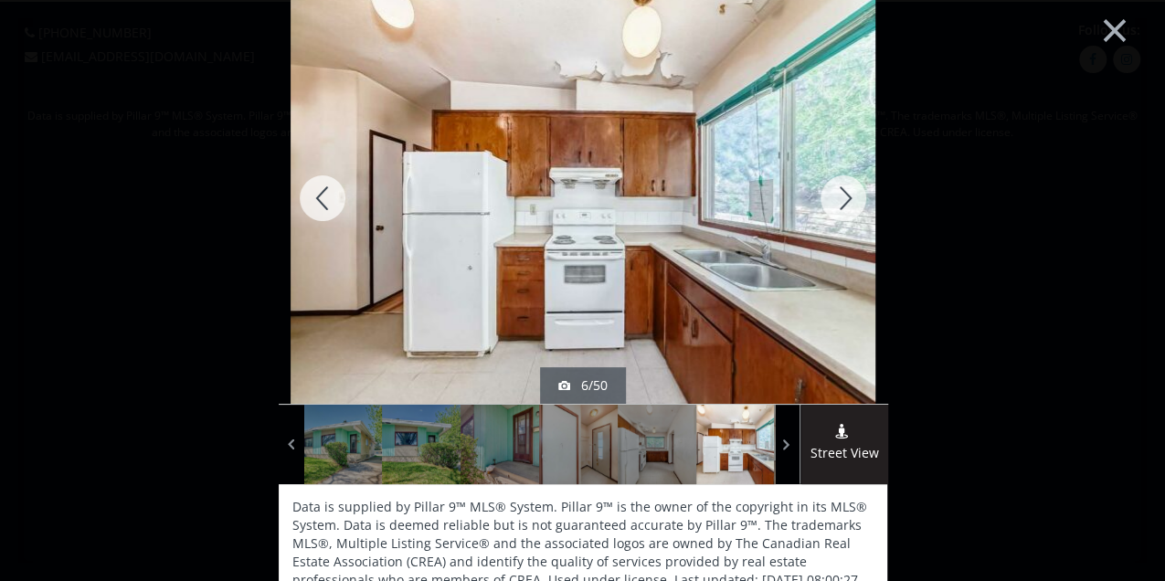
click at [844, 198] on div at bounding box center [843, 198] width 88 height 411
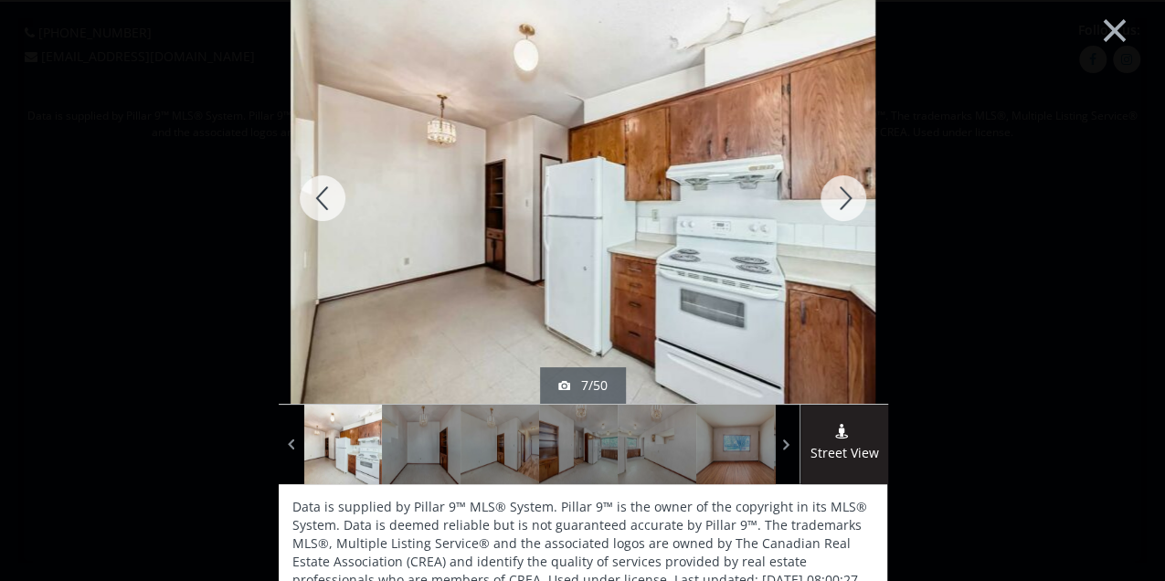
click at [844, 198] on div at bounding box center [843, 198] width 88 height 411
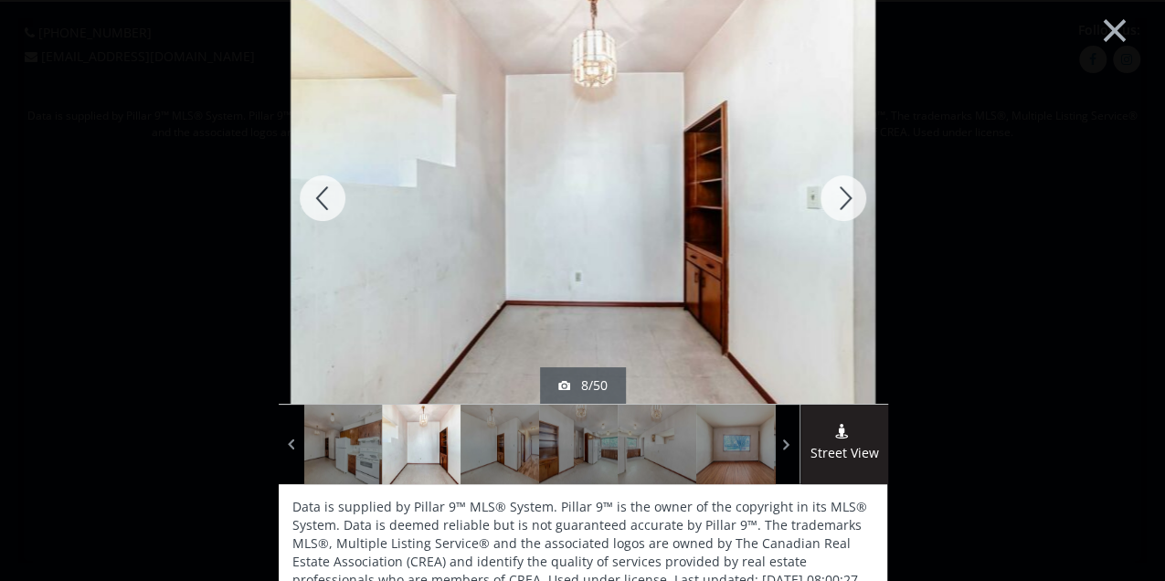
click at [844, 198] on div at bounding box center [843, 198] width 88 height 411
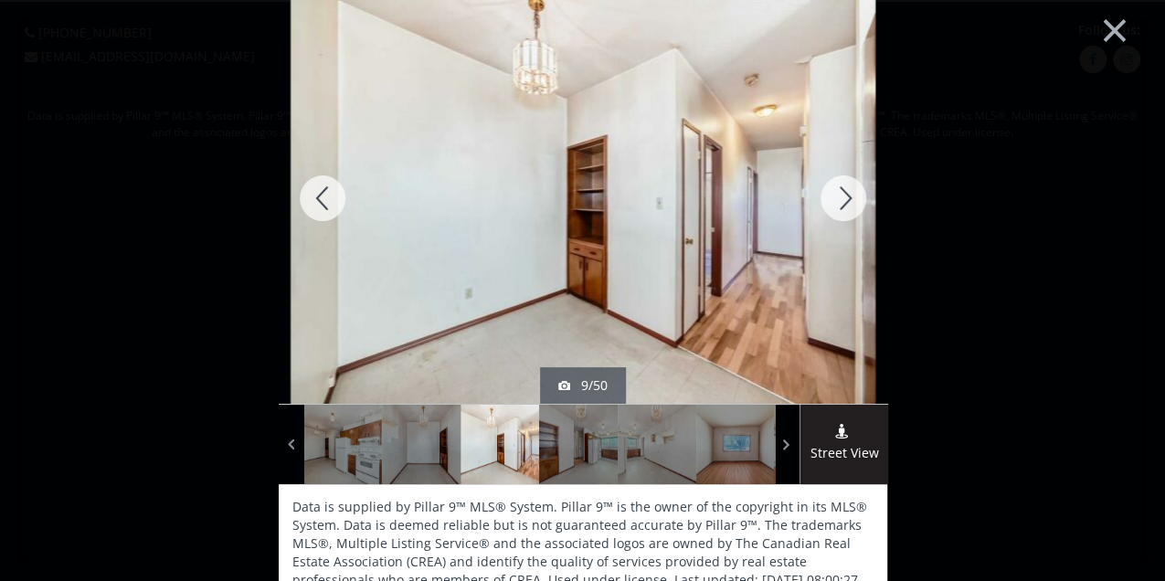
click at [844, 198] on div at bounding box center [843, 198] width 88 height 411
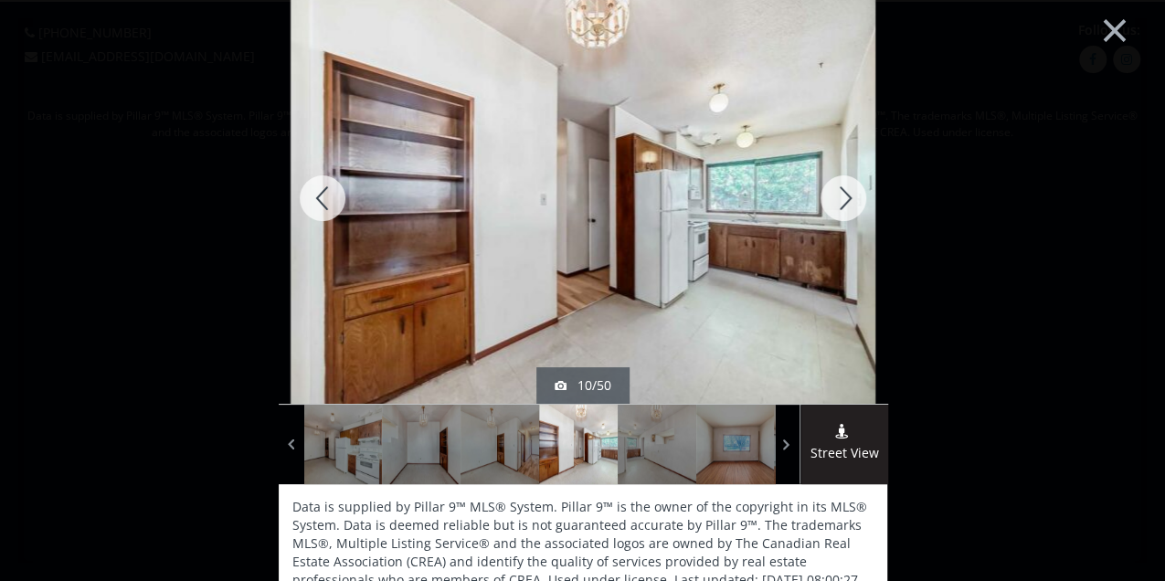
click at [844, 198] on div at bounding box center [843, 198] width 88 height 411
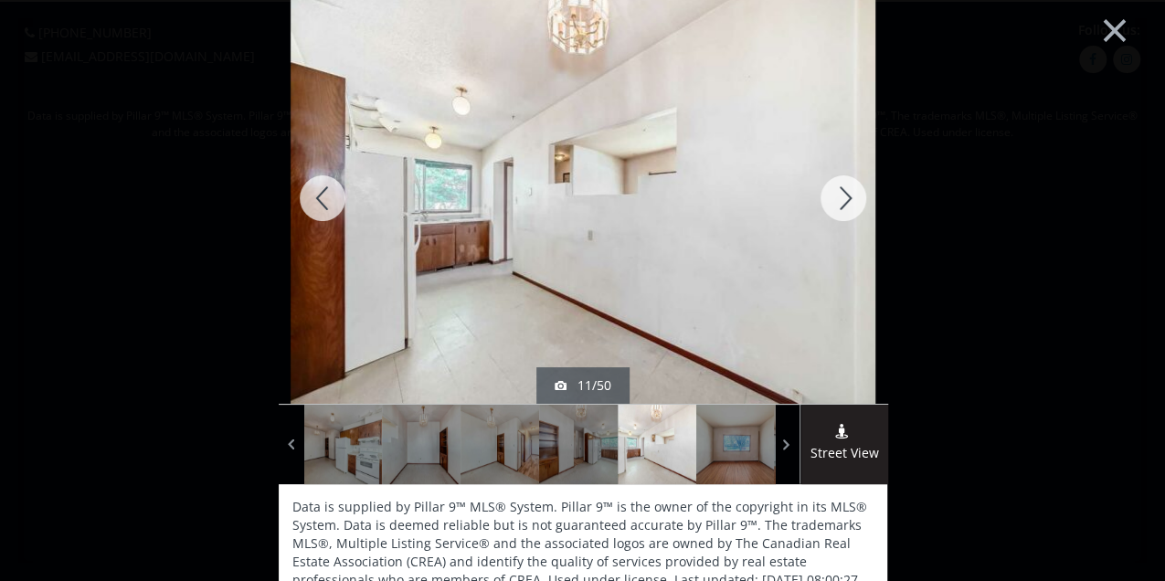
click at [844, 198] on div at bounding box center [843, 198] width 88 height 411
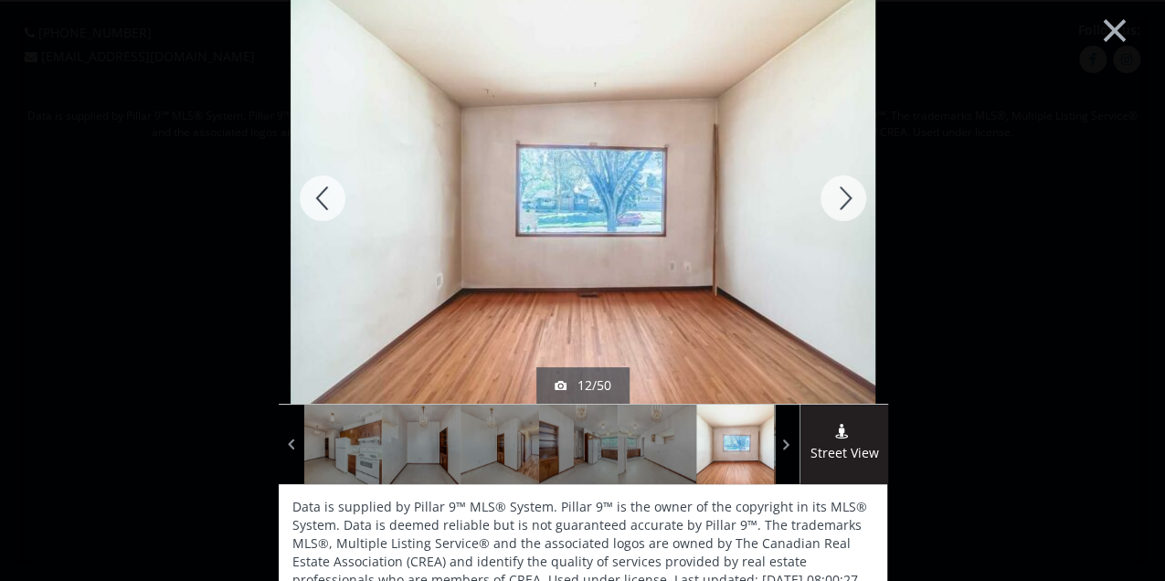
click at [837, 205] on div at bounding box center [843, 198] width 88 height 411
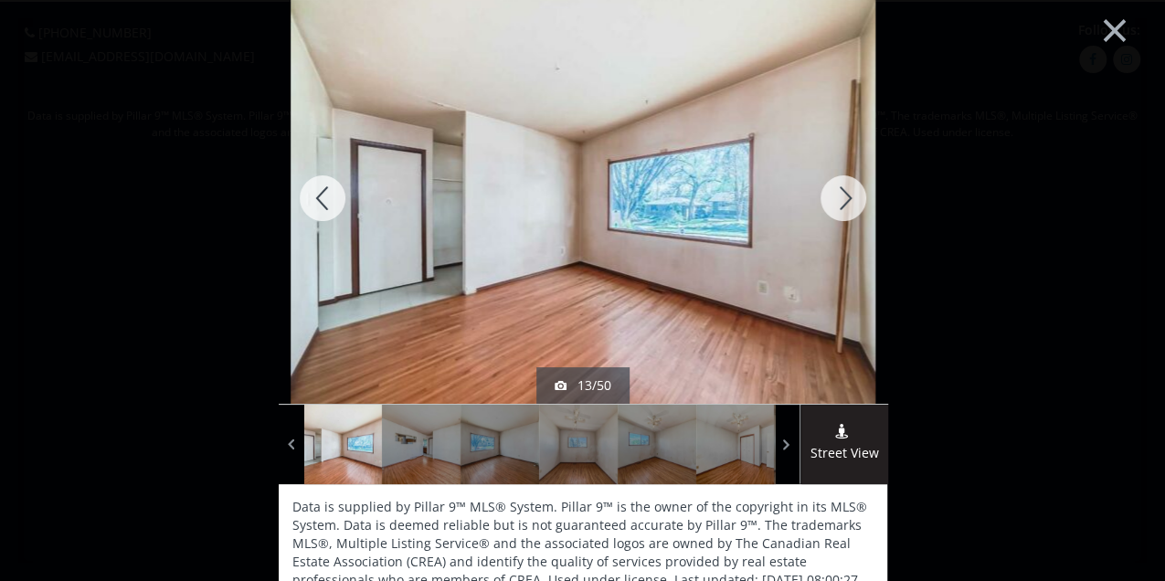
click at [837, 205] on div at bounding box center [843, 198] width 88 height 411
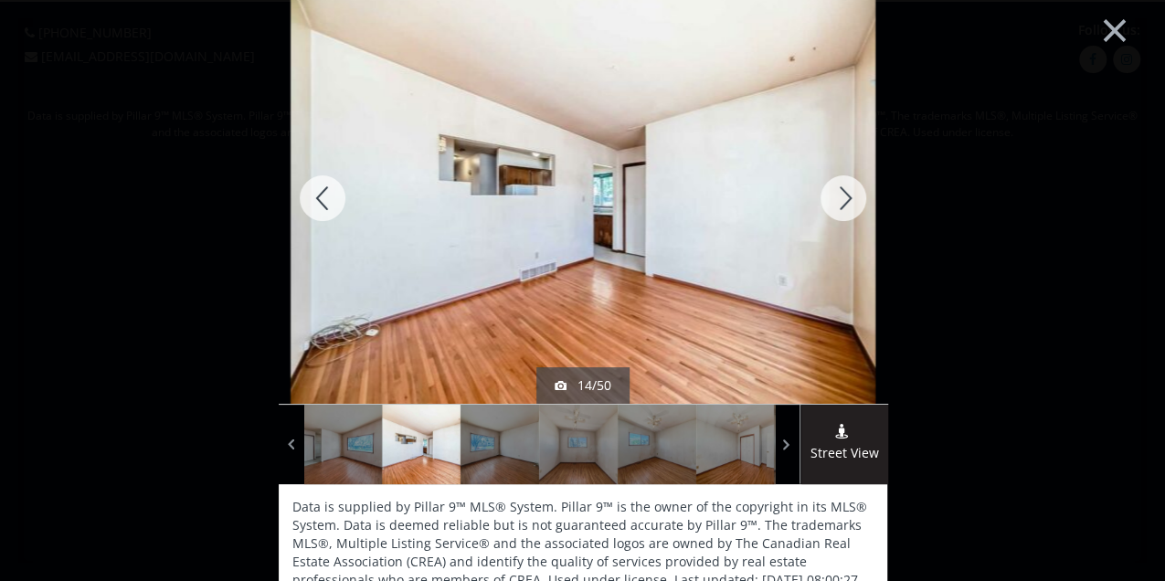
click at [837, 205] on div at bounding box center [843, 198] width 88 height 411
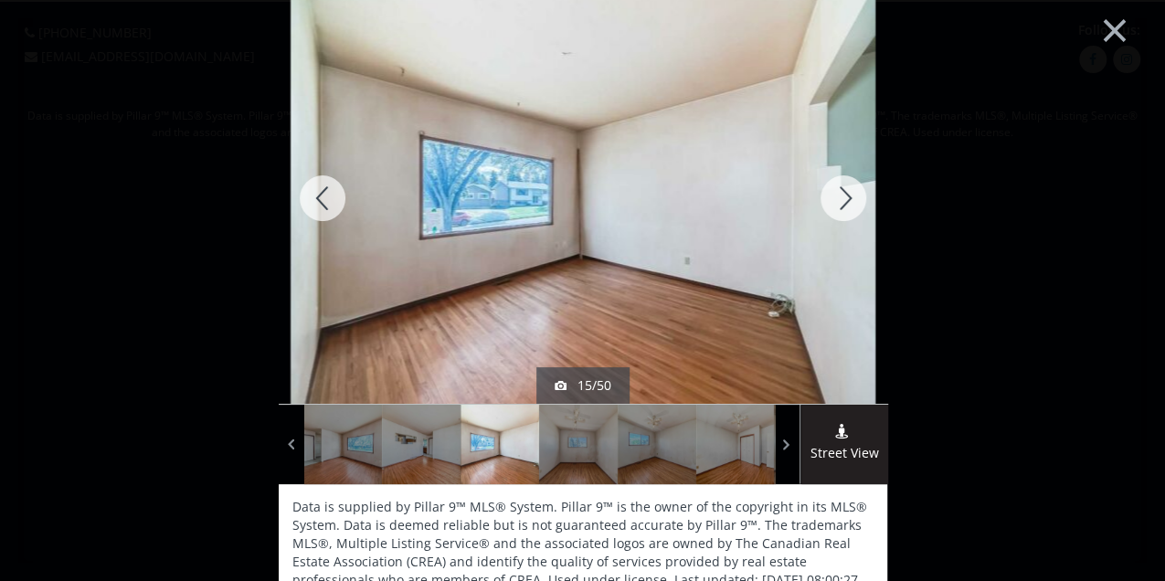
click at [846, 195] on div at bounding box center [843, 198] width 88 height 411
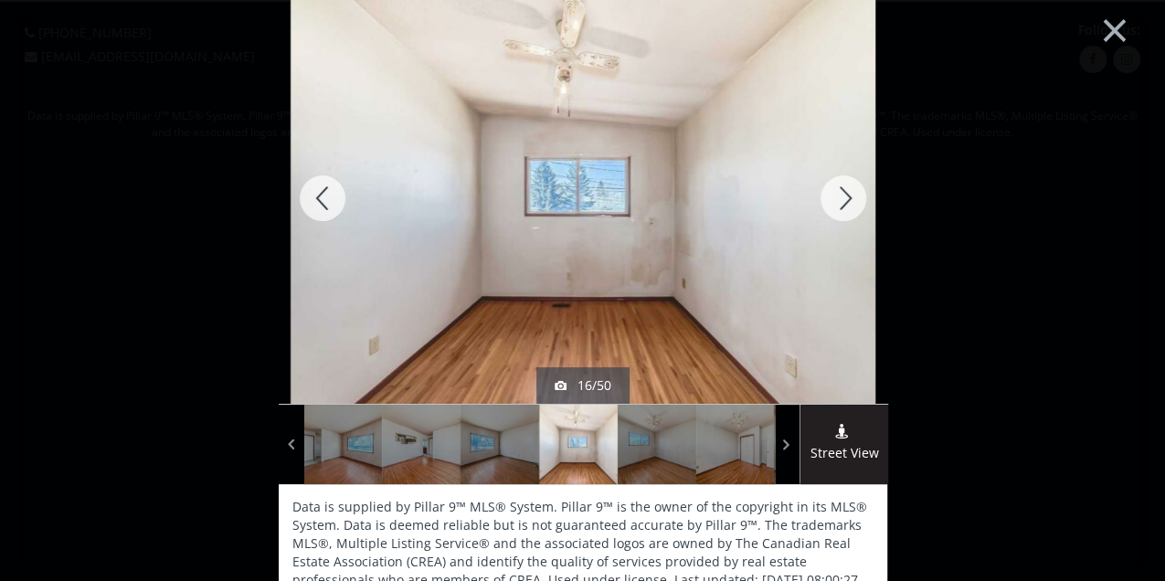
click at [846, 195] on div at bounding box center [843, 198] width 88 height 411
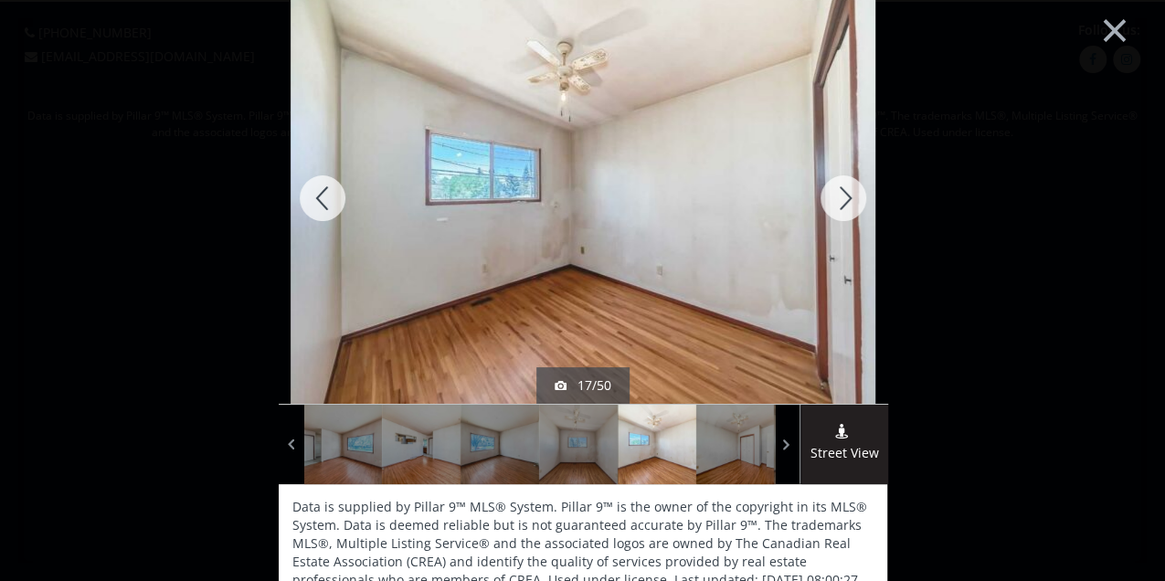
click at [846, 195] on div at bounding box center [843, 198] width 88 height 411
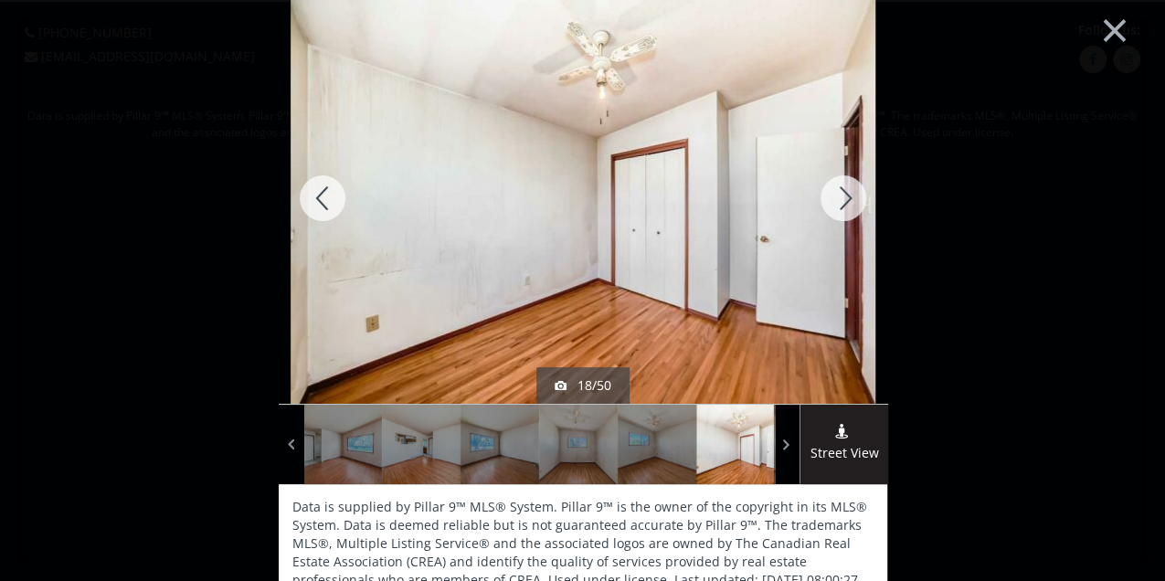
click at [330, 194] on div at bounding box center [323, 198] width 88 height 411
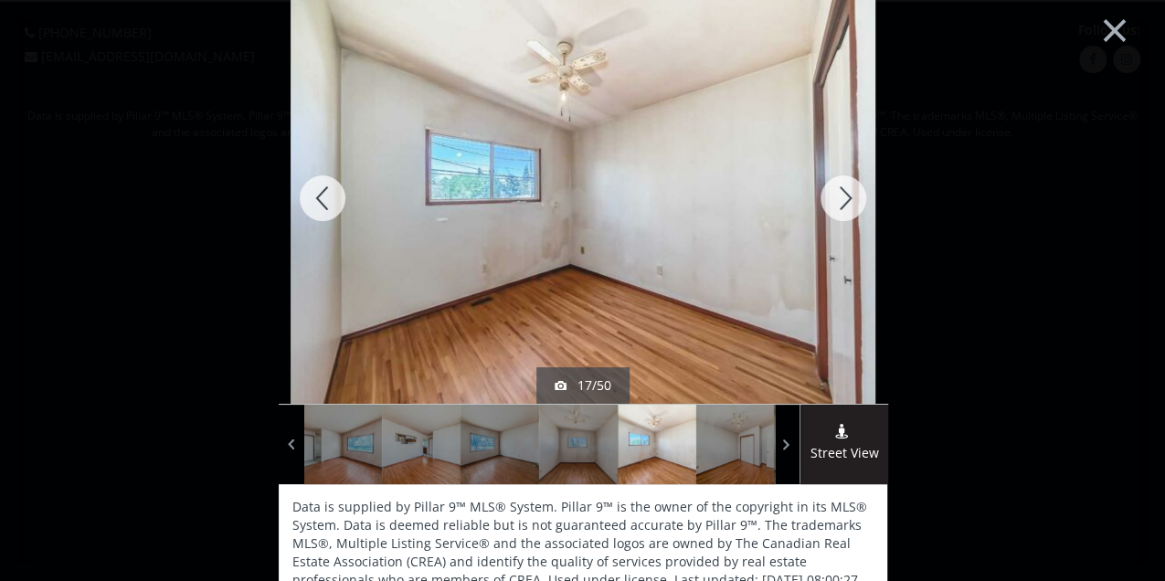
click at [330, 194] on div at bounding box center [323, 198] width 88 height 411
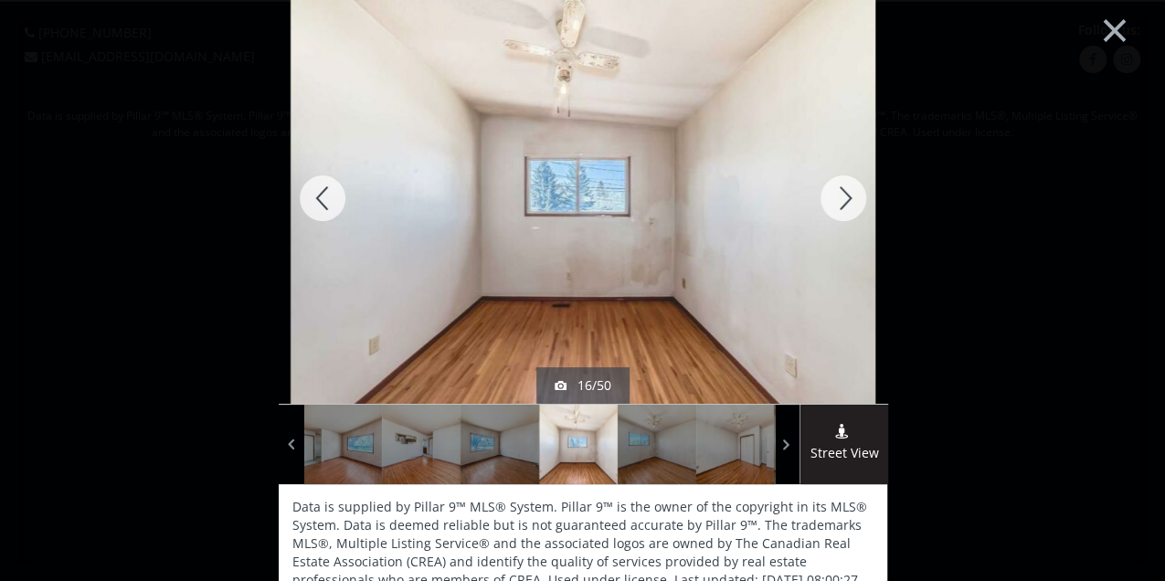
click at [330, 194] on div at bounding box center [323, 198] width 88 height 411
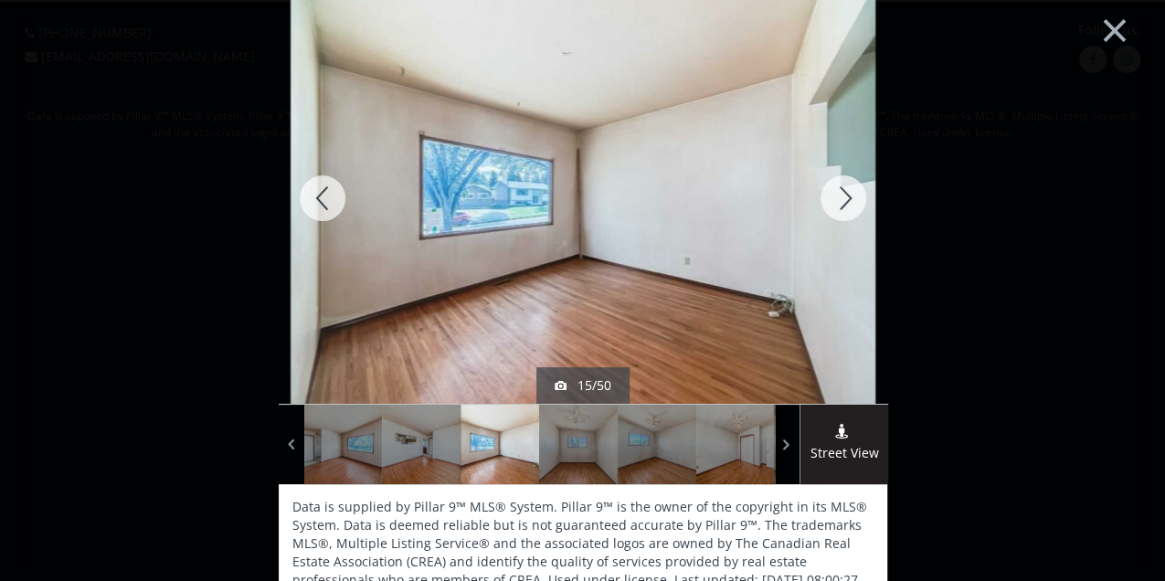
click at [330, 194] on div at bounding box center [323, 198] width 88 height 411
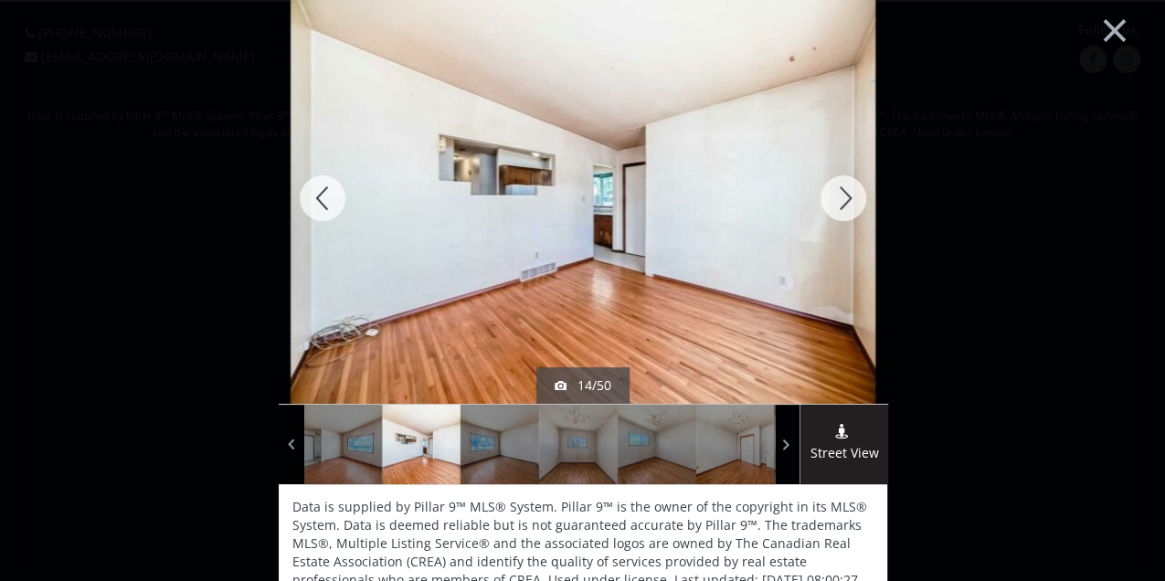
click at [330, 194] on div at bounding box center [323, 198] width 88 height 411
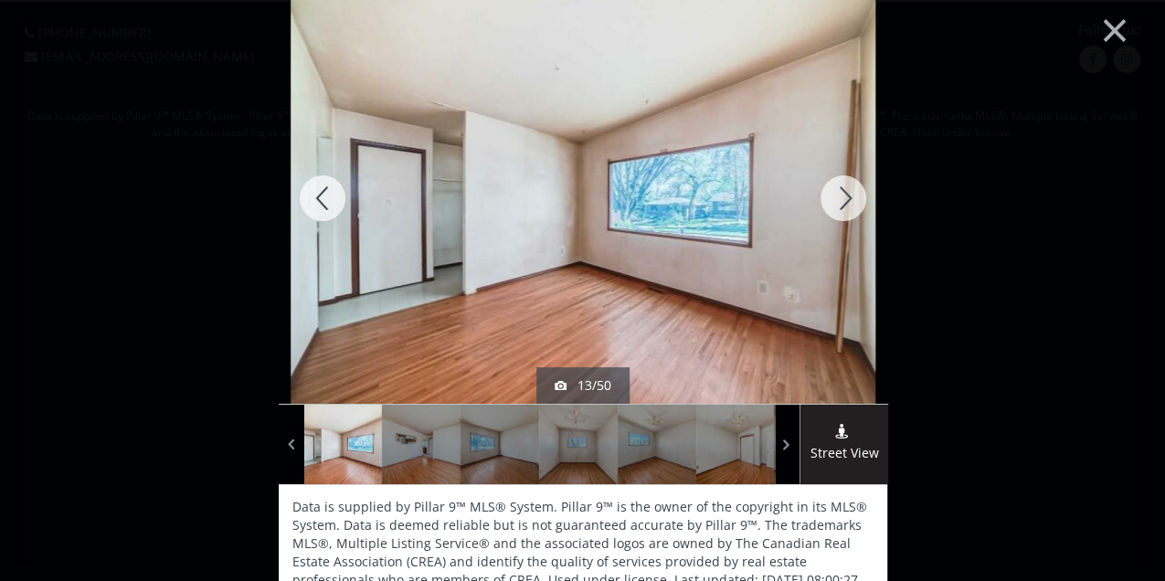
click at [330, 194] on div at bounding box center [323, 198] width 88 height 411
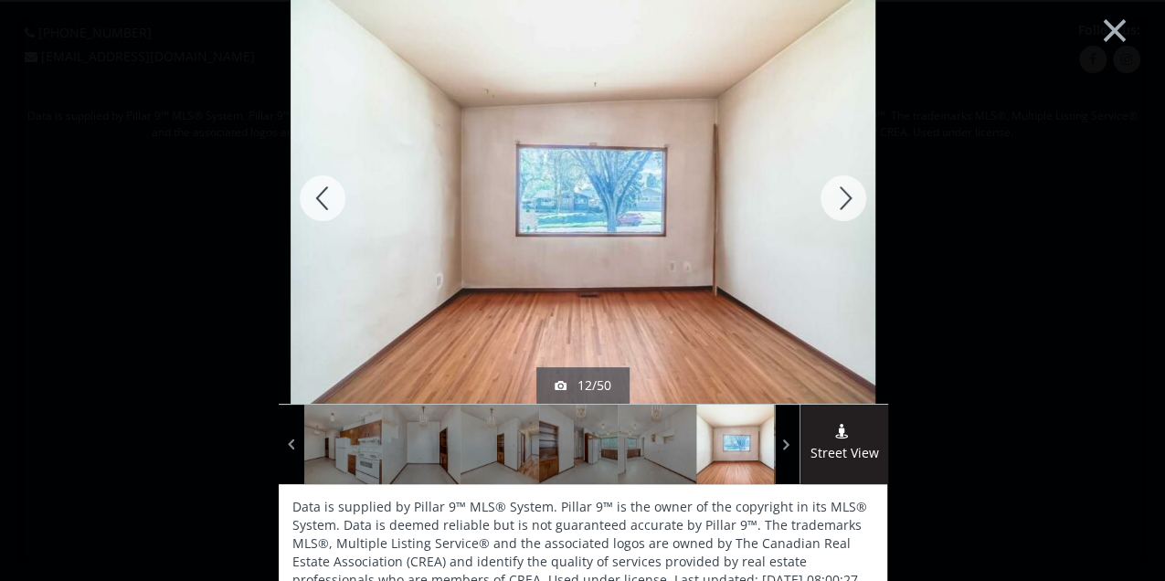
click at [330, 194] on div at bounding box center [323, 198] width 88 height 411
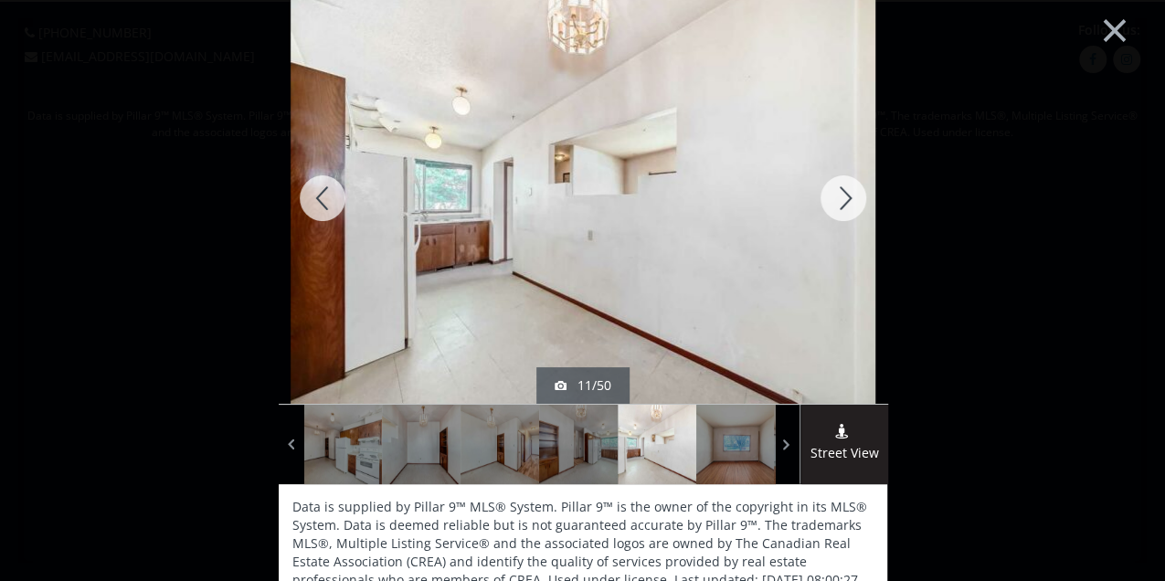
click at [330, 194] on div at bounding box center [323, 198] width 88 height 411
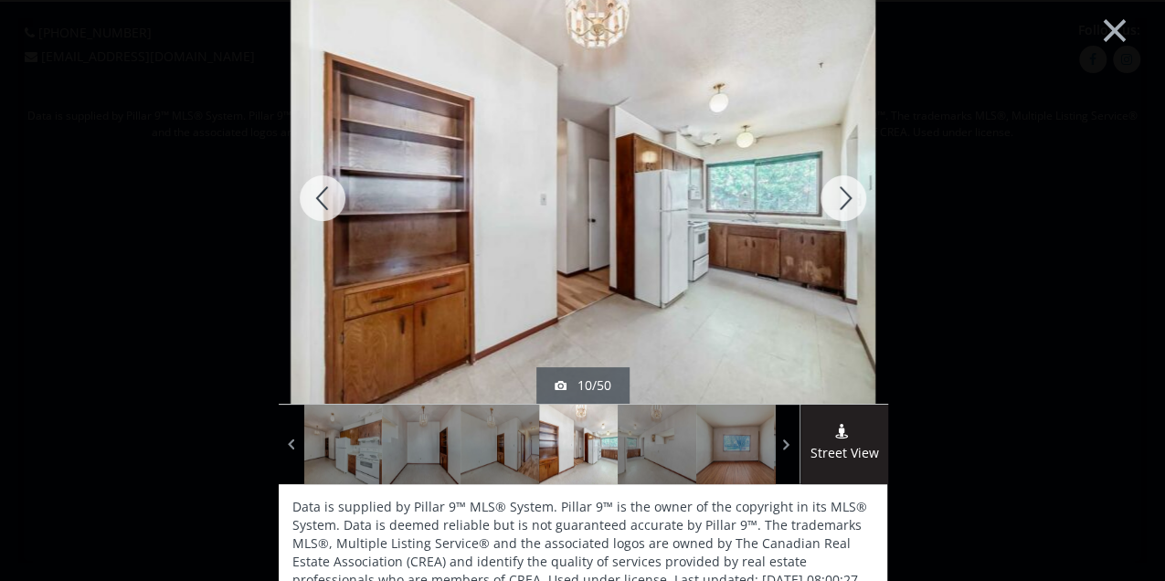
click at [318, 200] on div at bounding box center [323, 198] width 88 height 411
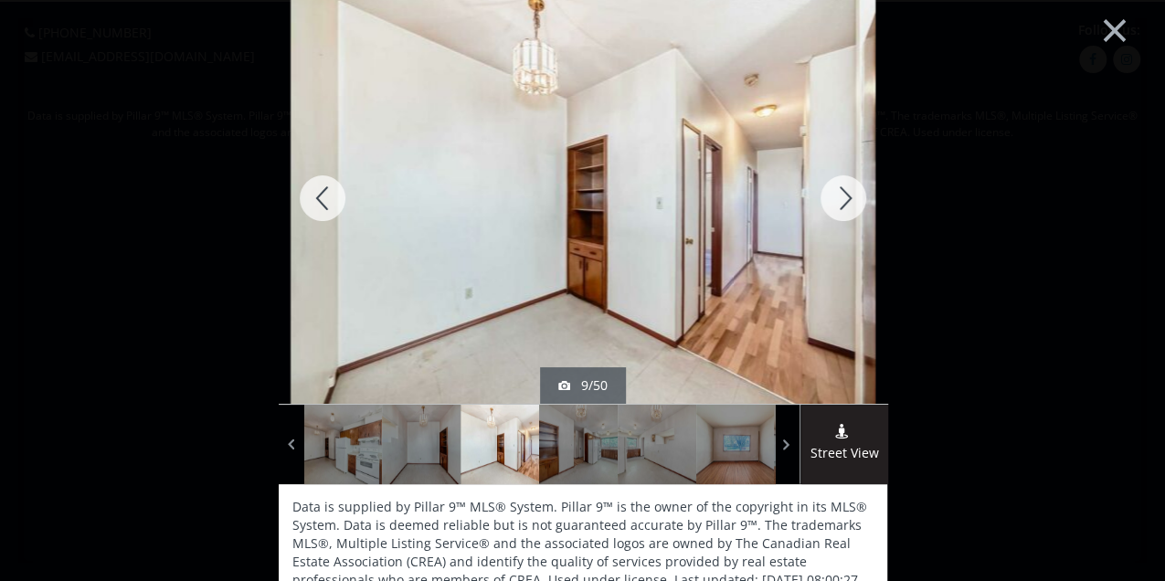
click at [318, 200] on div at bounding box center [323, 198] width 88 height 411
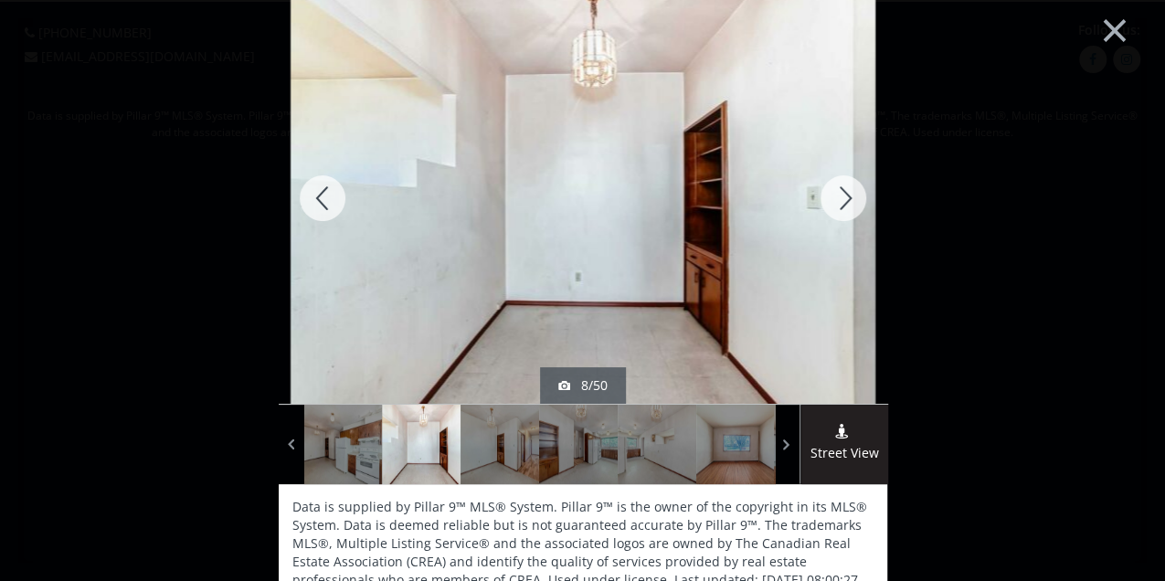
click at [318, 200] on div at bounding box center [323, 198] width 88 height 411
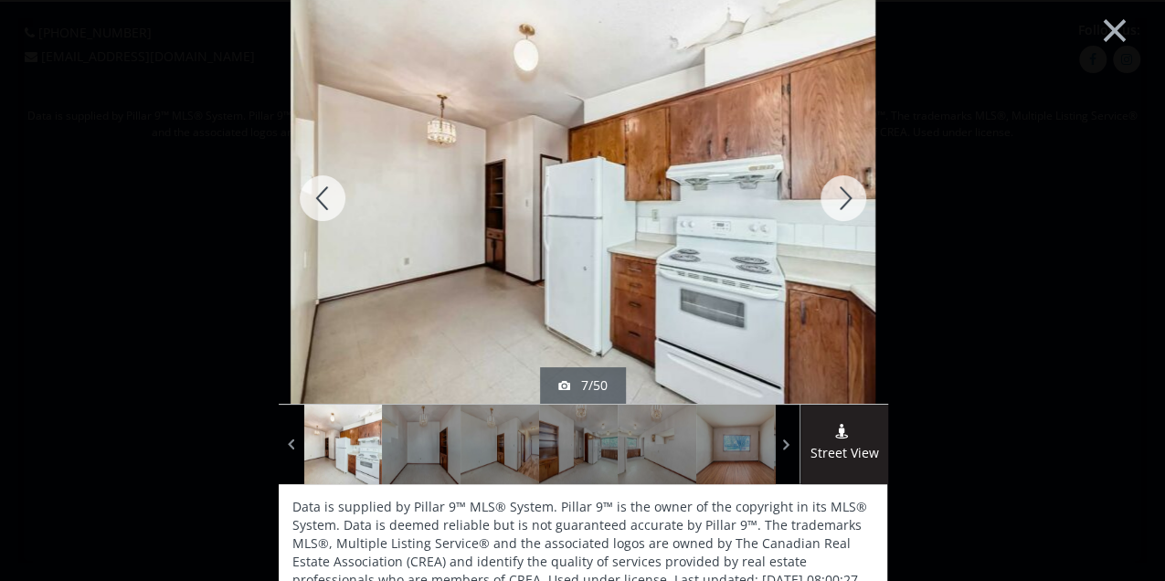
click at [318, 200] on div at bounding box center [323, 198] width 88 height 411
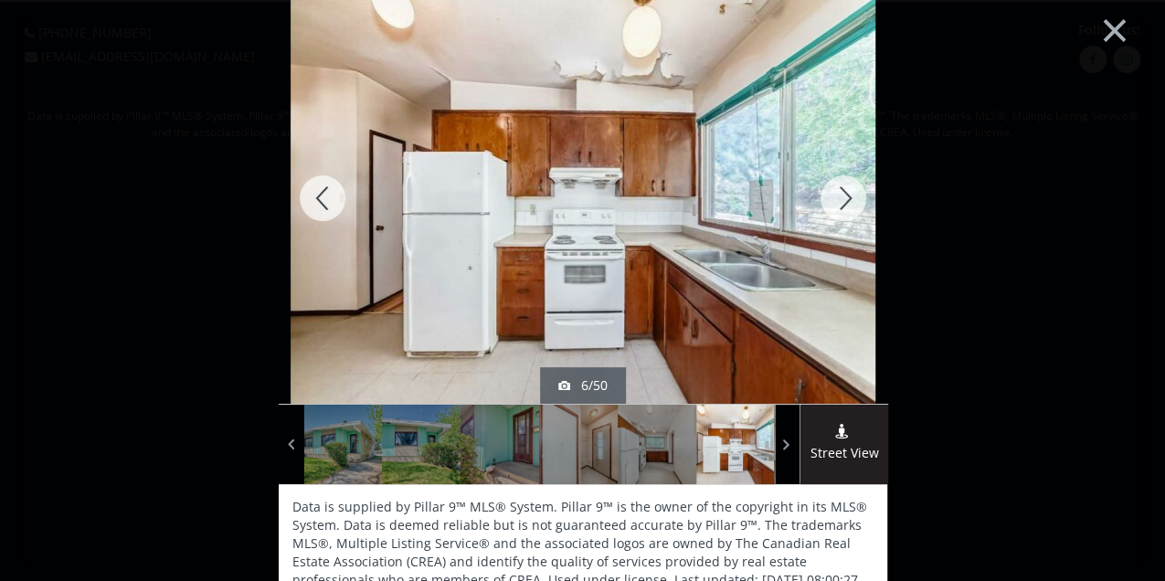
click at [318, 200] on div at bounding box center [323, 198] width 88 height 411
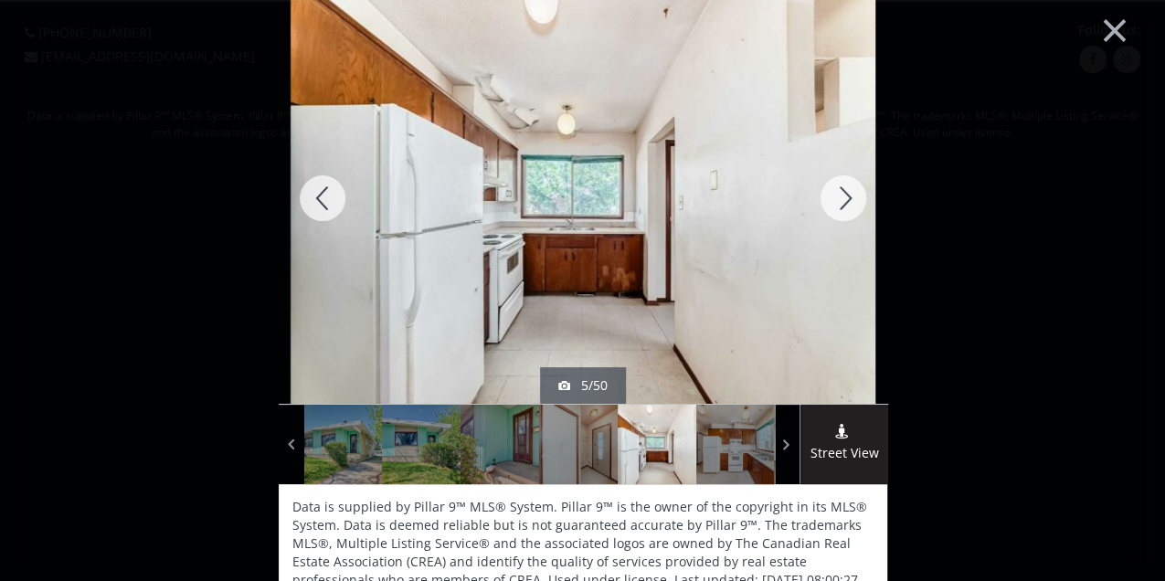
click at [318, 200] on div at bounding box center [323, 198] width 88 height 411
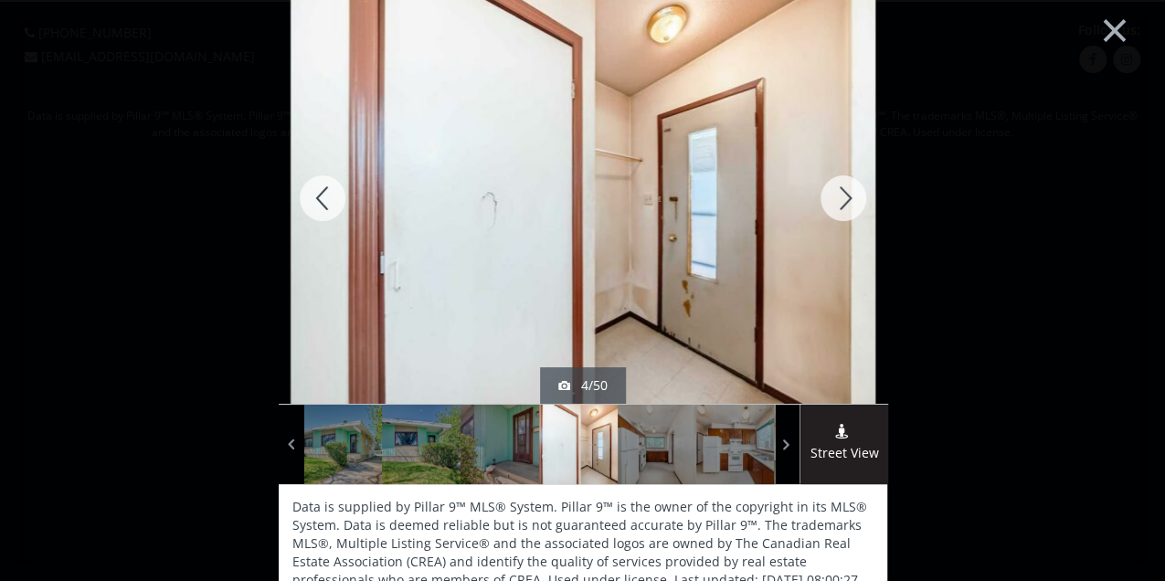
click at [318, 200] on div at bounding box center [323, 198] width 88 height 411
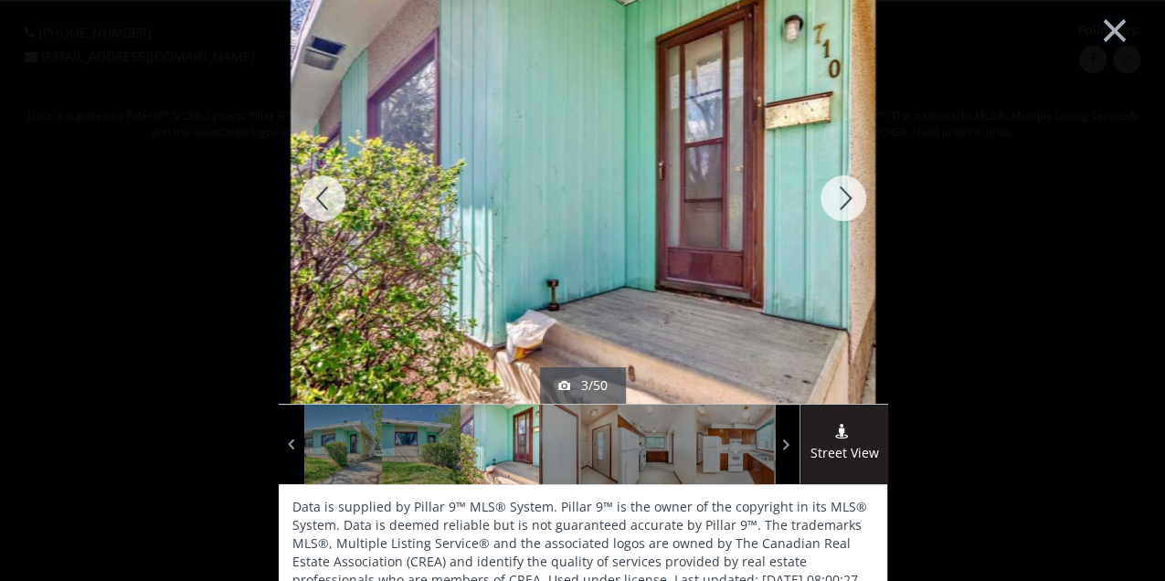
click at [842, 200] on div at bounding box center [843, 198] width 88 height 411
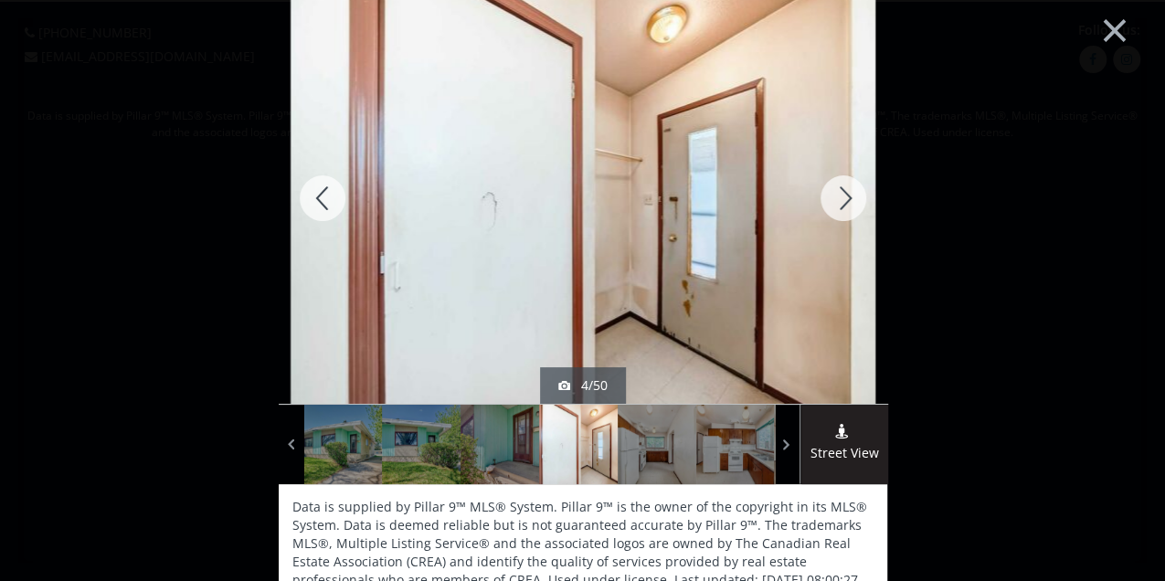
click at [842, 200] on div at bounding box center [843, 198] width 88 height 411
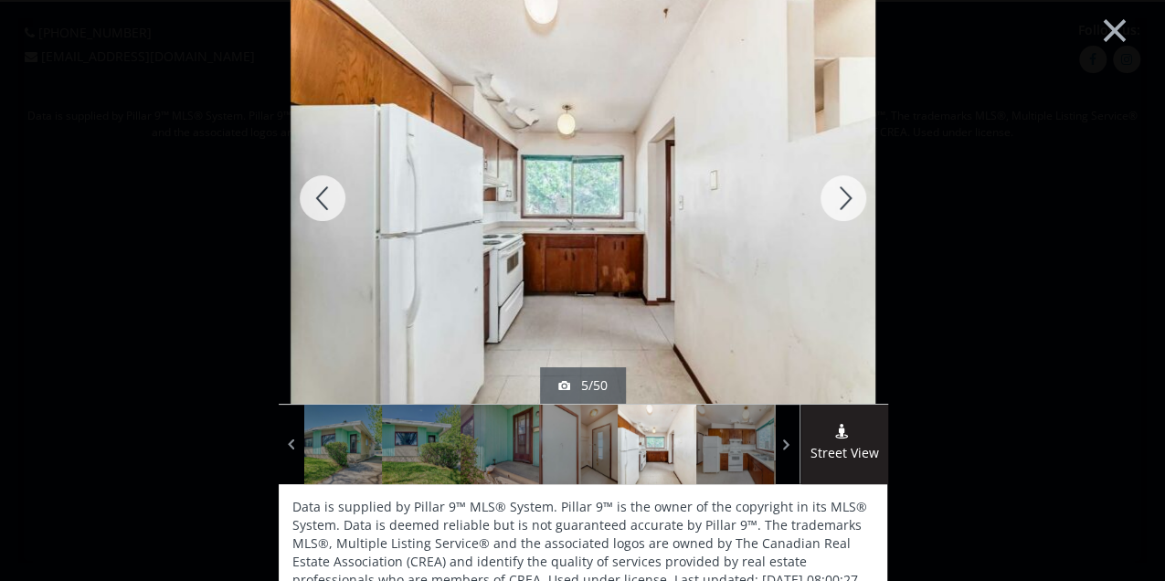
click at [842, 200] on div at bounding box center [843, 198] width 88 height 411
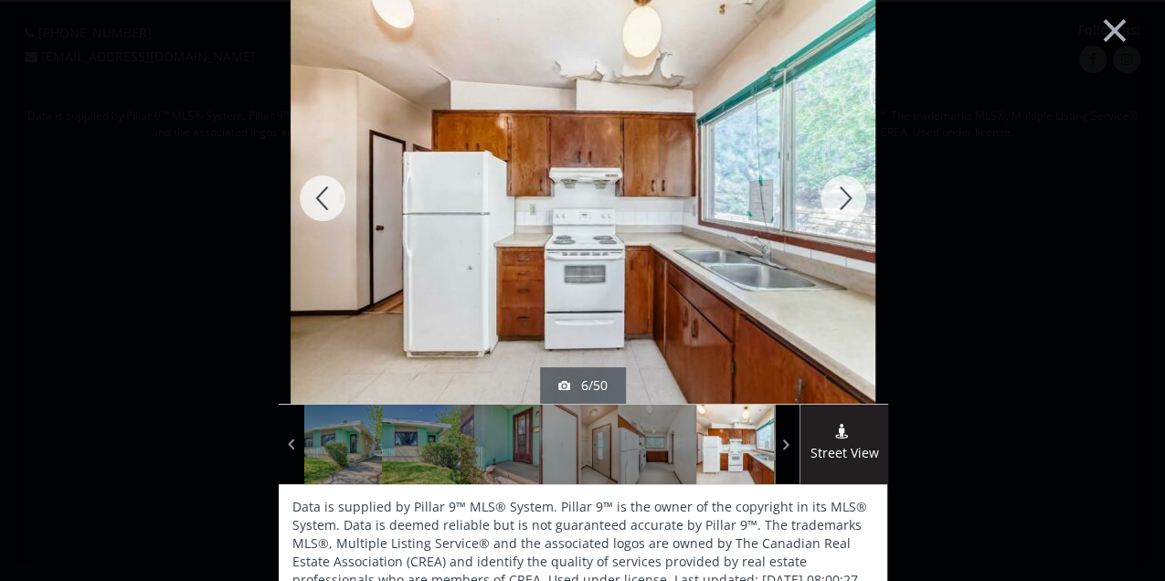
click at [842, 200] on div at bounding box center [843, 198] width 88 height 411
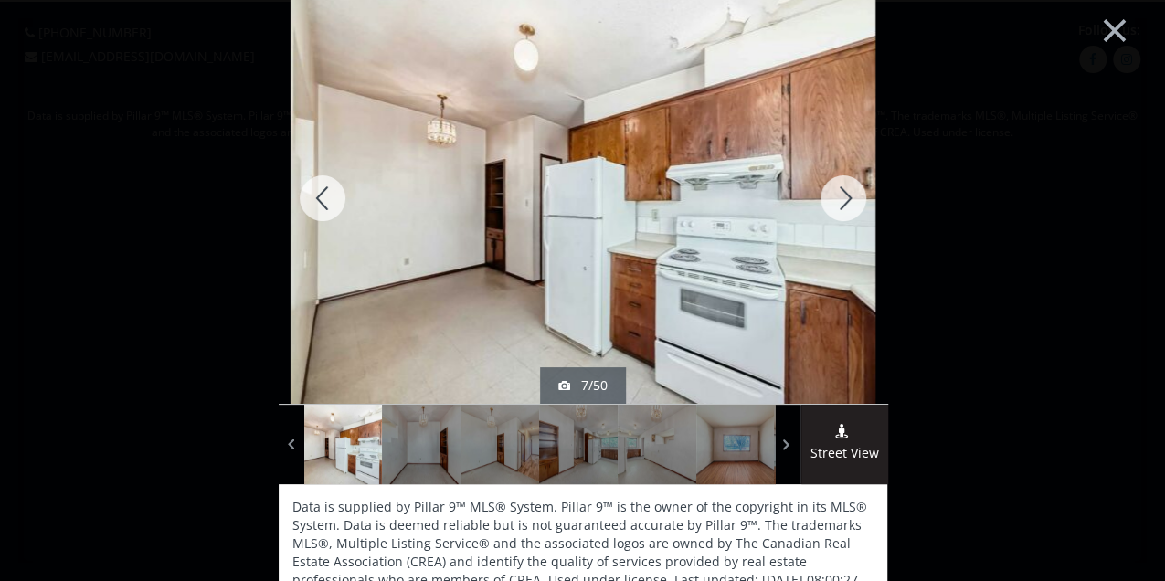
click at [842, 200] on div at bounding box center [843, 198] width 88 height 411
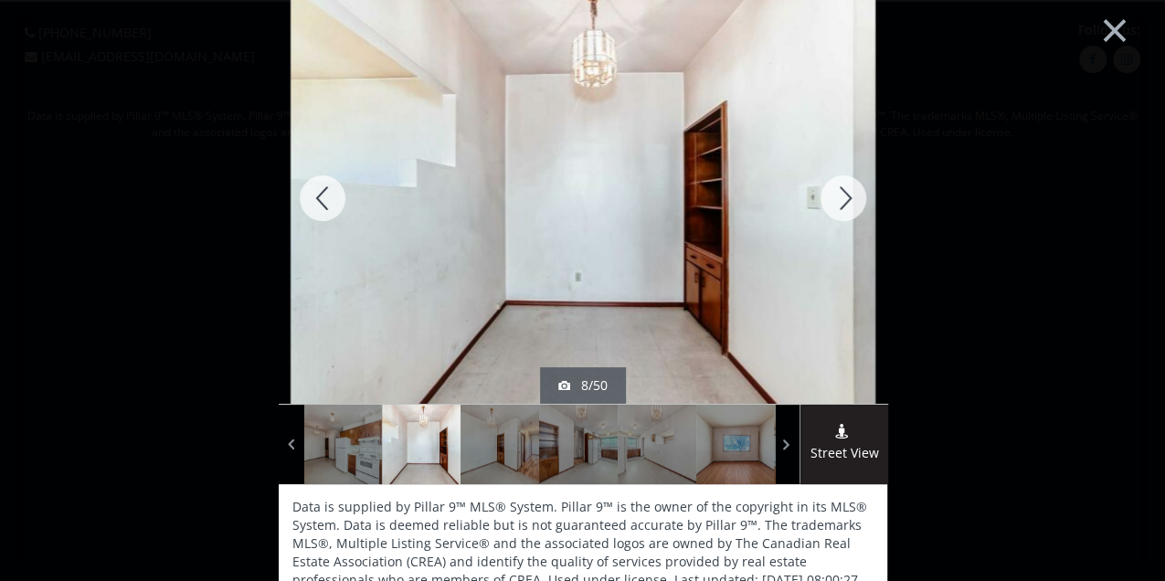
click at [842, 200] on div at bounding box center [843, 198] width 88 height 411
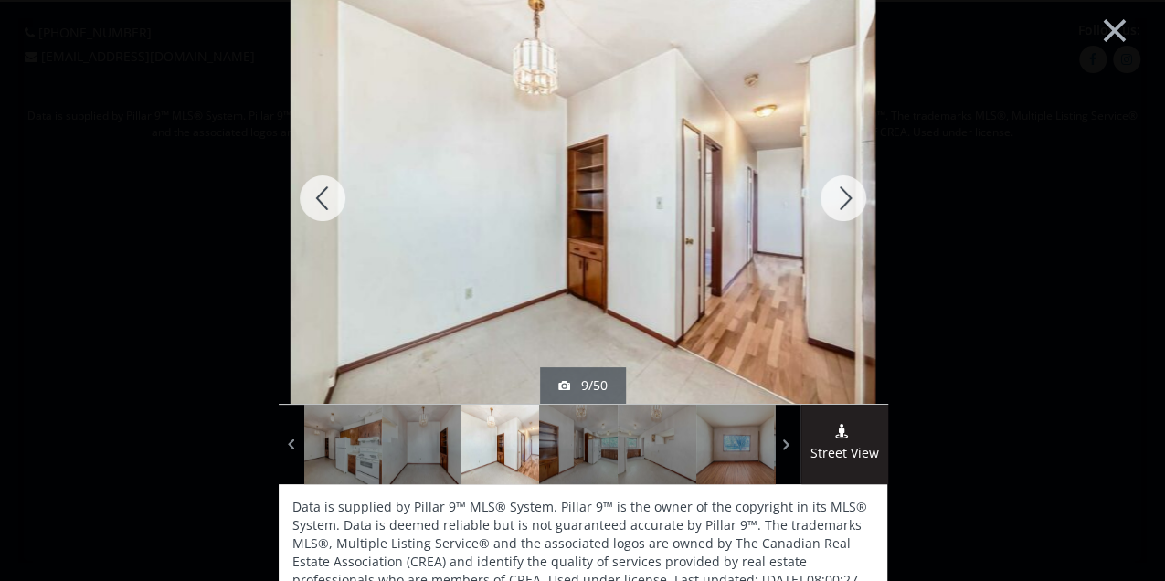
click at [842, 200] on div at bounding box center [843, 198] width 88 height 411
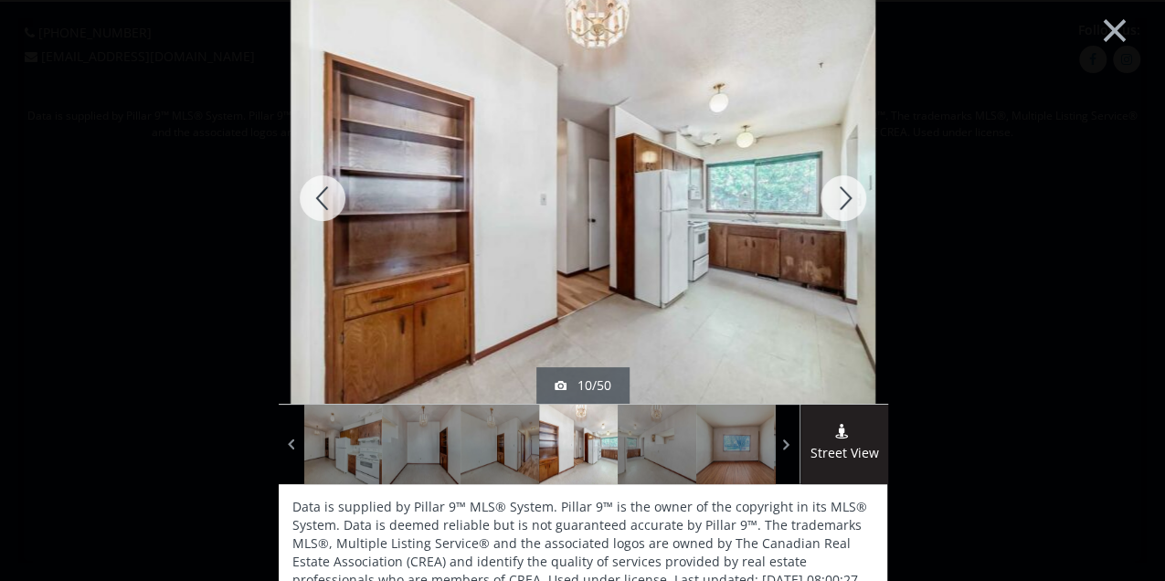
click at [842, 200] on div at bounding box center [843, 198] width 88 height 411
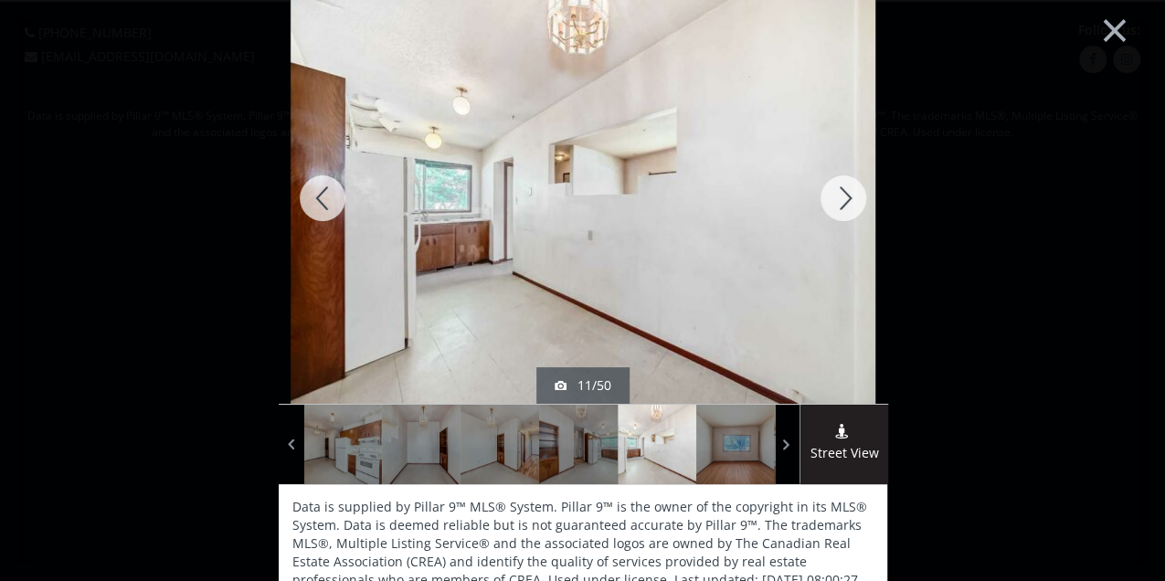
click at [842, 200] on div at bounding box center [843, 198] width 88 height 411
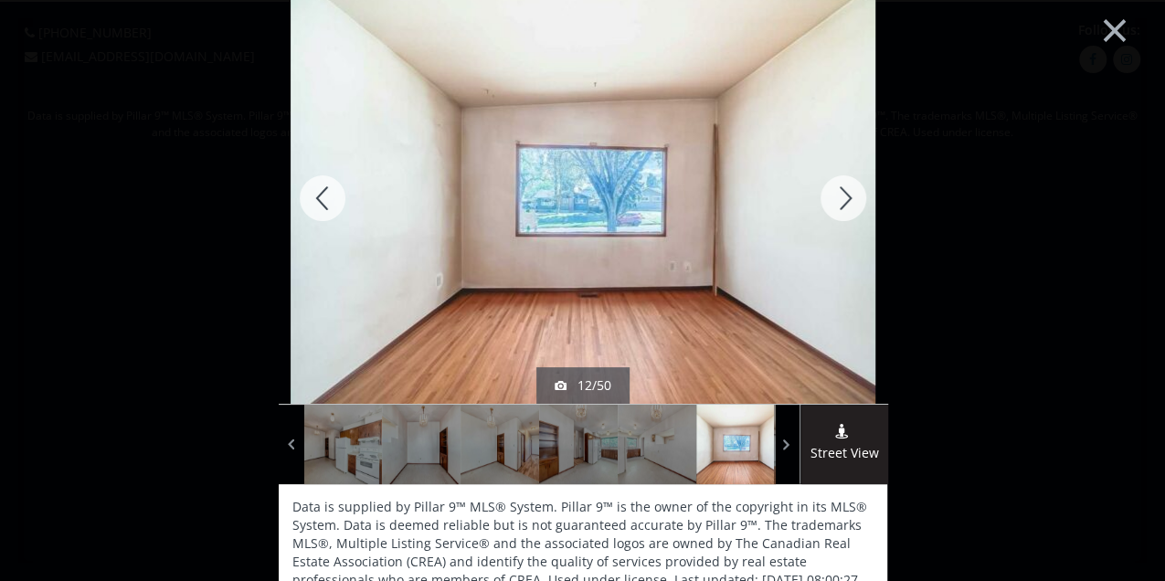
click at [328, 204] on div at bounding box center [323, 198] width 88 height 411
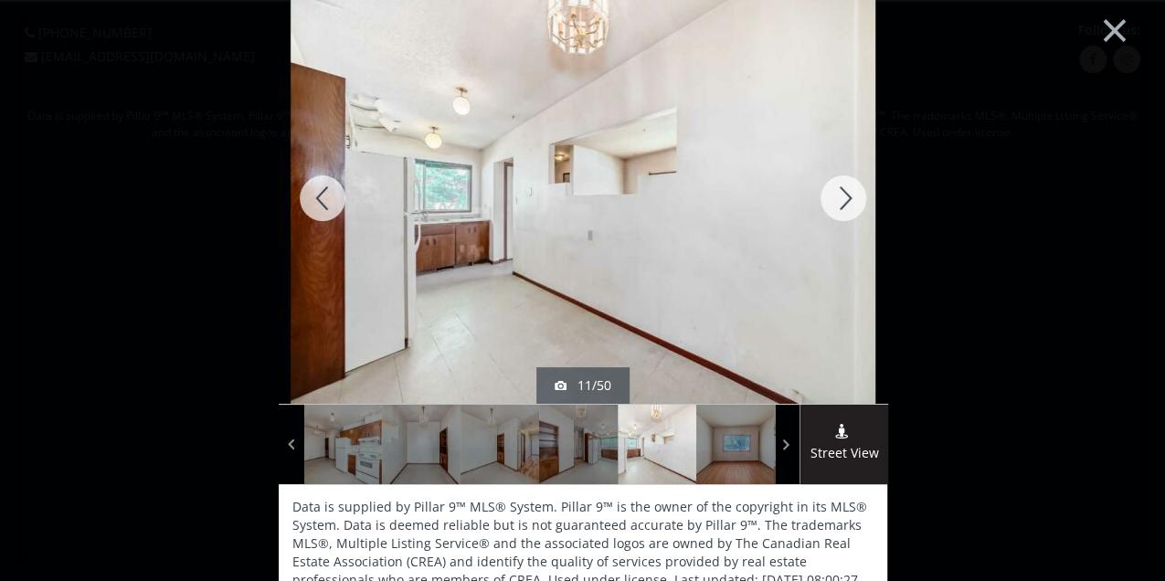
click at [328, 204] on div at bounding box center [323, 198] width 88 height 411
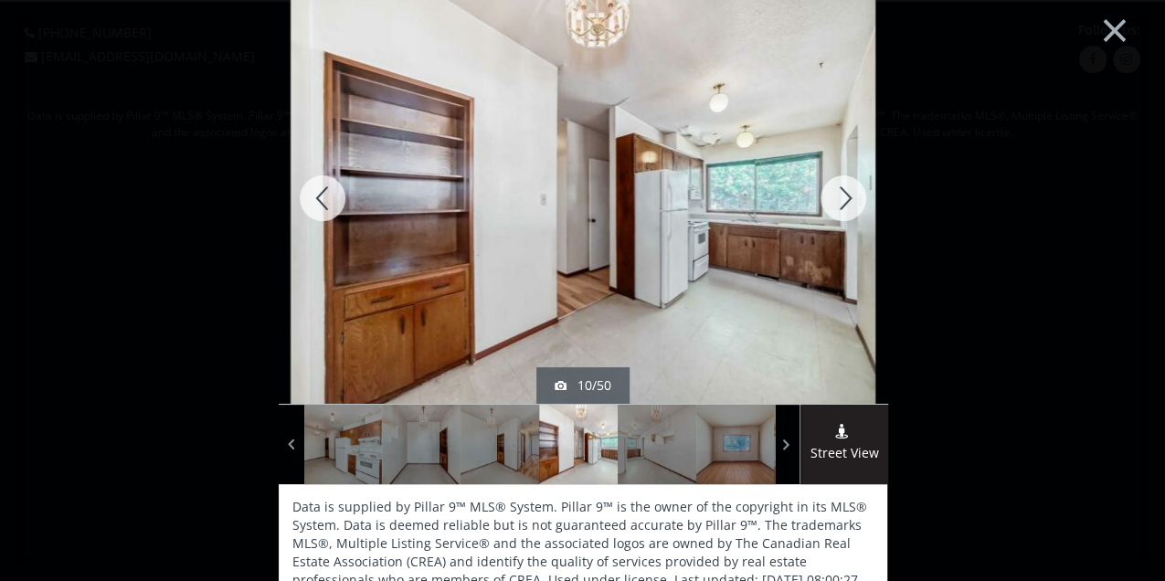
click at [842, 194] on div at bounding box center [843, 198] width 88 height 411
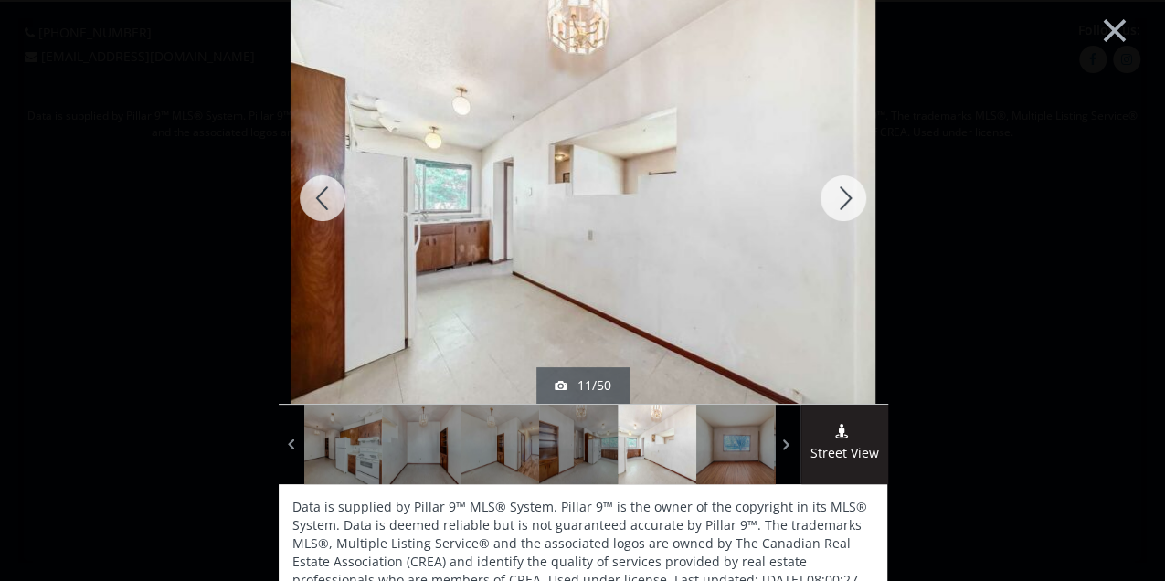
click at [842, 194] on div at bounding box center [843, 198] width 88 height 411
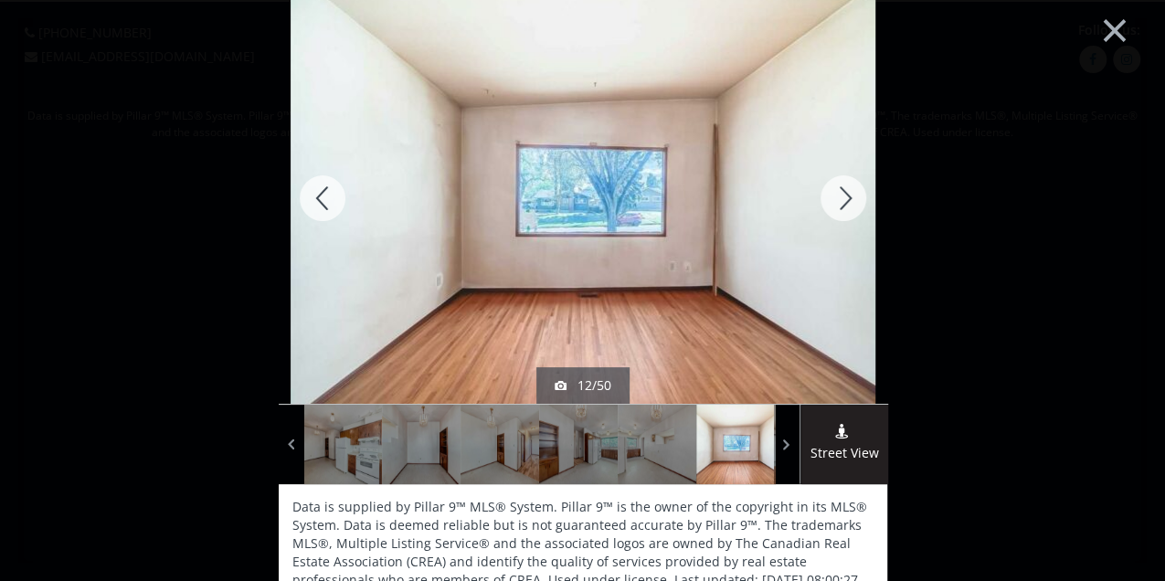
click at [842, 194] on div at bounding box center [843, 198] width 88 height 411
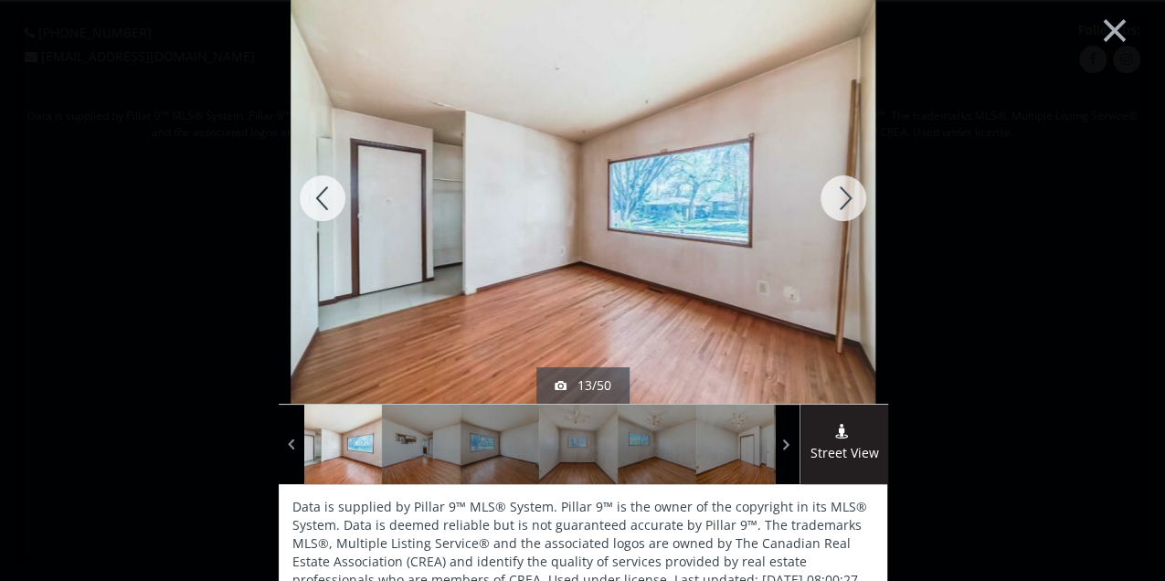
click at [842, 194] on div at bounding box center [843, 198] width 88 height 411
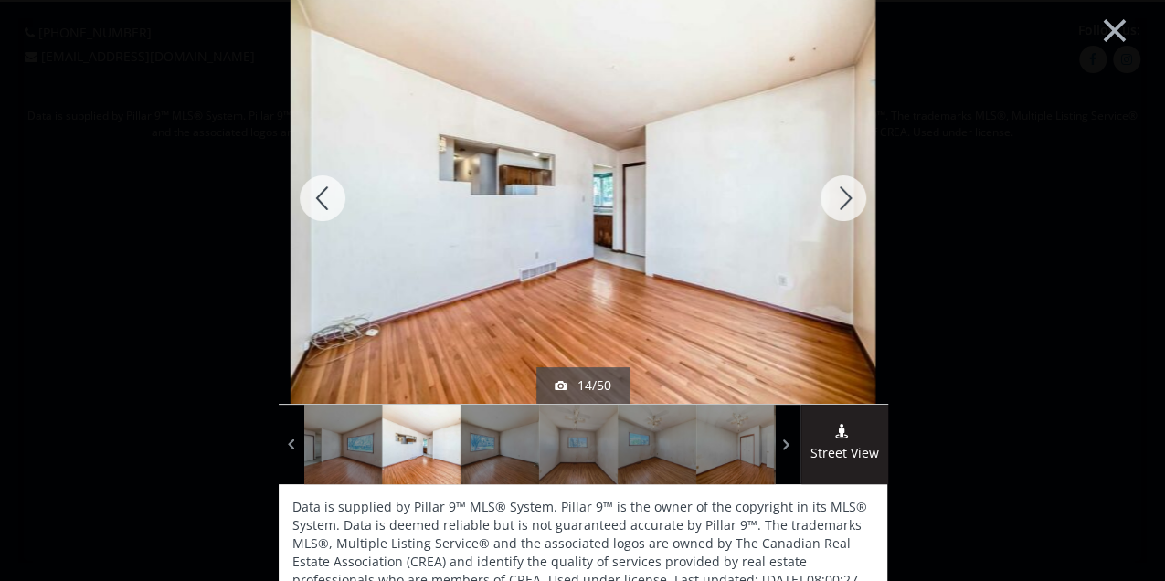
click at [842, 194] on div at bounding box center [843, 198] width 88 height 411
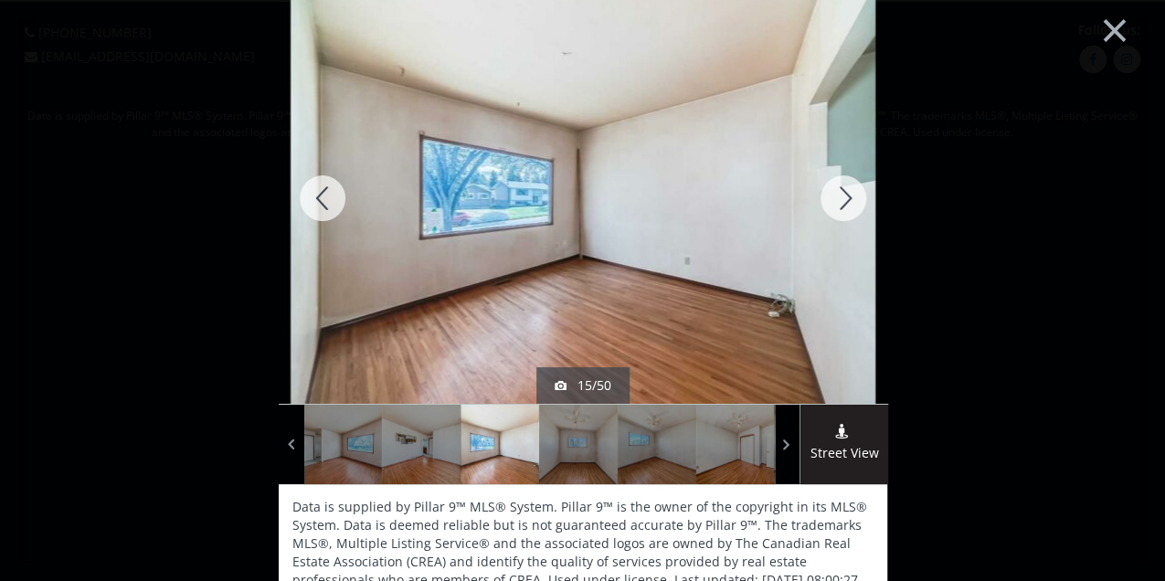
click at [842, 194] on div at bounding box center [843, 198] width 88 height 411
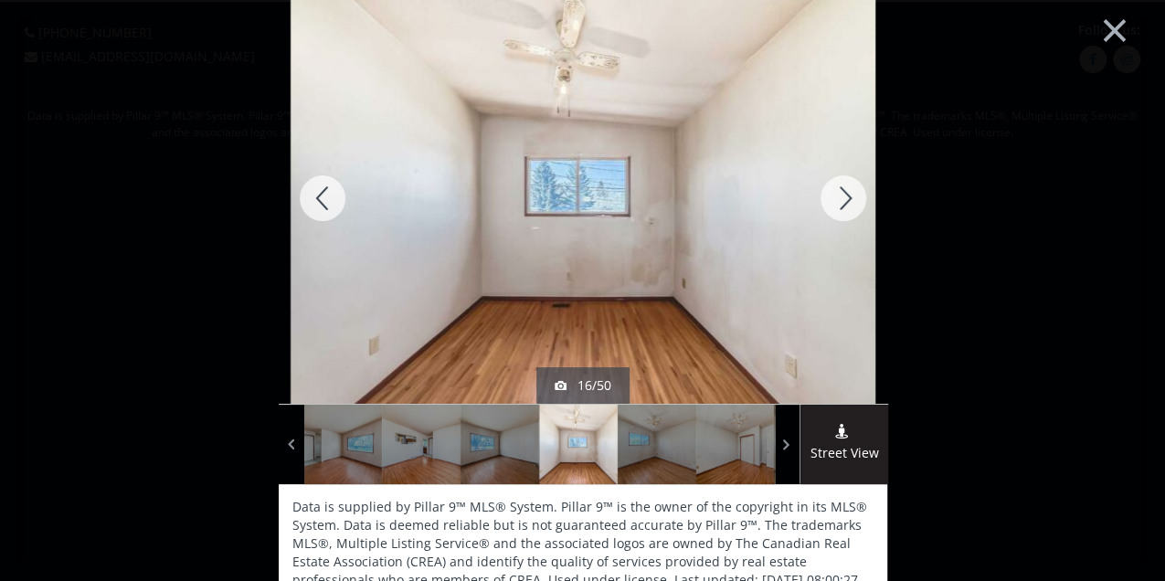
click at [309, 206] on div at bounding box center [323, 198] width 88 height 411
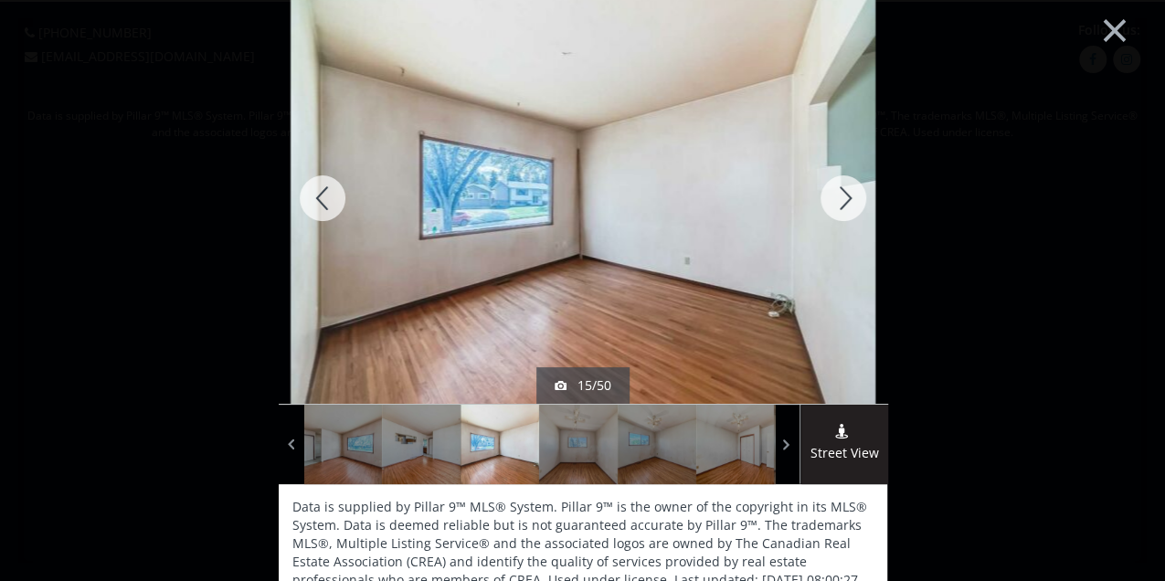
click at [309, 206] on div at bounding box center [323, 198] width 88 height 411
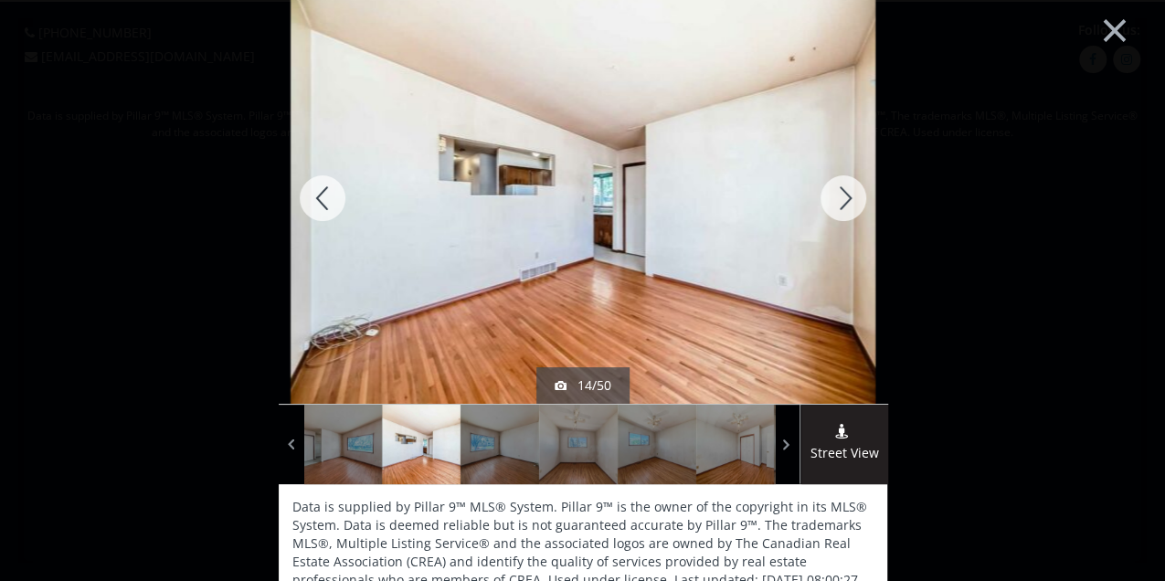
click at [309, 206] on div at bounding box center [323, 198] width 88 height 411
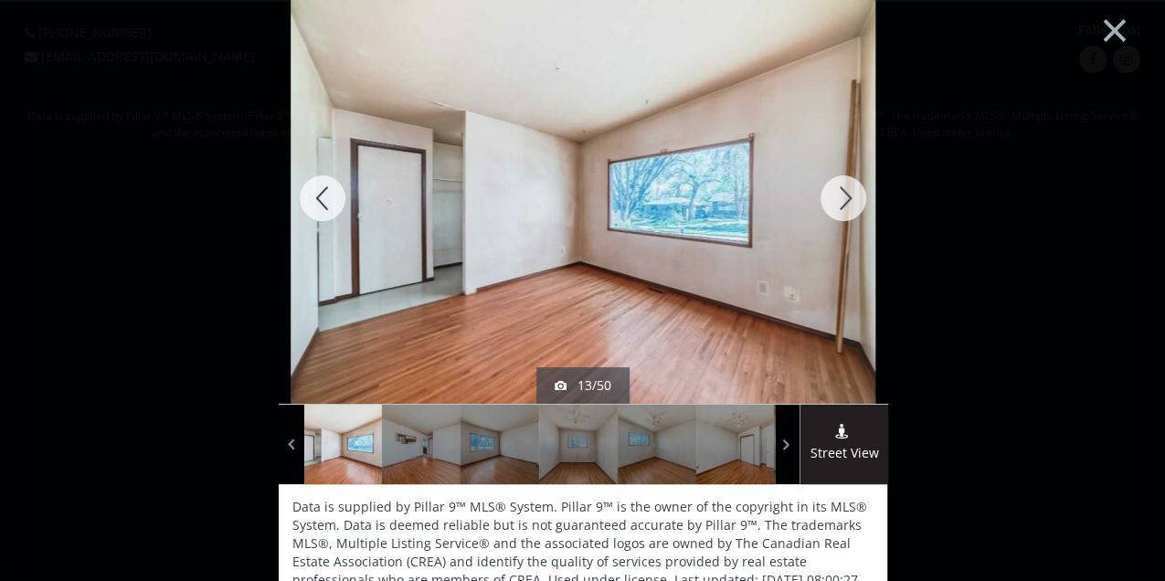
click at [309, 206] on div at bounding box center [323, 198] width 88 height 411
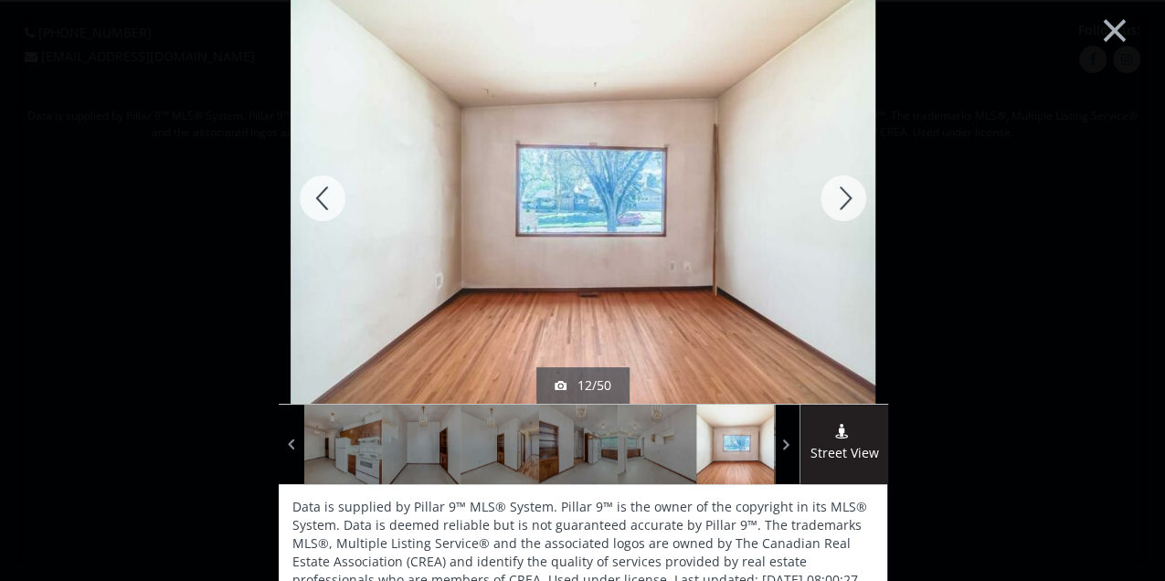
click at [309, 206] on div at bounding box center [323, 198] width 88 height 411
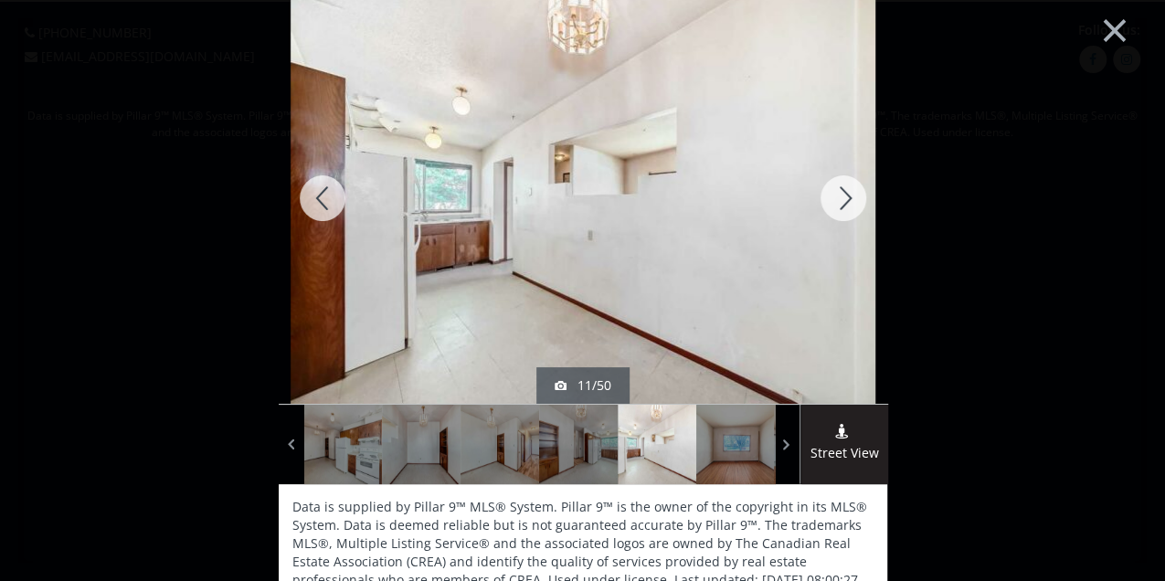
click at [309, 206] on div at bounding box center [323, 198] width 88 height 411
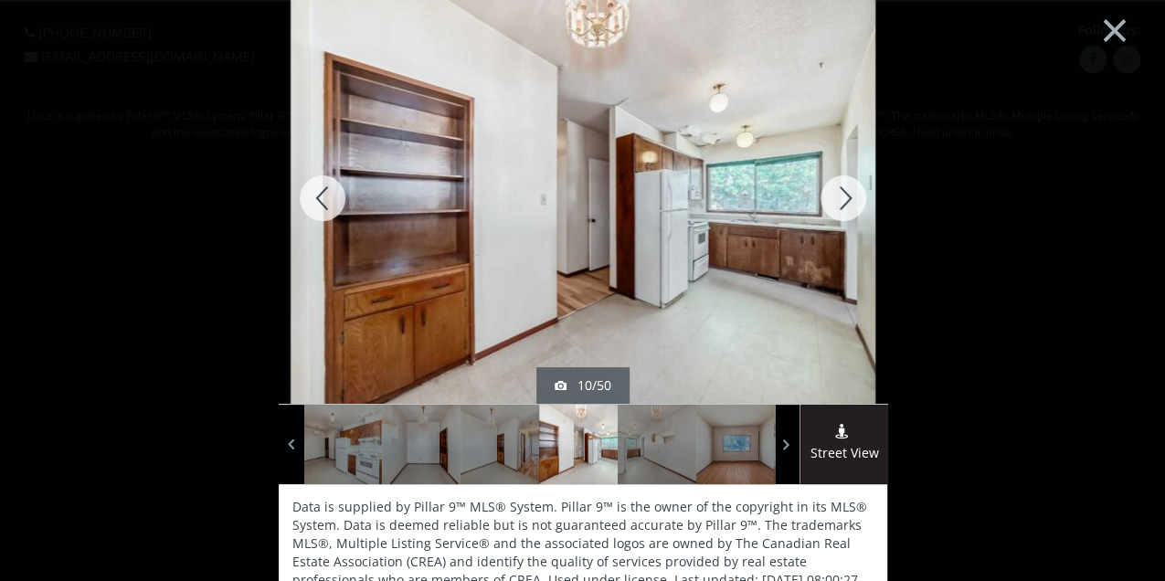
click at [309, 206] on div at bounding box center [323, 198] width 88 height 411
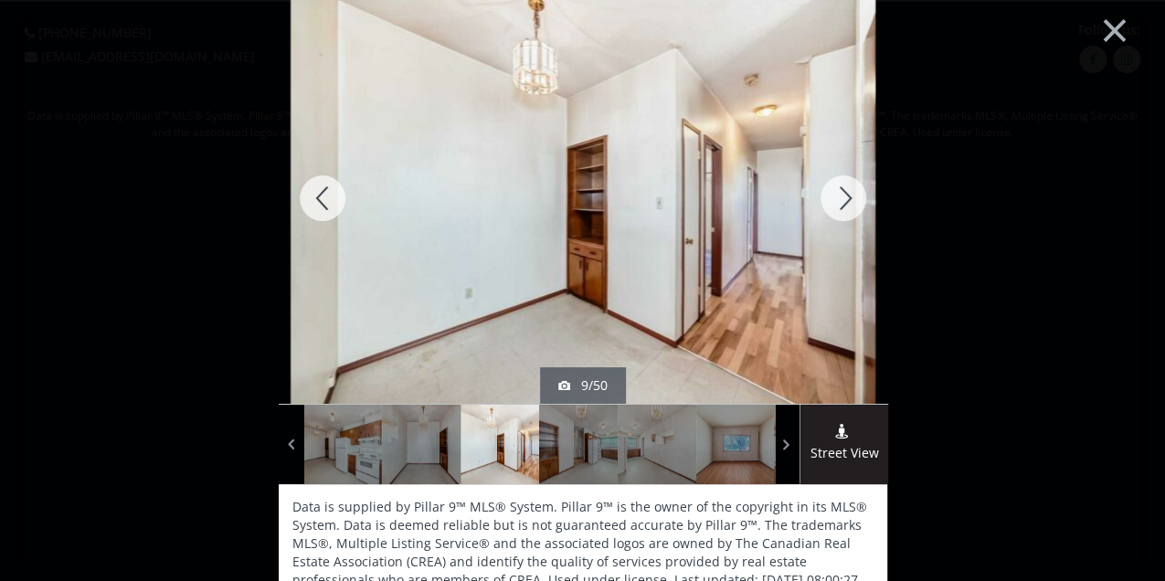
click at [309, 206] on div at bounding box center [323, 198] width 88 height 411
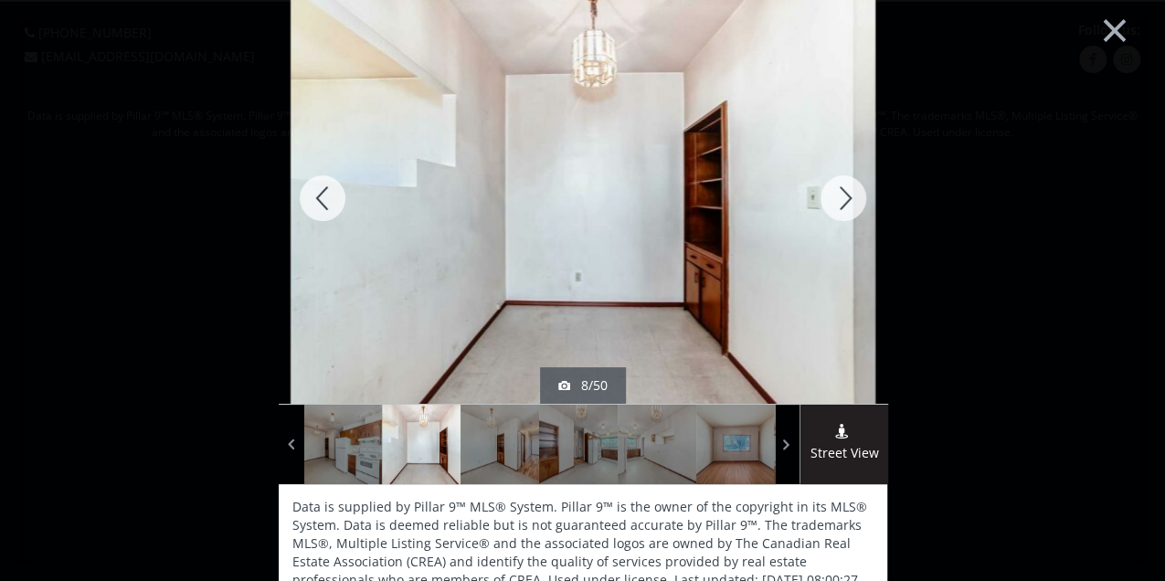
click at [309, 206] on div at bounding box center [323, 198] width 88 height 411
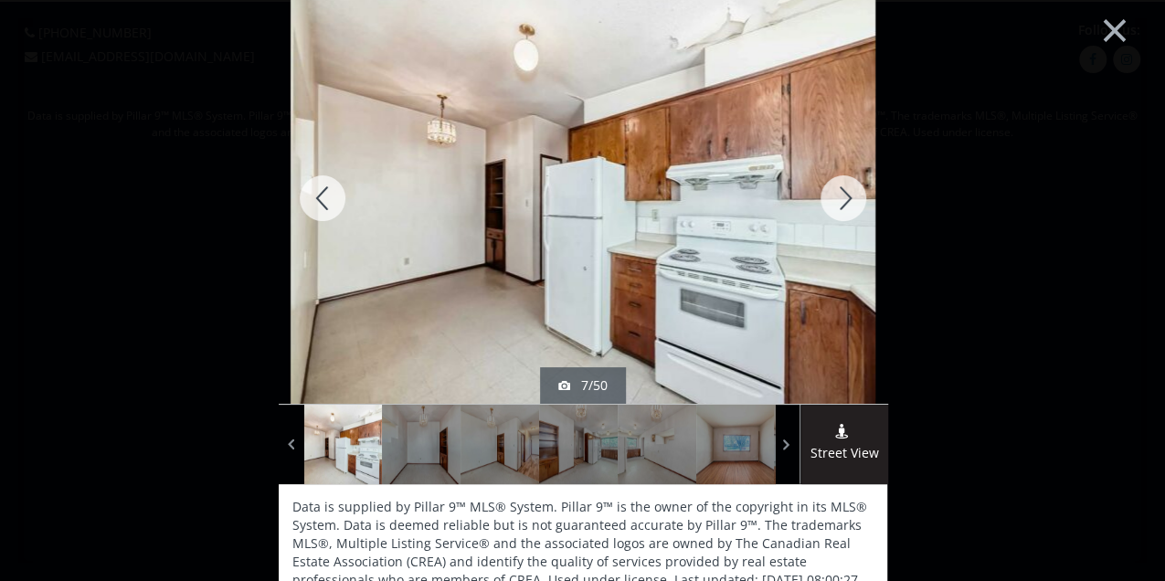
click at [309, 206] on div at bounding box center [323, 198] width 88 height 411
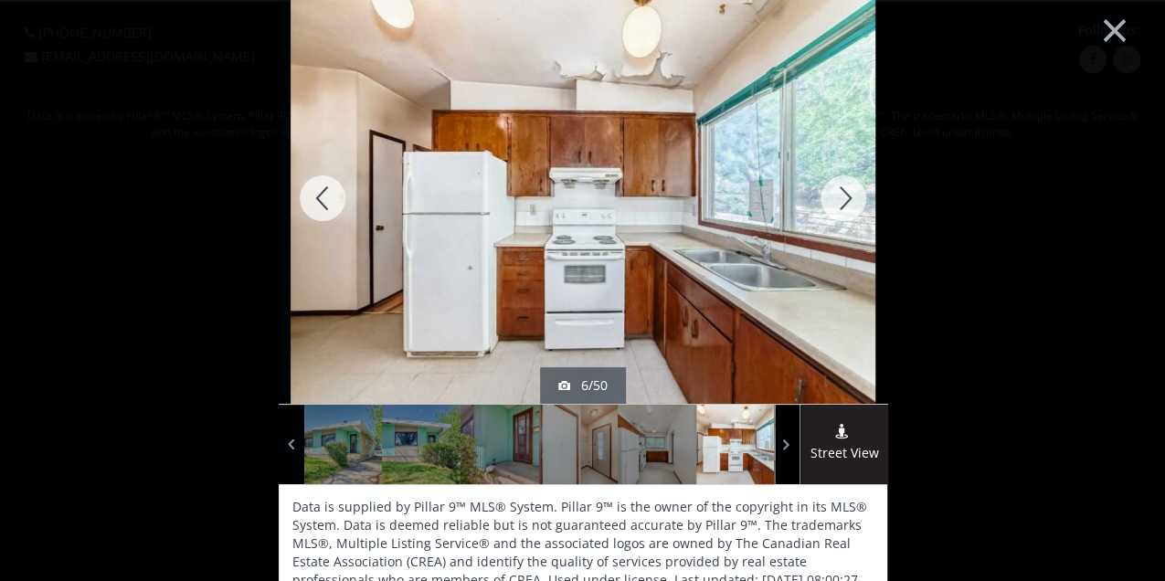
click at [309, 206] on div at bounding box center [323, 198] width 88 height 411
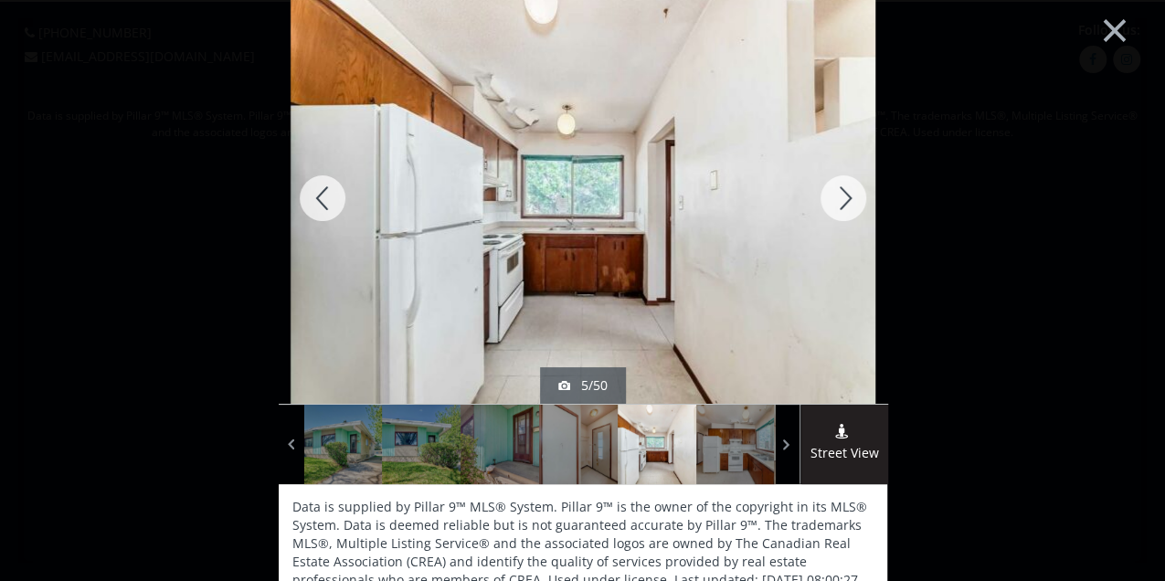
click at [309, 206] on div at bounding box center [323, 198] width 88 height 411
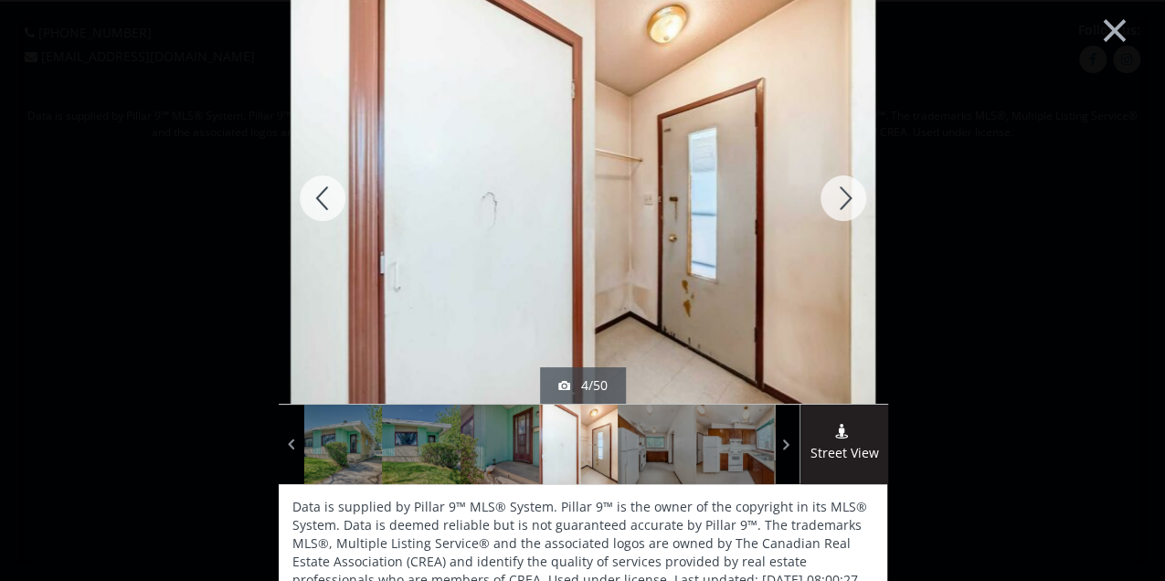
click at [309, 206] on div at bounding box center [323, 198] width 88 height 411
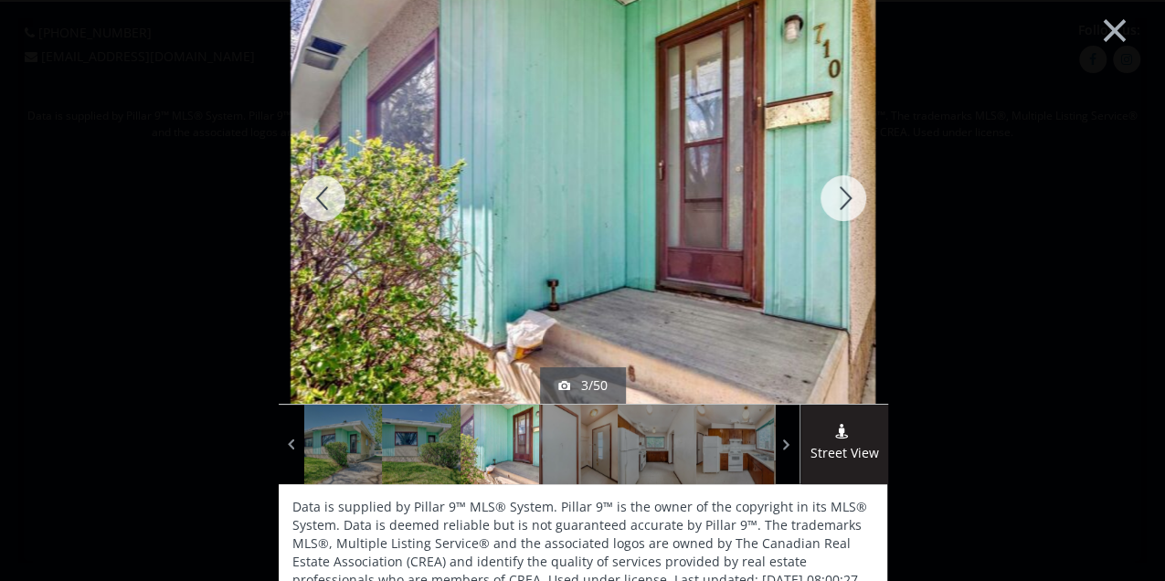
click at [832, 197] on div at bounding box center [843, 198] width 88 height 411
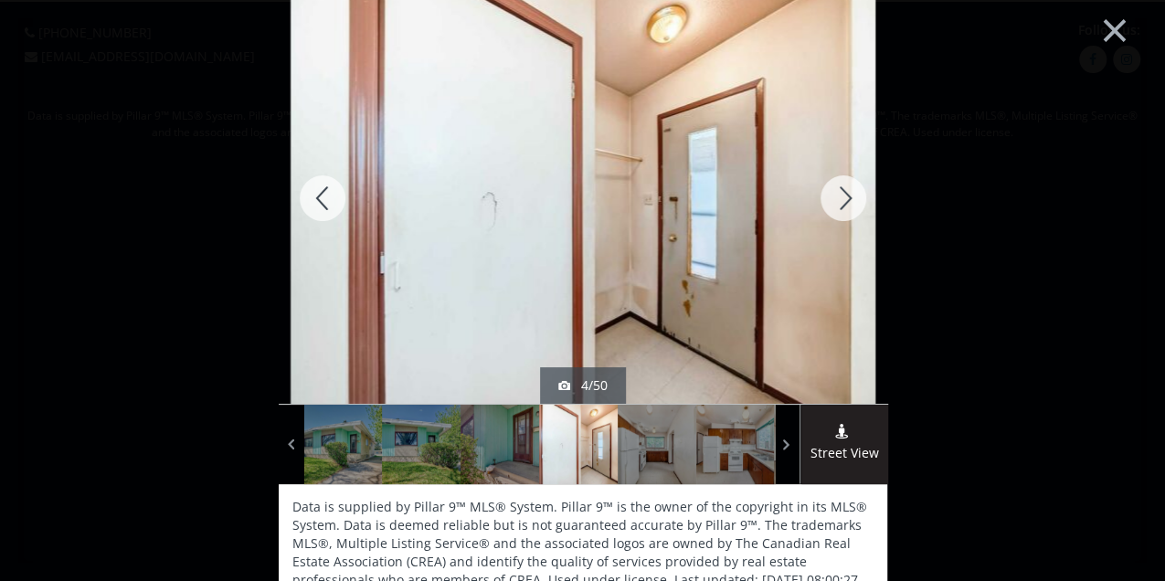
click at [832, 197] on div at bounding box center [843, 198] width 88 height 411
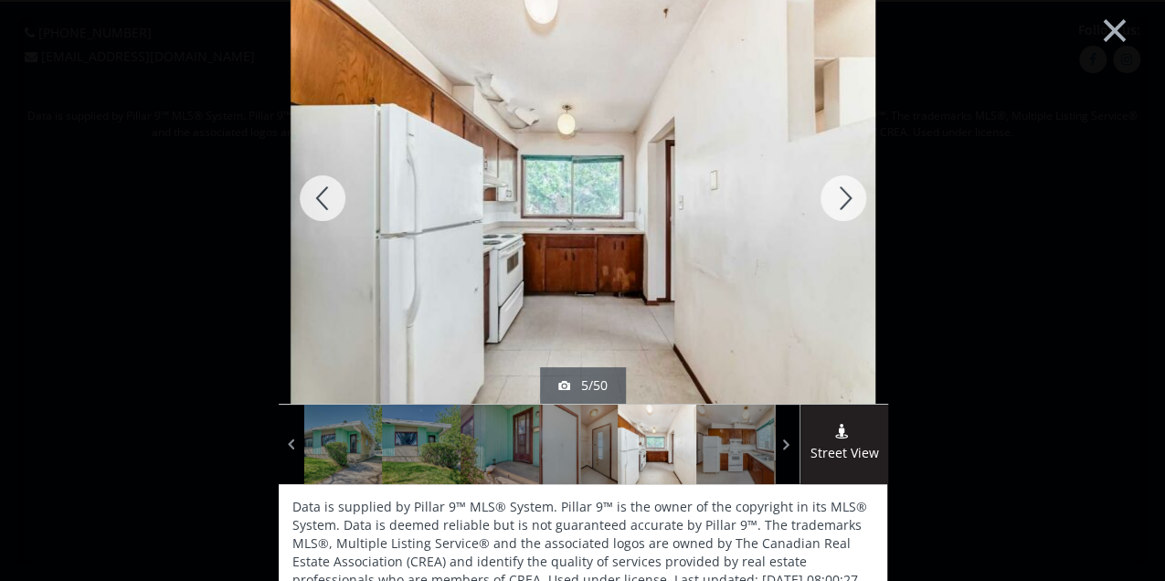
click at [832, 197] on div at bounding box center [843, 198] width 88 height 411
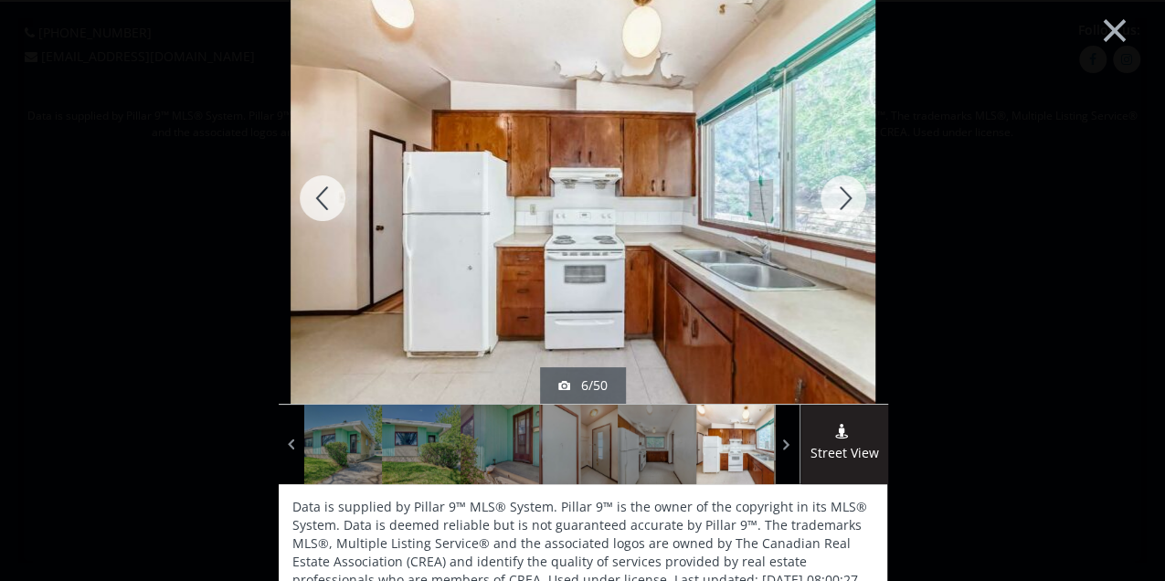
click at [832, 197] on div at bounding box center [843, 198] width 88 height 411
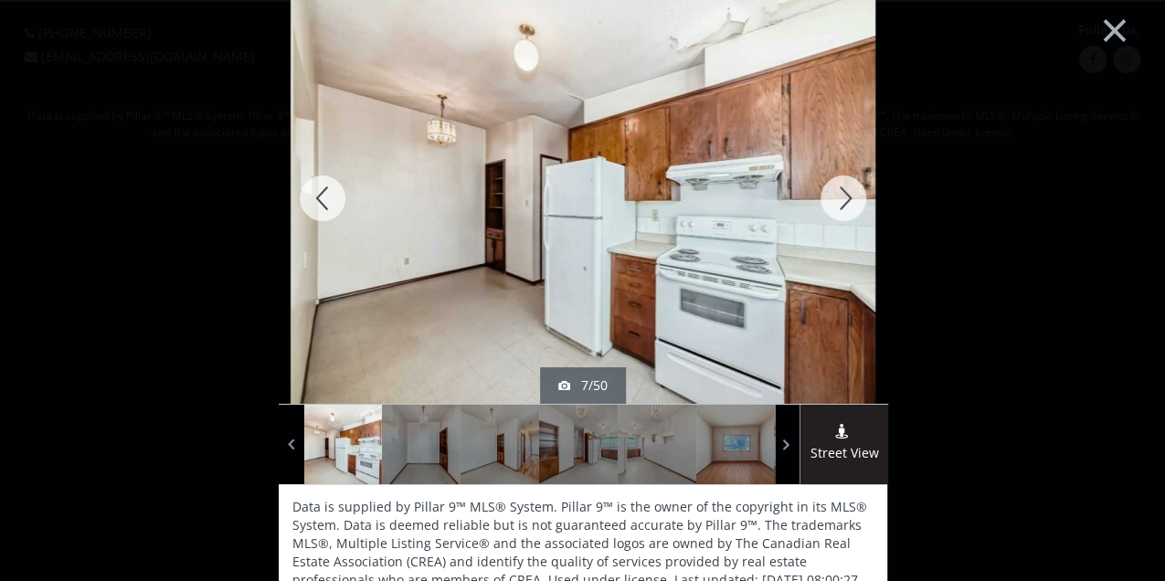
click at [832, 197] on div at bounding box center [843, 198] width 88 height 411
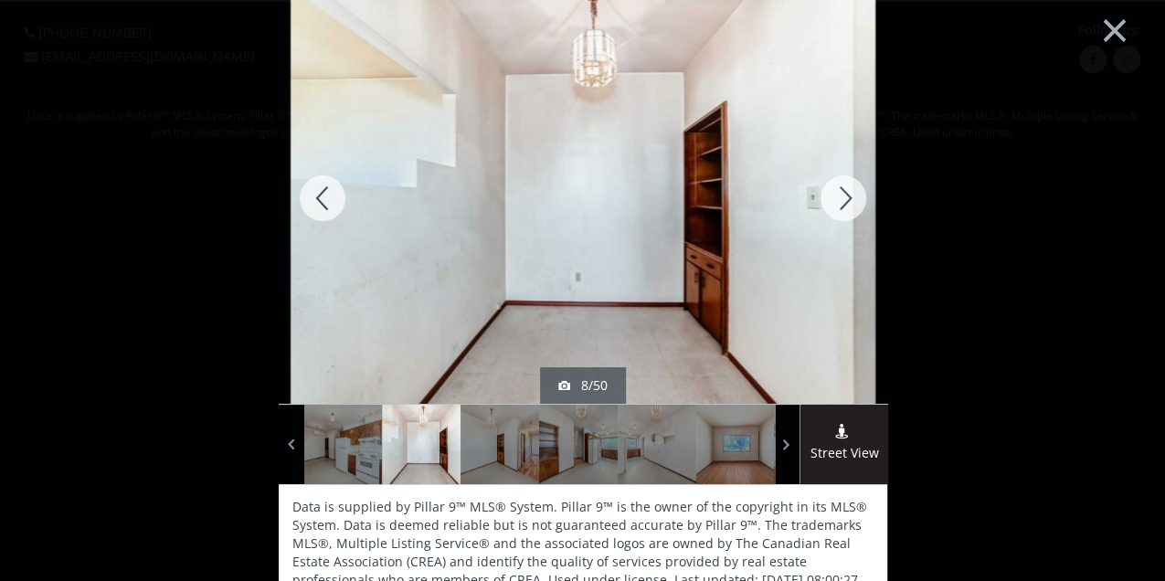
click at [832, 197] on div at bounding box center [843, 198] width 88 height 411
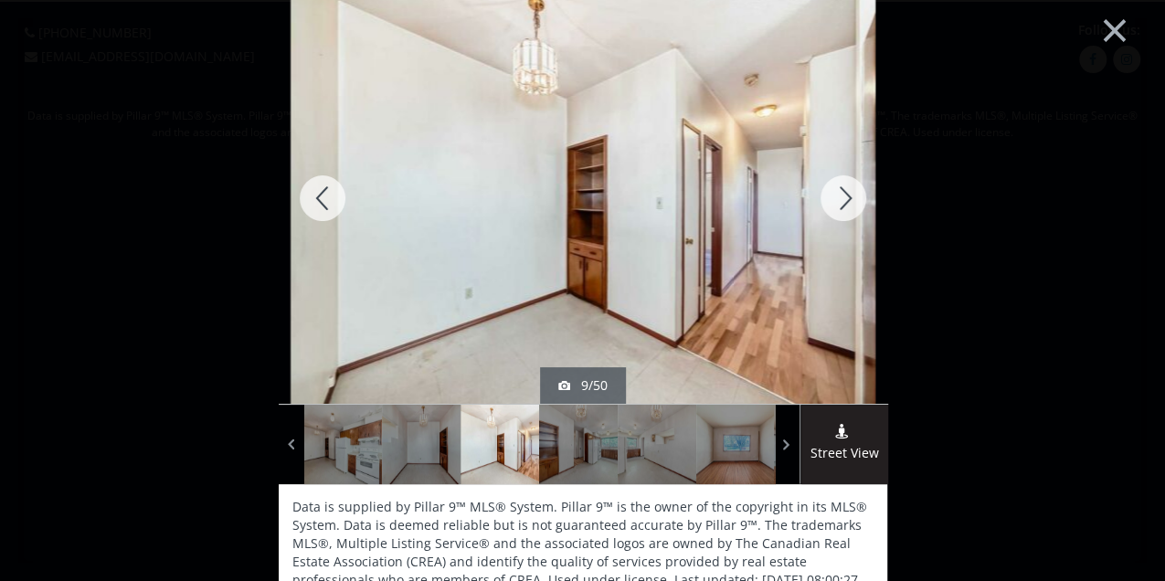
click at [832, 197] on div at bounding box center [843, 198] width 88 height 411
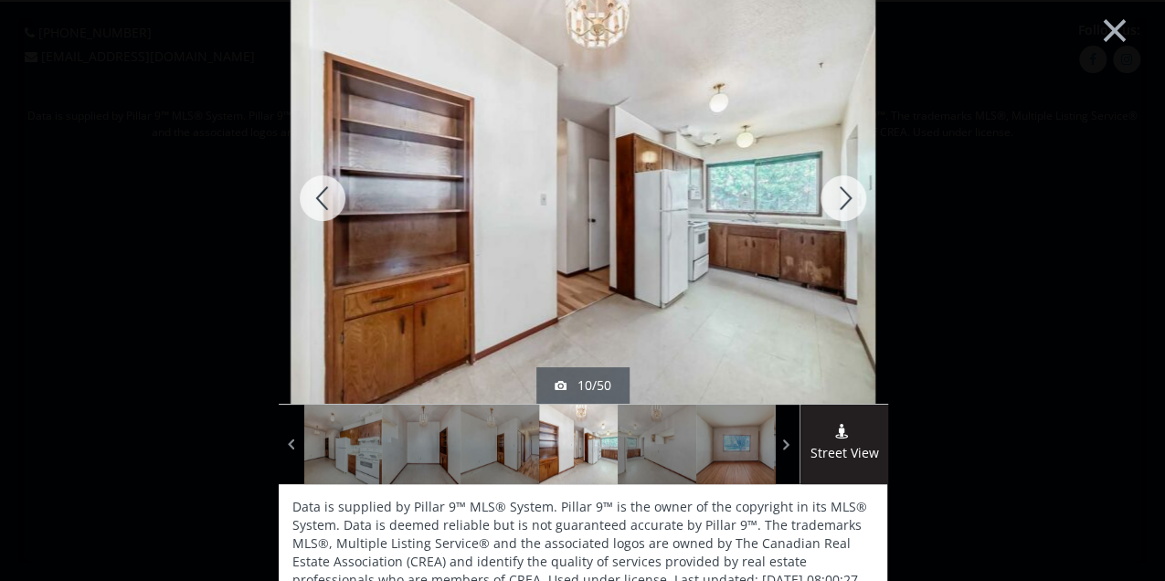
click at [832, 197] on div at bounding box center [843, 198] width 88 height 411
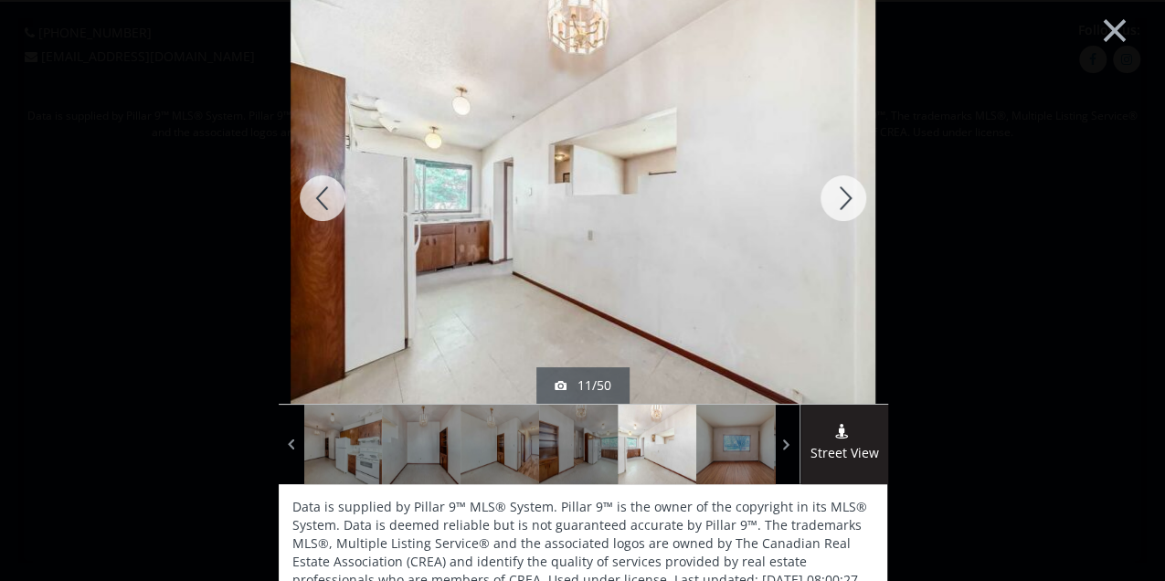
click at [832, 197] on div at bounding box center [843, 198] width 88 height 411
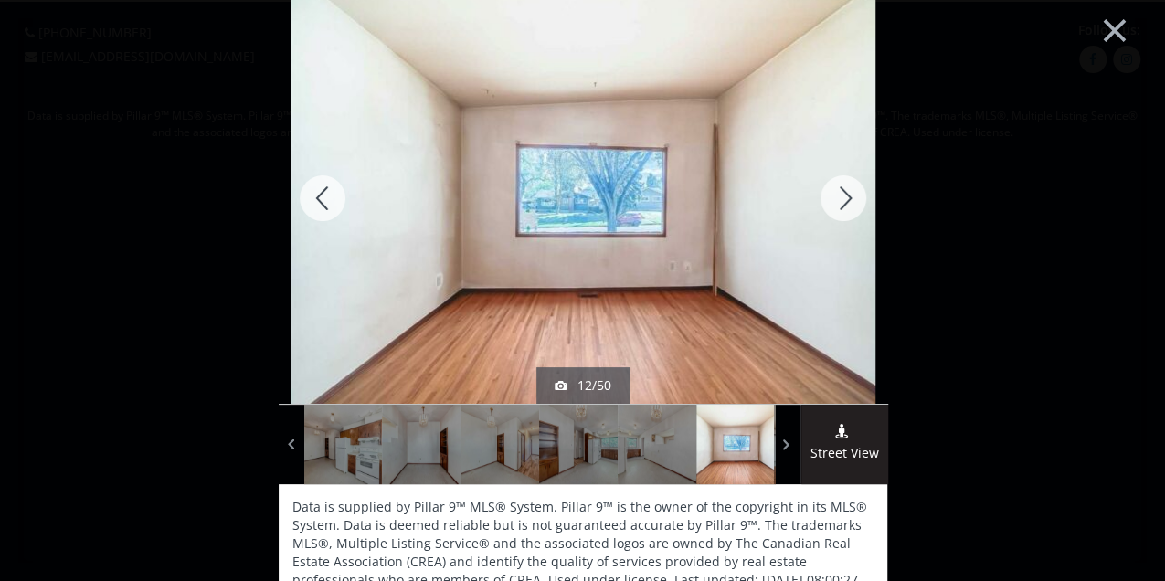
click at [832, 197] on div at bounding box center [843, 198] width 88 height 411
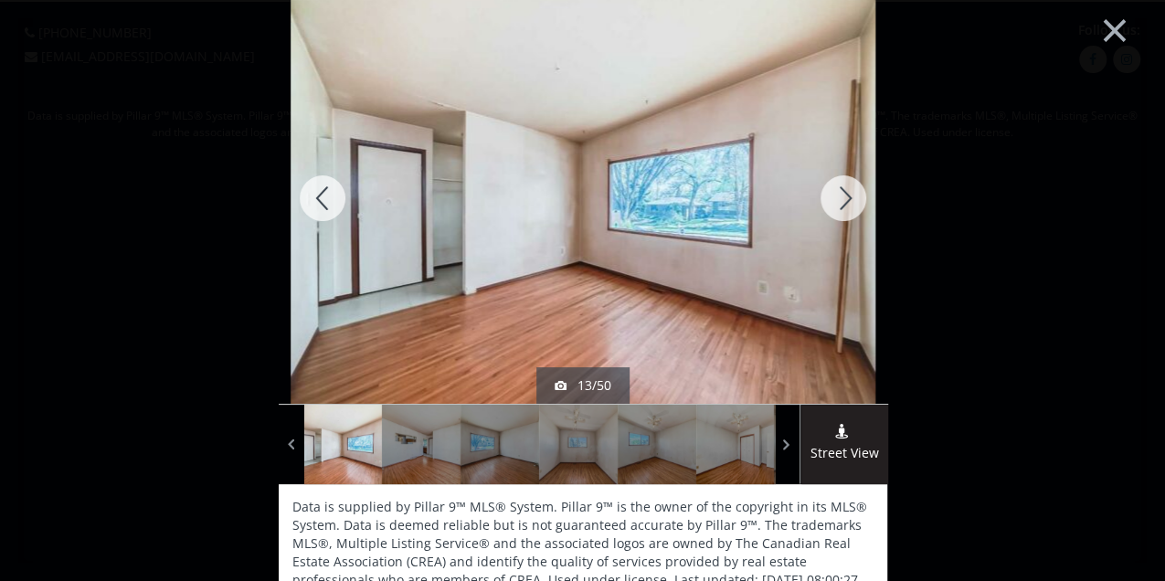
click at [832, 197] on div at bounding box center [843, 198] width 88 height 411
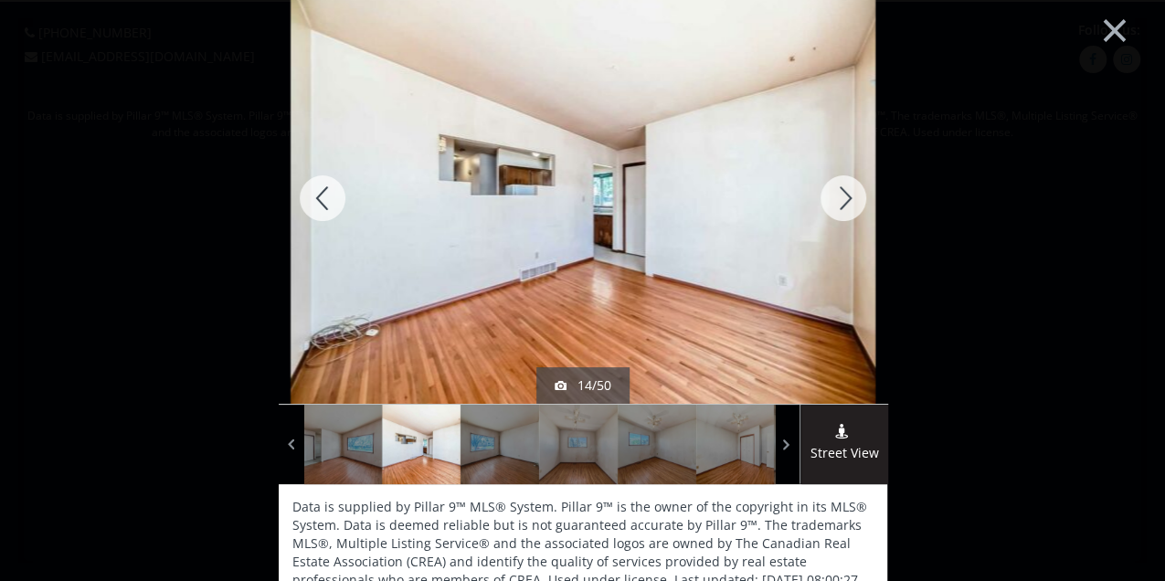
click at [832, 197] on div at bounding box center [843, 198] width 88 height 411
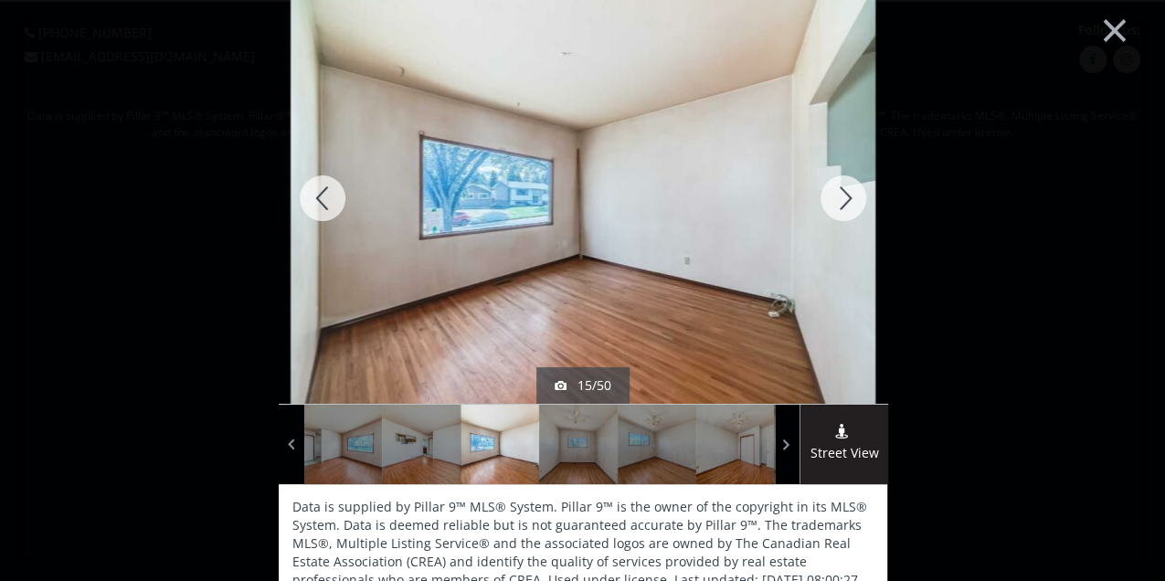
click at [832, 197] on div at bounding box center [843, 198] width 88 height 411
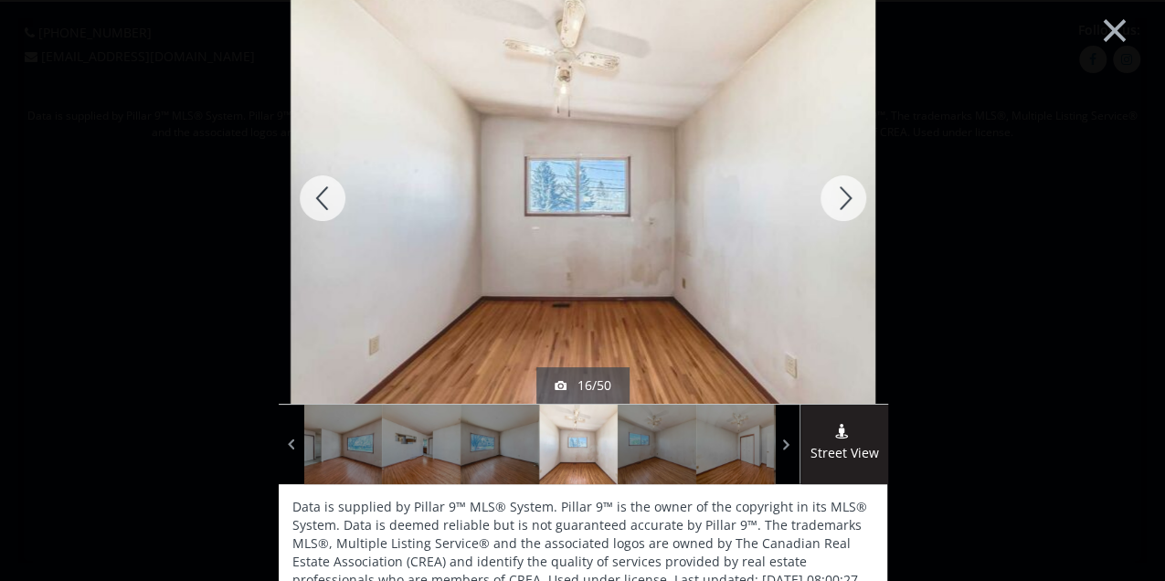
click at [832, 197] on div at bounding box center [843, 198] width 88 height 411
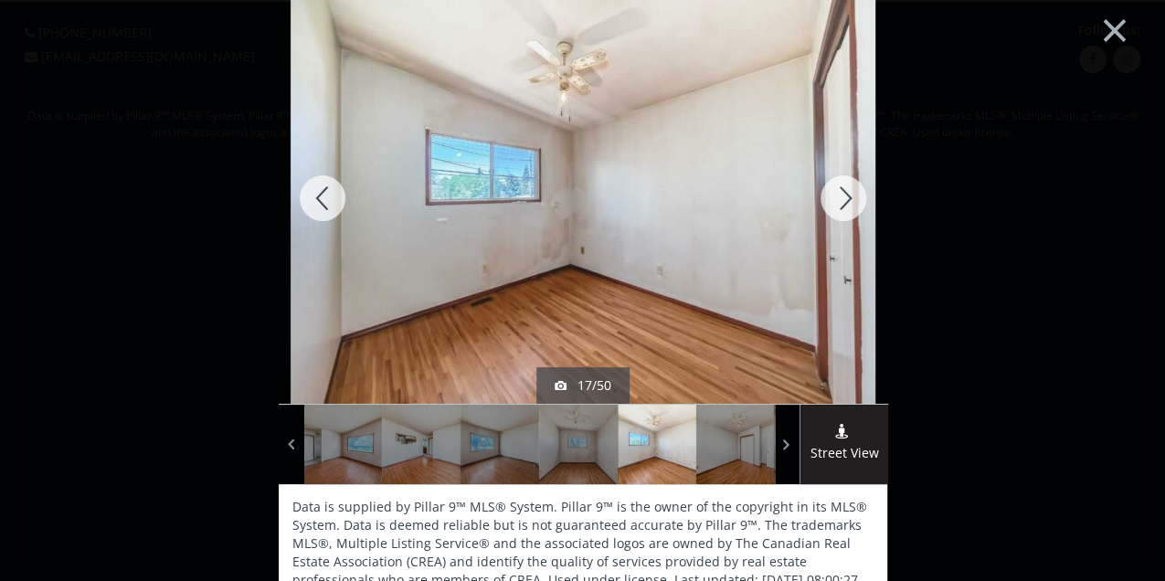
click at [327, 199] on div at bounding box center [323, 198] width 88 height 411
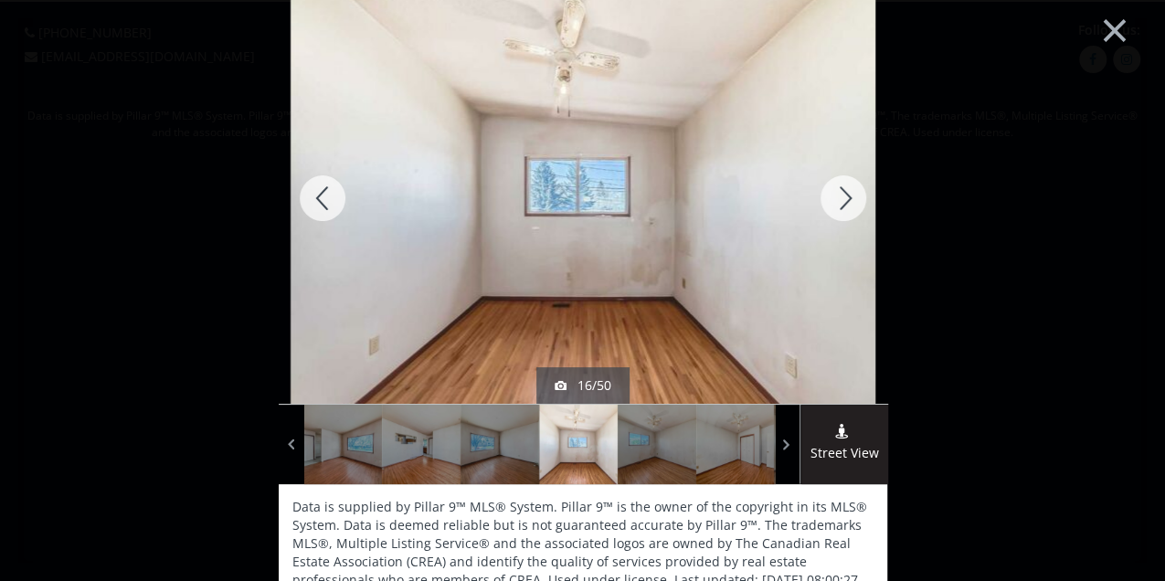
click at [327, 199] on div at bounding box center [323, 198] width 88 height 411
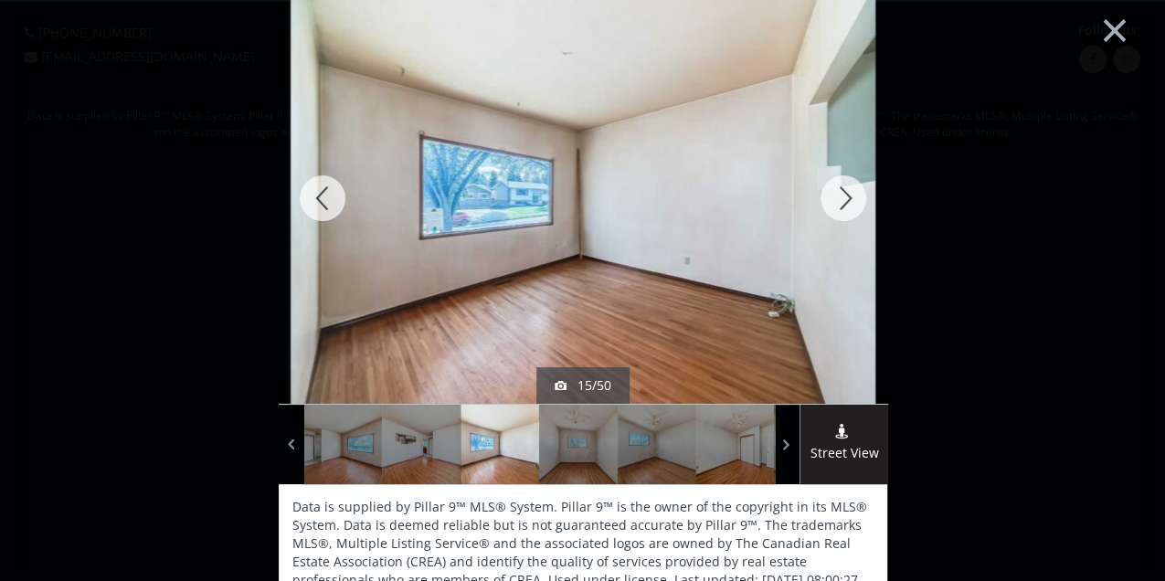
click at [844, 200] on div at bounding box center [843, 198] width 88 height 411
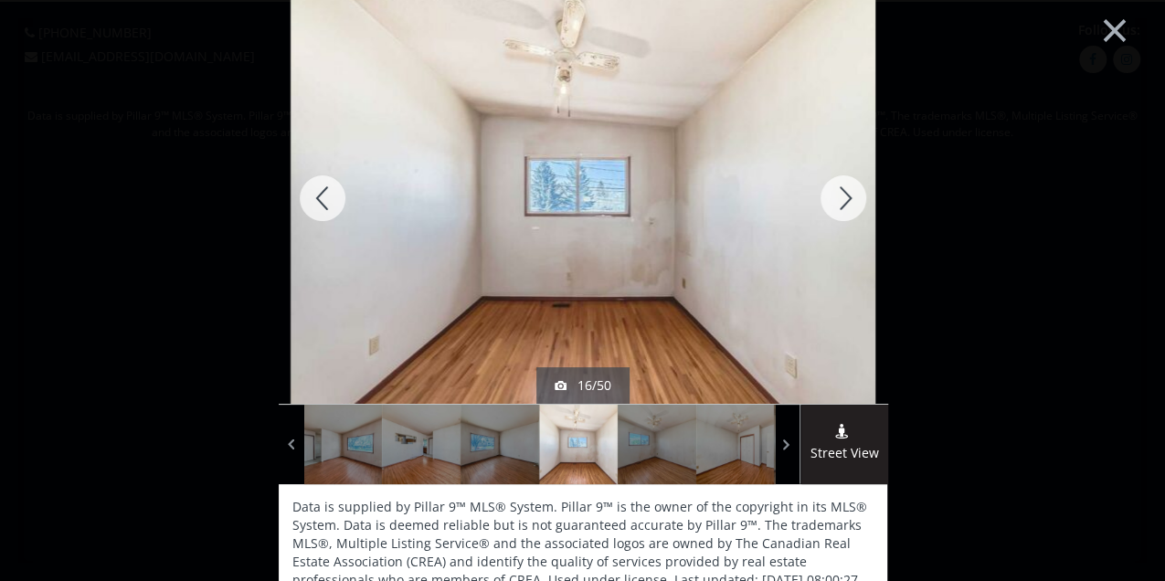
click at [848, 203] on div at bounding box center [843, 198] width 88 height 411
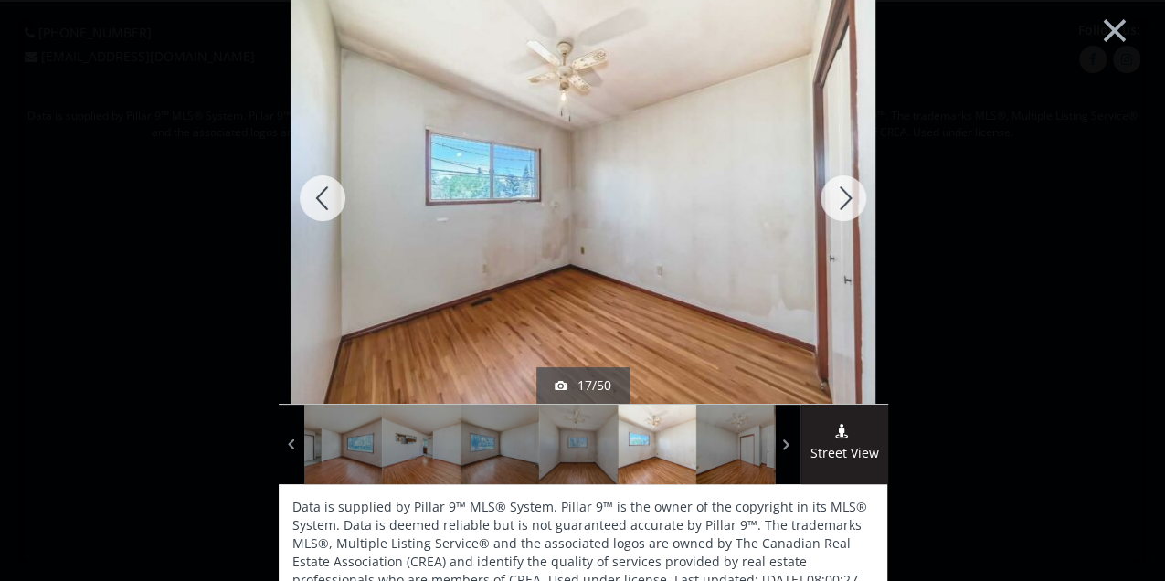
click at [848, 203] on div at bounding box center [843, 198] width 88 height 411
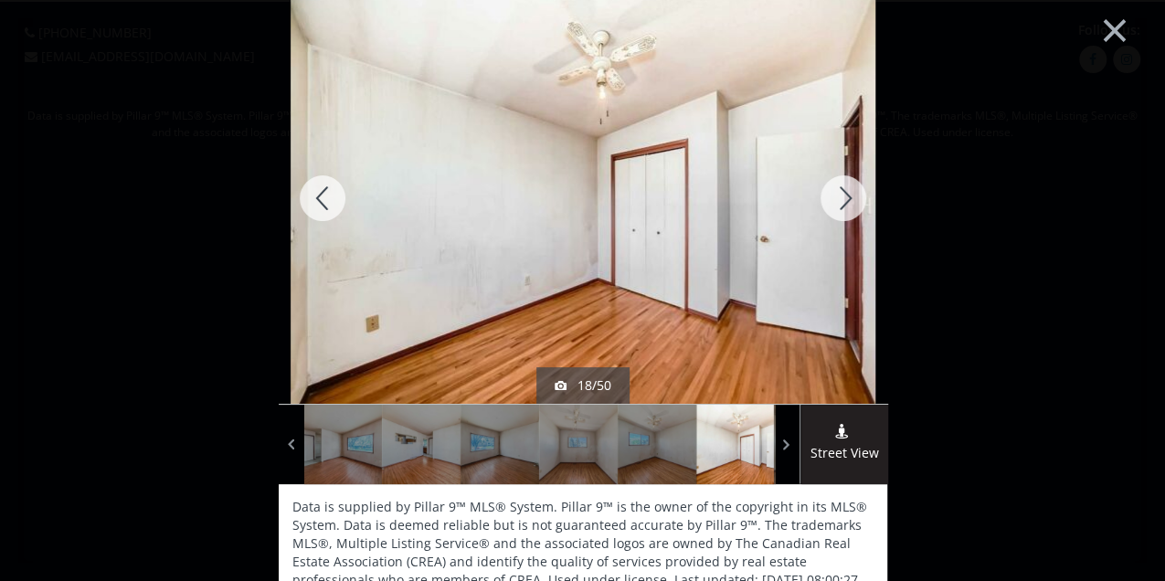
click at [848, 203] on div at bounding box center [843, 198] width 88 height 411
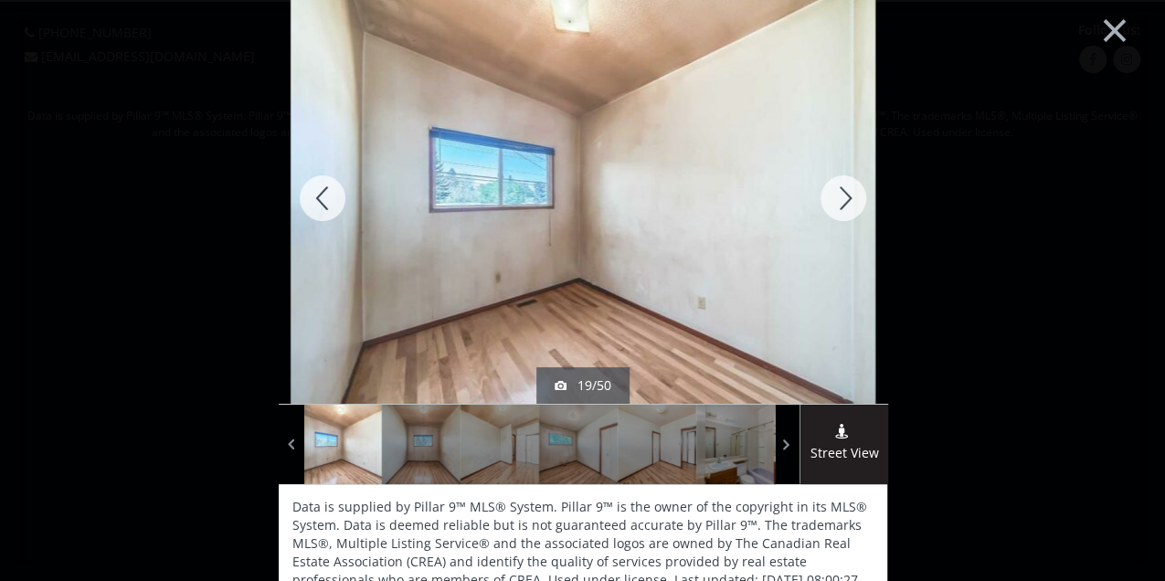
click at [850, 192] on div at bounding box center [843, 198] width 88 height 411
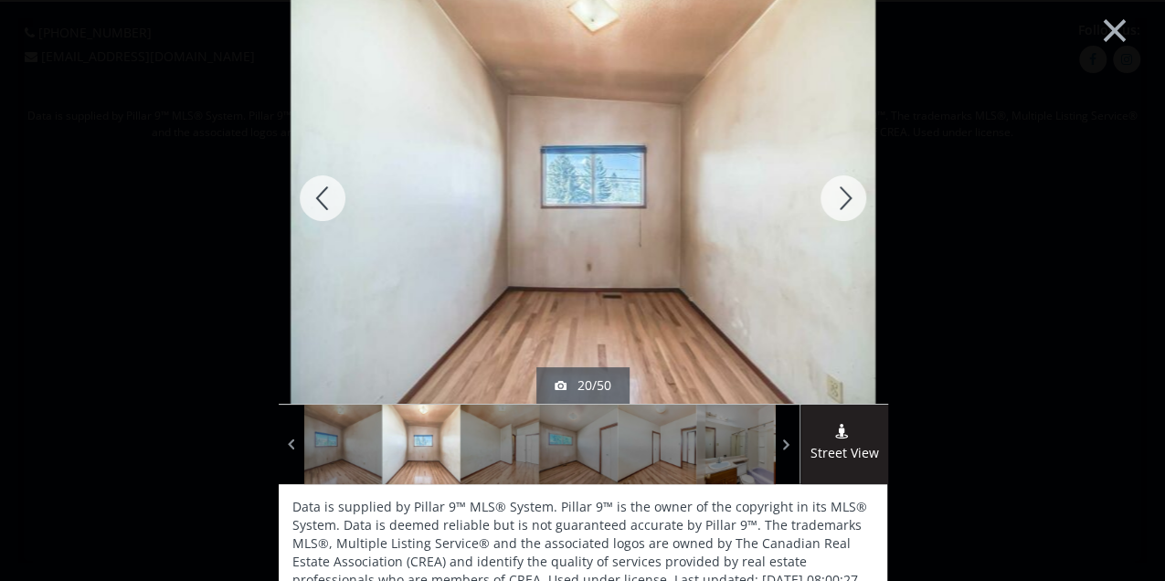
click at [850, 192] on div at bounding box center [843, 198] width 88 height 411
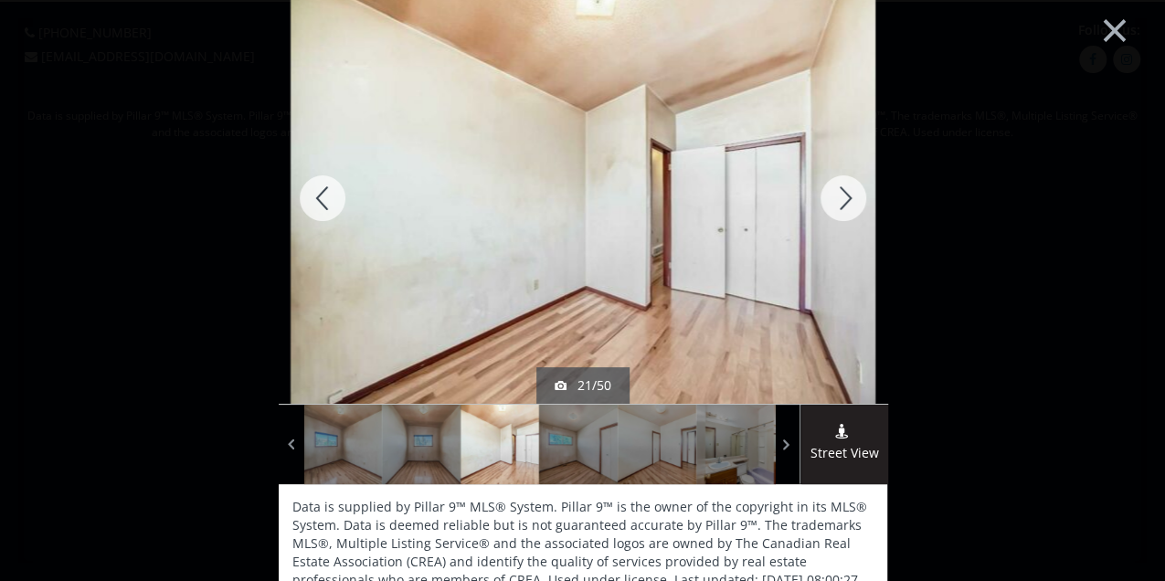
click at [850, 192] on div at bounding box center [843, 198] width 88 height 411
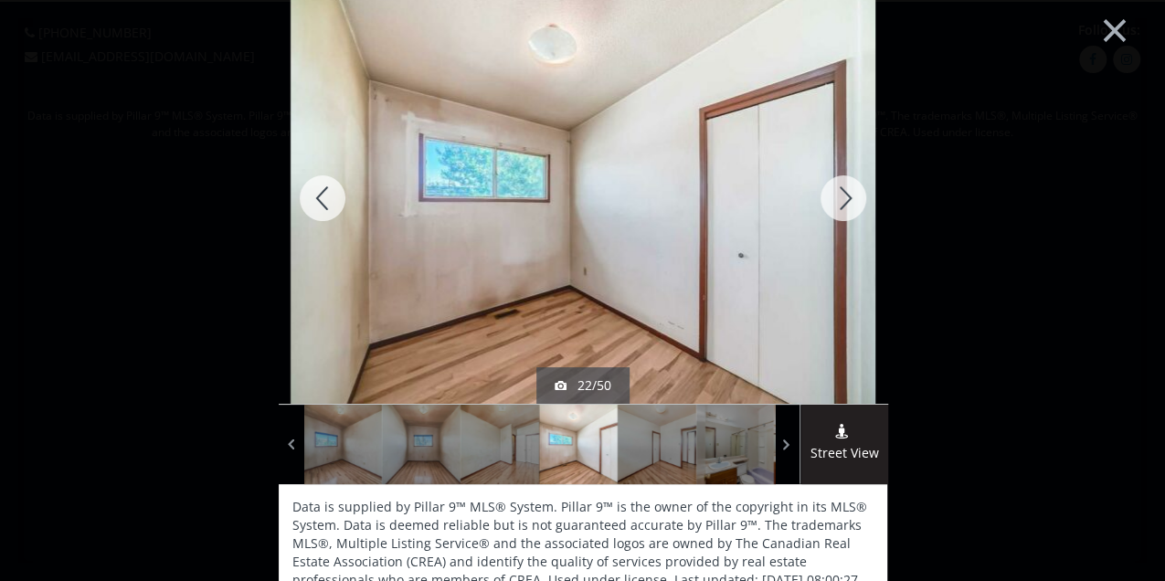
click at [850, 192] on div at bounding box center [843, 198] width 88 height 411
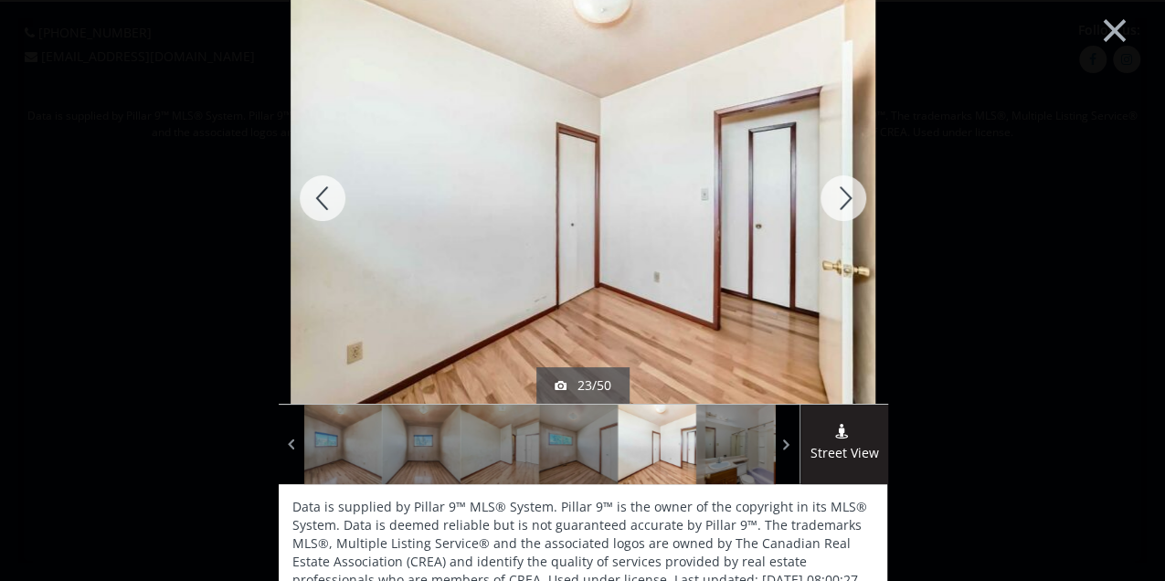
click at [850, 192] on div at bounding box center [843, 198] width 88 height 411
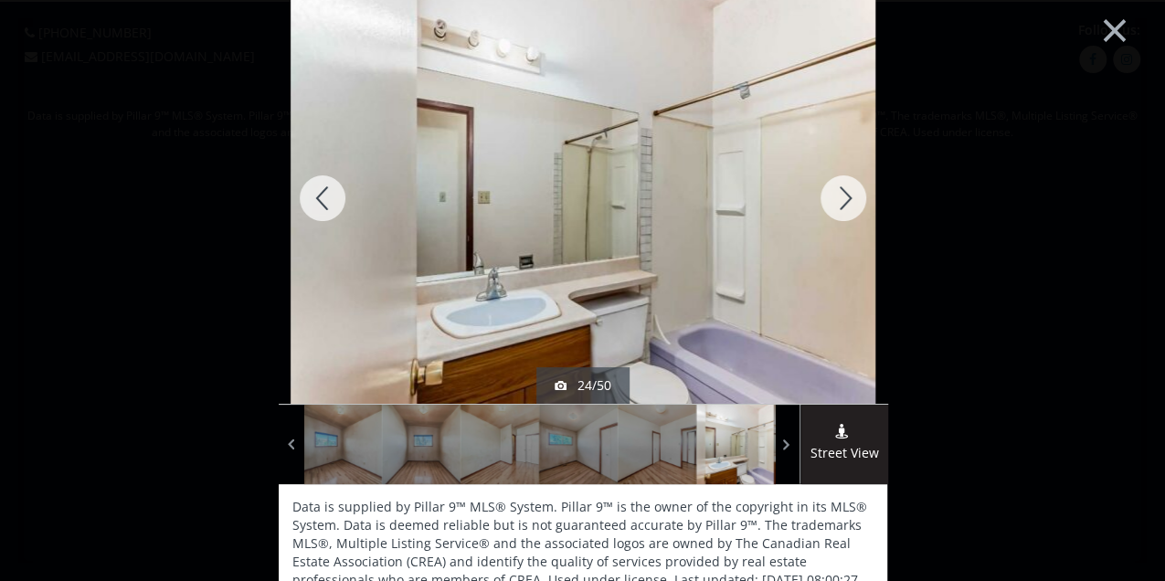
click at [850, 192] on div at bounding box center [843, 198] width 88 height 411
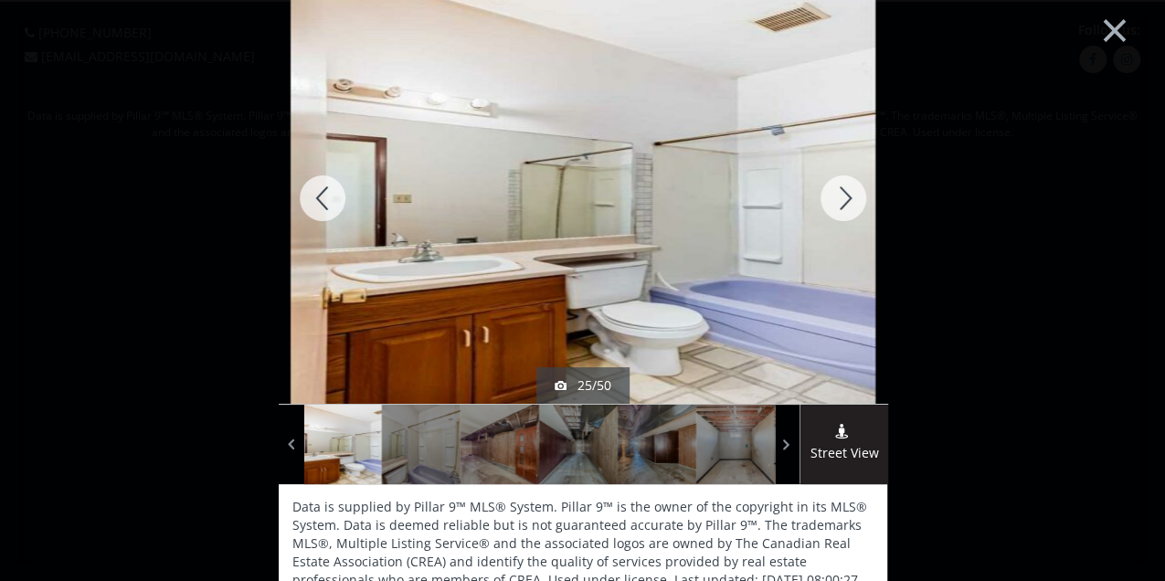
click at [850, 192] on div at bounding box center [843, 198] width 88 height 411
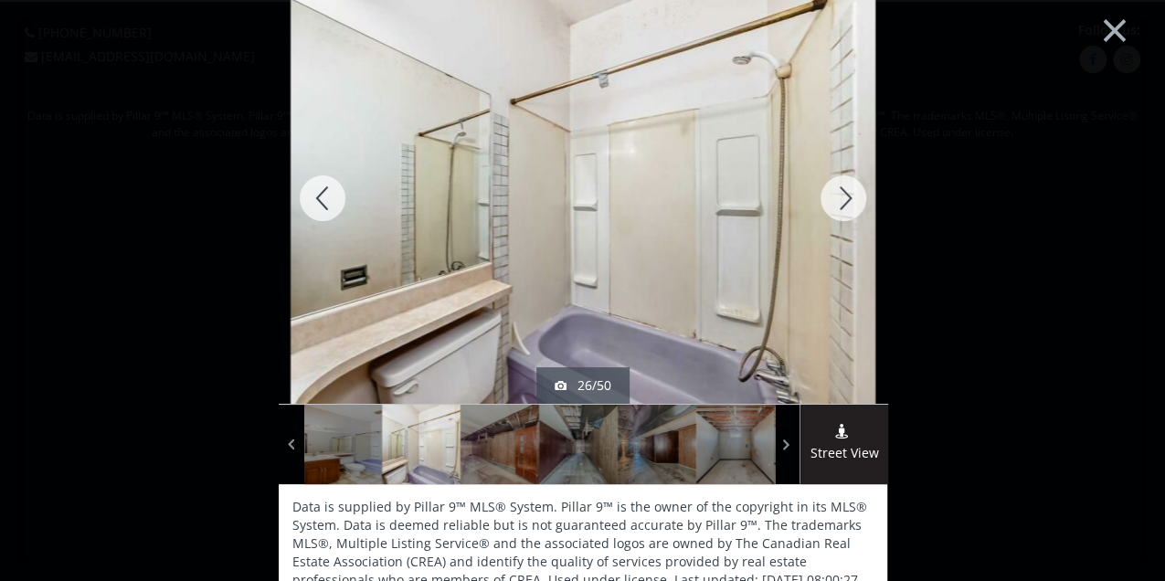
click at [850, 192] on div at bounding box center [843, 198] width 88 height 411
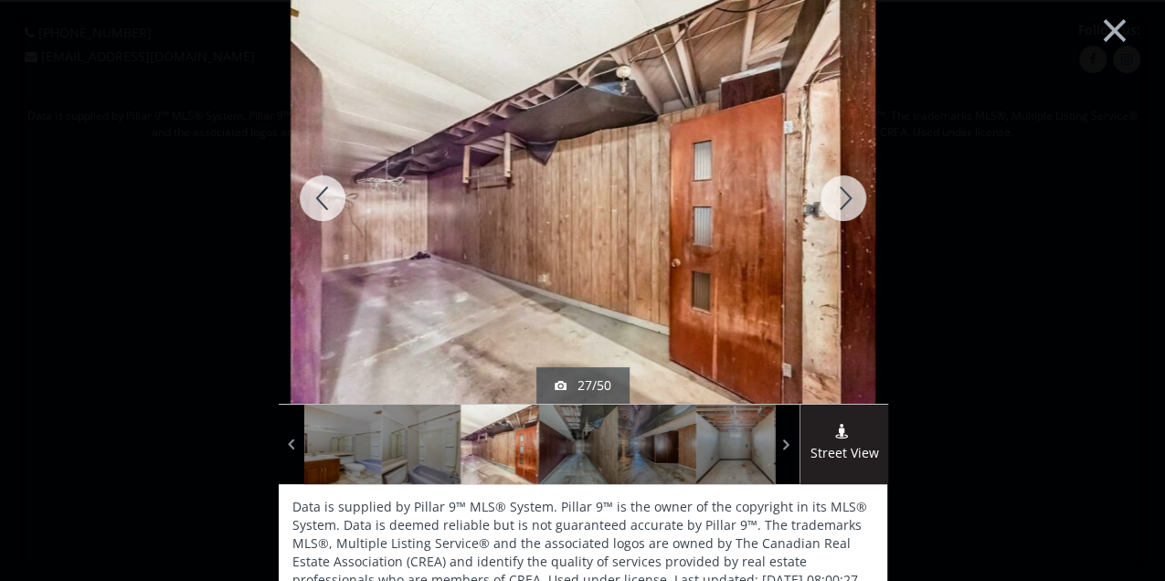
click at [323, 194] on div at bounding box center [323, 198] width 88 height 411
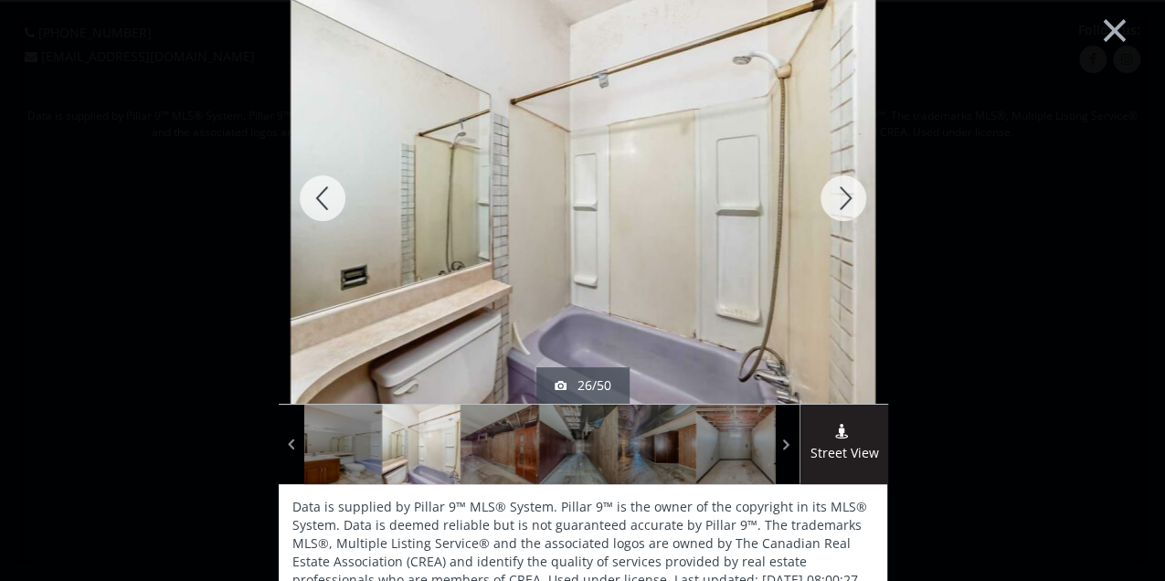
click at [323, 194] on div at bounding box center [323, 198] width 88 height 411
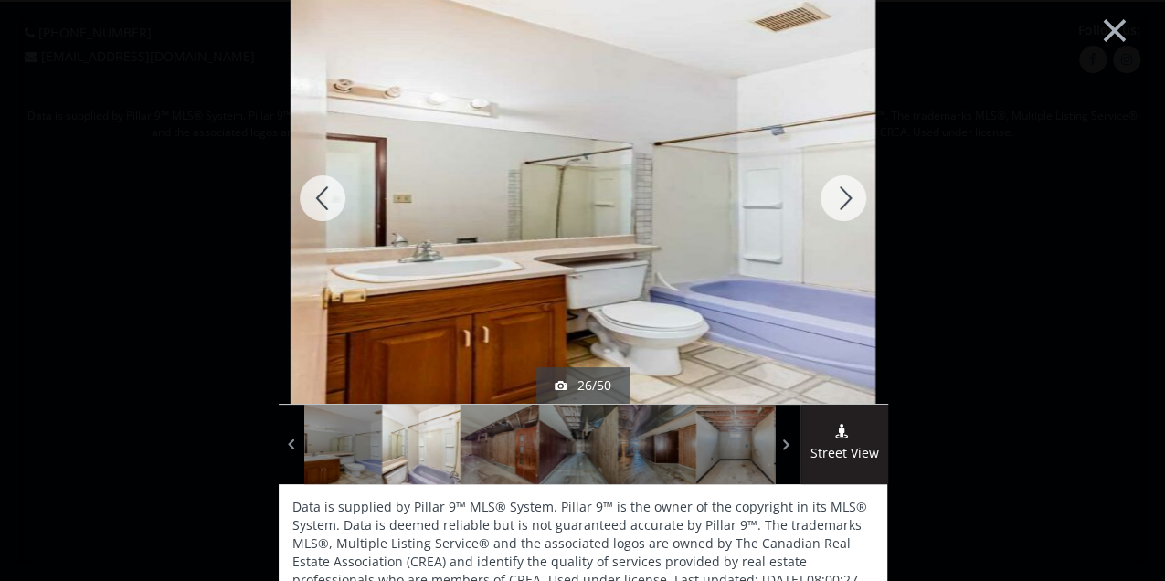
click at [323, 194] on div at bounding box center [323, 198] width 88 height 411
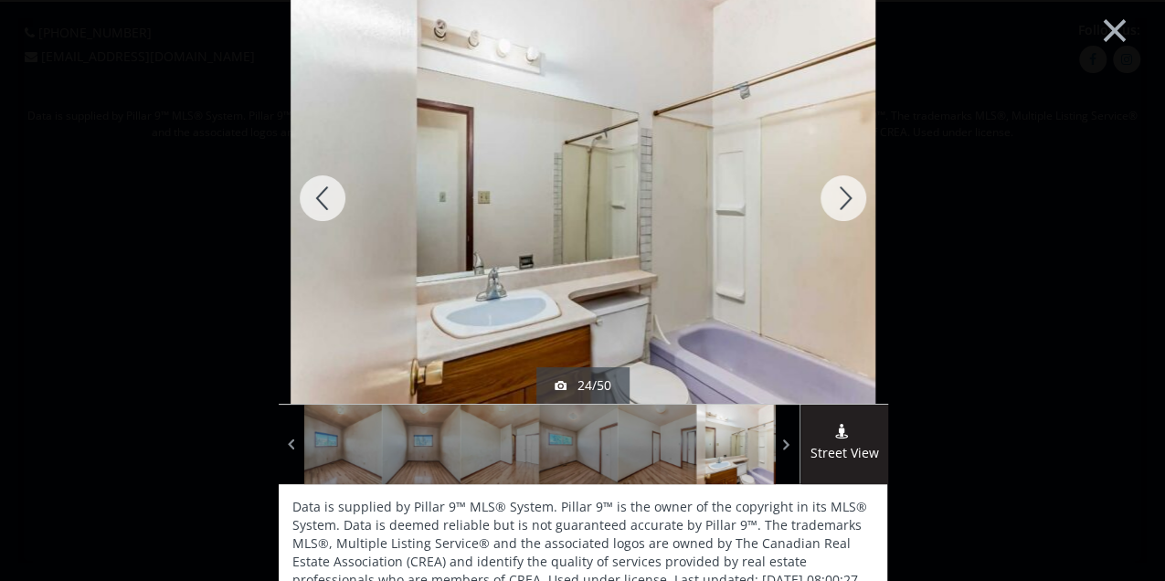
click at [323, 194] on div at bounding box center [323, 198] width 88 height 411
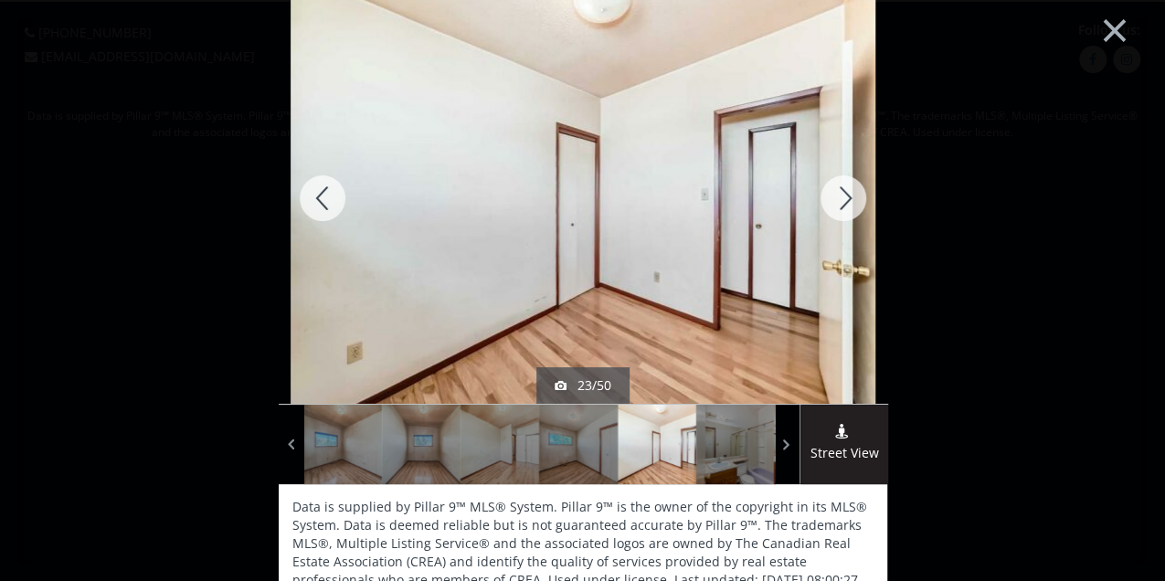
click at [323, 194] on div at bounding box center [323, 198] width 88 height 411
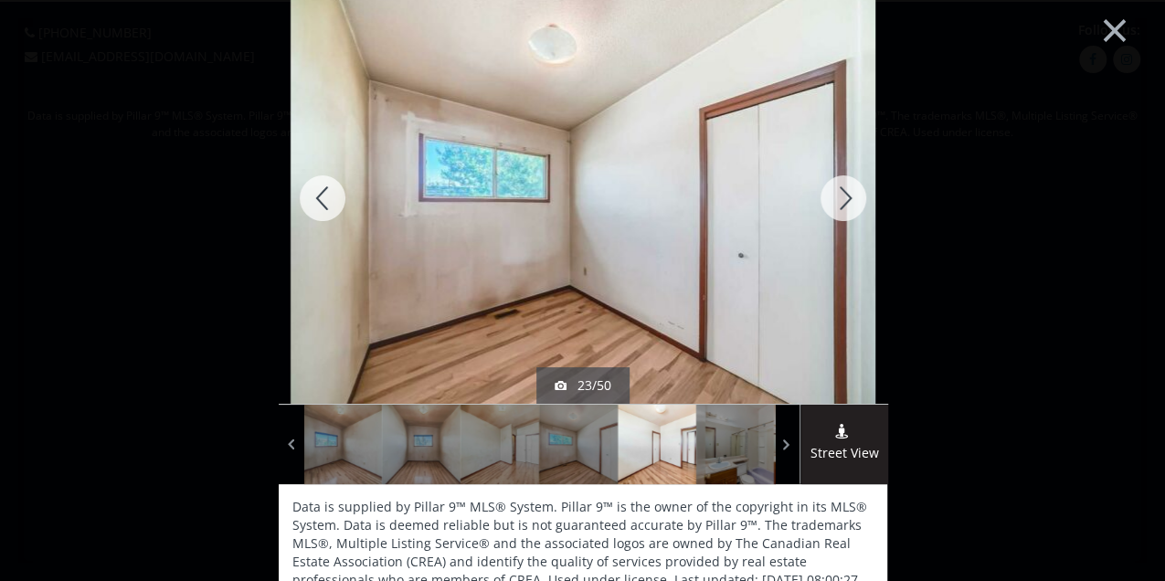
click at [323, 194] on div at bounding box center [323, 198] width 88 height 411
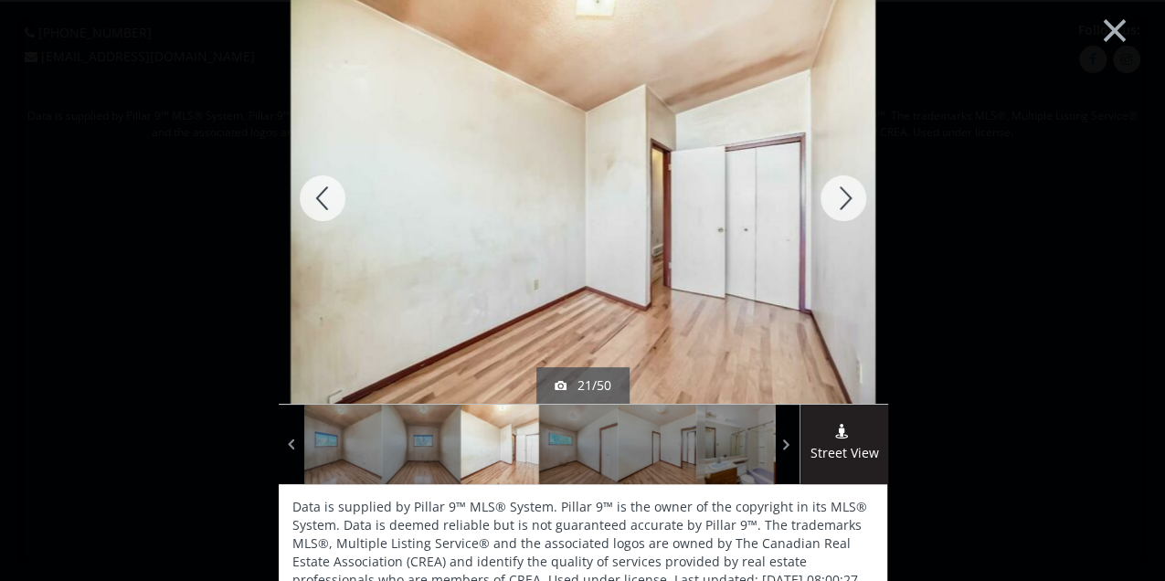
click at [323, 194] on div at bounding box center [323, 198] width 88 height 411
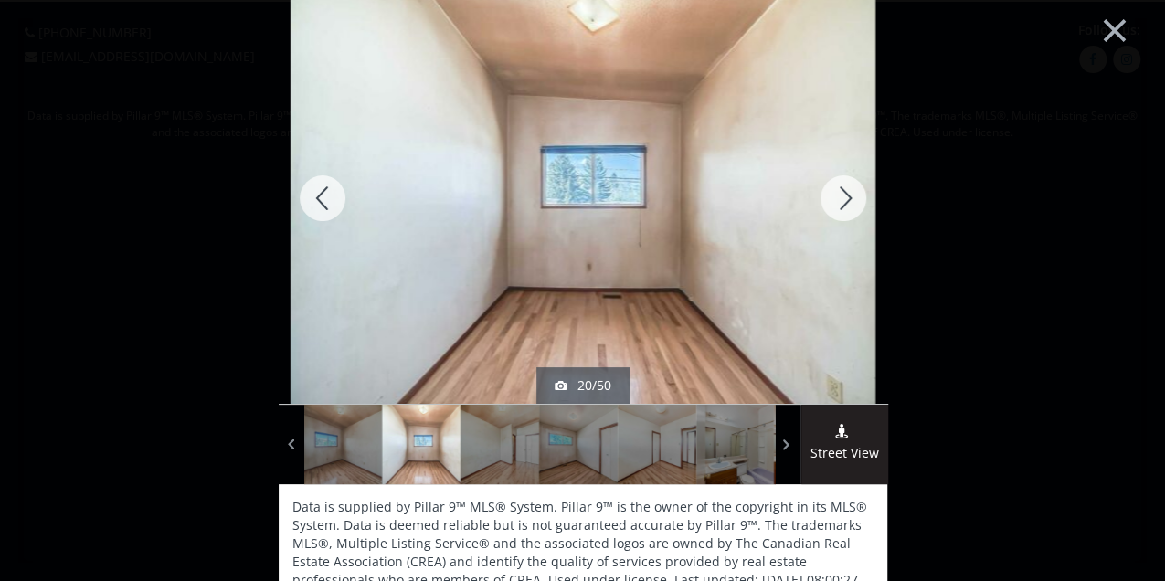
click at [323, 194] on div at bounding box center [323, 198] width 88 height 411
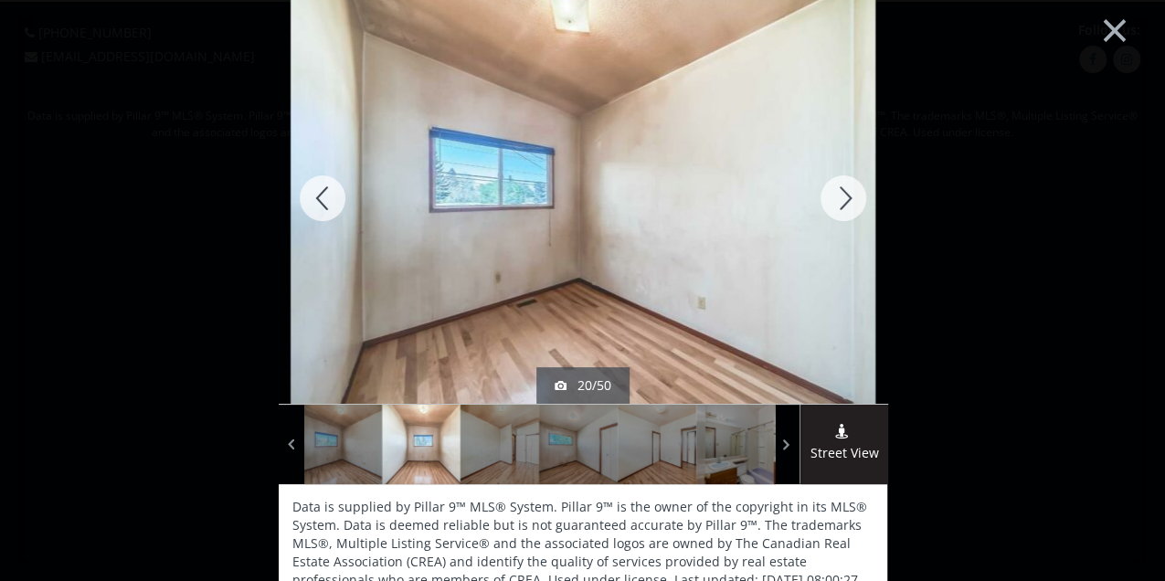
click at [323, 194] on div at bounding box center [323, 198] width 88 height 411
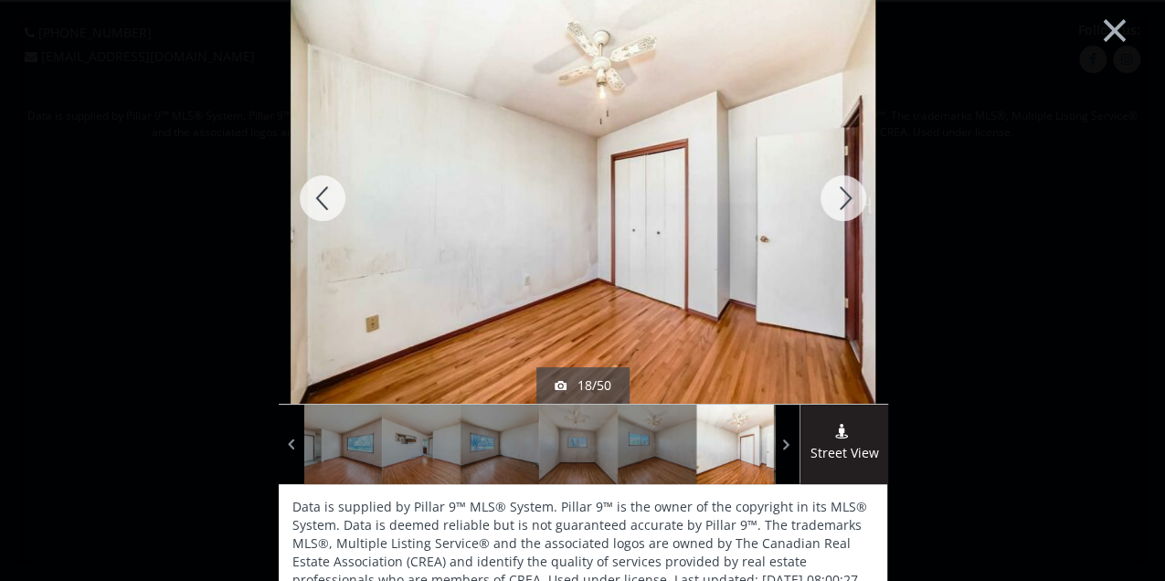
click at [323, 194] on div at bounding box center [323, 198] width 88 height 411
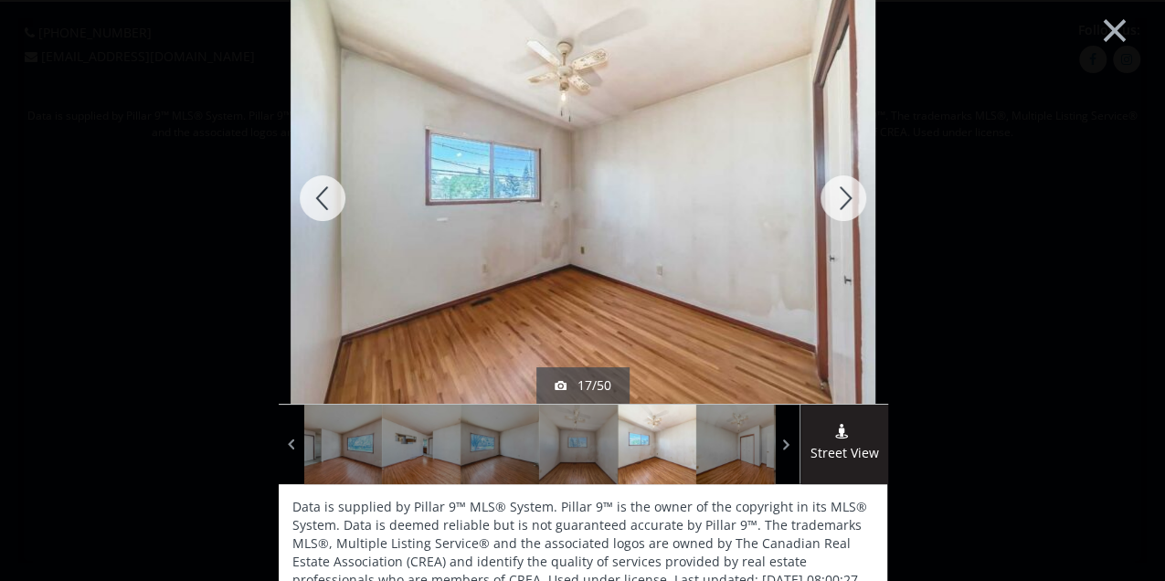
click at [323, 194] on div at bounding box center [323, 198] width 88 height 411
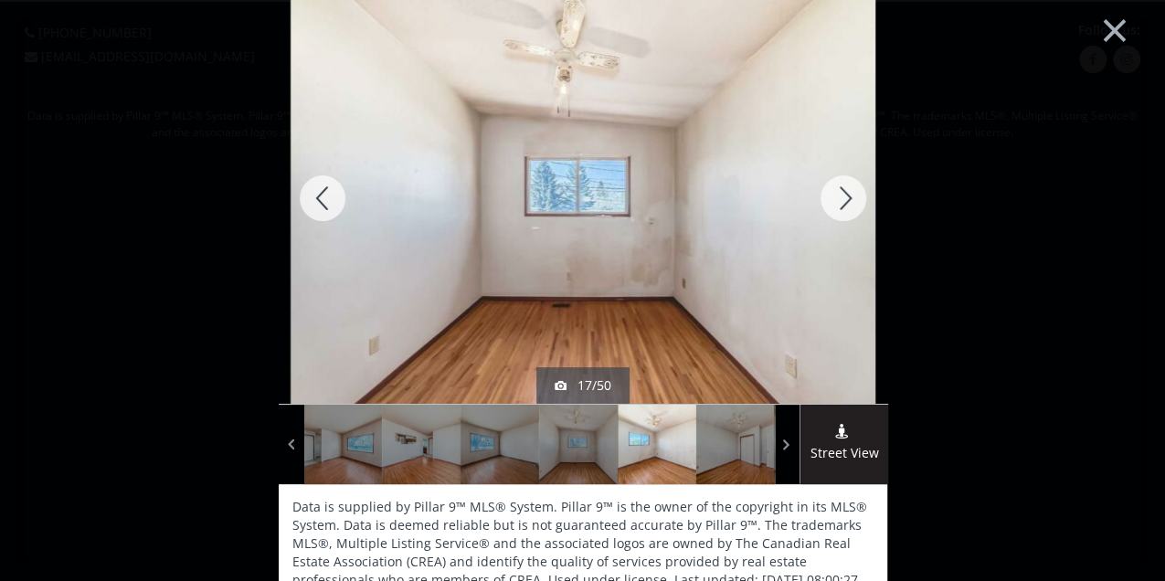
click at [323, 194] on div at bounding box center [323, 198] width 88 height 411
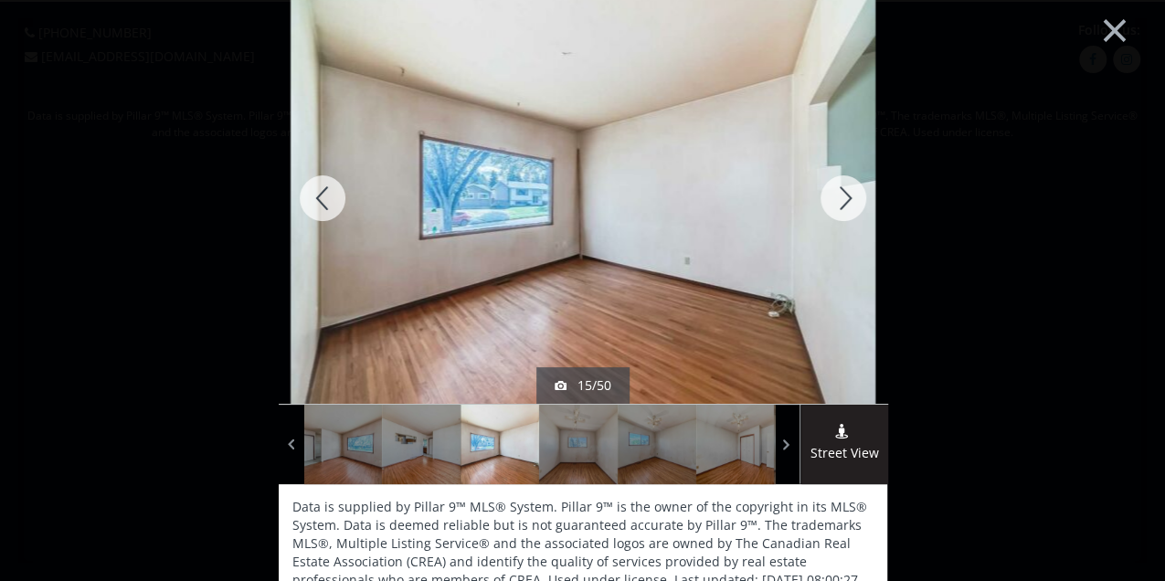
click at [323, 194] on div at bounding box center [323, 198] width 88 height 411
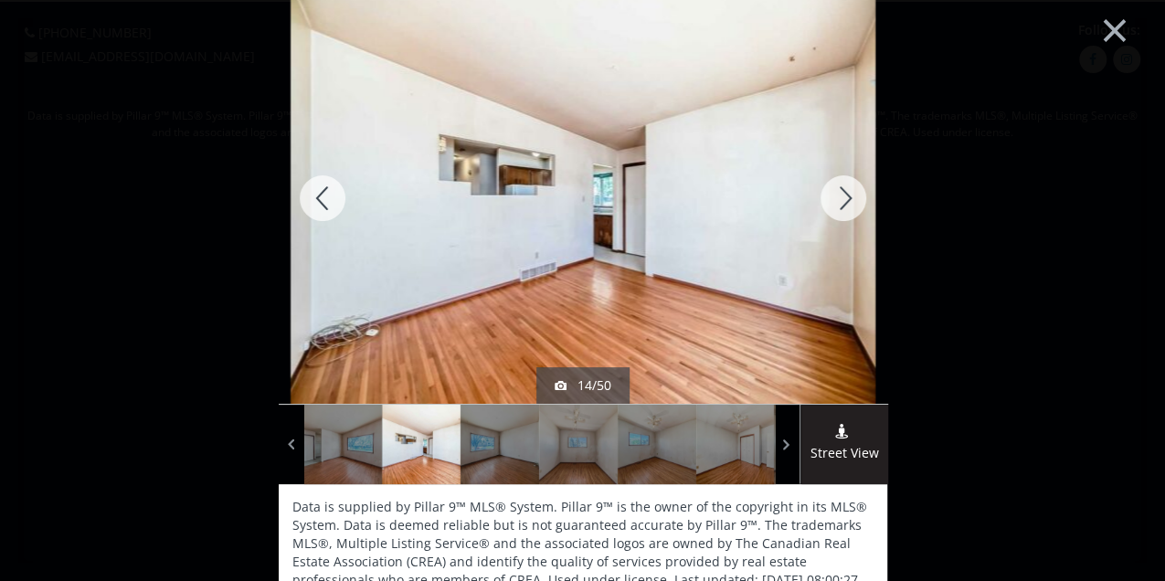
click at [851, 192] on div at bounding box center [843, 198] width 88 height 411
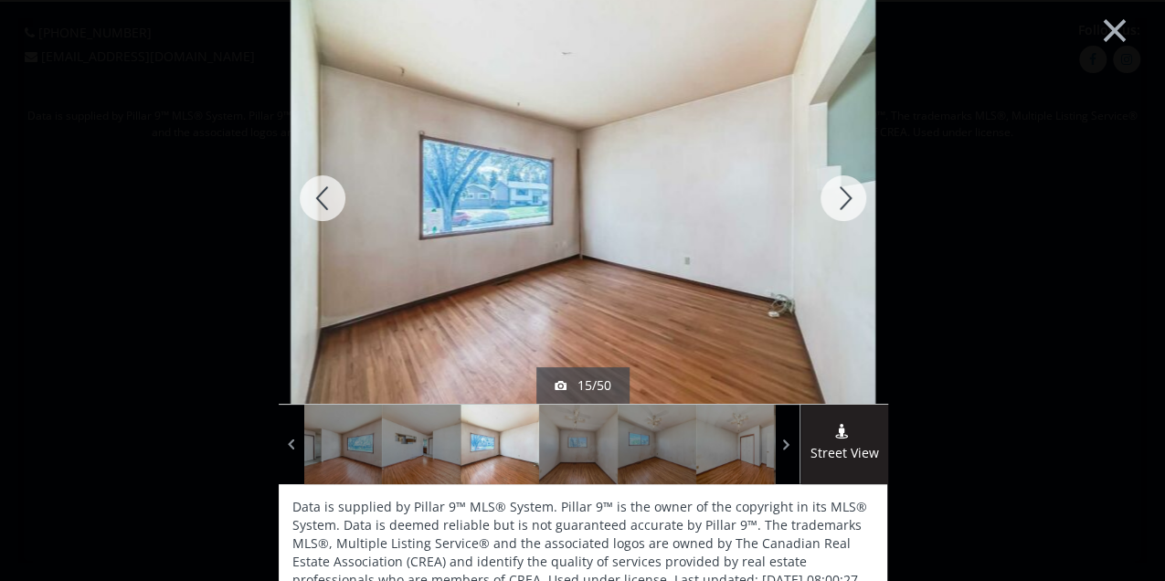
click at [851, 192] on div at bounding box center [843, 198] width 88 height 411
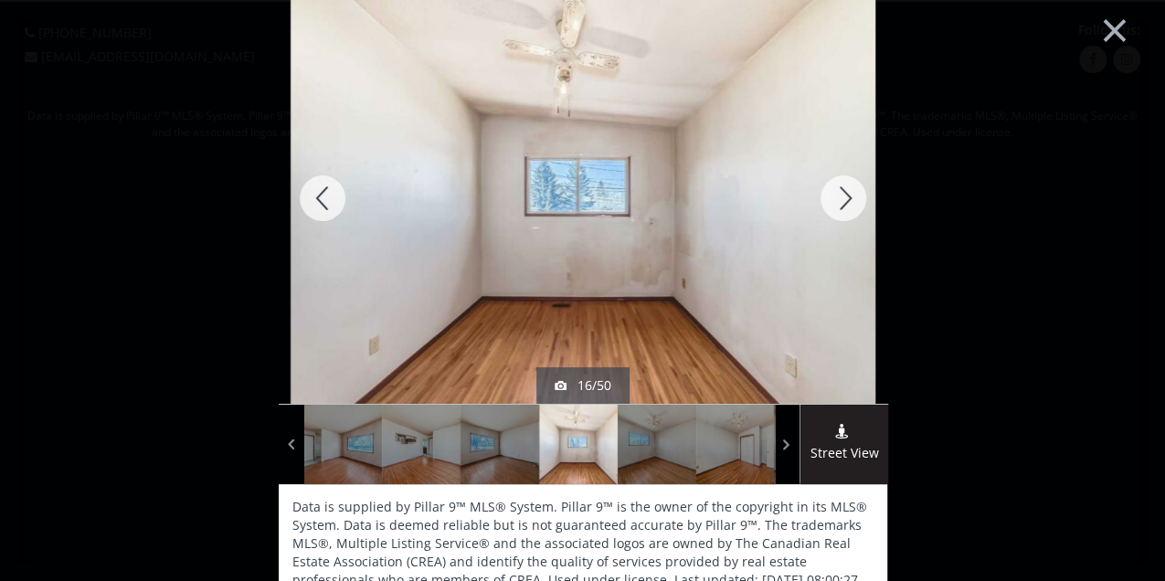
click at [851, 192] on div at bounding box center [843, 198] width 88 height 411
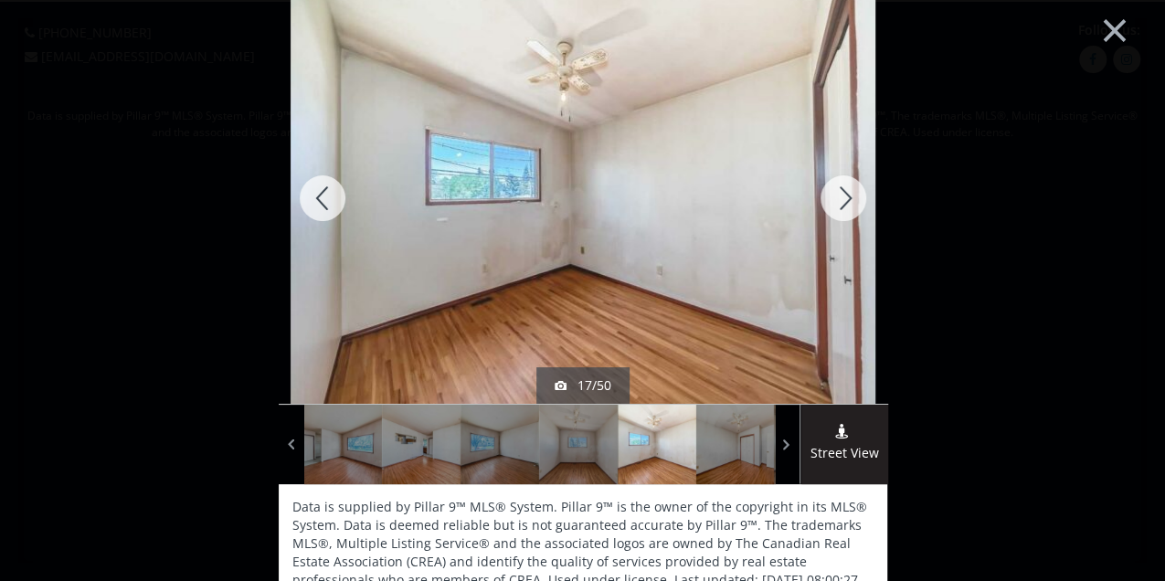
click at [851, 192] on div at bounding box center [843, 198] width 88 height 411
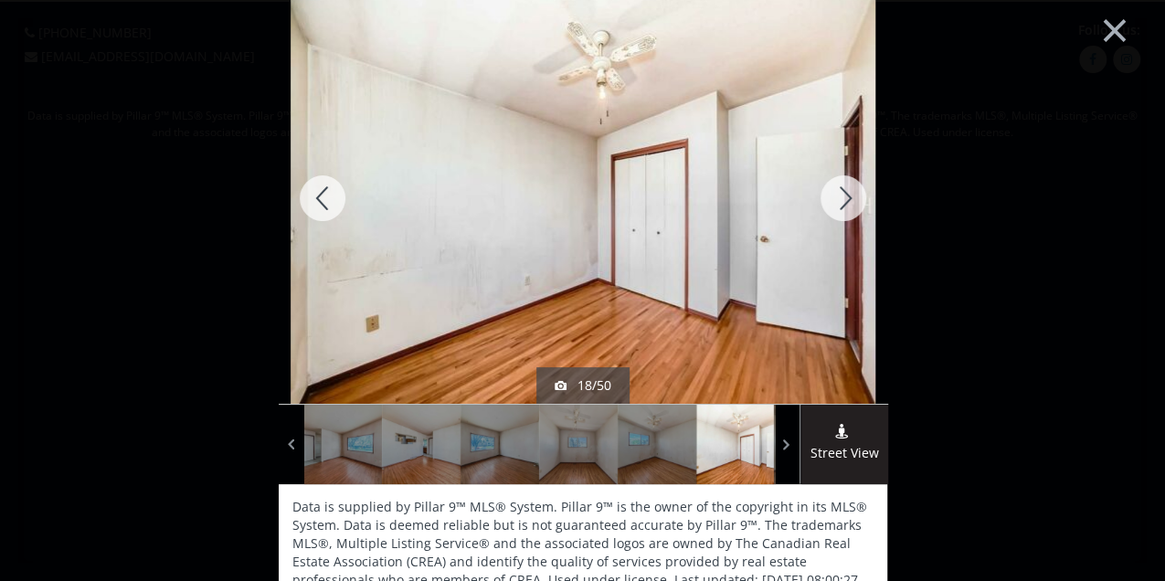
click at [851, 192] on div at bounding box center [843, 198] width 88 height 411
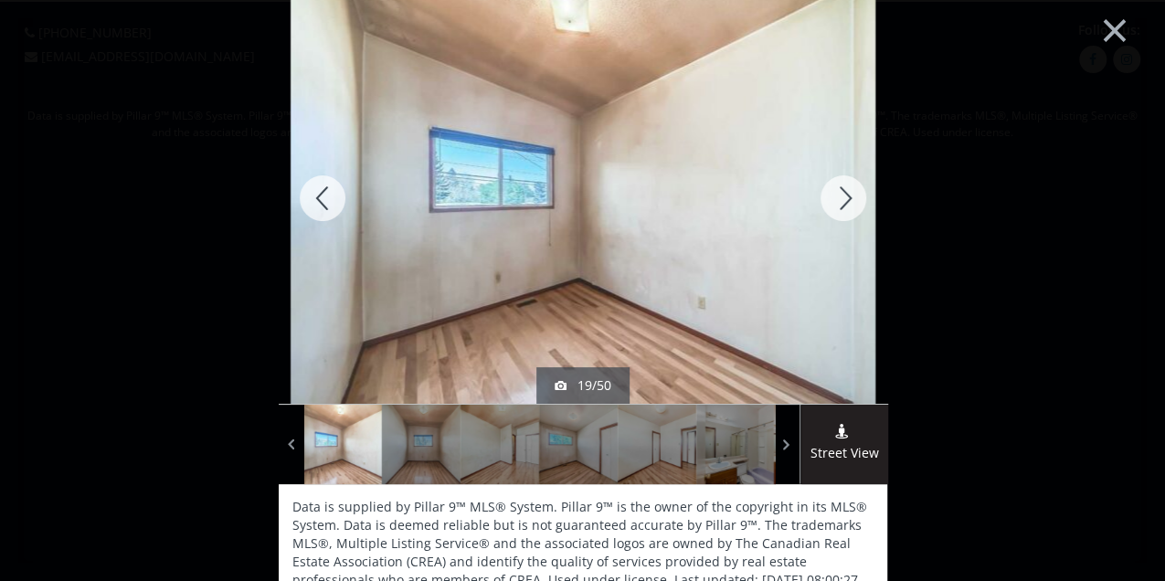
click at [851, 192] on div at bounding box center [843, 198] width 88 height 411
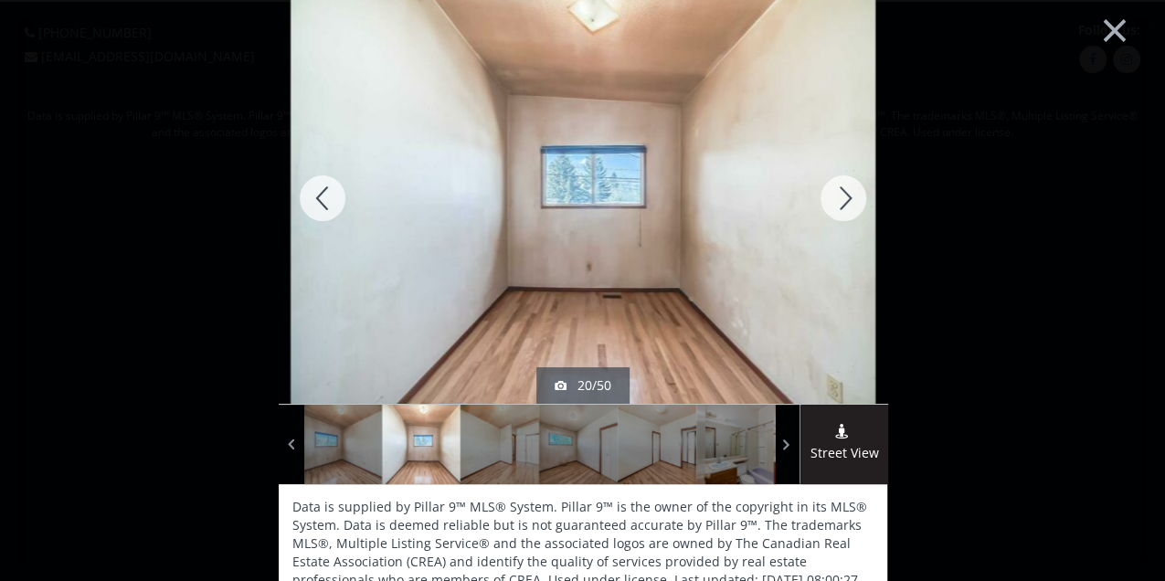
click at [851, 192] on div at bounding box center [843, 198] width 88 height 411
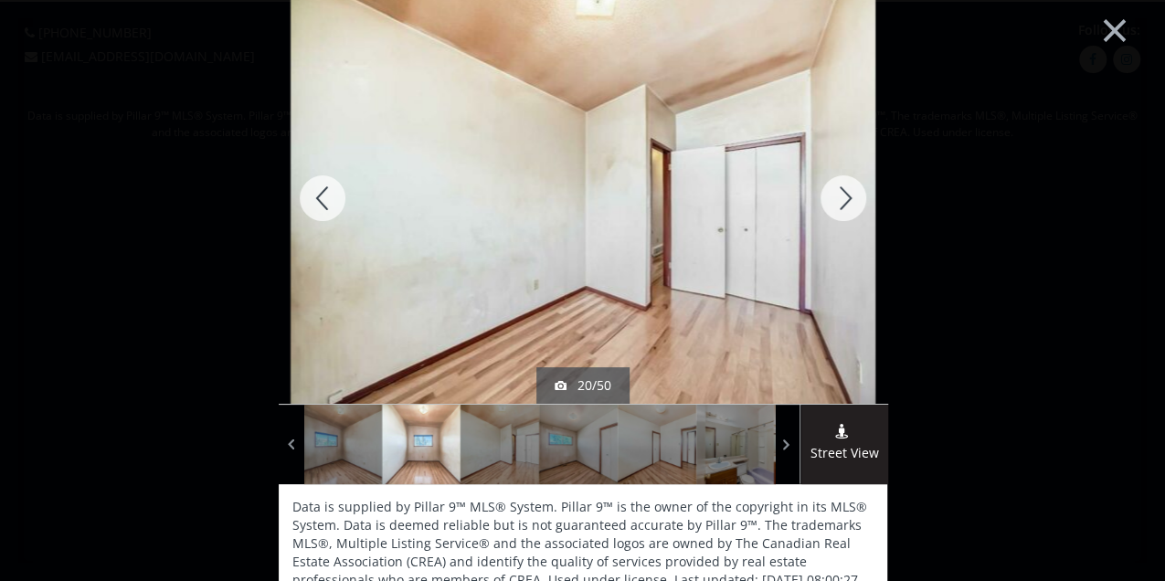
click at [851, 192] on div at bounding box center [843, 198] width 88 height 411
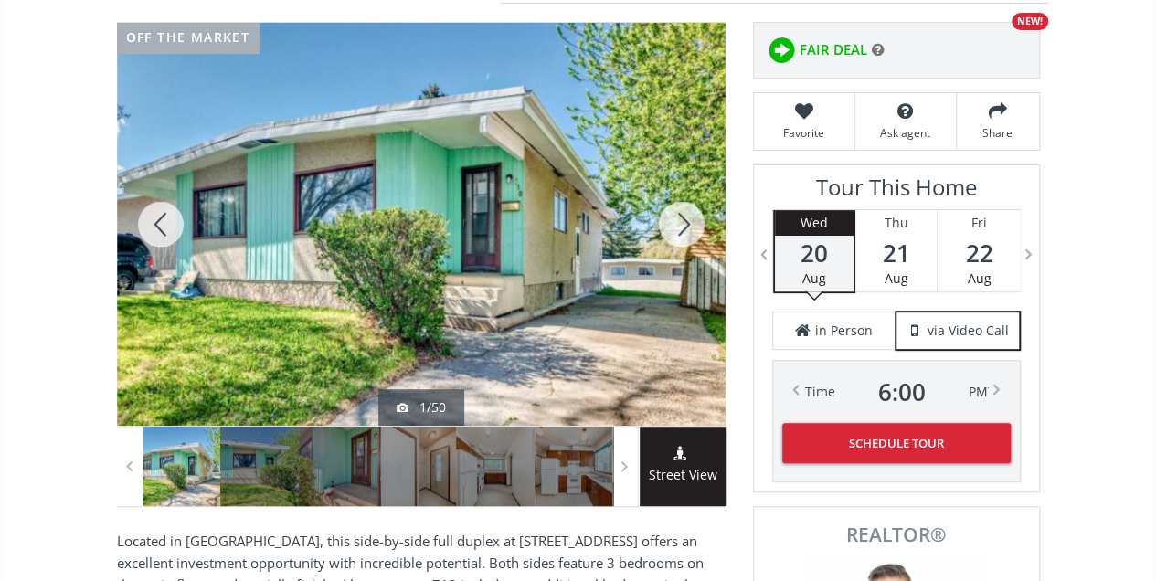
scroll to position [243, 0]
click at [687, 213] on div at bounding box center [682, 224] width 88 height 403
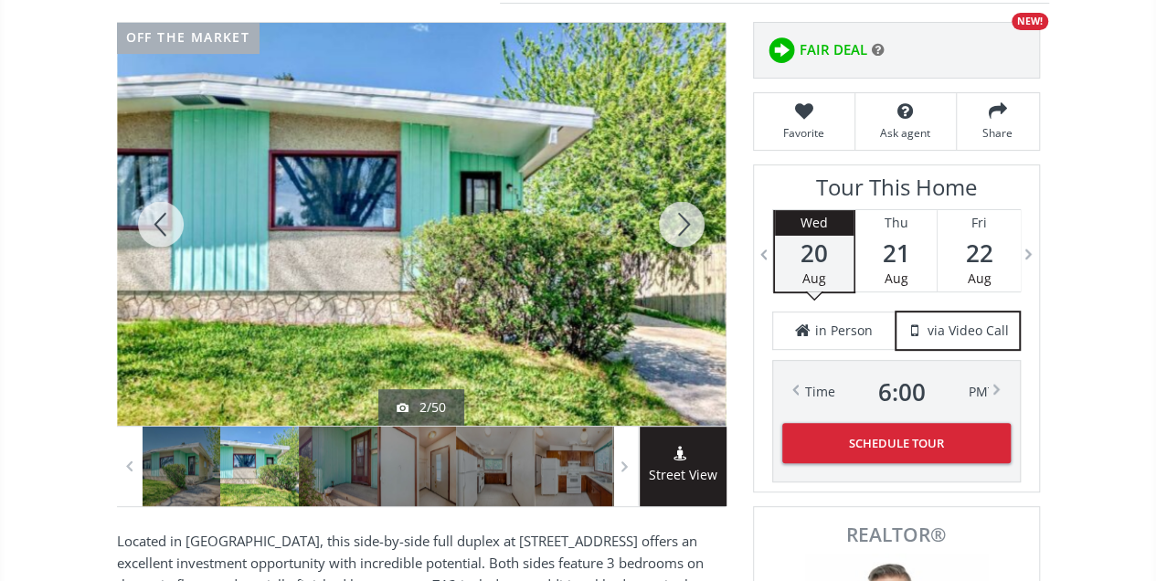
click at [687, 213] on div at bounding box center [682, 224] width 88 height 403
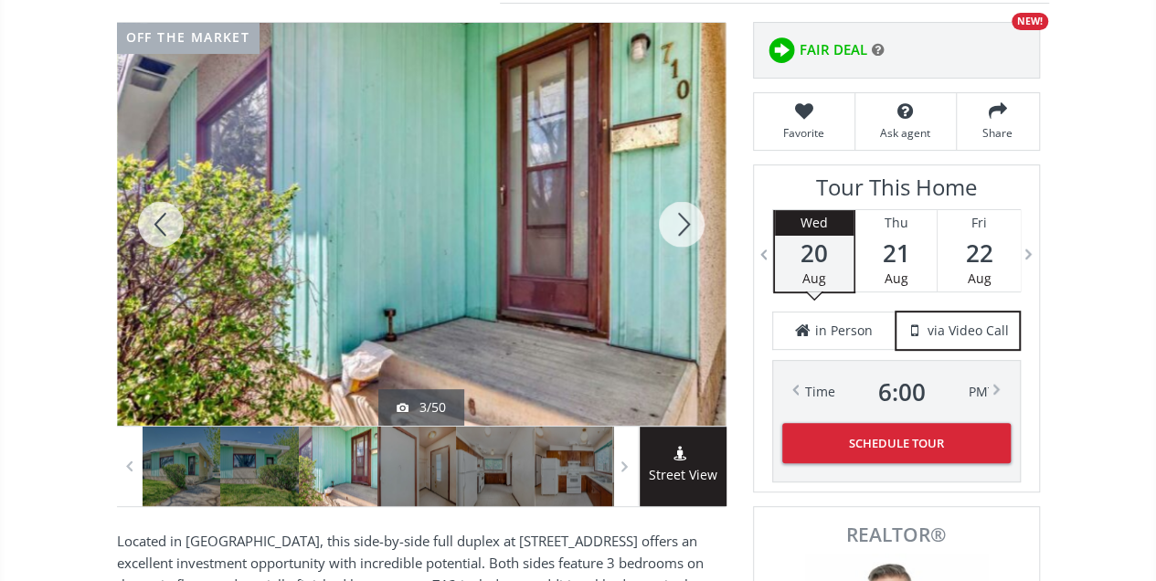
click at [687, 213] on div at bounding box center [682, 224] width 88 height 403
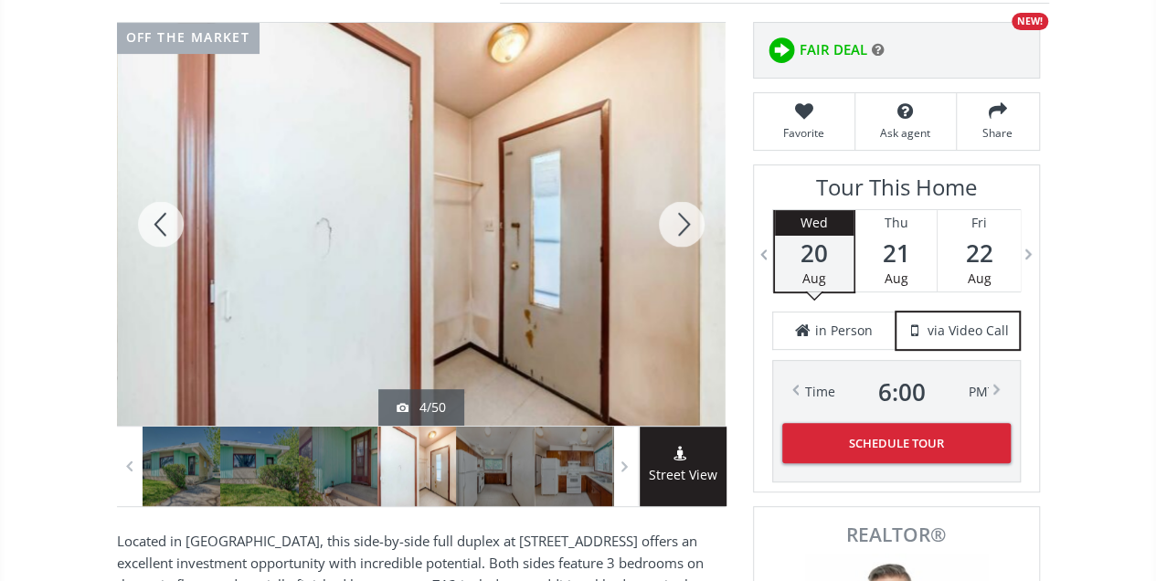
click at [687, 213] on div at bounding box center [682, 224] width 88 height 403
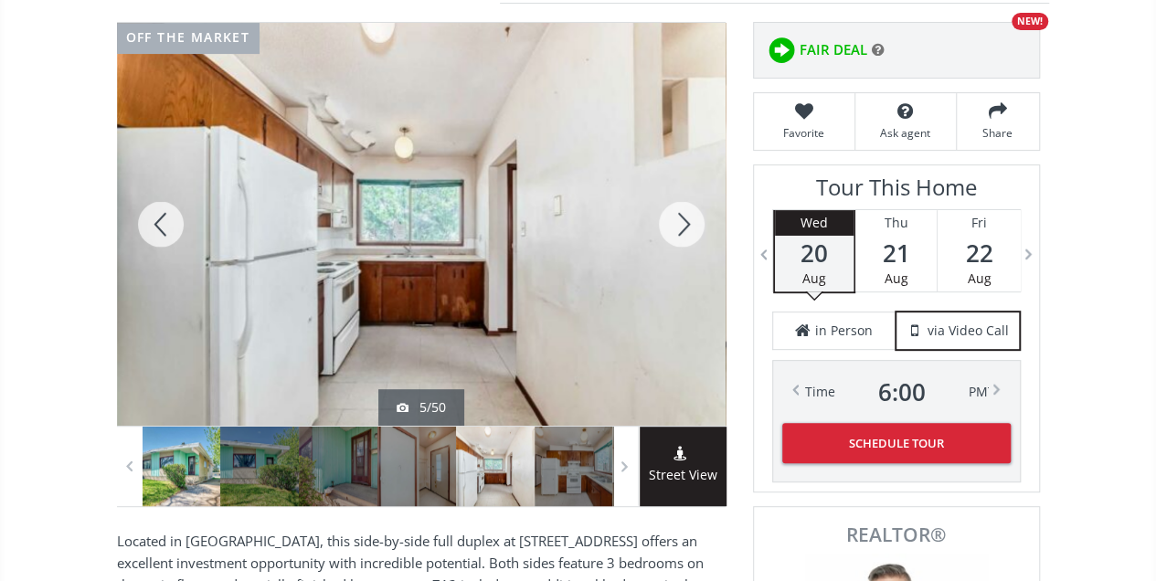
click at [199, 488] on div at bounding box center [182, 466] width 79 height 79
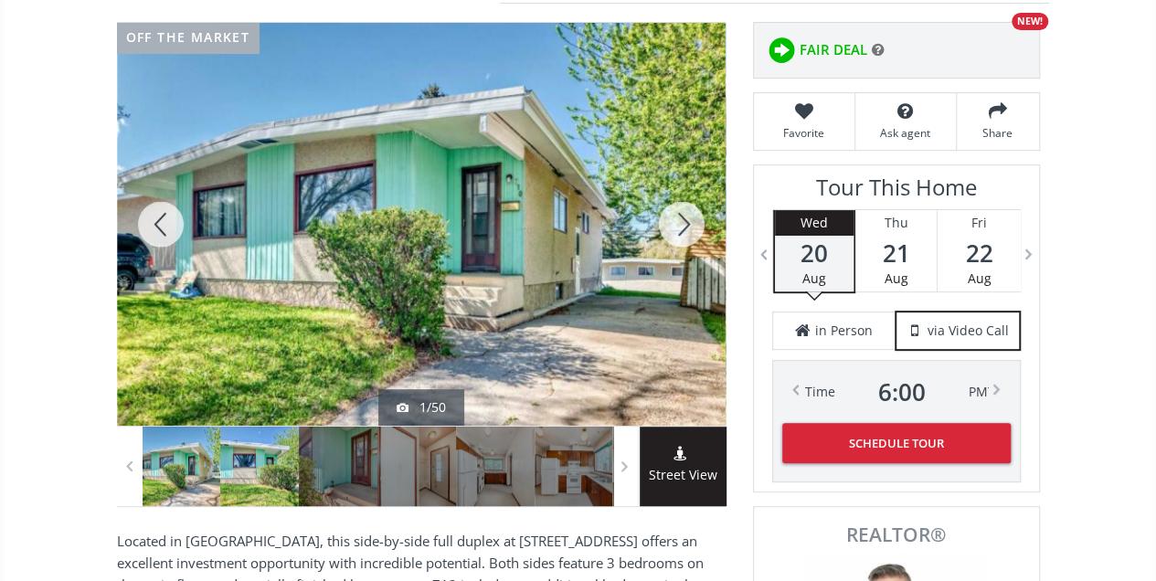
click at [249, 481] on div at bounding box center [259, 466] width 79 height 79
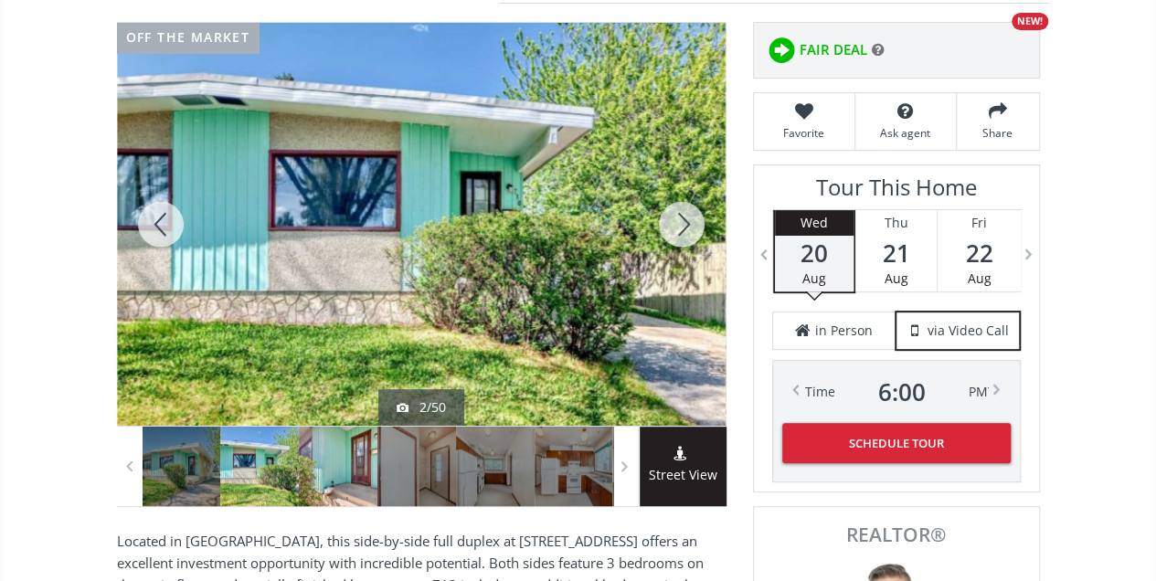
click at [333, 476] on div at bounding box center [338, 466] width 79 height 79
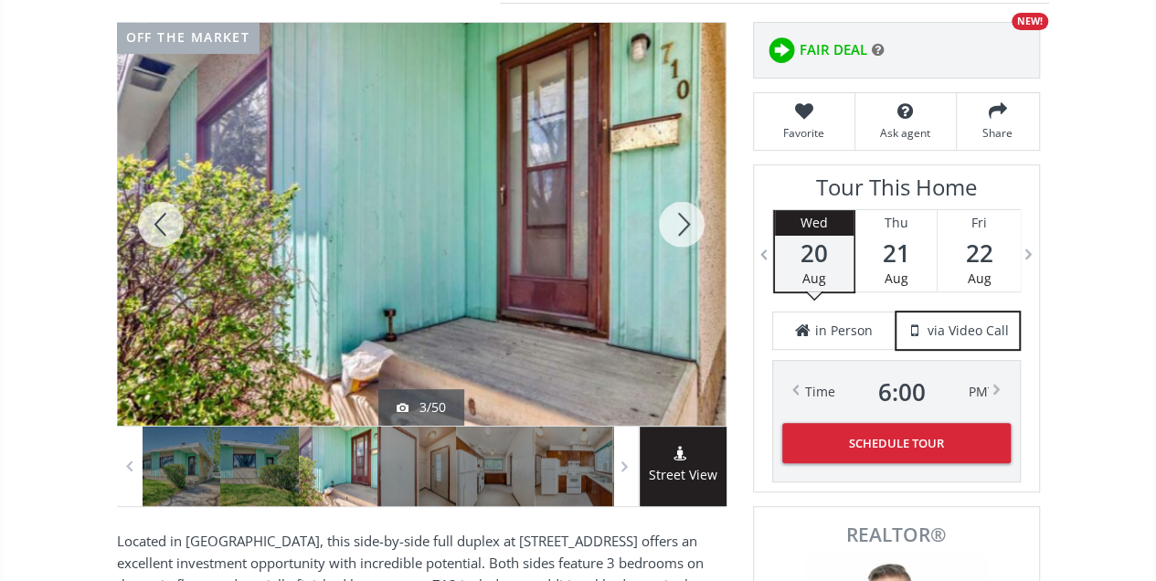
click at [375, 307] on div at bounding box center [421, 224] width 608 height 403
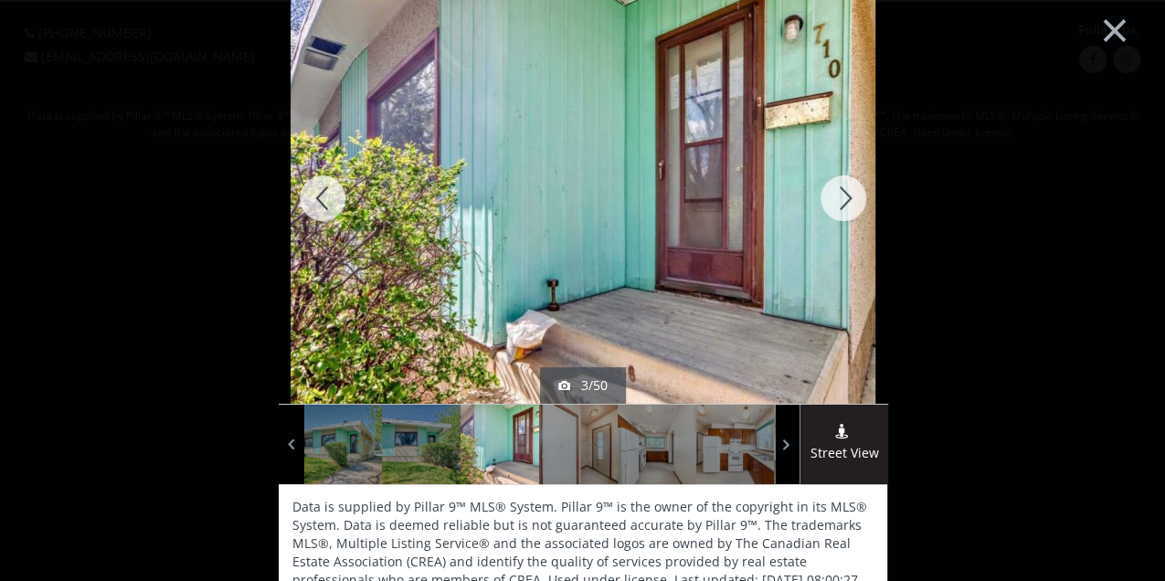
click at [835, 192] on div at bounding box center [843, 198] width 88 height 411
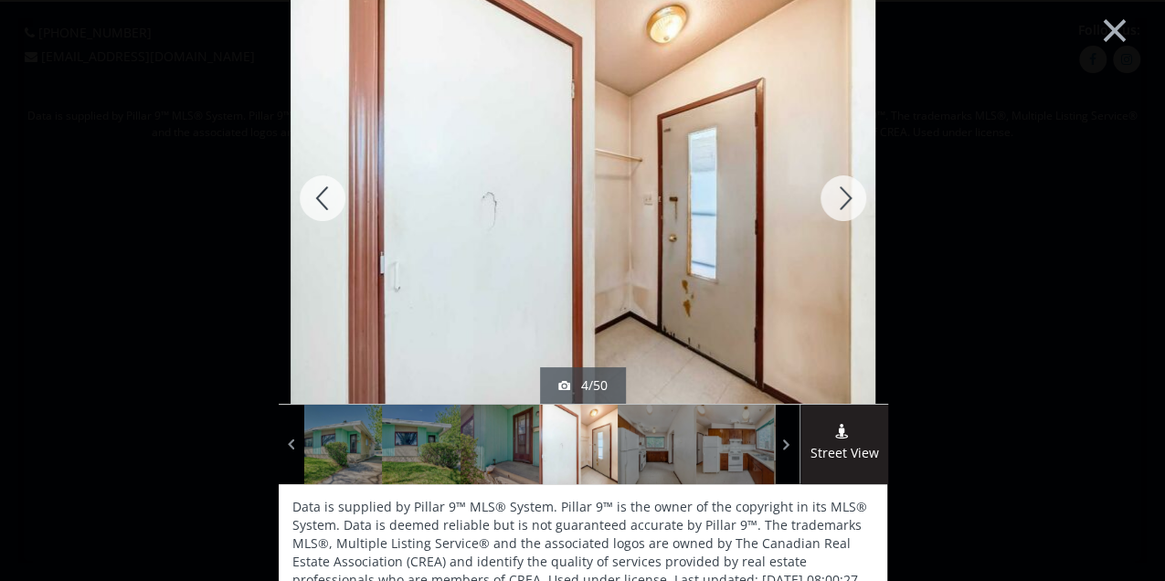
click at [830, 203] on div at bounding box center [843, 198] width 88 height 411
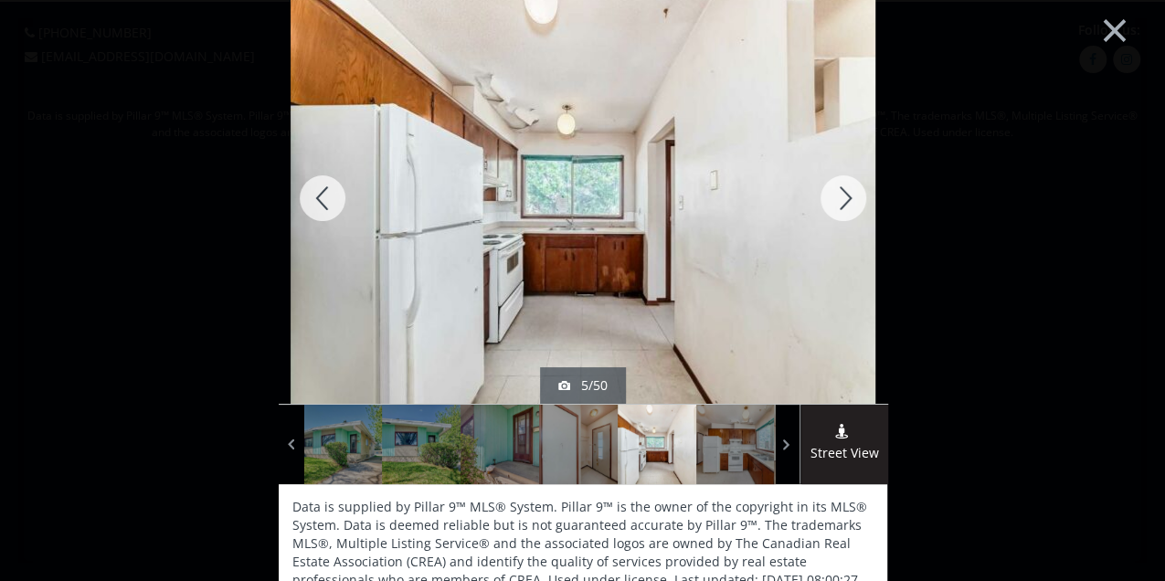
click at [830, 203] on div at bounding box center [843, 198] width 88 height 411
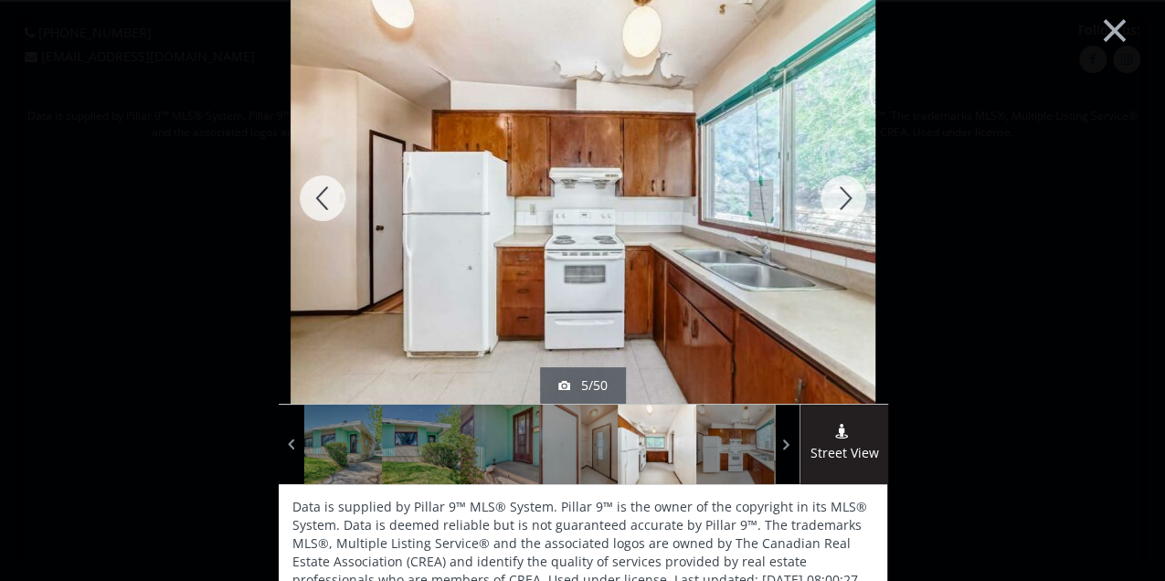
click at [830, 203] on div at bounding box center [843, 198] width 88 height 411
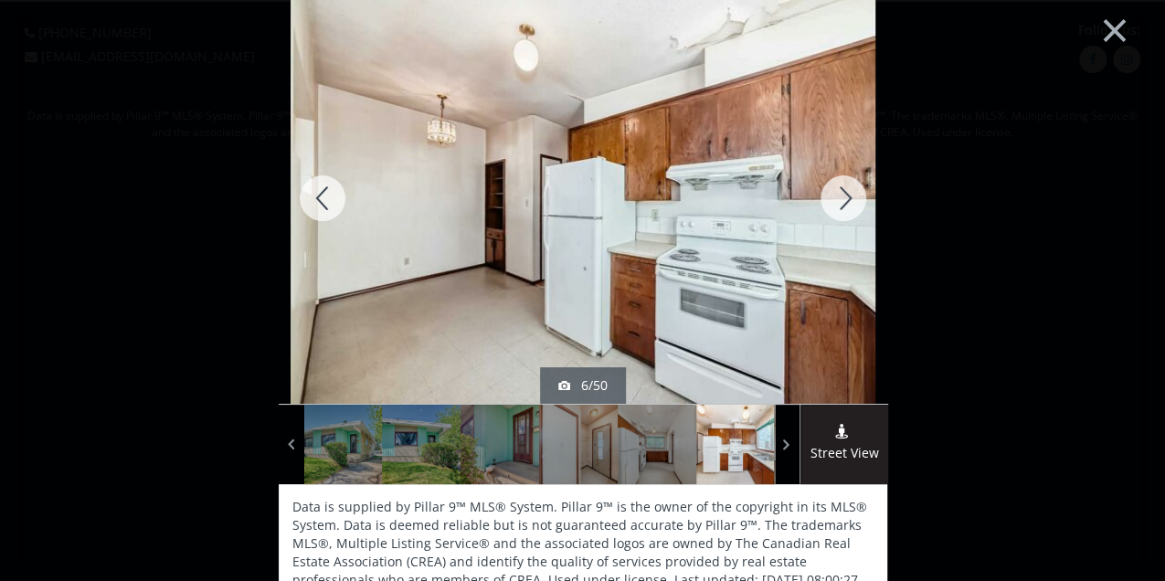
click at [830, 203] on div at bounding box center [843, 198] width 88 height 411
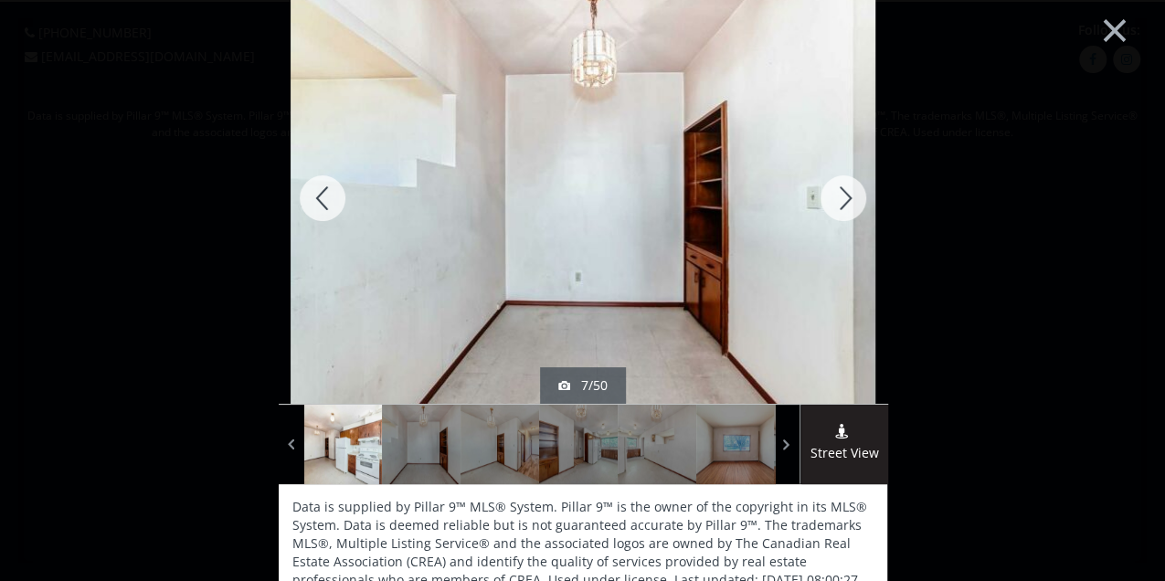
click at [830, 203] on div at bounding box center [843, 198] width 88 height 411
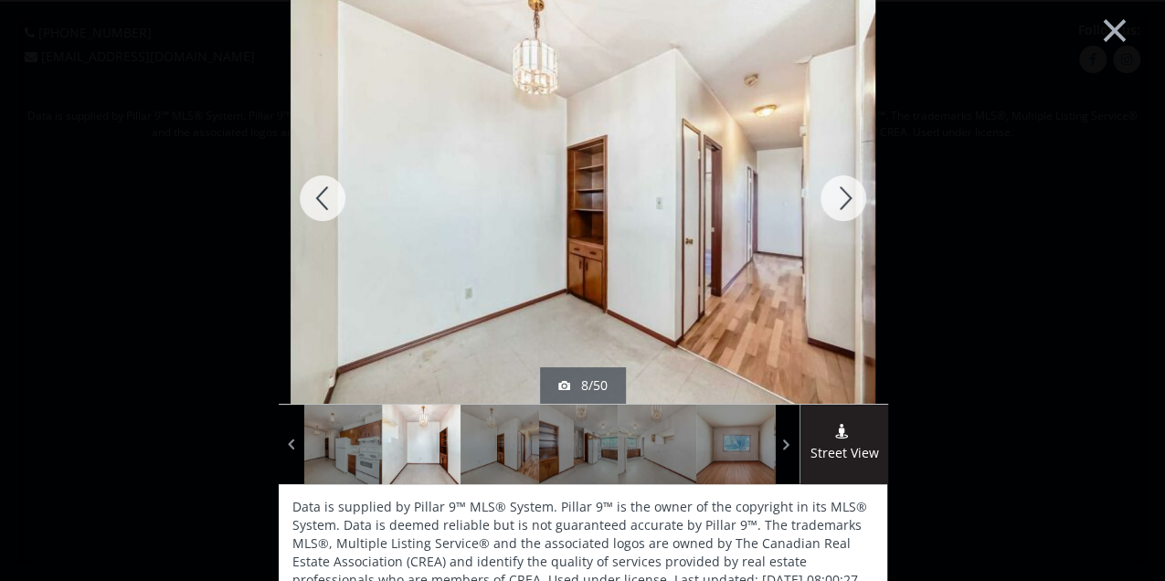
click at [830, 203] on div at bounding box center [843, 198] width 88 height 411
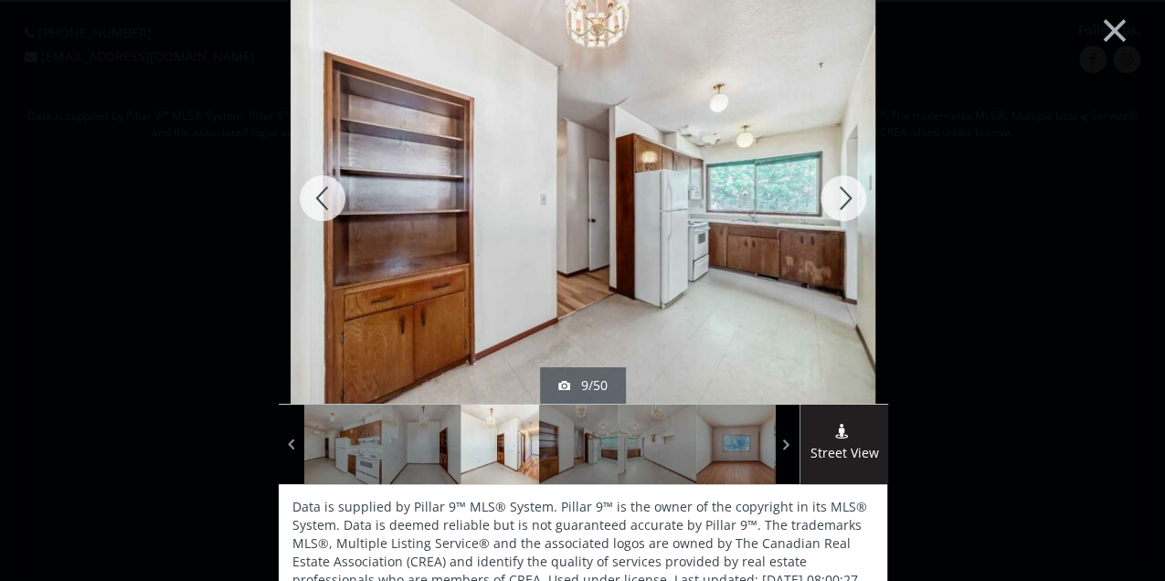
click at [830, 203] on div at bounding box center [843, 198] width 88 height 411
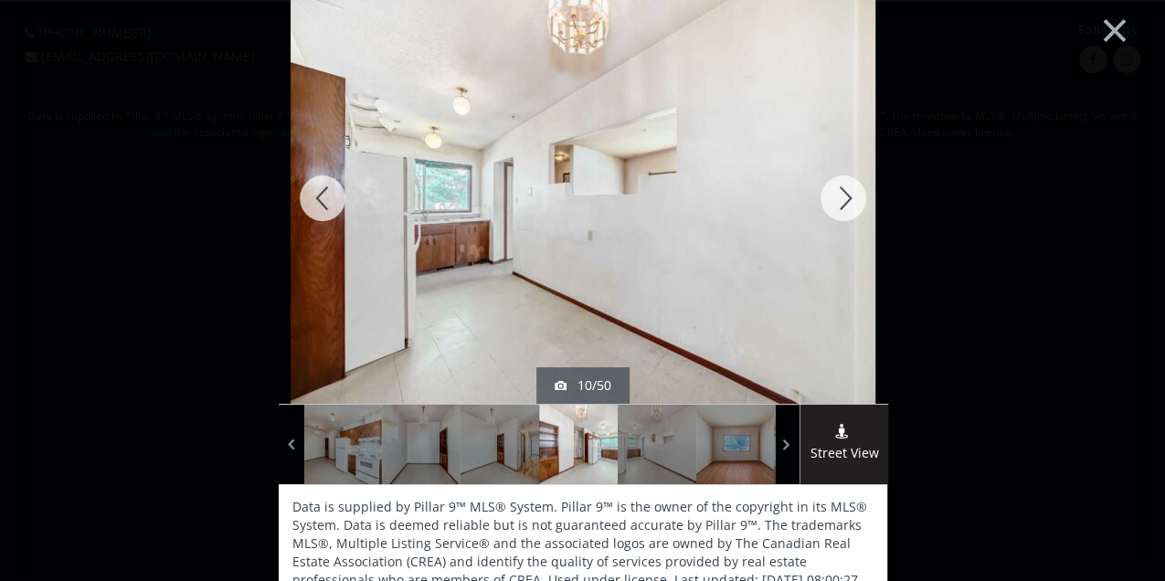
click at [830, 203] on div at bounding box center [843, 198] width 88 height 411
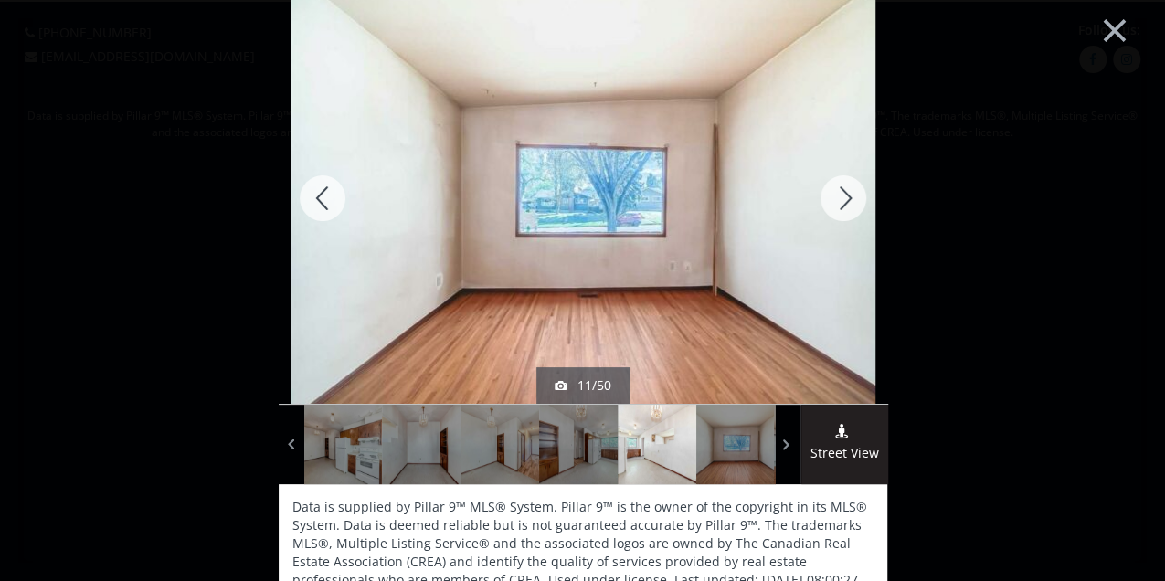
click at [830, 203] on div at bounding box center [843, 198] width 88 height 411
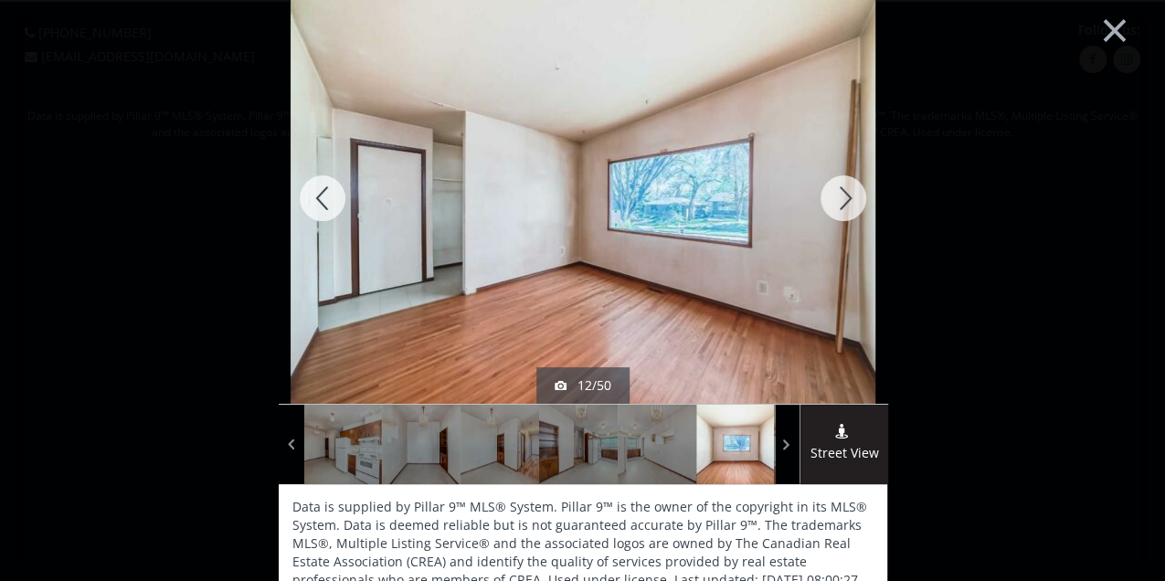
click at [830, 203] on div at bounding box center [843, 198] width 88 height 411
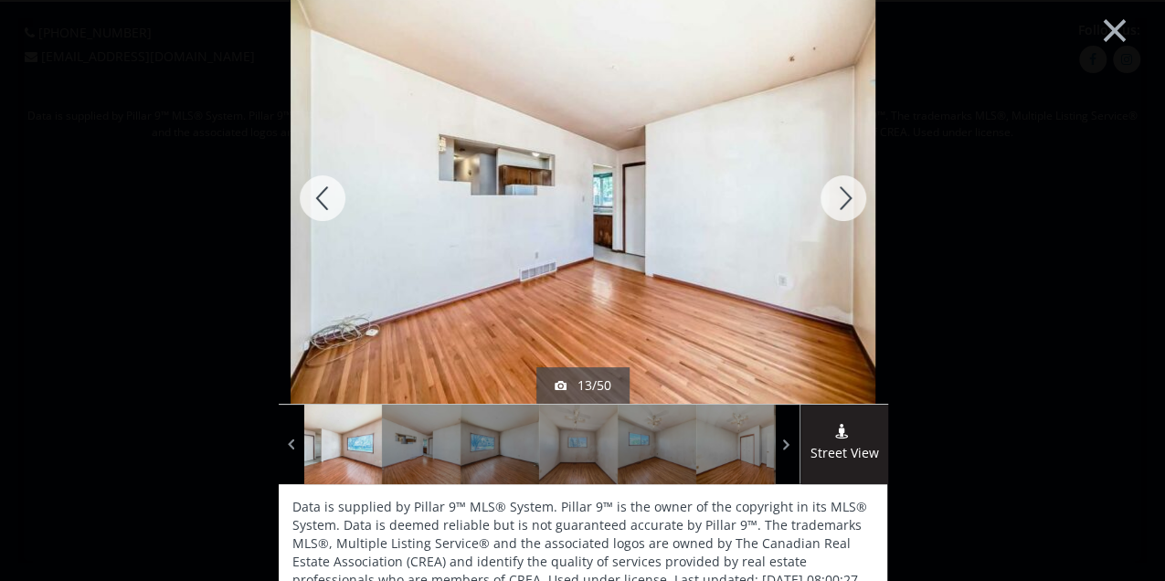
click at [830, 203] on div at bounding box center [843, 198] width 88 height 411
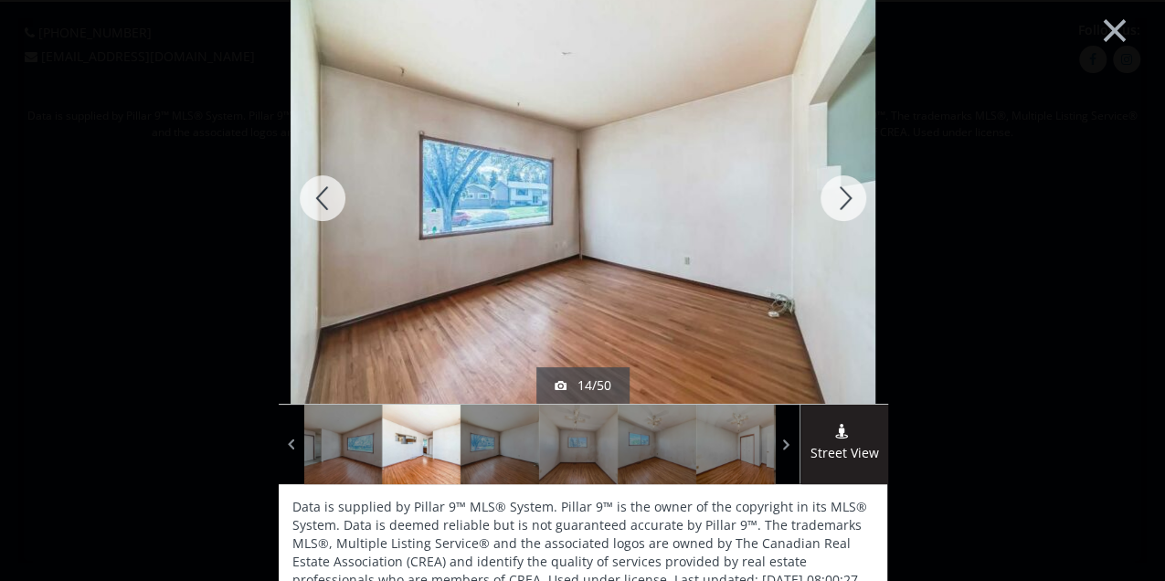
click at [830, 203] on div at bounding box center [843, 198] width 88 height 411
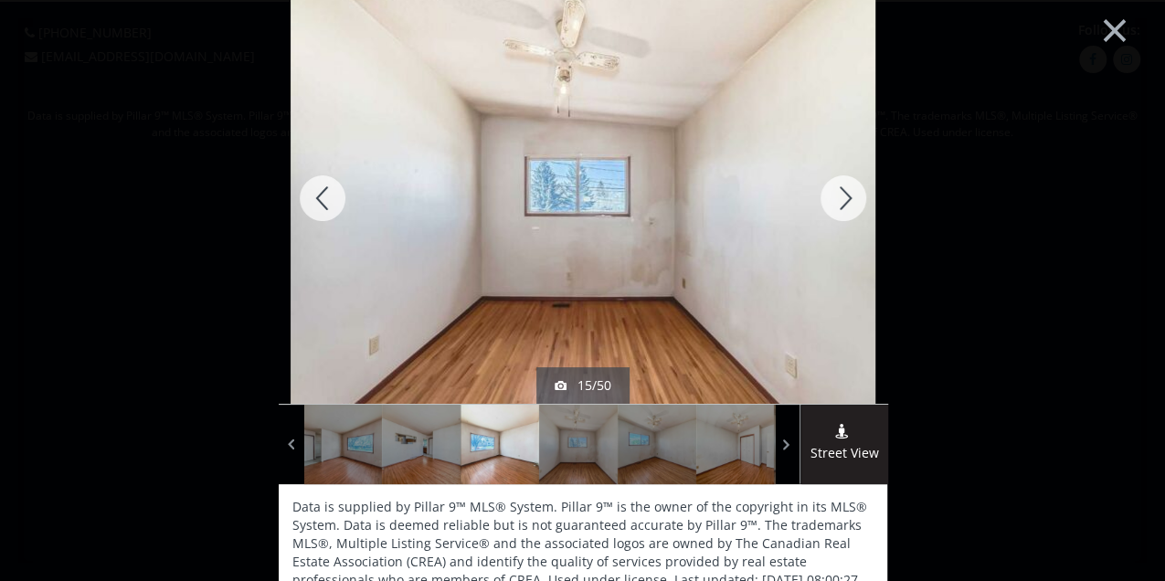
click at [830, 203] on div at bounding box center [843, 198] width 88 height 411
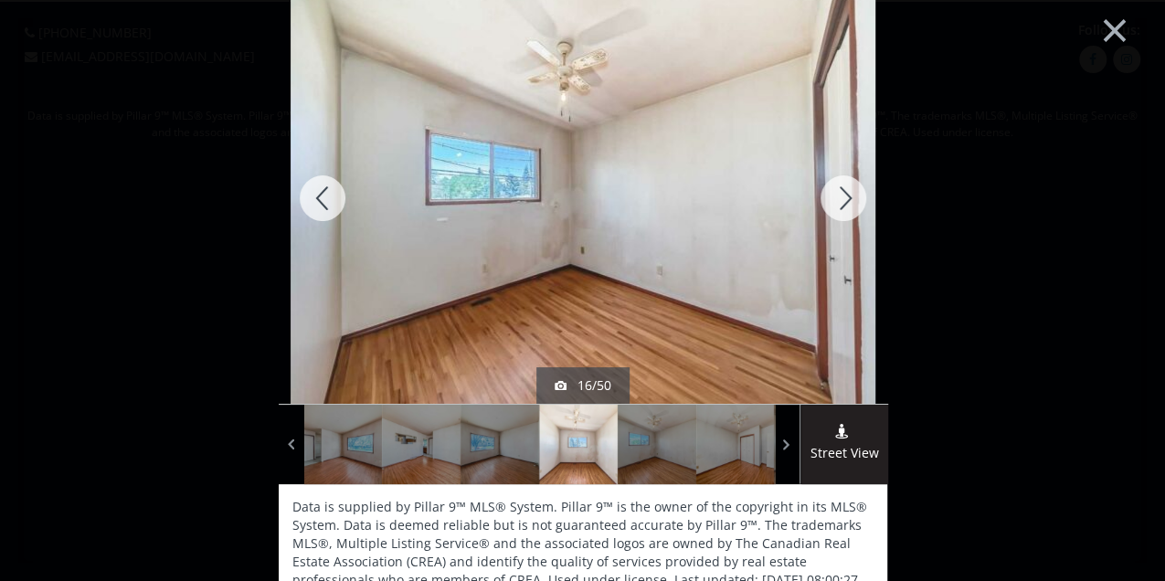
click at [830, 203] on div at bounding box center [843, 198] width 88 height 411
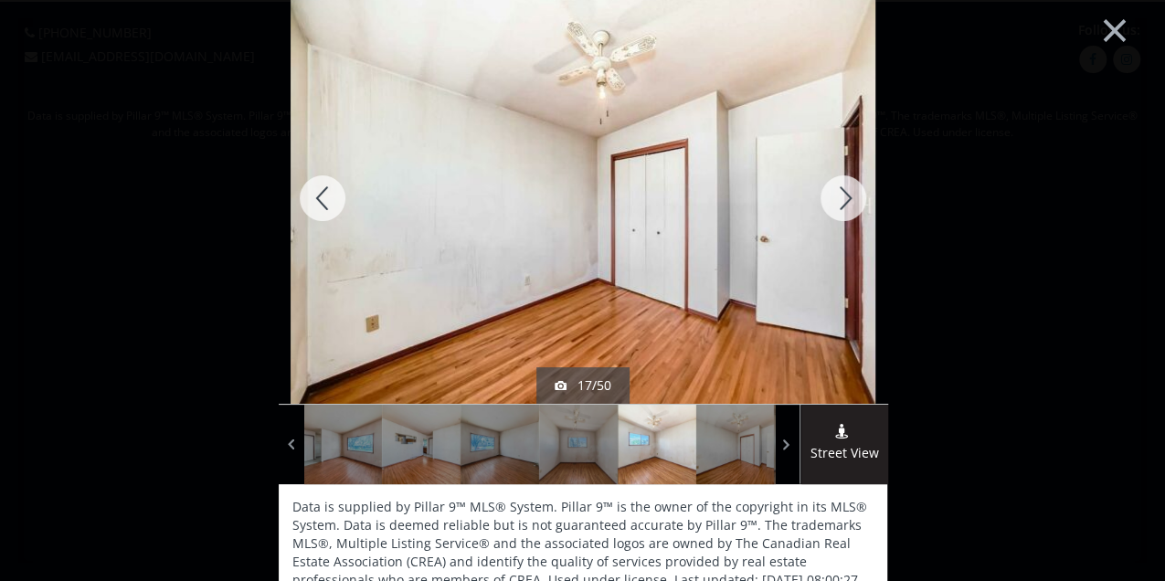
click at [830, 203] on div at bounding box center [843, 198] width 88 height 411
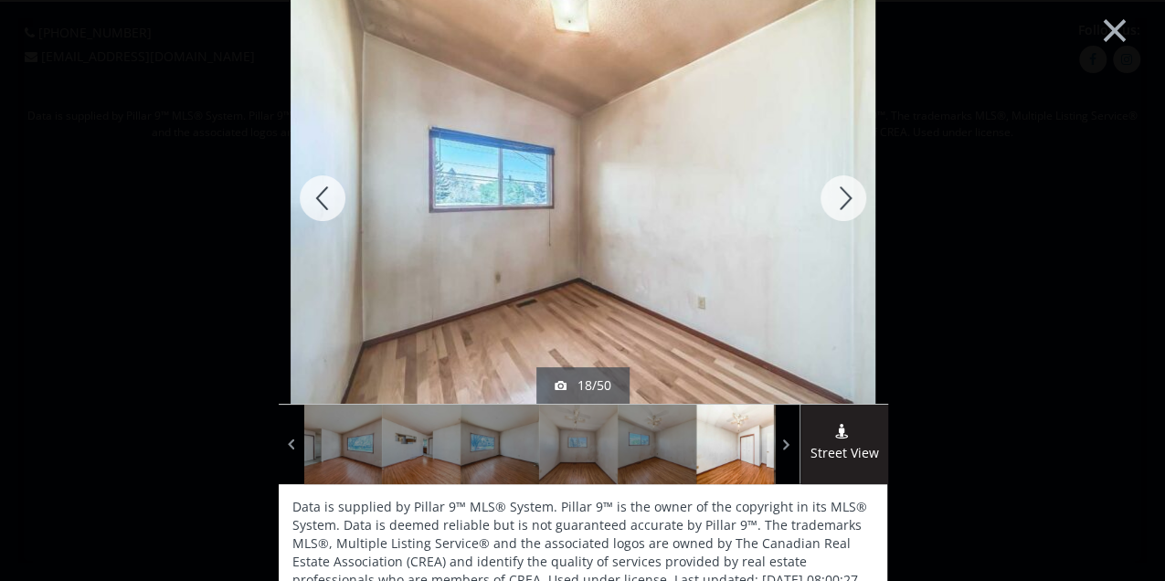
click at [830, 203] on div at bounding box center [843, 198] width 88 height 411
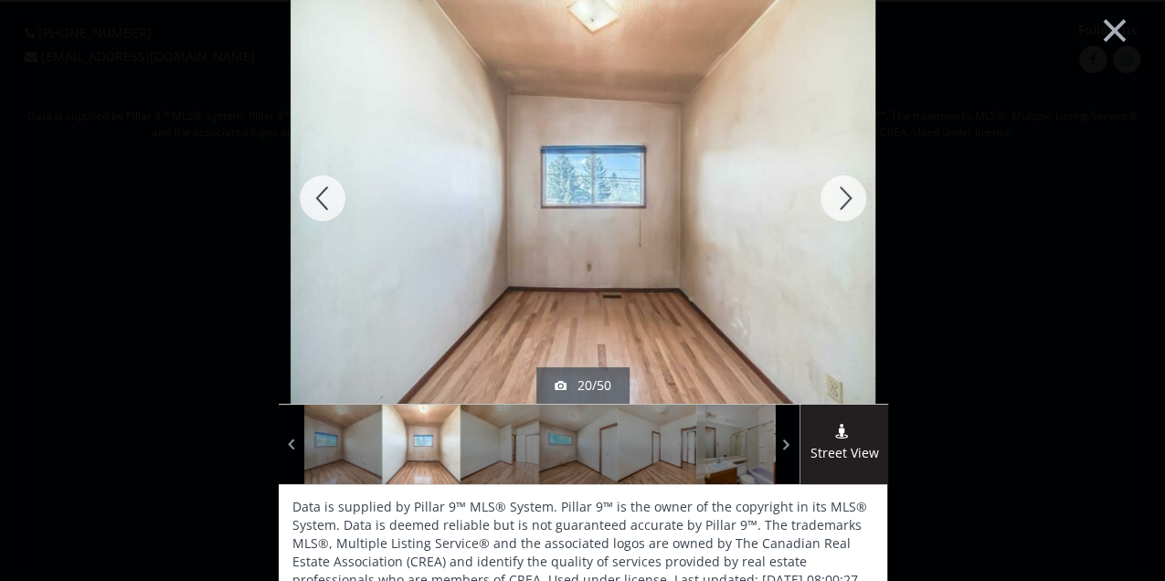
click at [830, 203] on div at bounding box center [843, 198] width 88 height 411
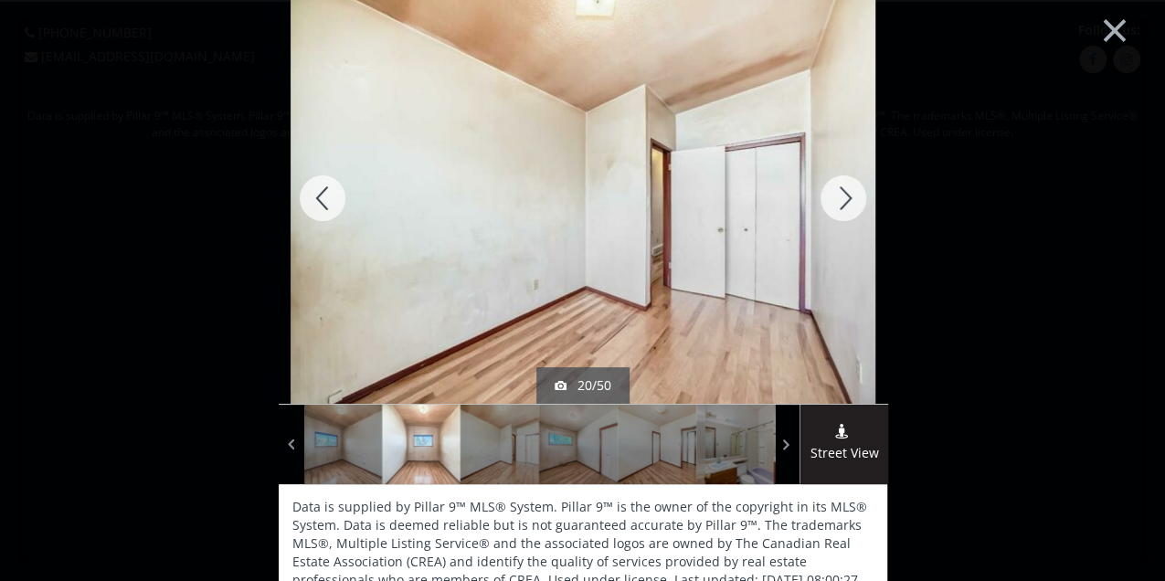
click at [830, 203] on div at bounding box center [843, 198] width 88 height 411
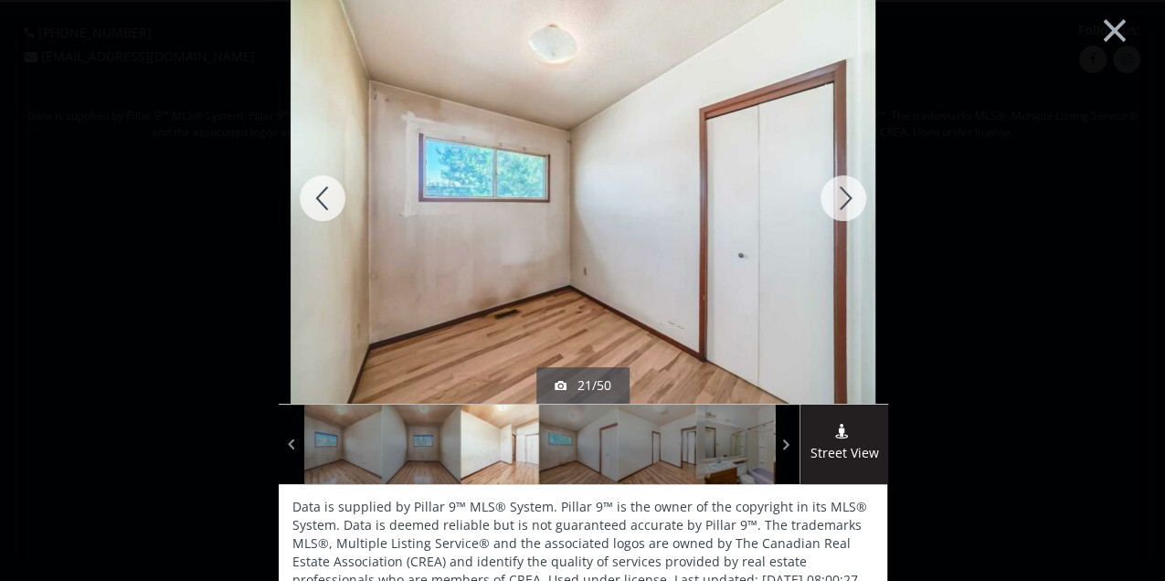
click at [830, 203] on div at bounding box center [843, 198] width 88 height 411
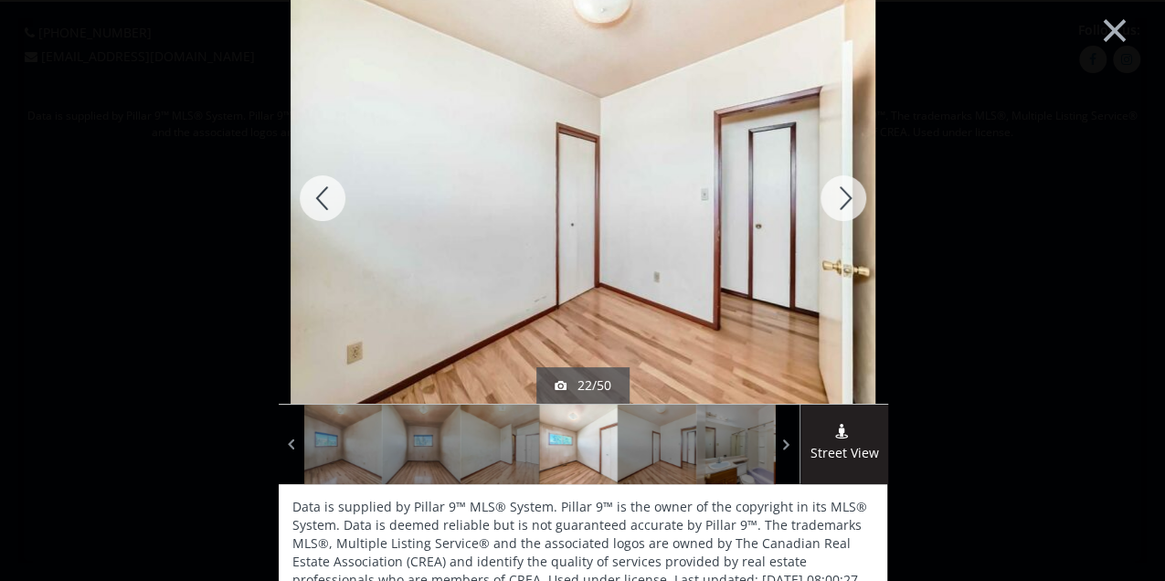
click at [830, 203] on div at bounding box center [843, 198] width 88 height 411
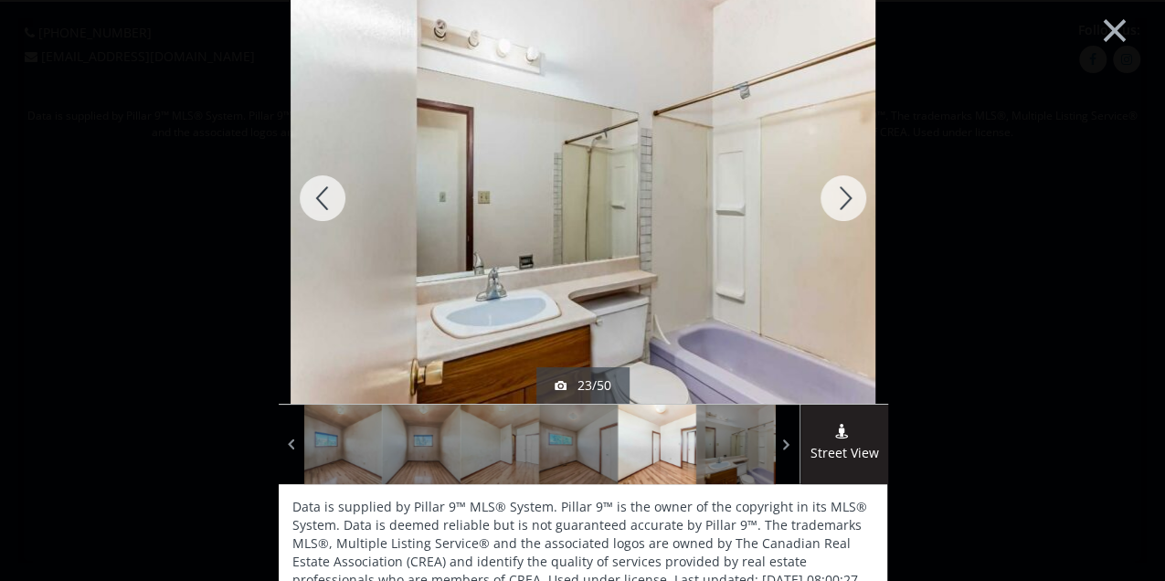
click at [830, 203] on div at bounding box center [843, 198] width 88 height 411
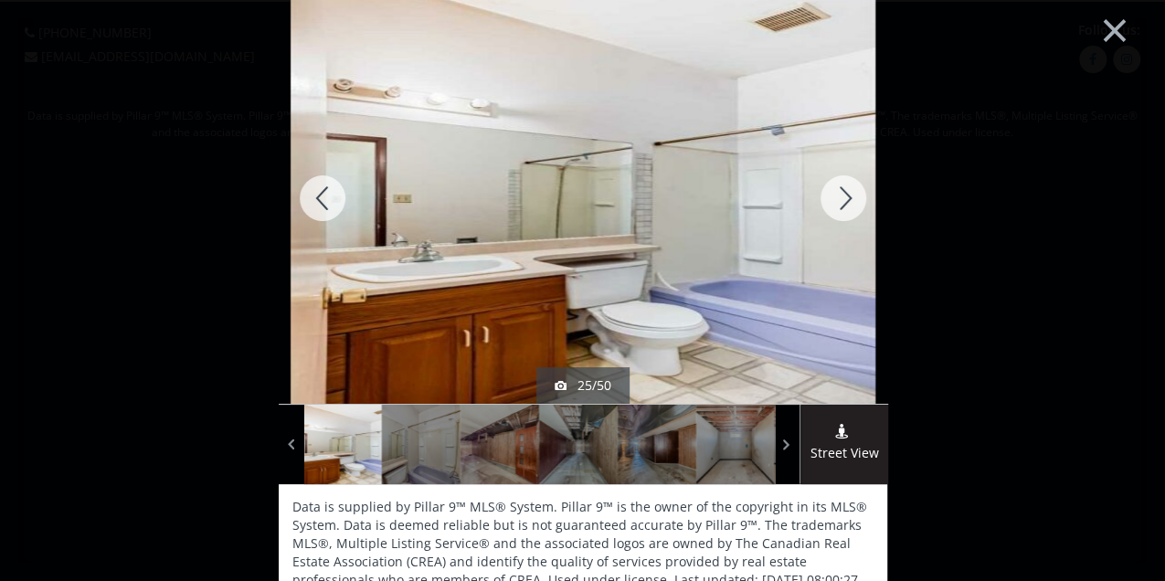
click at [830, 203] on div at bounding box center [843, 198] width 88 height 411
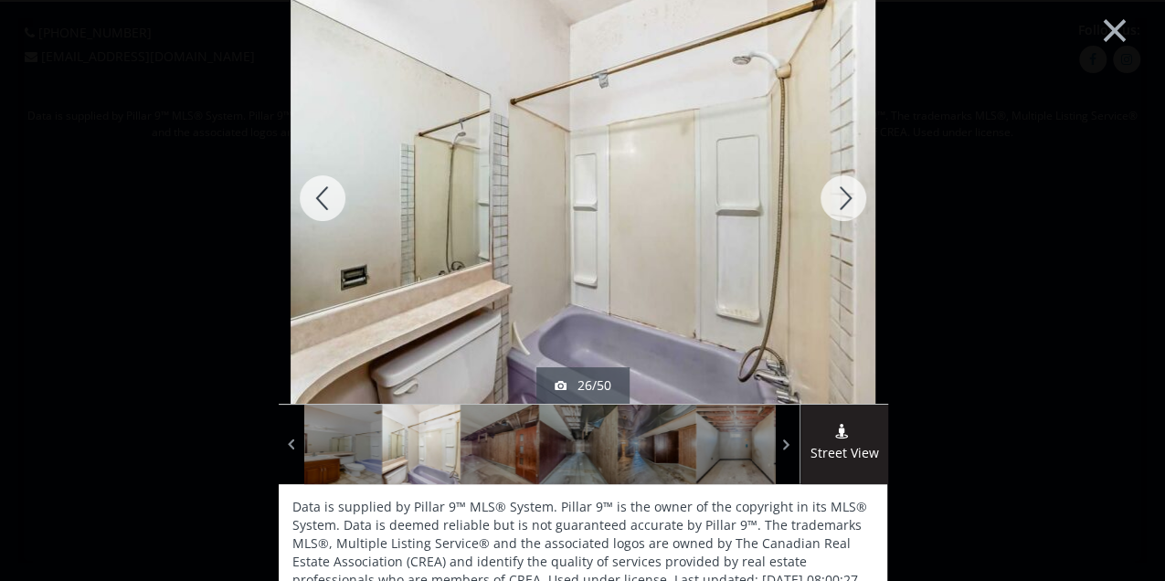
click at [830, 203] on div at bounding box center [843, 198] width 88 height 411
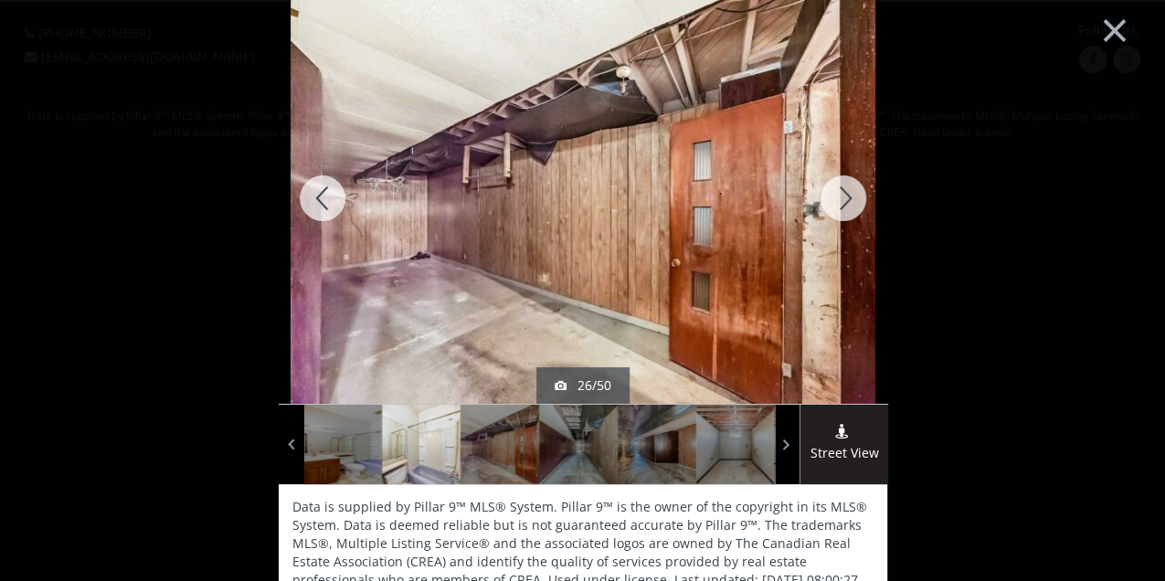
click at [830, 203] on div at bounding box center [843, 198] width 88 height 411
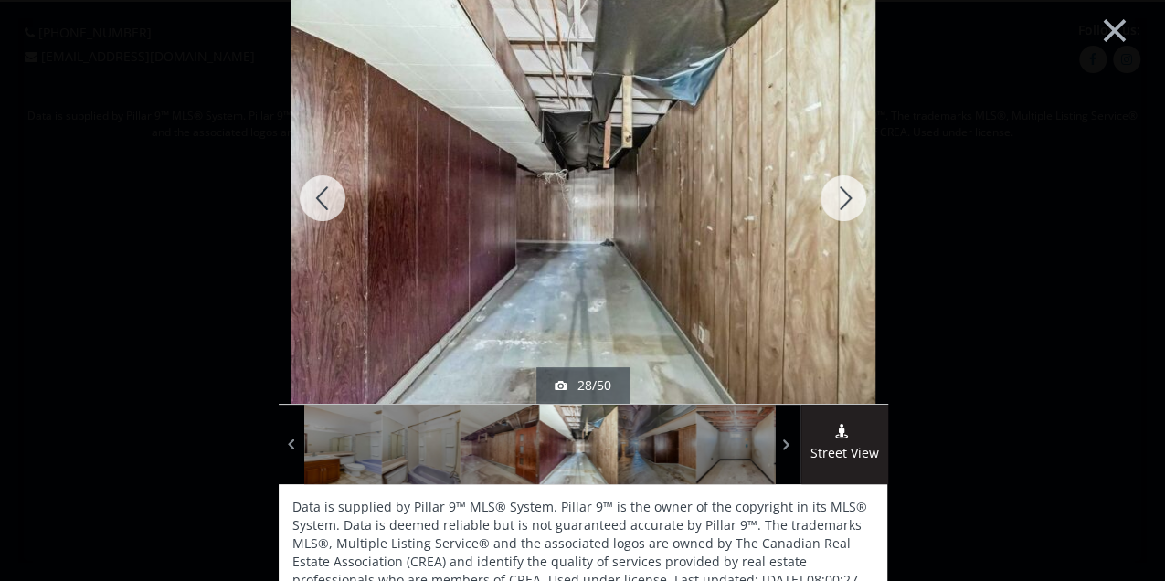
click at [333, 189] on div at bounding box center [323, 198] width 88 height 411
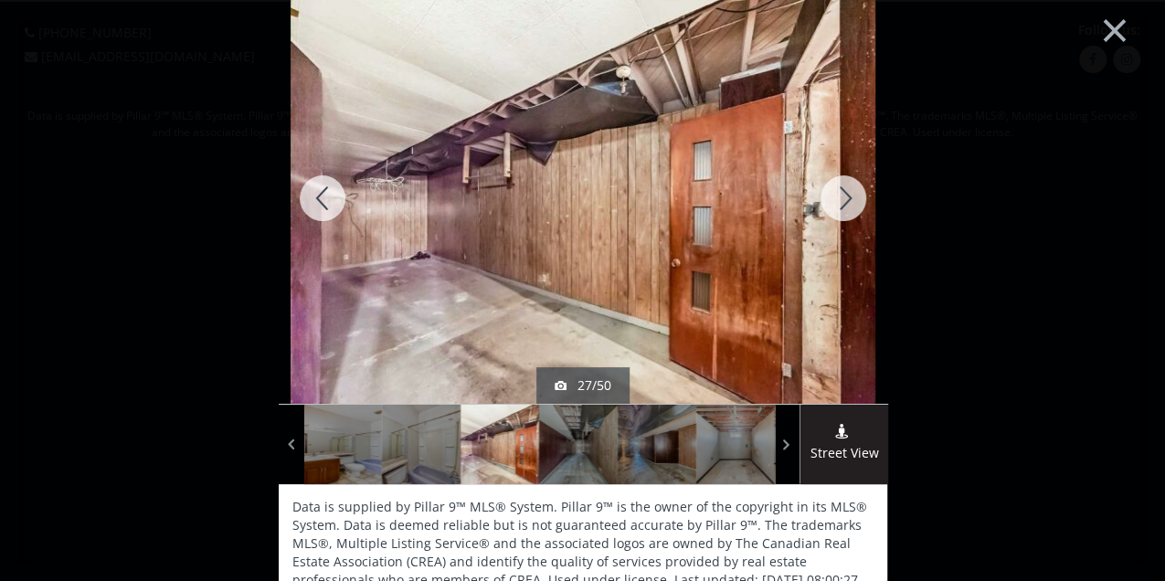
click at [835, 202] on div at bounding box center [843, 198] width 88 height 411
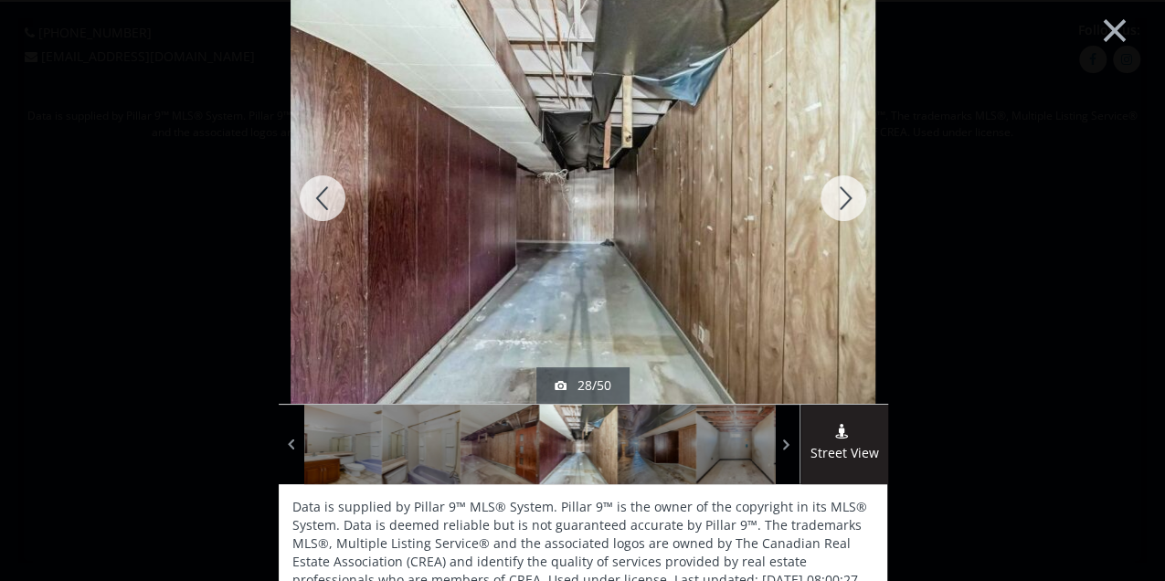
click at [835, 202] on div at bounding box center [843, 198] width 88 height 411
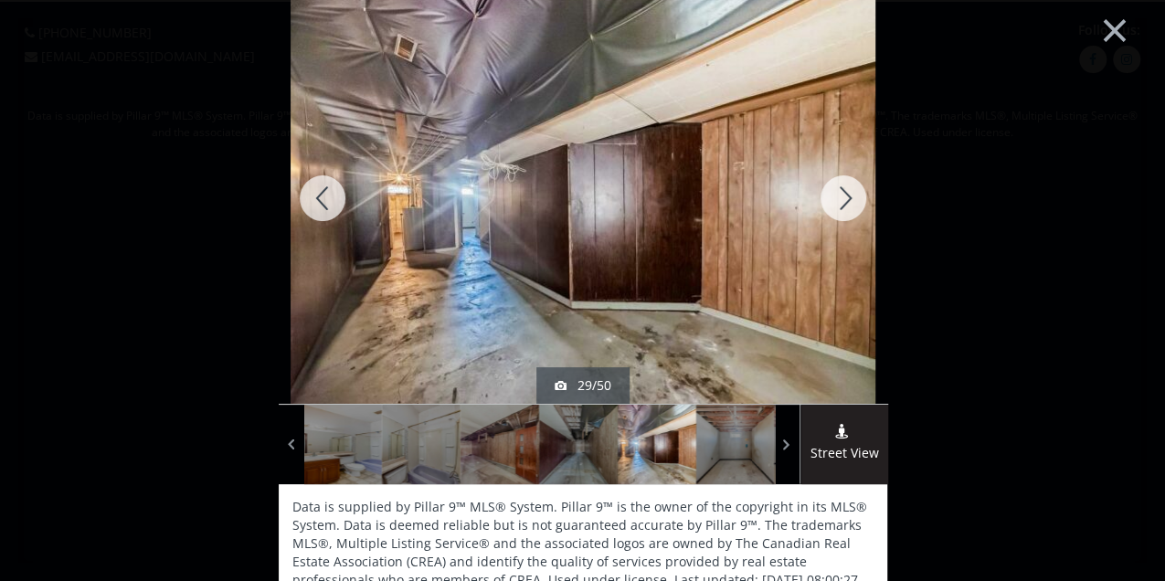
click at [566, 254] on img at bounding box center [583, 198] width 585 height 439
click at [556, 309] on img at bounding box center [583, 198] width 585 height 439
click at [243, 241] on div "off the market 29/50 Street View Data is supplied by Pillar 9™ MLS® System. Pil…" at bounding box center [583, 297] width 923 height 531
click at [457, 212] on img at bounding box center [583, 198] width 585 height 439
click at [837, 188] on div at bounding box center [843, 198] width 88 height 411
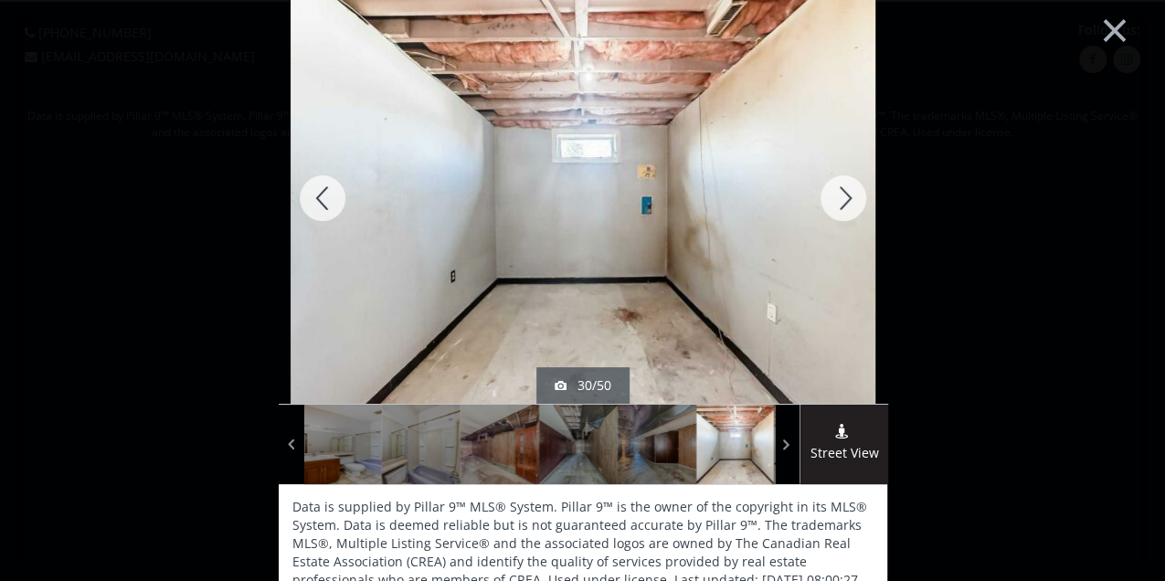
click at [837, 188] on div at bounding box center [843, 198] width 88 height 411
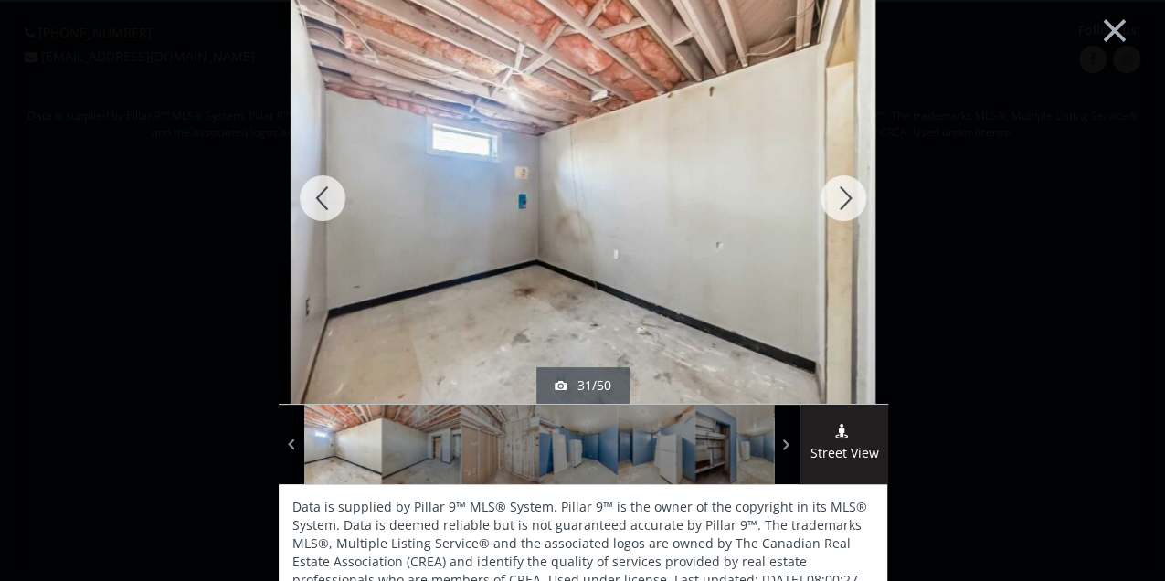
click at [837, 188] on div at bounding box center [843, 198] width 88 height 411
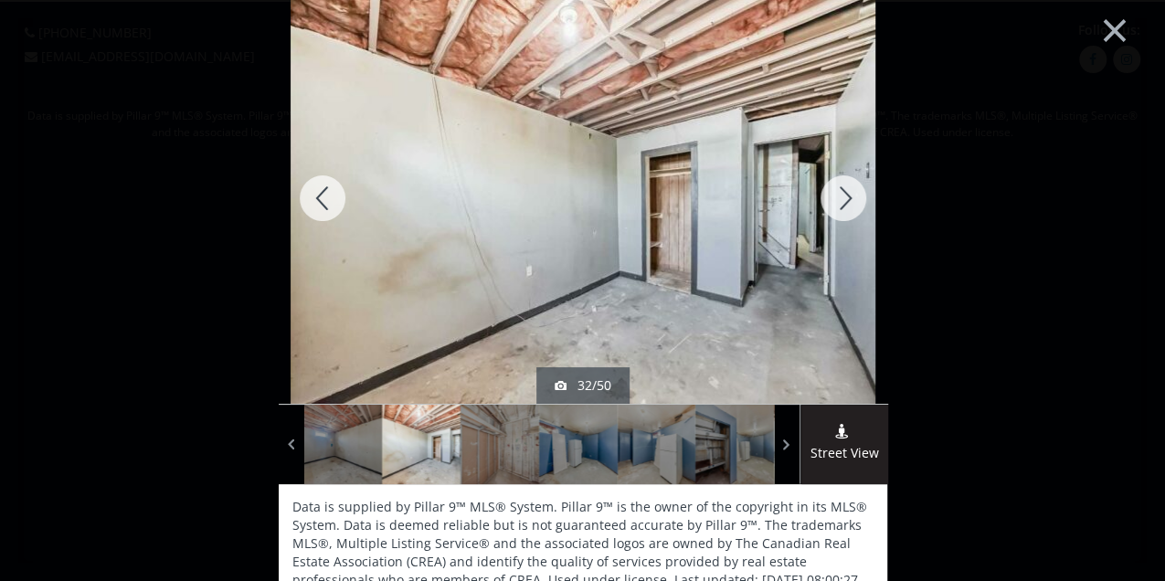
click at [829, 199] on div at bounding box center [843, 198] width 88 height 411
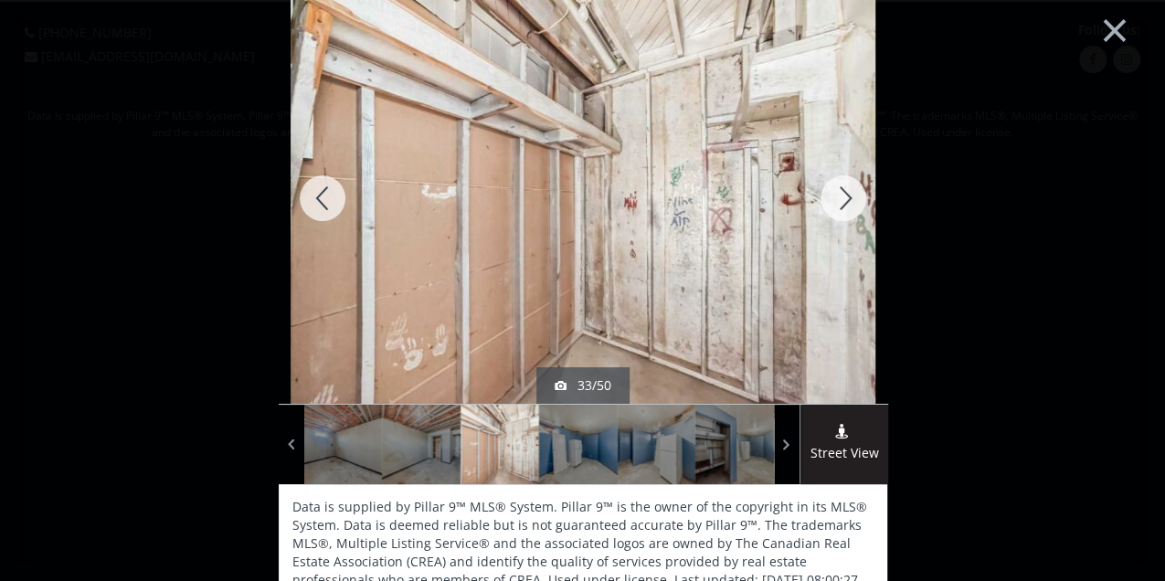
click at [829, 199] on div at bounding box center [843, 198] width 88 height 411
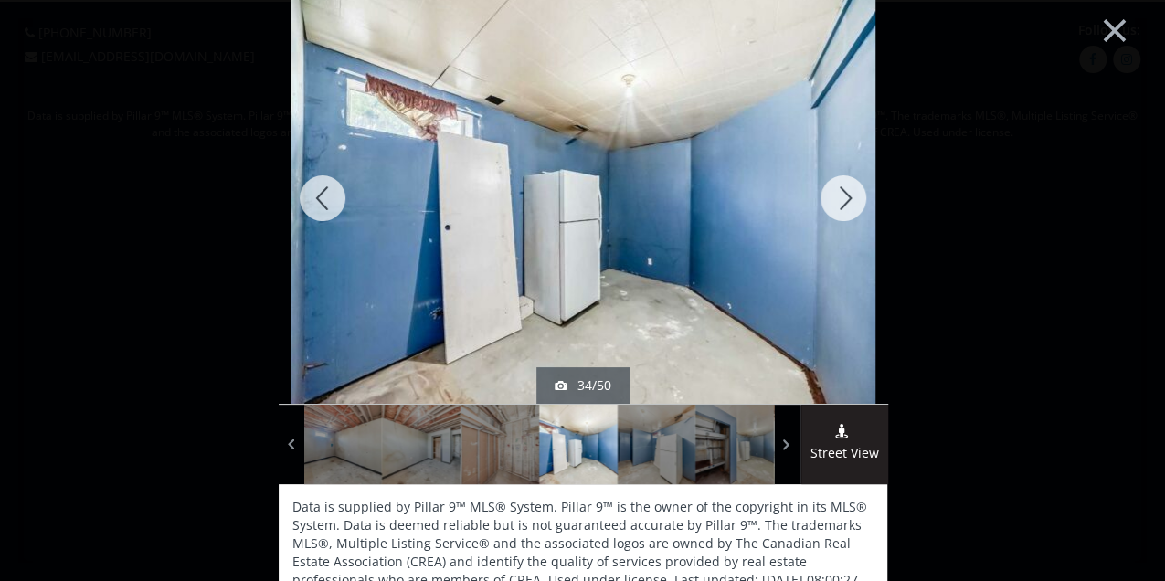
click at [829, 199] on div at bounding box center [843, 198] width 88 height 411
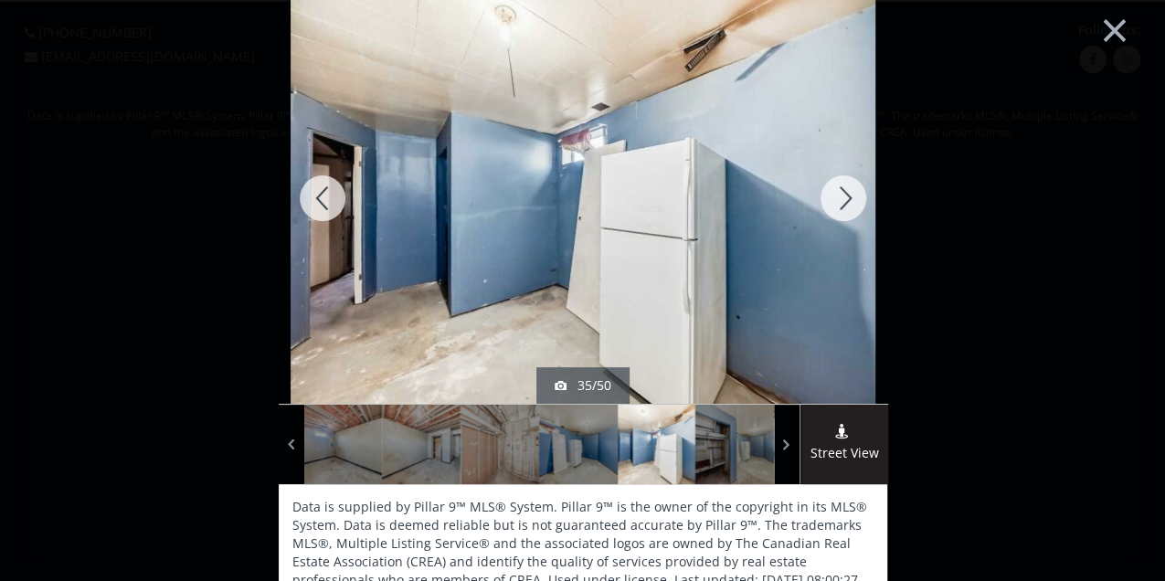
click at [829, 199] on div at bounding box center [843, 198] width 88 height 411
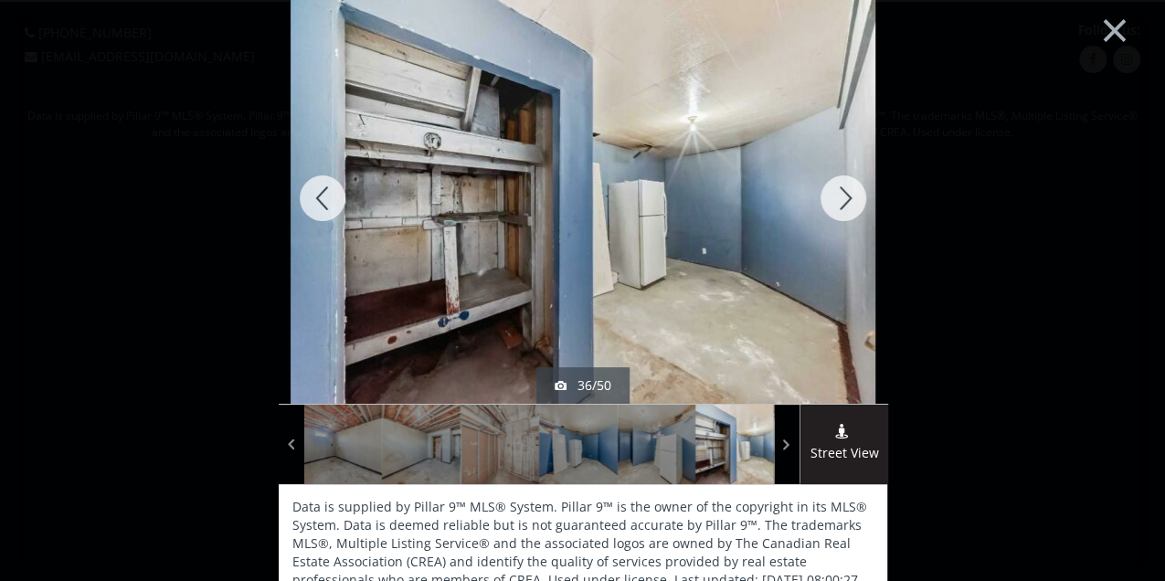
click at [829, 199] on div at bounding box center [843, 198] width 88 height 411
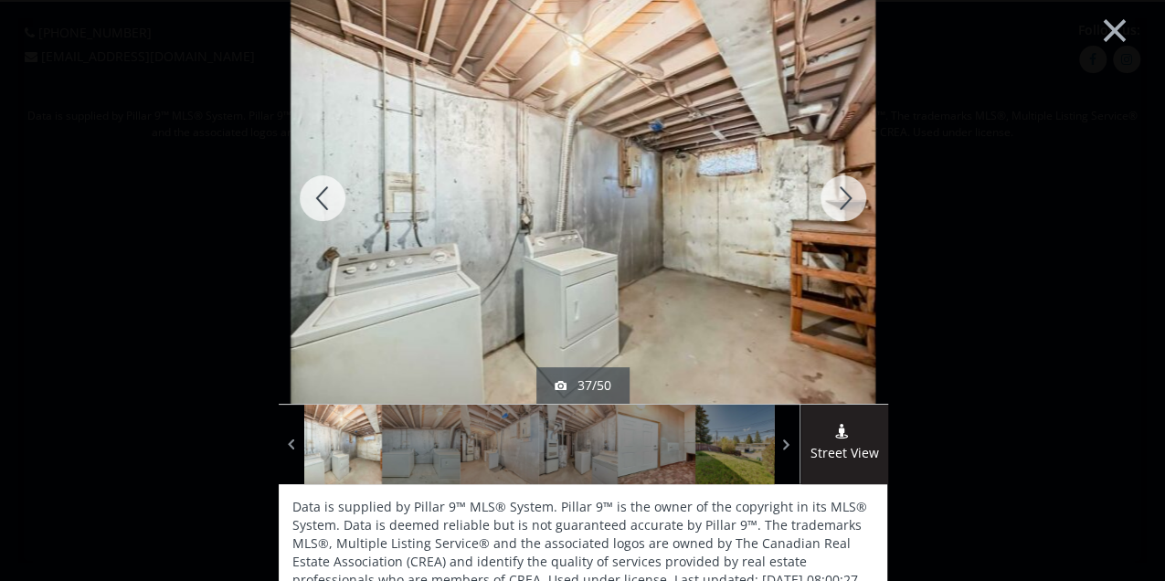
click at [314, 197] on div at bounding box center [323, 198] width 88 height 411
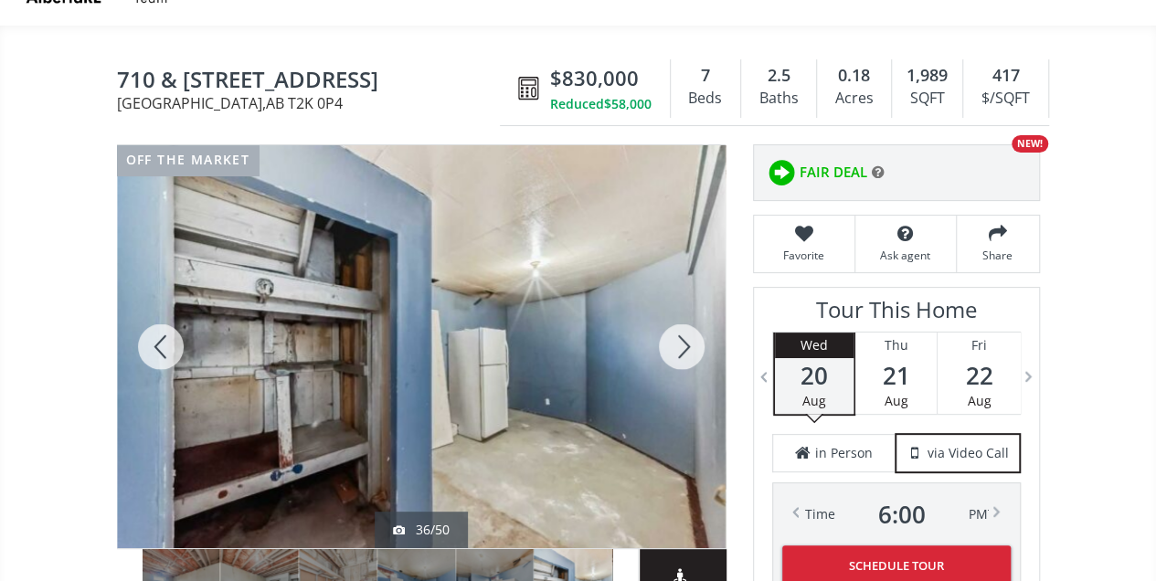
scroll to position [122, 0]
click at [681, 344] on div at bounding box center [682, 345] width 88 height 403
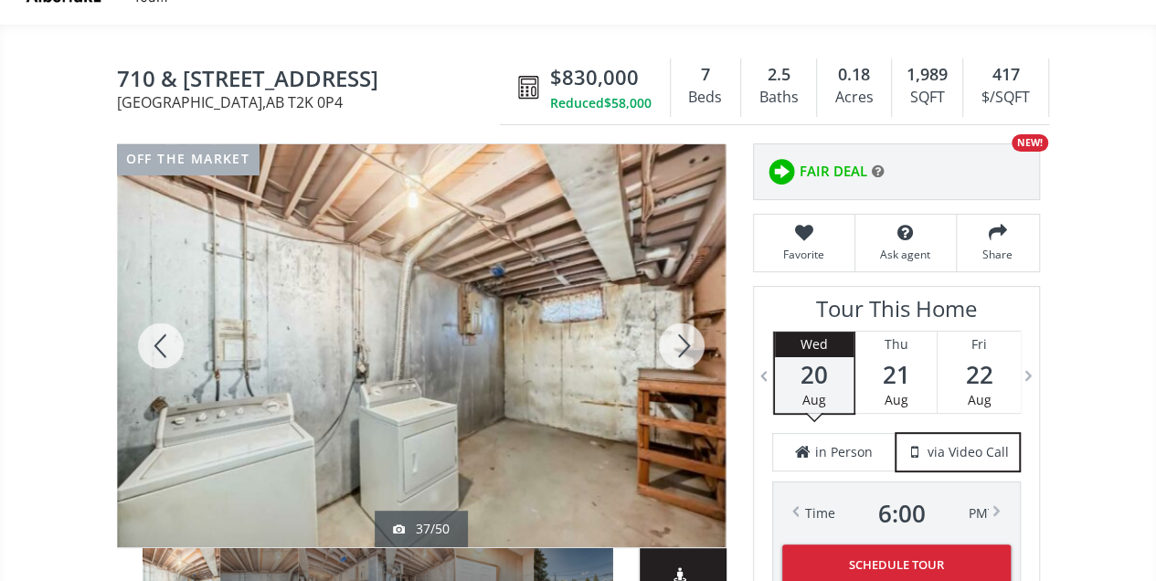
click at [680, 346] on div at bounding box center [682, 345] width 88 height 403
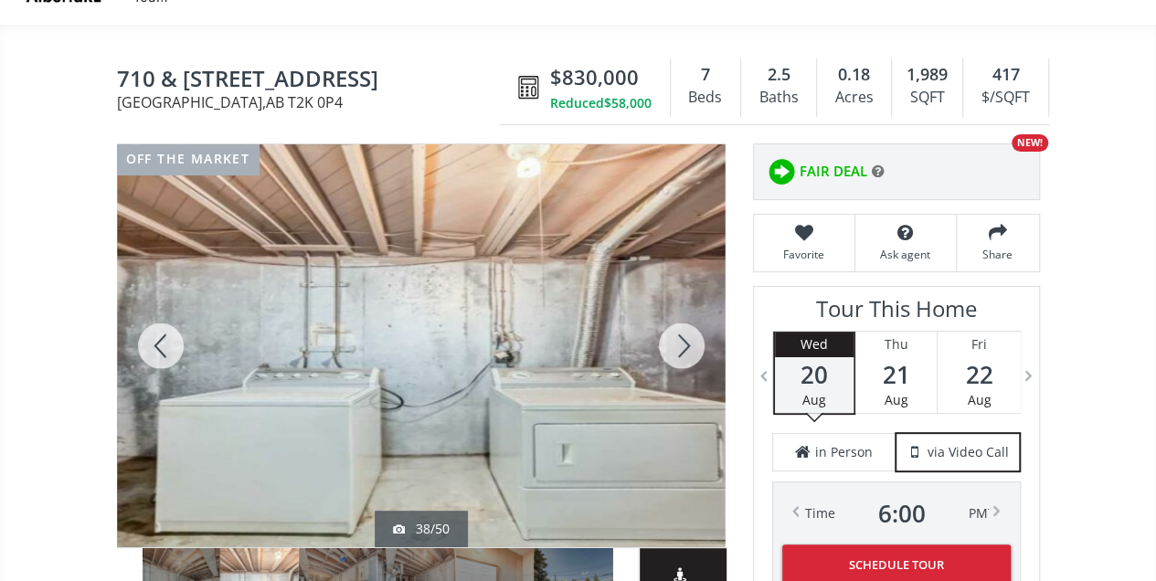
click at [680, 346] on div at bounding box center [682, 345] width 88 height 403
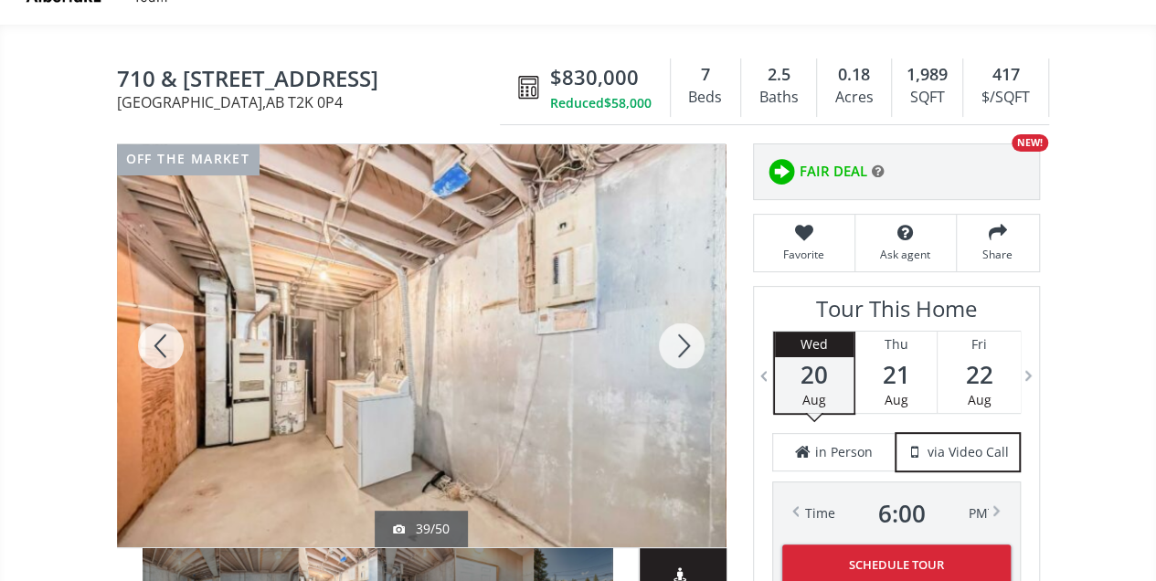
click at [680, 346] on div at bounding box center [682, 345] width 88 height 403
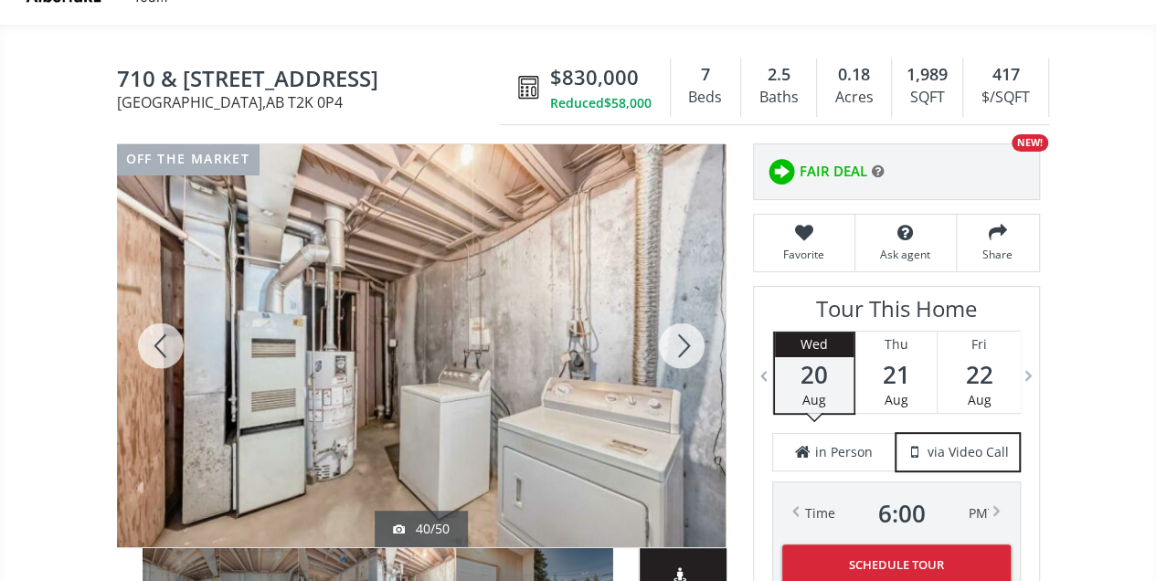
click at [680, 346] on div at bounding box center [682, 345] width 88 height 403
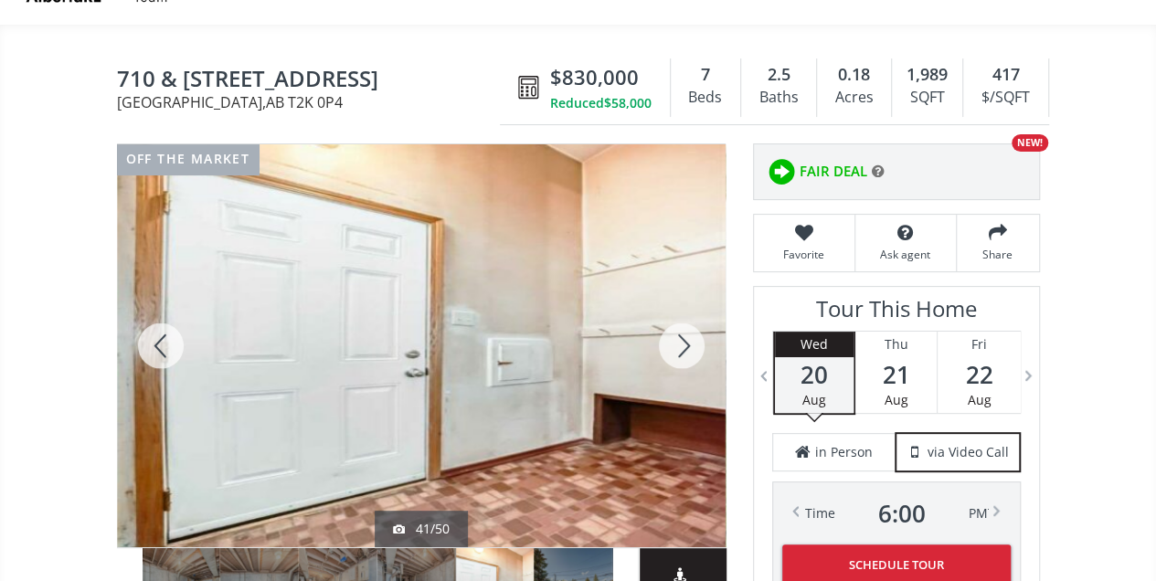
click at [164, 345] on div at bounding box center [161, 345] width 88 height 403
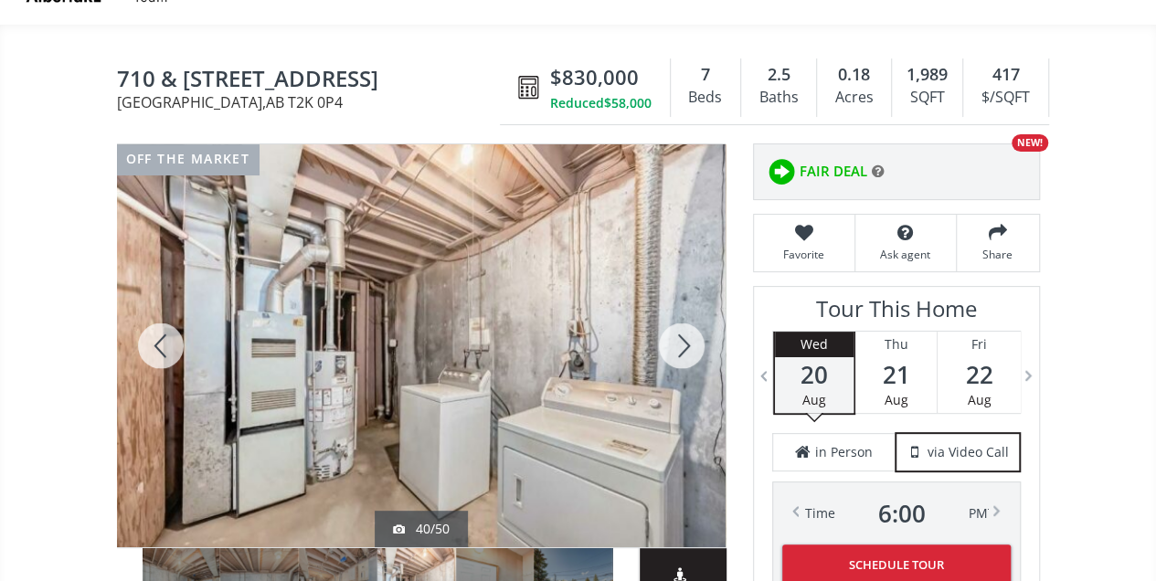
click at [164, 345] on div at bounding box center [161, 345] width 88 height 403
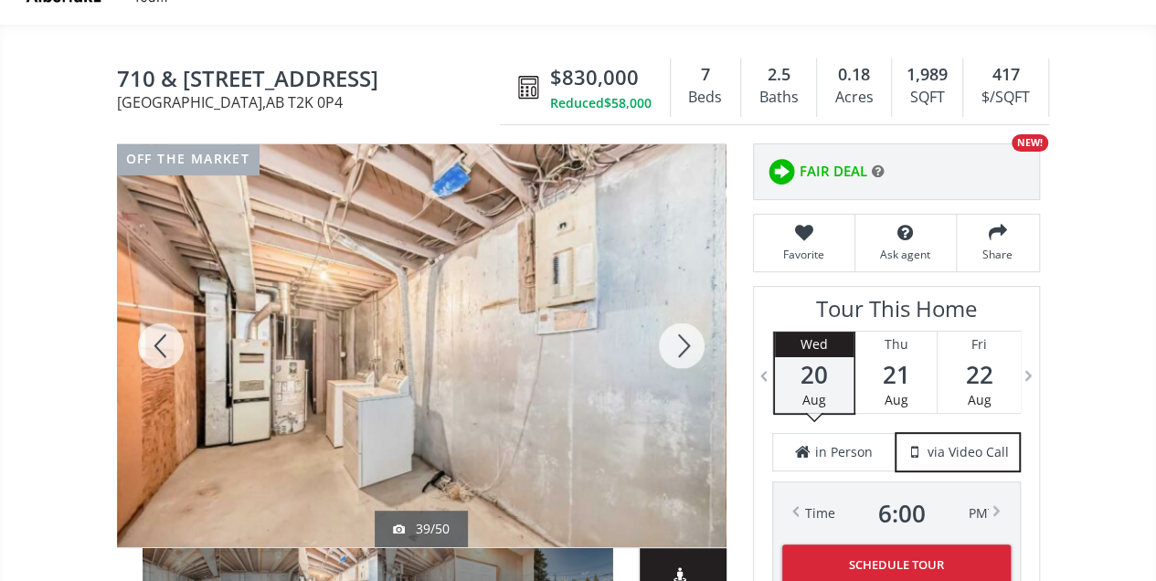
click at [164, 345] on div at bounding box center [161, 345] width 88 height 403
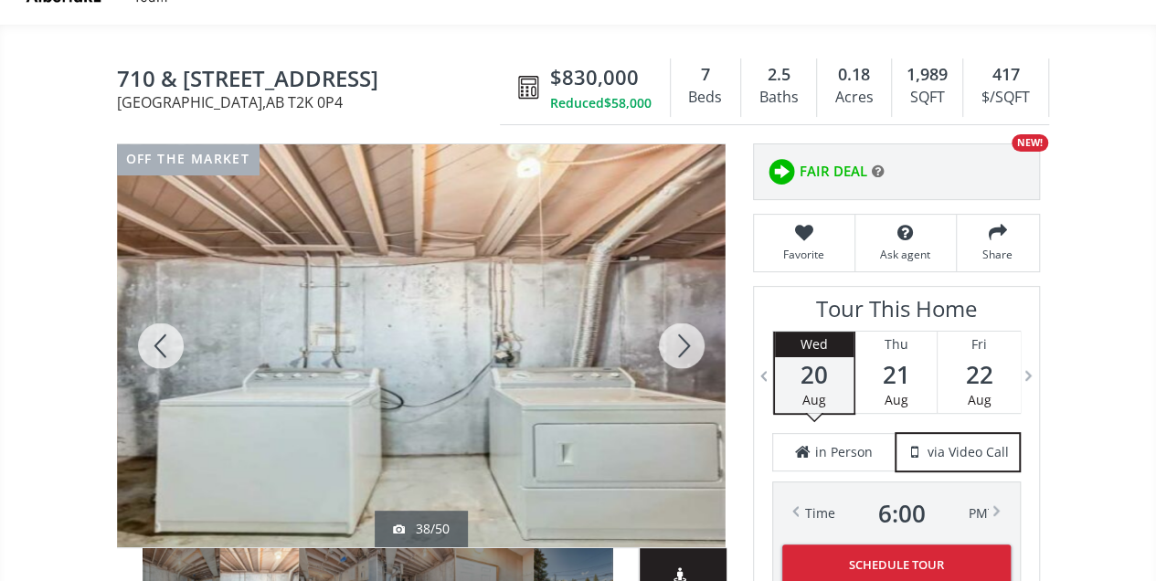
click at [164, 345] on div at bounding box center [161, 345] width 88 height 403
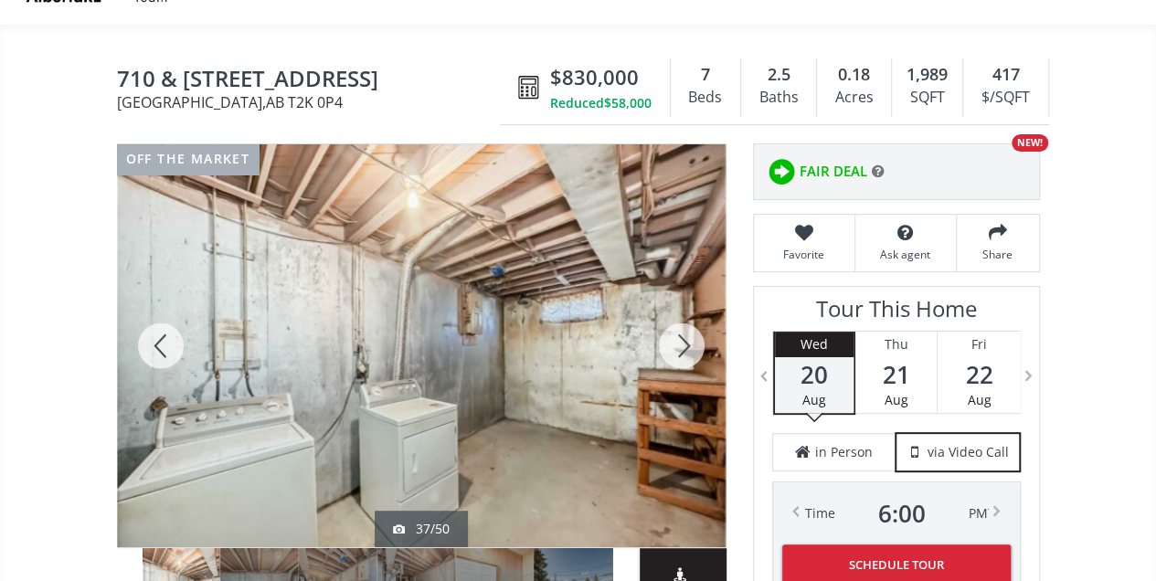
click at [164, 345] on div at bounding box center [161, 345] width 88 height 403
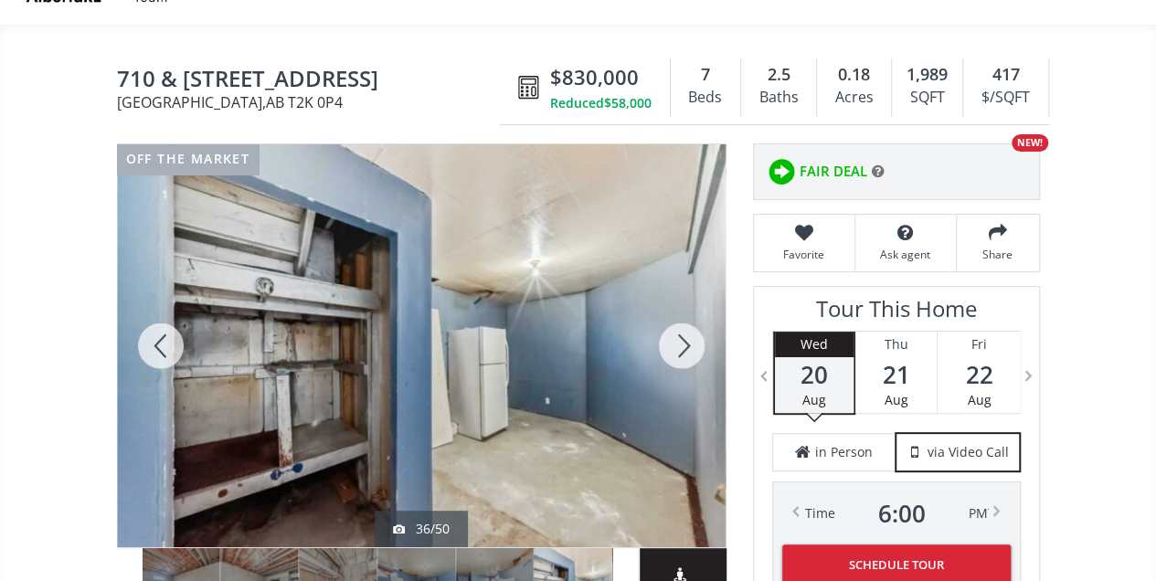
click at [164, 345] on div at bounding box center [161, 345] width 88 height 403
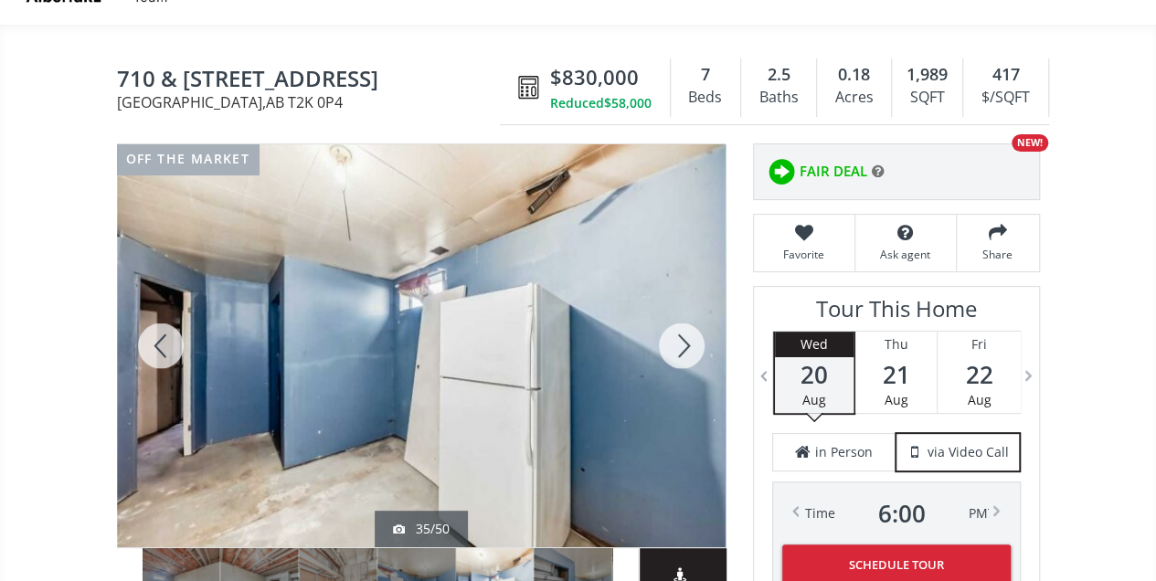
click at [164, 345] on div at bounding box center [161, 345] width 88 height 403
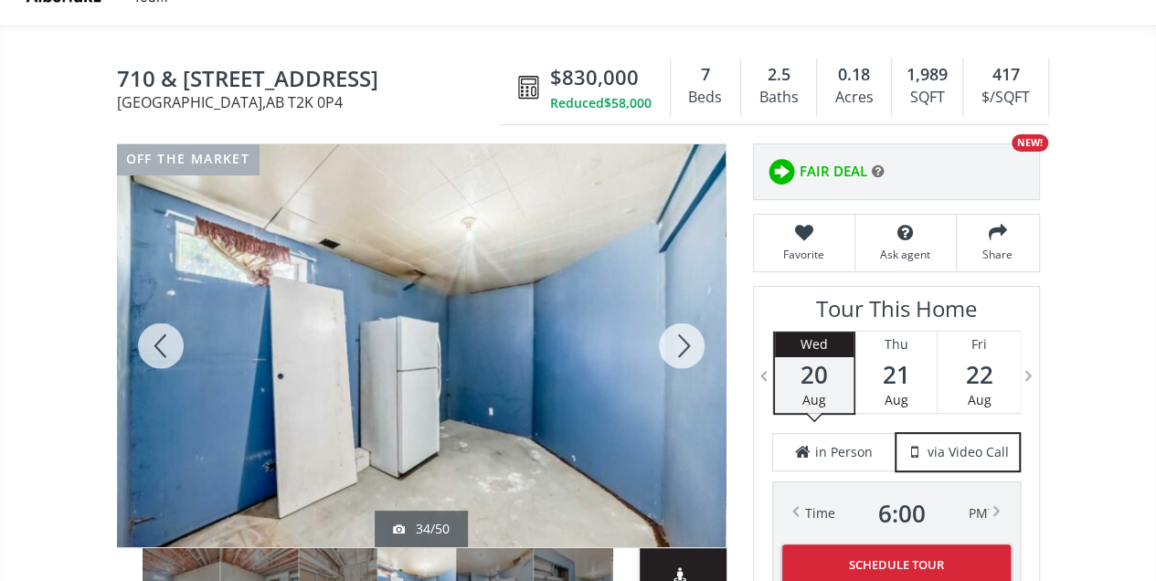
click at [164, 345] on div at bounding box center [161, 345] width 88 height 403
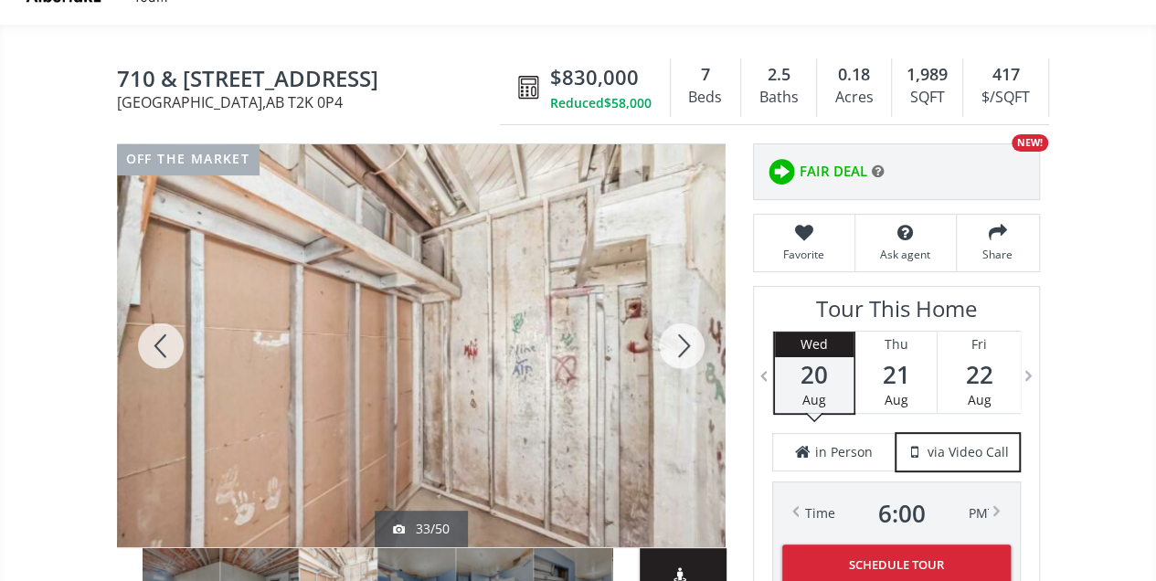
click at [164, 345] on div at bounding box center [161, 345] width 88 height 403
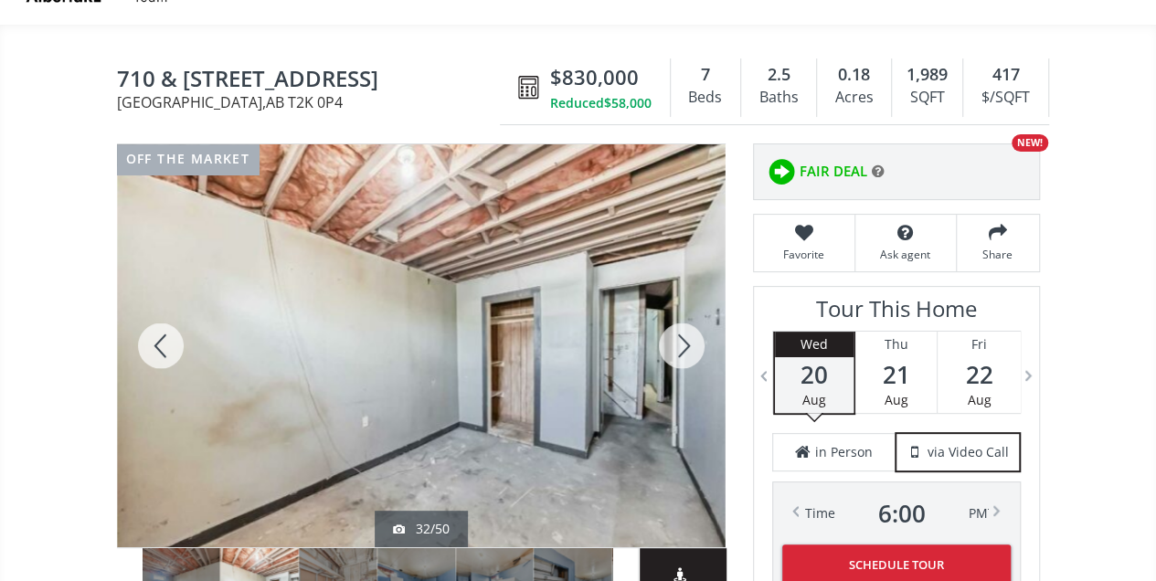
click at [164, 345] on div at bounding box center [161, 345] width 88 height 403
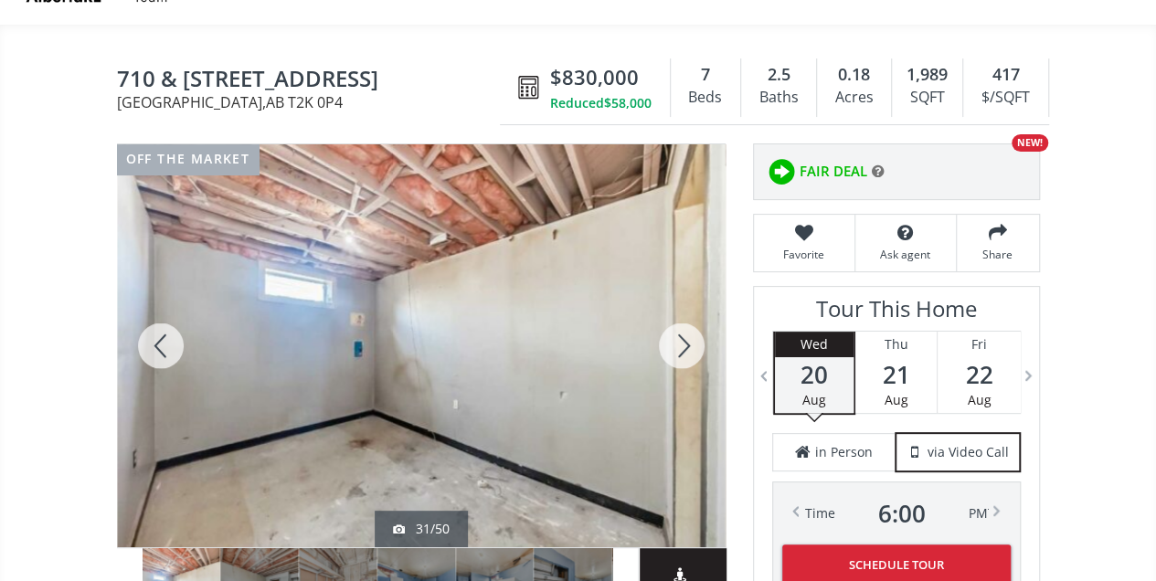
click at [164, 345] on div at bounding box center [161, 345] width 88 height 403
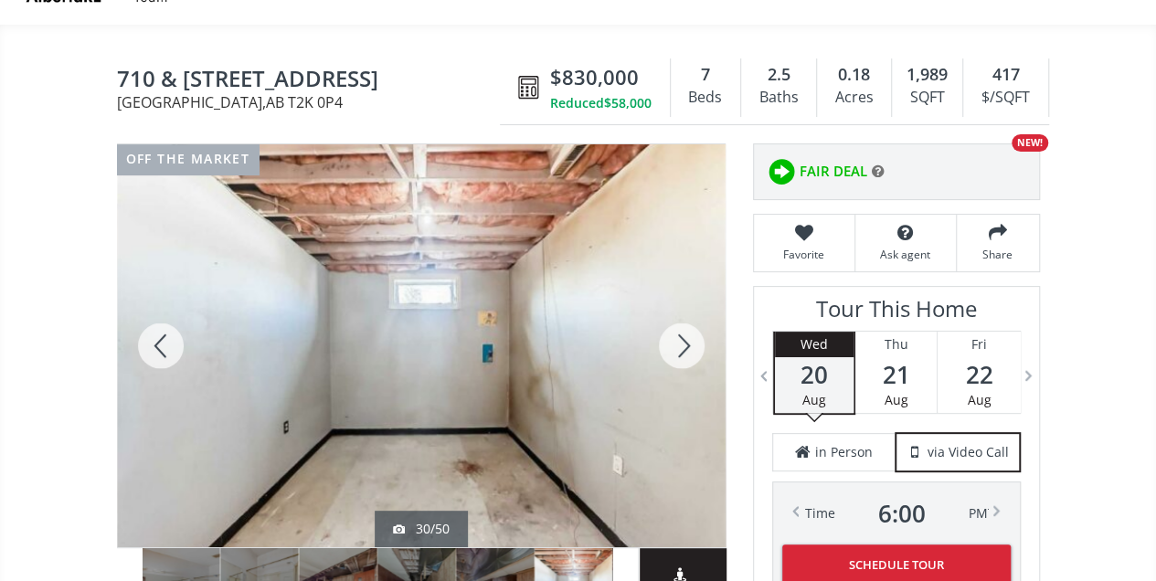
click at [164, 345] on div at bounding box center [161, 345] width 88 height 403
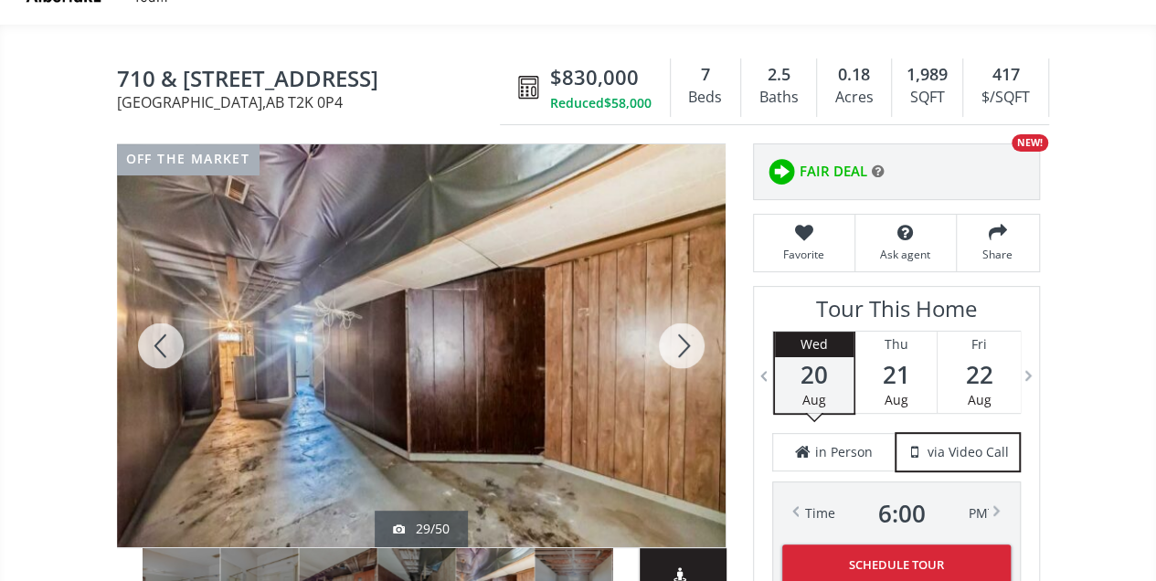
click at [682, 345] on div at bounding box center [682, 345] width 88 height 403
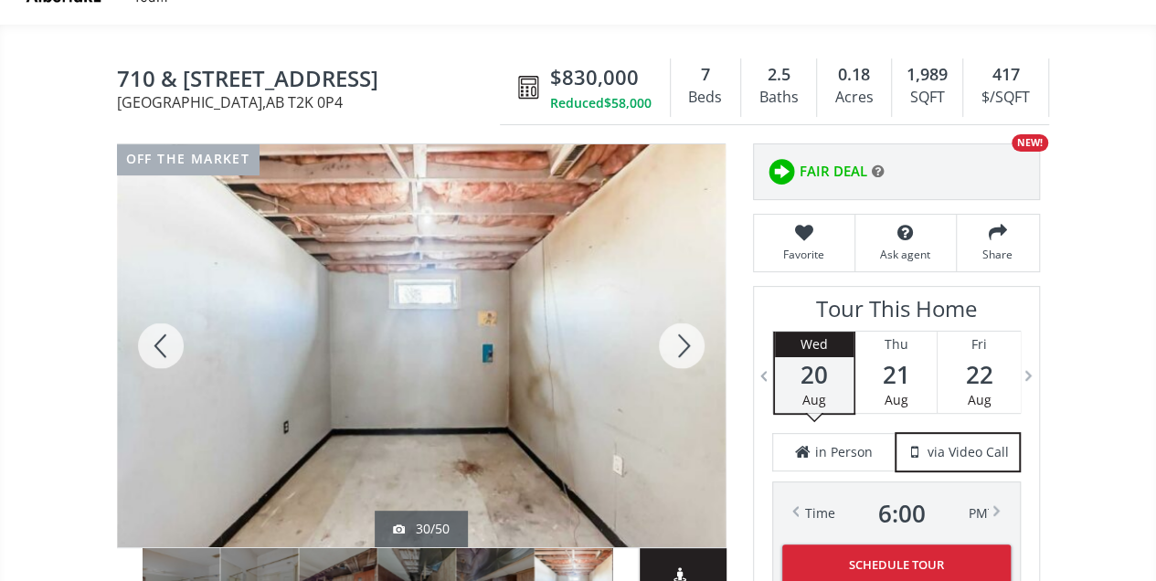
click at [682, 345] on div at bounding box center [682, 345] width 88 height 403
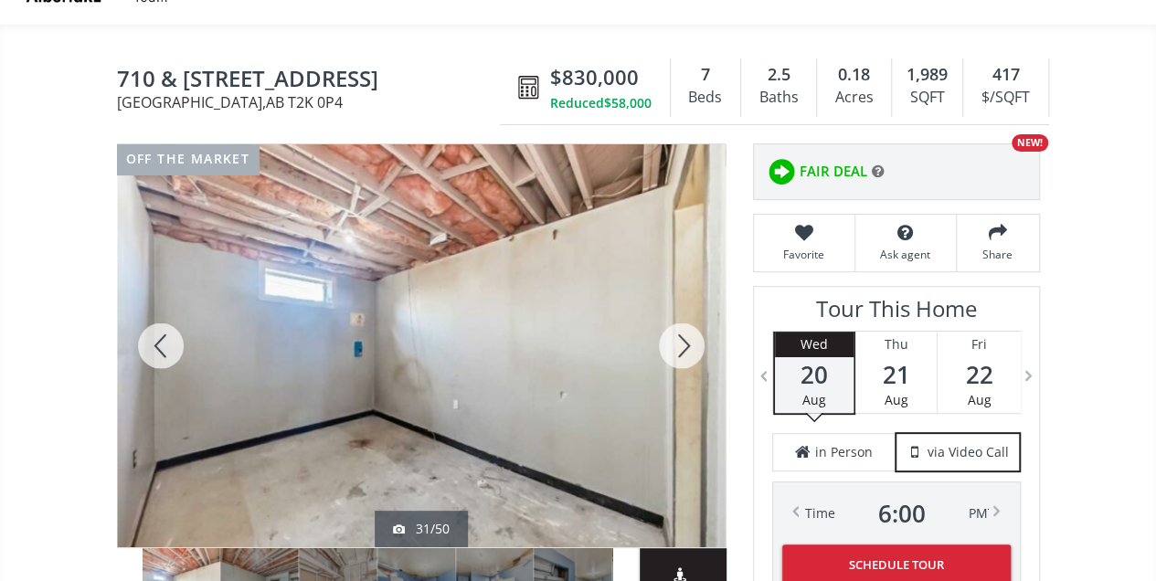
click at [682, 345] on div at bounding box center [682, 345] width 88 height 403
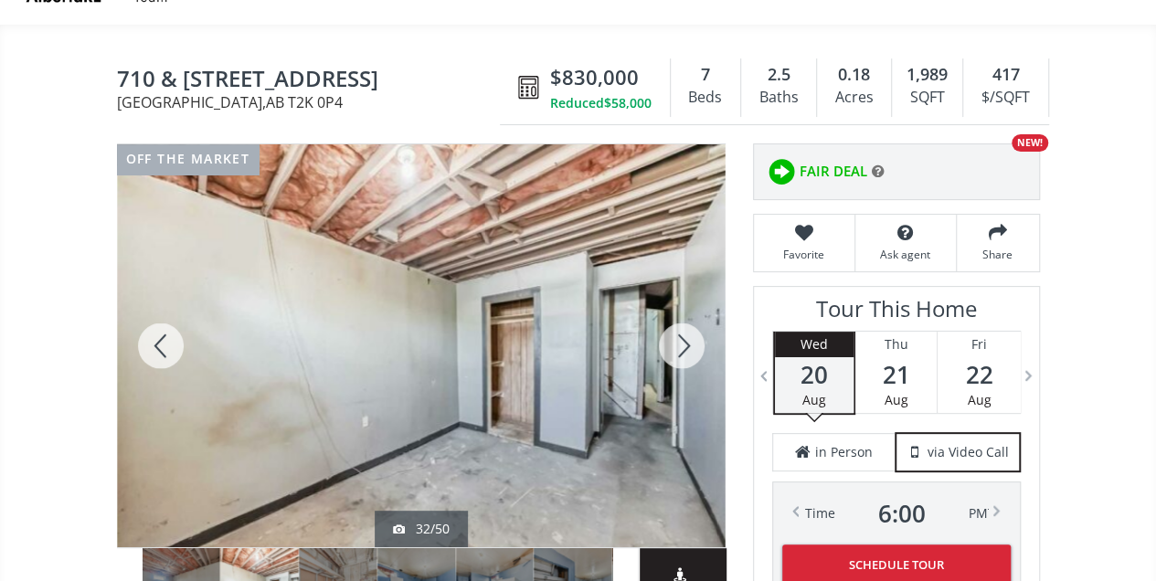
click at [682, 345] on div at bounding box center [682, 345] width 88 height 403
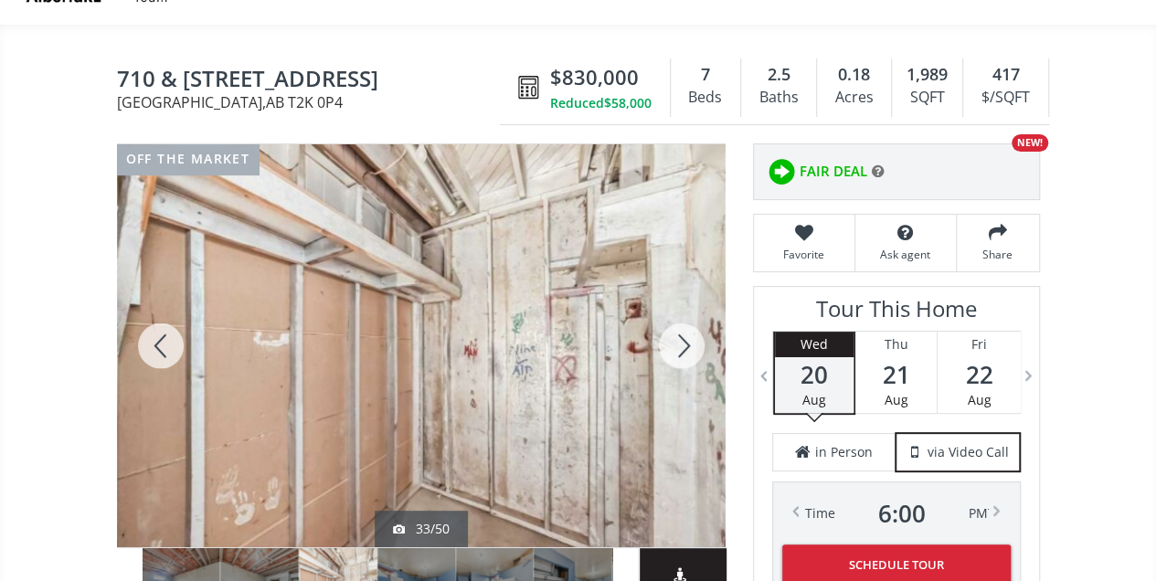
click at [682, 345] on div at bounding box center [682, 345] width 88 height 403
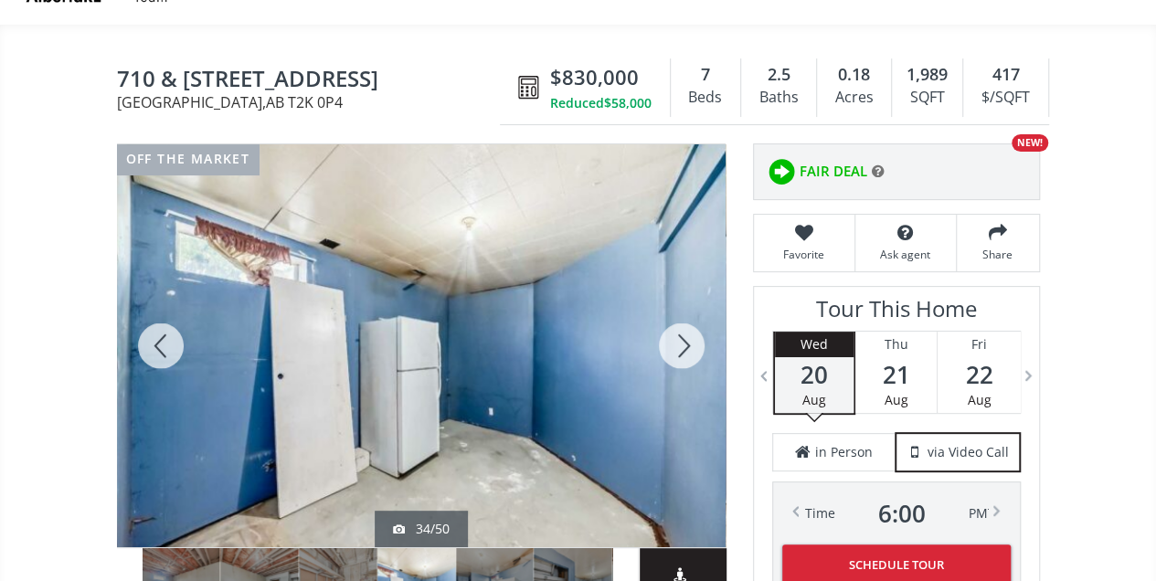
click at [682, 345] on div at bounding box center [682, 345] width 88 height 403
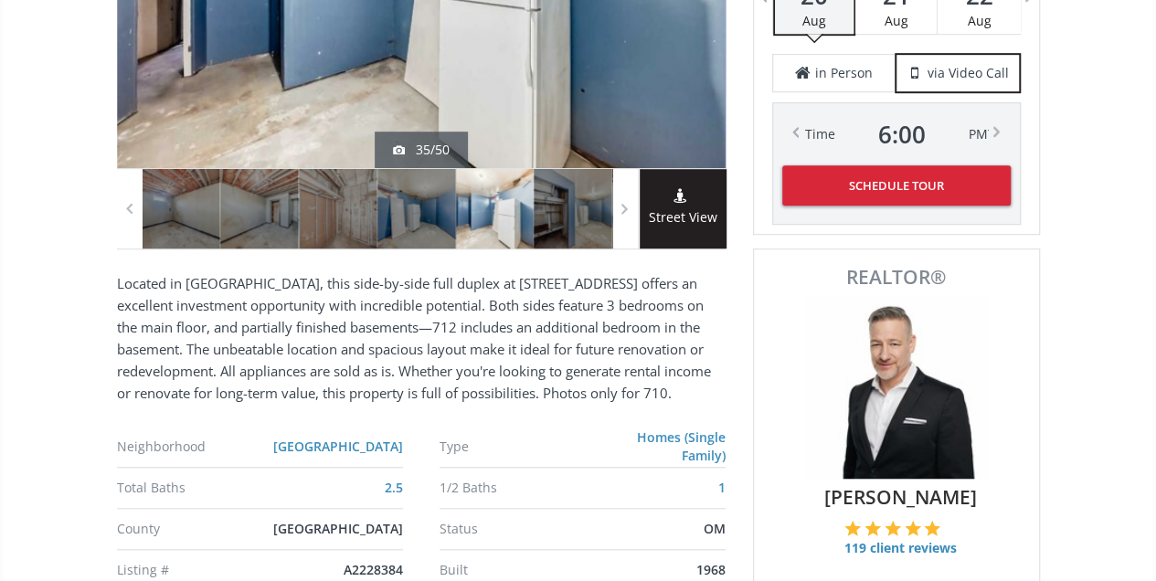
scroll to position [487, 0]
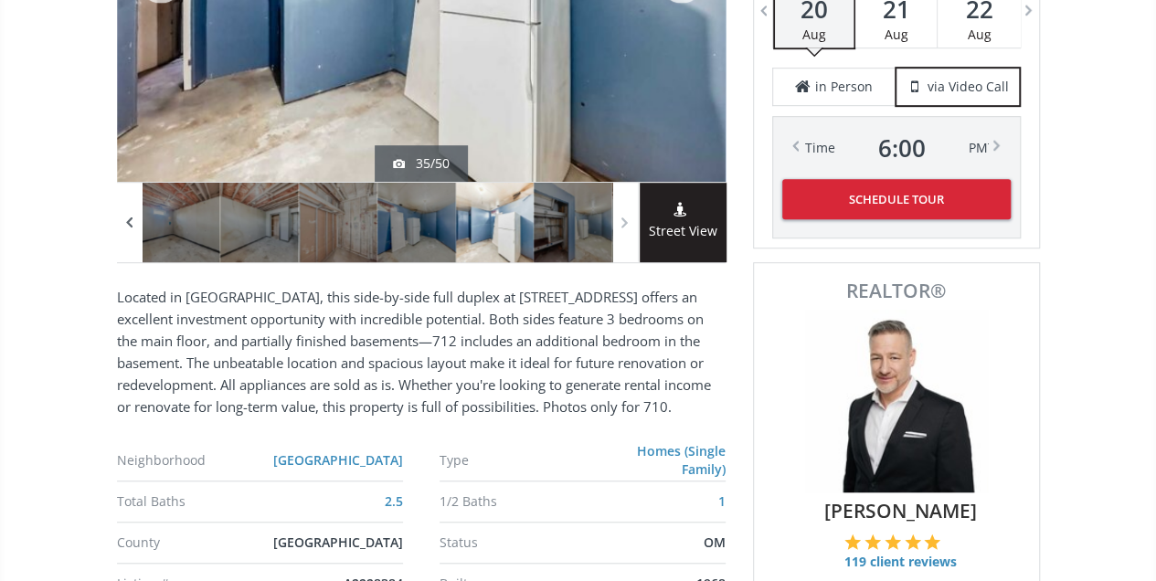
click at [126, 218] on span at bounding box center [130, 221] width 18 height 27
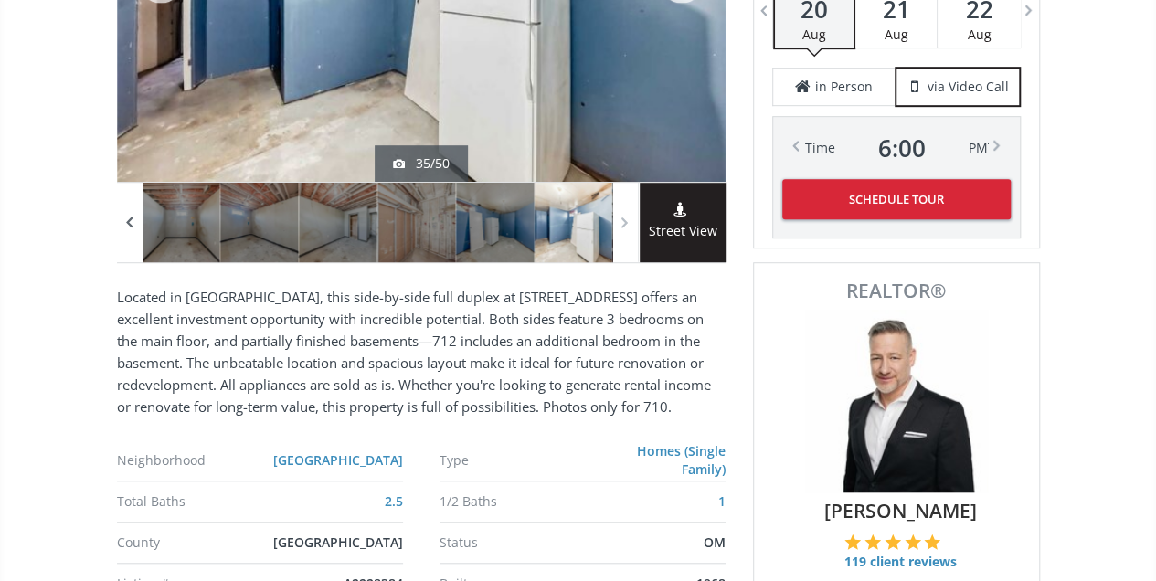
click at [126, 218] on span at bounding box center [130, 221] width 18 height 27
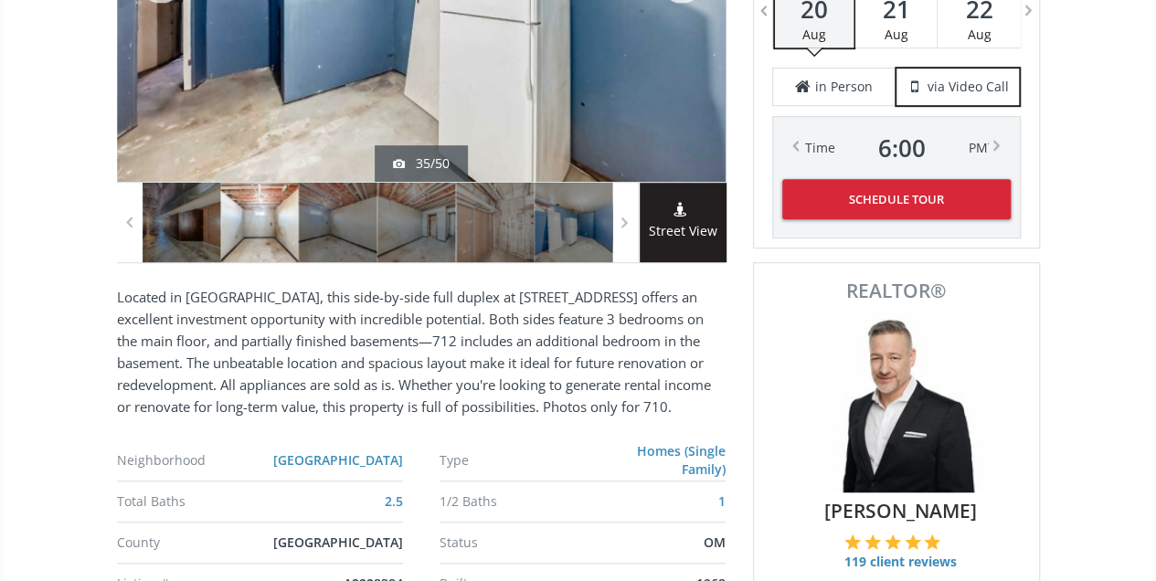
click at [255, 243] on div at bounding box center [259, 222] width 79 height 79
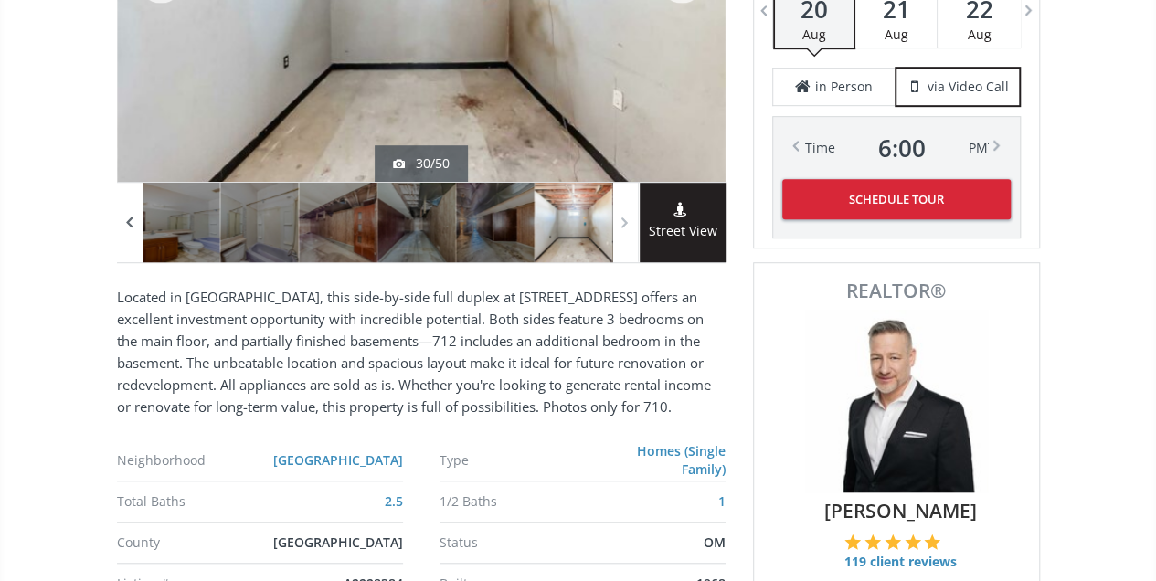
click at [126, 217] on span at bounding box center [130, 221] width 18 height 27
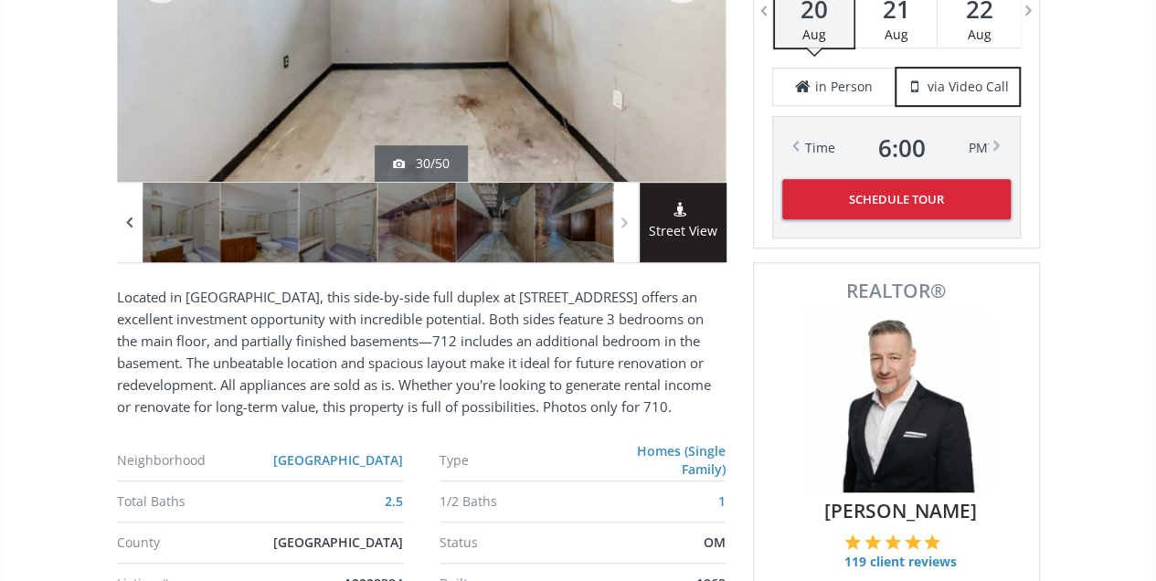
click at [126, 217] on span at bounding box center [130, 221] width 18 height 27
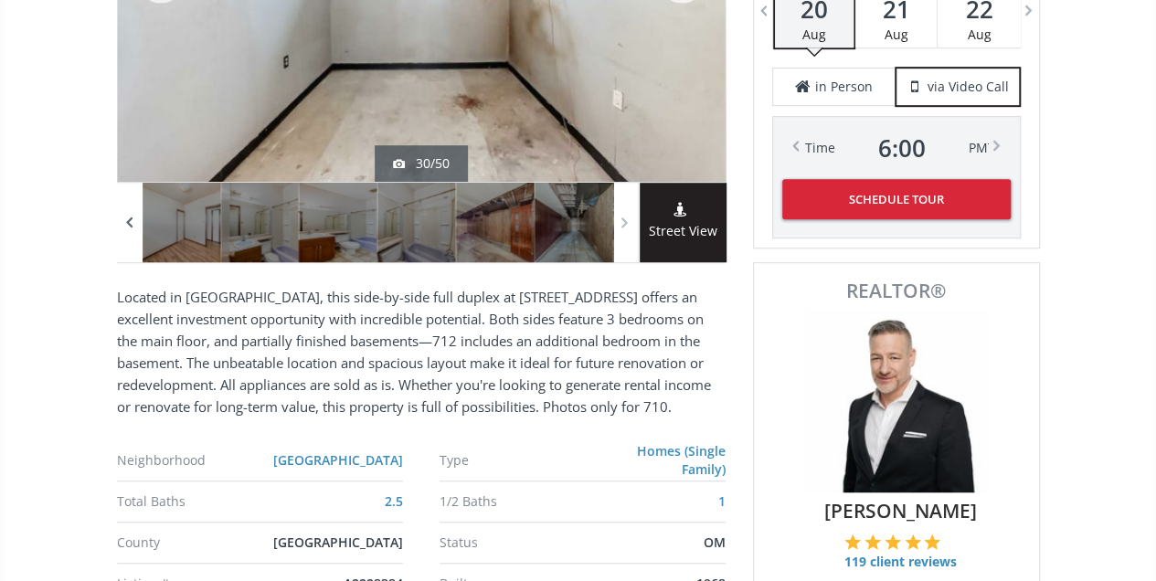
click at [126, 217] on span at bounding box center [130, 221] width 18 height 27
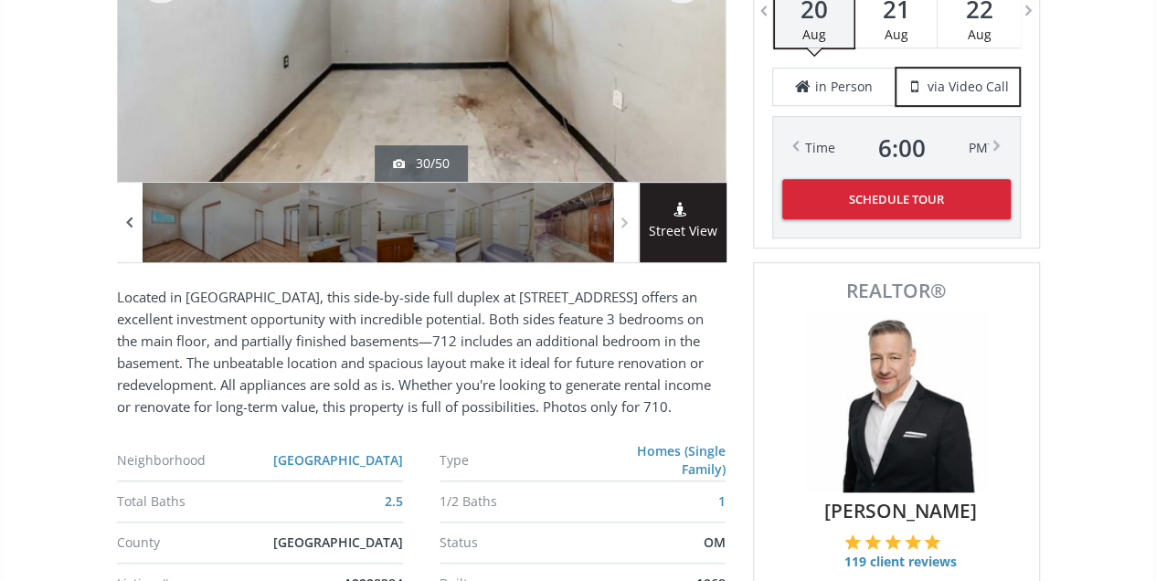
click at [126, 217] on span at bounding box center [130, 221] width 18 height 27
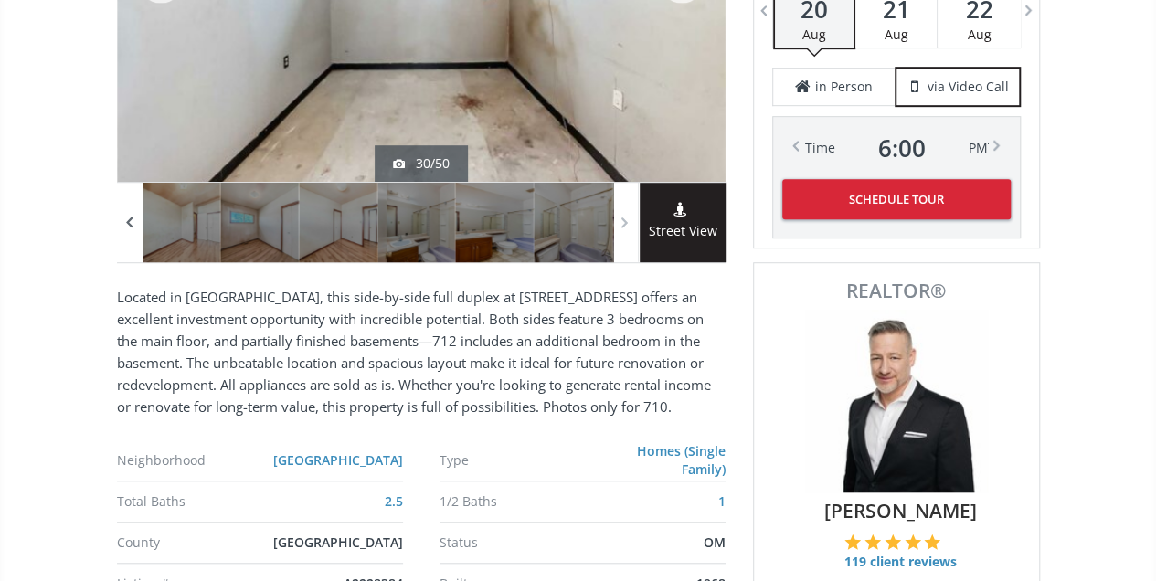
click at [126, 217] on span at bounding box center [130, 221] width 18 height 27
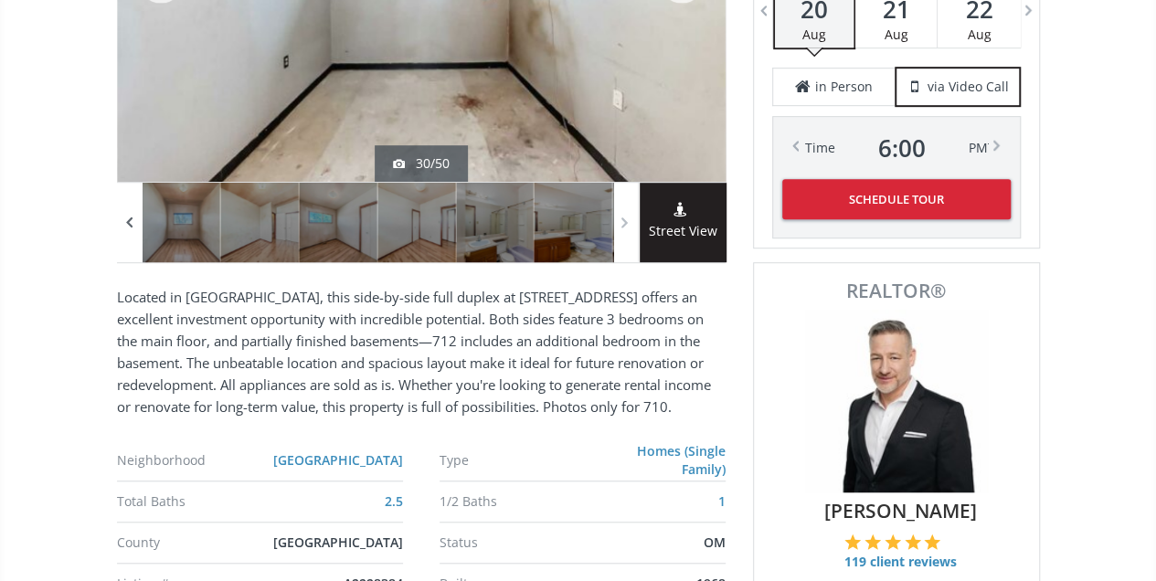
click at [126, 217] on span at bounding box center [130, 221] width 18 height 27
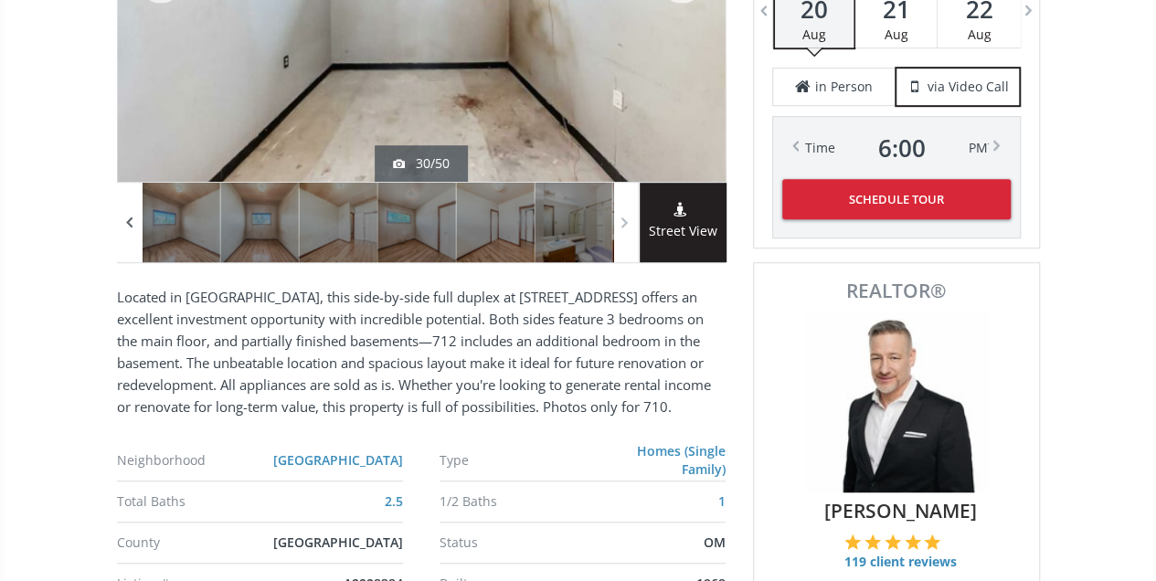
click at [126, 217] on span at bounding box center [130, 221] width 18 height 27
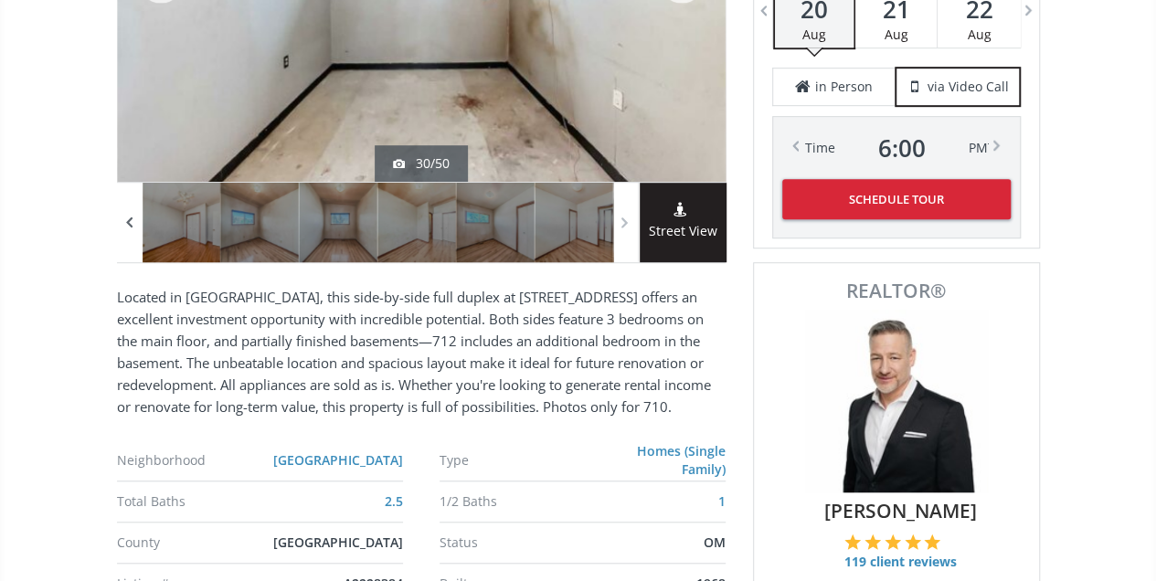
click at [126, 217] on span at bounding box center [130, 221] width 18 height 27
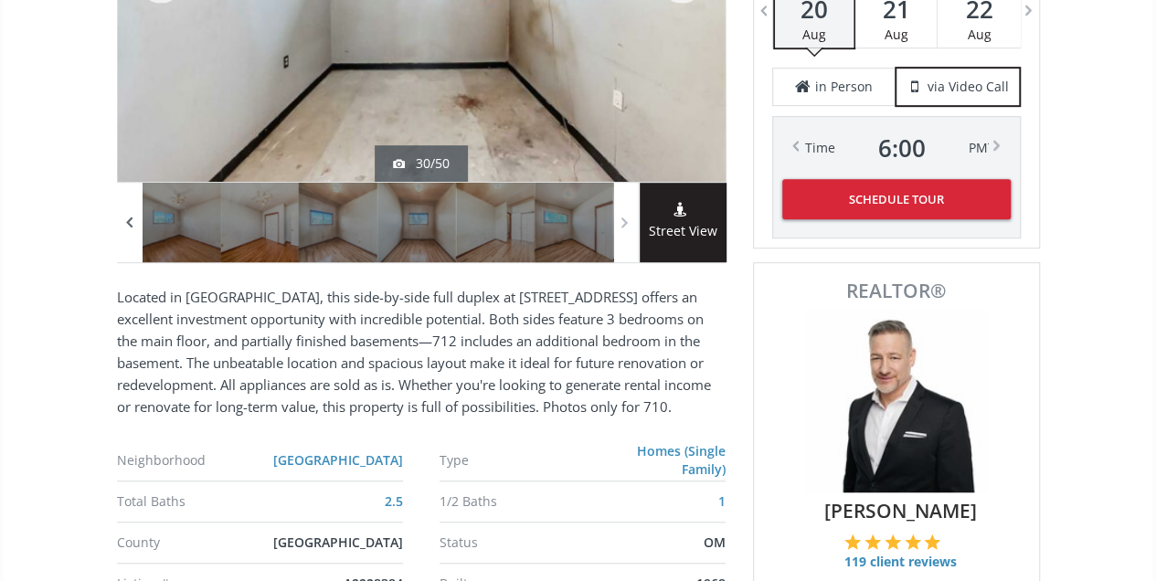
click at [126, 217] on span at bounding box center [130, 221] width 18 height 27
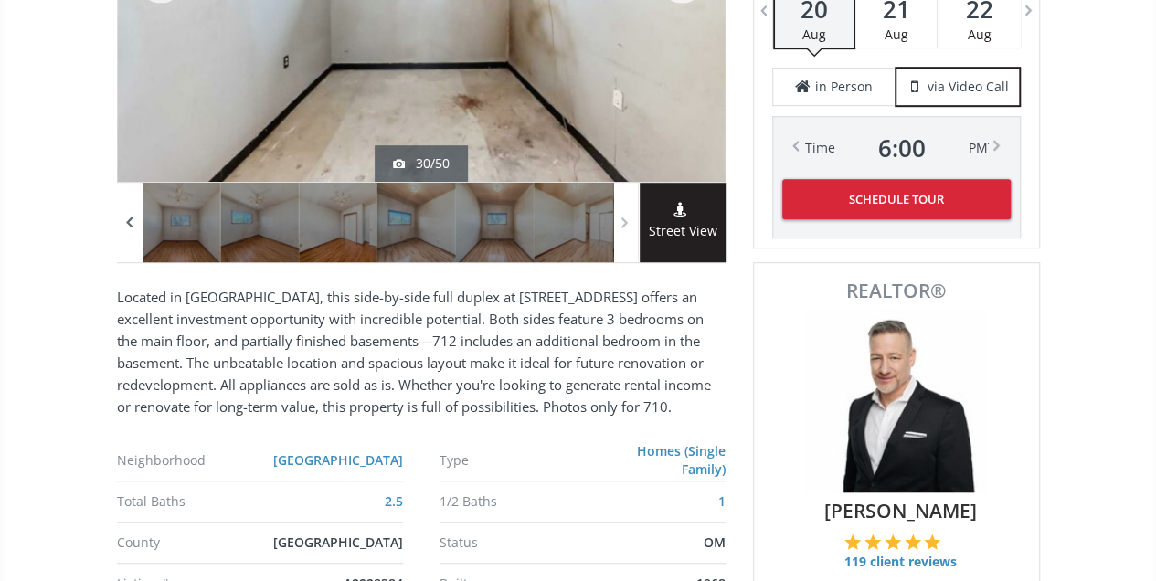
click at [126, 217] on span at bounding box center [130, 221] width 18 height 27
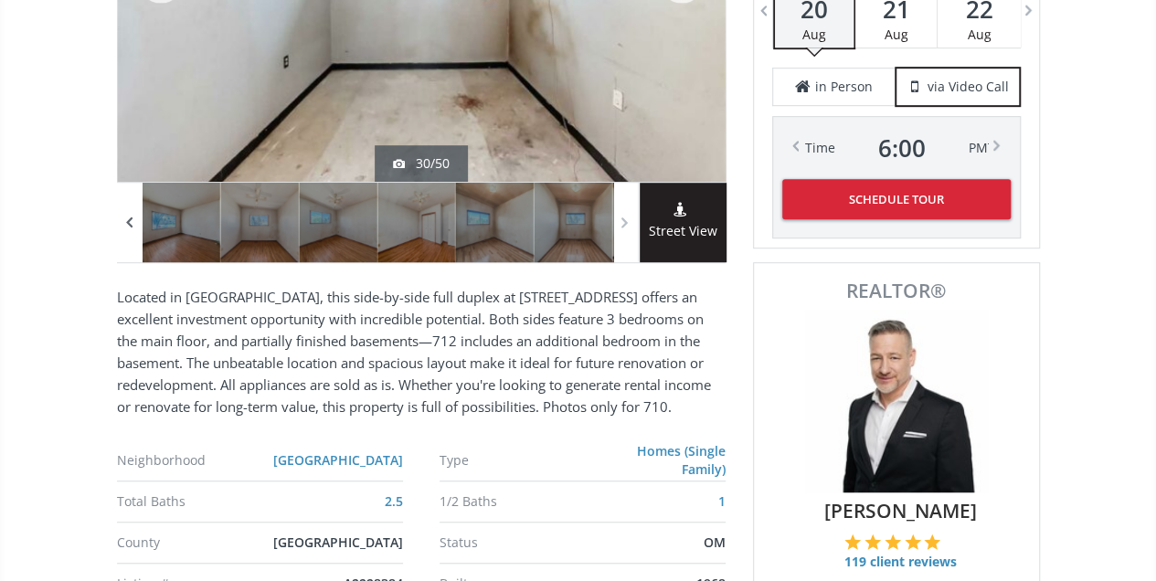
click at [126, 217] on span at bounding box center [130, 221] width 18 height 27
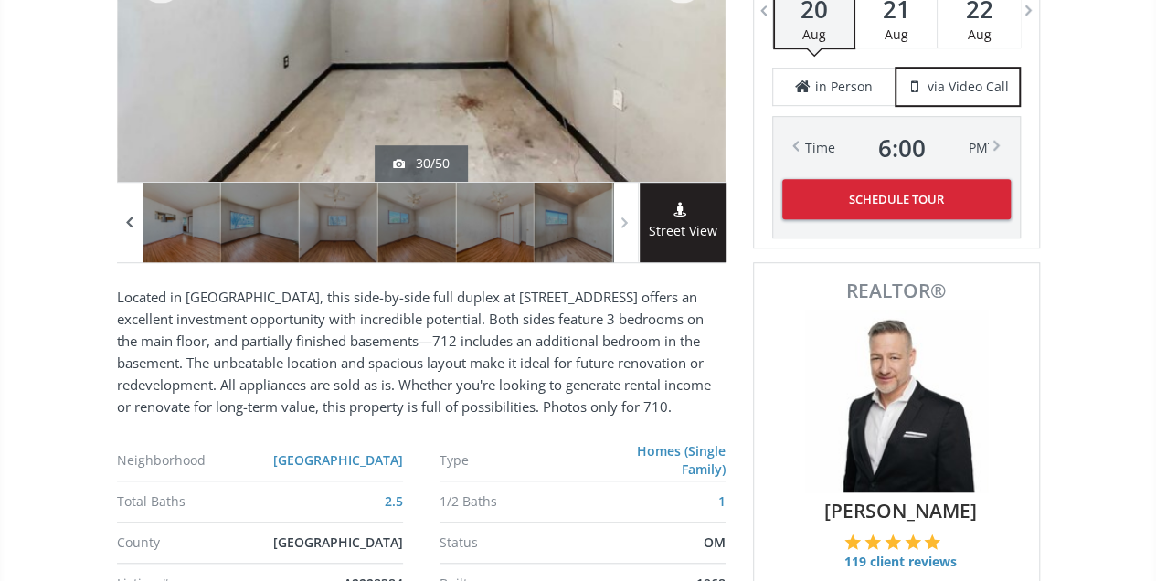
click at [126, 217] on span at bounding box center [130, 221] width 18 height 27
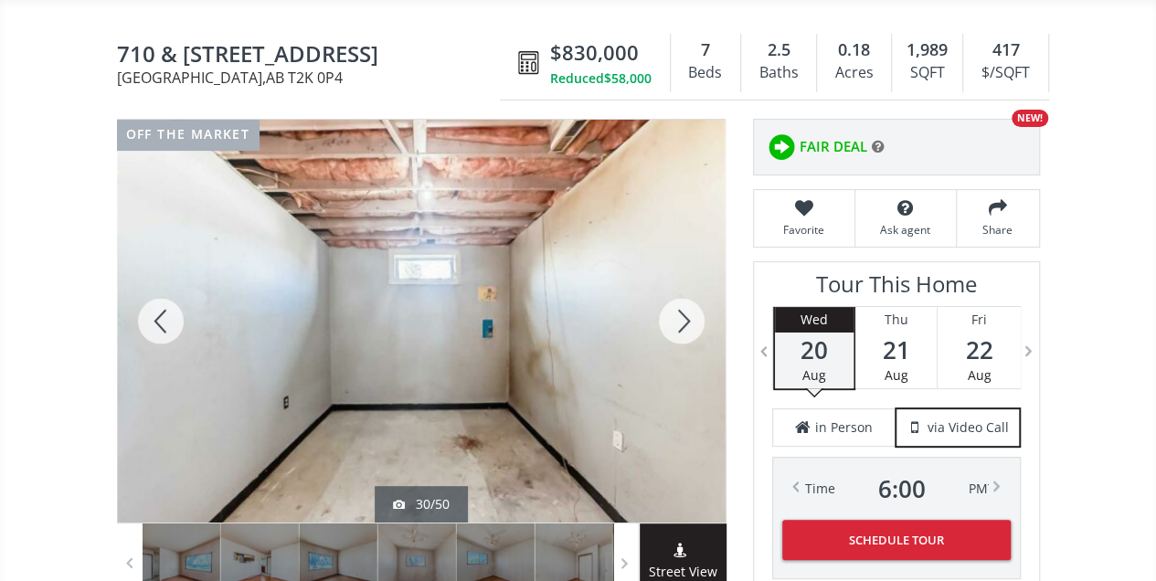
scroll to position [122, 0]
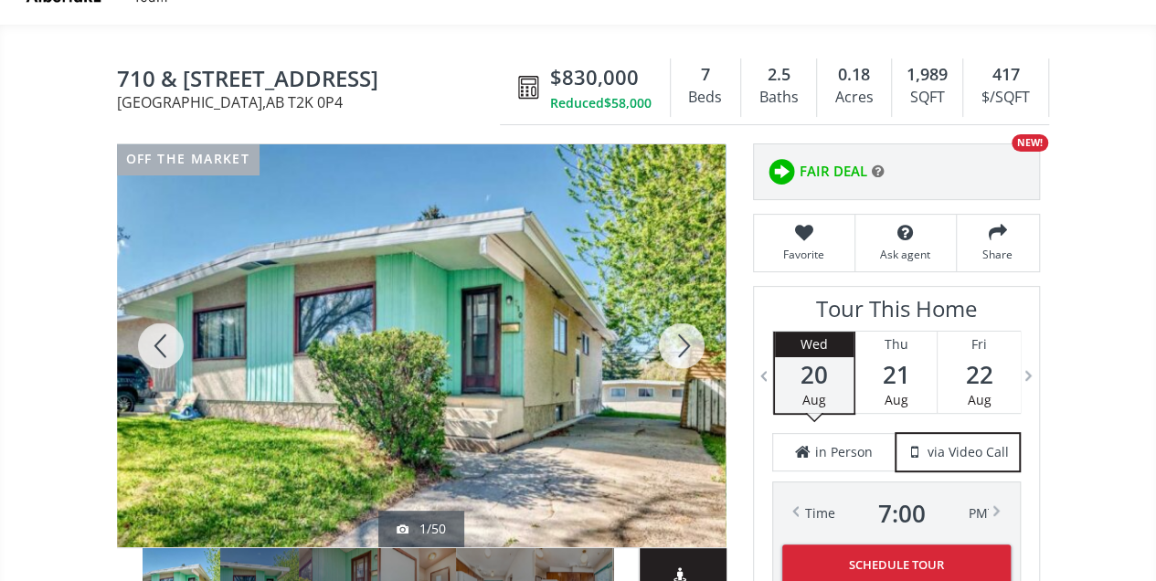
click at [678, 338] on div at bounding box center [682, 345] width 88 height 403
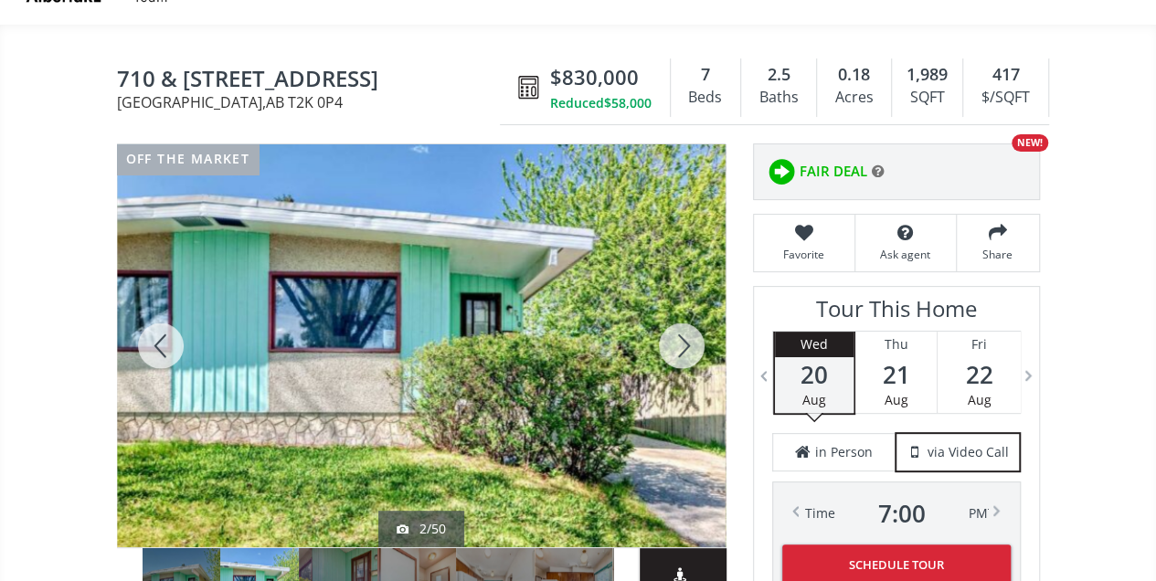
click at [678, 338] on div at bounding box center [682, 345] width 88 height 403
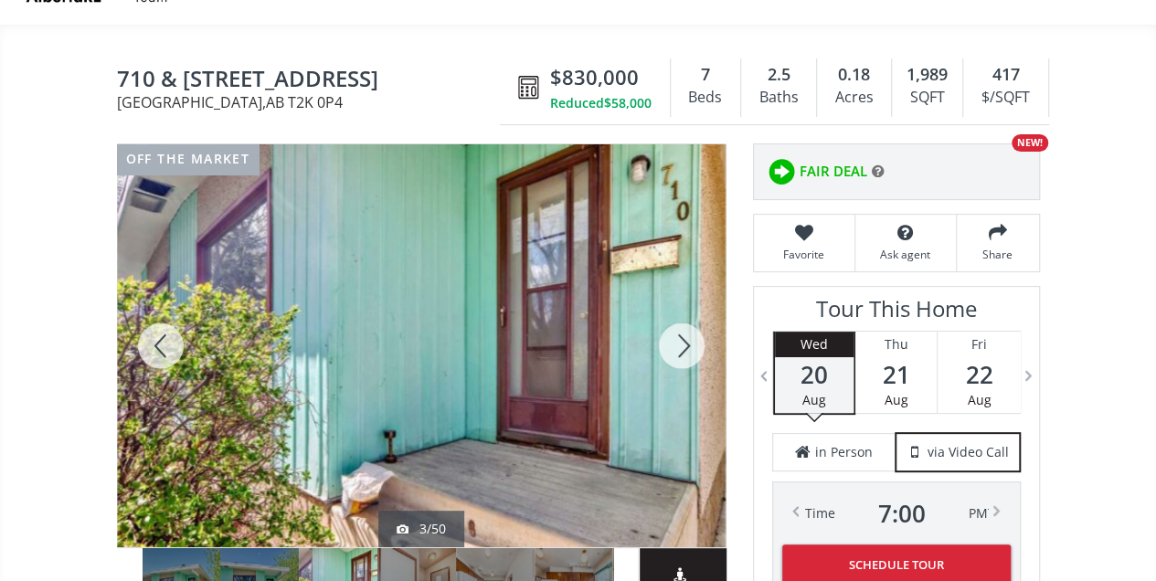
click at [678, 338] on div at bounding box center [682, 345] width 88 height 403
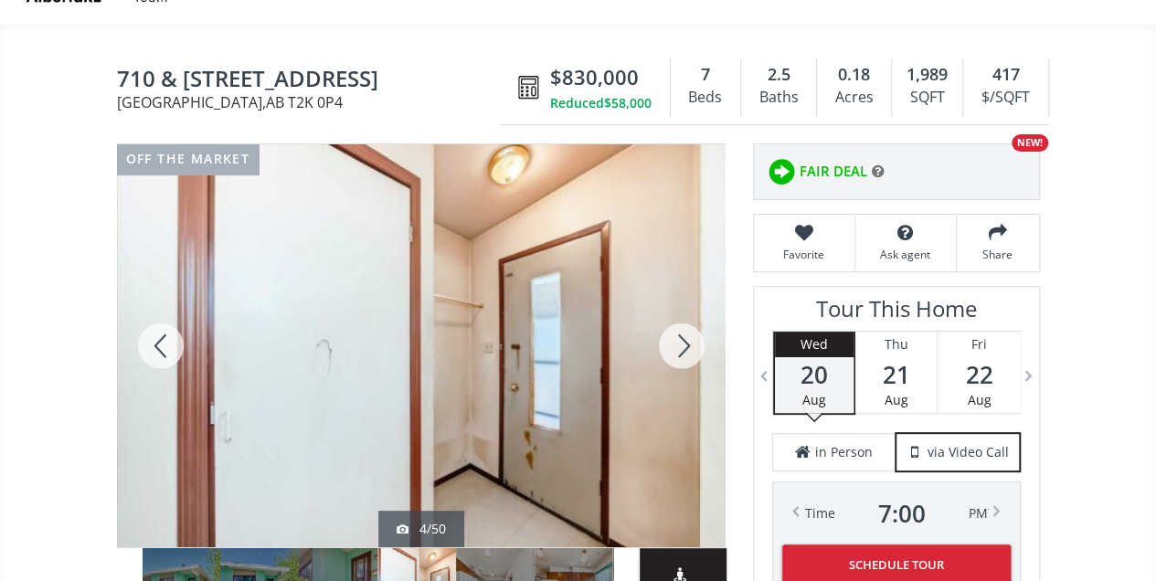
click at [678, 338] on div at bounding box center [682, 345] width 88 height 403
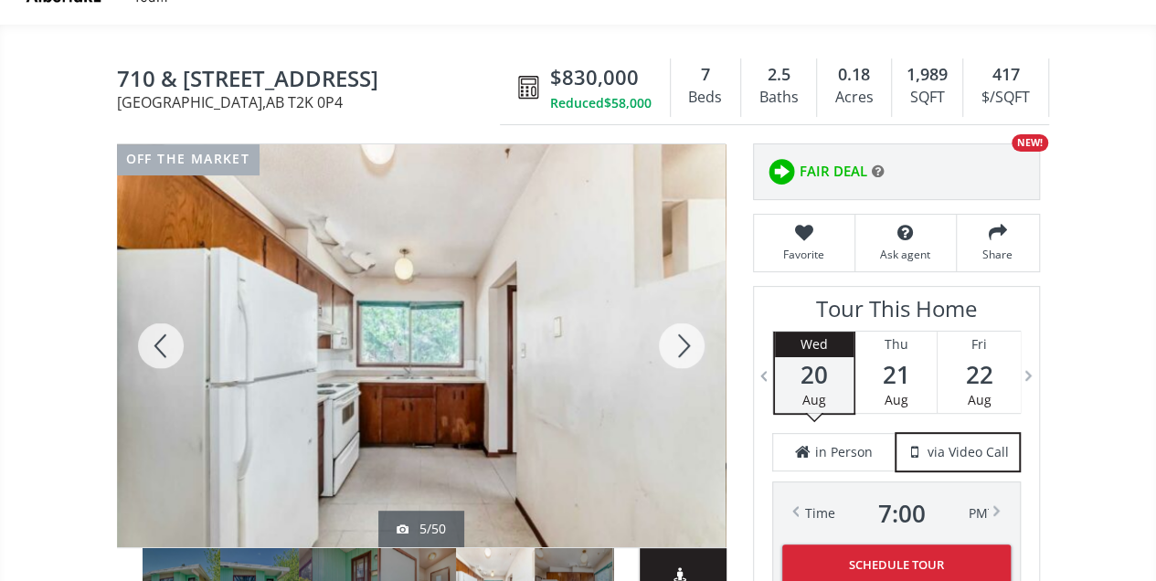
click at [678, 338] on div at bounding box center [682, 345] width 88 height 403
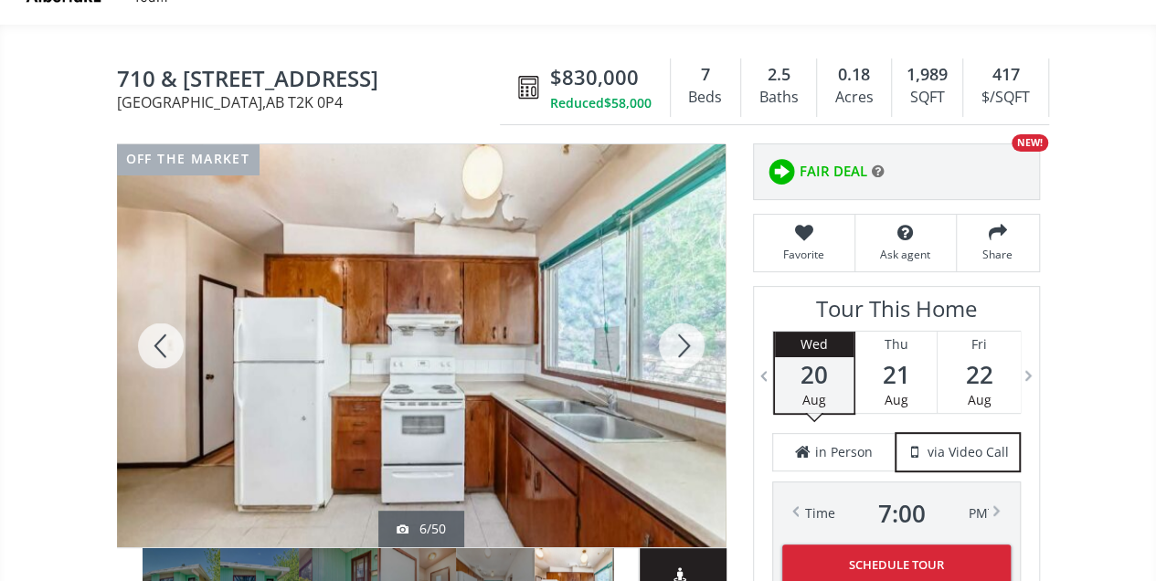
click at [678, 338] on div at bounding box center [682, 345] width 88 height 403
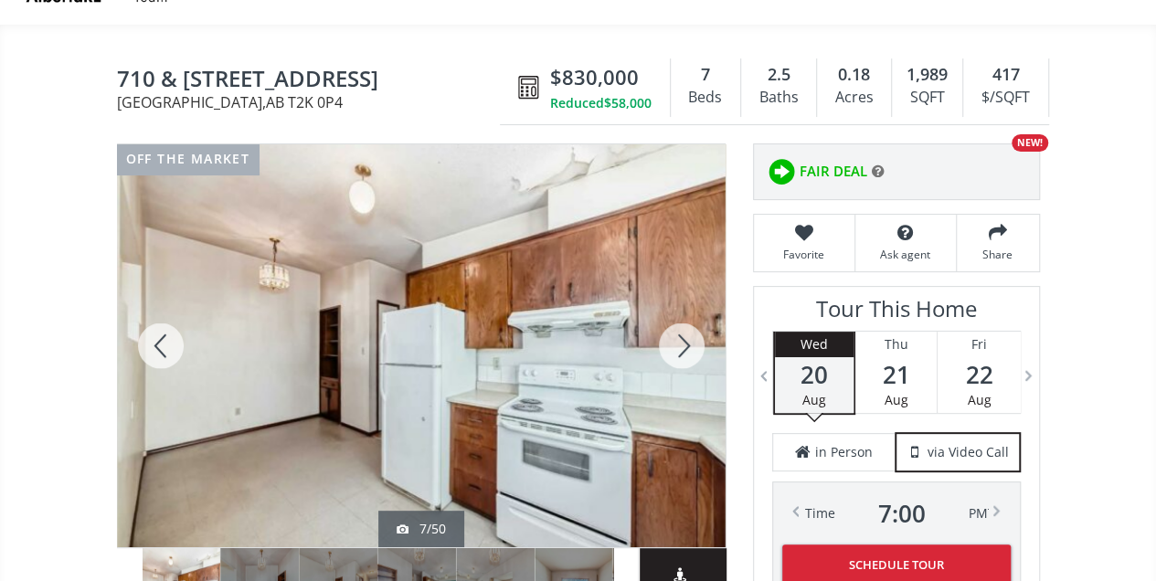
click at [678, 338] on div at bounding box center [682, 345] width 88 height 403
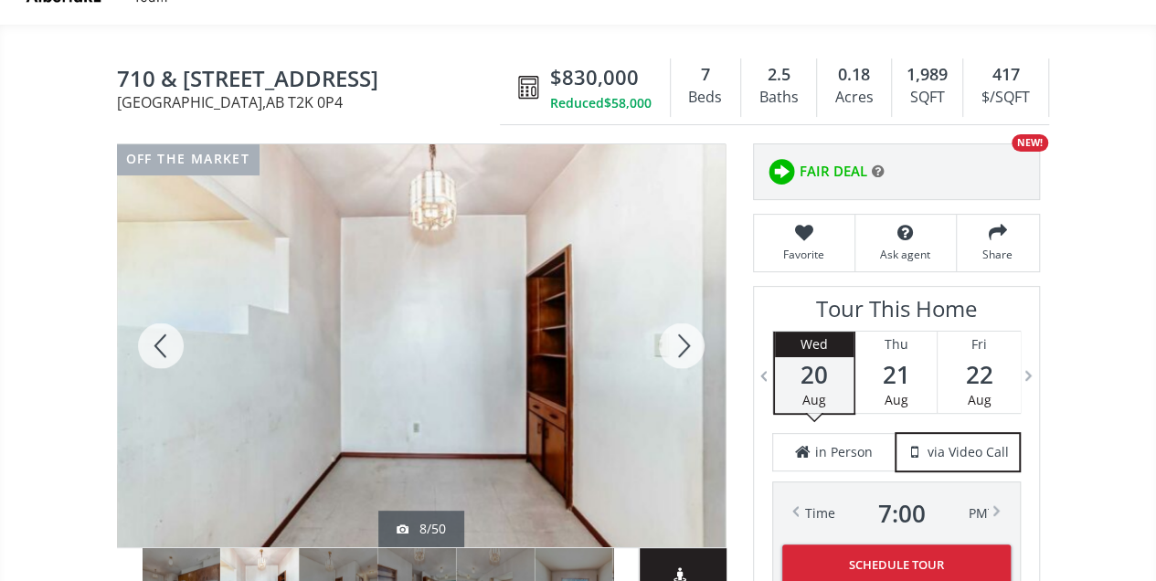
click at [678, 338] on div at bounding box center [682, 345] width 88 height 403
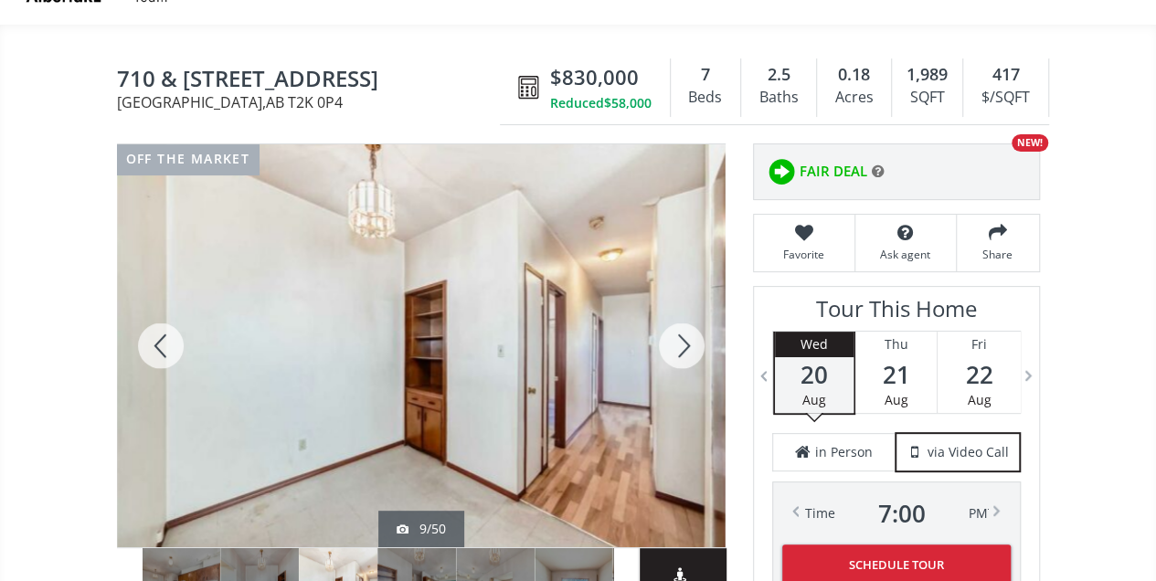
click at [678, 338] on div at bounding box center [682, 345] width 88 height 403
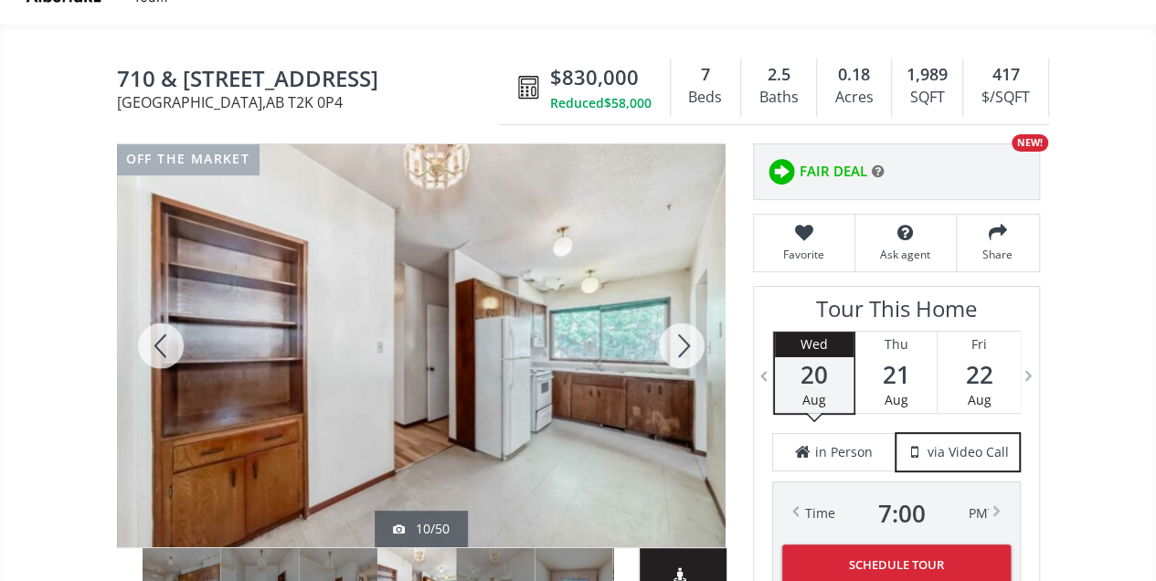
click at [678, 338] on div at bounding box center [682, 345] width 88 height 403
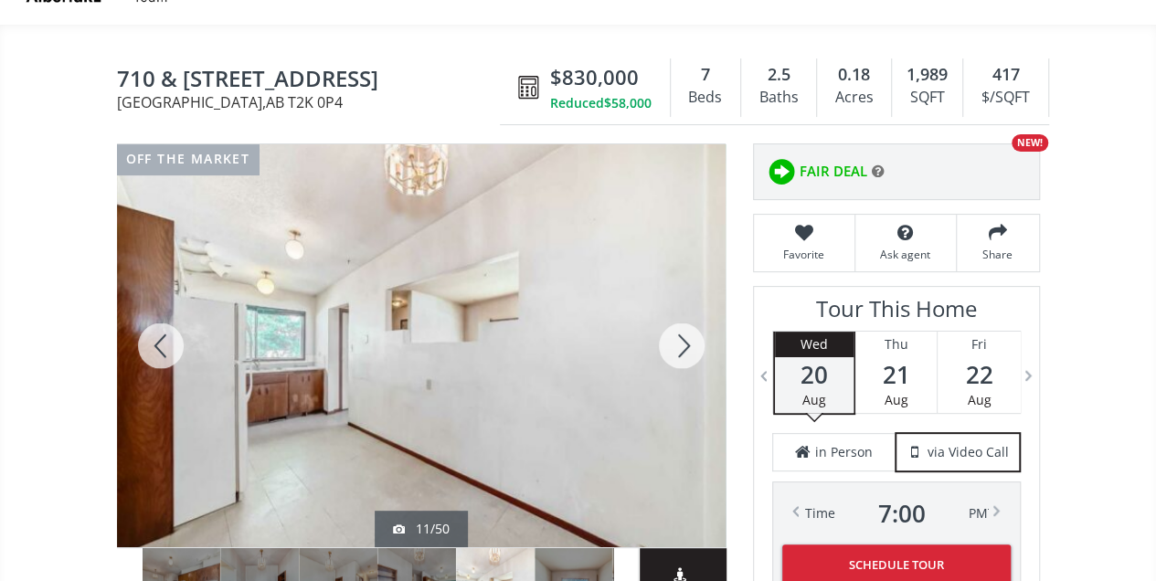
click at [678, 338] on div at bounding box center [682, 345] width 88 height 403
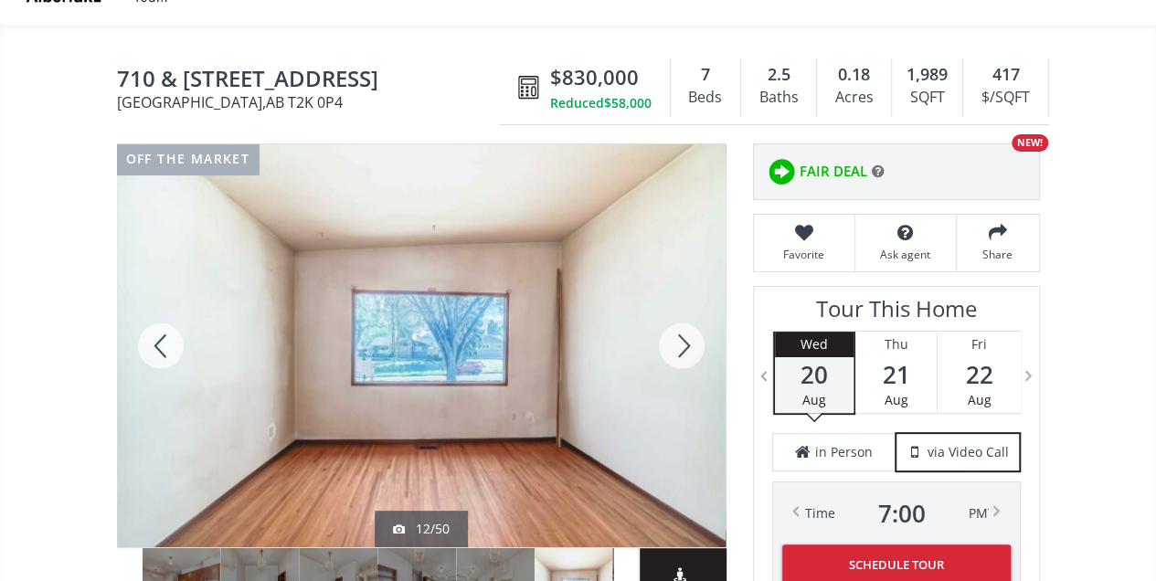
click at [678, 338] on div at bounding box center [682, 345] width 88 height 403
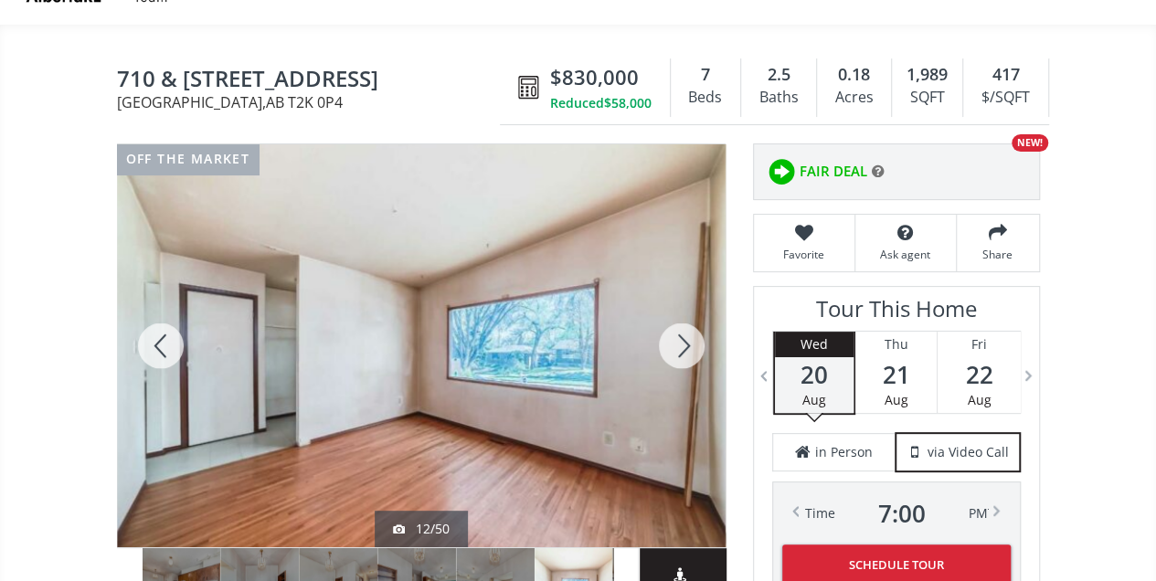
click at [678, 338] on div at bounding box center [682, 345] width 88 height 403
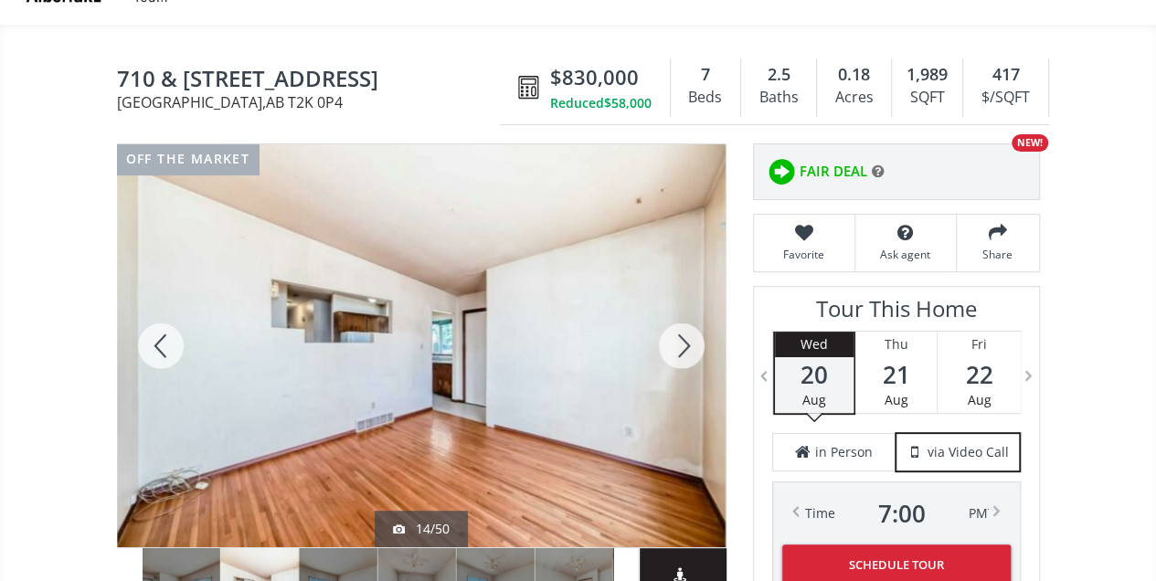
click at [678, 338] on div at bounding box center [682, 345] width 88 height 403
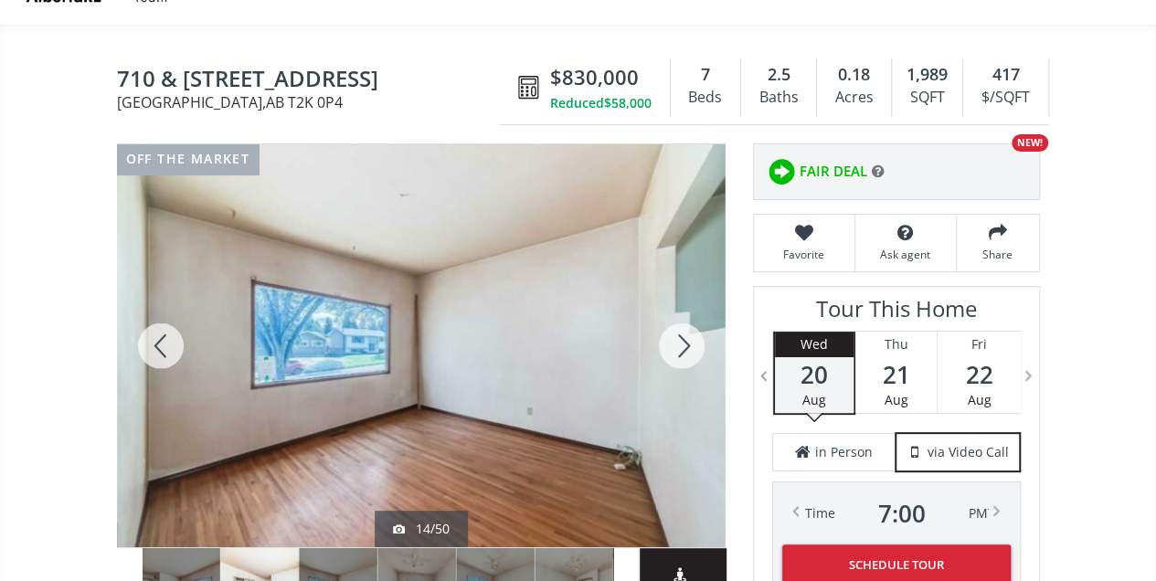
click at [678, 338] on div at bounding box center [682, 345] width 88 height 403
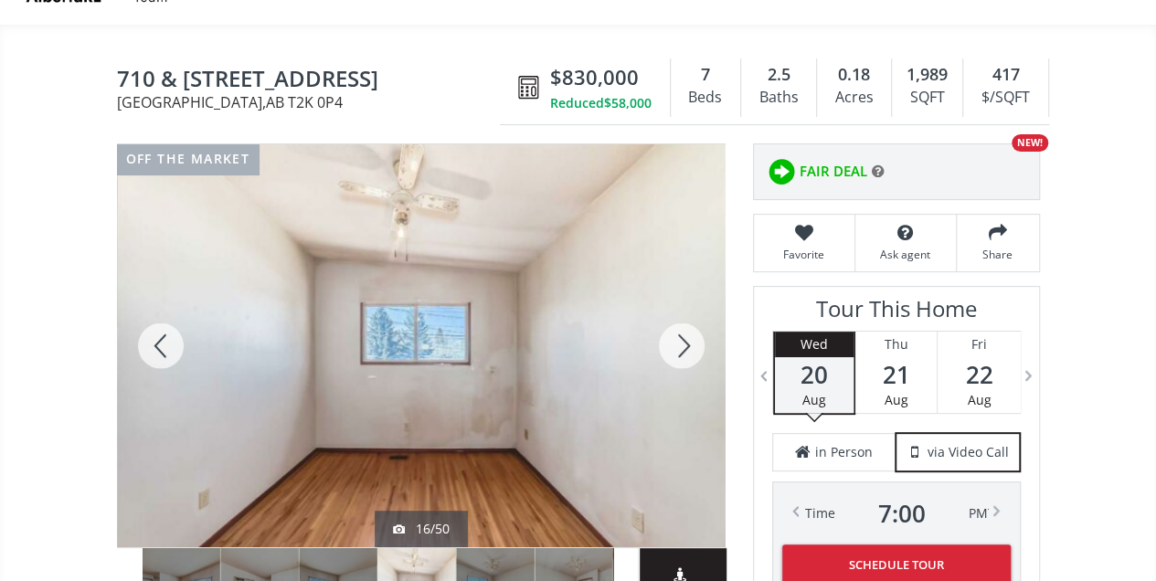
click at [678, 338] on div at bounding box center [682, 345] width 88 height 403
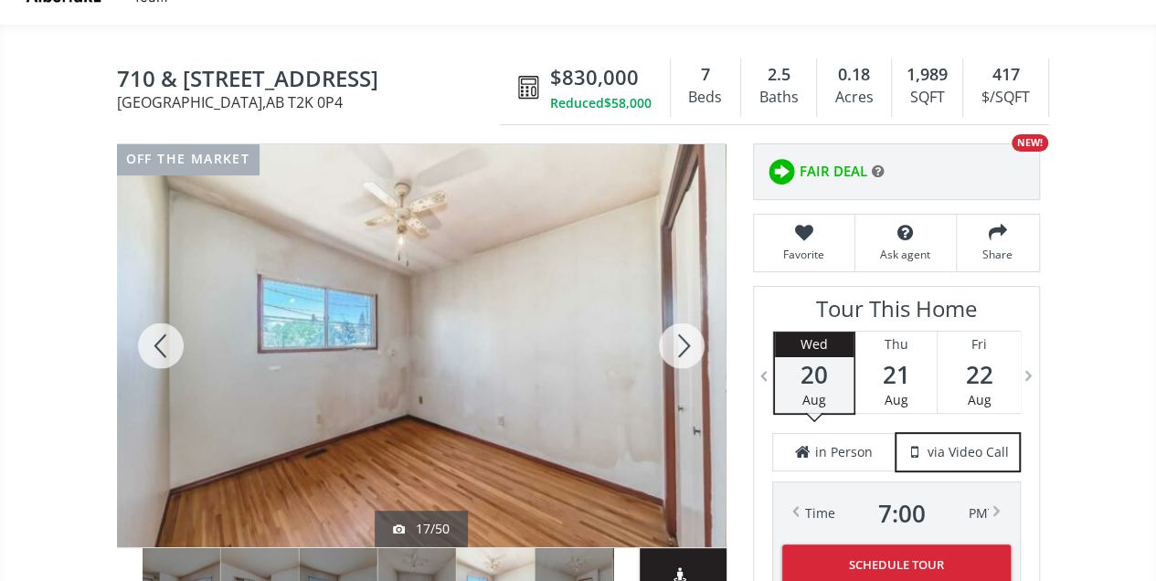
click at [678, 338] on div at bounding box center [682, 345] width 88 height 403
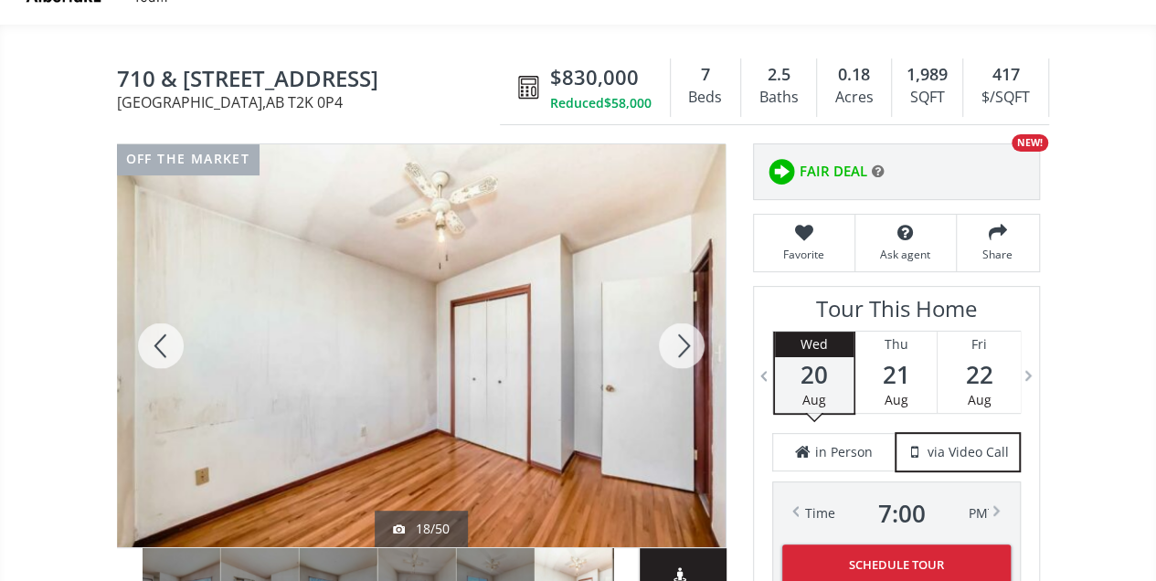
click at [678, 338] on div at bounding box center [682, 345] width 88 height 403
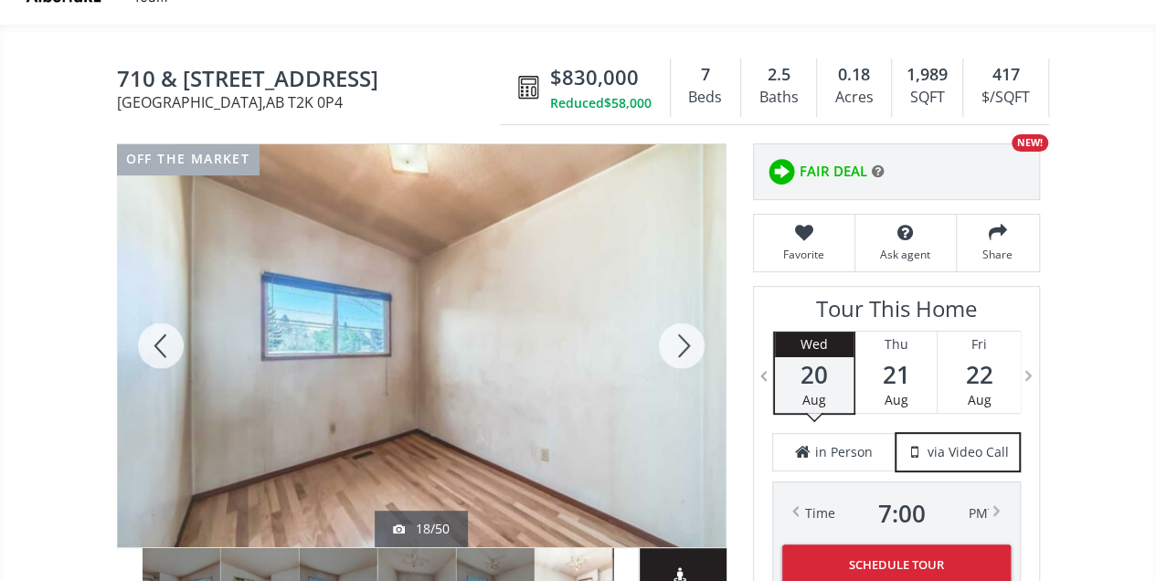
click at [678, 338] on div at bounding box center [682, 345] width 88 height 403
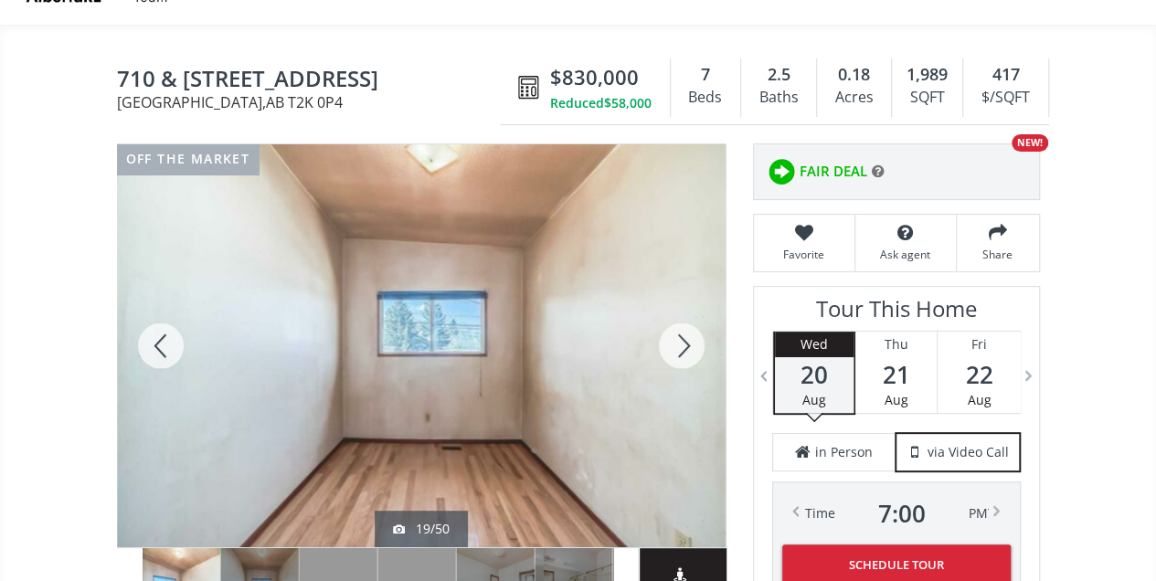
click at [678, 338] on div at bounding box center [682, 345] width 88 height 403
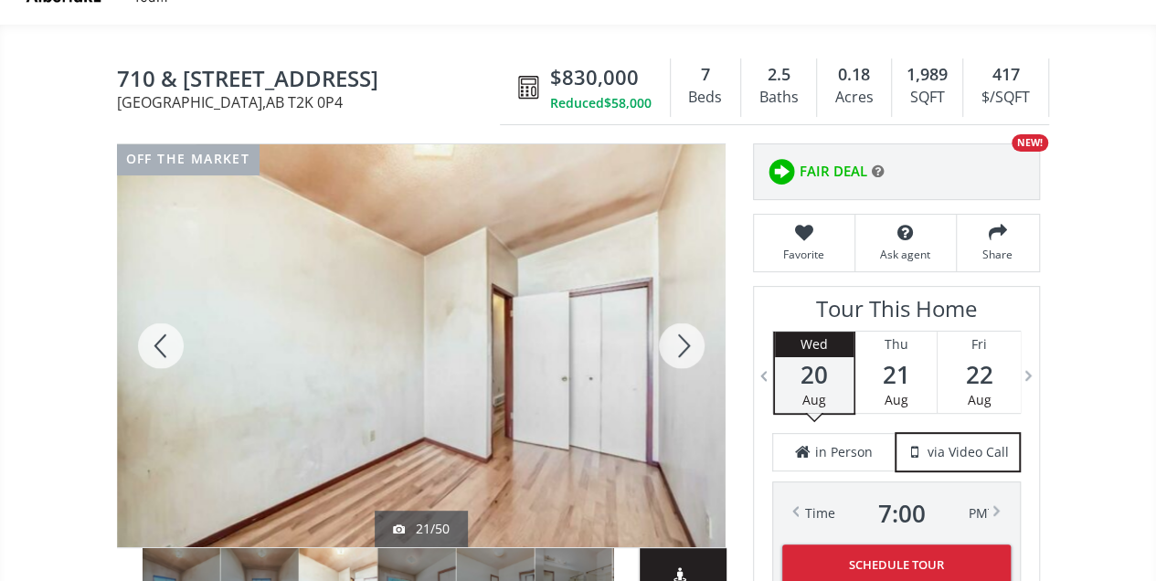
click at [678, 338] on div at bounding box center [682, 345] width 88 height 403
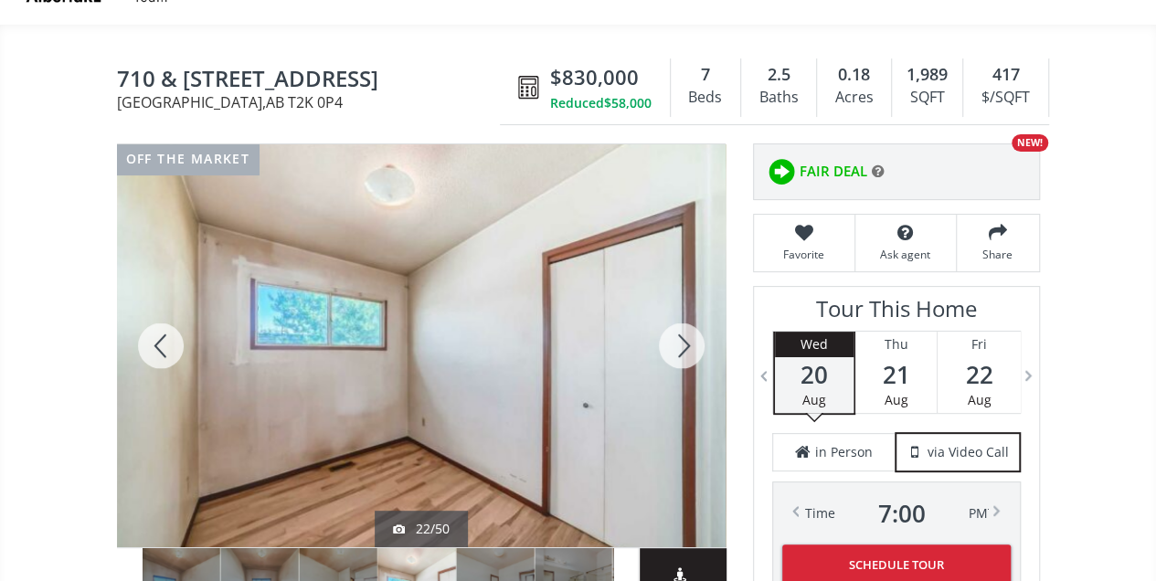
click at [678, 338] on div at bounding box center [682, 345] width 88 height 403
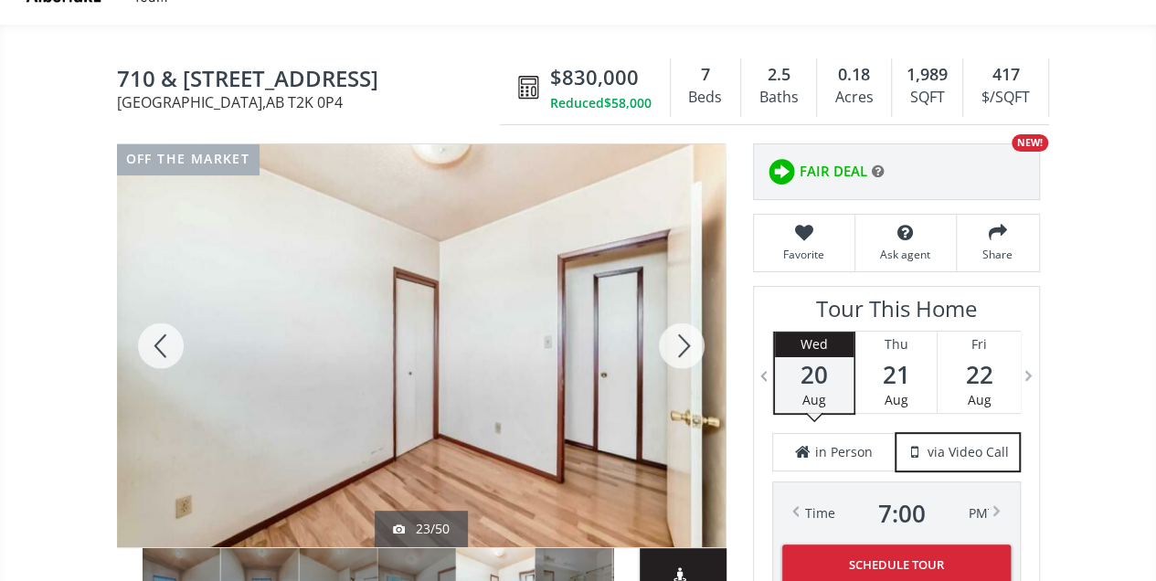
click at [678, 338] on div at bounding box center [682, 345] width 88 height 403
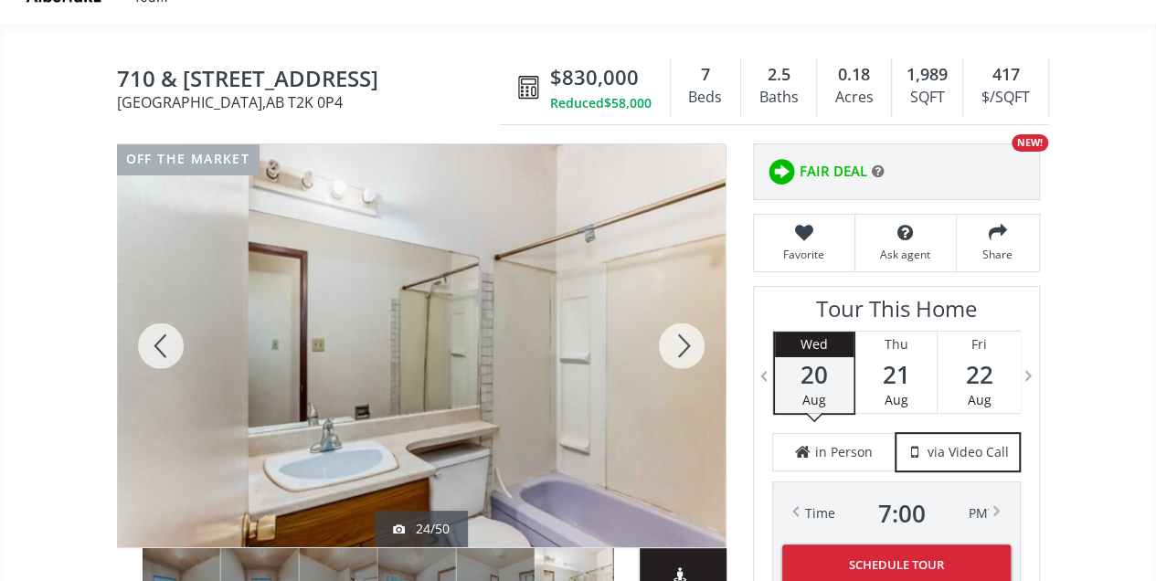
click at [678, 338] on div at bounding box center [682, 345] width 88 height 403
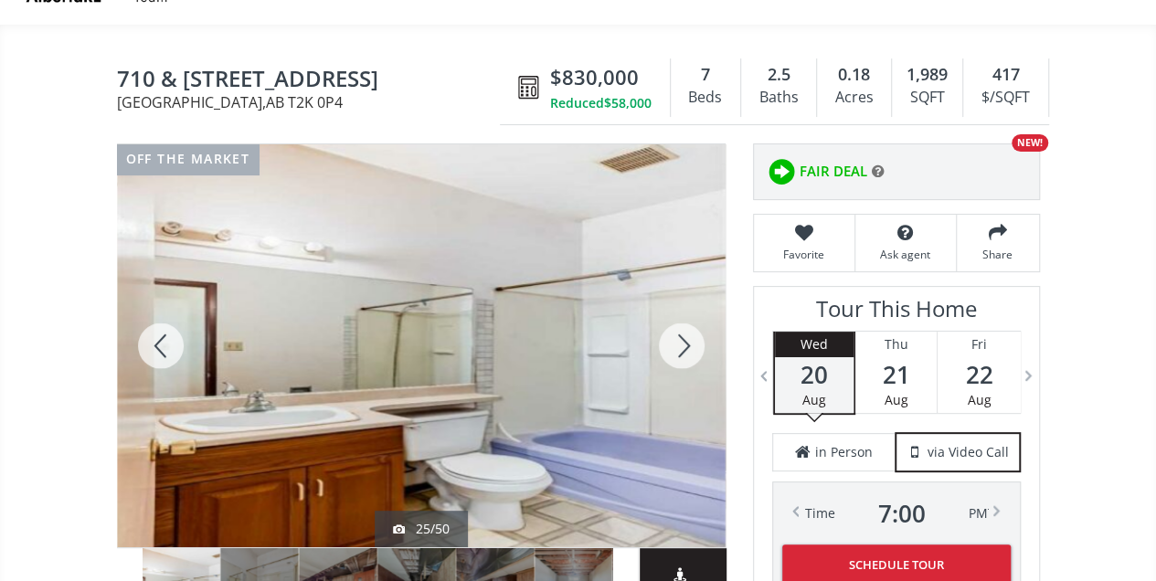
click at [678, 338] on div at bounding box center [682, 345] width 88 height 403
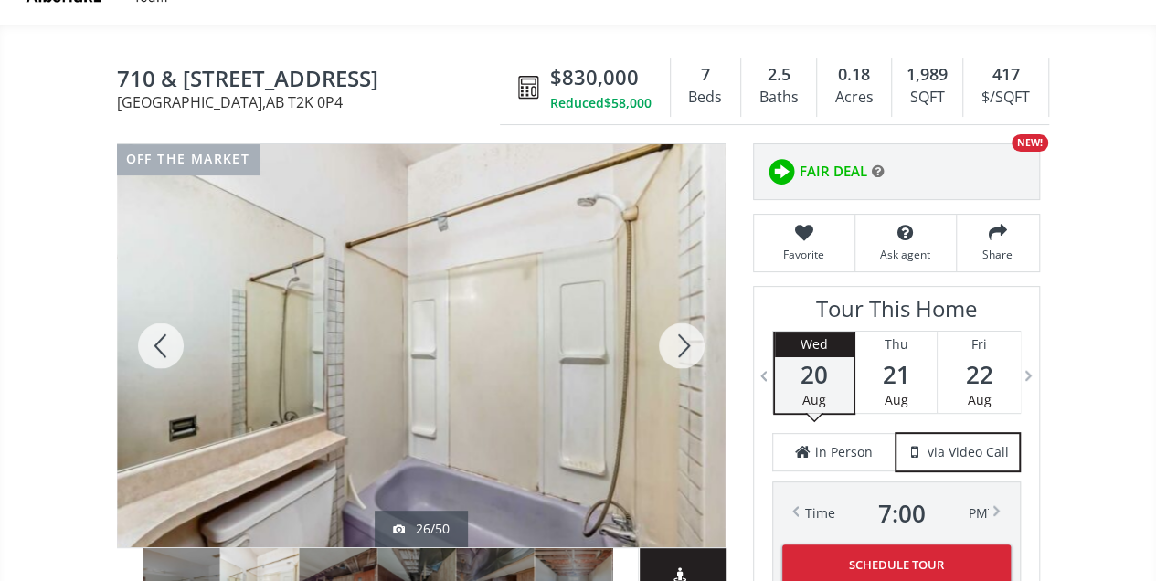
click at [678, 338] on div at bounding box center [682, 345] width 88 height 403
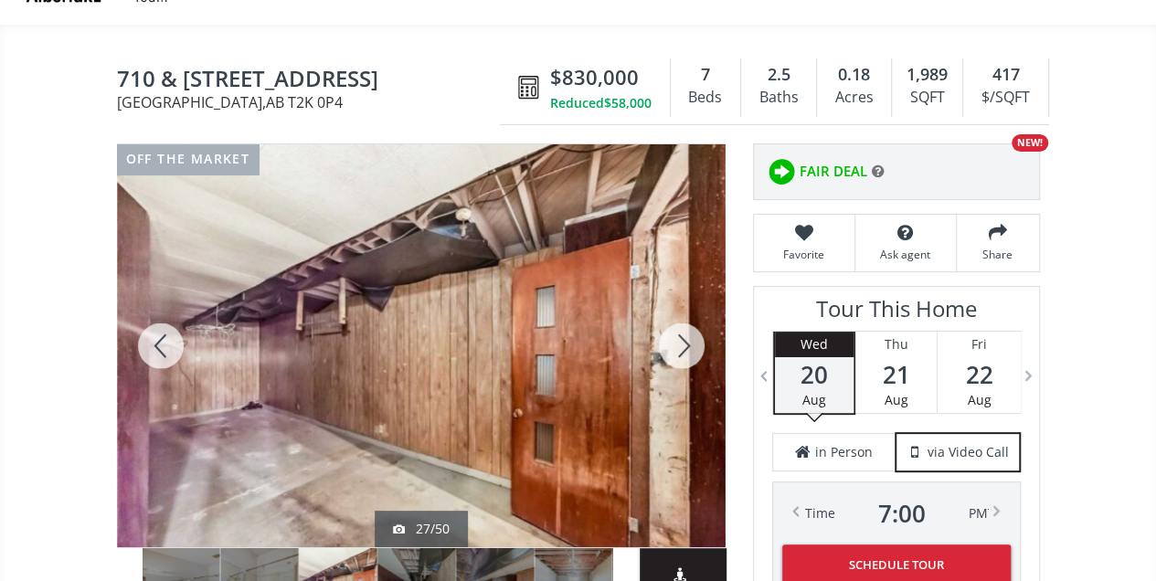
click at [678, 338] on div at bounding box center [682, 345] width 88 height 403
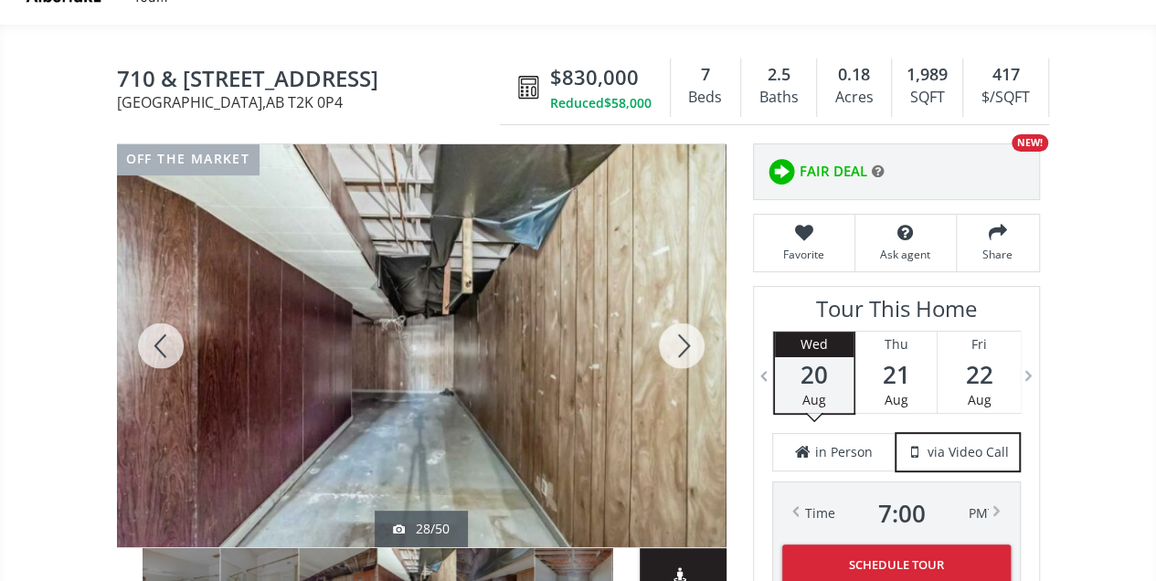
click at [678, 338] on div at bounding box center [682, 345] width 88 height 403
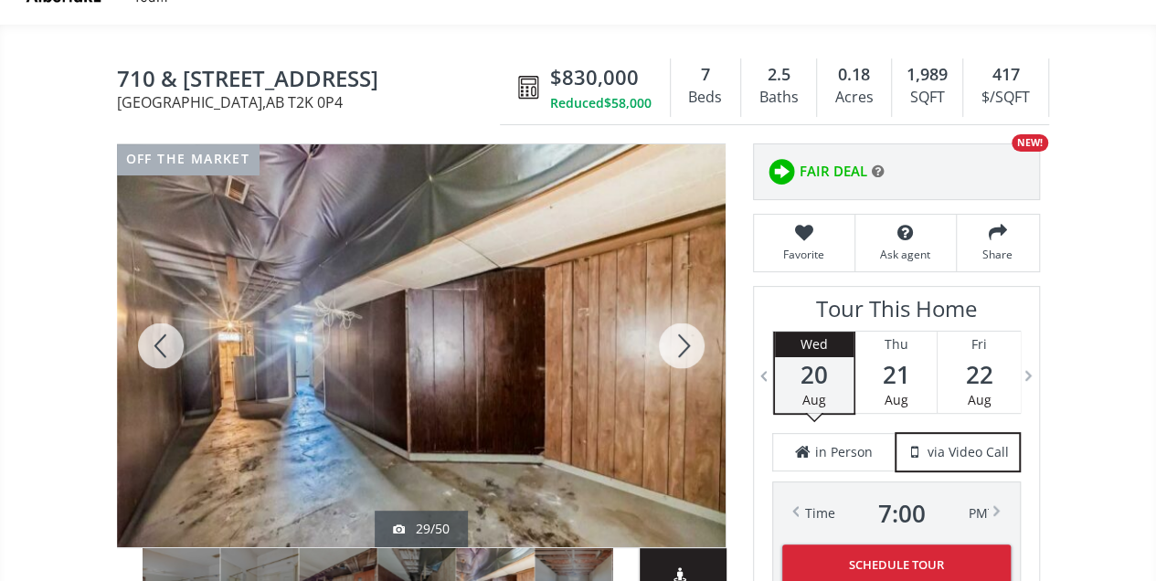
click at [678, 338] on div at bounding box center [682, 345] width 88 height 403
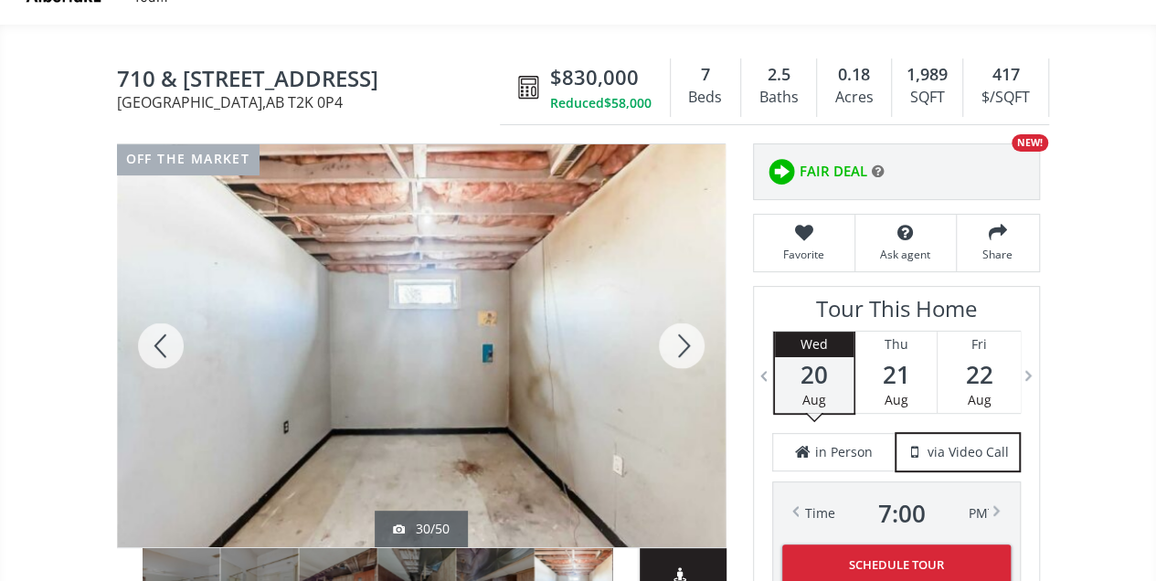
click at [689, 345] on div at bounding box center [682, 345] width 88 height 403
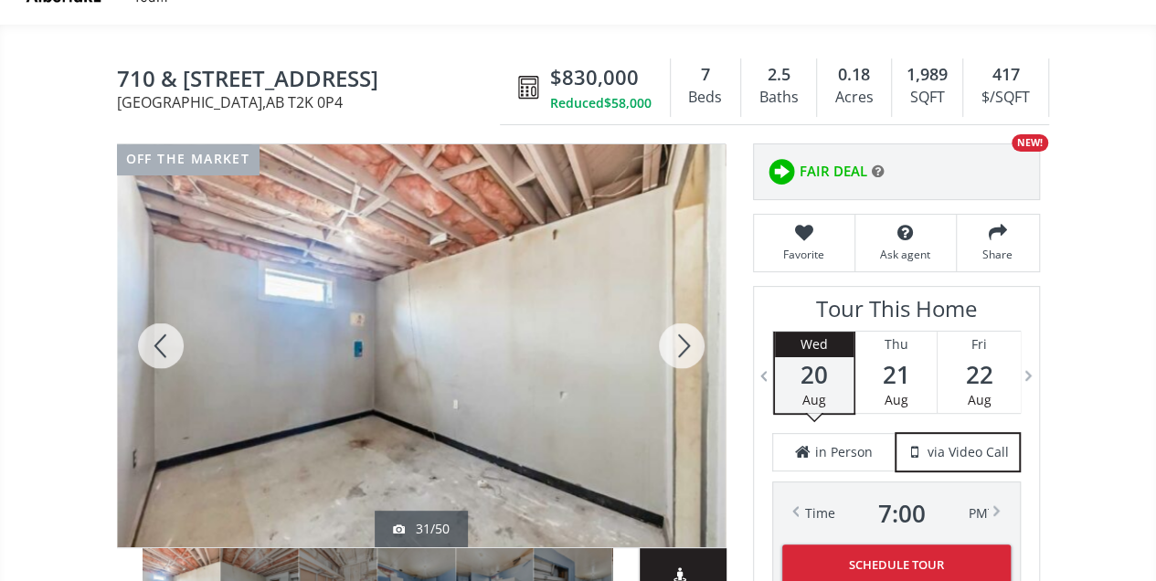
click at [689, 345] on div at bounding box center [682, 345] width 88 height 403
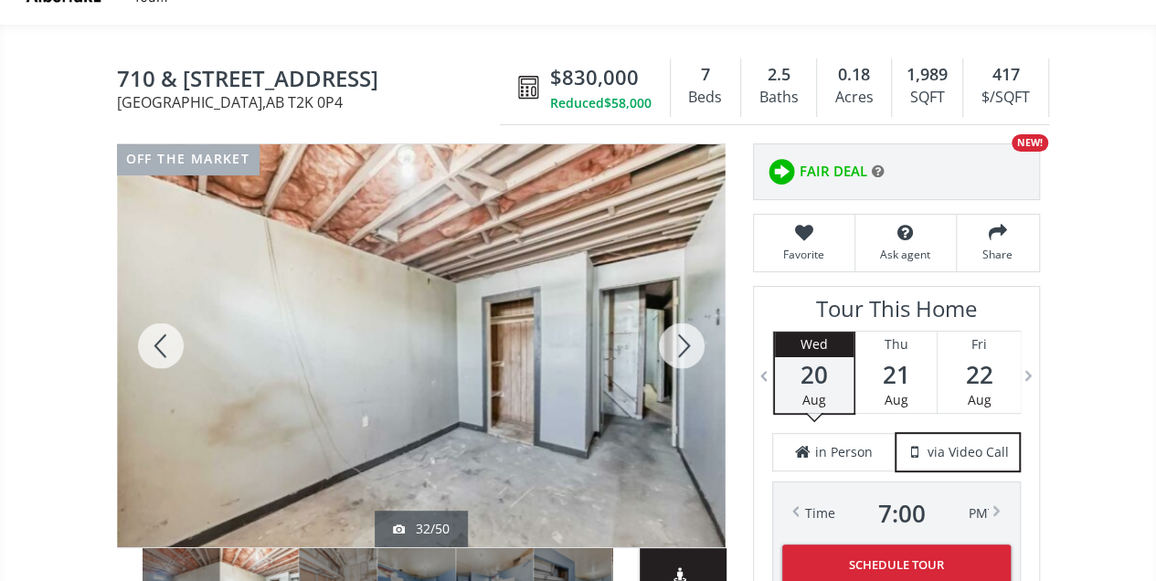
click at [155, 351] on div at bounding box center [161, 345] width 88 height 403
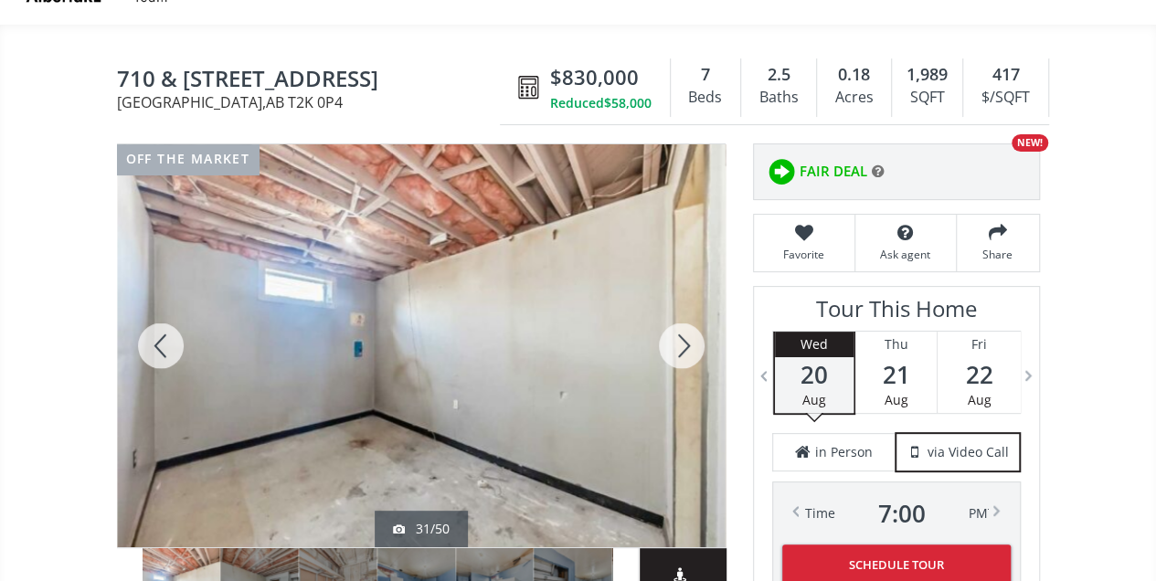
click at [148, 340] on div at bounding box center [161, 345] width 88 height 403
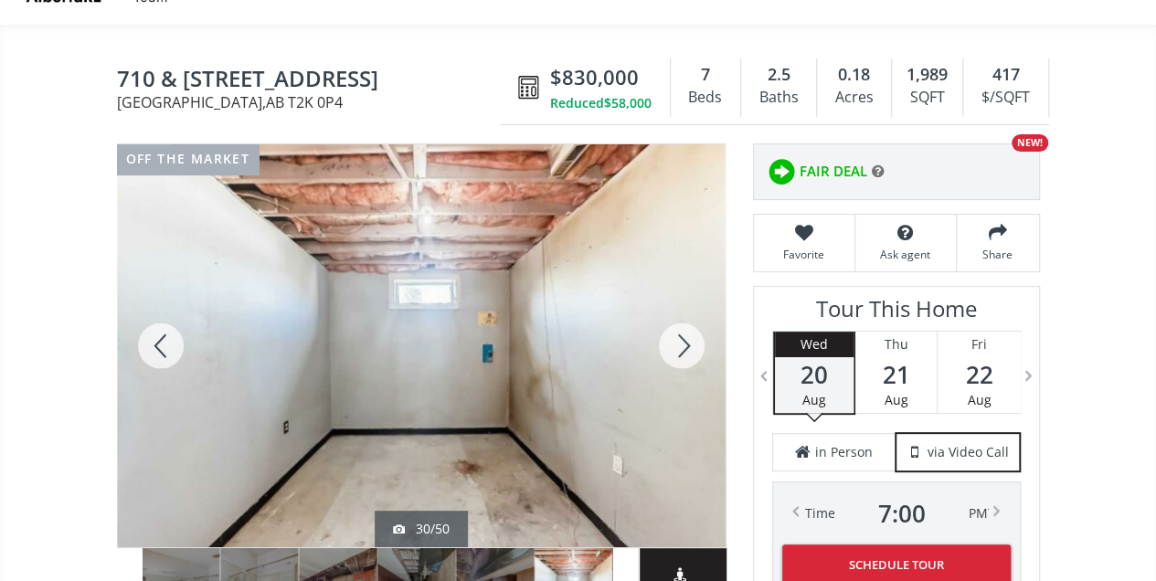
click at [148, 340] on div at bounding box center [161, 345] width 88 height 403
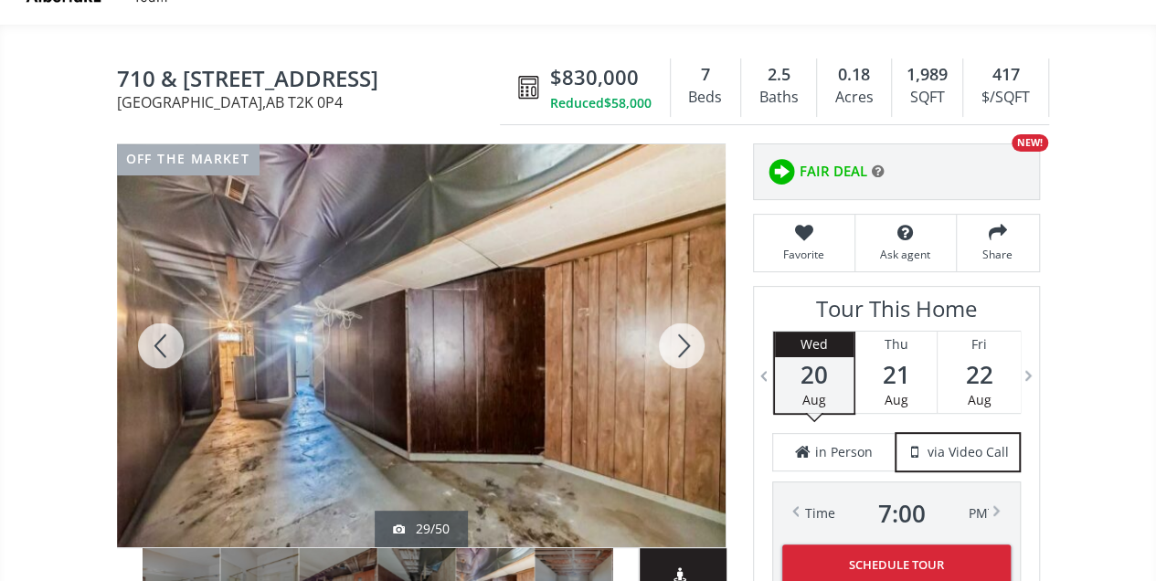
click at [148, 340] on div at bounding box center [161, 345] width 88 height 403
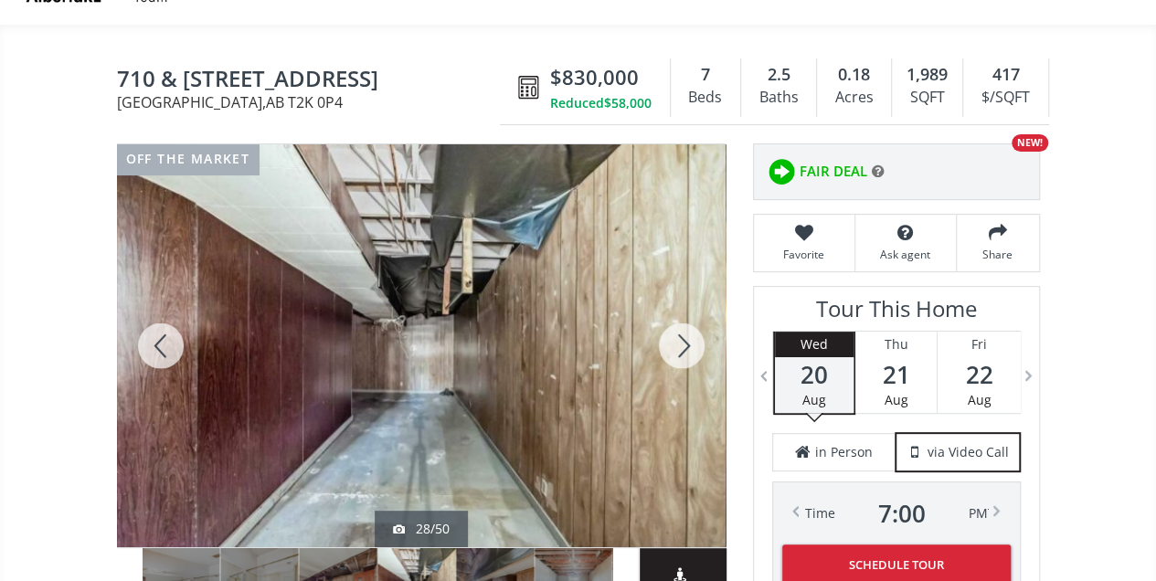
click at [148, 340] on div at bounding box center [161, 345] width 88 height 403
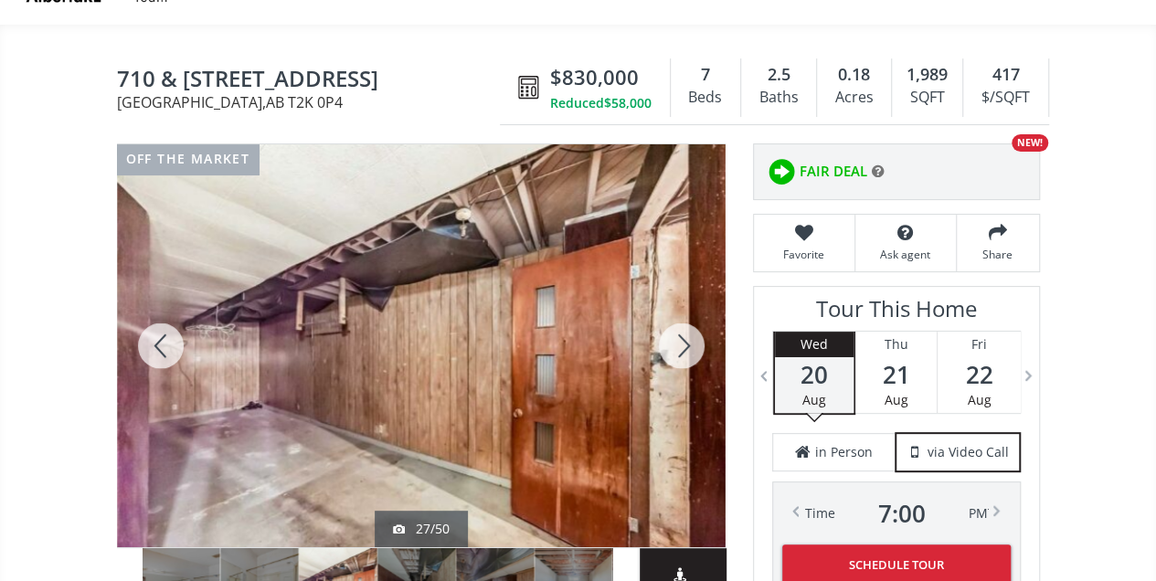
click at [148, 340] on div at bounding box center [161, 345] width 88 height 403
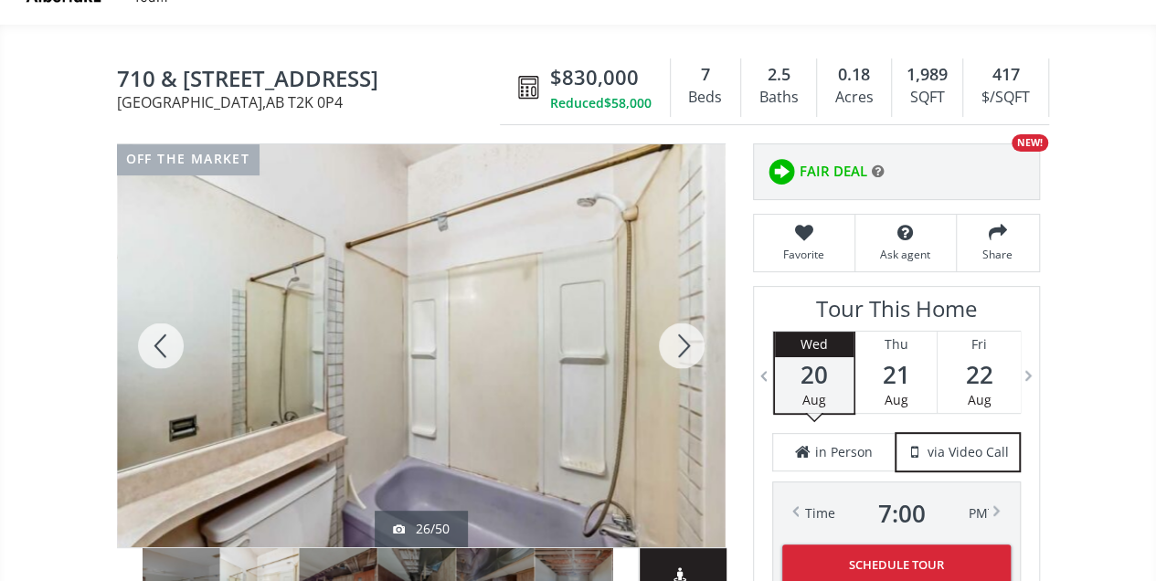
click at [683, 344] on div at bounding box center [682, 345] width 88 height 403
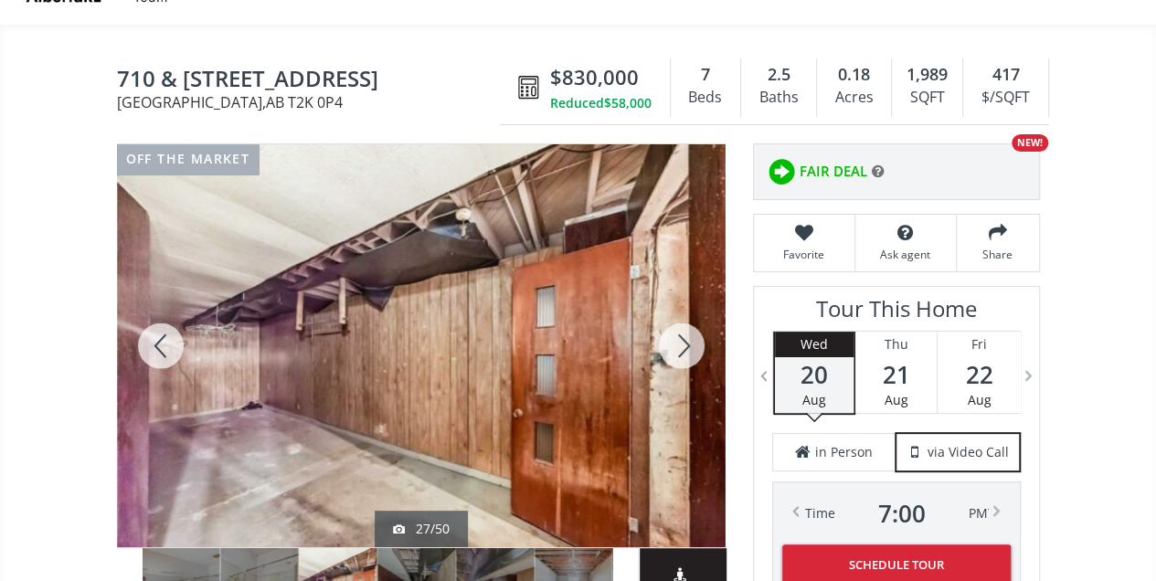
click at [683, 344] on div at bounding box center [682, 345] width 88 height 403
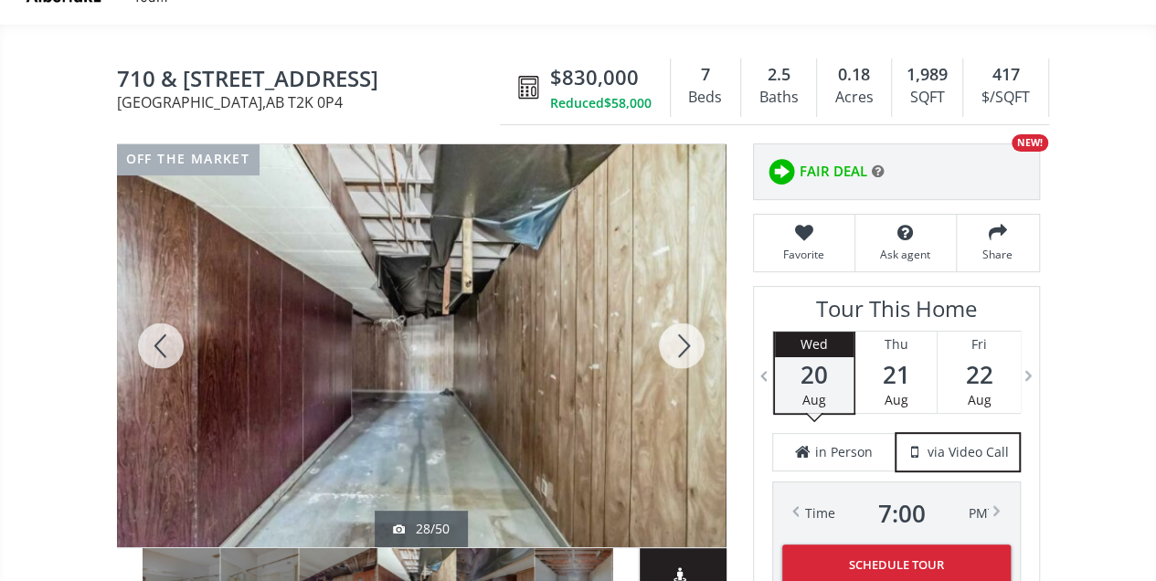
click at [683, 344] on div at bounding box center [682, 345] width 88 height 403
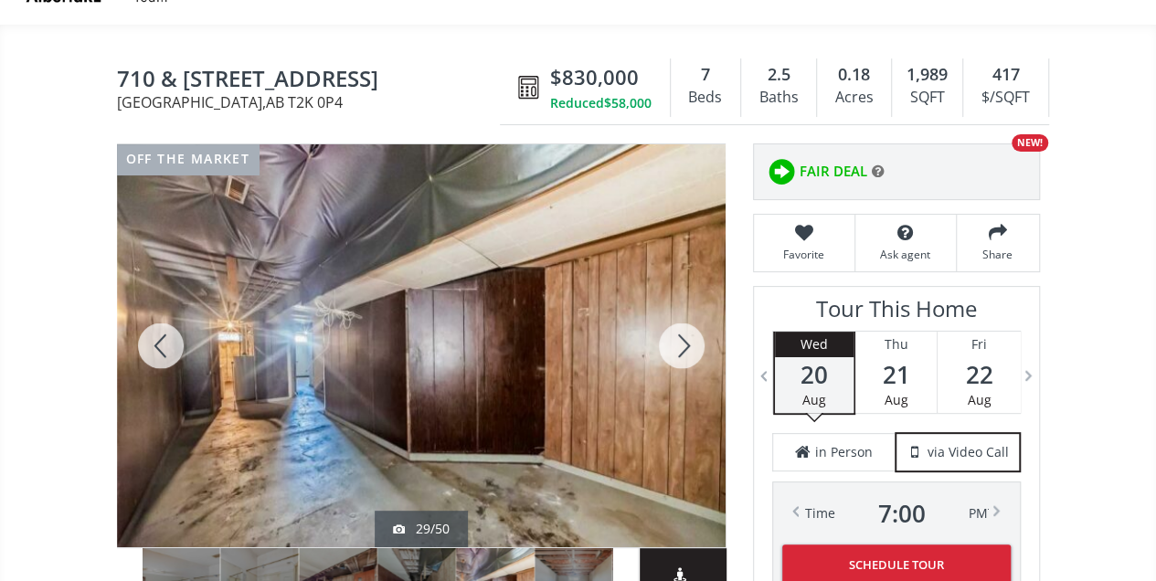
click at [683, 344] on div at bounding box center [682, 345] width 88 height 403
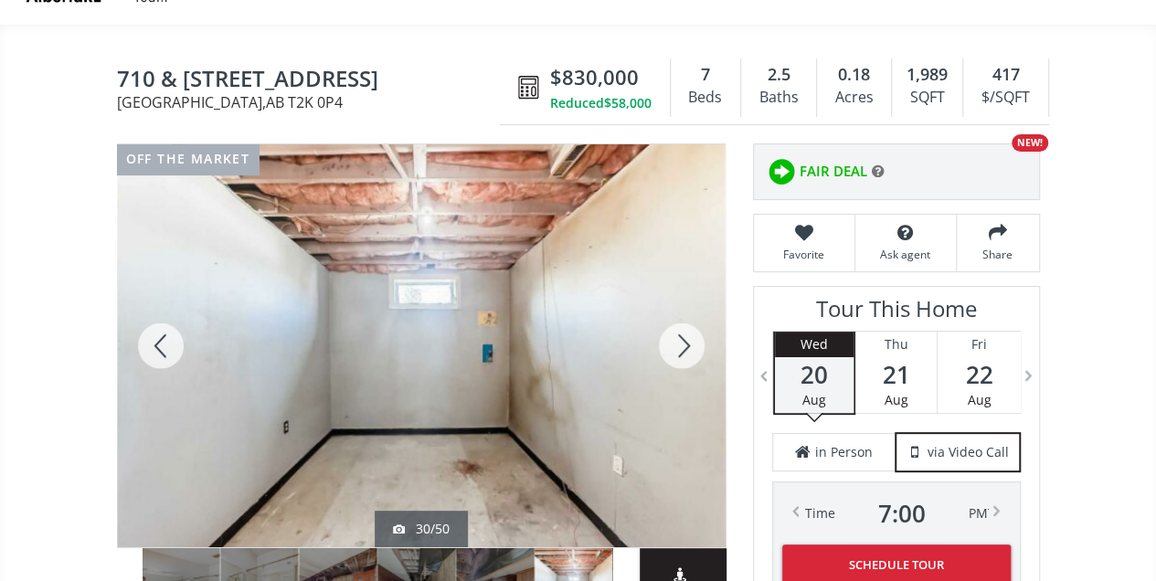
click at [683, 344] on div at bounding box center [682, 345] width 88 height 403
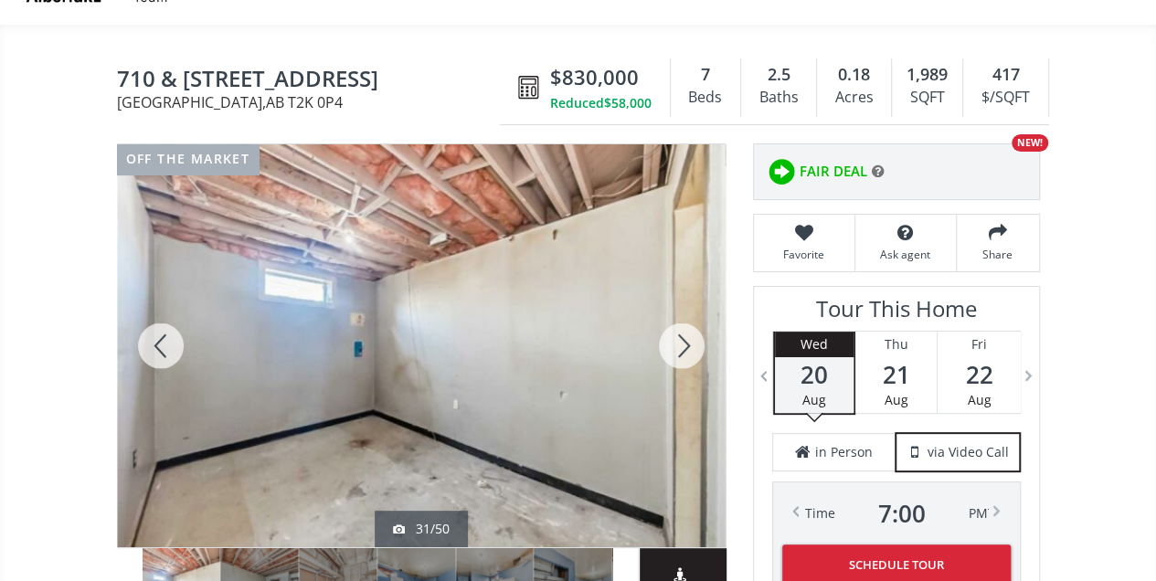
click at [683, 344] on div at bounding box center [682, 345] width 88 height 403
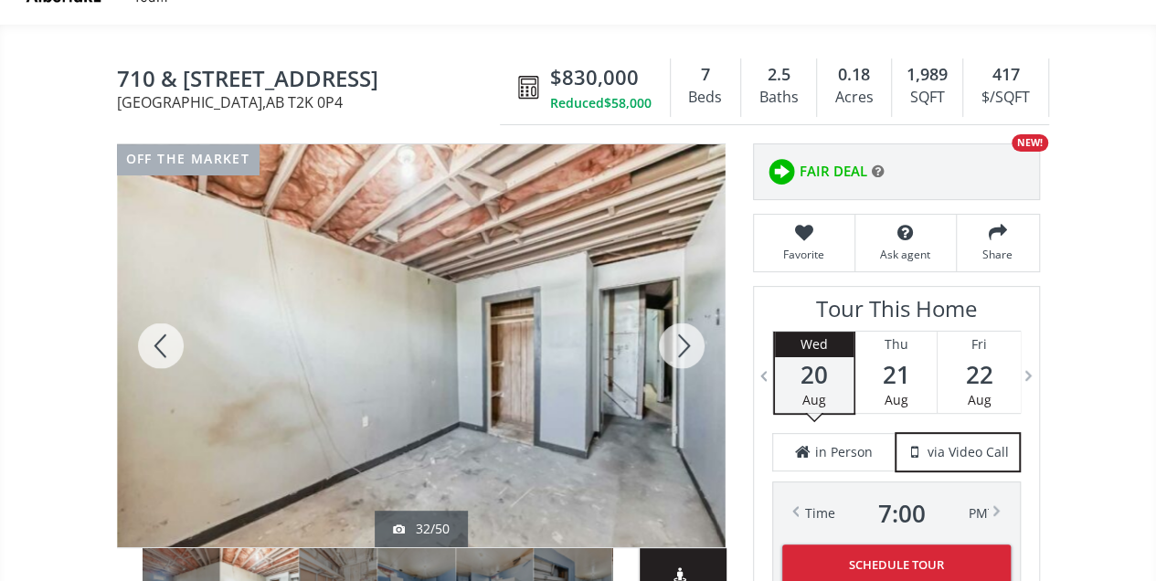
click at [683, 344] on div at bounding box center [682, 345] width 88 height 403
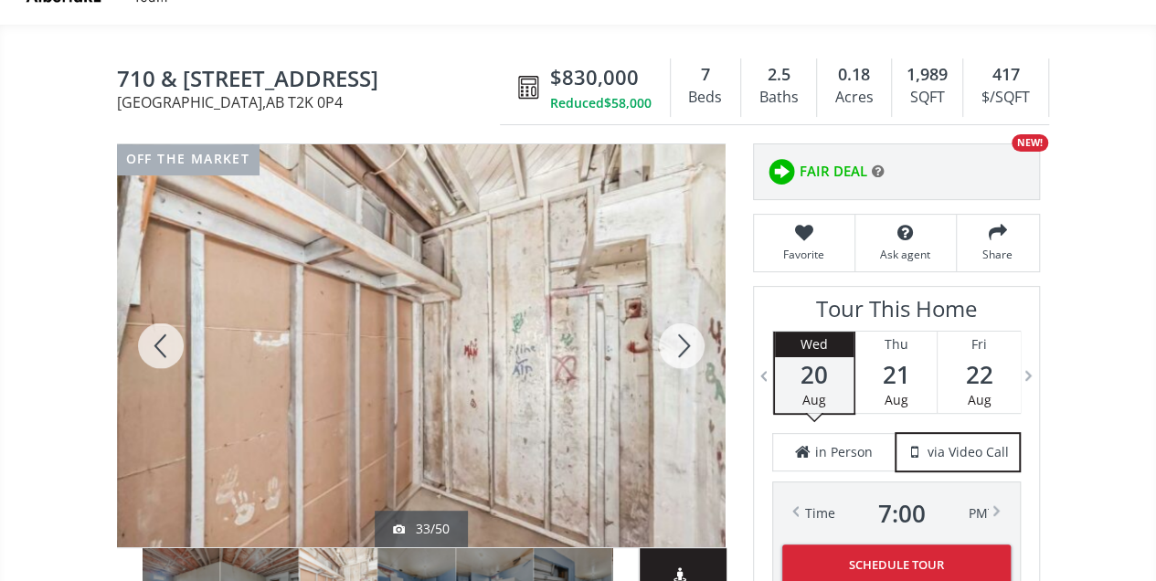
click at [683, 344] on div at bounding box center [682, 345] width 88 height 403
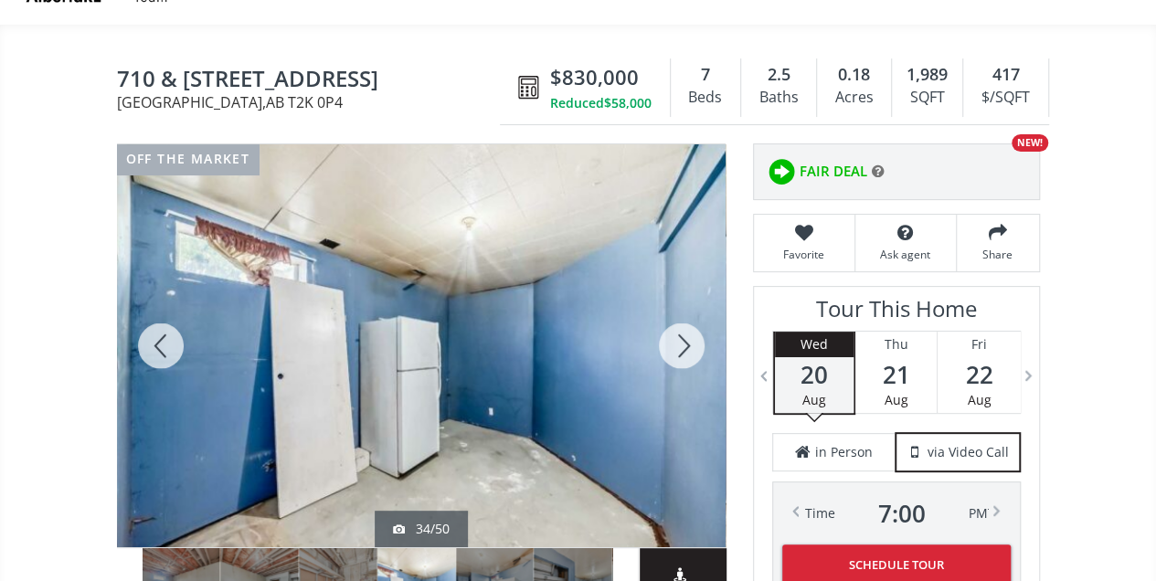
click at [161, 352] on div at bounding box center [161, 345] width 88 height 403
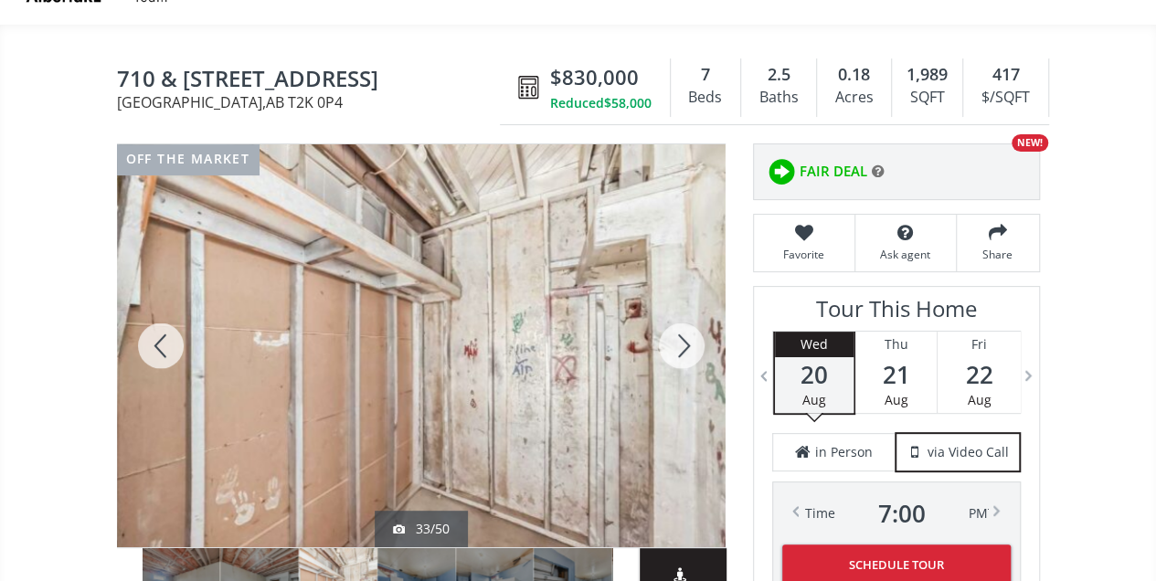
click at [161, 352] on div at bounding box center [161, 345] width 88 height 403
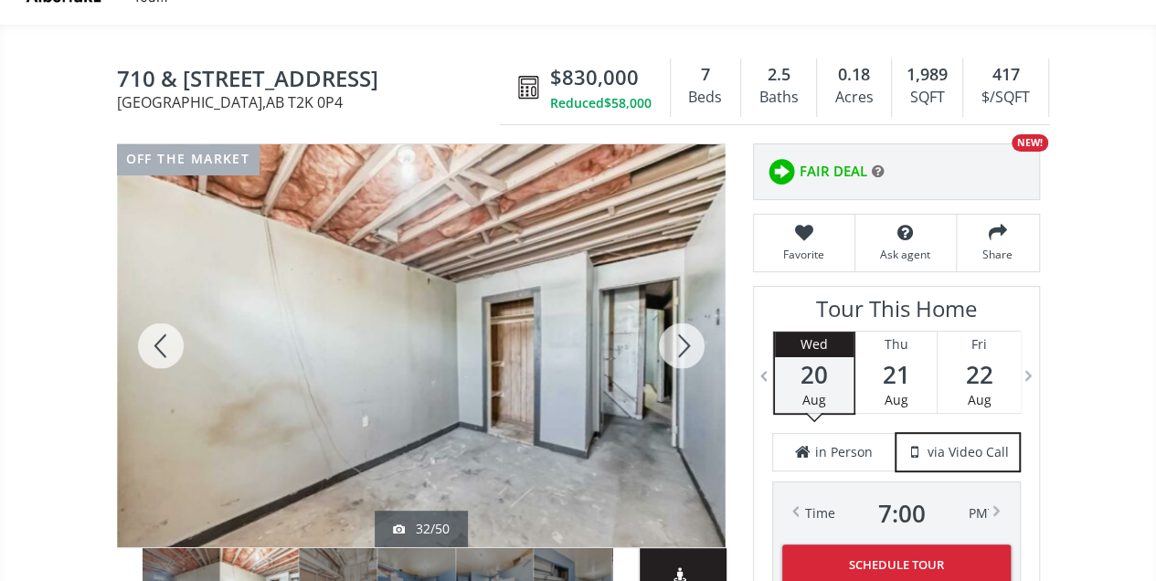
click at [689, 336] on div at bounding box center [682, 345] width 88 height 403
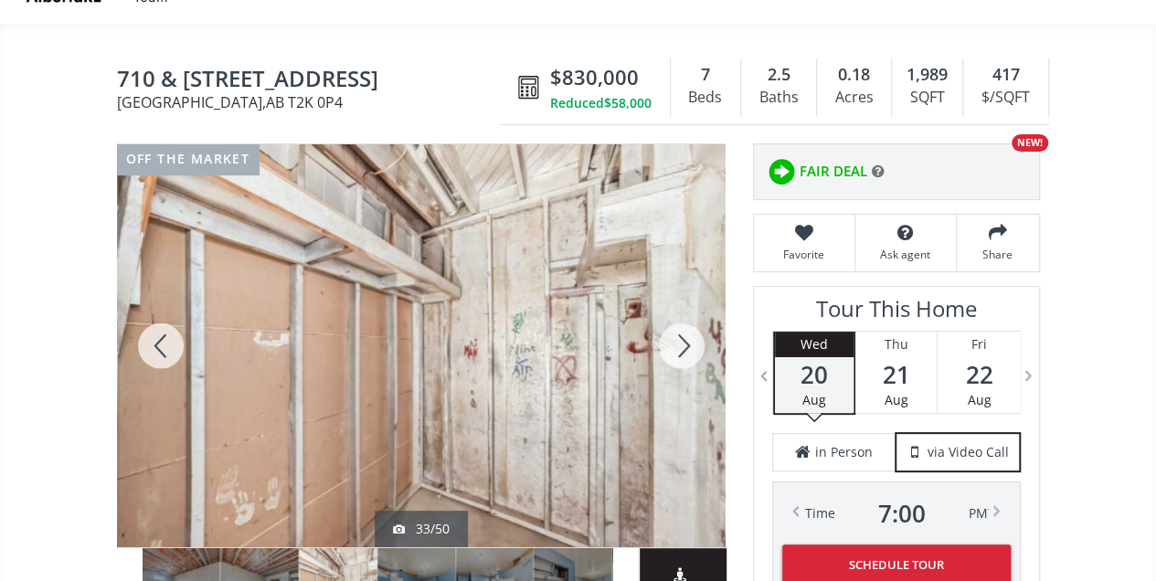
click at [689, 336] on div at bounding box center [682, 345] width 88 height 403
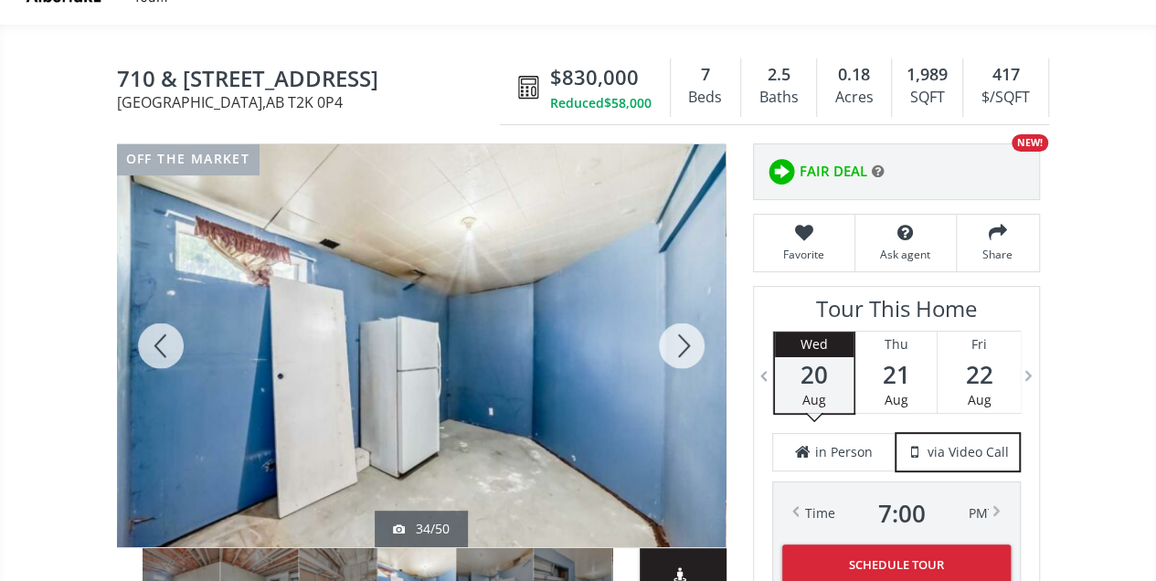
click at [689, 336] on div at bounding box center [682, 345] width 88 height 403
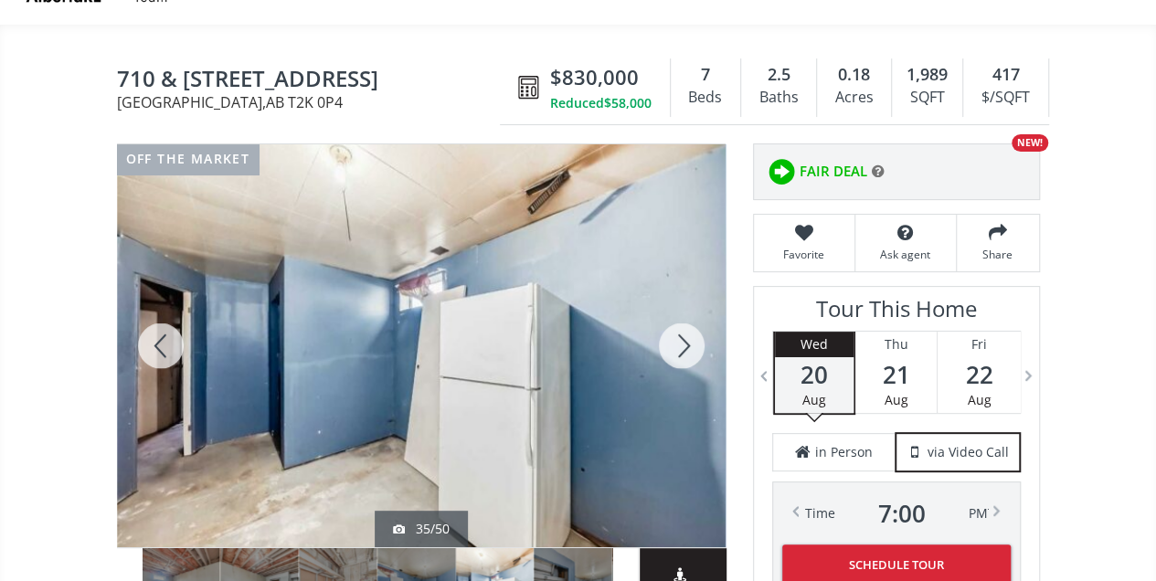
click at [688, 348] on div at bounding box center [682, 345] width 88 height 403
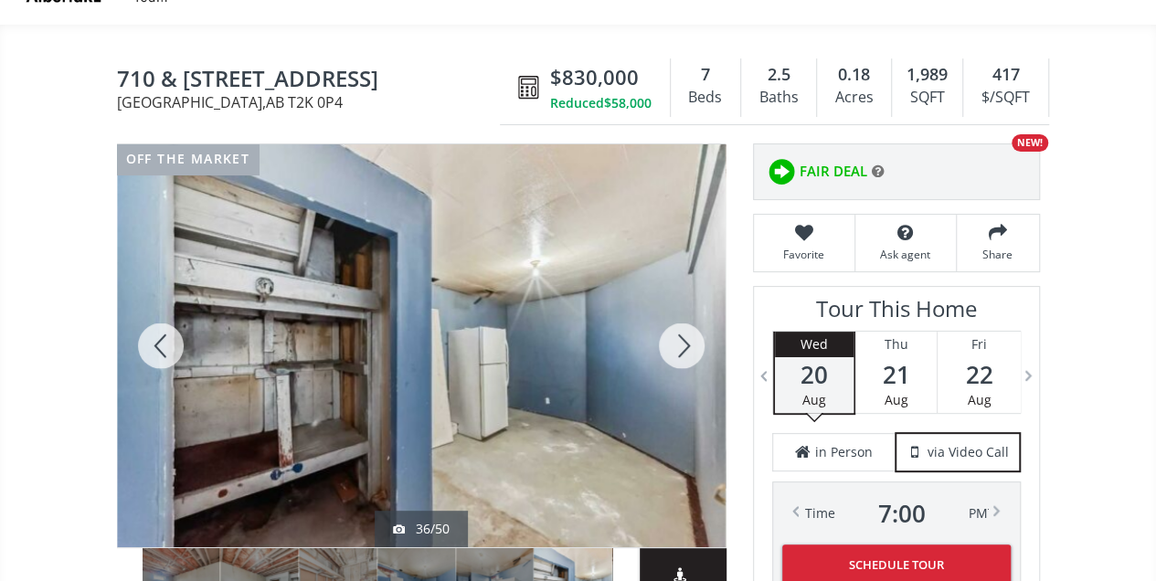
click at [688, 348] on div at bounding box center [682, 345] width 88 height 403
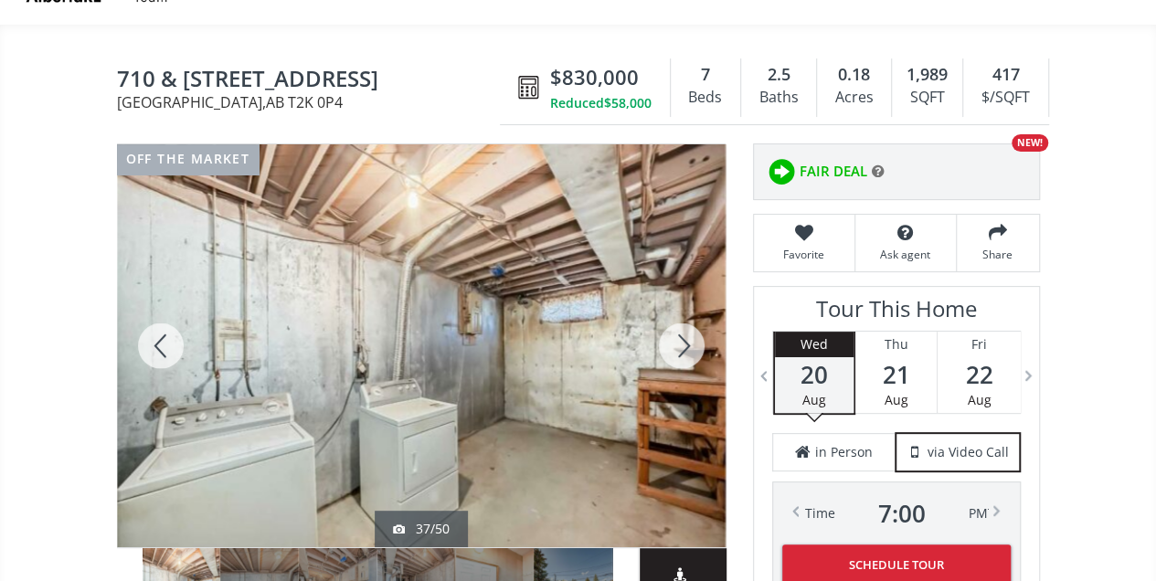
click at [676, 342] on div at bounding box center [682, 345] width 88 height 403
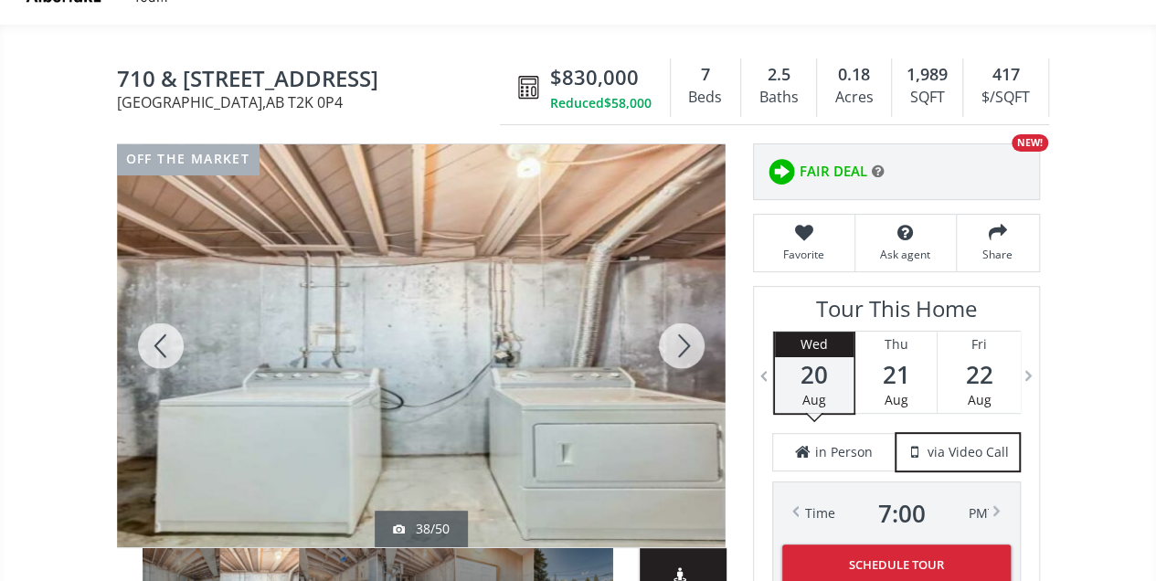
click at [672, 340] on div at bounding box center [682, 345] width 88 height 403
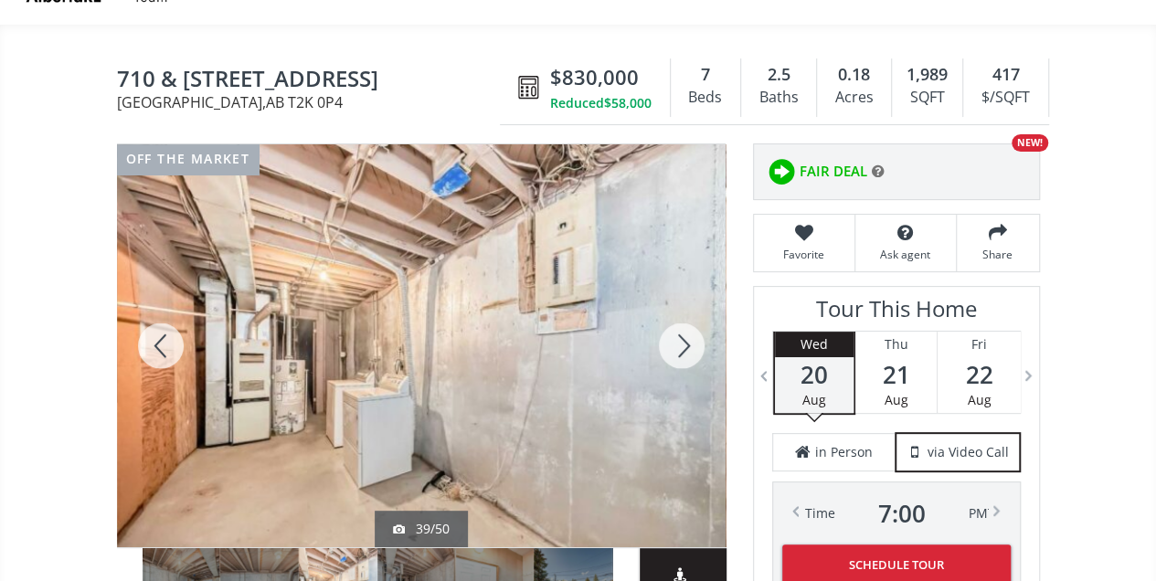
click at [689, 354] on div at bounding box center [682, 345] width 88 height 403
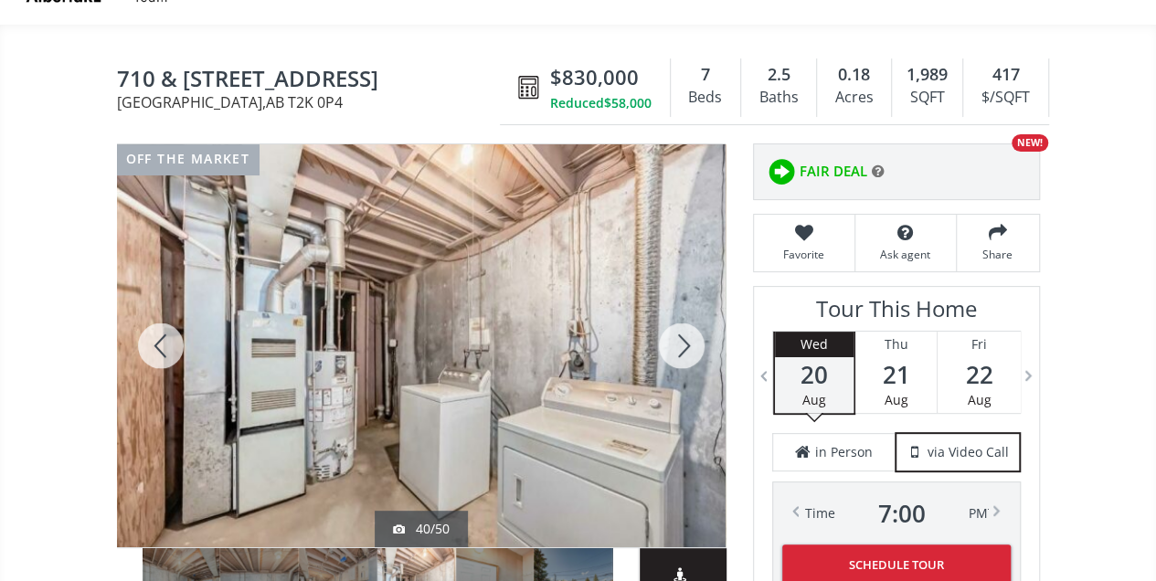
click at [689, 354] on div at bounding box center [682, 345] width 88 height 403
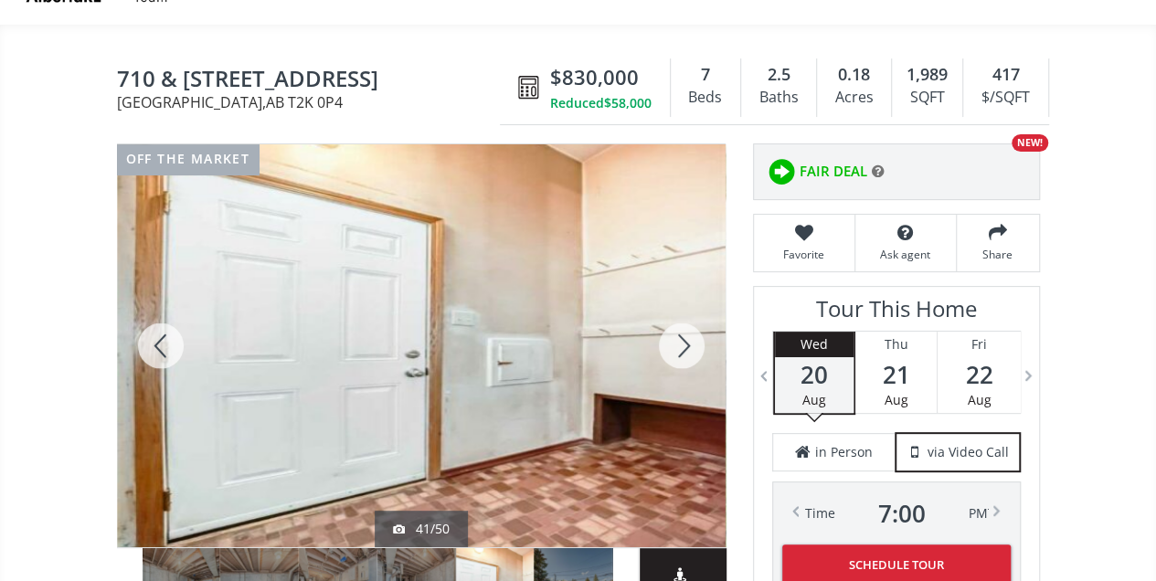
click at [689, 354] on div at bounding box center [682, 345] width 88 height 403
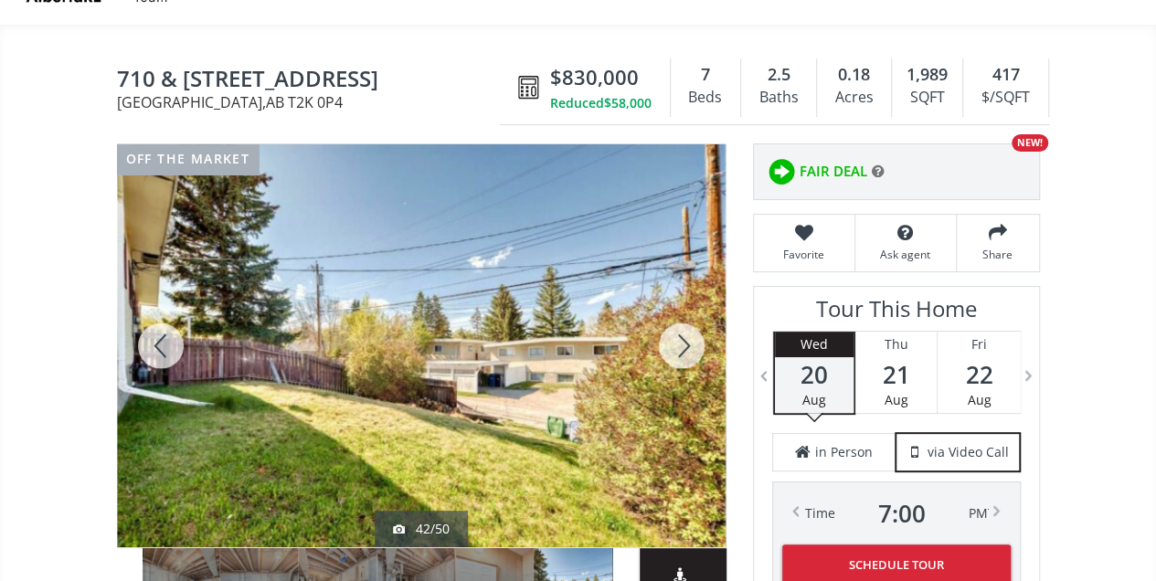
click at [689, 354] on div at bounding box center [682, 345] width 88 height 403
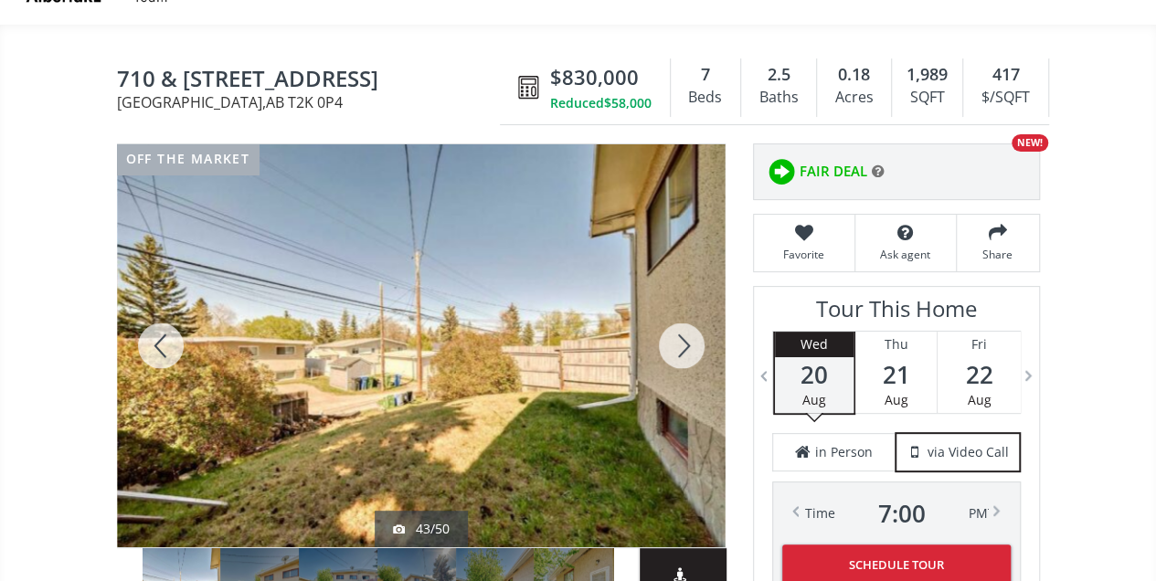
click at [689, 354] on div at bounding box center [682, 345] width 88 height 403
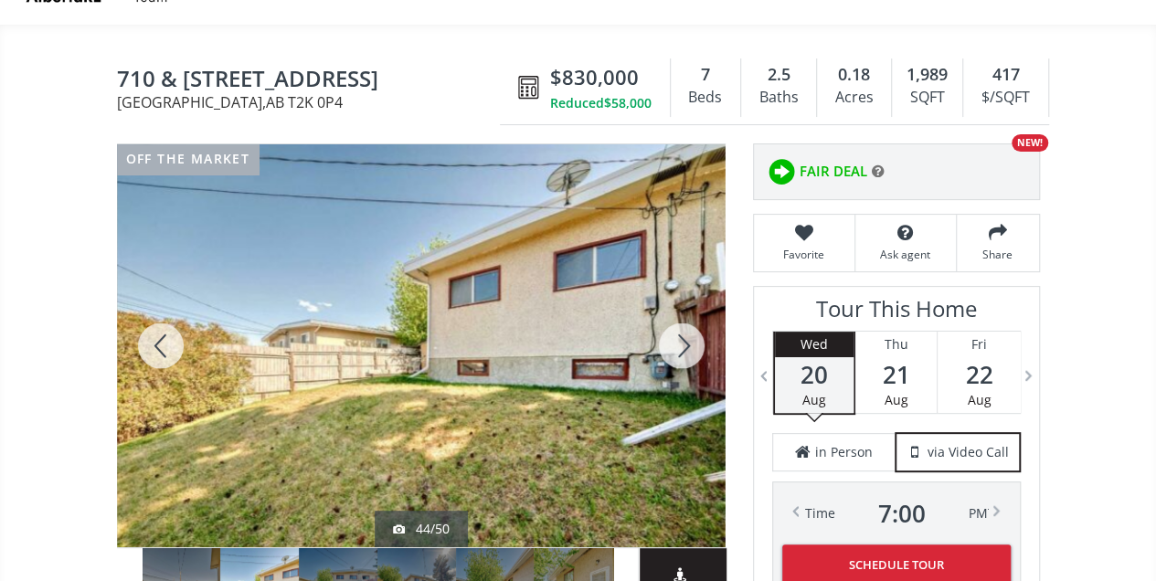
click at [689, 354] on div at bounding box center [682, 345] width 88 height 403
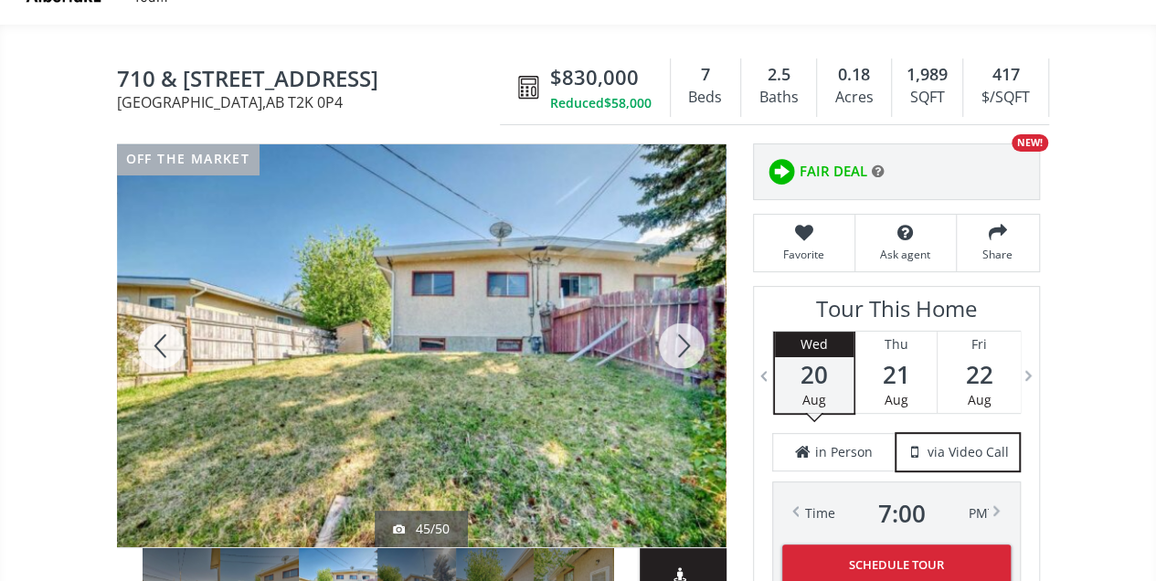
click at [689, 354] on div at bounding box center [682, 345] width 88 height 403
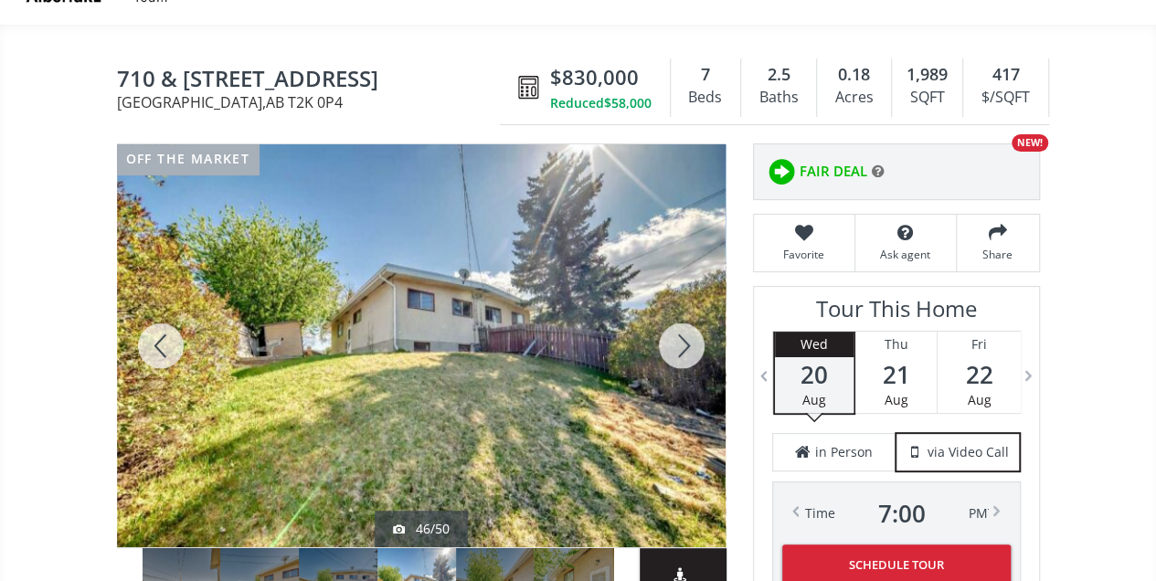
click at [689, 354] on div at bounding box center [682, 345] width 88 height 403
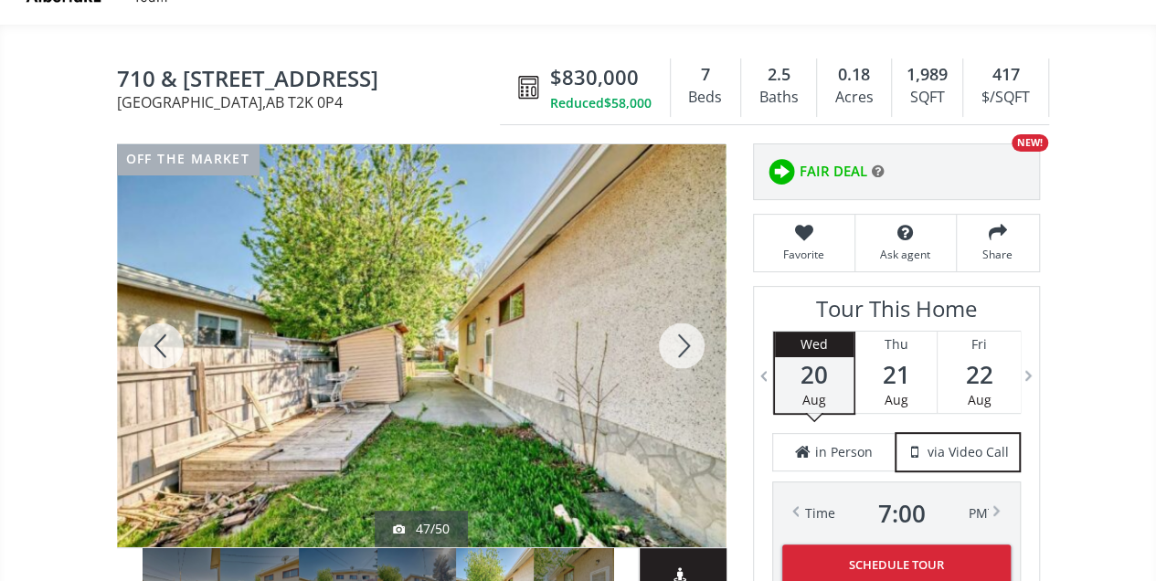
click at [689, 354] on div at bounding box center [682, 345] width 88 height 403
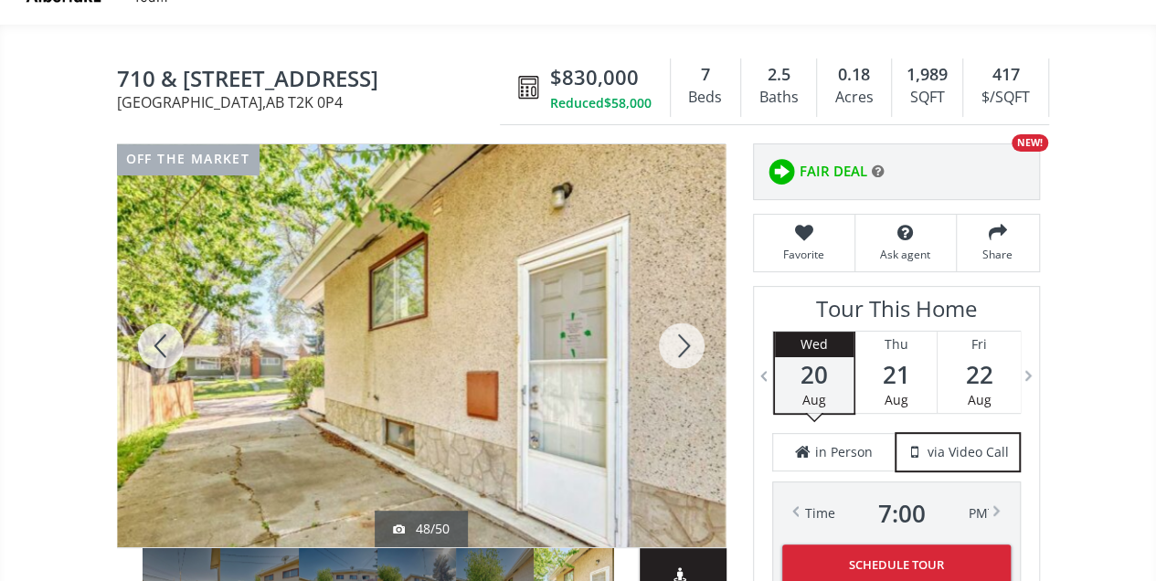
click at [689, 354] on div at bounding box center [682, 345] width 88 height 403
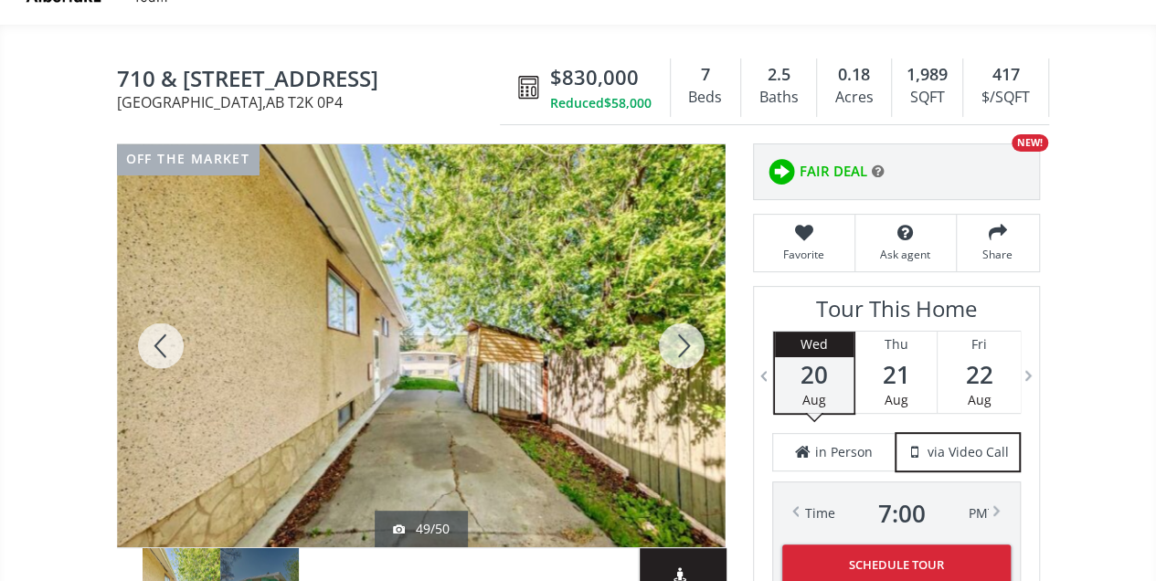
click at [689, 354] on div at bounding box center [682, 345] width 88 height 403
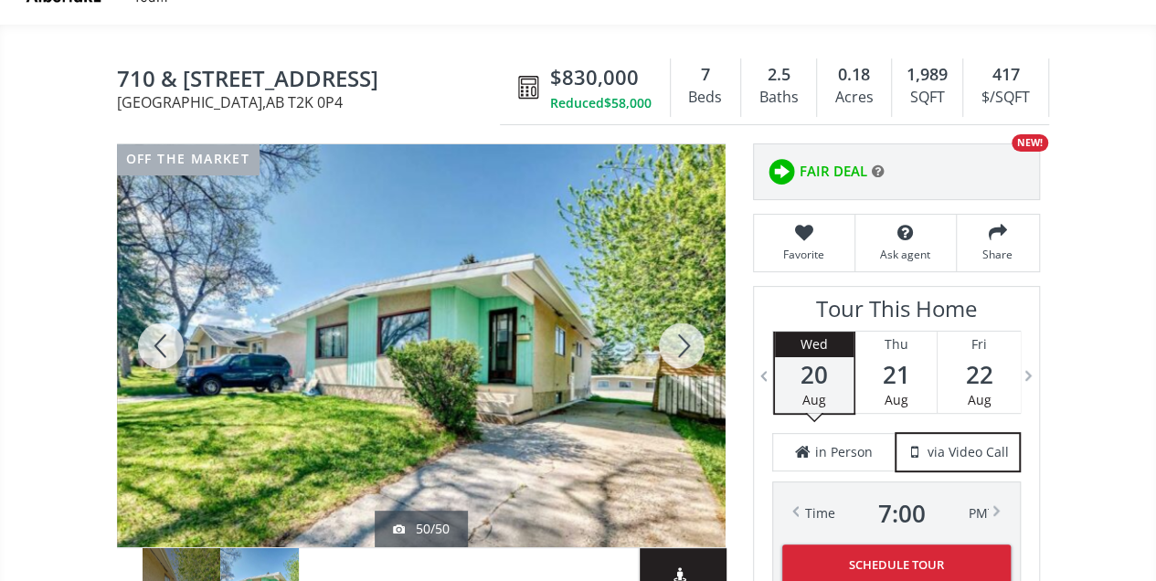
click at [689, 354] on div at bounding box center [682, 345] width 88 height 403
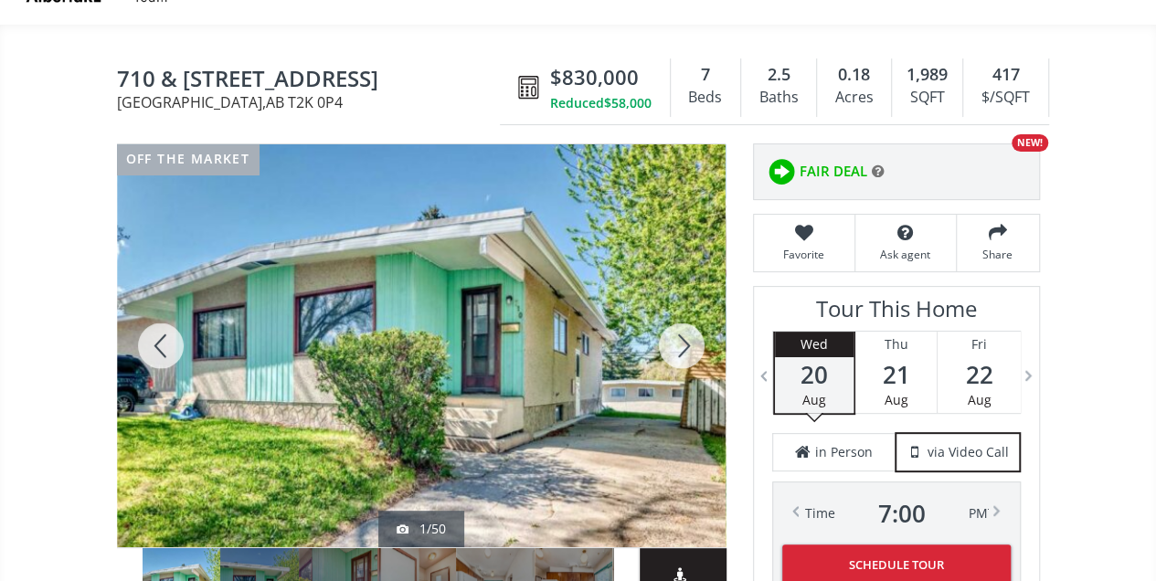
click at [689, 354] on div at bounding box center [682, 345] width 88 height 403
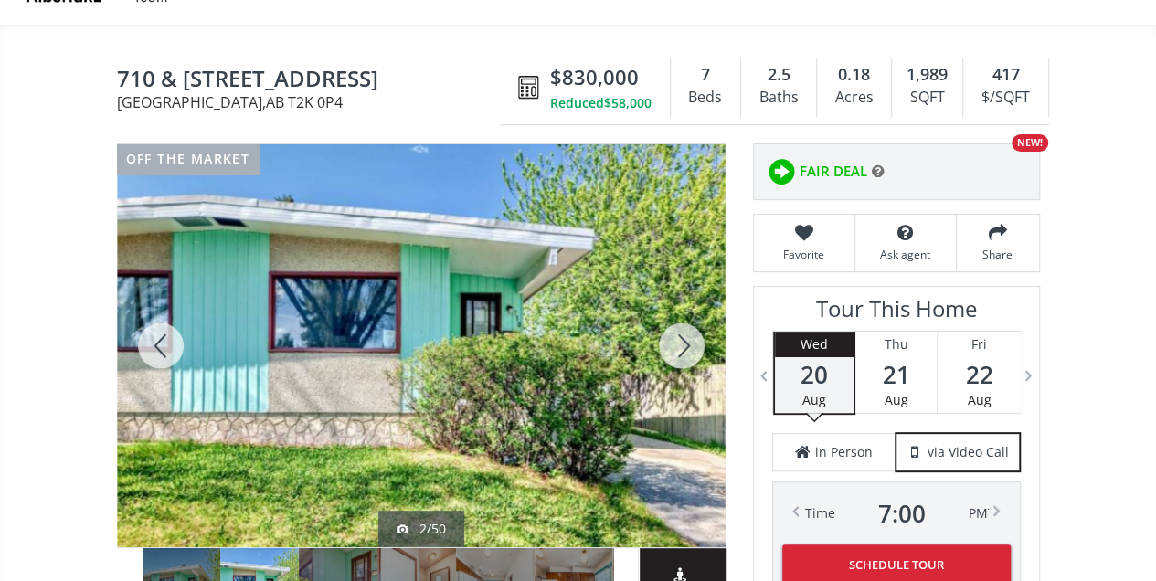
click at [689, 354] on div at bounding box center [682, 345] width 88 height 403
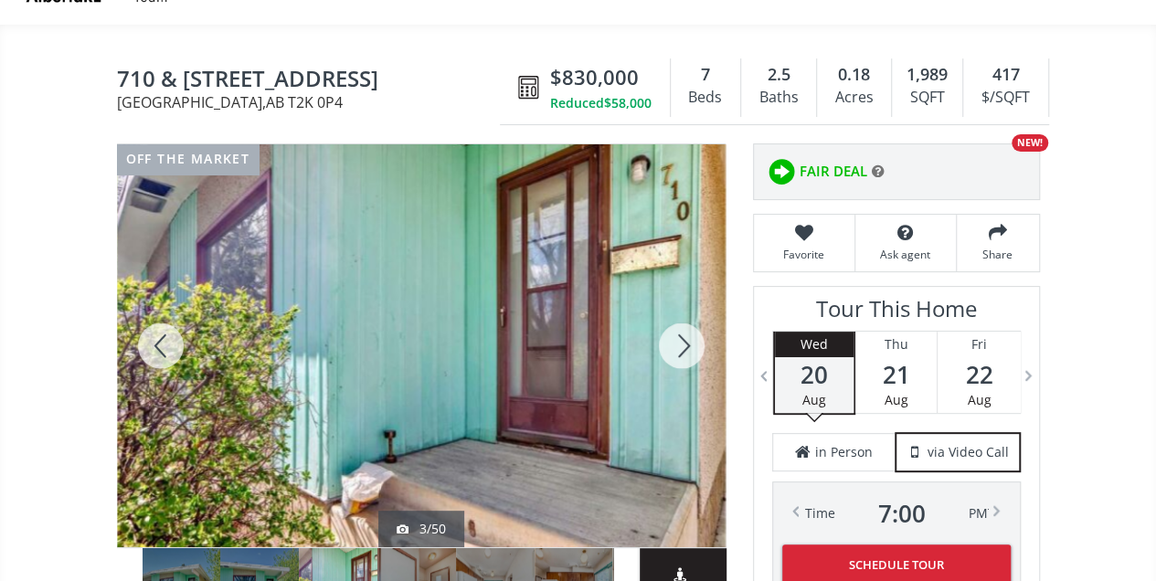
click at [689, 354] on div at bounding box center [682, 345] width 88 height 403
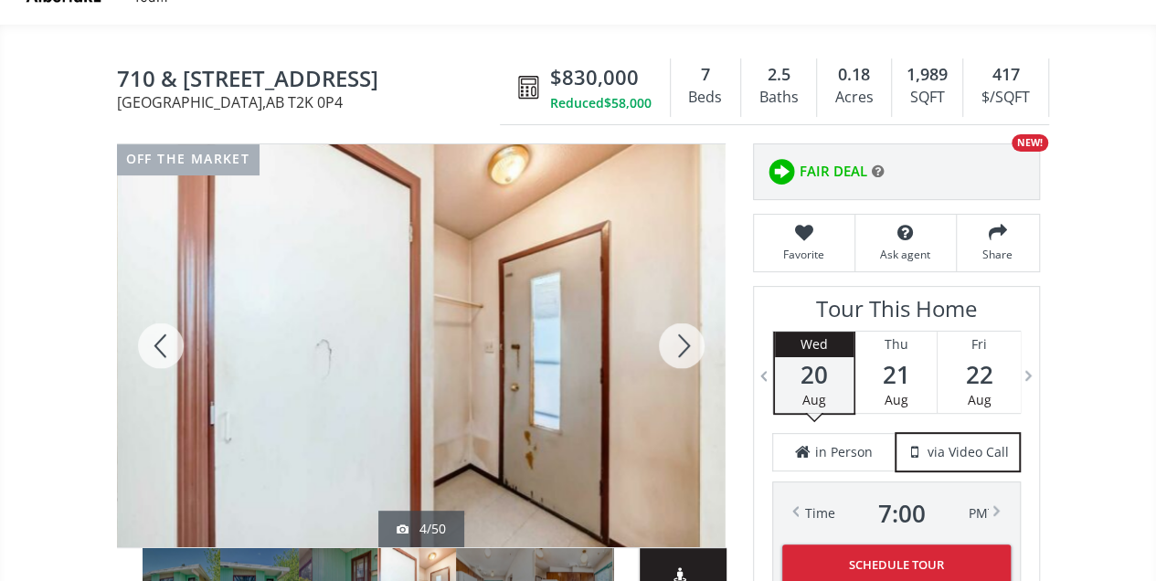
click at [689, 354] on div at bounding box center [682, 345] width 88 height 403
